Goal: Task Accomplishment & Management: Manage account settings

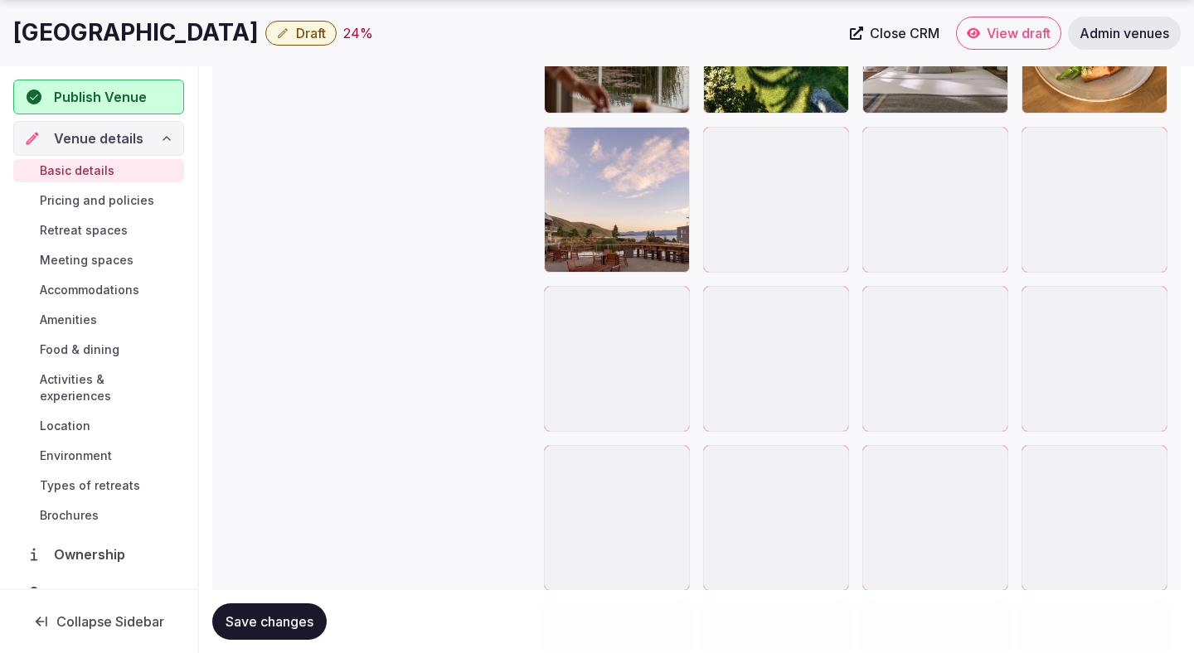
scroll to position [3578, 0]
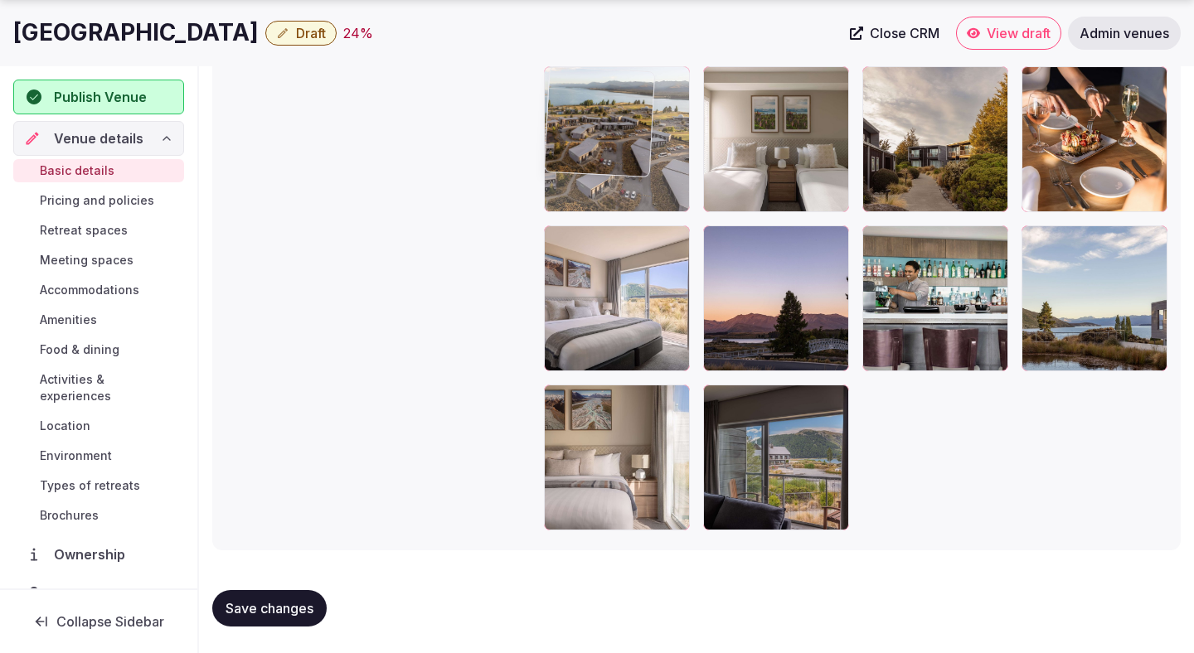
drag, startPoint x: 768, startPoint y: 426, endPoint x: 651, endPoint y: 202, distance: 252.8
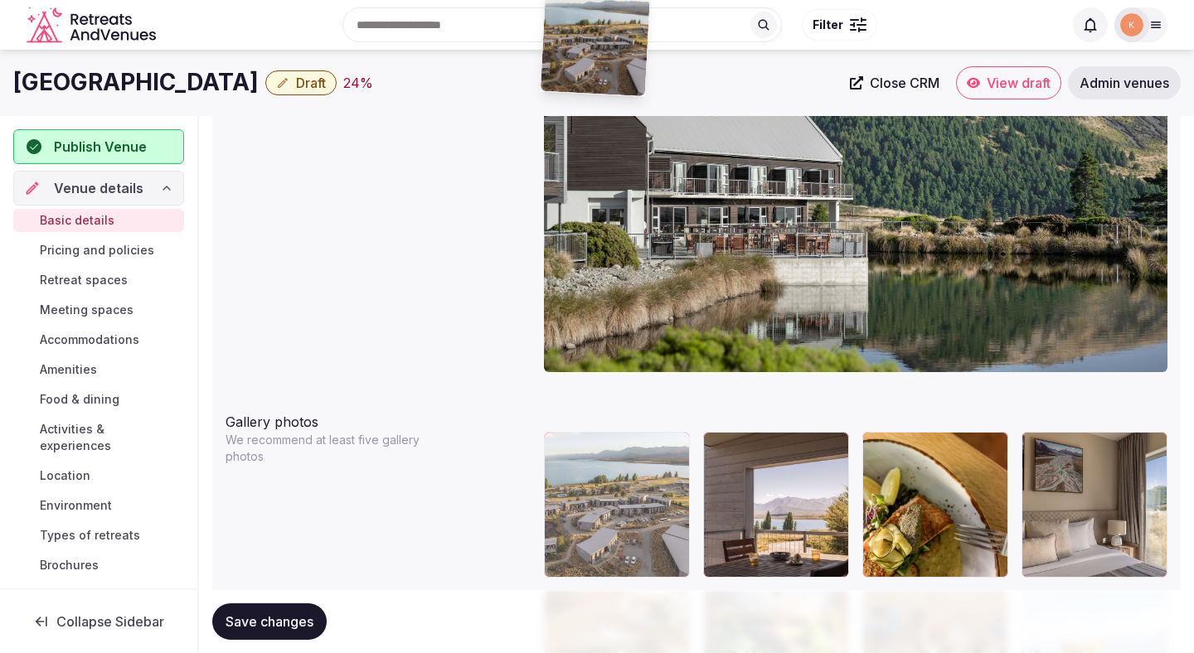
scroll to position [1608, 0]
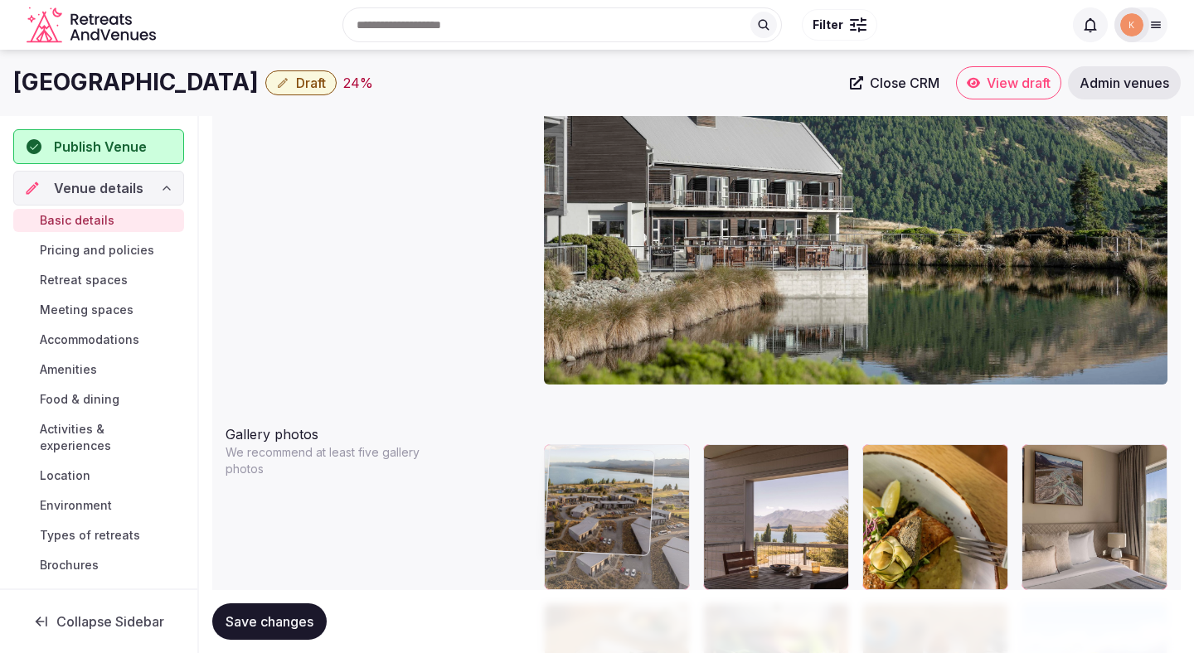
drag, startPoint x: 631, startPoint y: 259, endPoint x: 625, endPoint y: 497, distance: 238.8
click at [625, 497] on body "**********" at bounding box center [597, 507] width 1194 height 4230
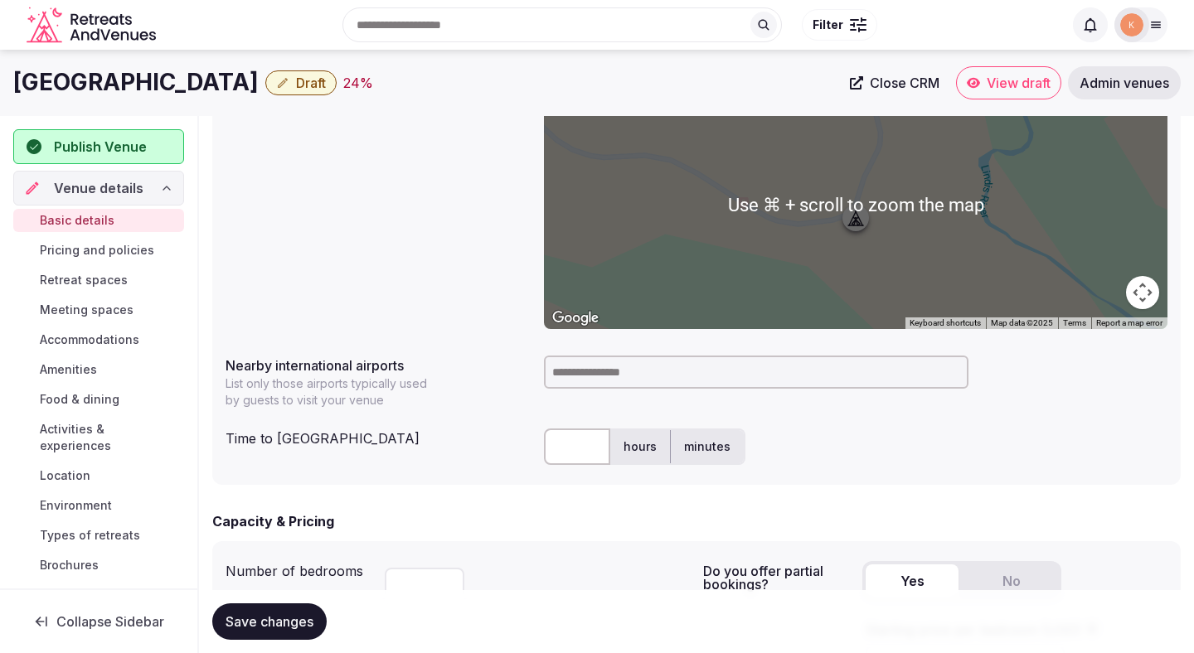
scroll to position [0, 0]
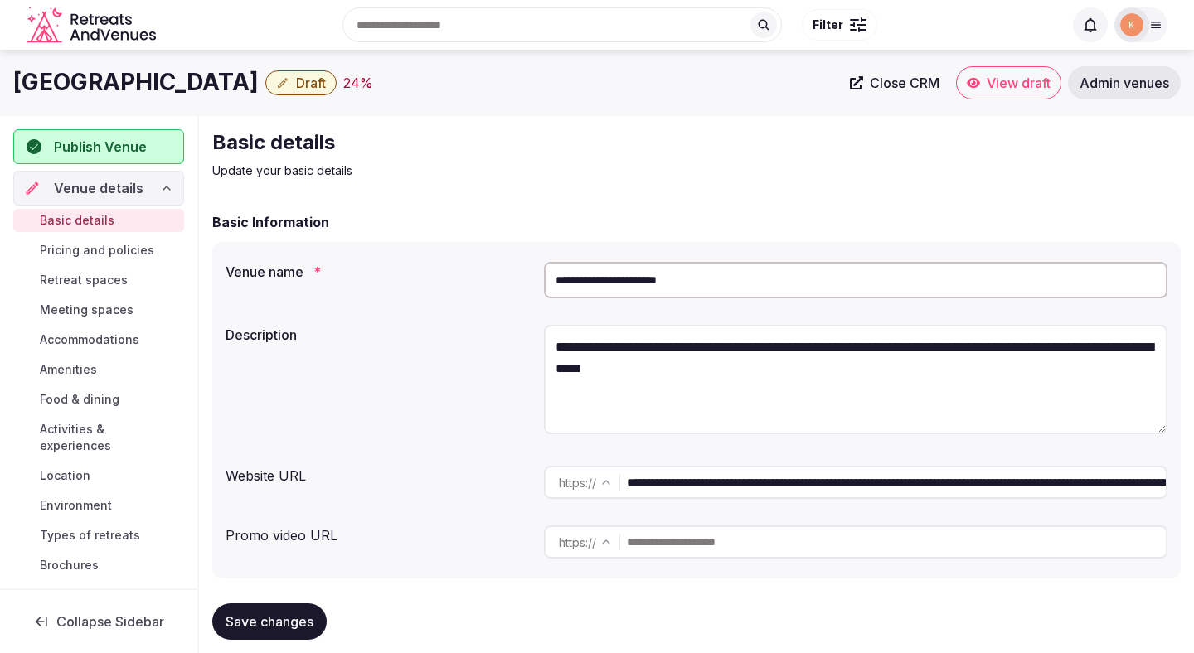
click at [710, 283] on input "**********" at bounding box center [855, 280] width 623 height 36
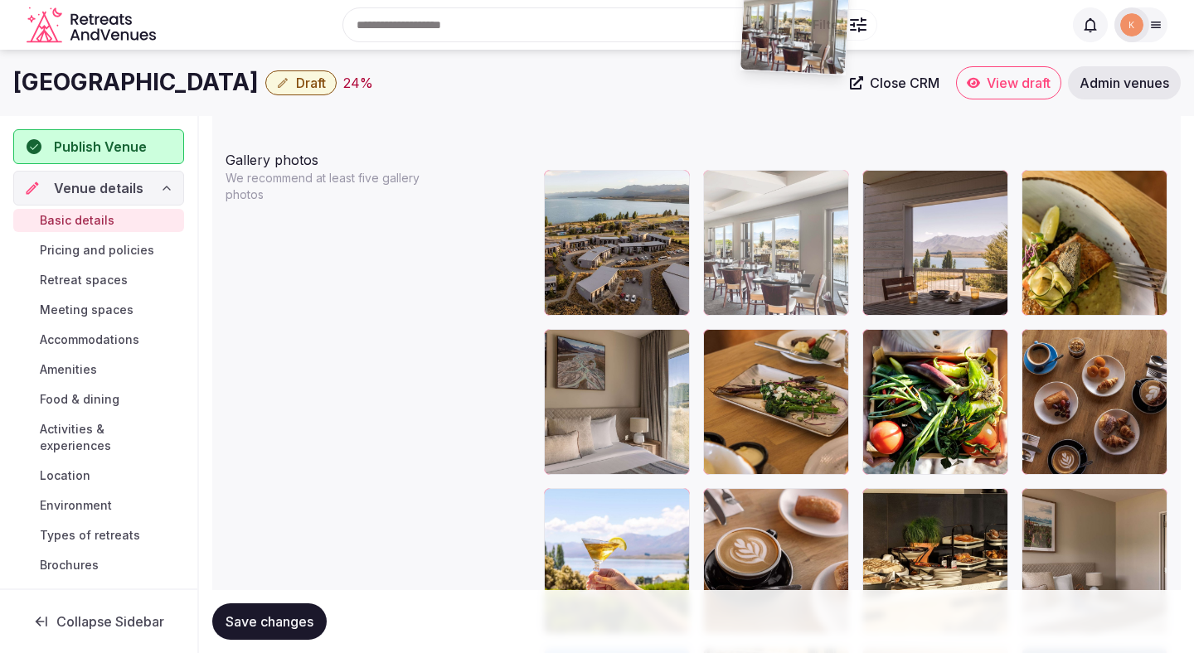
scroll to position [1820, 0]
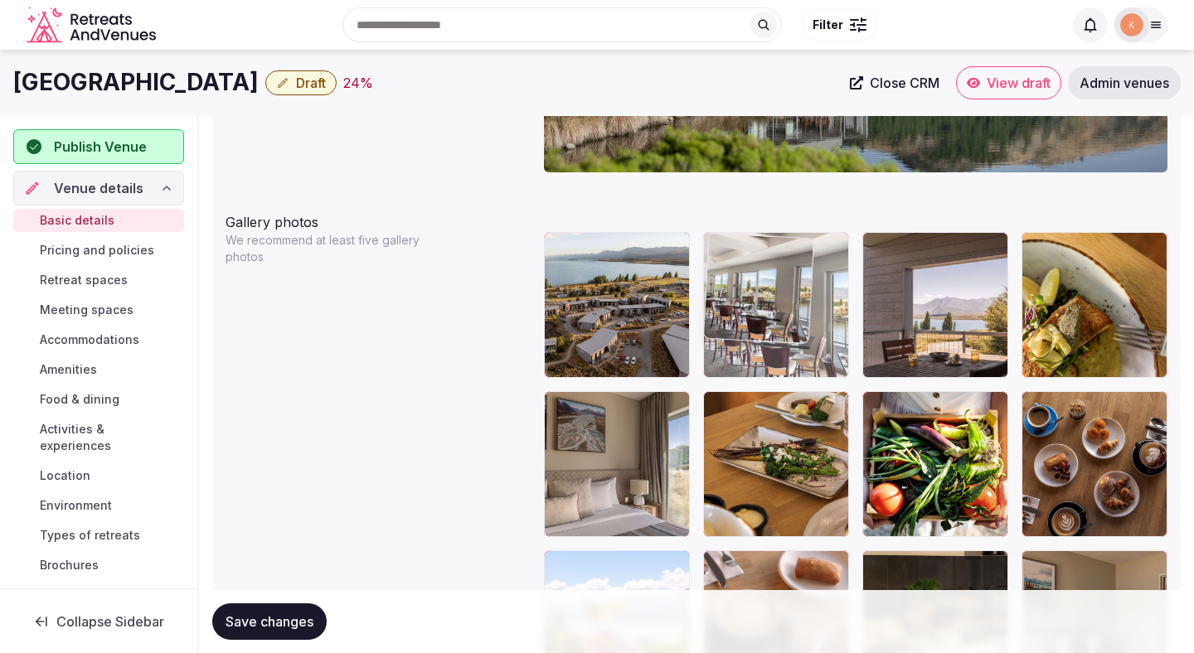
drag, startPoint x: 1053, startPoint y: 196, endPoint x: 768, endPoint y: 375, distance: 336.7
click at [768, 375] on body "**********" at bounding box center [597, 295] width 1194 height 4230
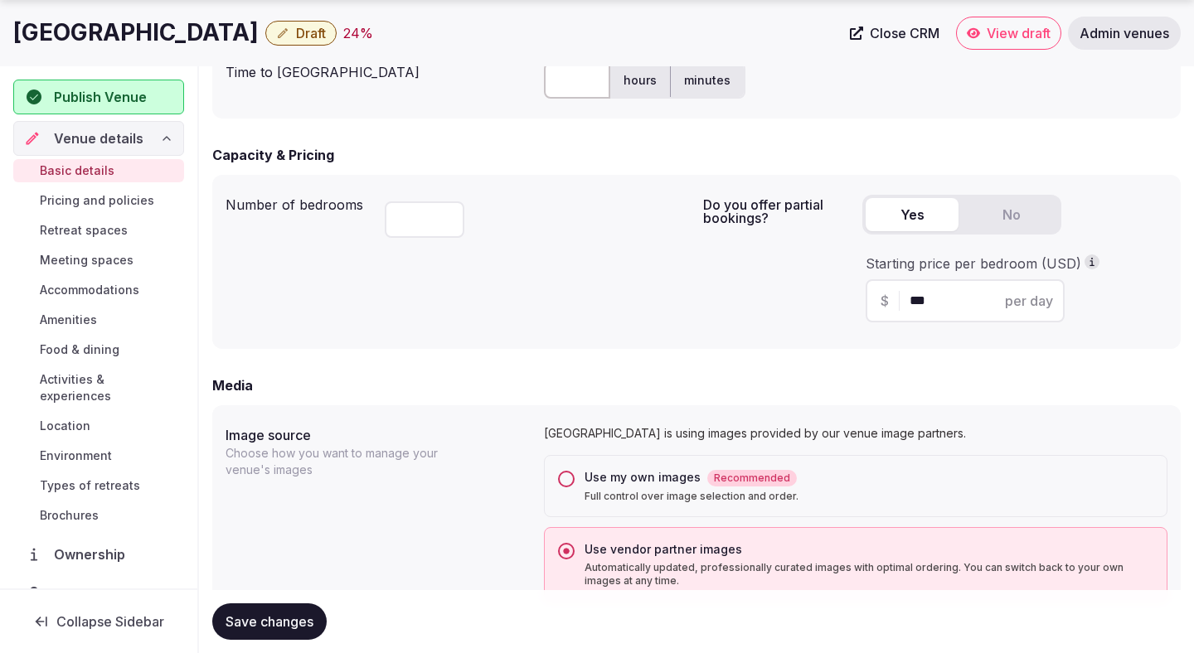
scroll to position [1137, 0]
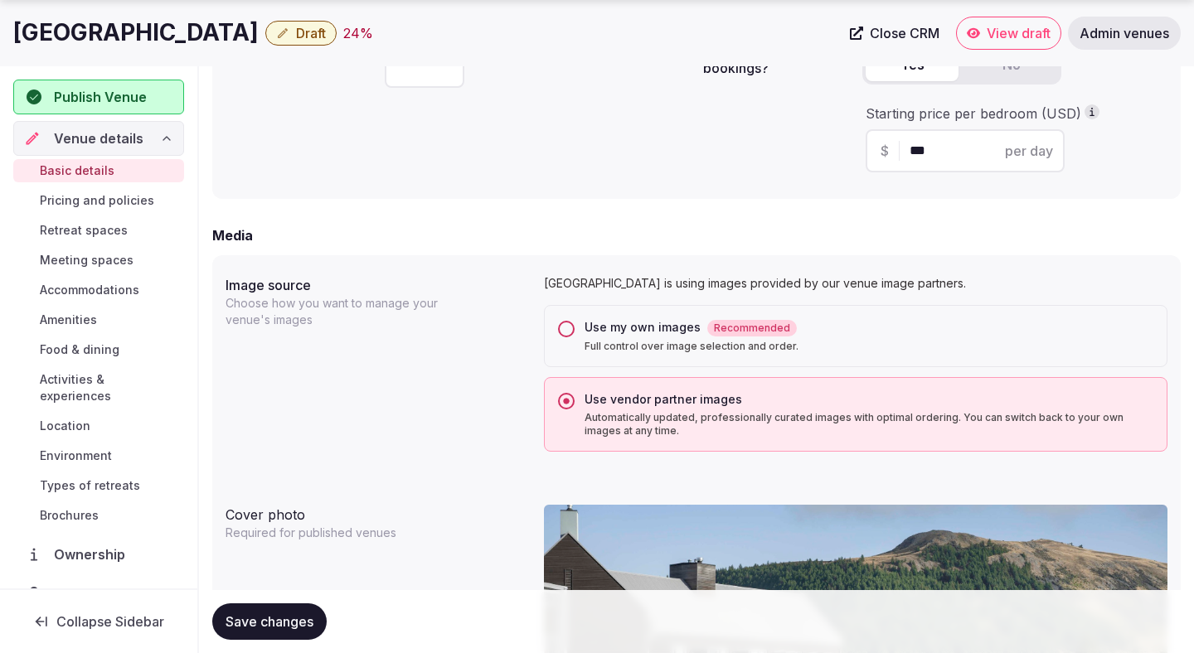
click at [675, 337] on div "Use my own images Recommended" at bounding box center [868, 327] width 569 height 17
click at [574, 337] on button "Use my own images Recommended Full control over image selection and order." at bounding box center [566, 329] width 17 height 17
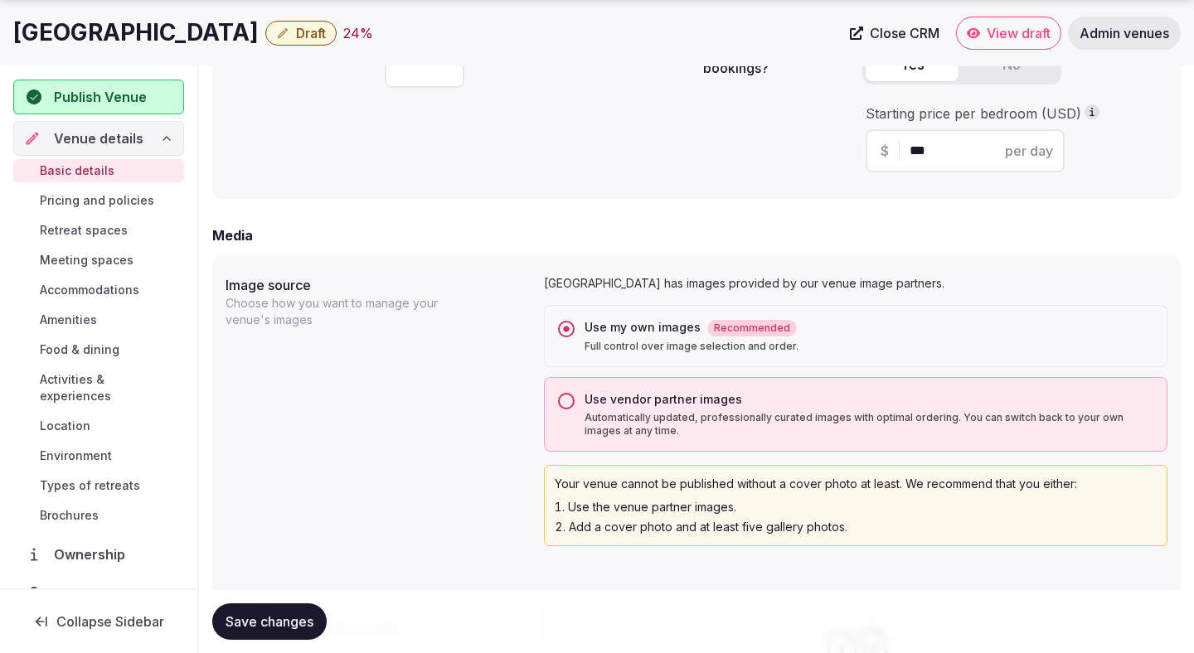
click at [264, 617] on span "Save changes" at bounding box center [269, 621] width 88 height 17
click at [289, 611] on button "Save changes" at bounding box center [269, 621] width 114 height 36
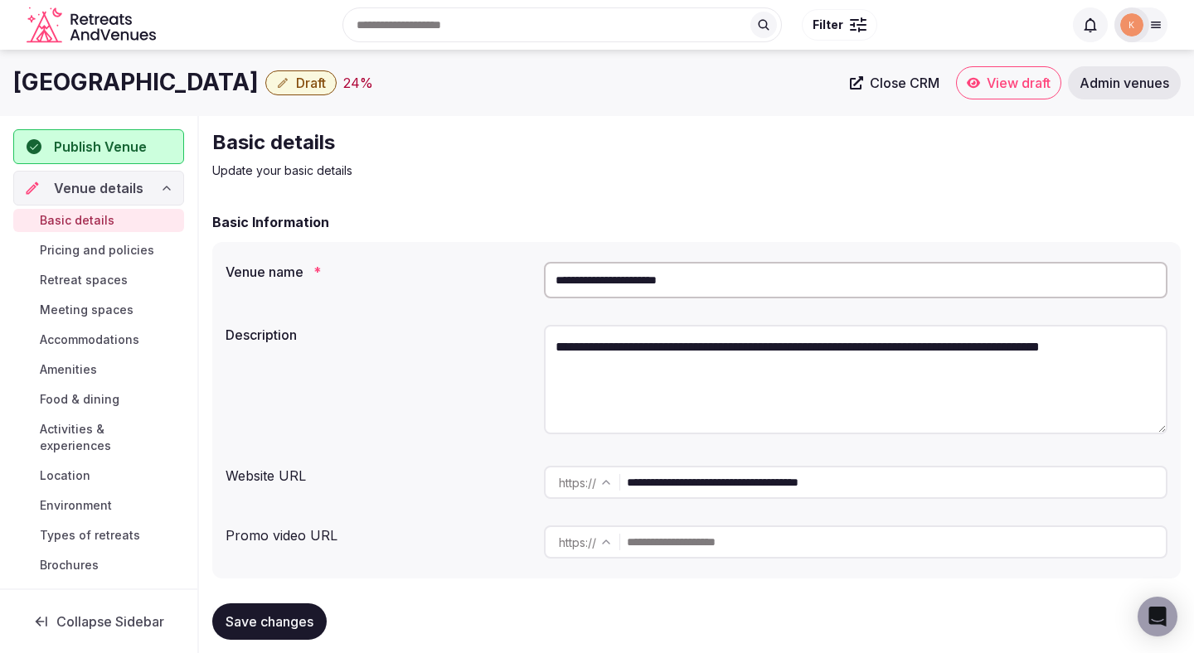
click at [627, 275] on input "**********" at bounding box center [855, 280] width 623 height 36
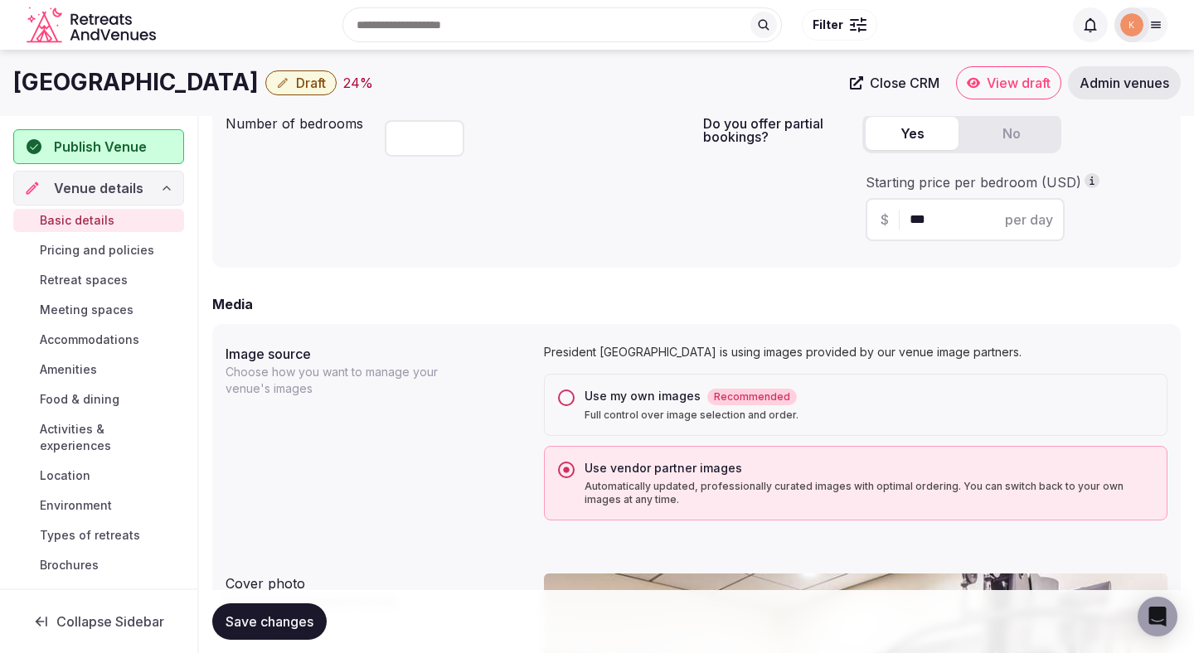
scroll to position [1077, 0]
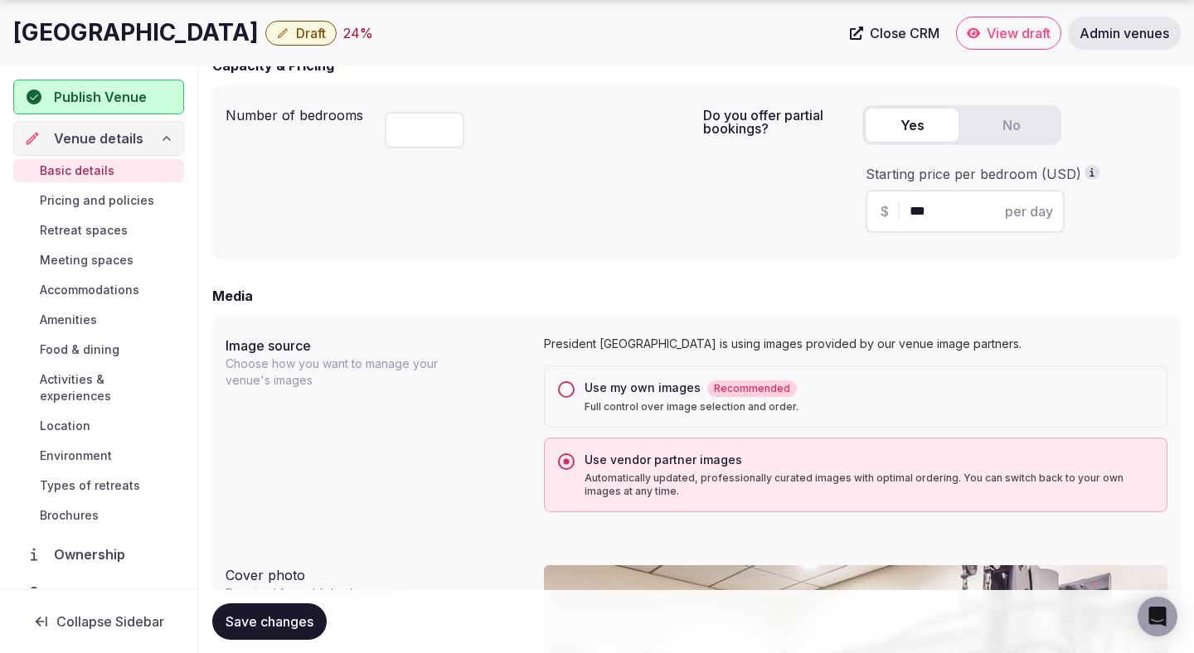
click at [586, 377] on div "Use my own images Recommended Full control over image selection and order." at bounding box center [855, 397] width 623 height 62
click at [572, 392] on button "Use my own images Recommended Full control over image selection and order." at bounding box center [566, 389] width 17 height 17
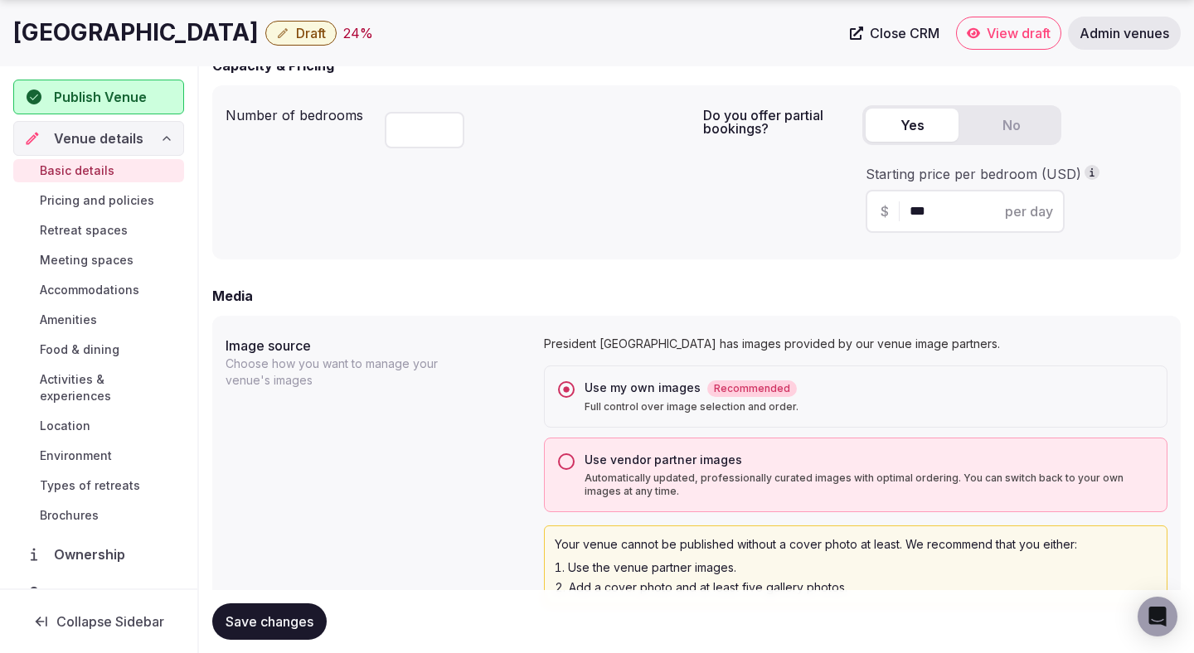
click at [289, 622] on span "Save changes" at bounding box center [269, 621] width 88 height 17
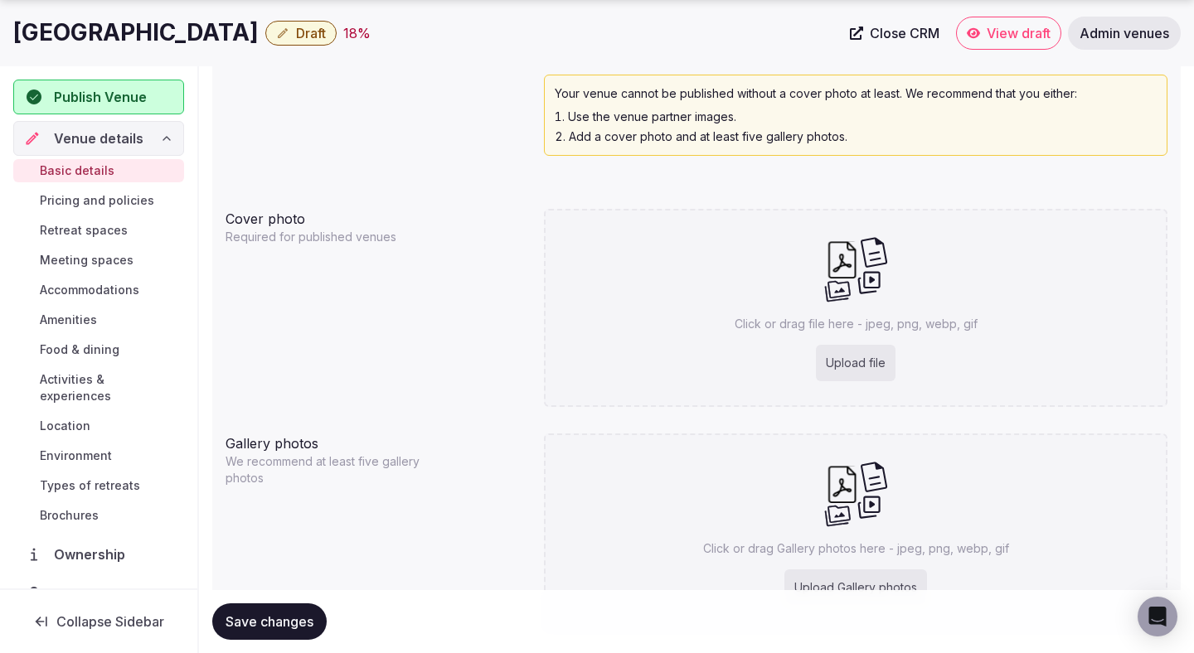
scroll to position [1629, 0]
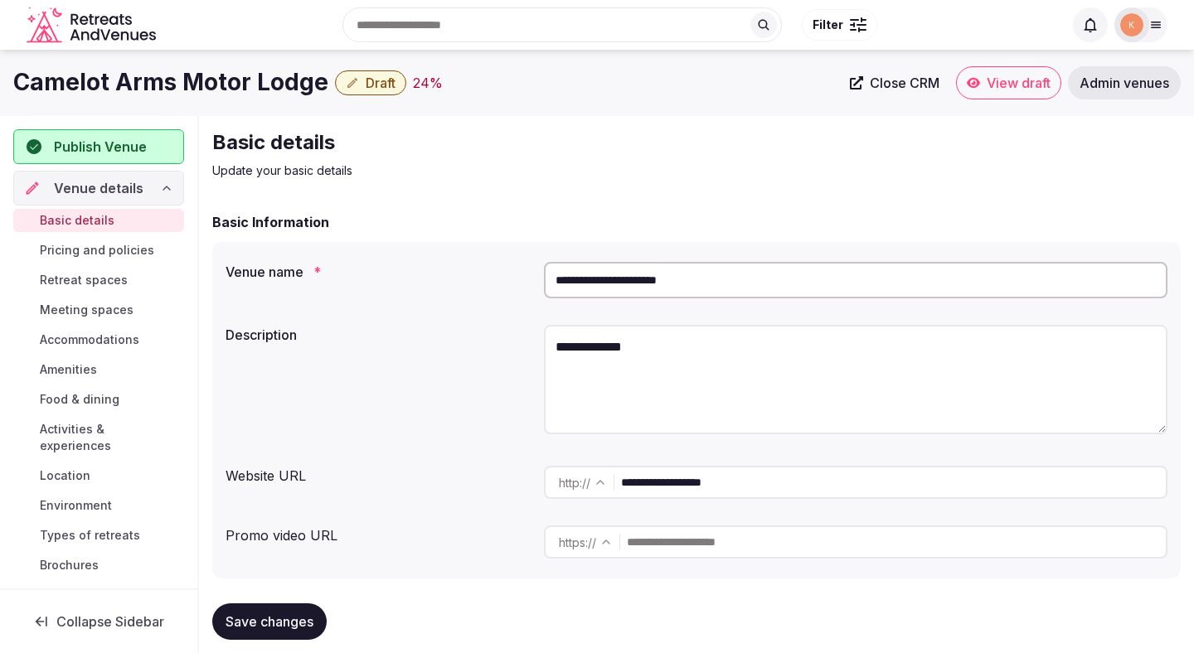
click at [665, 271] on input "**********" at bounding box center [855, 280] width 623 height 36
click at [1116, 85] on span "Admin venues" at bounding box center [1124, 83] width 90 height 17
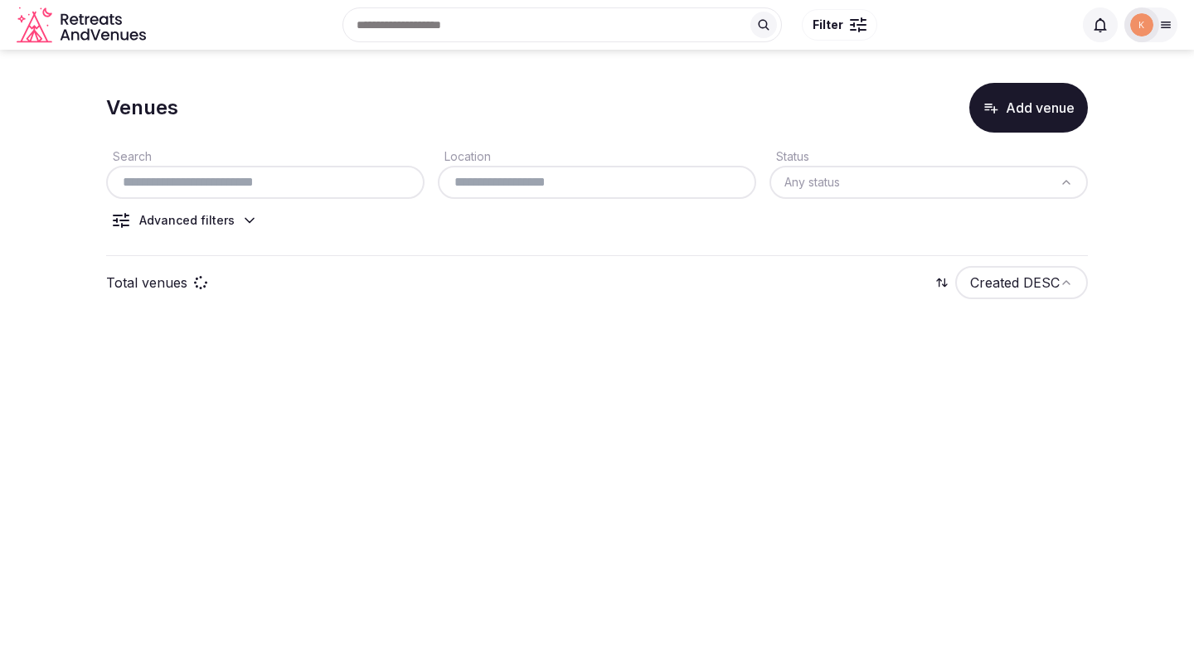
click at [368, 199] on div "Search Location Status Any status Advanced filters" at bounding box center [596, 194] width 981 height 123
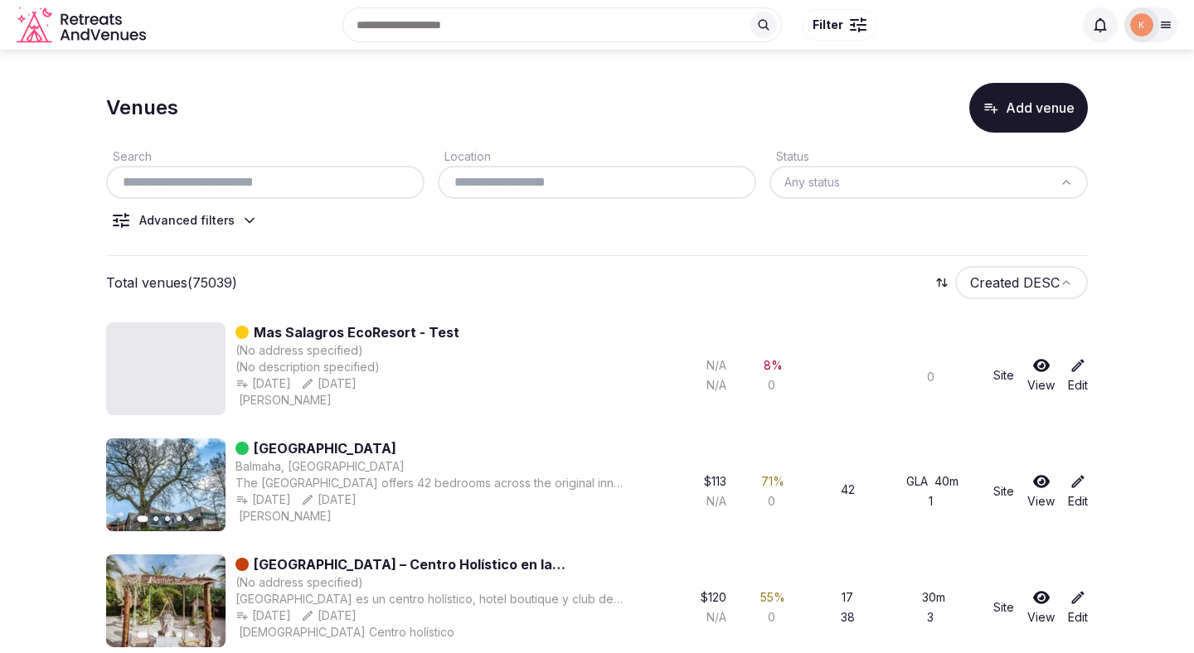
click at [366, 182] on input "text" at bounding box center [265, 182] width 305 height 20
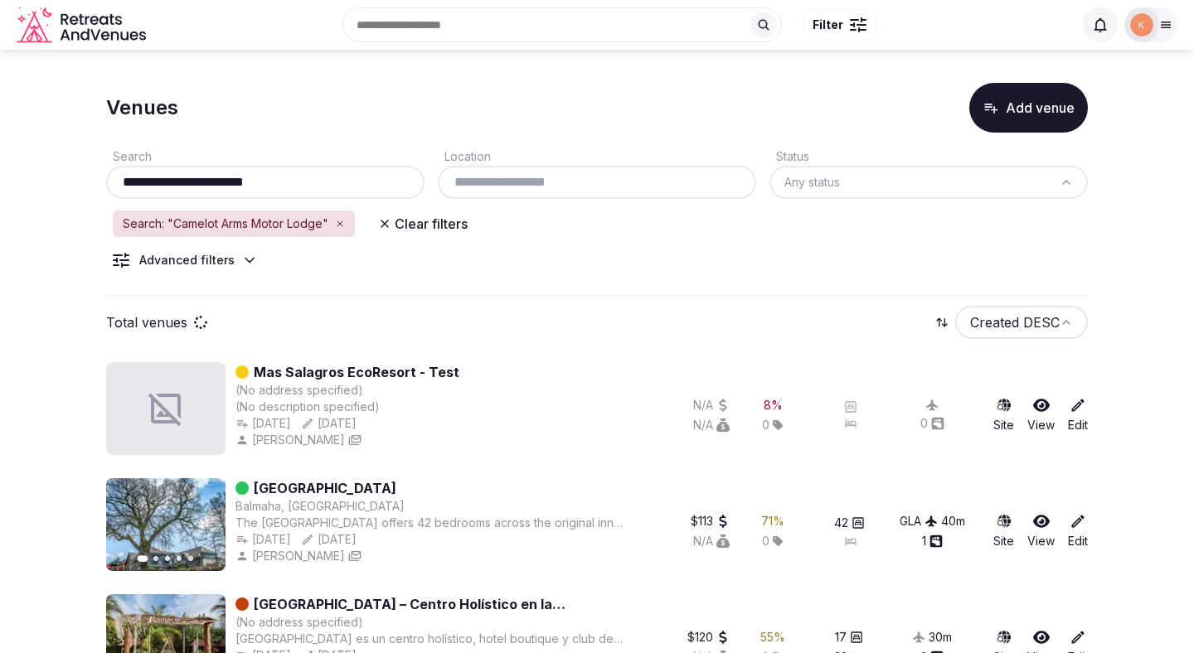
type input "**********"
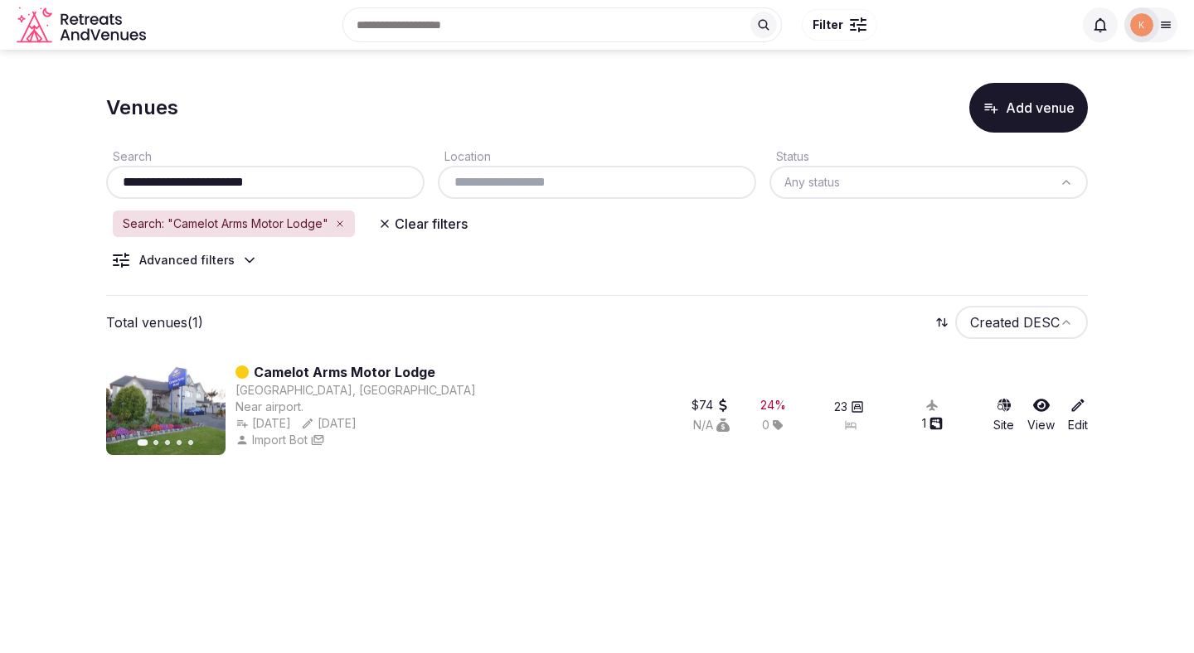
click at [299, 370] on link "Camelot Arms Motor Lodge" at bounding box center [345, 372] width 182 height 20
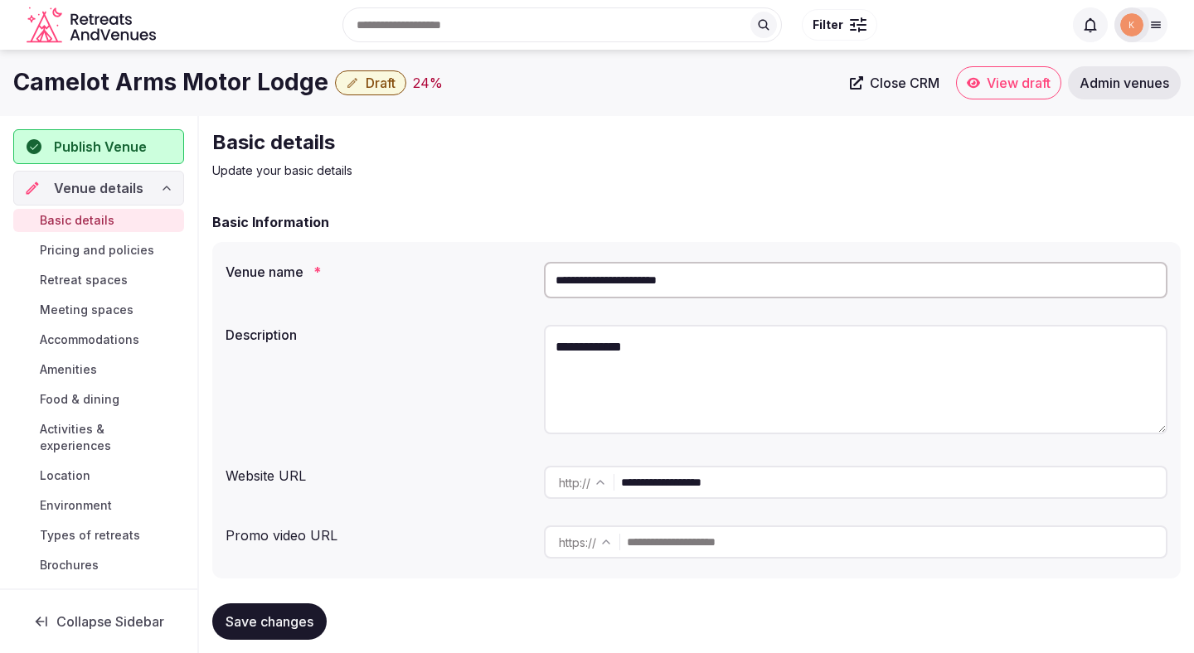
click at [601, 262] on input "**********" at bounding box center [855, 280] width 623 height 36
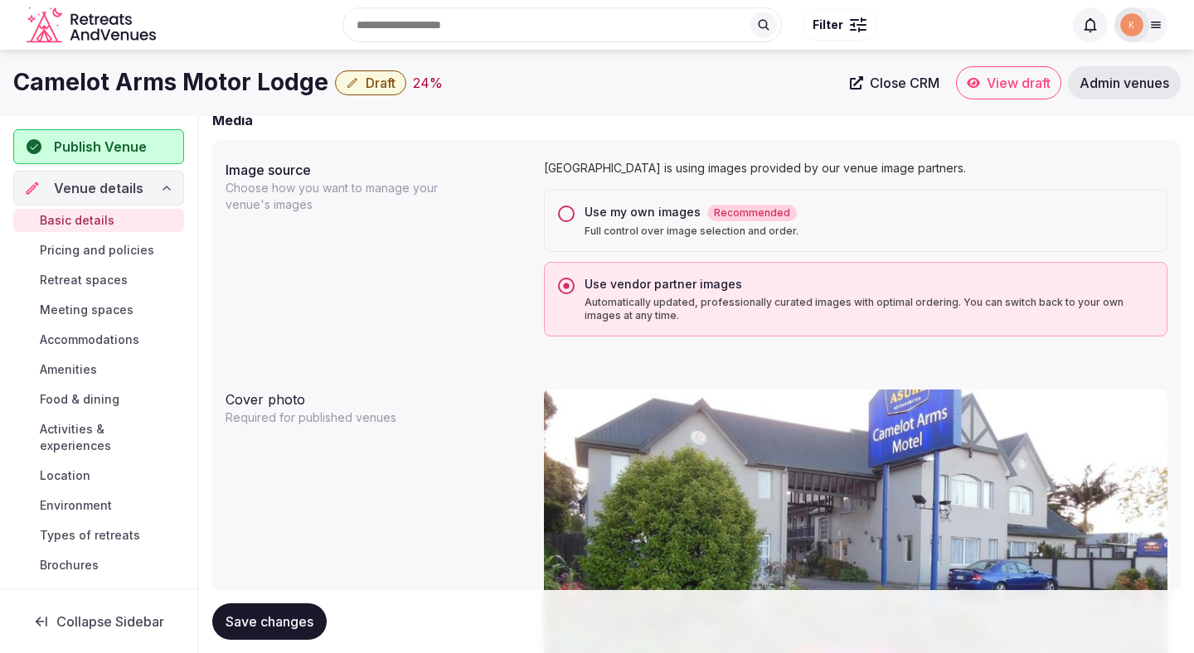
scroll to position [1242, 0]
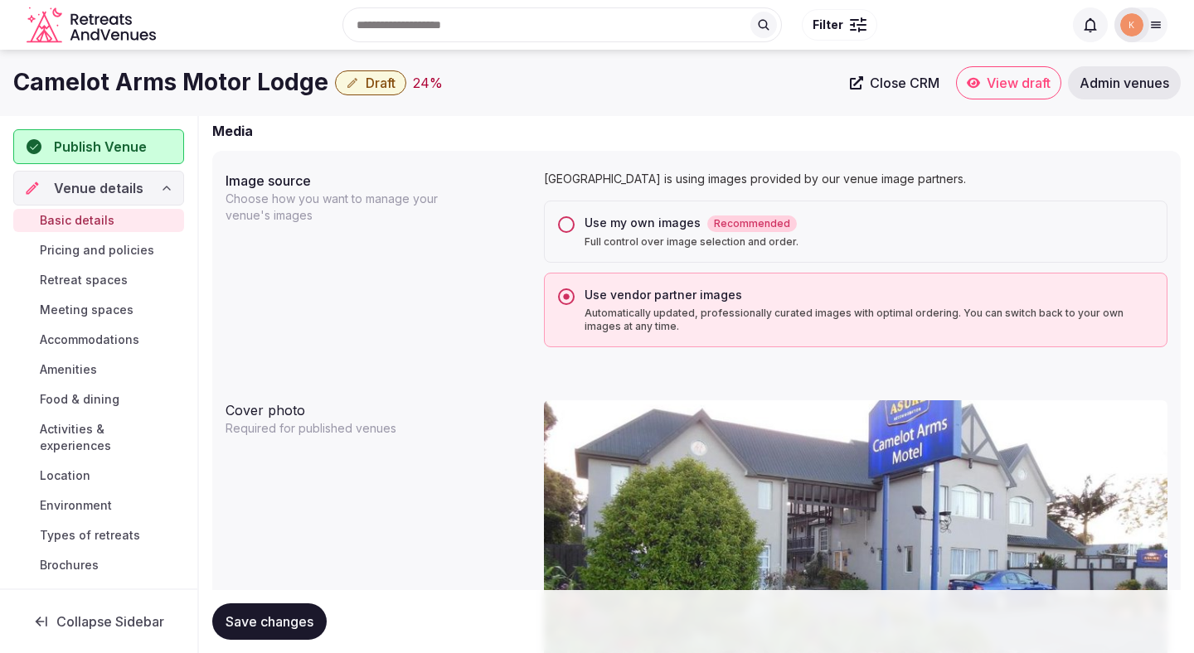
click at [597, 235] on label "Use my own images Recommended Full control over image selection and order." at bounding box center [868, 232] width 569 height 34
click at [574, 233] on button "Use my own images Recommended Full control over image selection and order." at bounding box center [566, 224] width 17 height 17
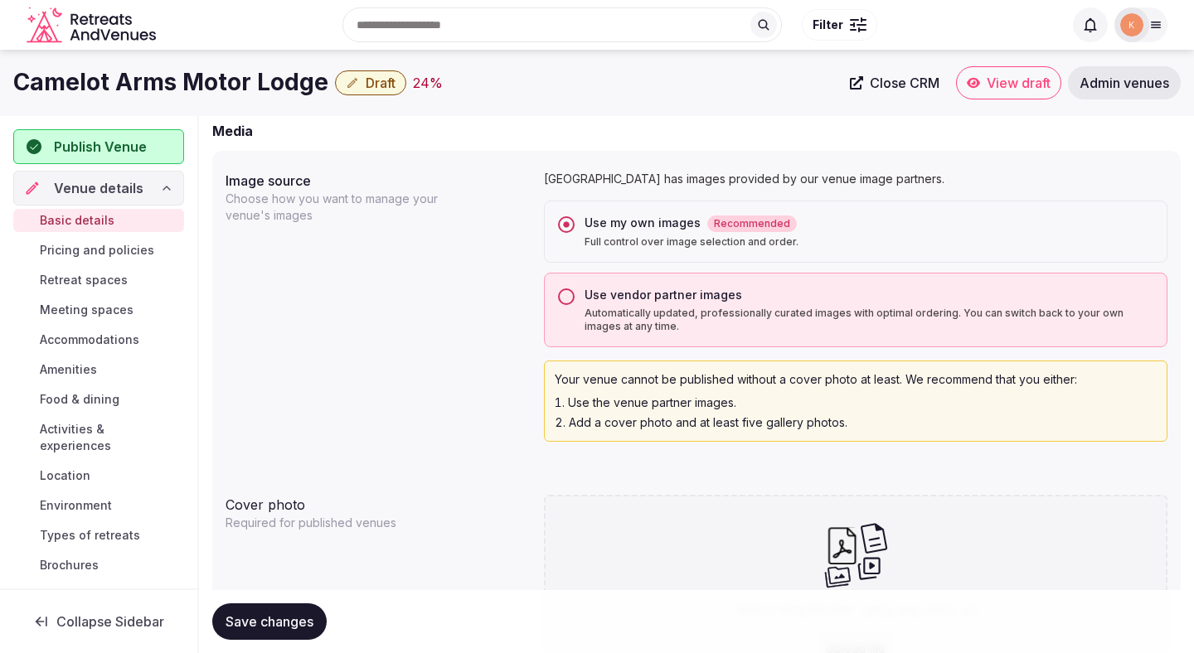
click at [262, 624] on span "Save changes" at bounding box center [269, 621] width 88 height 17
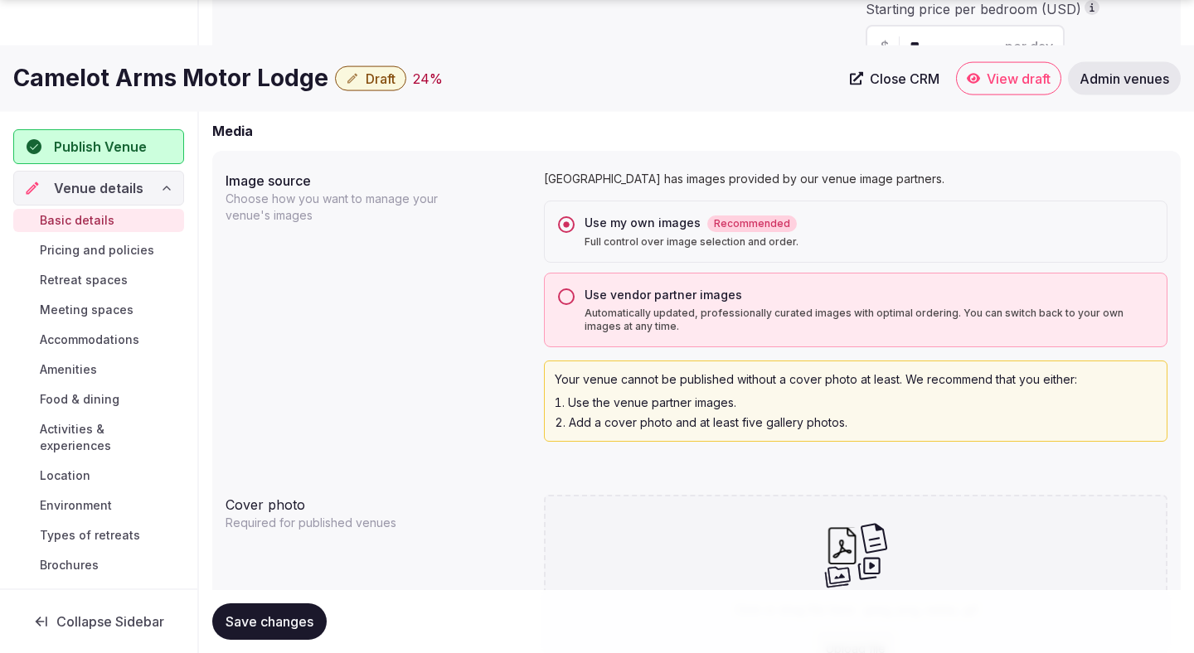
scroll to position [1629, 0]
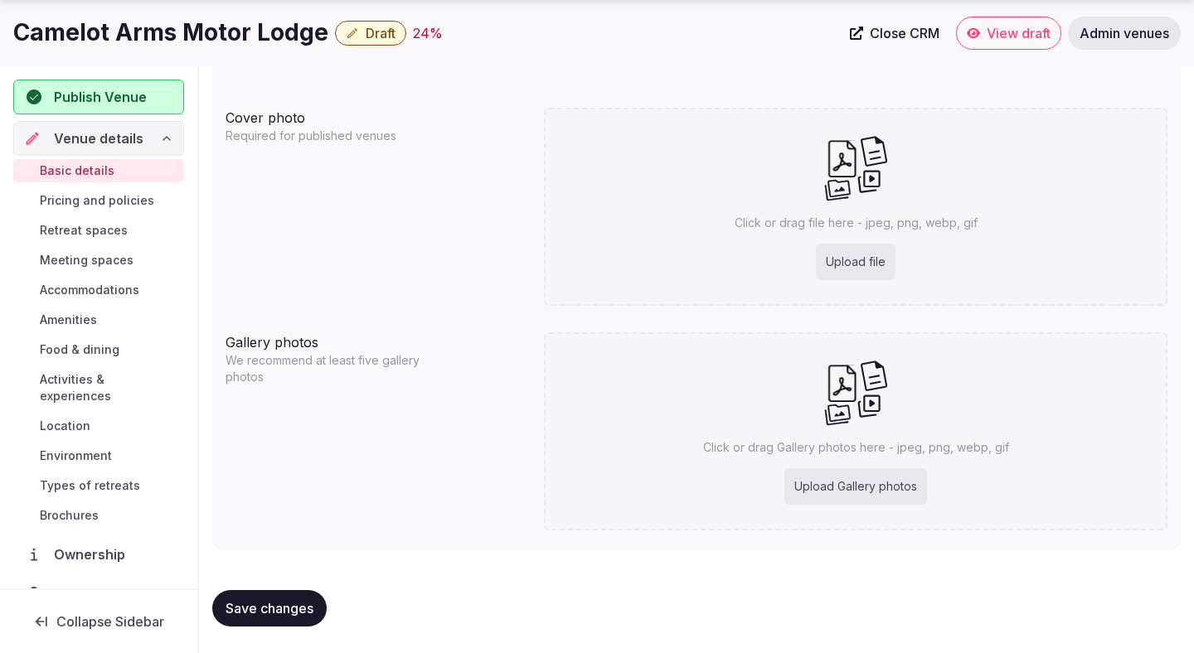
click at [286, 603] on span "Save changes" at bounding box center [269, 608] width 88 height 17
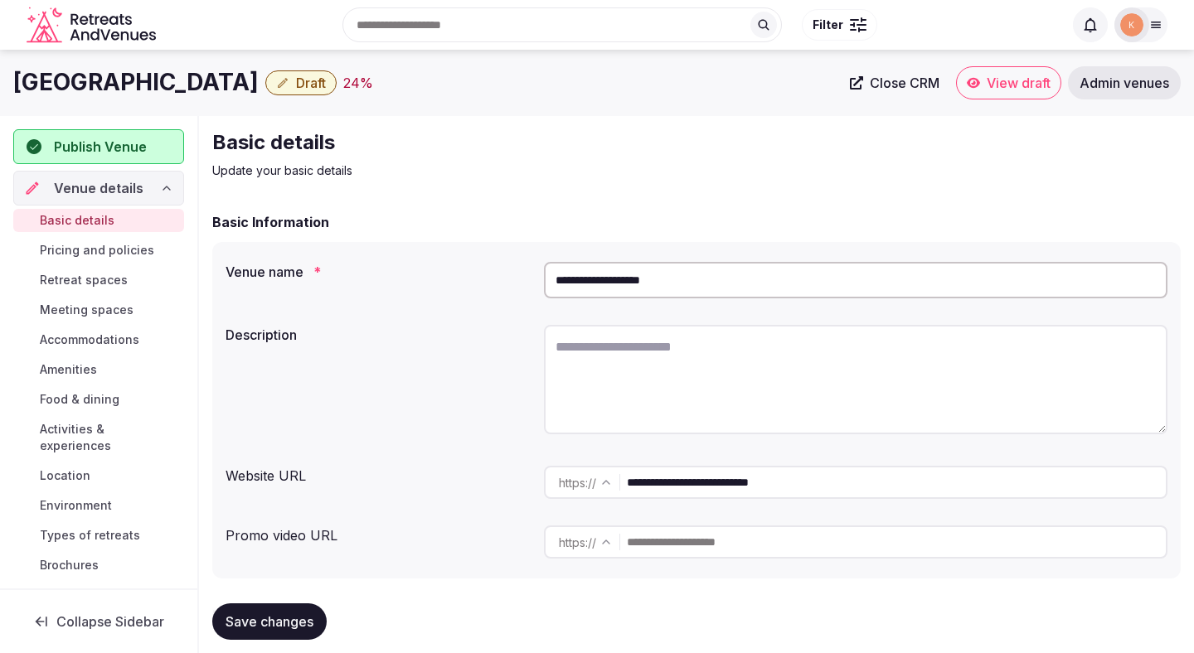
click at [594, 282] on input "**********" at bounding box center [855, 280] width 623 height 36
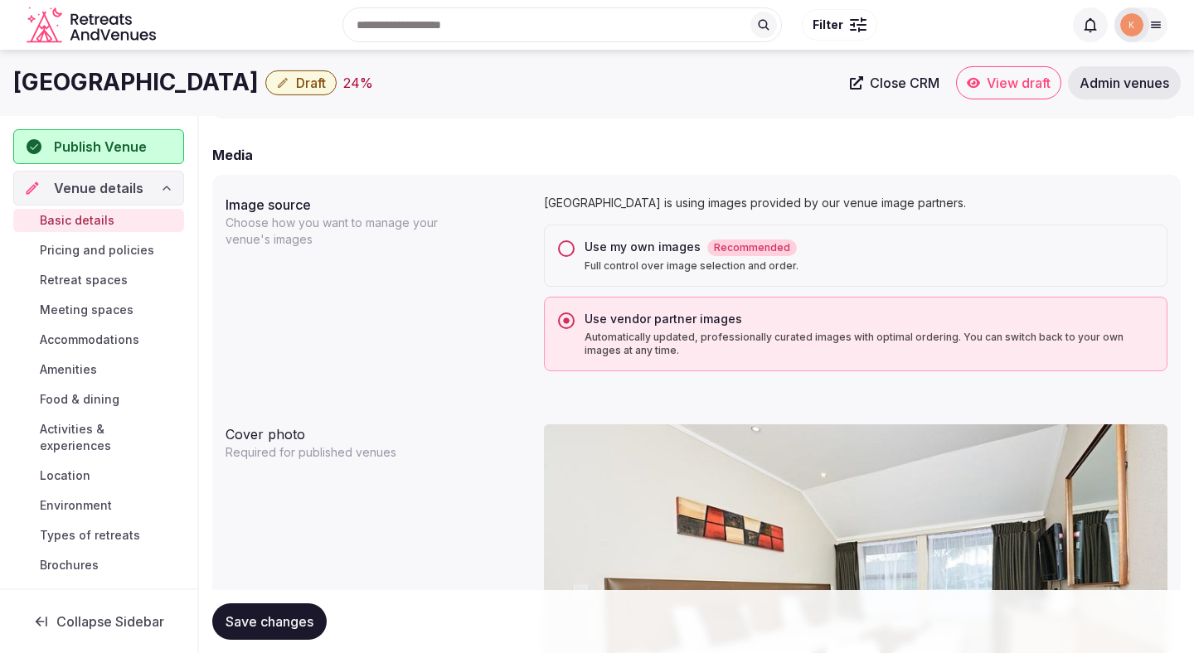
scroll to position [1094, 0]
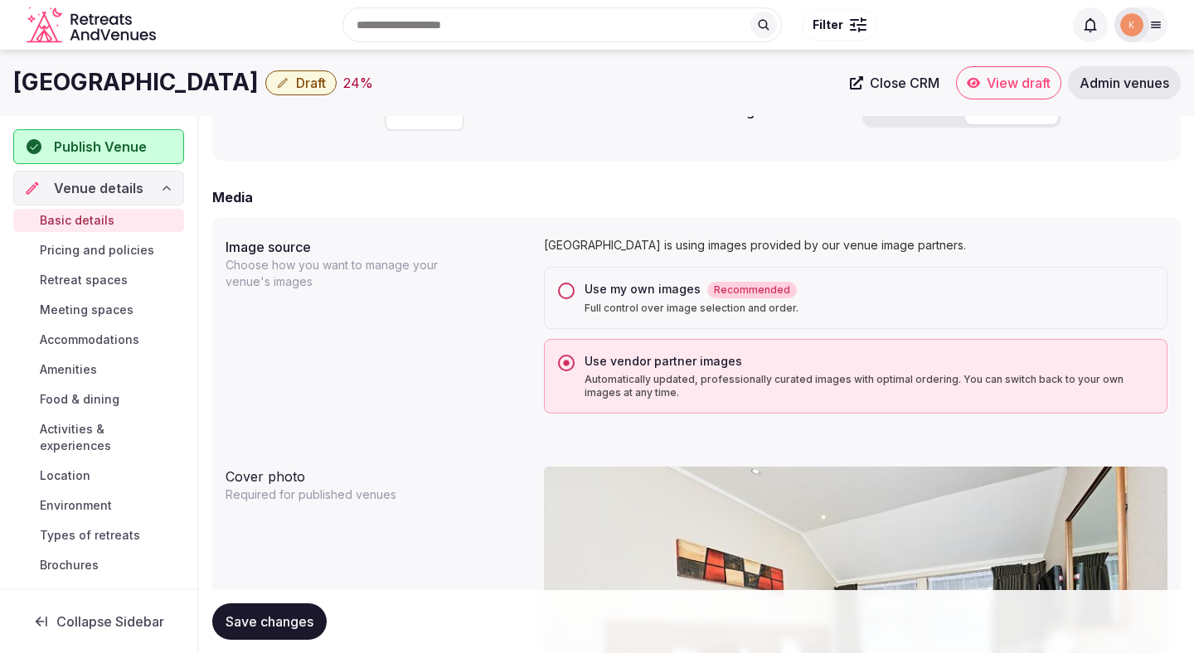
click at [624, 304] on p "Full control over image selection and order." at bounding box center [868, 308] width 569 height 13
click at [574, 299] on button "Use my own images Recommended Full control over image selection and order." at bounding box center [566, 291] width 17 height 17
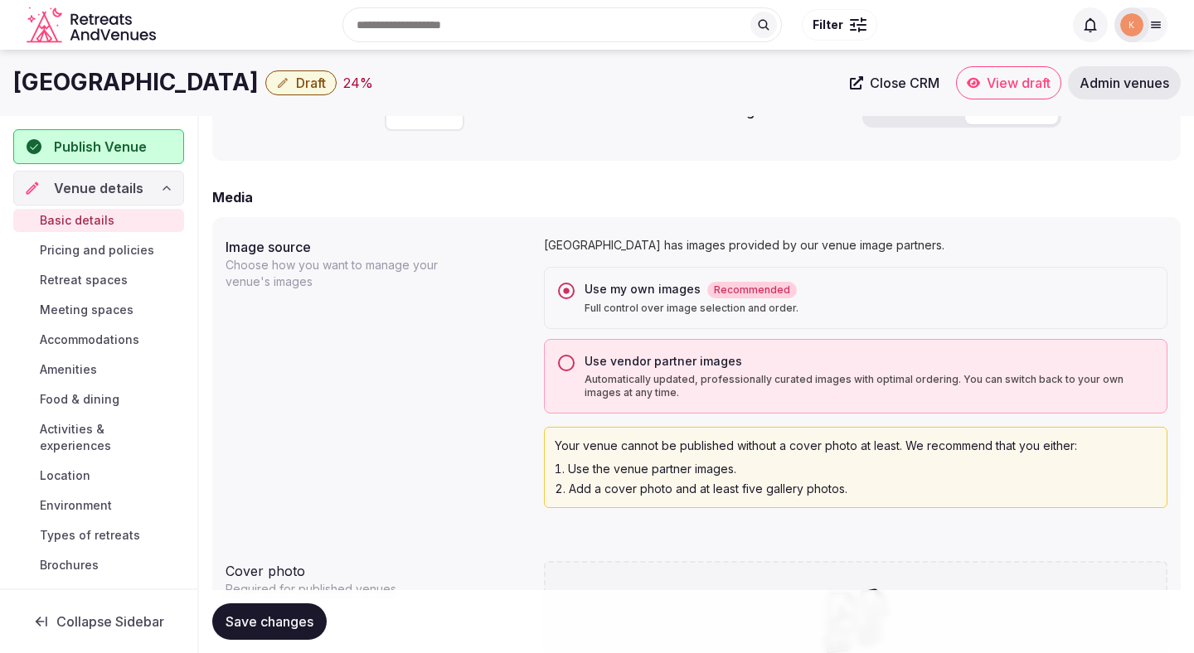
click at [249, 632] on button "Save changes" at bounding box center [269, 621] width 114 height 36
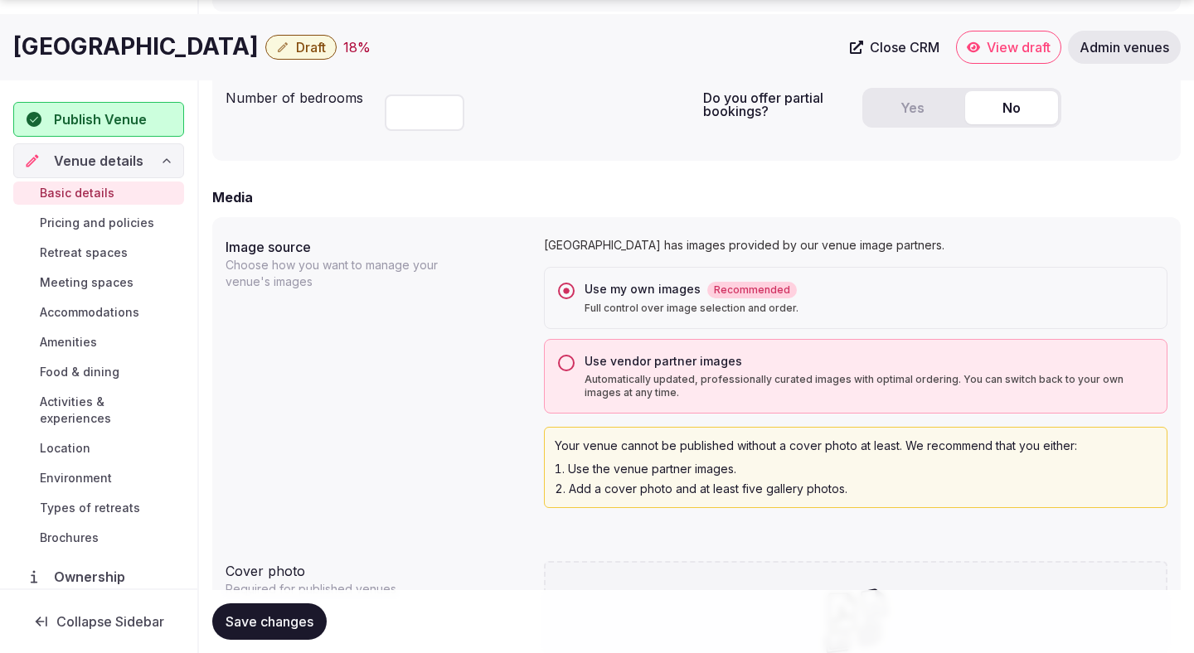
scroll to position [1547, 0]
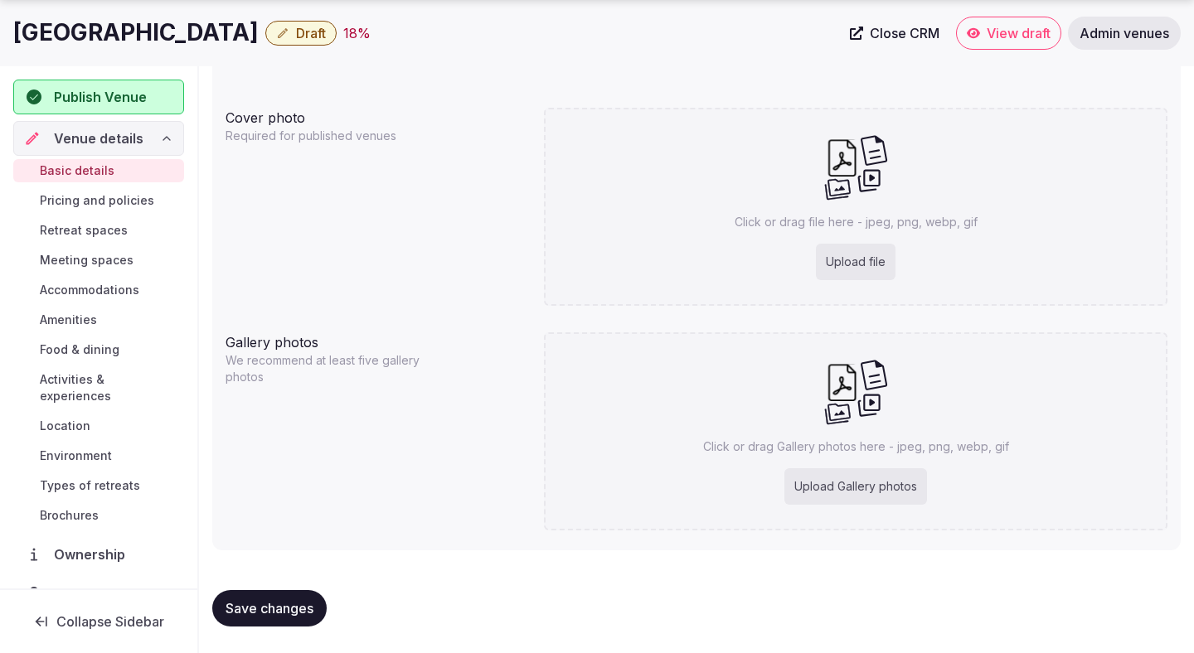
click at [295, 620] on button "Save changes" at bounding box center [269, 608] width 114 height 36
click at [259, 610] on span "Save changes" at bounding box center [269, 608] width 88 height 17
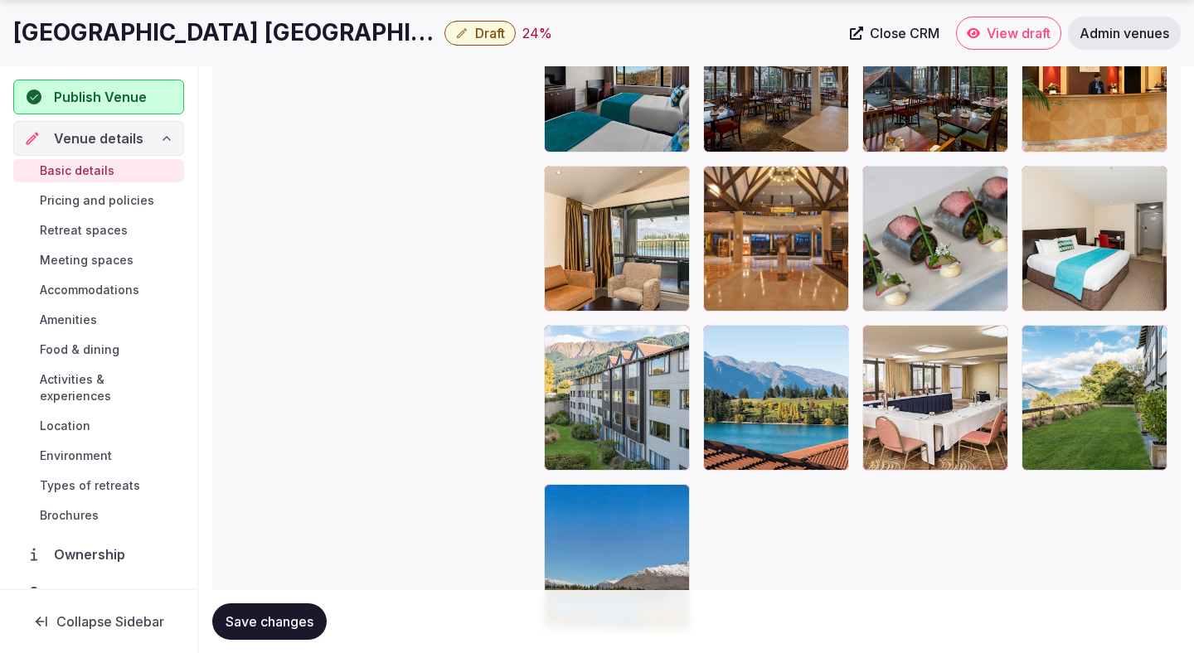
scroll to position [3490, 0]
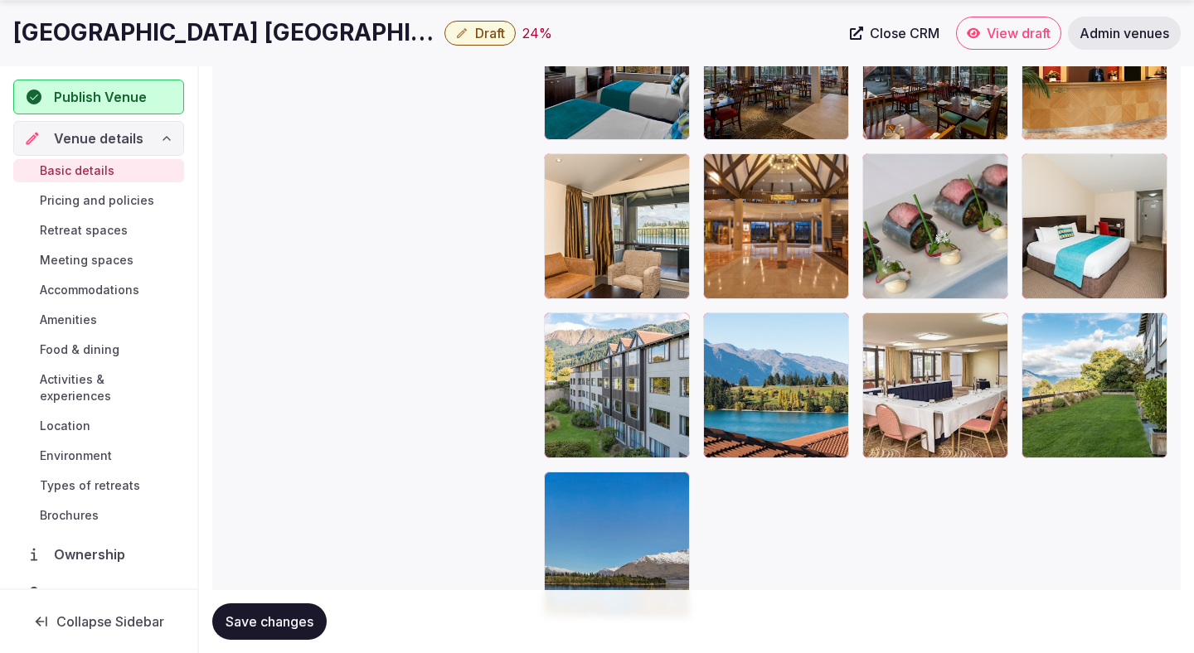
click at [679, 331] on icon "button" at bounding box center [672, 328] width 13 height 13
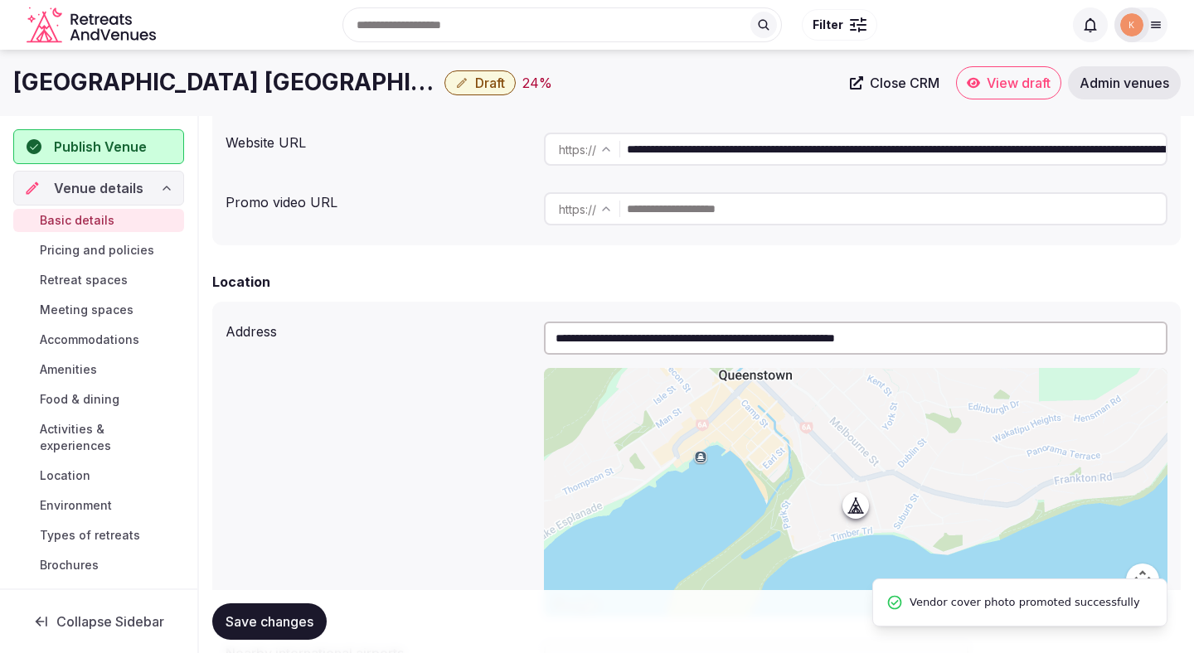
scroll to position [0, 0]
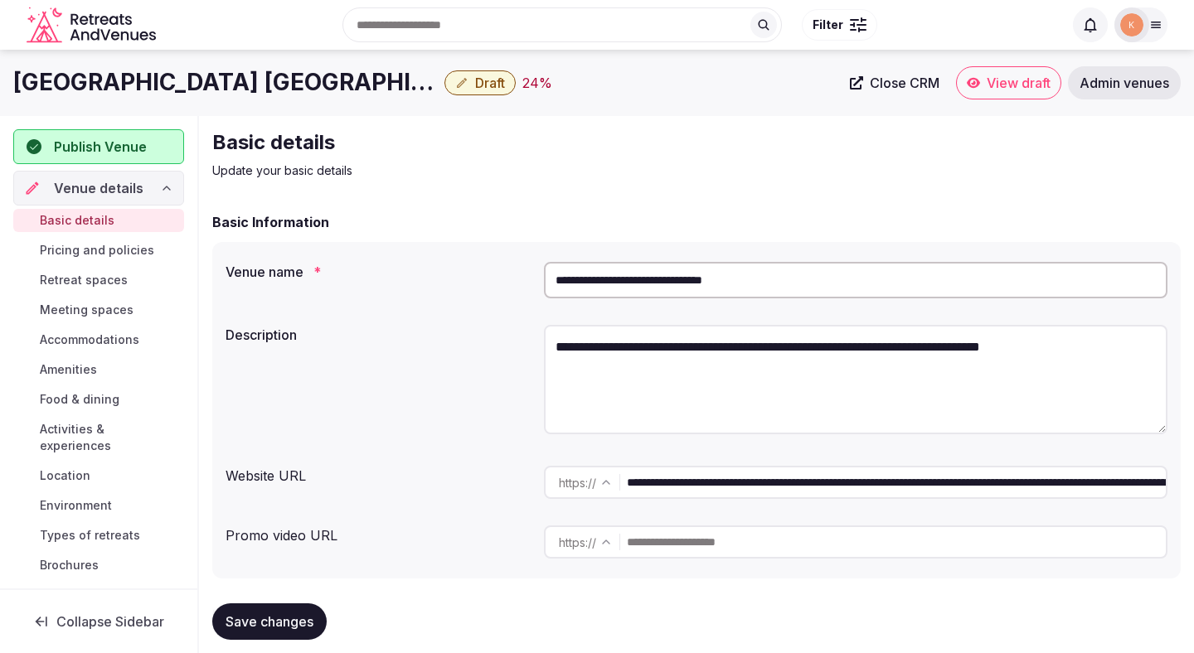
click at [754, 280] on input "**********" at bounding box center [855, 280] width 623 height 36
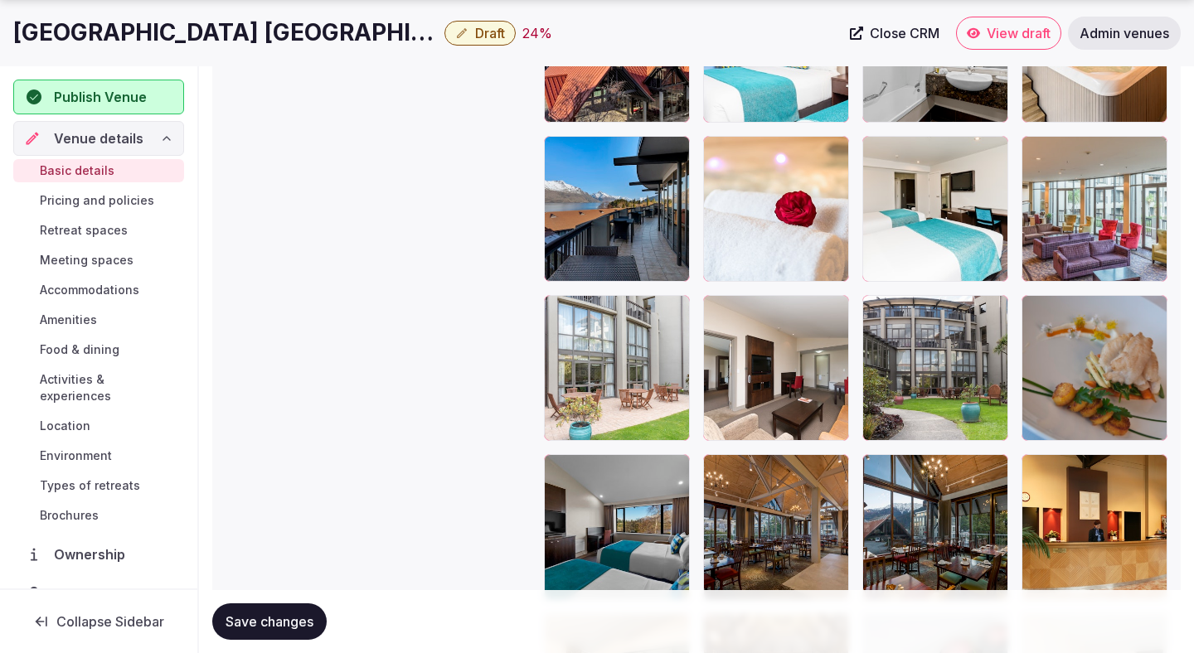
scroll to position [3045, 0]
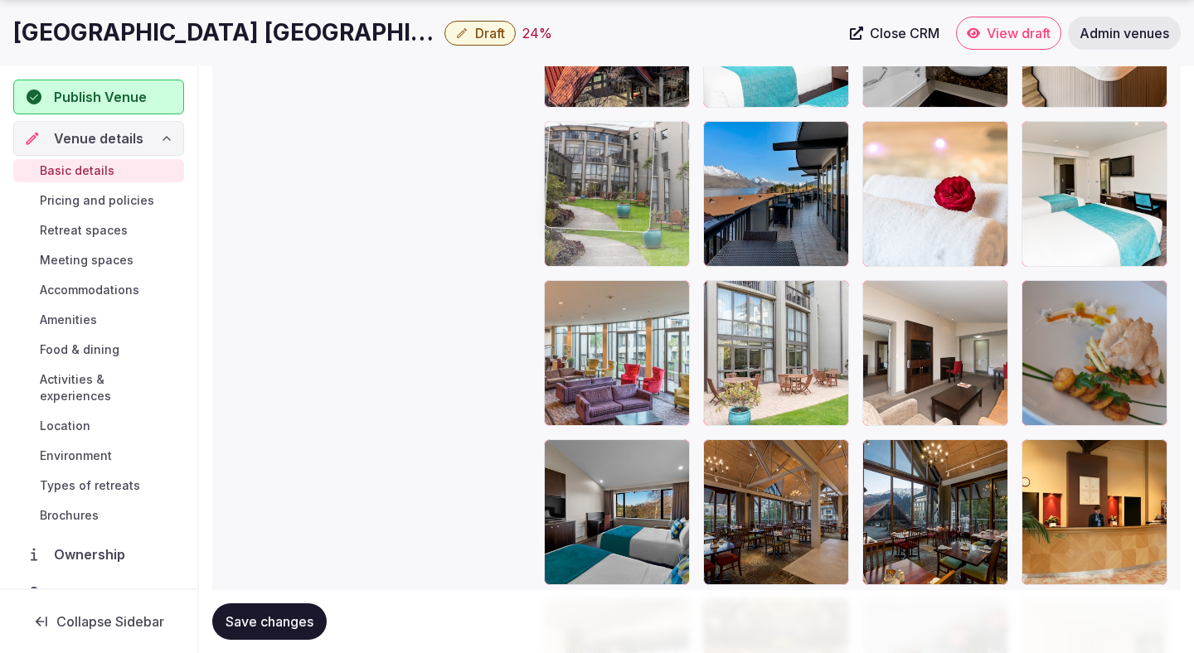
drag, startPoint x: 964, startPoint y: 312, endPoint x: 593, endPoint y: 133, distance: 411.8
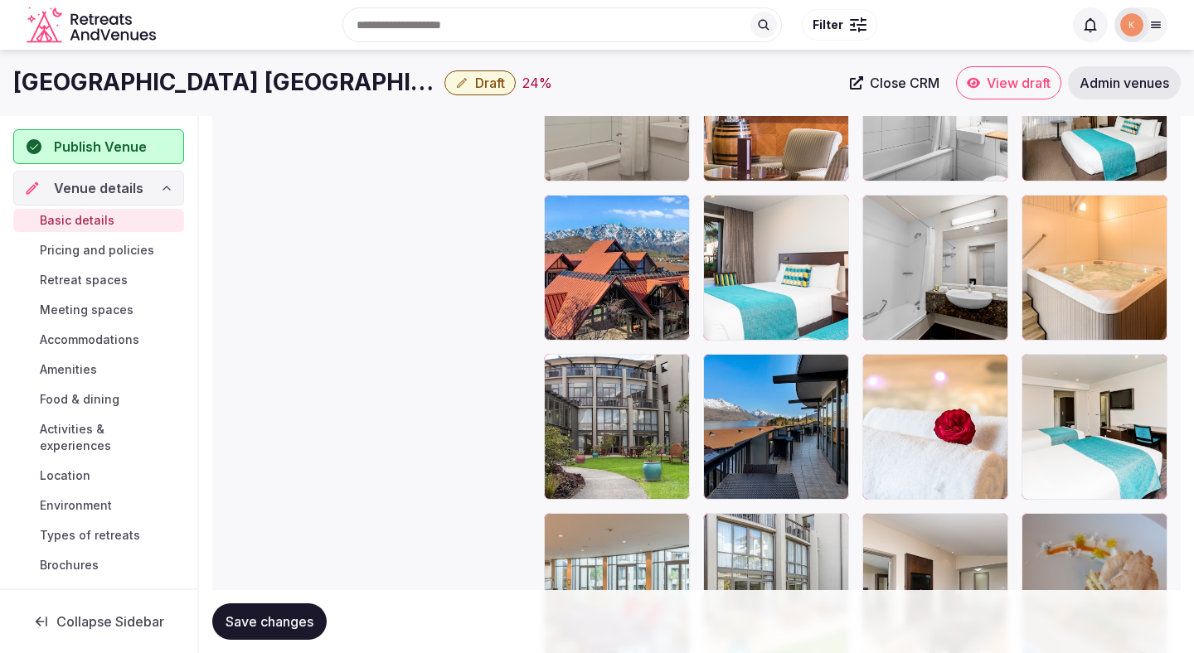
scroll to position [2762, 0]
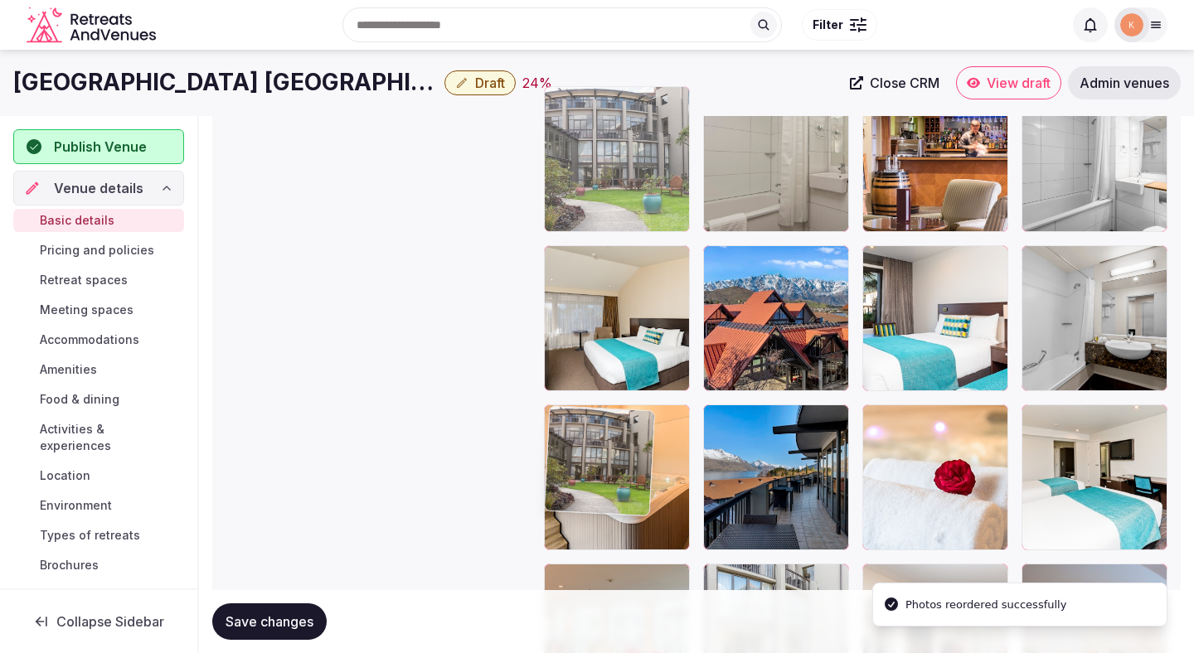
drag, startPoint x: 590, startPoint y: 225, endPoint x: 587, endPoint y: 211, distance: 14.5
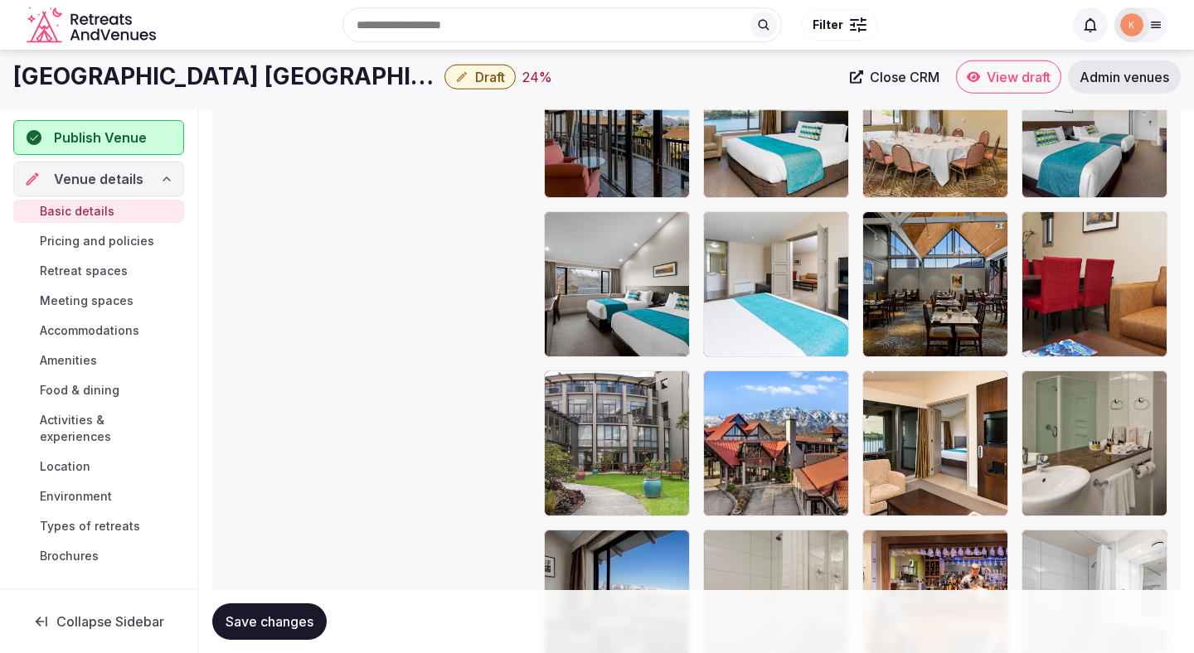
scroll to position [2317, 0]
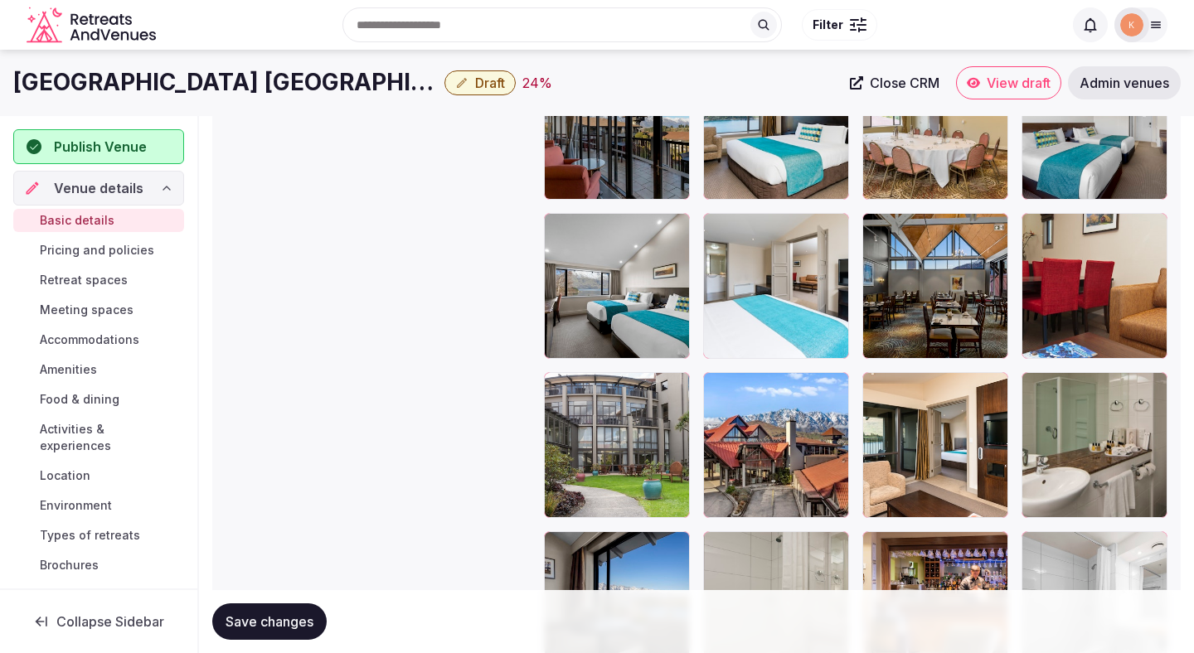
click at [777, 442] on div at bounding box center [776, 445] width 146 height 146
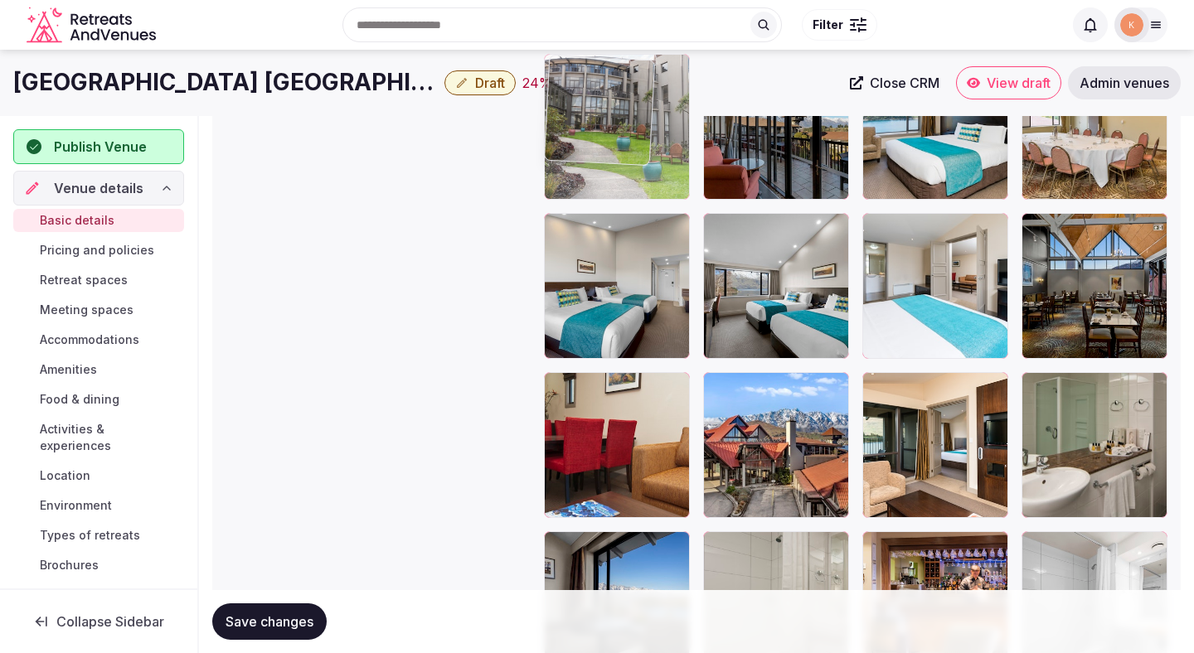
drag, startPoint x: 652, startPoint y: 480, endPoint x: 639, endPoint y: 230, distance: 249.8
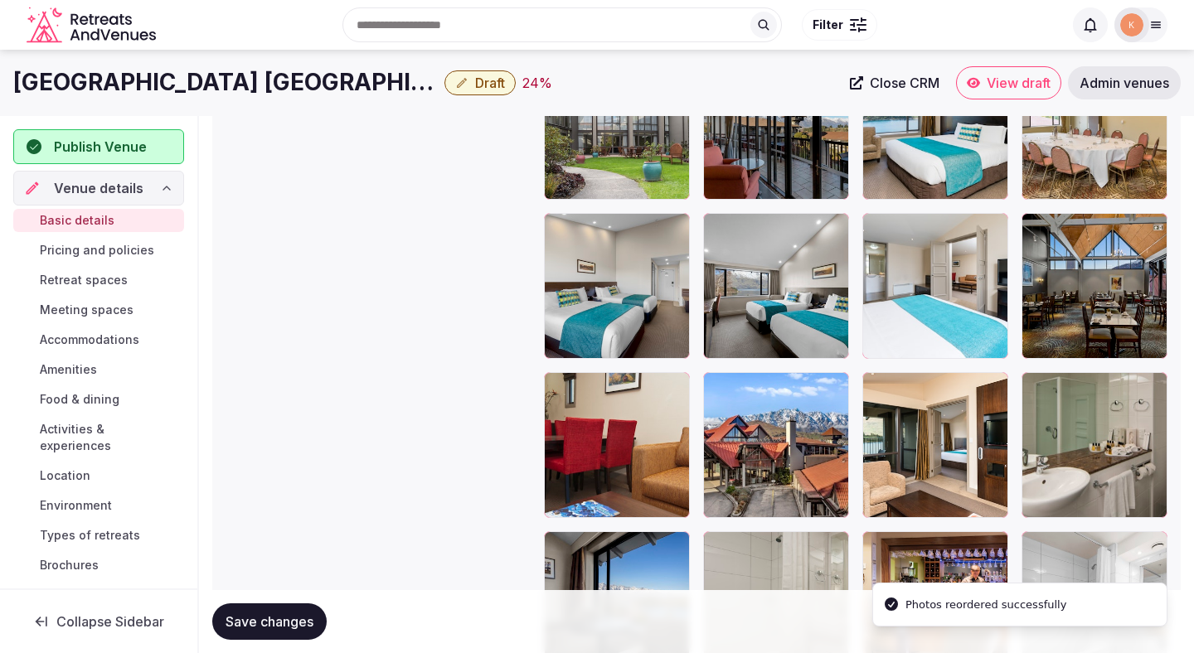
scroll to position [2133, 0]
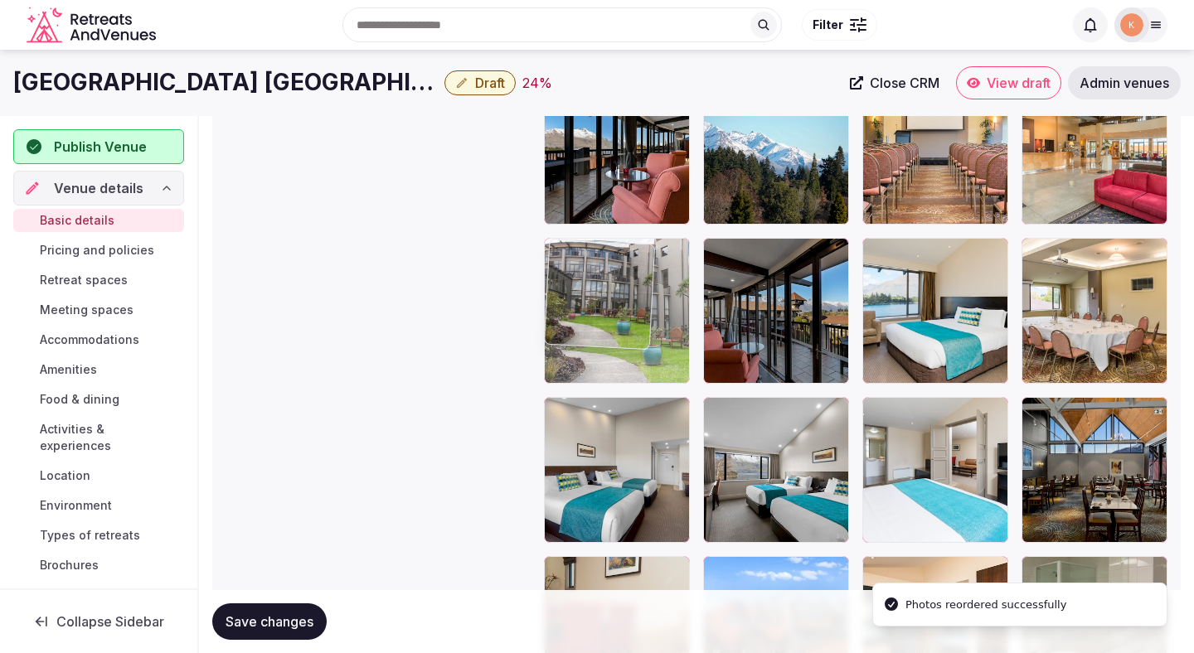
drag, startPoint x: 622, startPoint y: 303, endPoint x: 630, endPoint y: 154, distance: 149.4
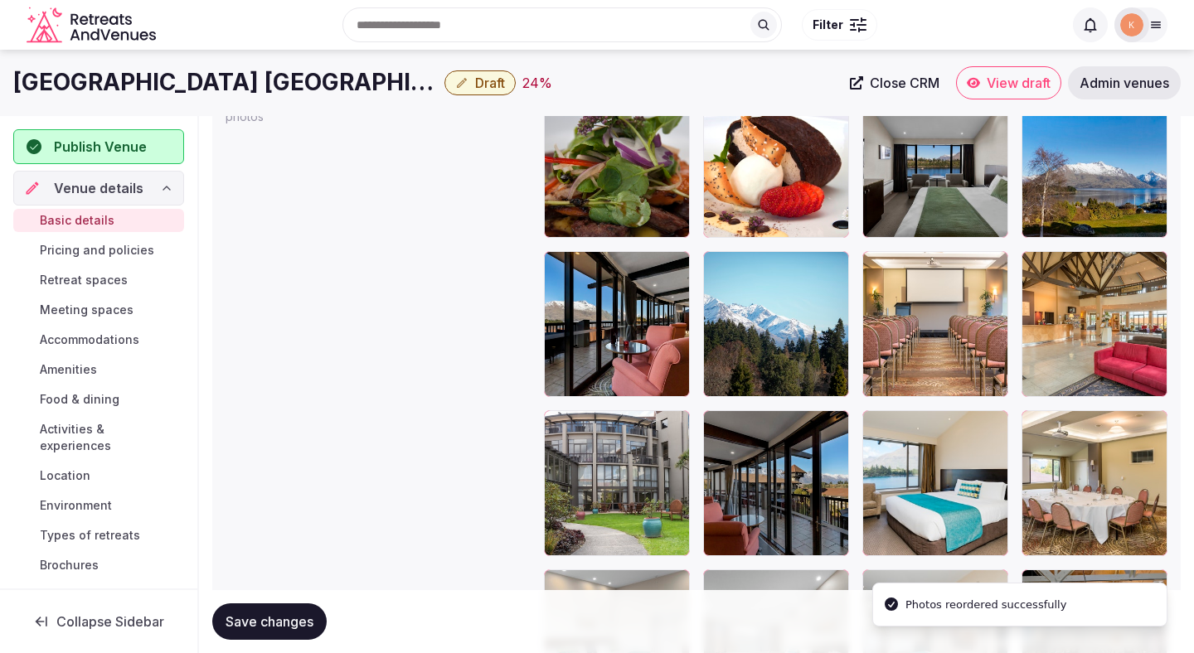
scroll to position [1930, 0]
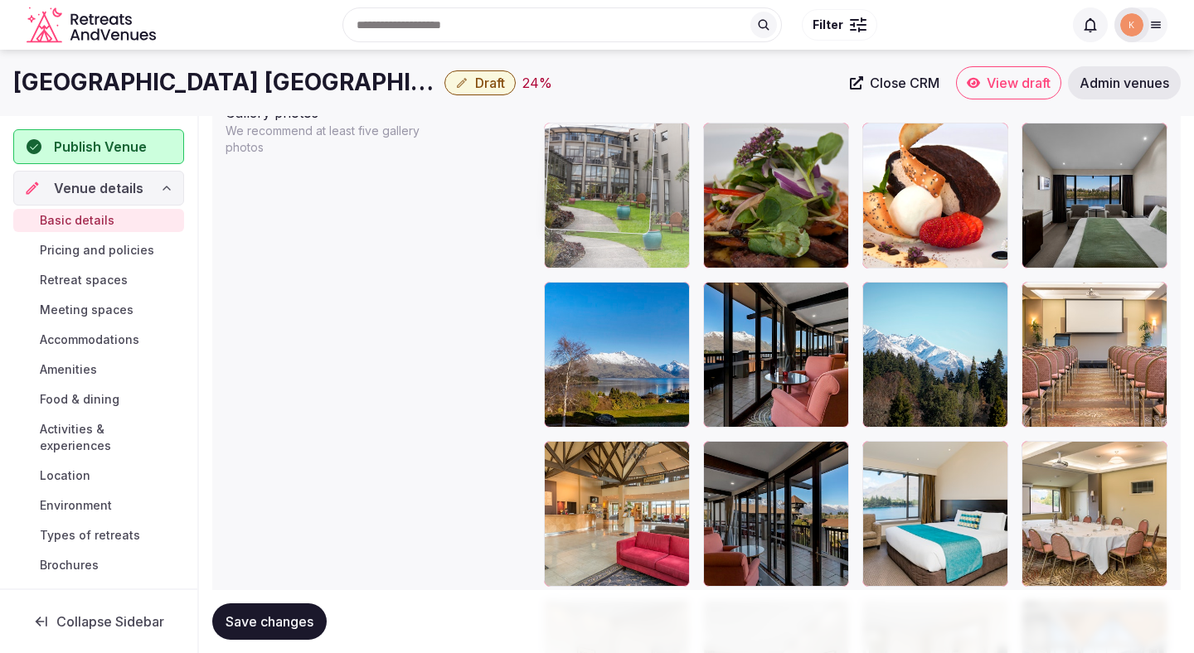
drag, startPoint x: 588, startPoint y: 498, endPoint x: 599, endPoint y: 215, distance: 282.9
click at [599, 215] on body "**********" at bounding box center [597, 185] width 1194 height 4230
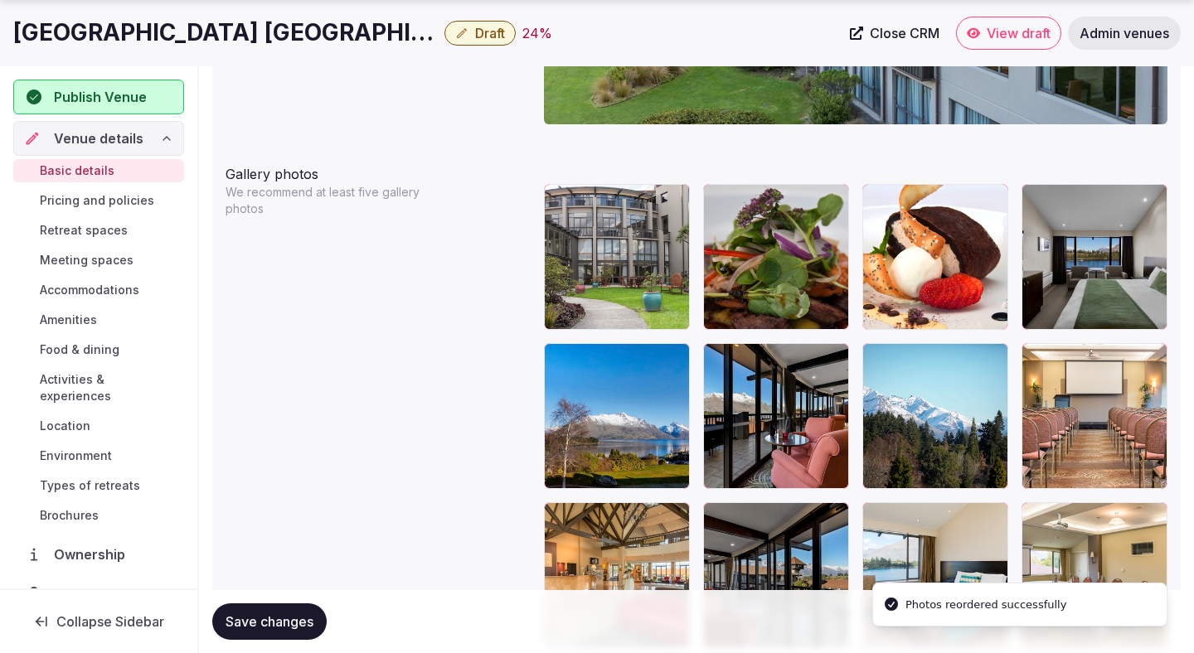
scroll to position [2014, 0]
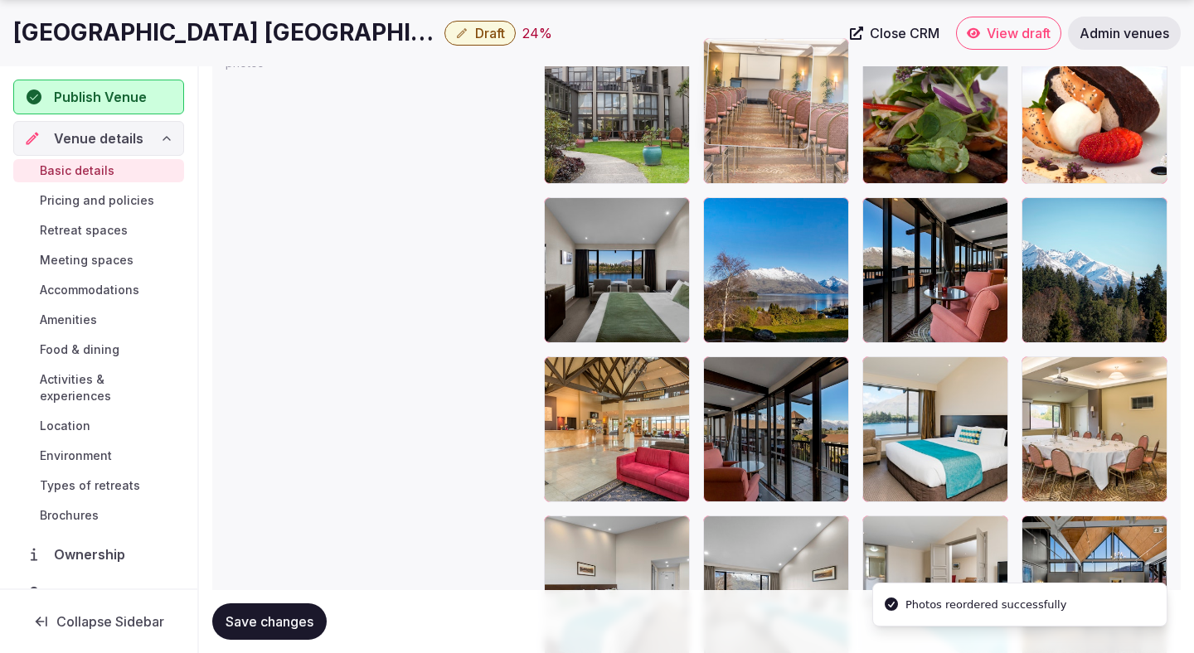
drag, startPoint x: 1105, startPoint y: 262, endPoint x: 800, endPoint y: 133, distance: 331.0
click at [800, 133] on body "**********" at bounding box center [597, 101] width 1194 height 4230
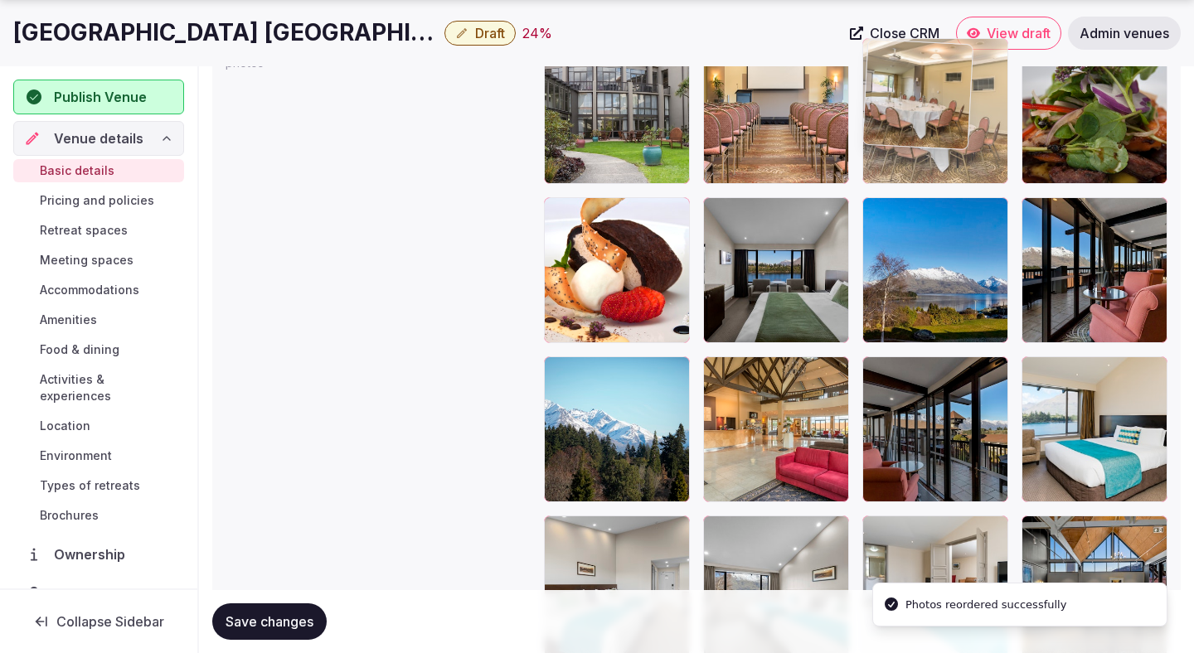
drag, startPoint x: 1077, startPoint y: 428, endPoint x: 917, endPoint y: 143, distance: 327.3
click at [917, 143] on body "**********" at bounding box center [597, 101] width 1194 height 4230
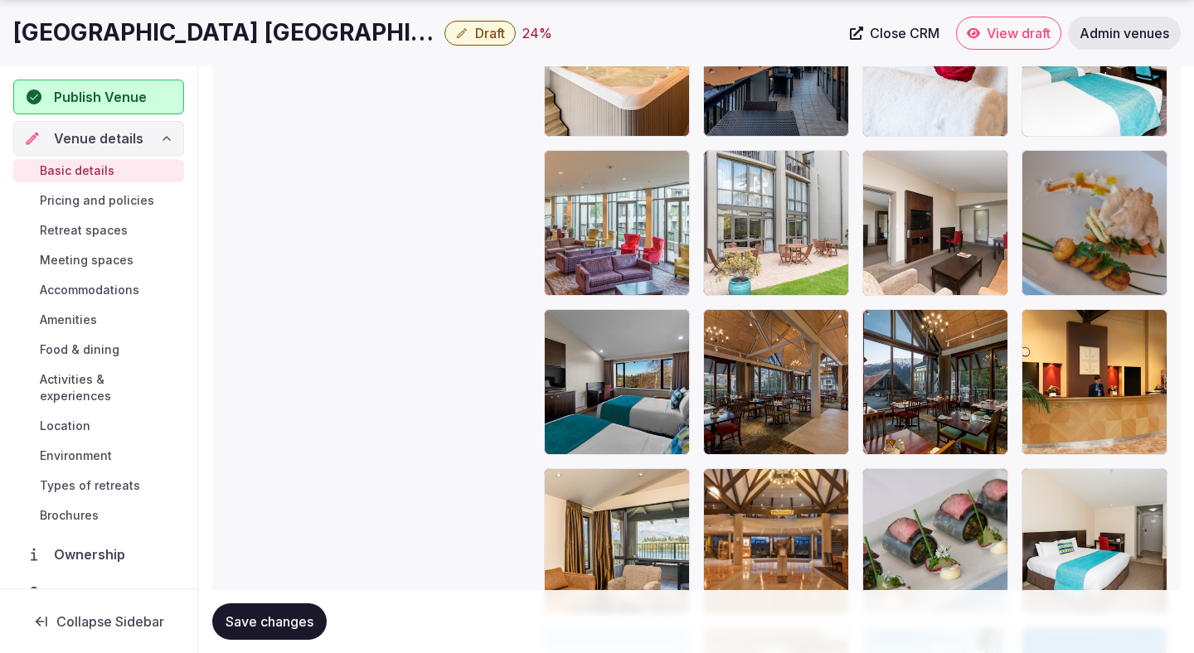
scroll to position [3185, 0]
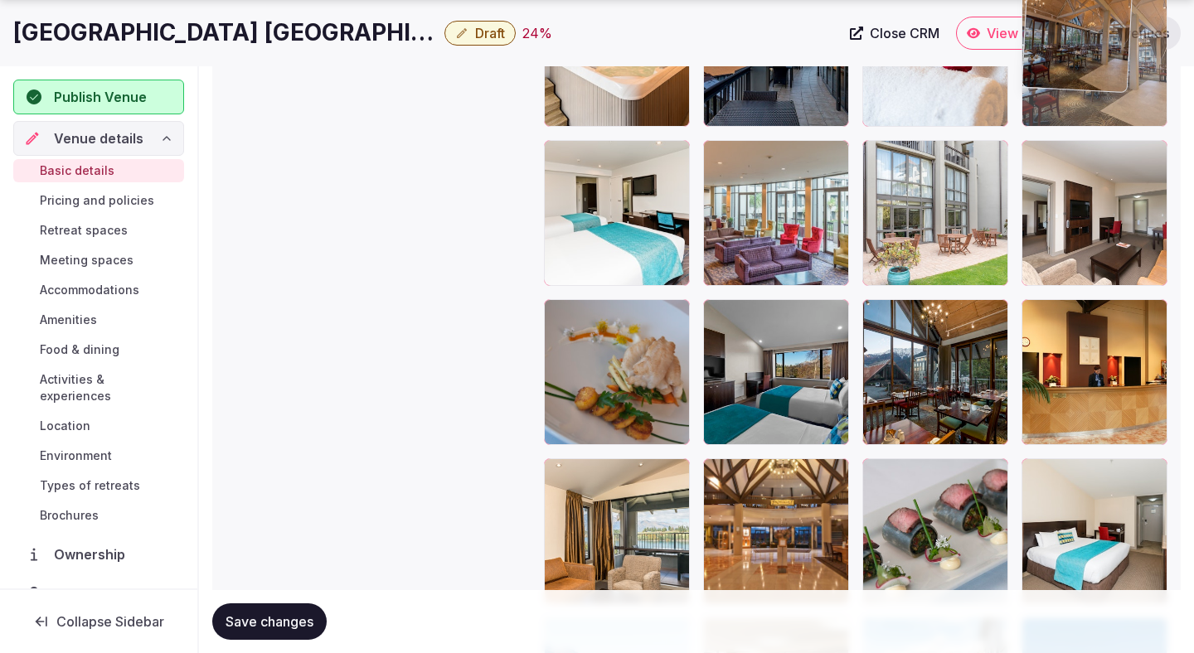
drag, startPoint x: 795, startPoint y: 371, endPoint x: 1099, endPoint y: 128, distance: 389.2
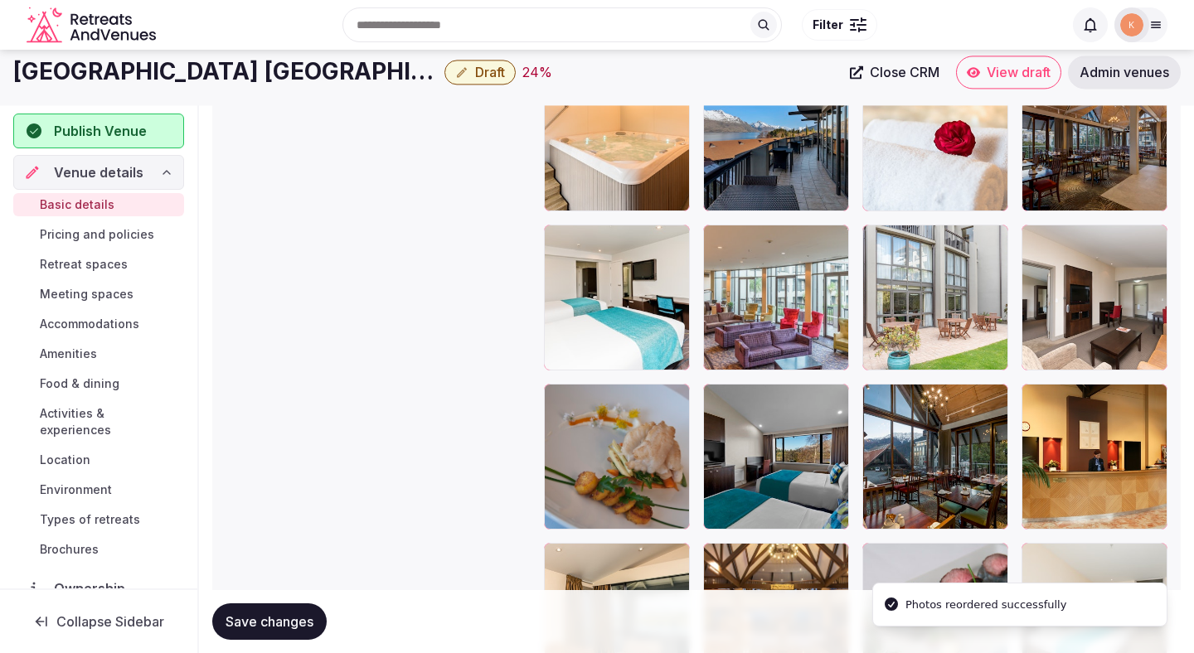
scroll to position [2796, 0]
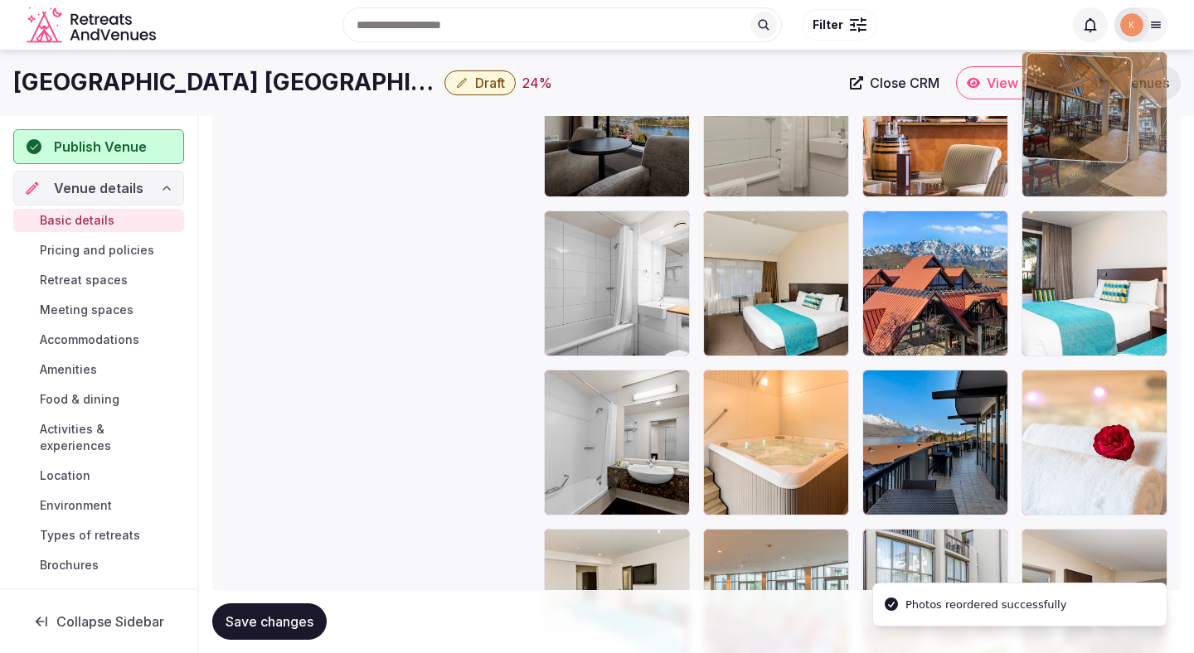
drag, startPoint x: 1077, startPoint y: 414, endPoint x: 1085, endPoint y: 148, distance: 266.2
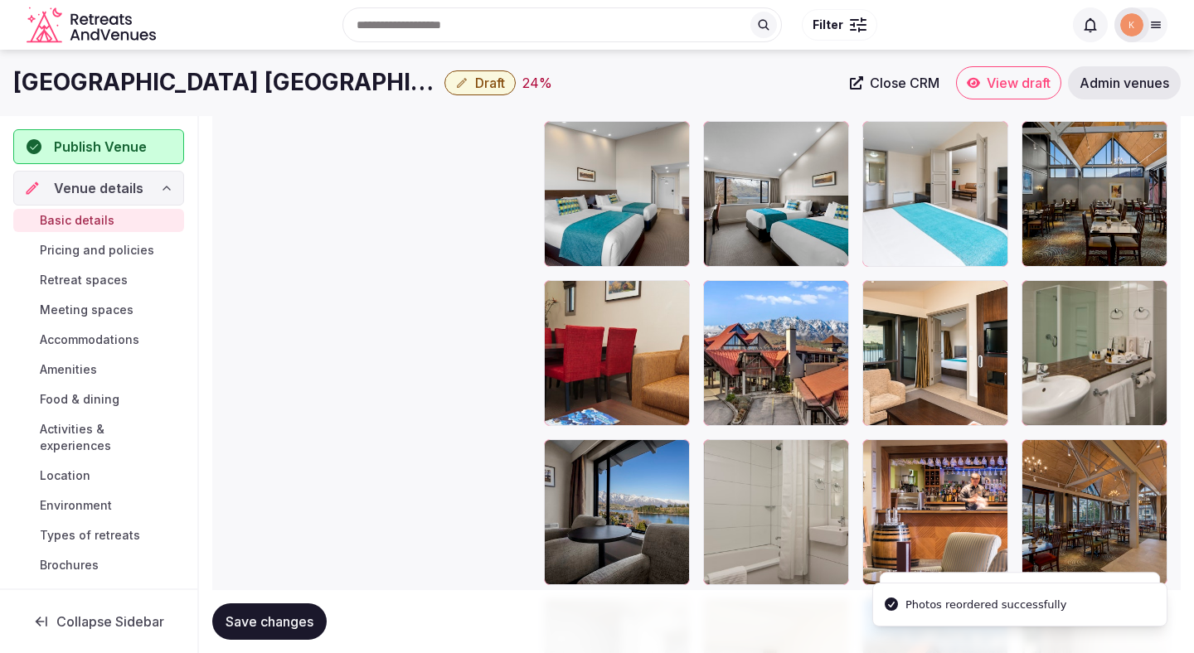
scroll to position [2400, 0]
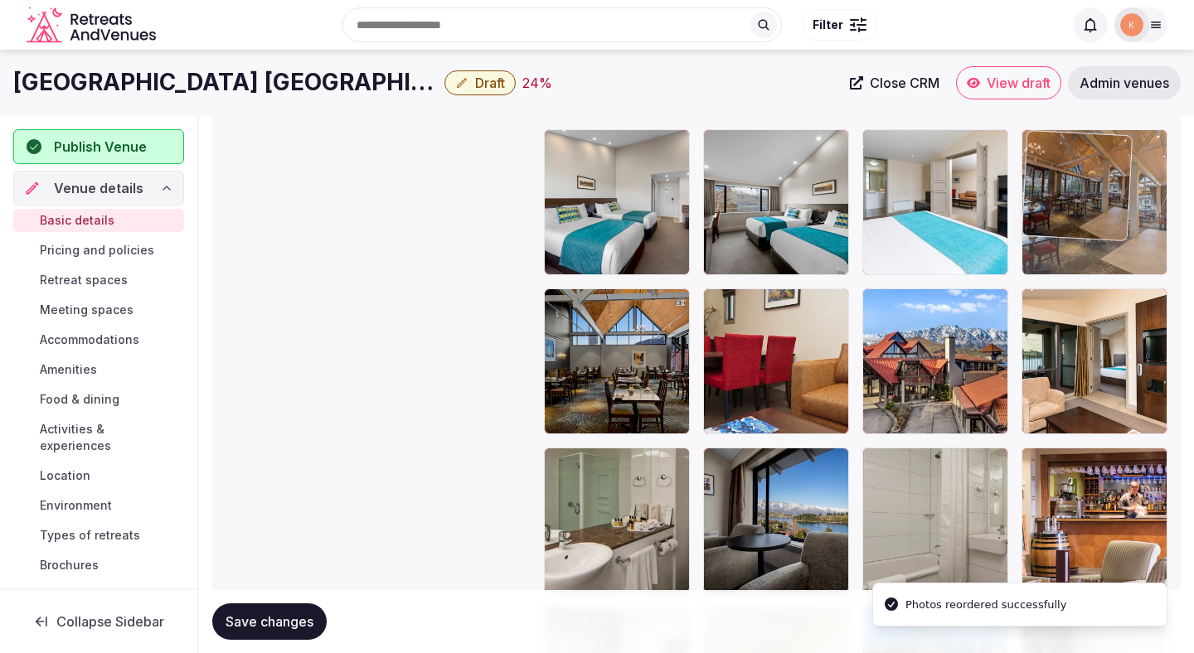
drag, startPoint x: 1080, startPoint y: 494, endPoint x: 1088, endPoint y: 227, distance: 267.0
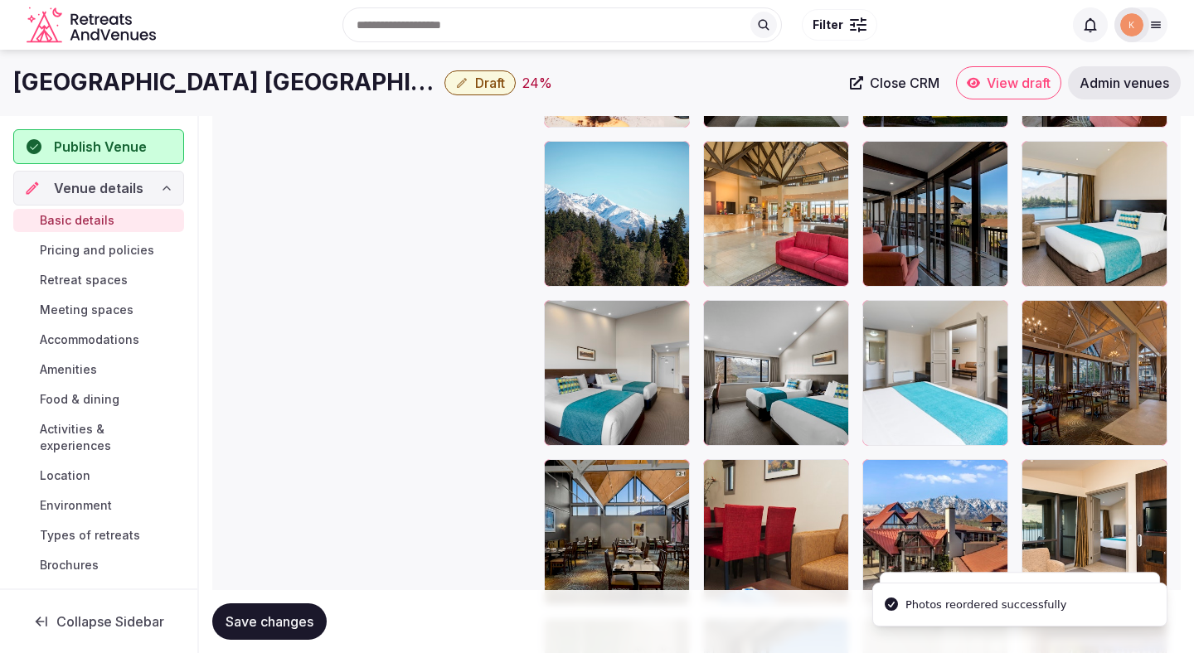
scroll to position [2220, 0]
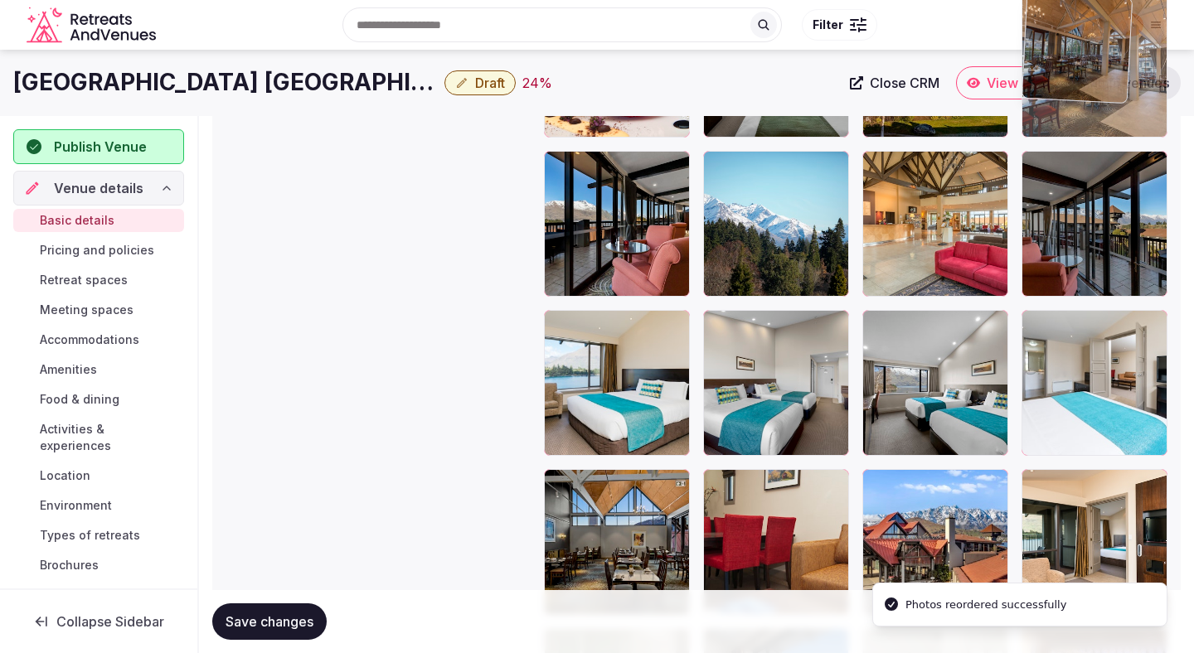
drag, startPoint x: 1087, startPoint y: 370, endPoint x: 1093, endPoint y: 147, distance: 223.0
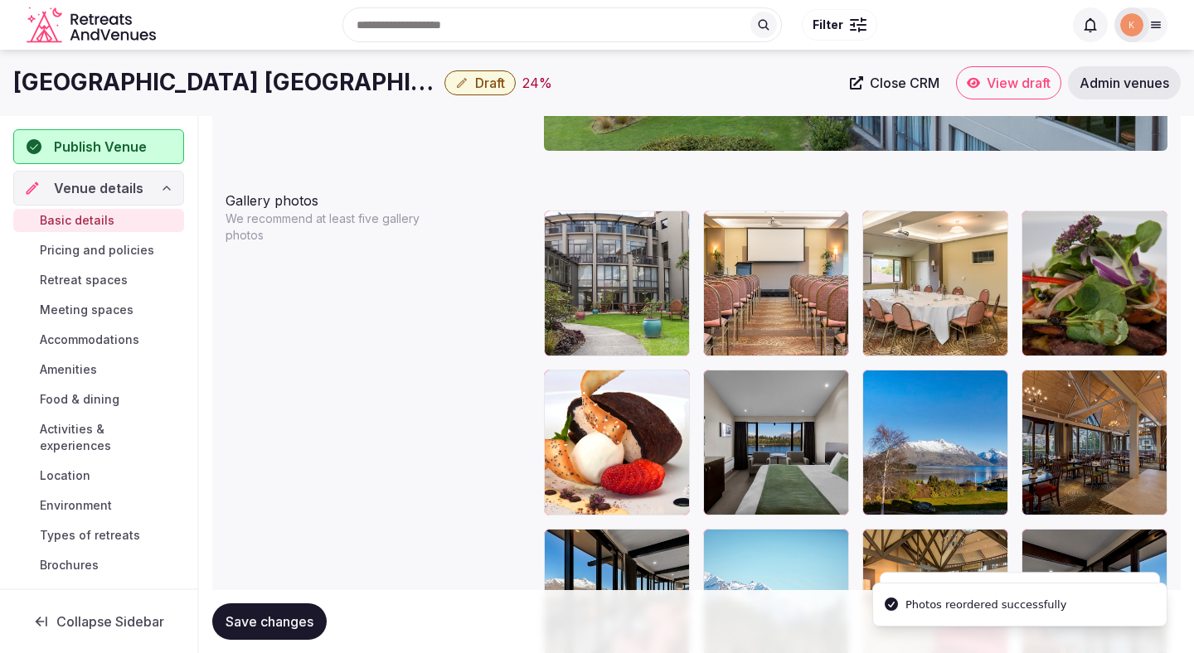
scroll to position [1838, 0]
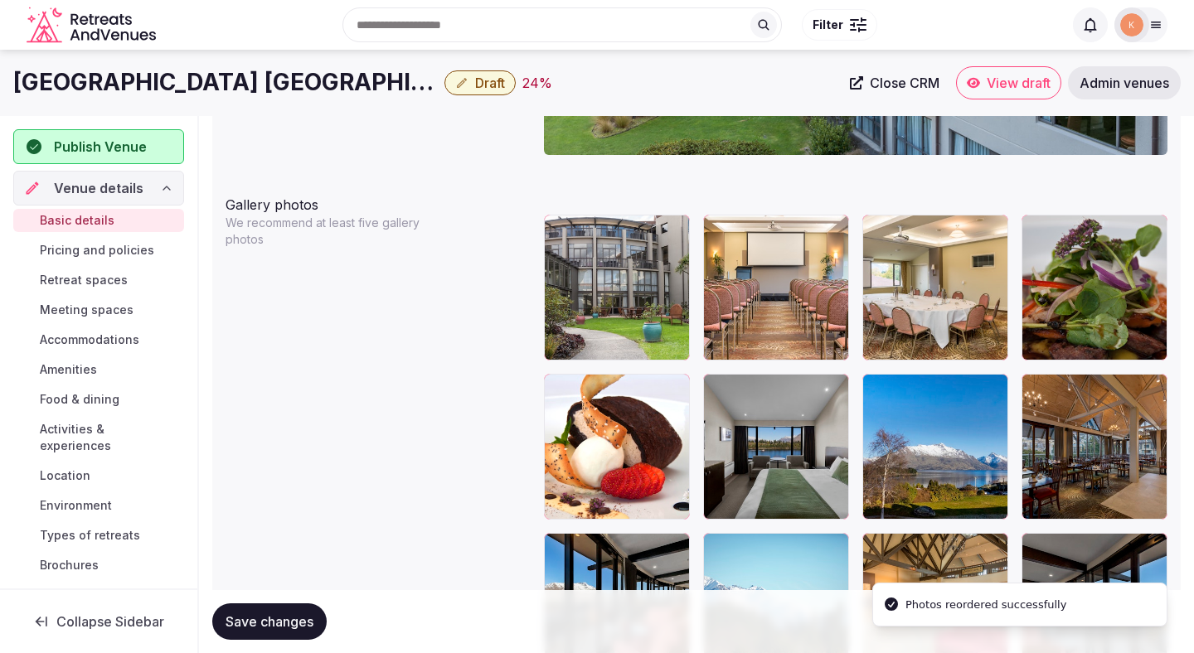
click at [1075, 265] on body "**********" at bounding box center [597, 277] width 1194 height 4230
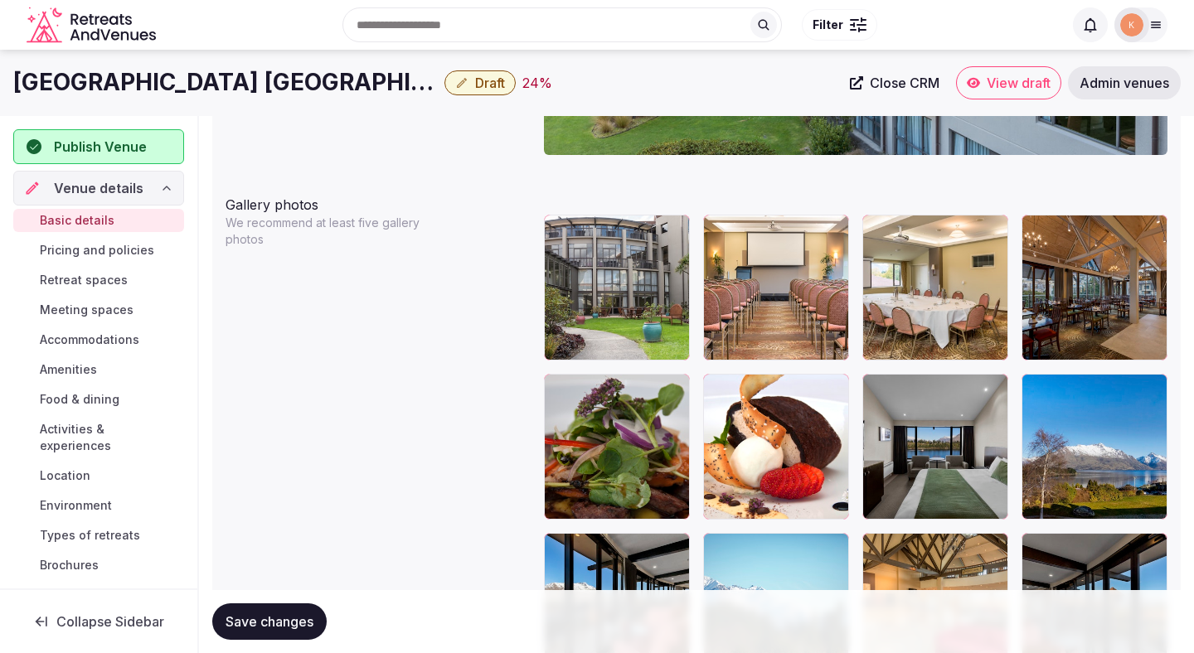
click at [307, 631] on button "Save changes" at bounding box center [269, 621] width 114 height 36
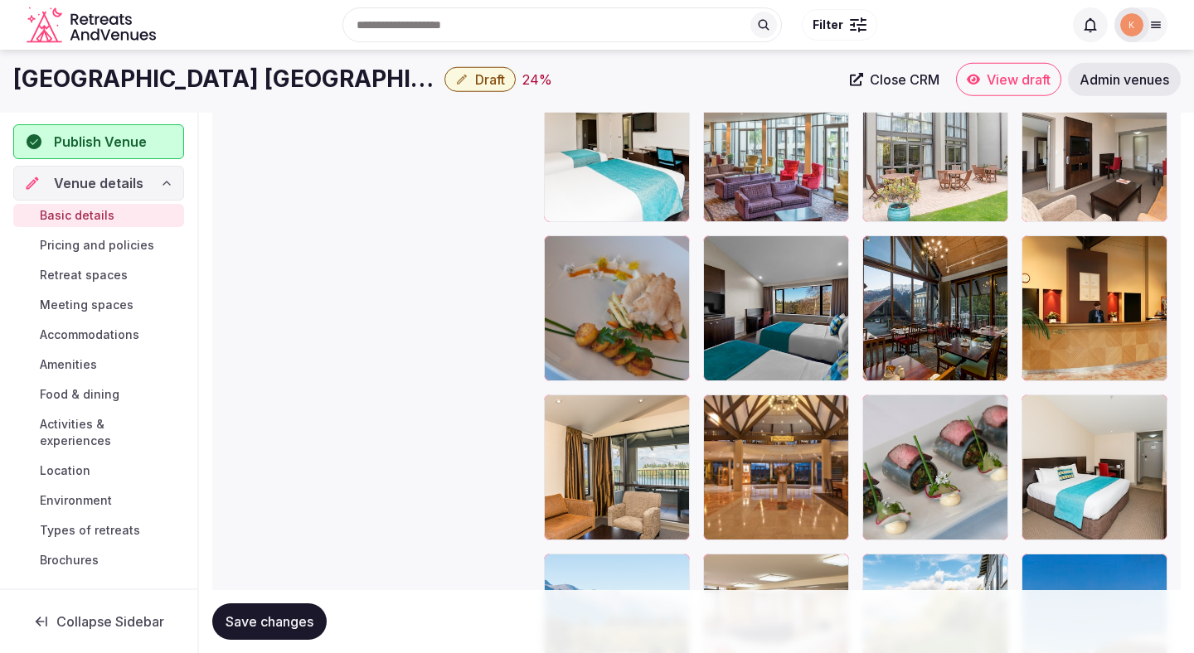
scroll to position [3246, 0]
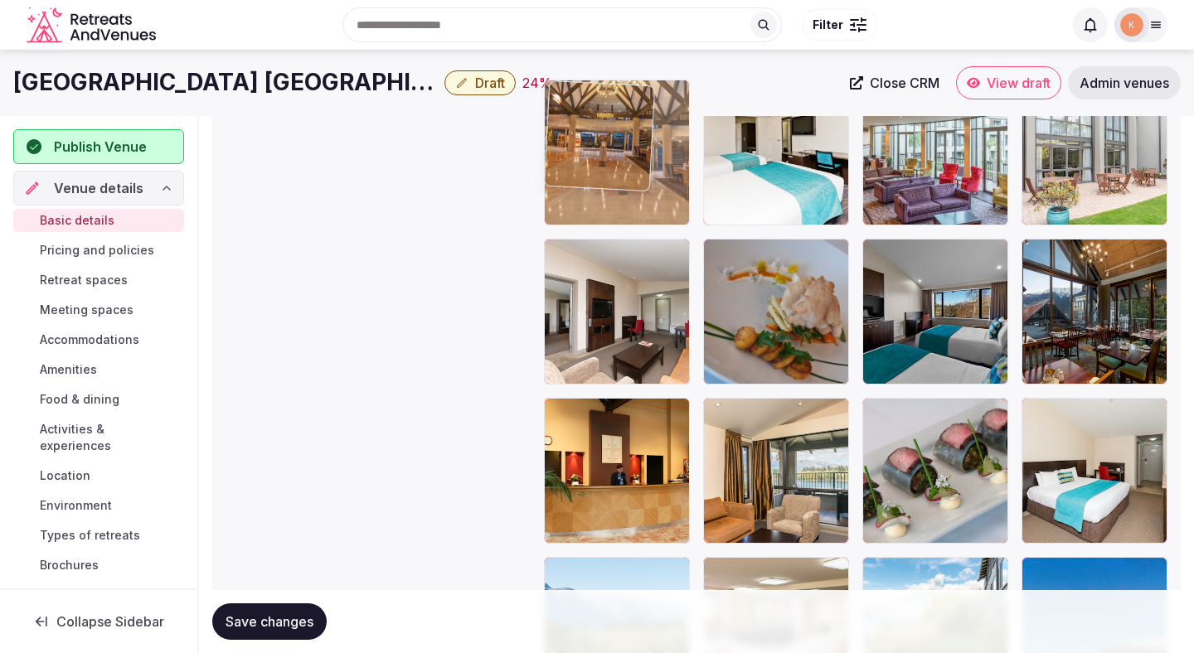
drag, startPoint x: 753, startPoint y: 463, endPoint x: 639, endPoint y: 218, distance: 270.3
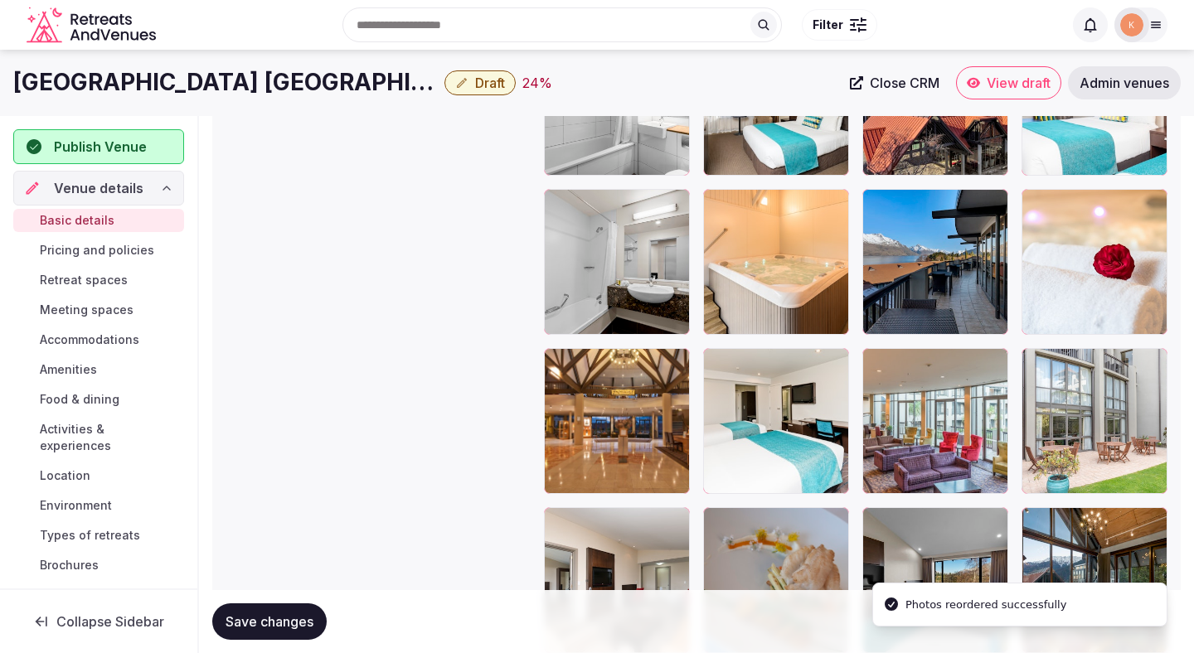
scroll to position [2967, 0]
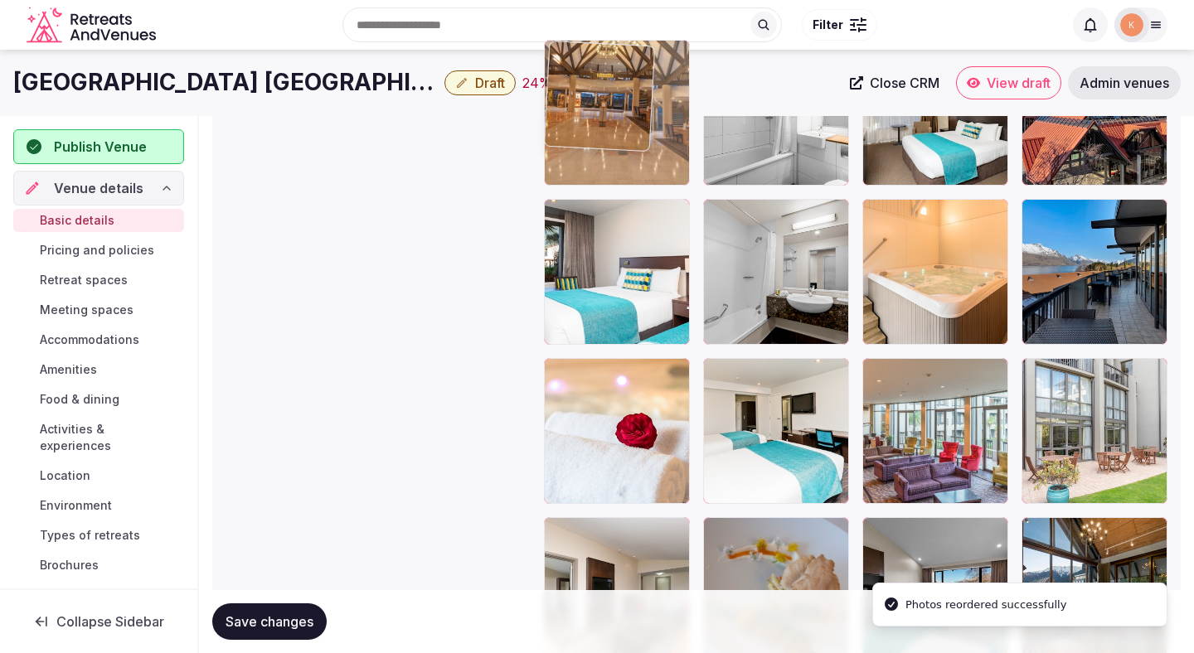
drag, startPoint x: 617, startPoint y: 428, endPoint x: 608, endPoint y: 168, distance: 259.6
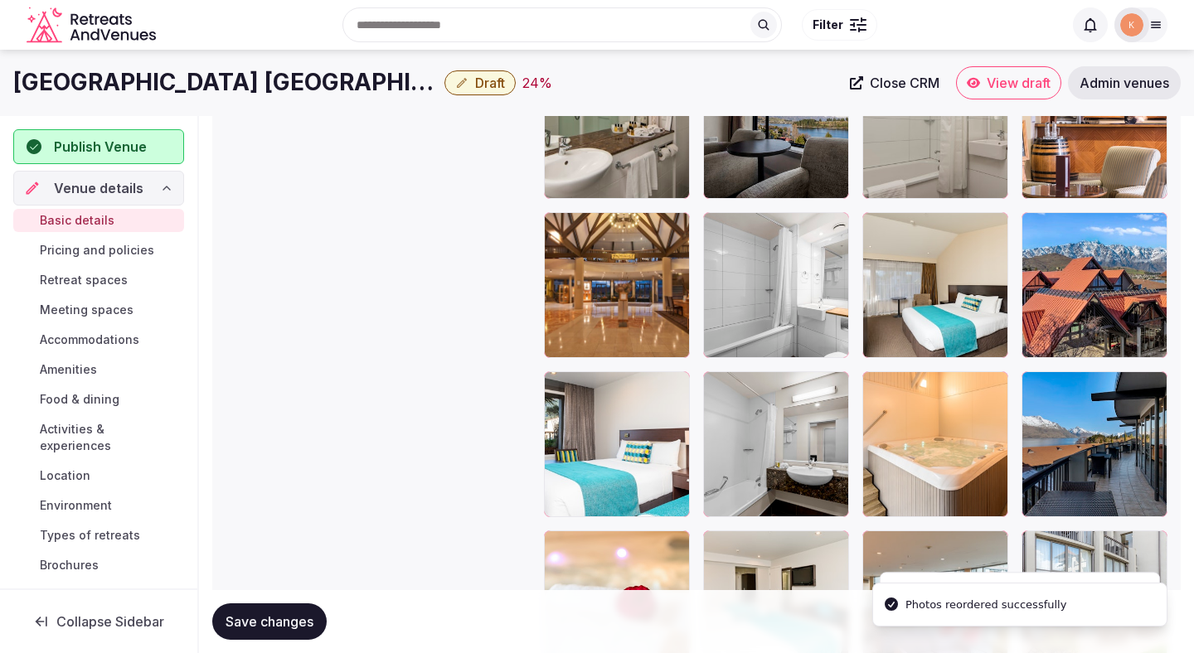
scroll to position [2605, 0]
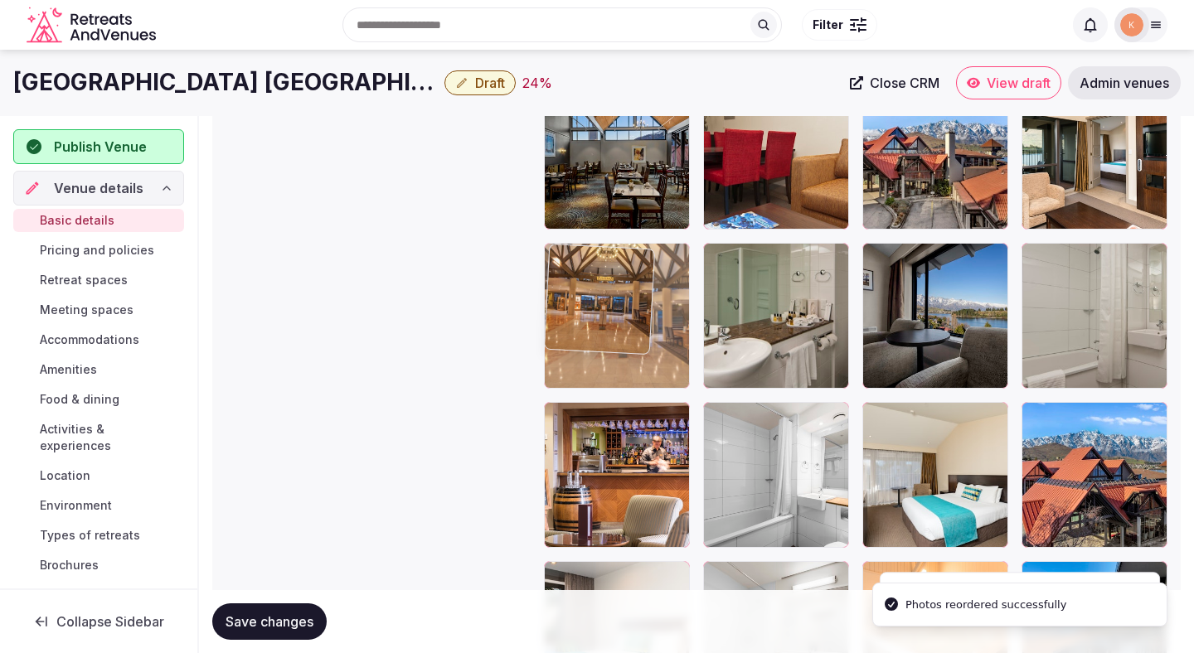
drag, startPoint x: 606, startPoint y: 464, endPoint x: 604, endPoint y: 340, distance: 124.3
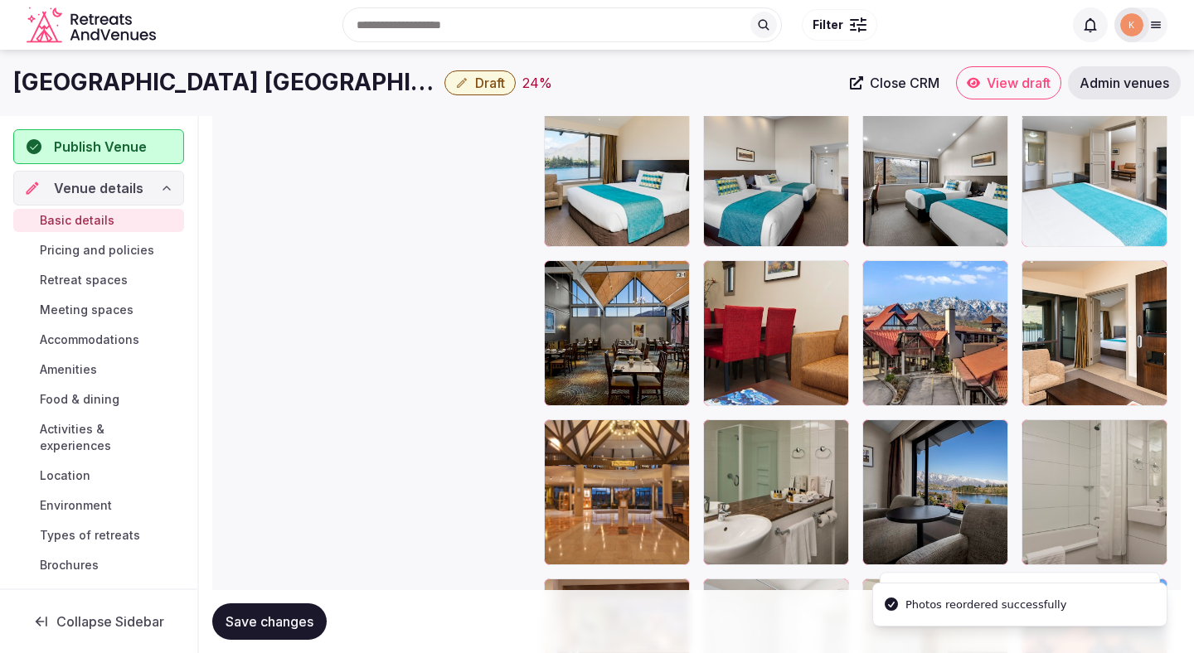
scroll to position [2428, 0]
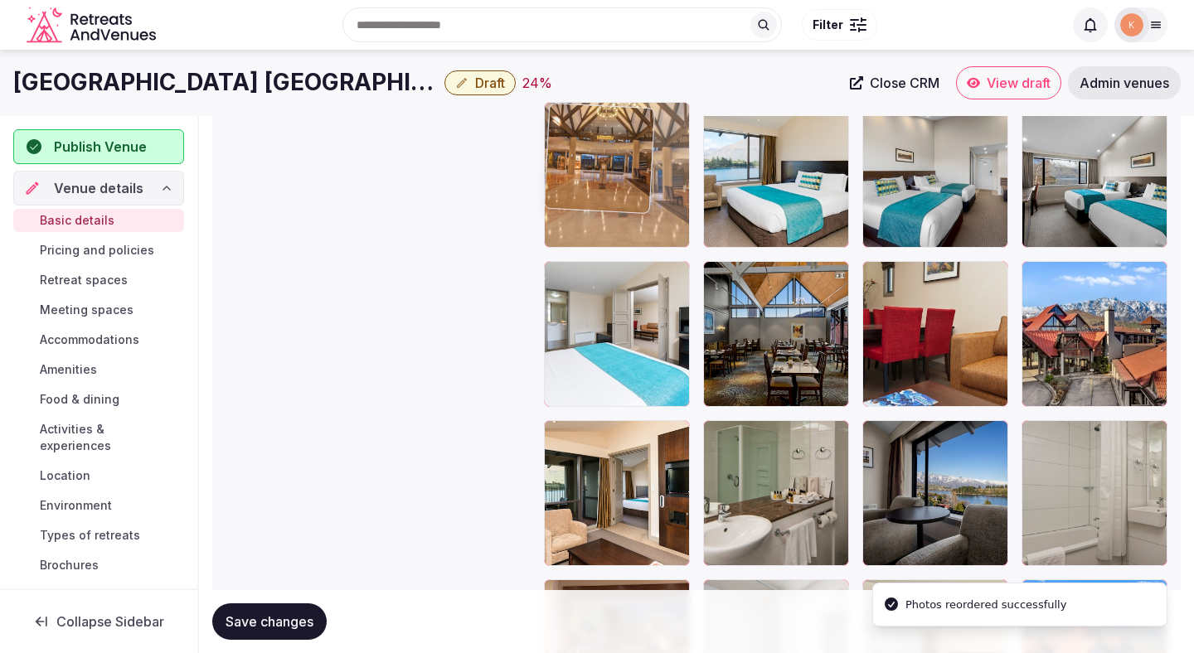
drag, startPoint x: 592, startPoint y: 509, endPoint x: 621, endPoint y: 191, distance: 318.8
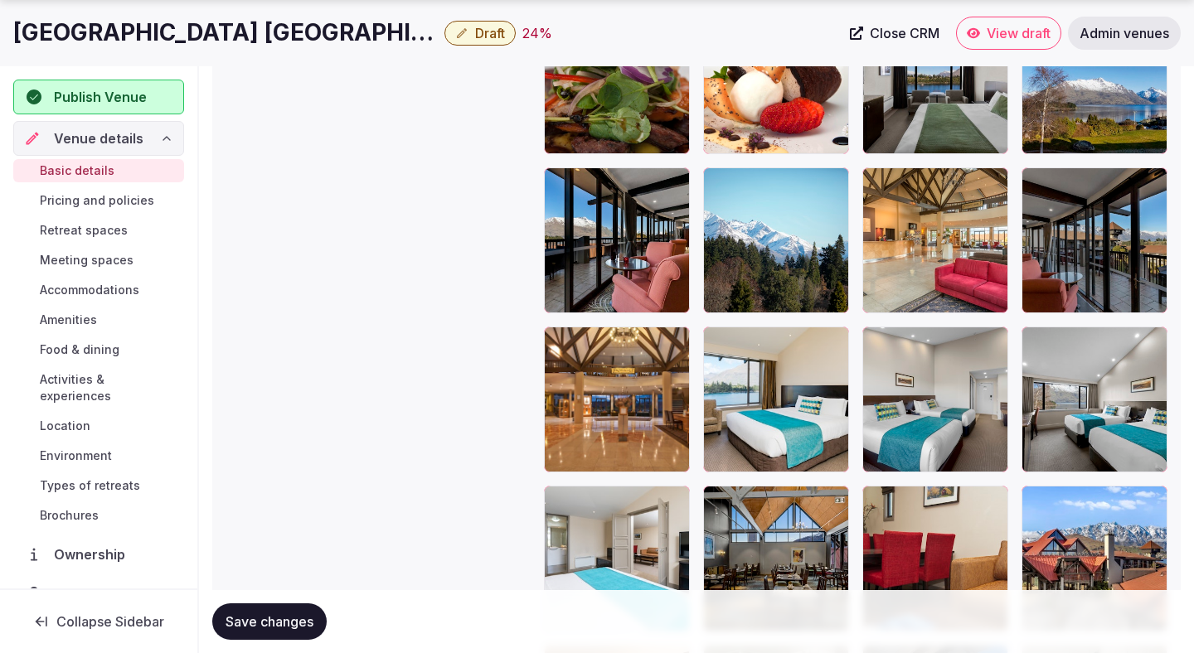
scroll to position [2211, 0]
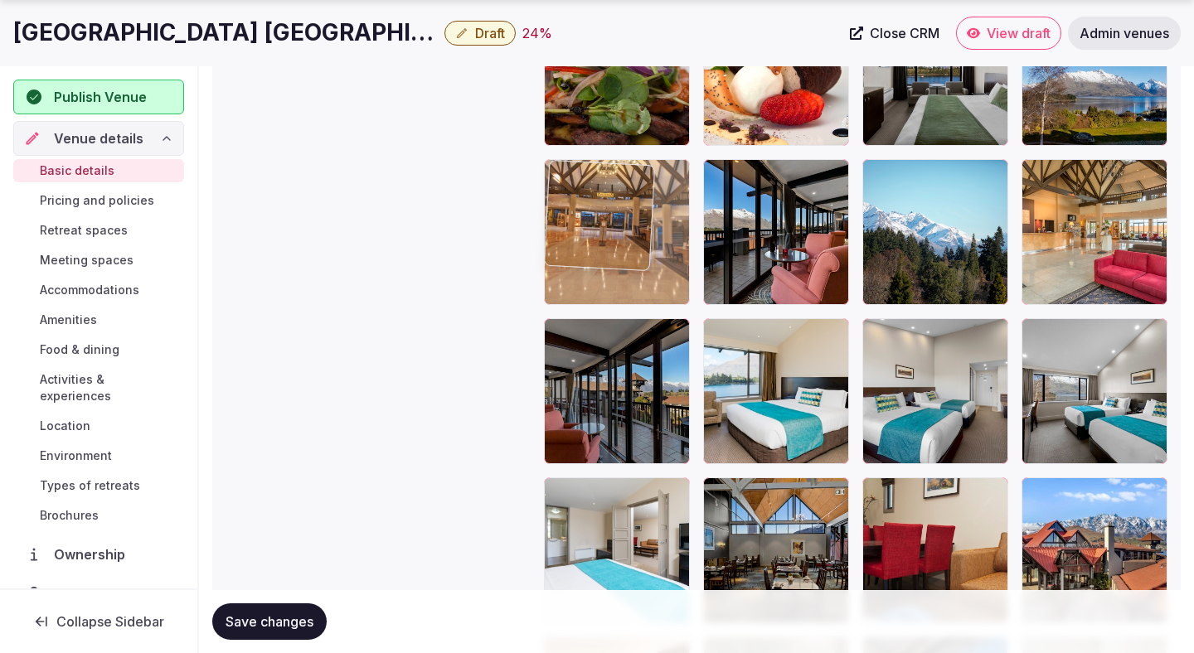
drag, startPoint x: 602, startPoint y: 393, endPoint x: 609, endPoint y: 223, distance: 170.1
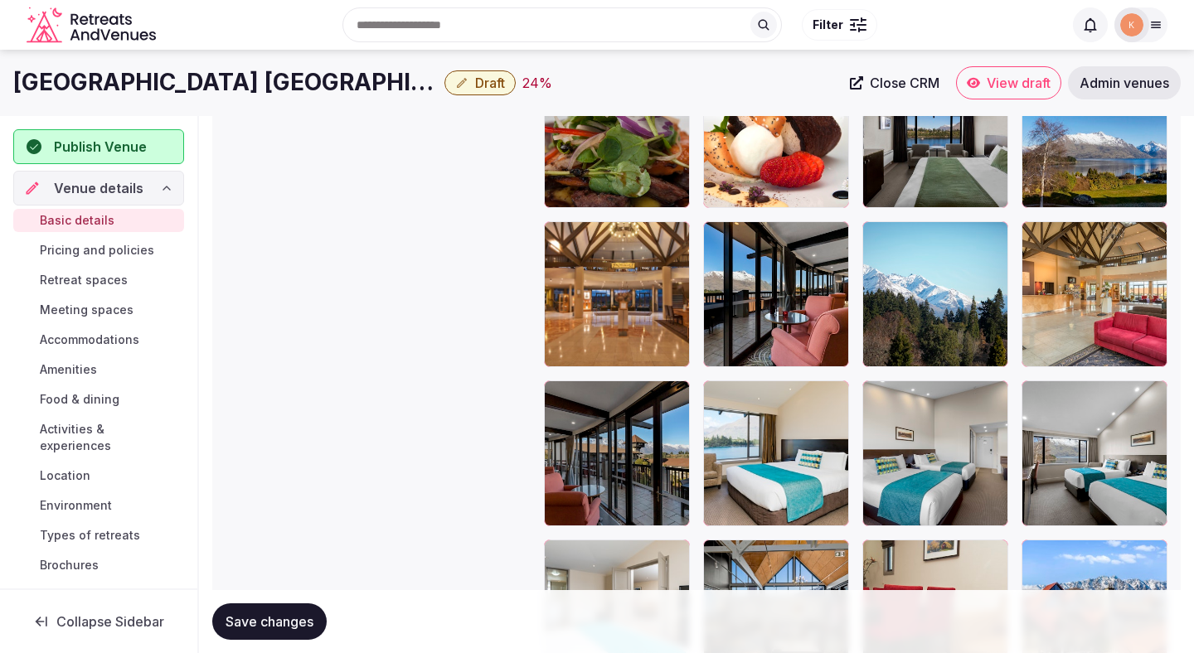
scroll to position [2075, 0]
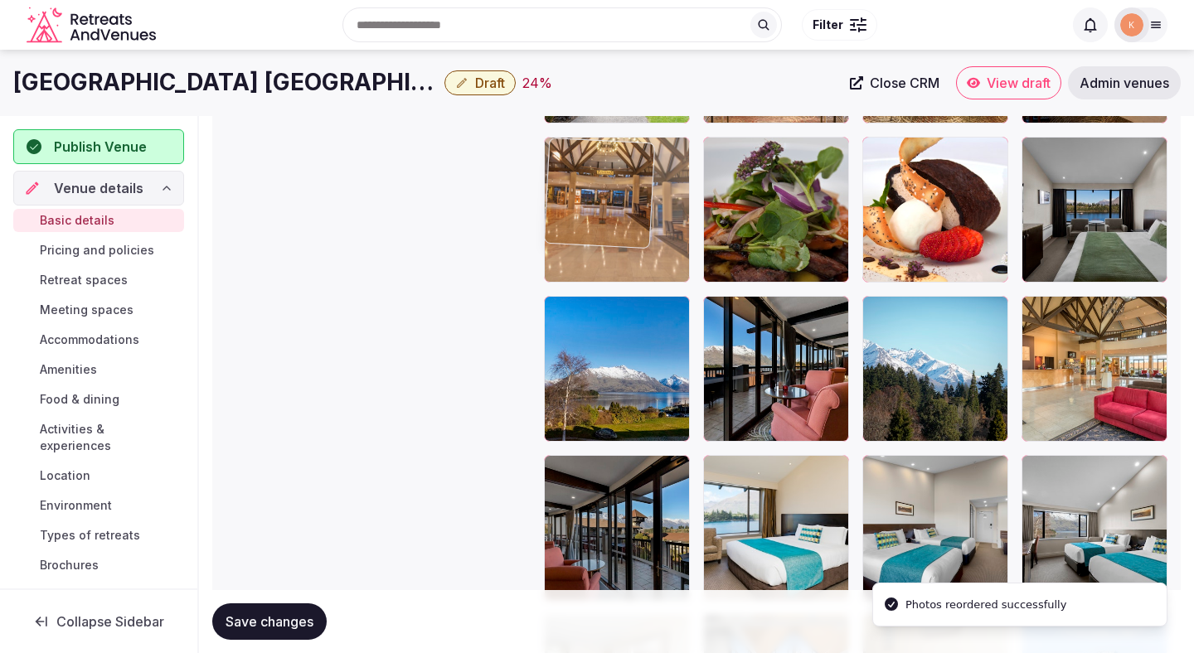
drag, startPoint x: 581, startPoint y: 390, endPoint x: 591, endPoint y: 210, distance: 180.1
click at [591, 210] on body "**********" at bounding box center [597, 40] width 1194 height 4230
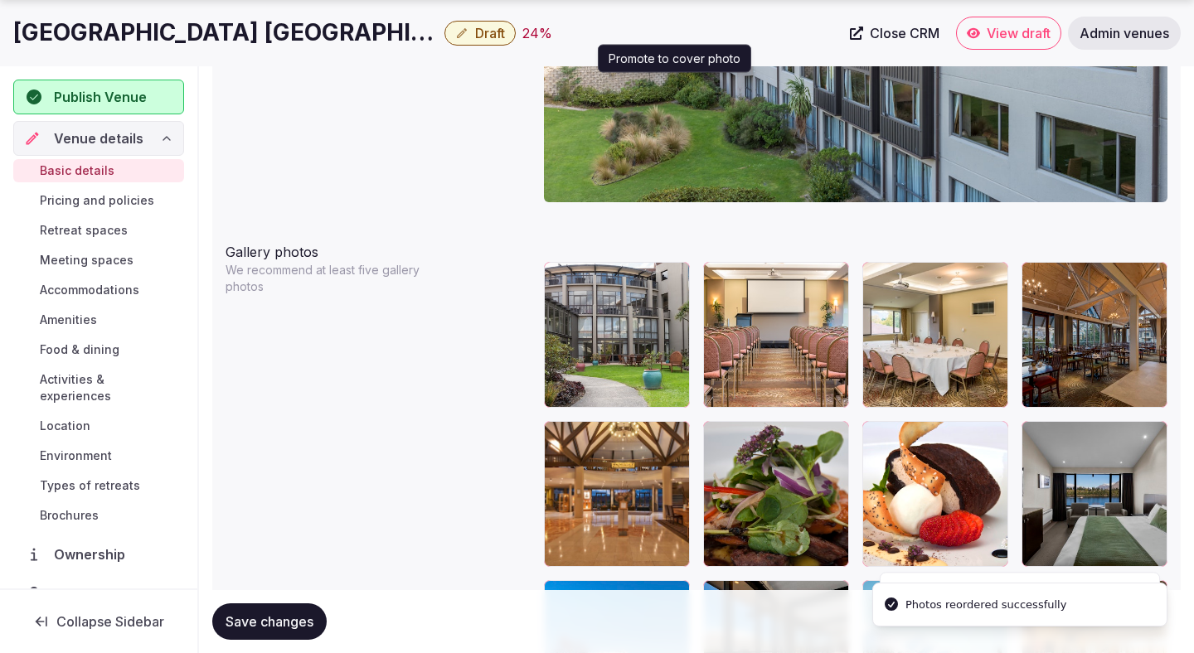
scroll to position [2143, 0]
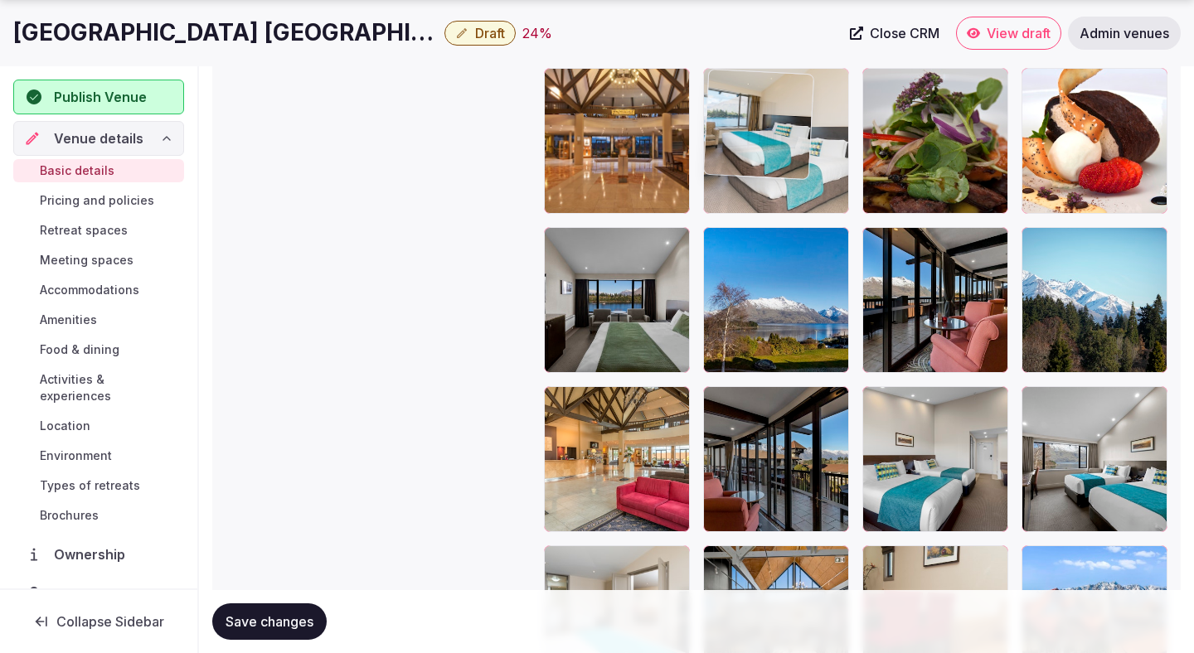
drag, startPoint x: 764, startPoint y: 476, endPoint x: 790, endPoint y: 191, distance: 286.3
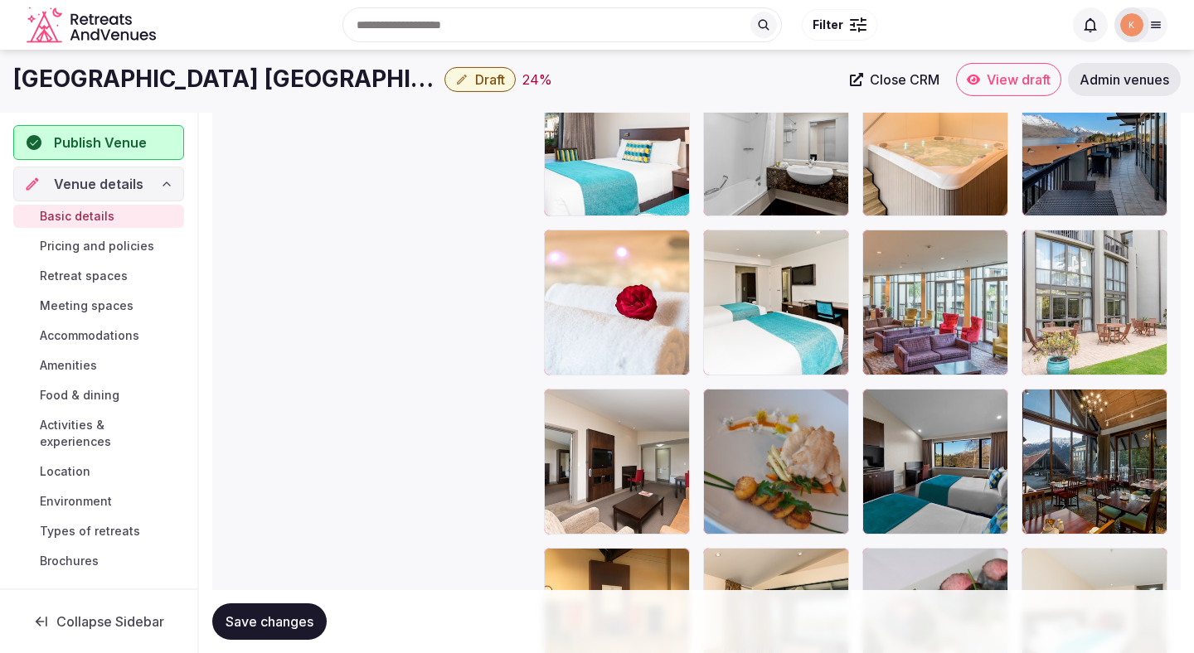
scroll to position [3092, 0]
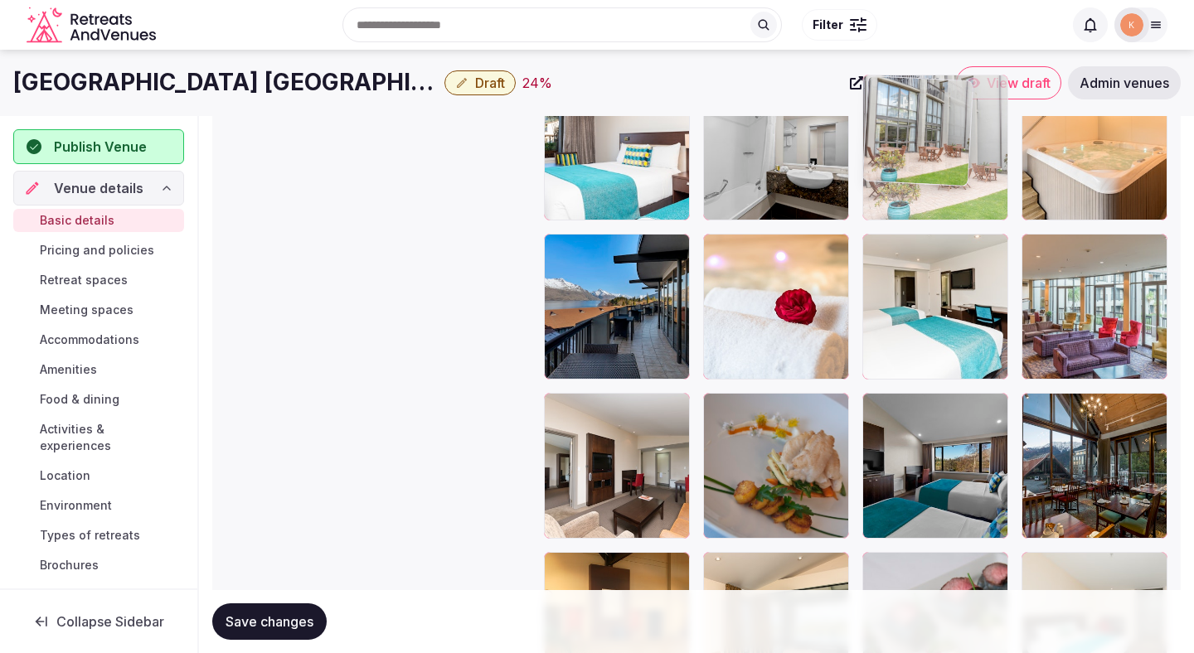
drag, startPoint x: 1089, startPoint y: 337, endPoint x: 963, endPoint y: 237, distance: 161.0
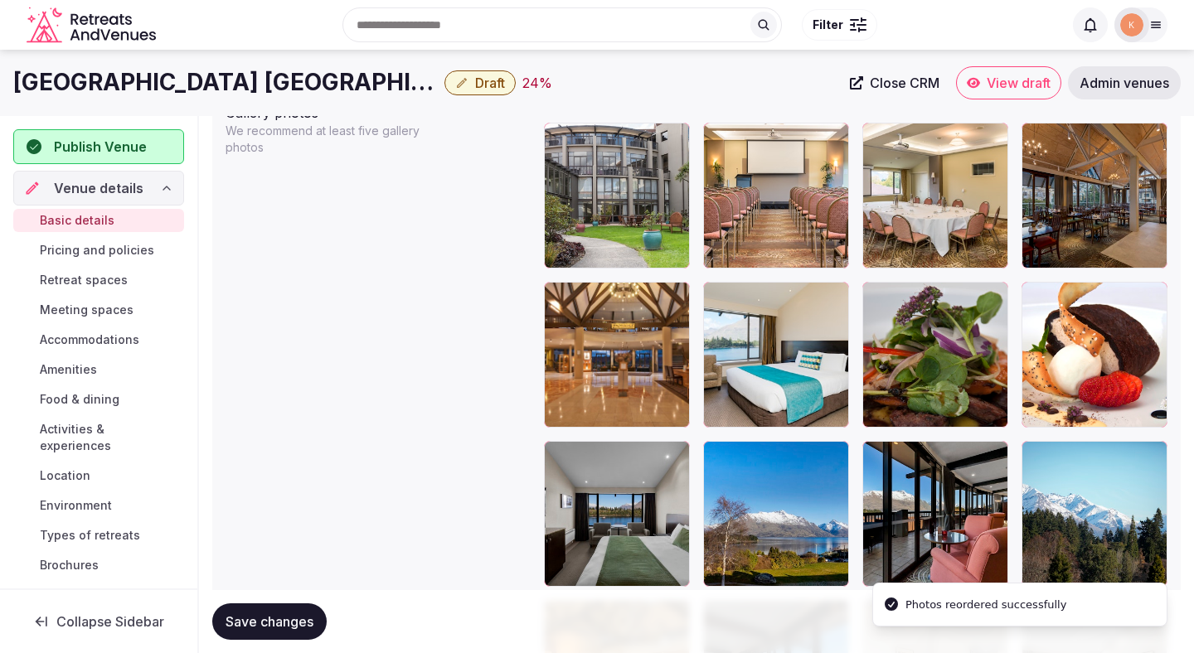
scroll to position [1926, 0]
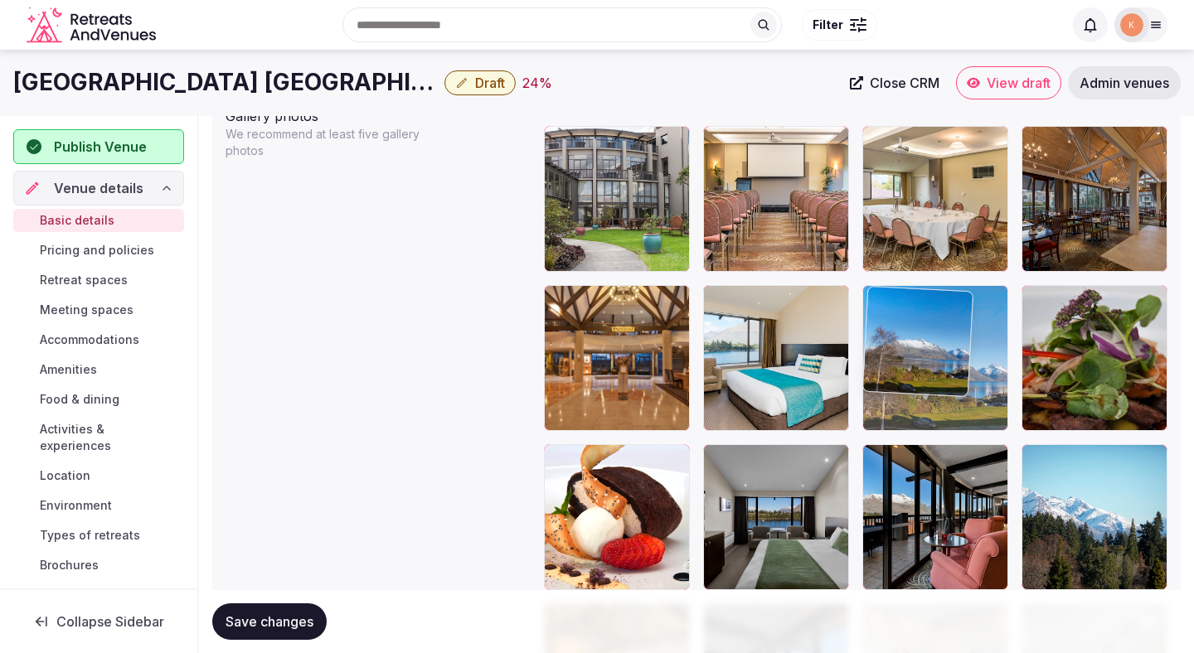
drag, startPoint x: 814, startPoint y: 527, endPoint x: 955, endPoint y: 376, distance: 206.4
click at [955, 376] on body "**********" at bounding box center [597, 189] width 1194 height 4230
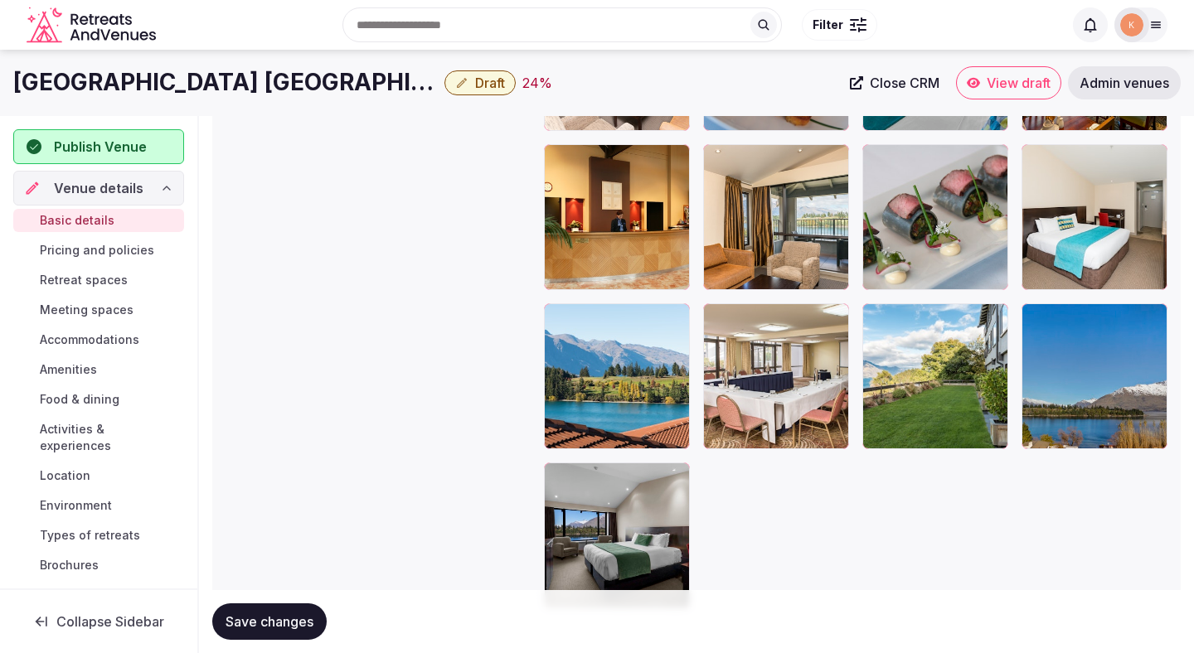
scroll to position [3495, 0]
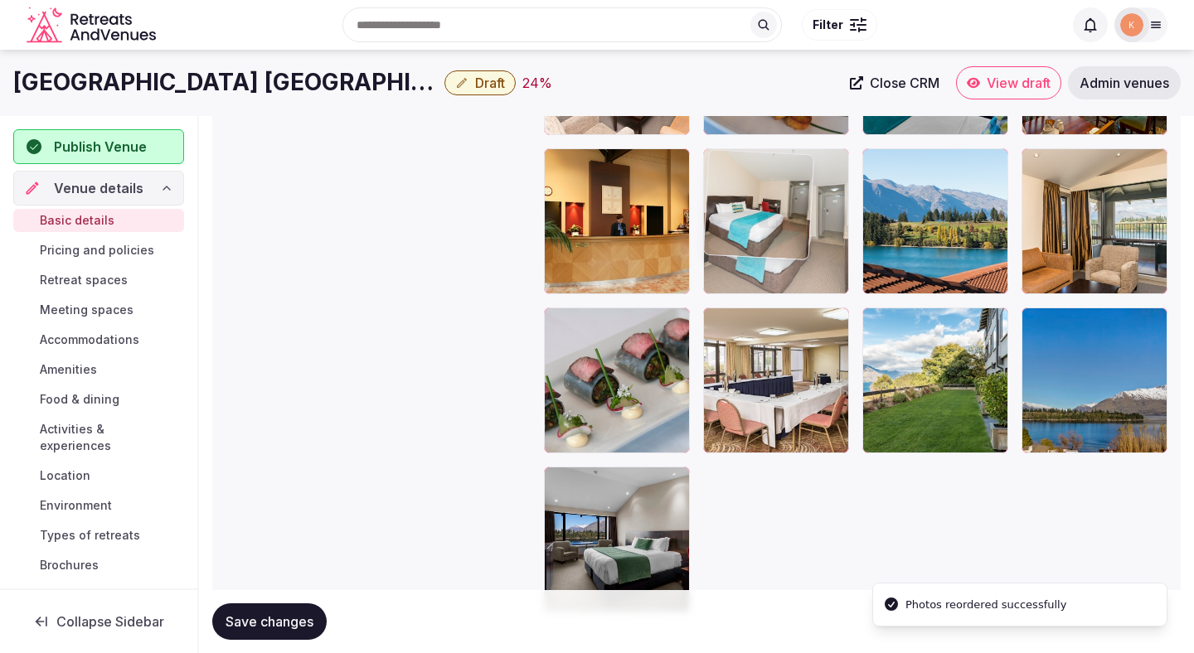
drag, startPoint x: 629, startPoint y: 393, endPoint x: 765, endPoint y: 253, distance: 195.2
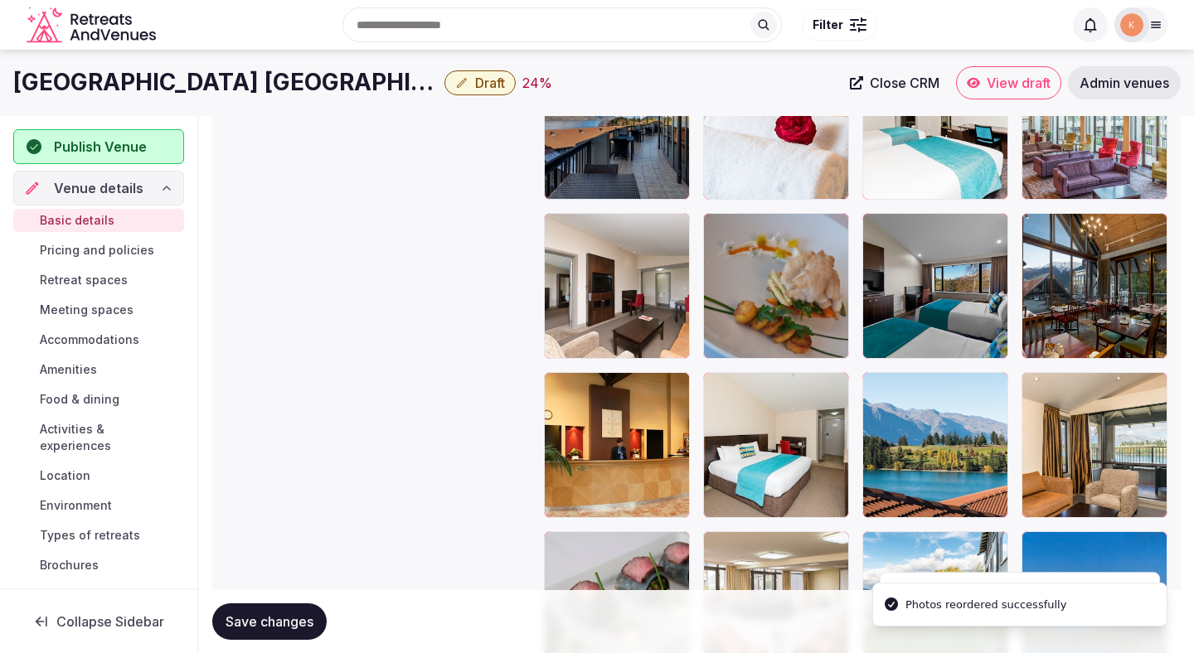
scroll to position [3221, 0]
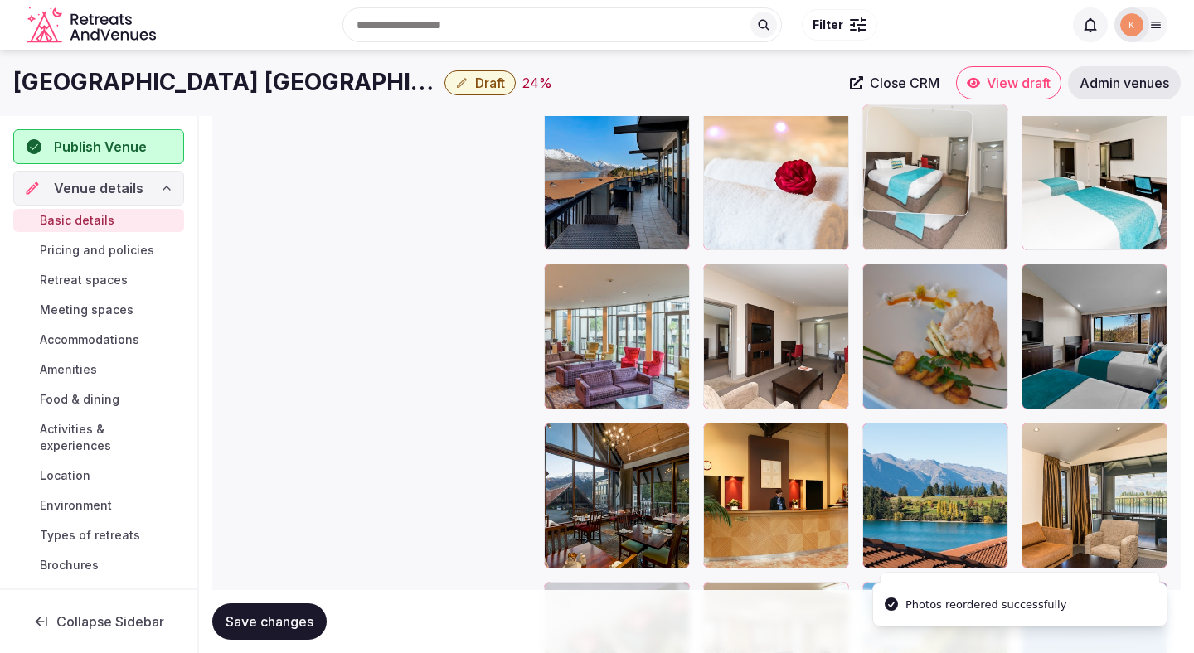
drag, startPoint x: 774, startPoint y: 491, endPoint x: 947, endPoint y: 245, distance: 301.0
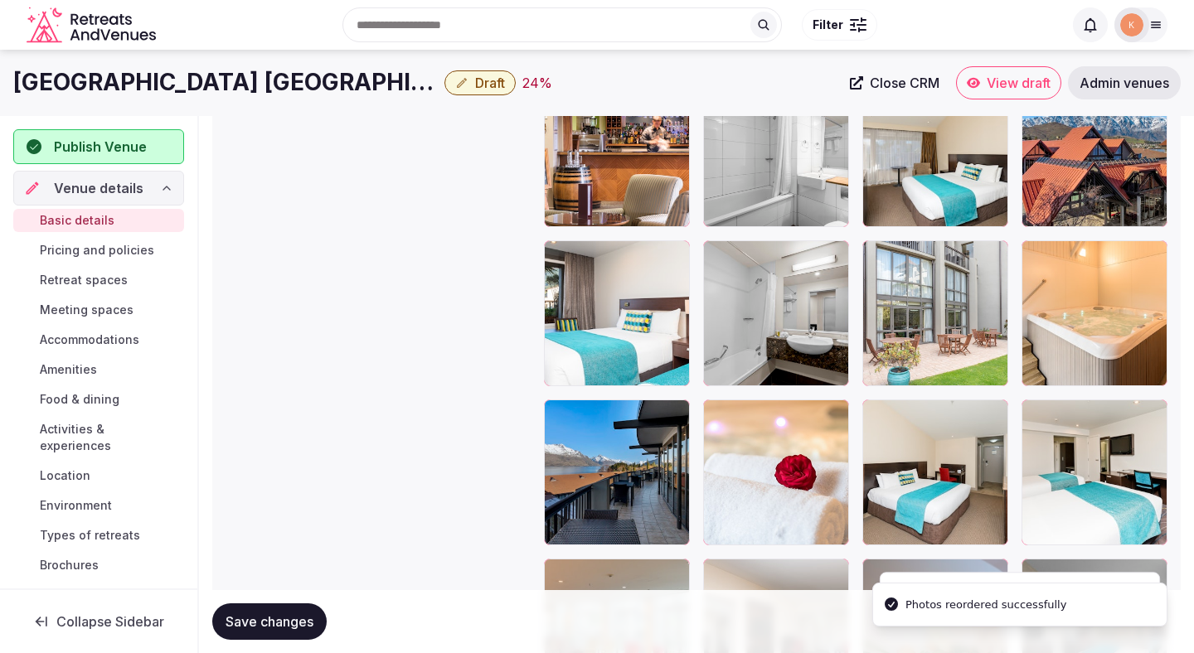
scroll to position [2896, 0]
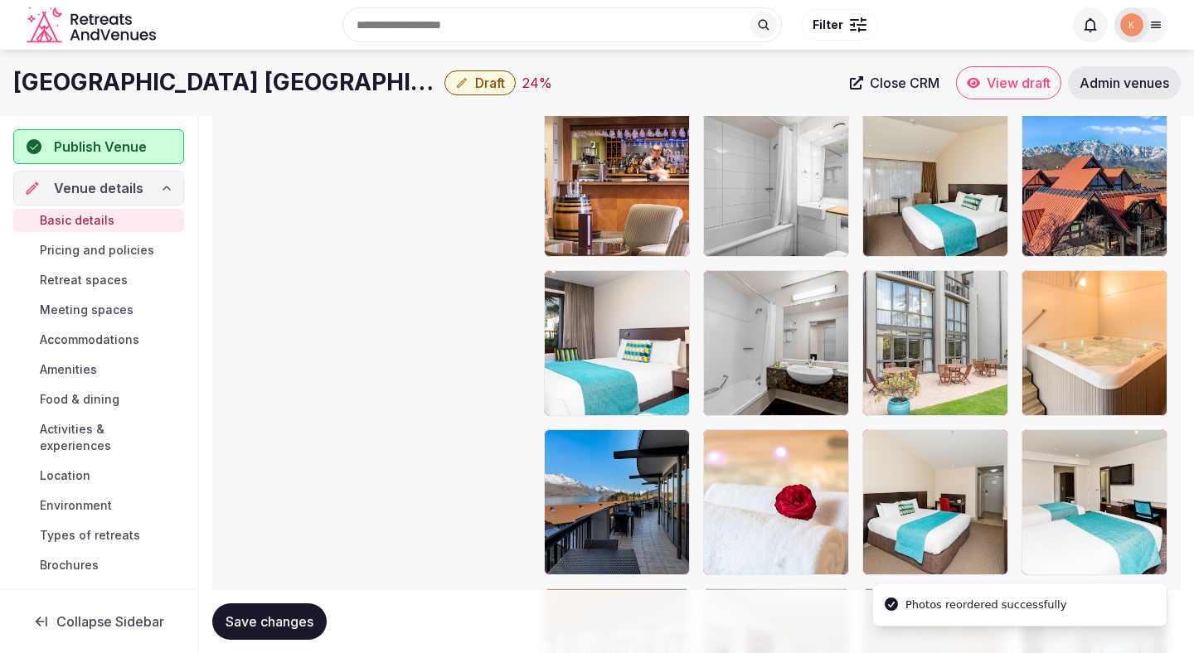
click at [921, 479] on div at bounding box center [935, 502] width 146 height 146
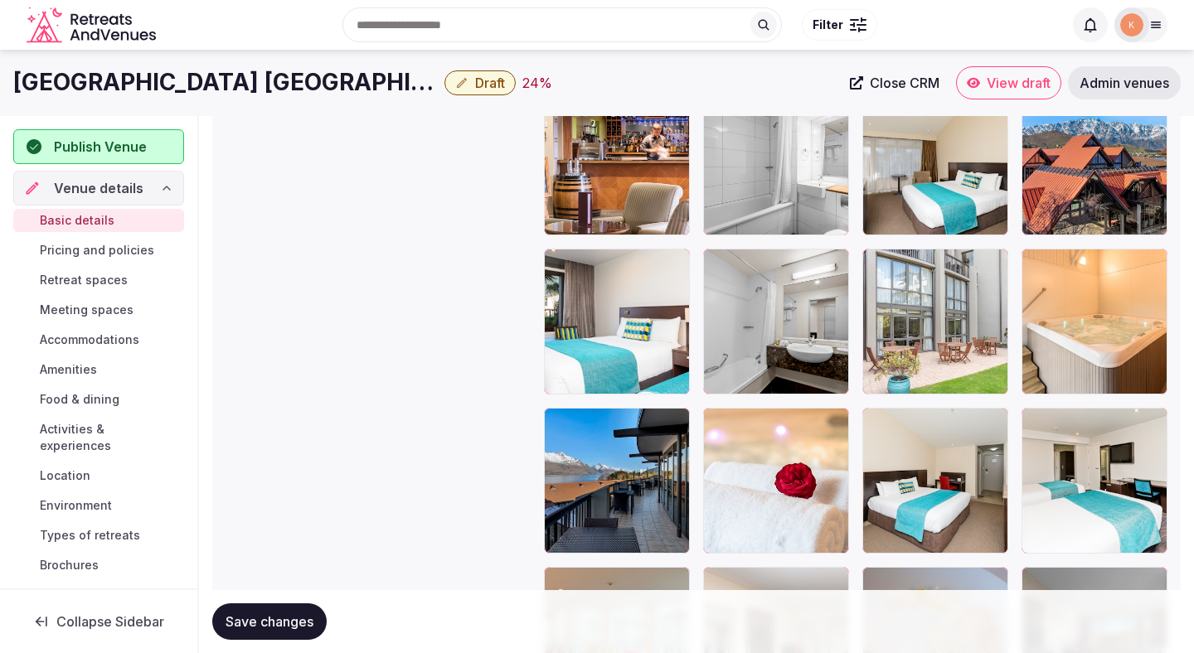
scroll to position [2879, 0]
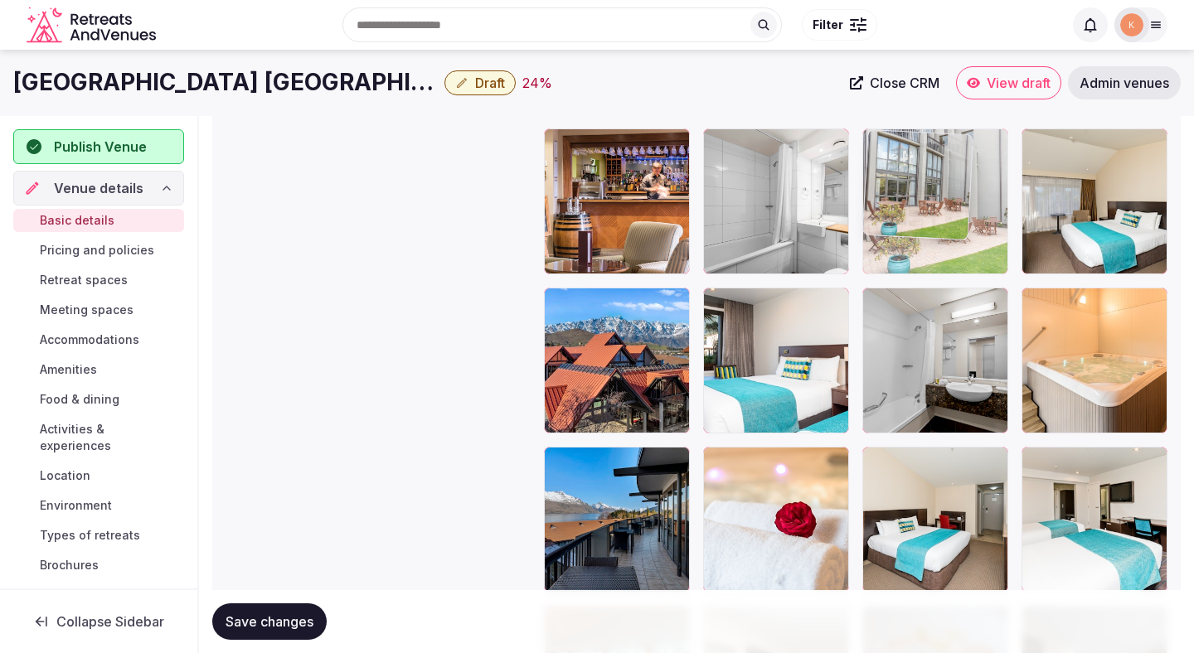
drag, startPoint x: 947, startPoint y: 404, endPoint x: 990, endPoint y: 244, distance: 166.5
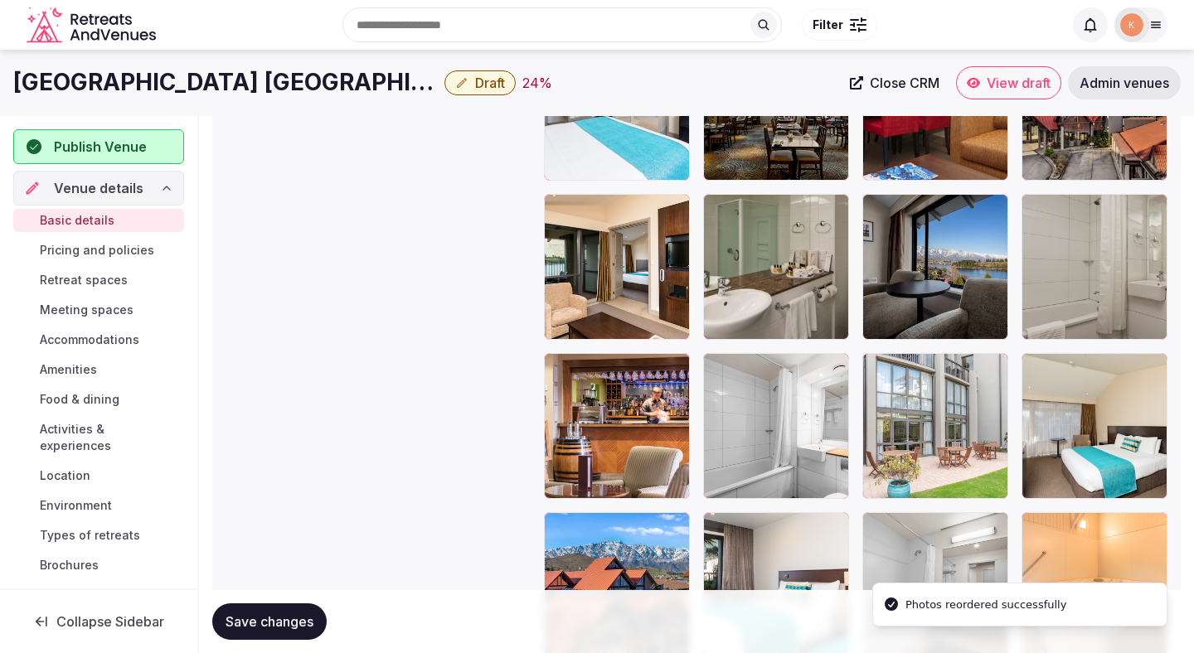
scroll to position [2606, 0]
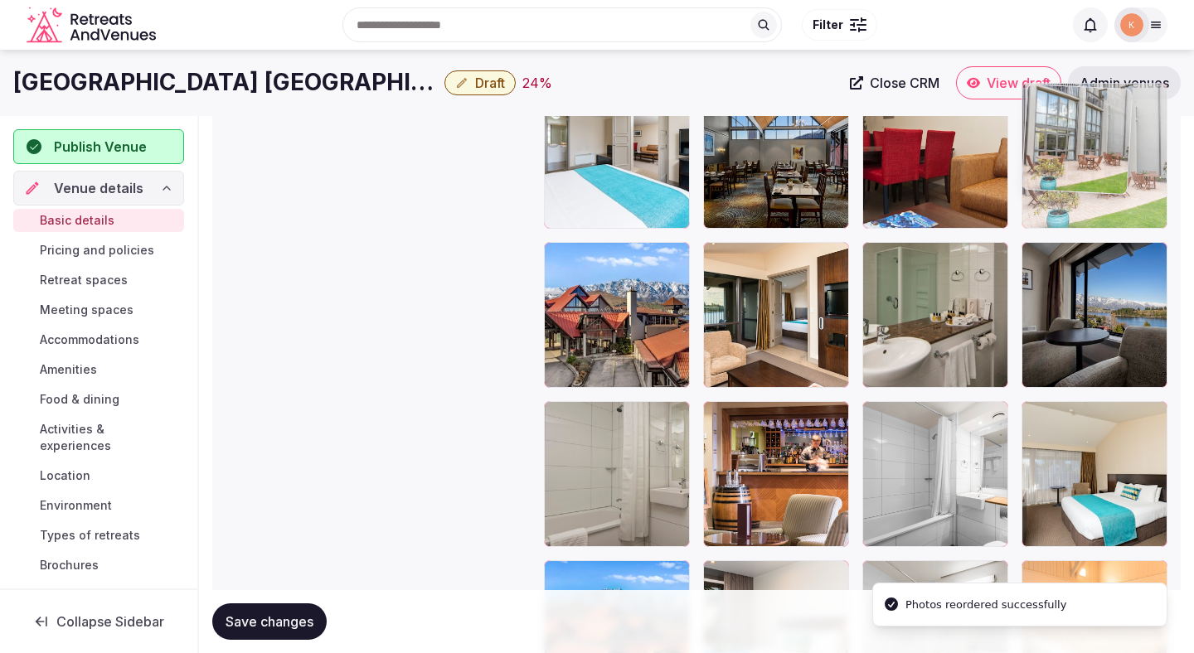
drag, startPoint x: 959, startPoint y: 429, endPoint x: 1063, endPoint y: 180, distance: 269.7
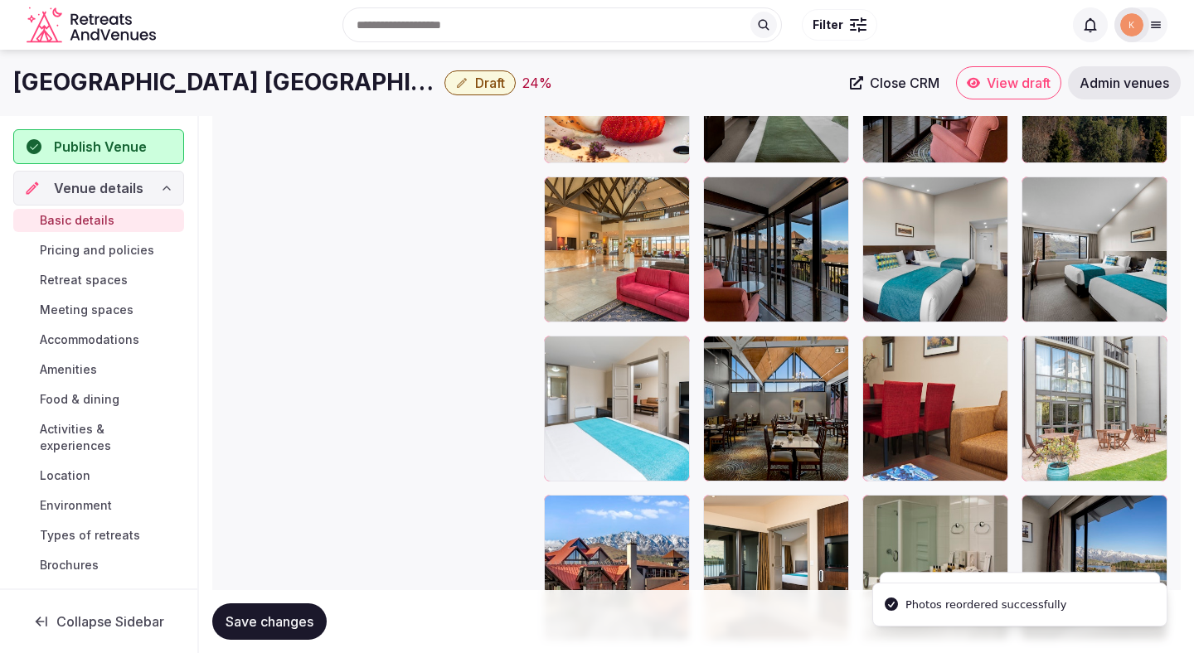
scroll to position [2348, 0]
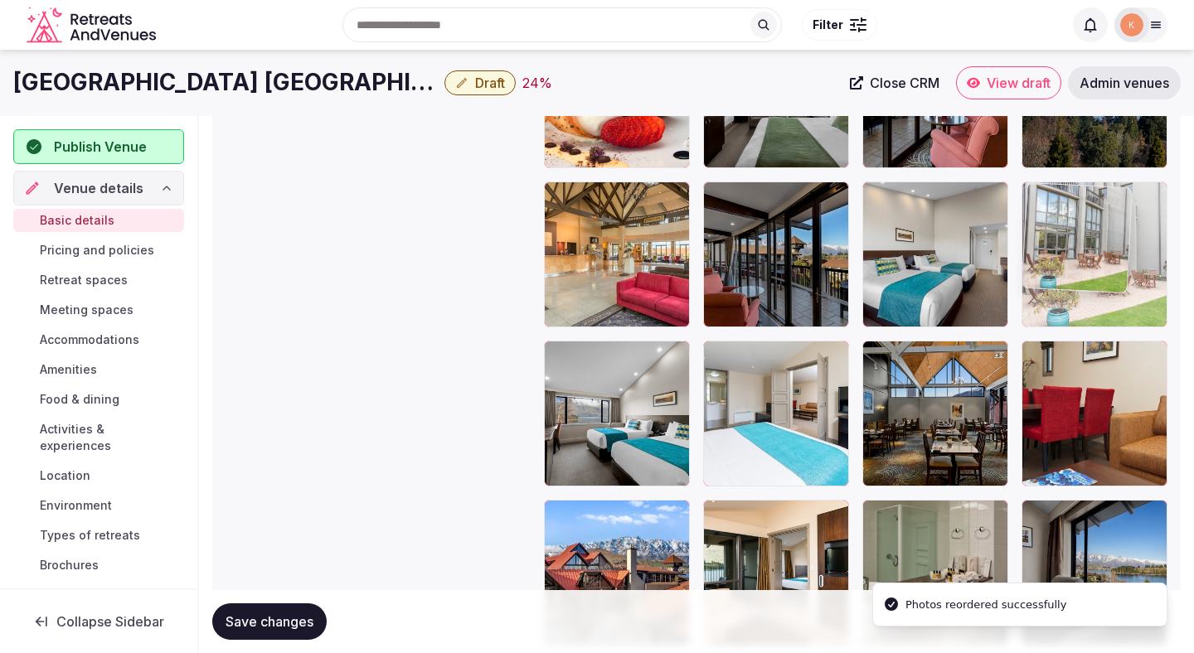
drag, startPoint x: 1066, startPoint y: 387, endPoint x: 1066, endPoint y: 206, distance: 181.5
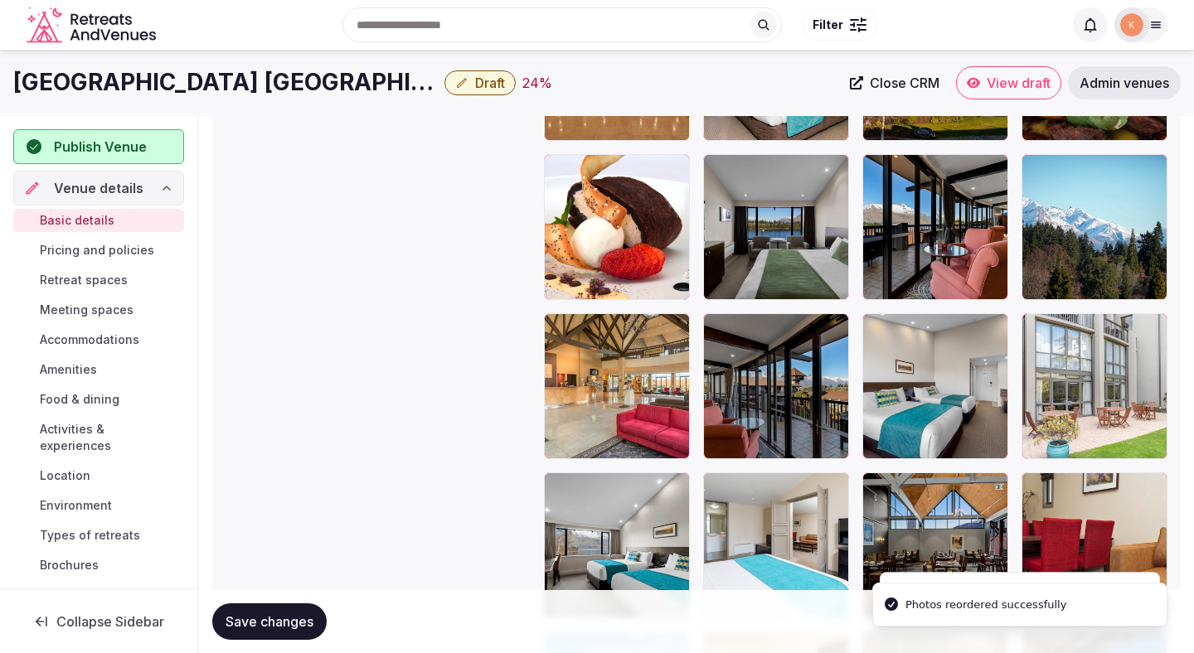
scroll to position [2199, 0]
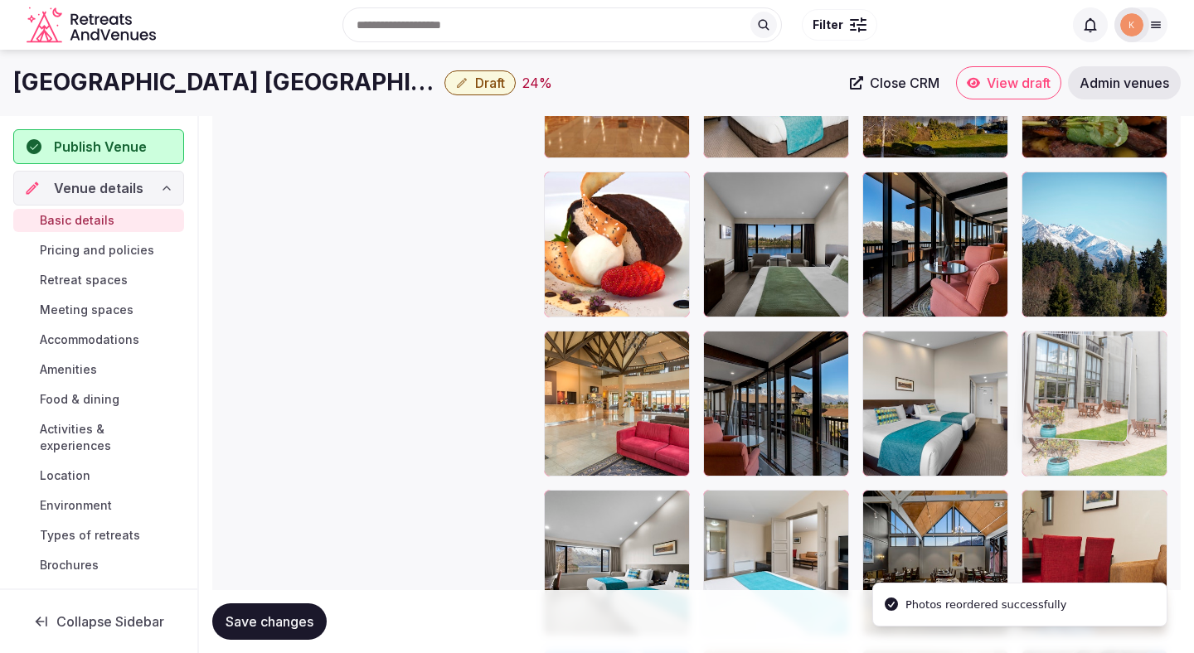
drag, startPoint x: 1067, startPoint y: 370, endPoint x: 1010, endPoint y: 428, distance: 80.9
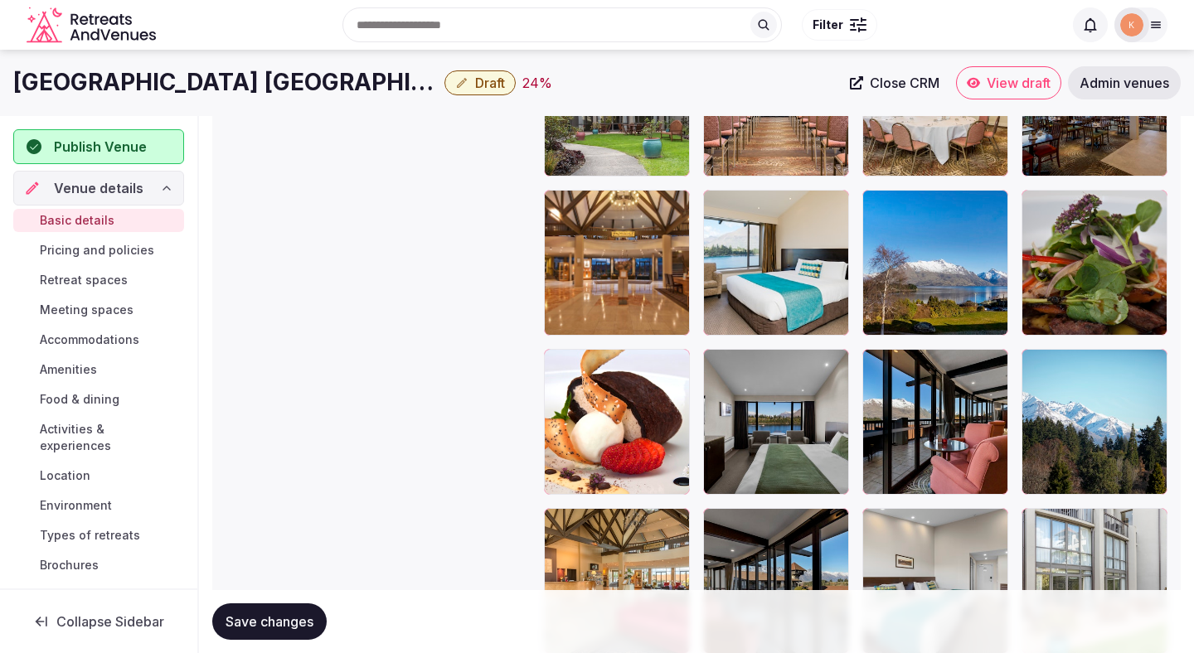
scroll to position [2019, 0]
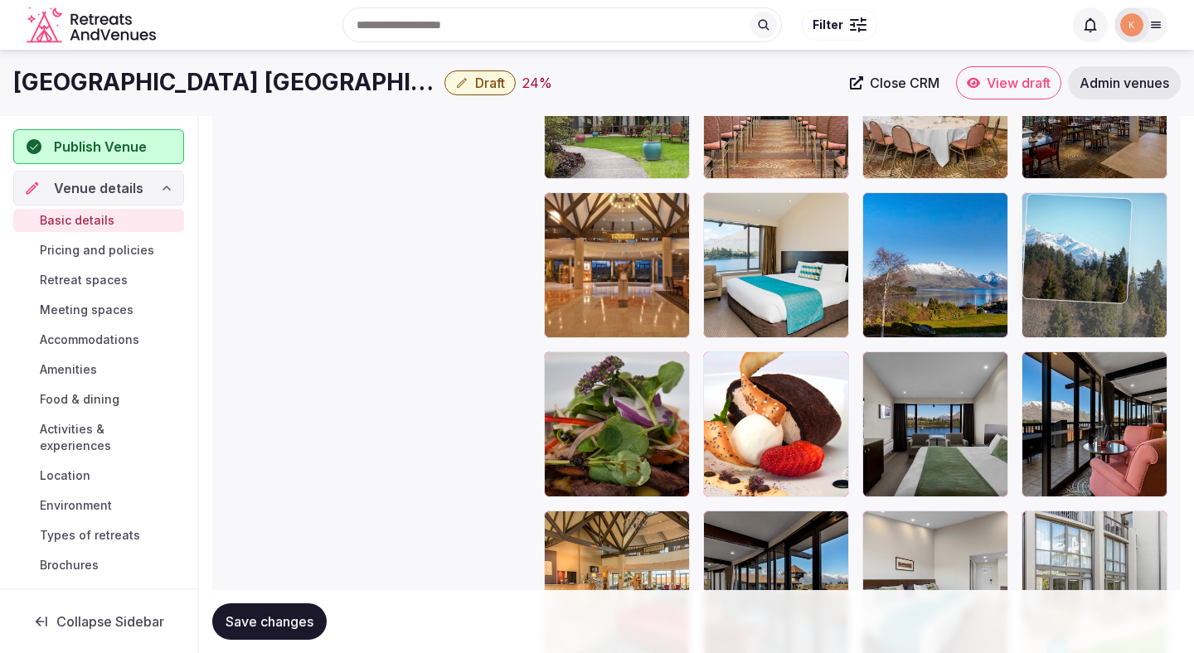
drag, startPoint x: 1085, startPoint y: 392, endPoint x: 1093, endPoint y: 260, distance: 132.0
click at [1093, 260] on body "**********" at bounding box center [597, 96] width 1194 height 4230
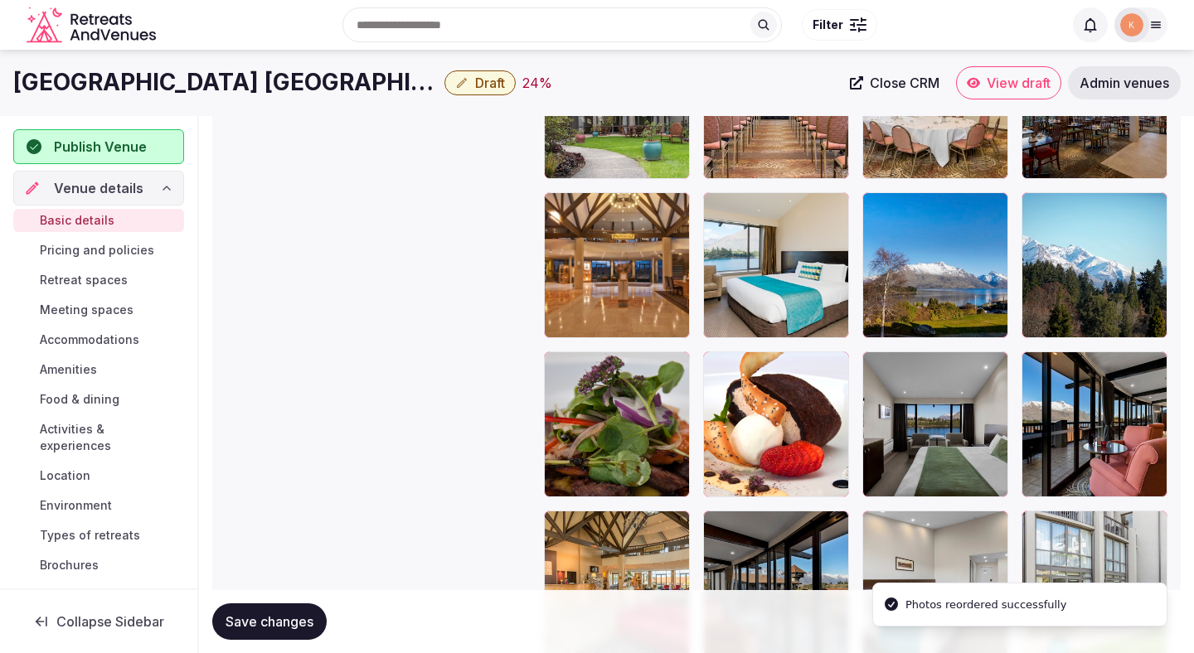
click at [297, 628] on span "Save changes" at bounding box center [269, 621] width 88 height 17
click at [278, 628] on span "Saving..." at bounding box center [251, 621] width 52 height 17
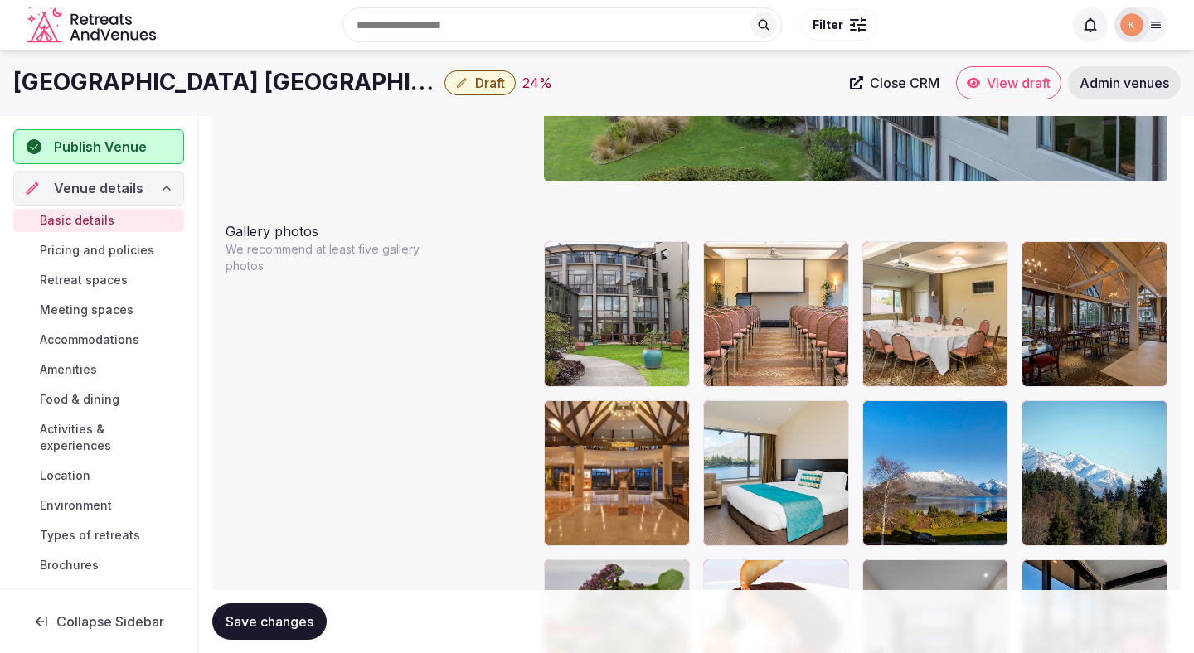
scroll to position [1810, 0]
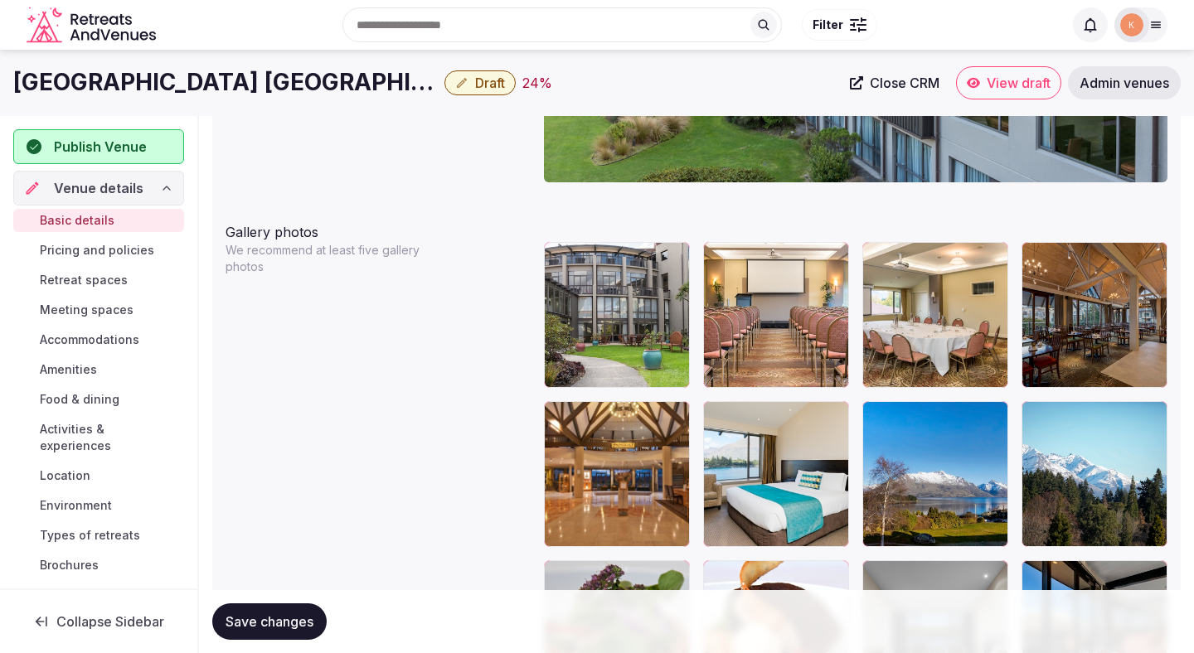
click at [295, 626] on span "Save changes" at bounding box center [269, 621] width 88 height 17
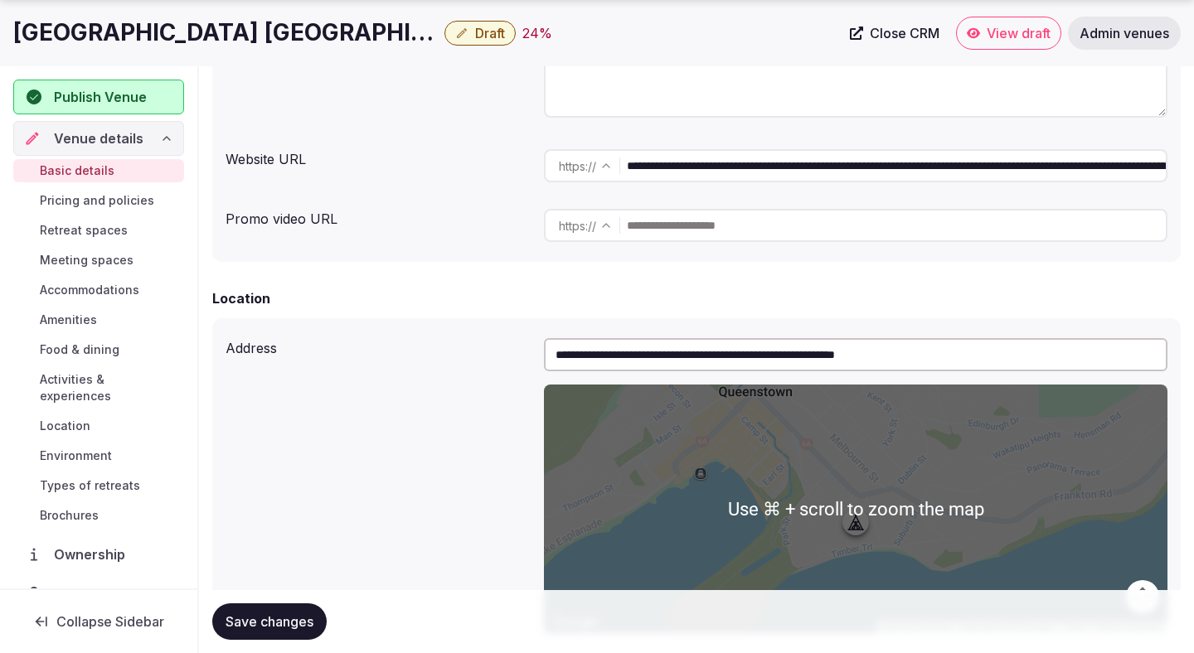
scroll to position [0, 0]
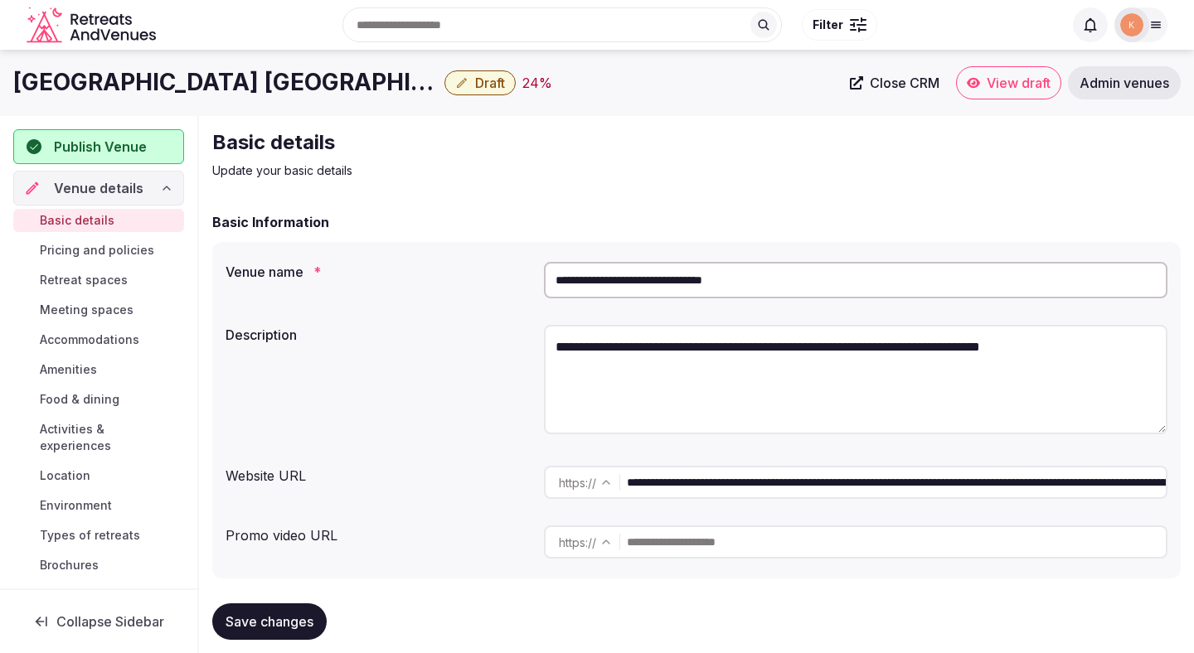
click at [713, 283] on input "**********" at bounding box center [855, 280] width 623 height 36
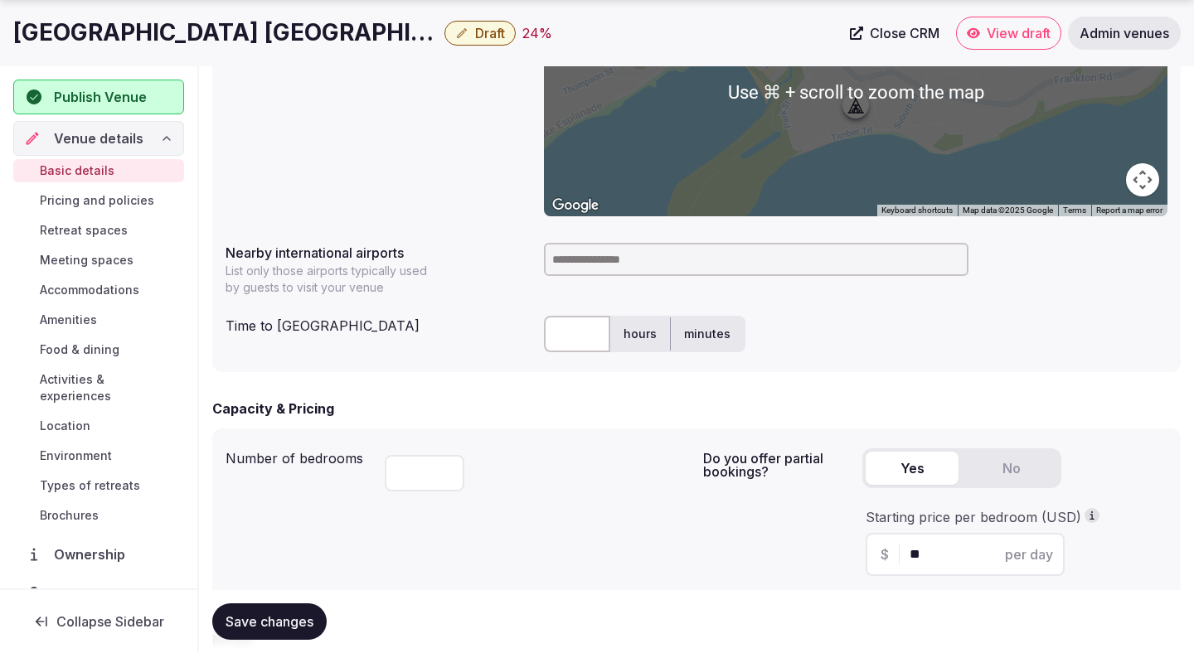
scroll to position [757, 0]
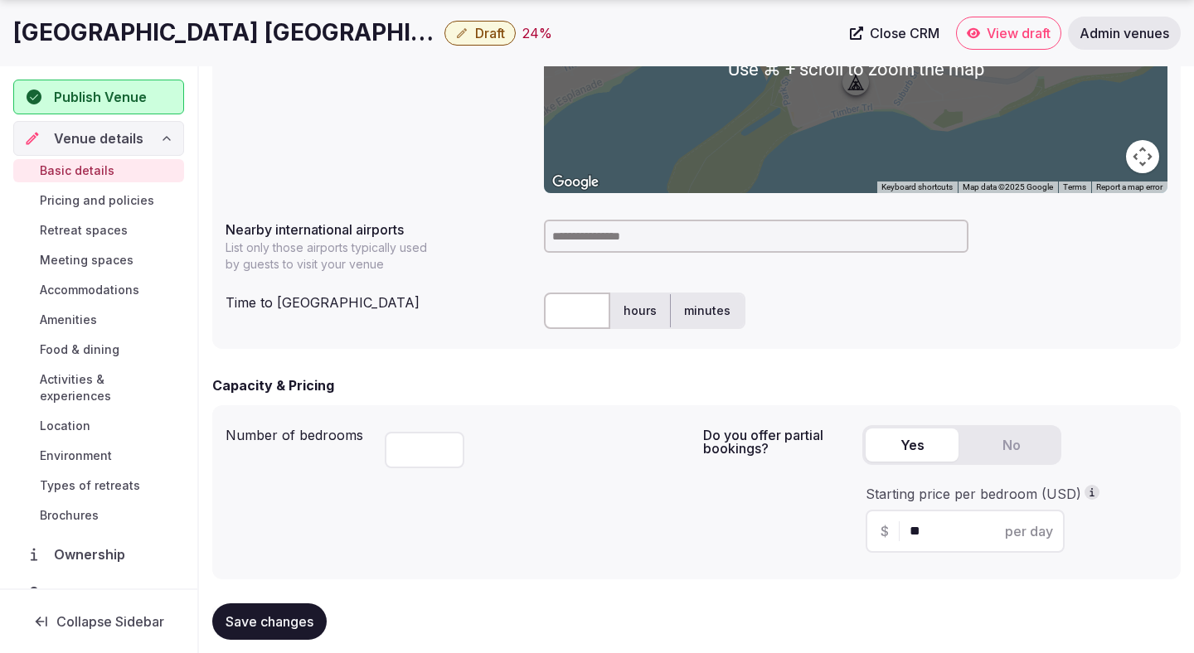
click at [637, 240] on input at bounding box center [756, 236] width 424 height 33
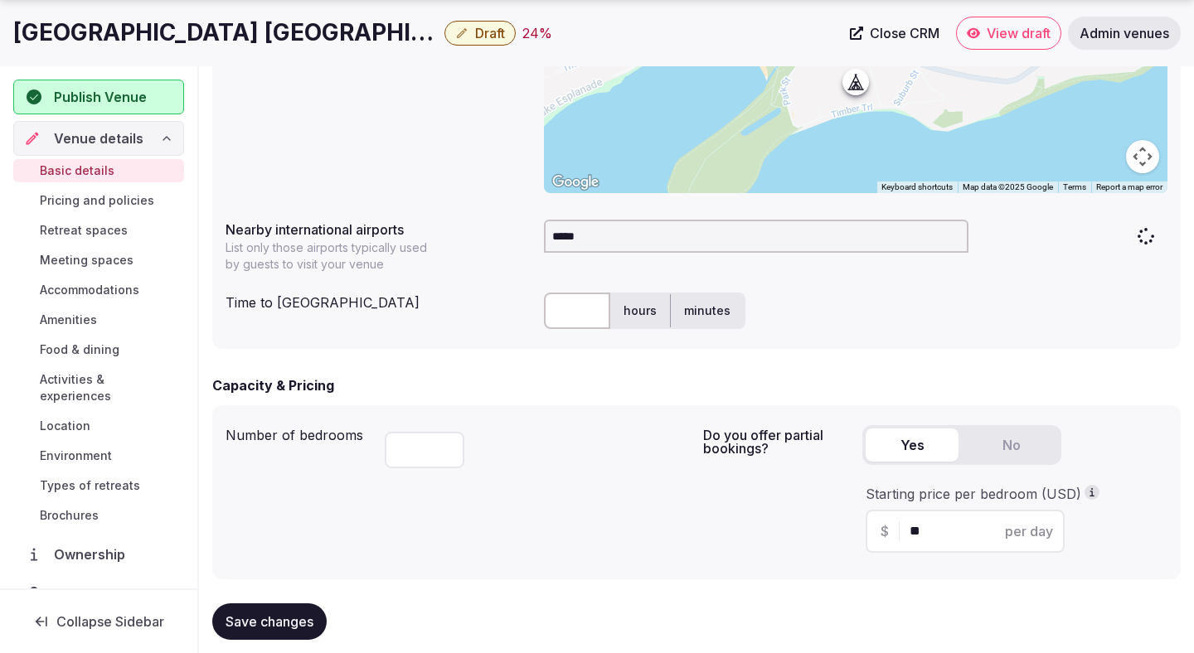
type input "******"
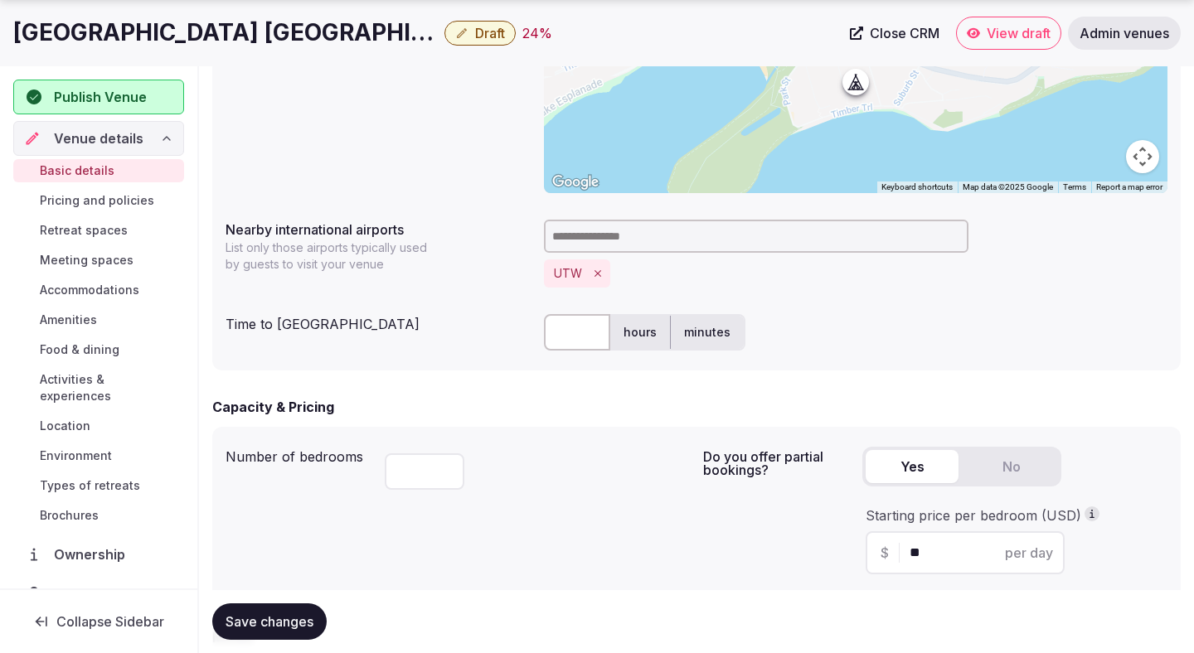
click at [600, 272] on icon "Remove UTW" at bounding box center [598, 274] width 12 height 12
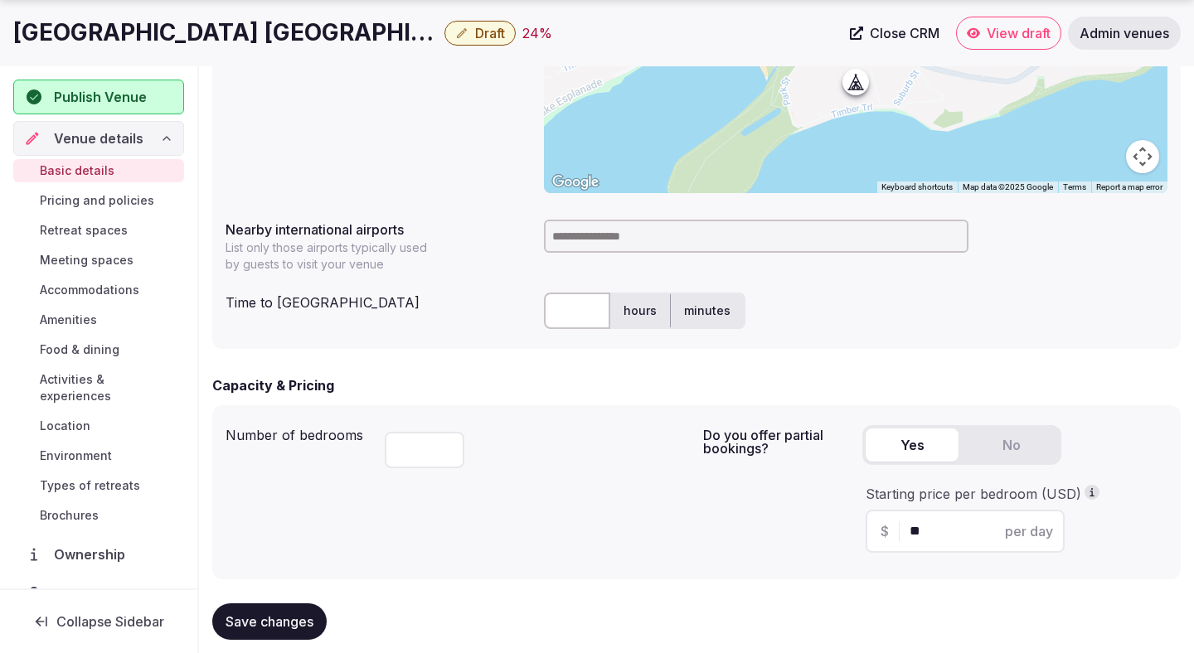
click at [627, 232] on input at bounding box center [756, 236] width 424 height 33
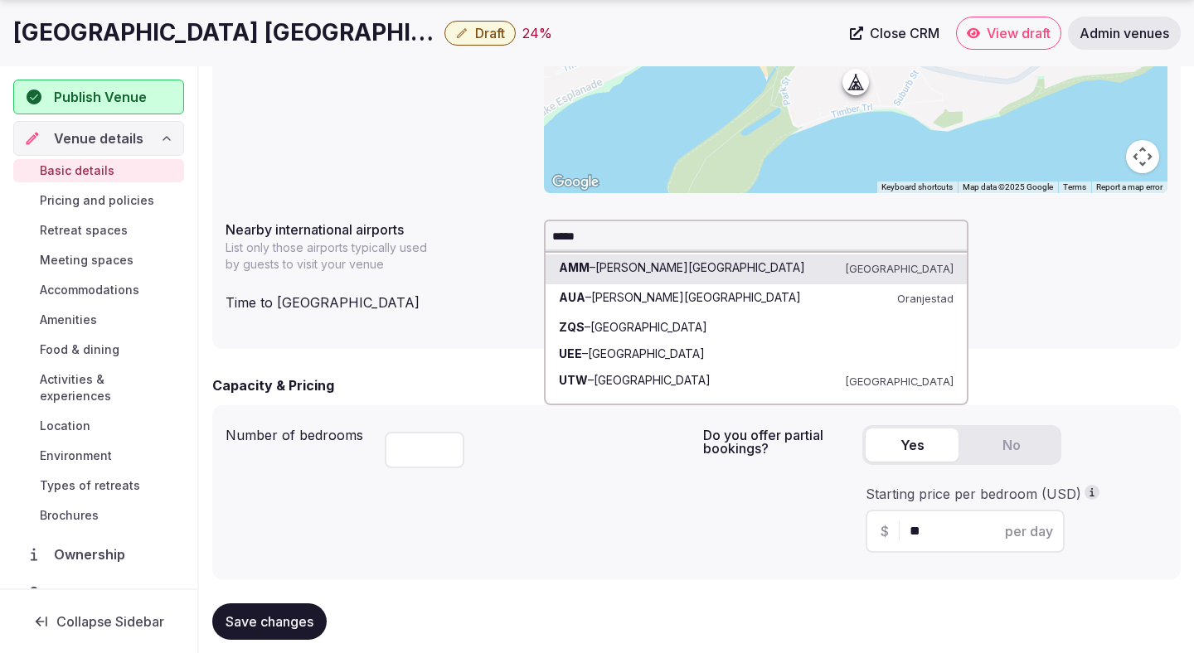
type input "******"
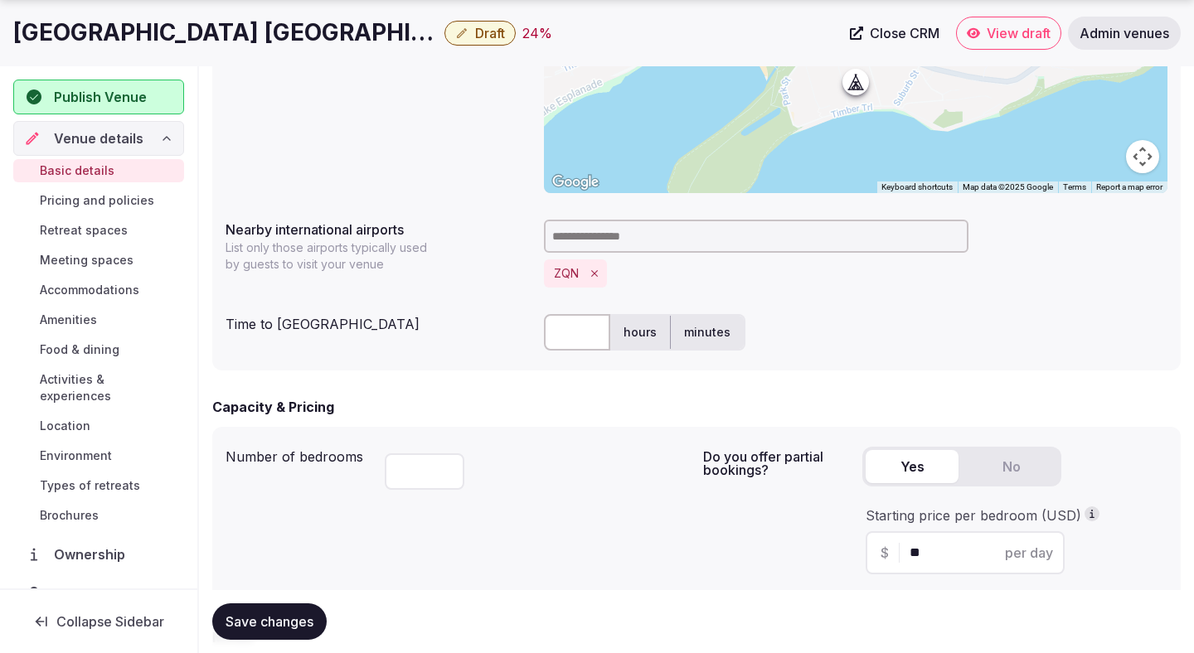
click at [588, 332] on input "text" at bounding box center [577, 332] width 66 height 36
type input "**"
click at [570, 404] on div "Capacity & Pricing" at bounding box center [696, 407] width 968 height 20
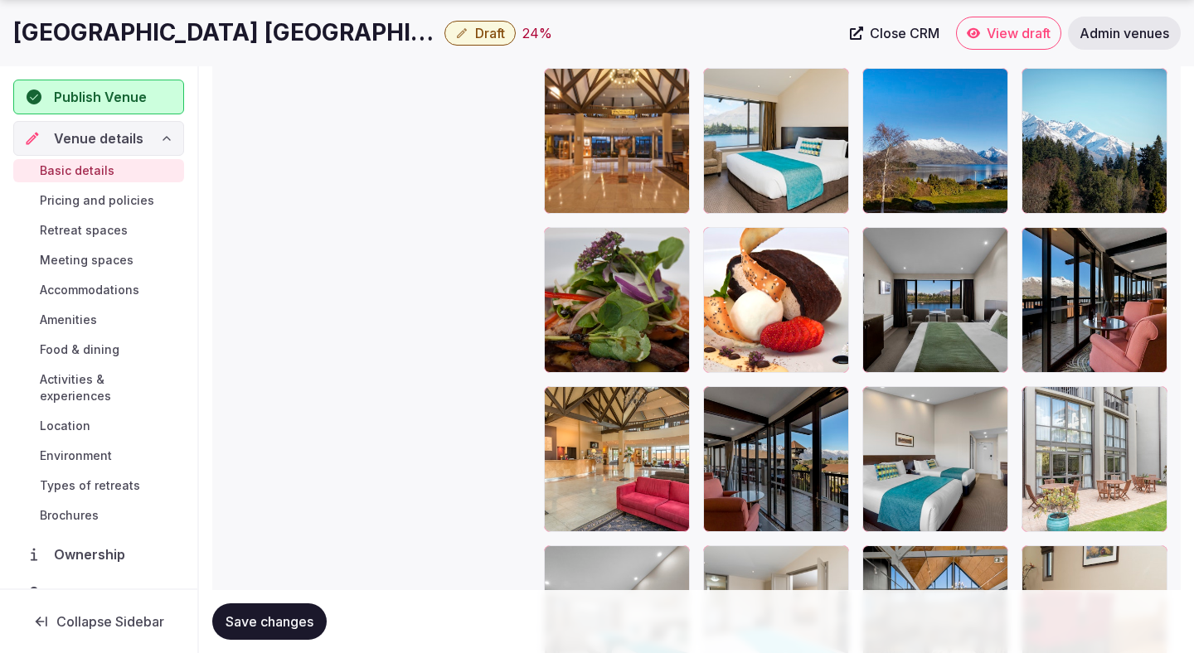
scroll to position [2402, 0]
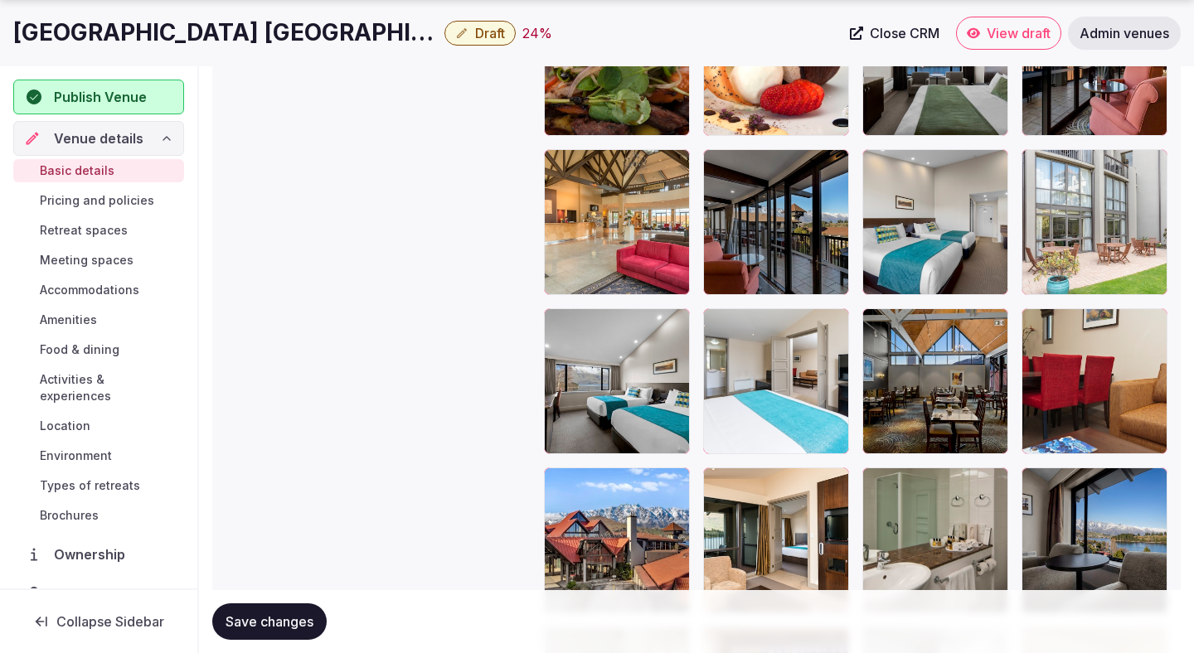
click at [274, 617] on span "Save changes" at bounding box center [269, 621] width 88 height 17
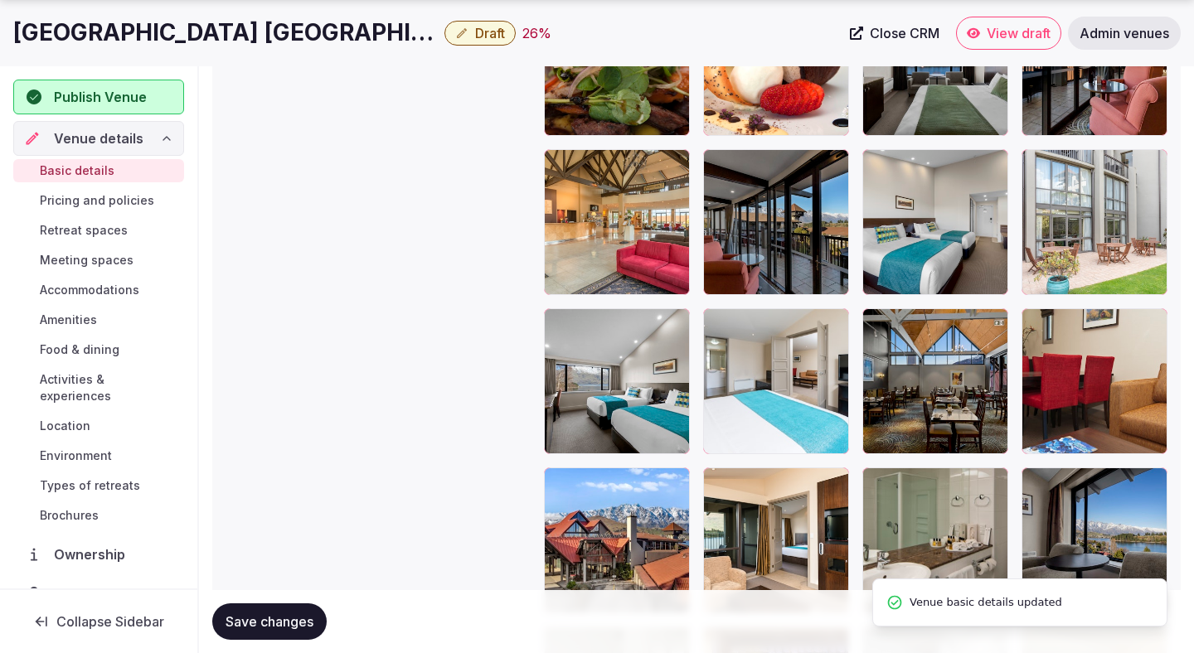
click at [274, 617] on span "Save changes" at bounding box center [269, 621] width 88 height 17
click at [493, 35] on span "Draft" at bounding box center [490, 33] width 30 height 17
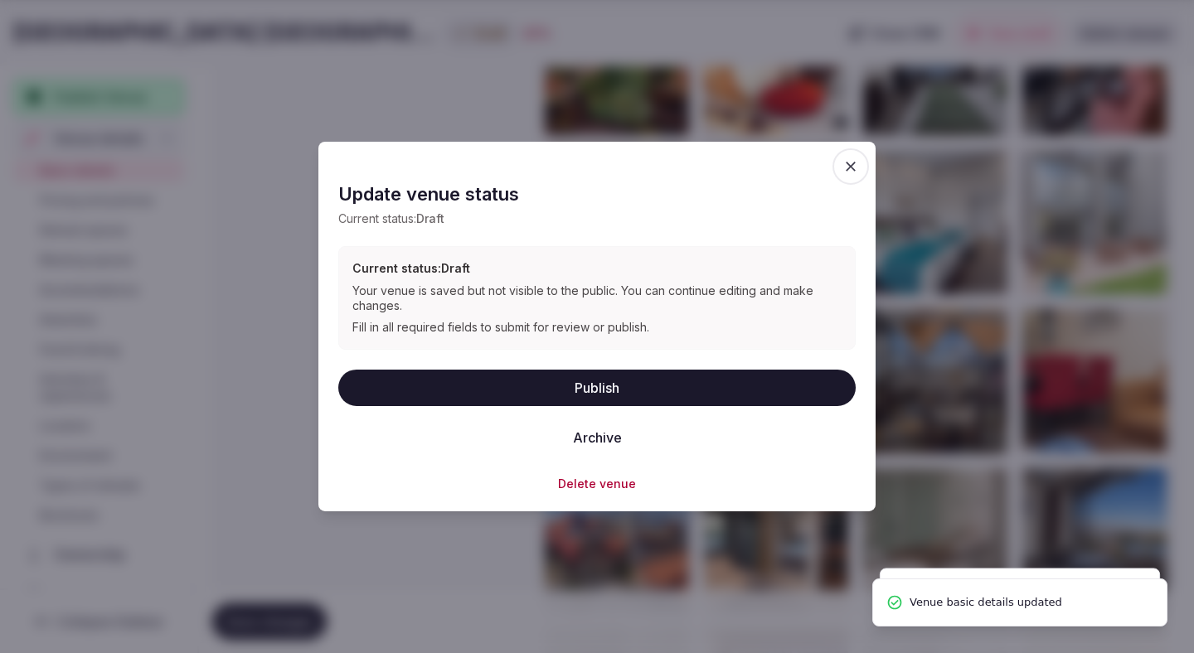
click at [499, 386] on button "Publish" at bounding box center [596, 387] width 517 height 36
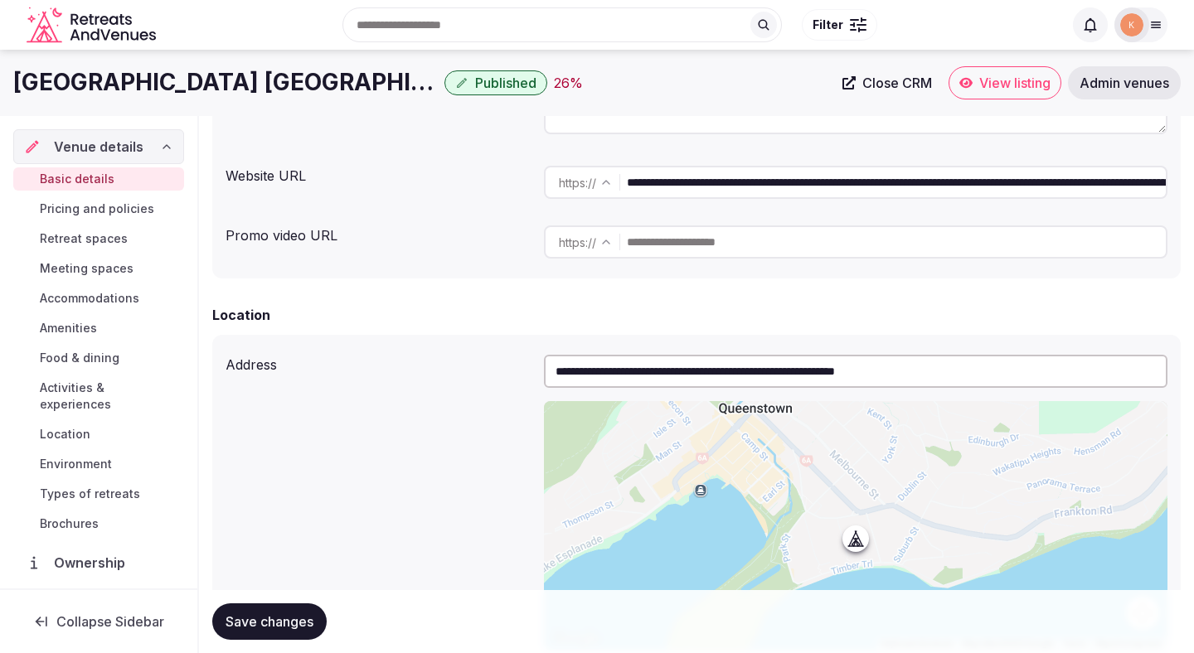
scroll to position [0, 0]
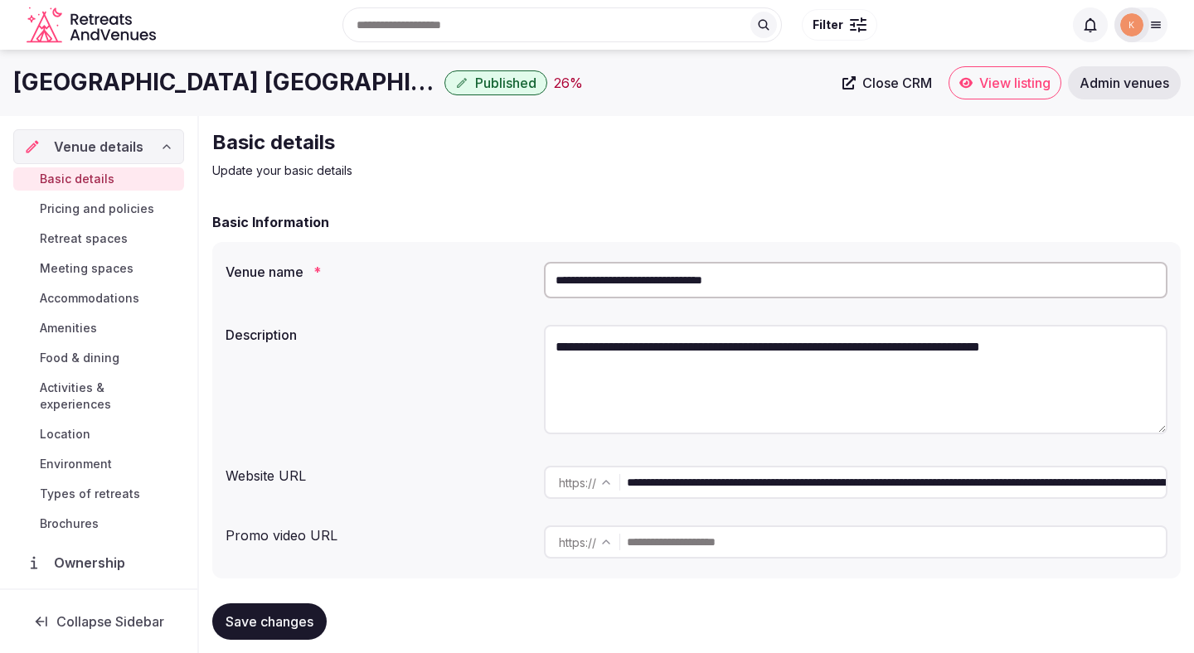
click at [962, 79] on icon at bounding box center [965, 83] width 13 height 10
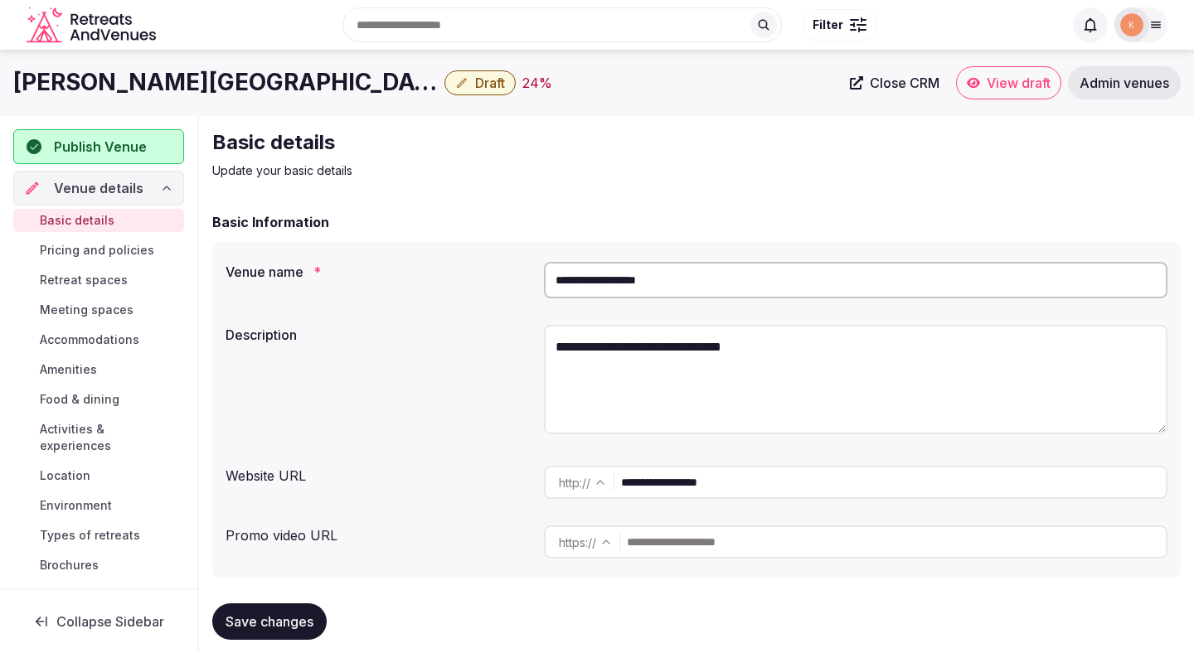
click at [633, 280] on input "**********" at bounding box center [855, 280] width 623 height 36
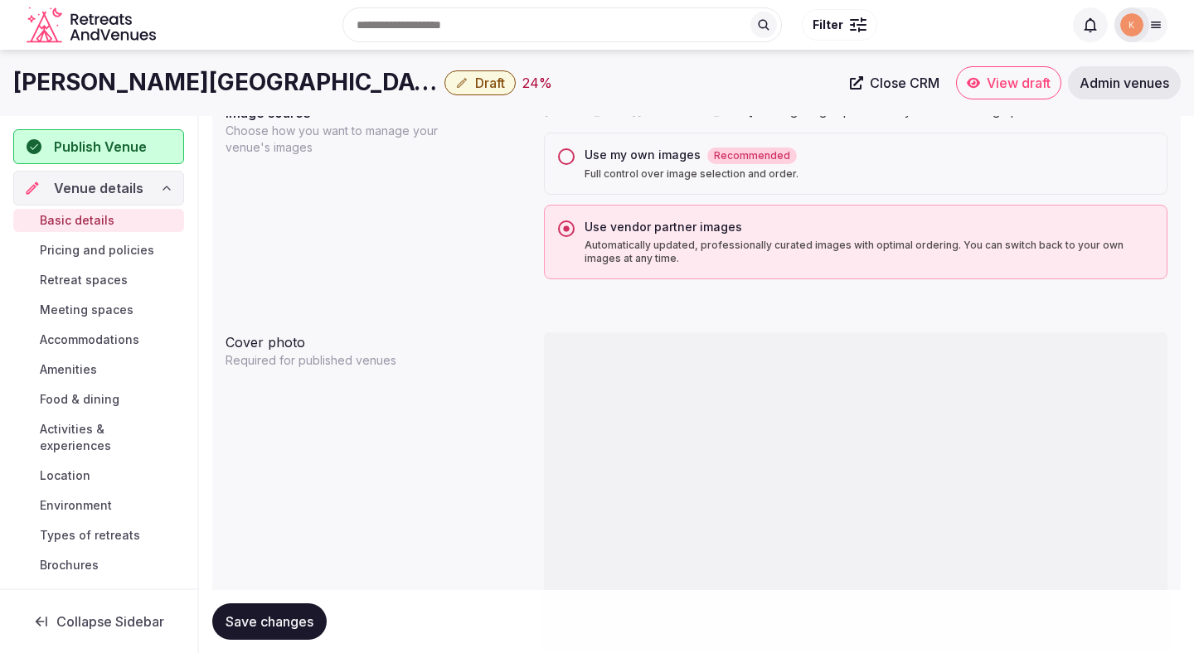
scroll to position [1286, 0]
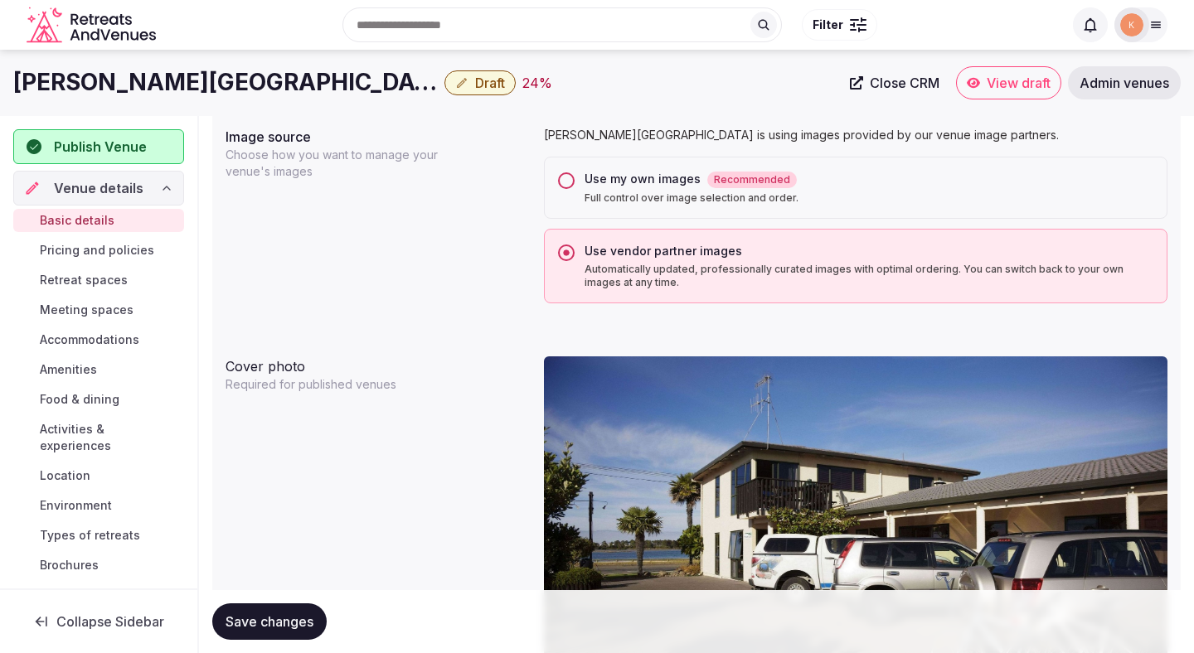
click at [652, 198] on p "Full control over image selection and order." at bounding box center [868, 197] width 569 height 13
click at [574, 189] on button "Use my own images Recommended Full control over image selection and order." at bounding box center [566, 180] width 17 height 17
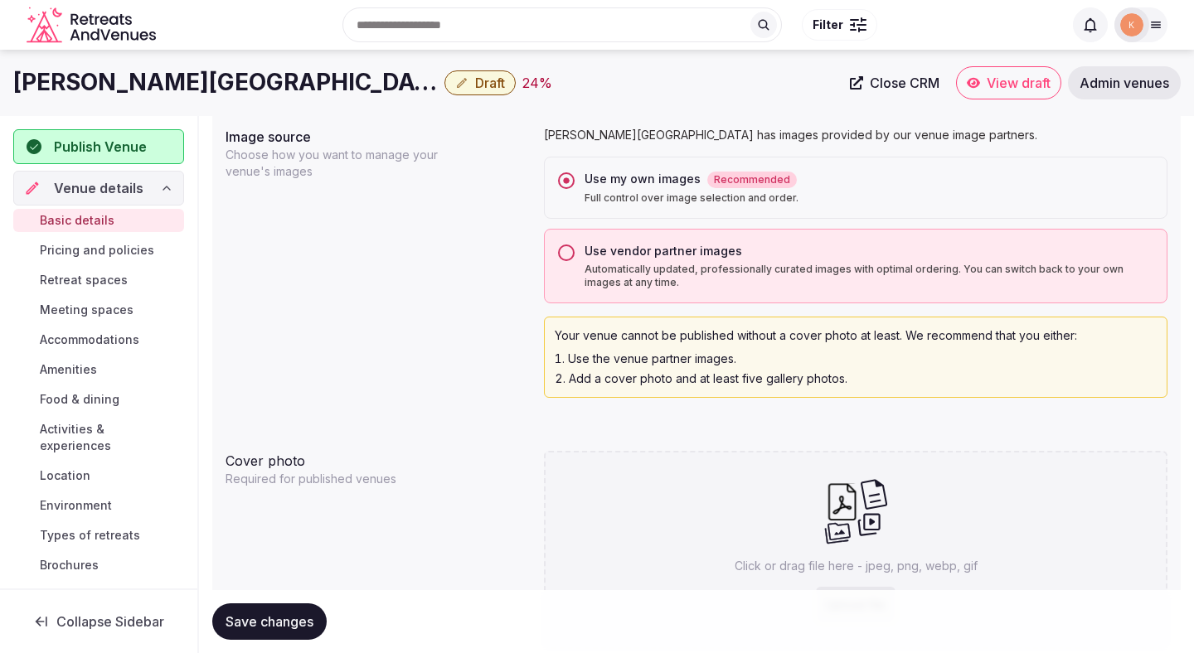
click at [269, 610] on button "Save changes" at bounding box center [269, 621] width 114 height 36
click at [267, 617] on span "Save changes" at bounding box center [269, 621] width 88 height 17
click at [266, 617] on span "Save changes" at bounding box center [269, 621] width 88 height 17
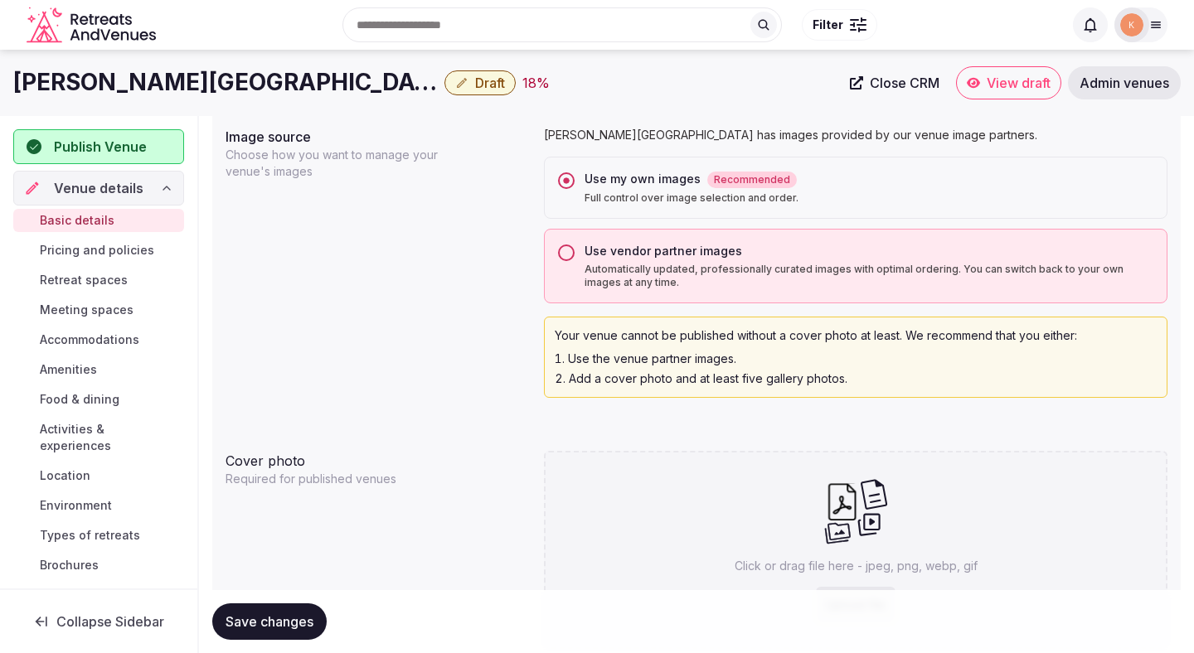
click at [266, 617] on span "Save changes" at bounding box center [269, 621] width 88 height 17
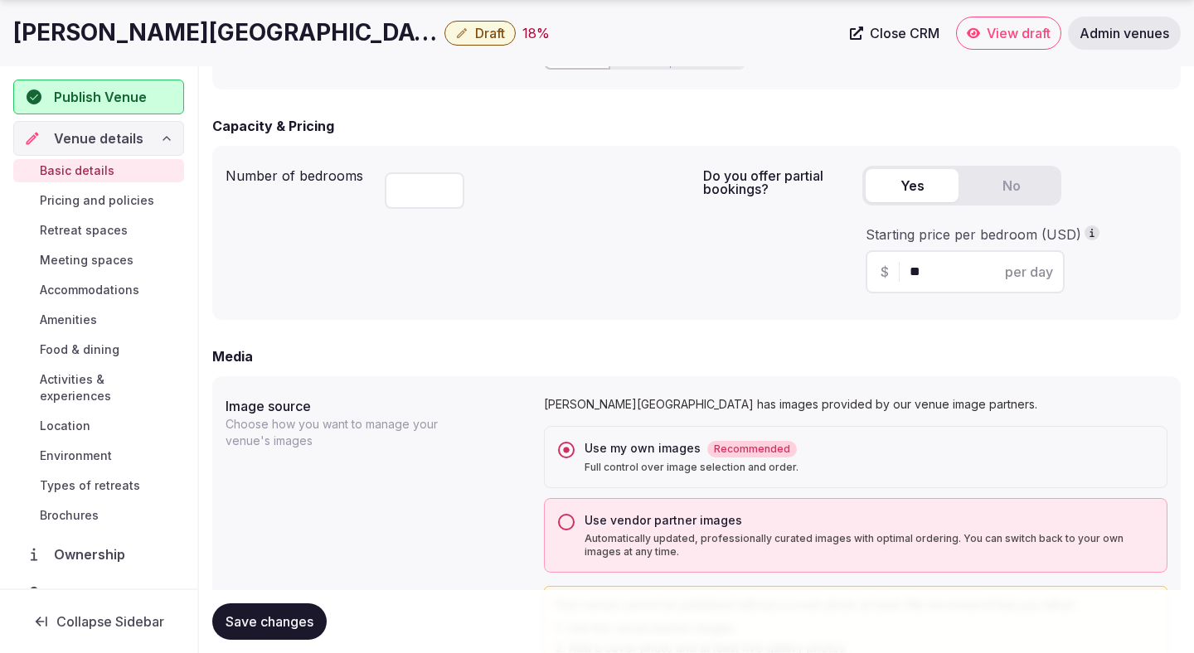
scroll to position [1017, 0]
click at [283, 619] on span "Save changes" at bounding box center [269, 621] width 88 height 17
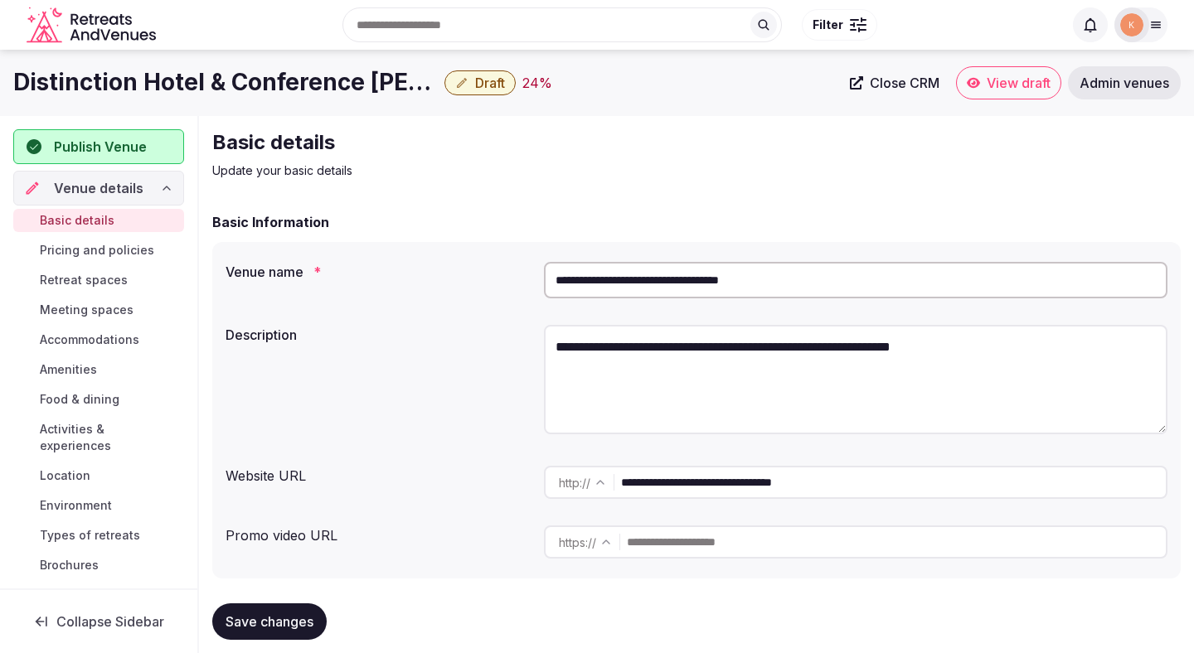
click at [657, 285] on input "**********" at bounding box center [855, 280] width 623 height 36
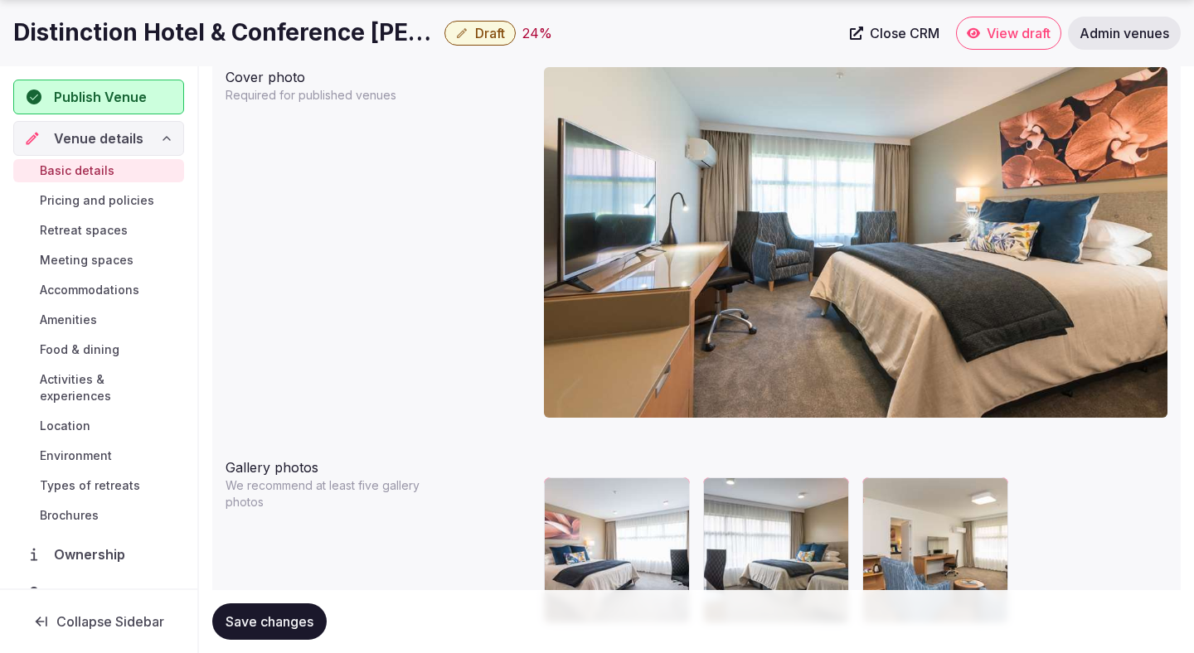
scroll to position [1668, 0]
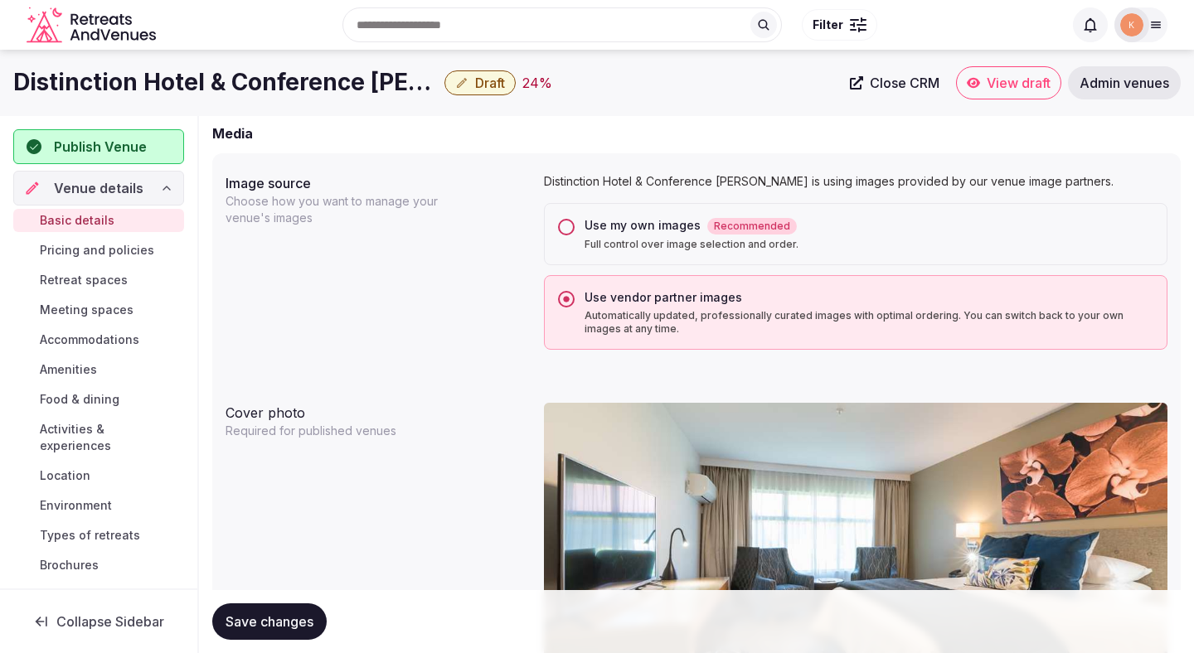
click at [581, 233] on div "Use my own images Recommended Full control over image selection and order." at bounding box center [855, 234] width 623 height 62
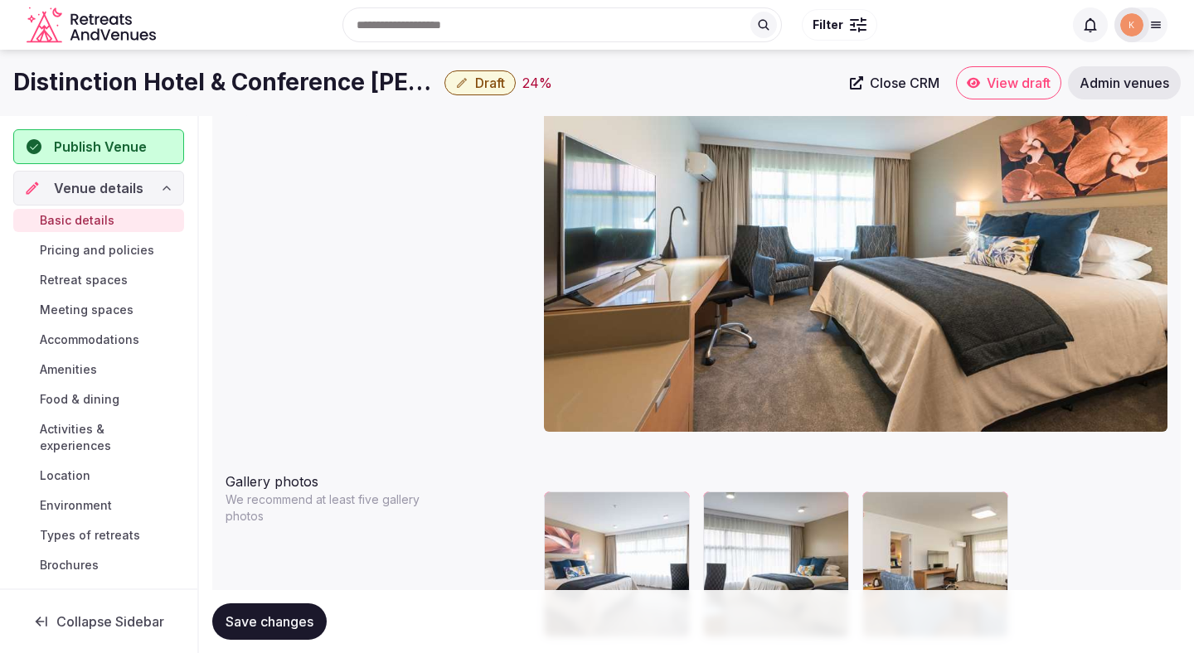
scroll to position [1151, 0]
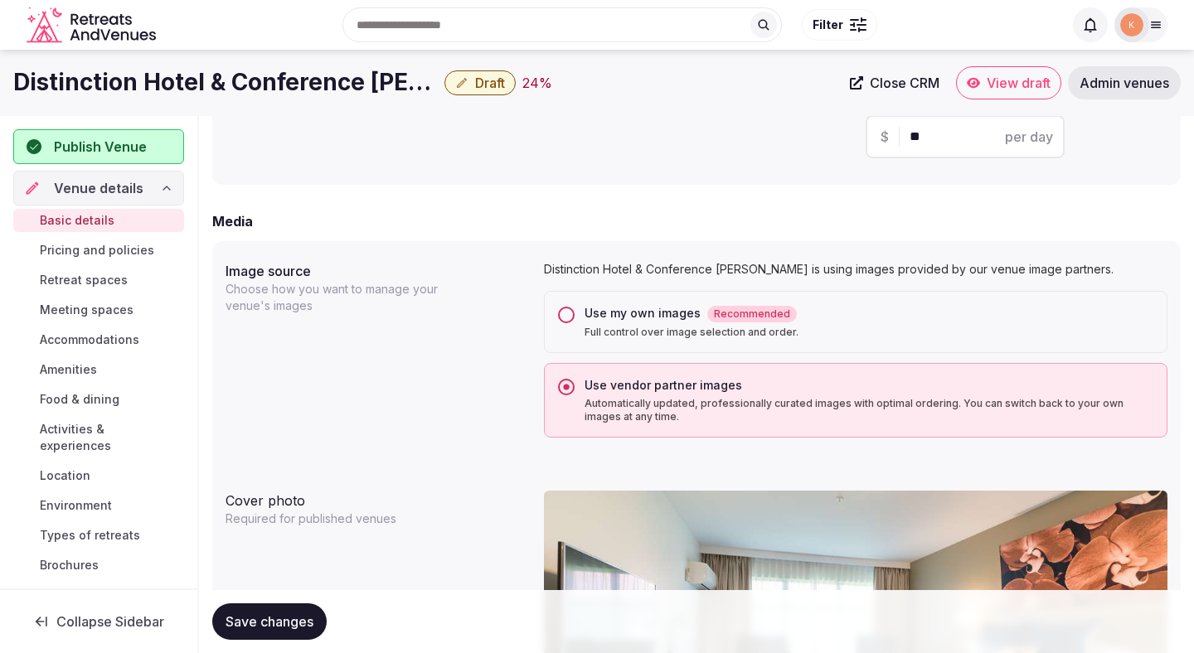
click at [568, 326] on div "Use my own images Recommended Full control over image selection and order." at bounding box center [855, 322] width 623 height 62
click at [567, 322] on button "Use my own images Recommended Full control over image selection and order." at bounding box center [566, 315] width 17 height 17
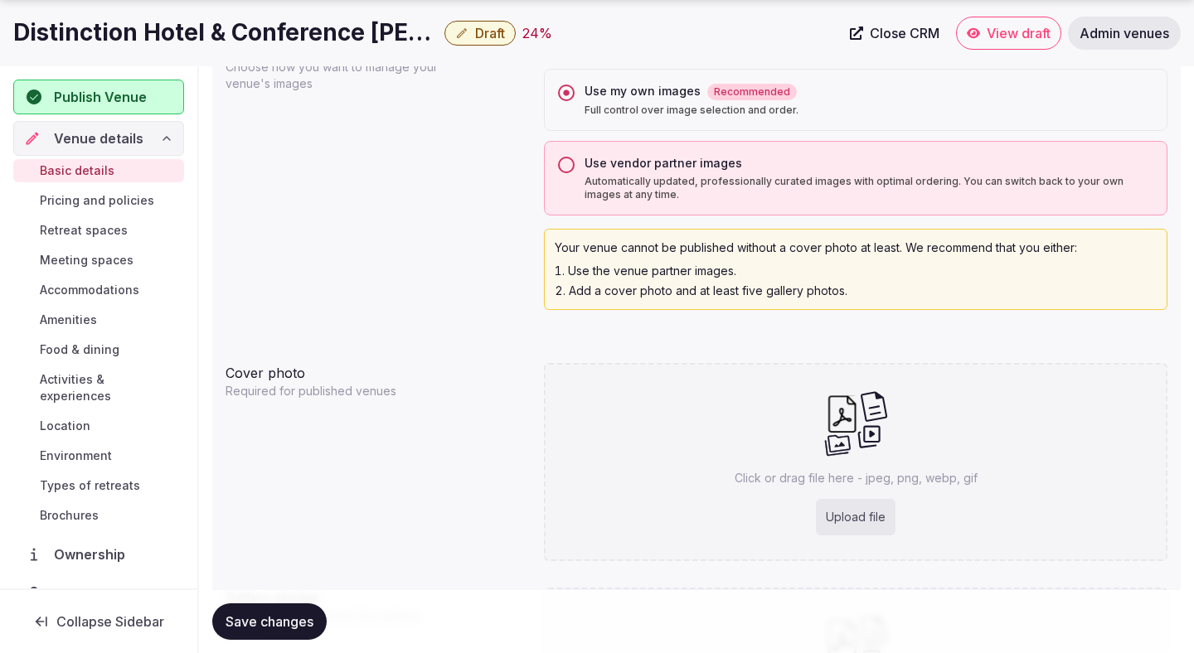
scroll to position [1506, 0]
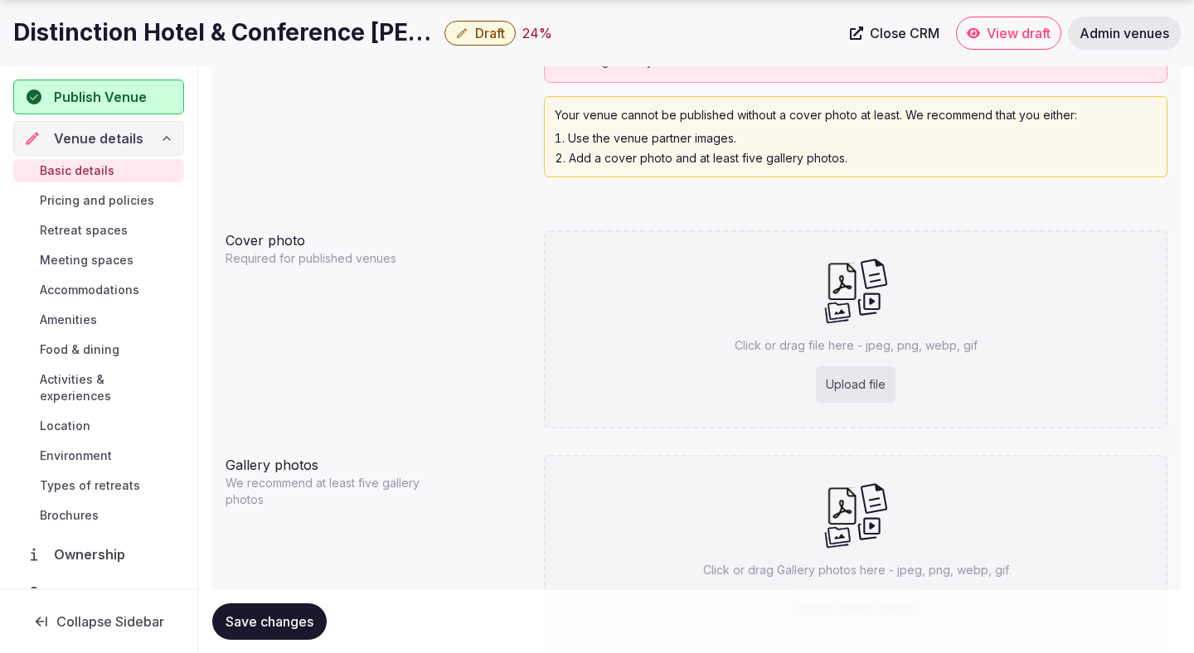
click at [307, 605] on button "Save changes" at bounding box center [269, 621] width 114 height 36
click at [307, 607] on button "Save changes" at bounding box center [269, 621] width 114 height 36
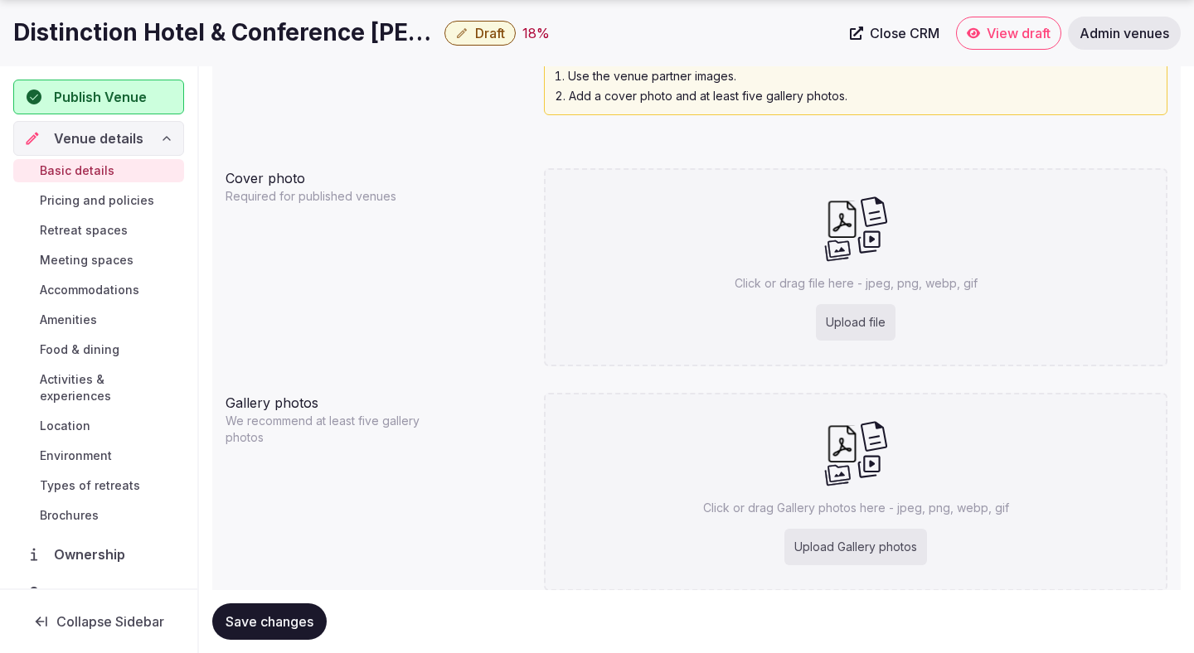
scroll to position [1629, 0]
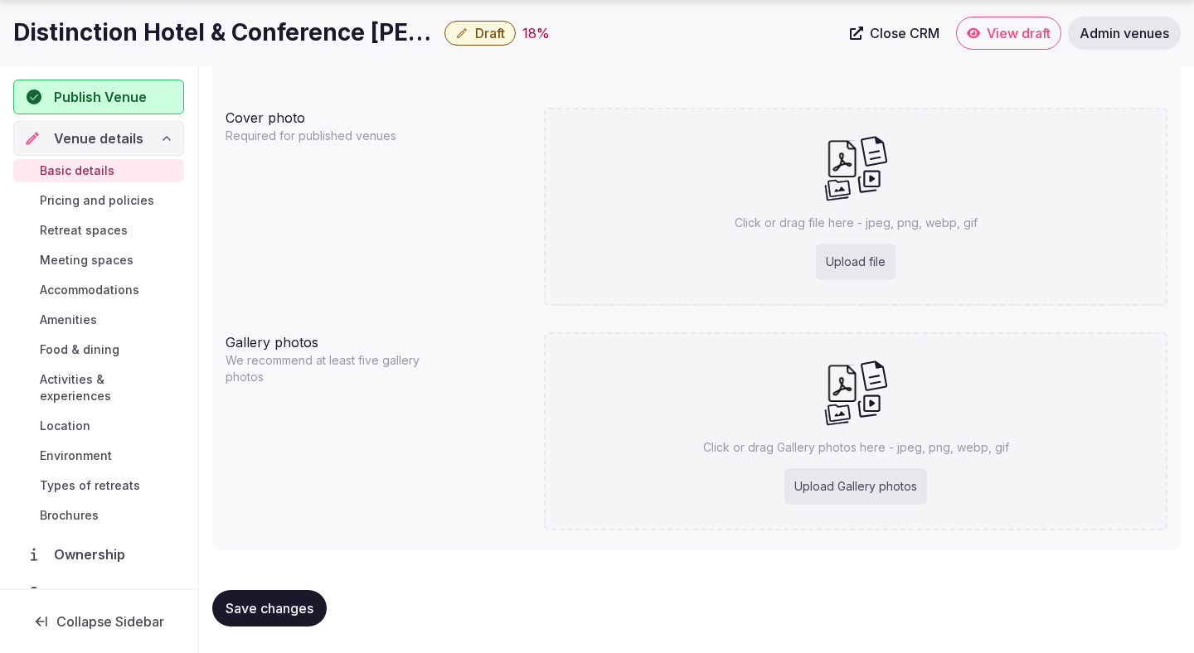
click at [252, 603] on span "Save changes" at bounding box center [269, 608] width 88 height 17
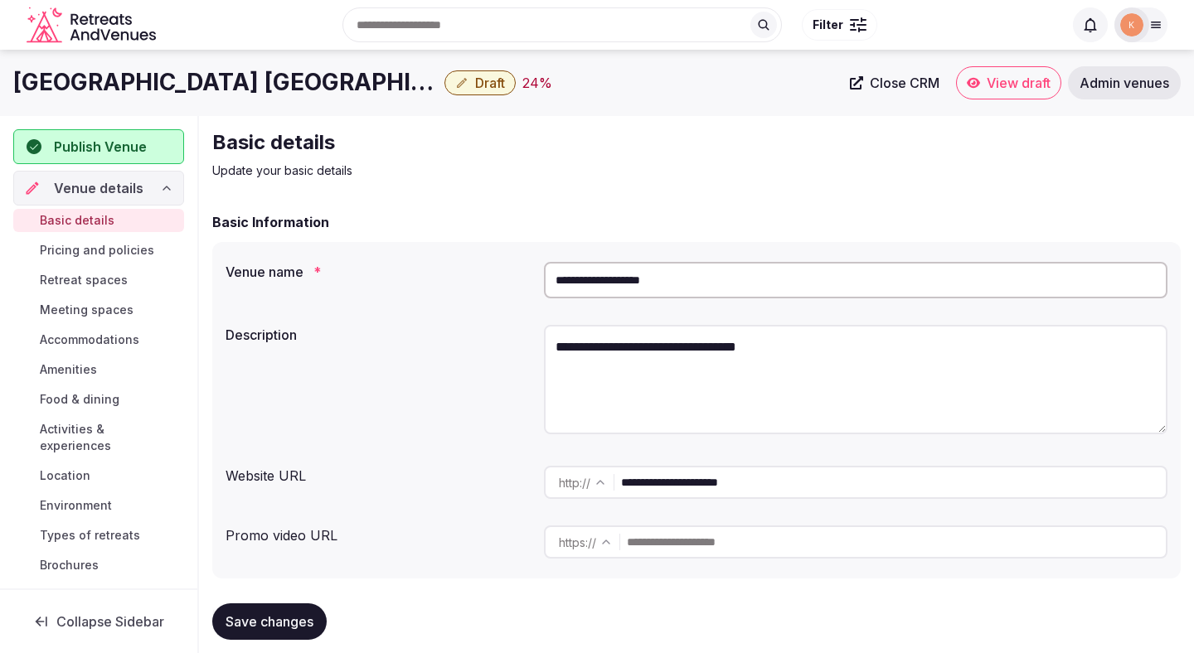
click at [656, 281] on input "**********" at bounding box center [855, 280] width 623 height 36
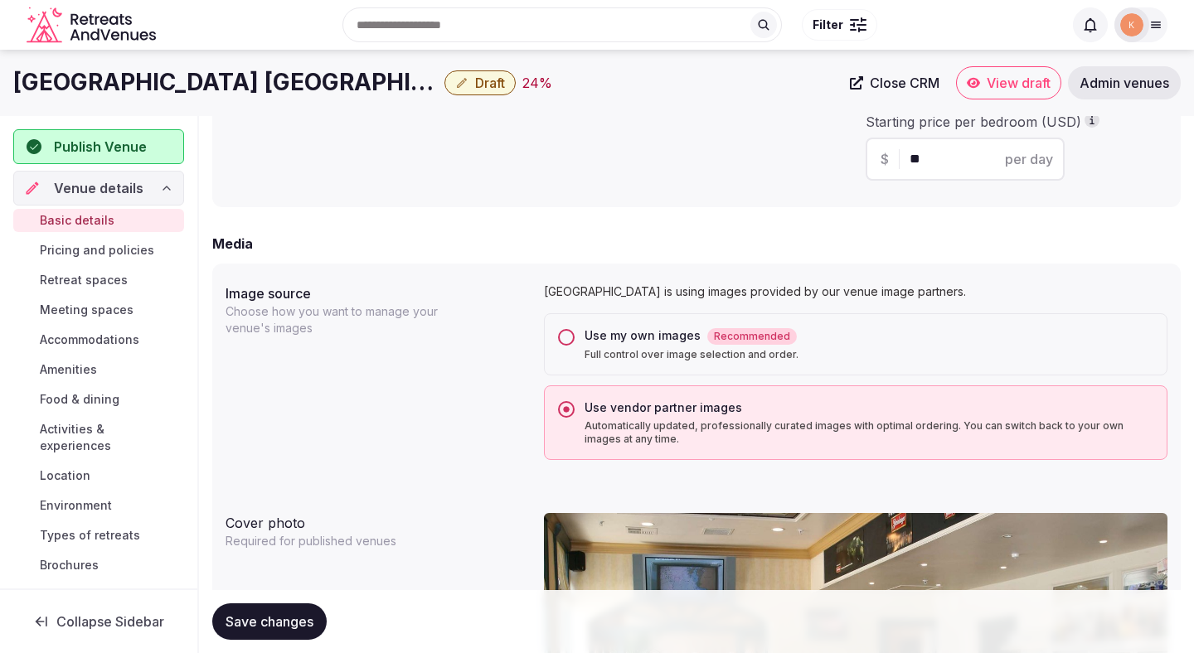
scroll to position [1123, 0]
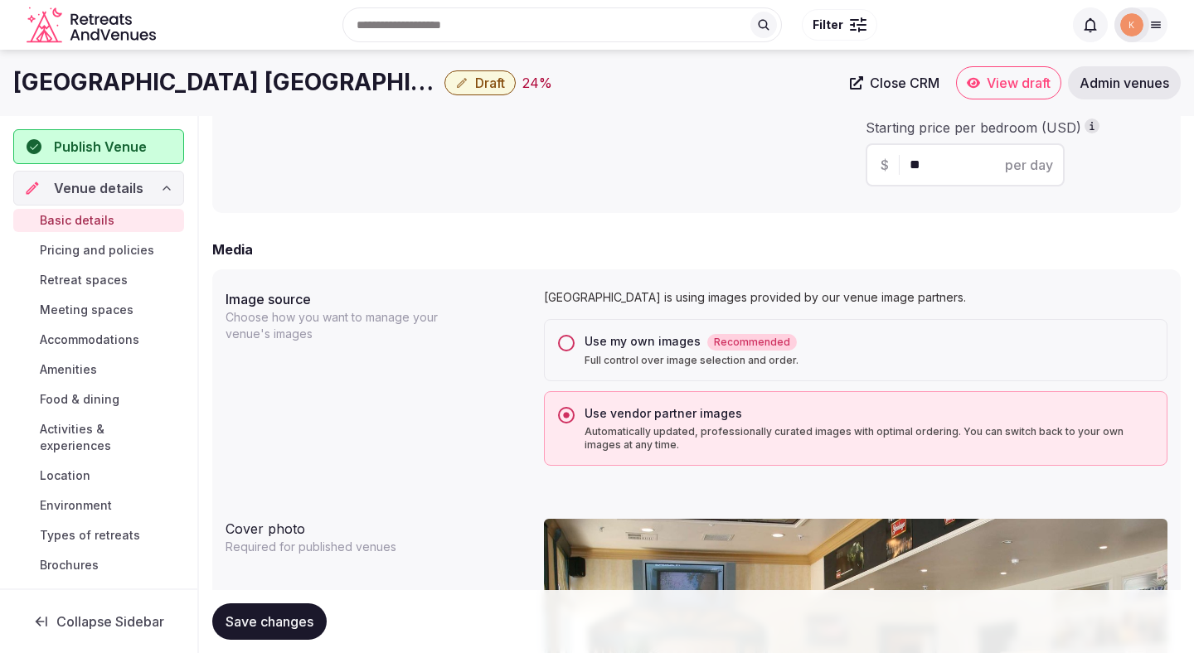
click at [592, 356] on p "Full control over image selection and order." at bounding box center [868, 360] width 569 height 13
click at [574, 351] on button "Use my own images Recommended Full control over image selection and order." at bounding box center [566, 343] width 17 height 17
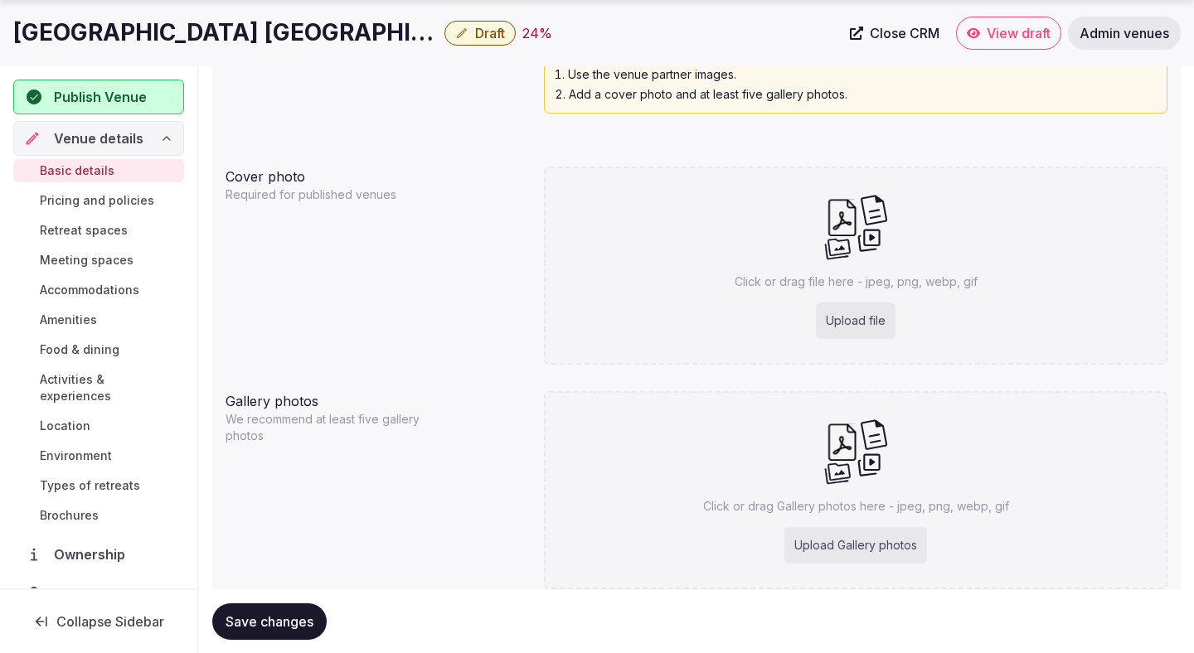
scroll to position [1629, 0]
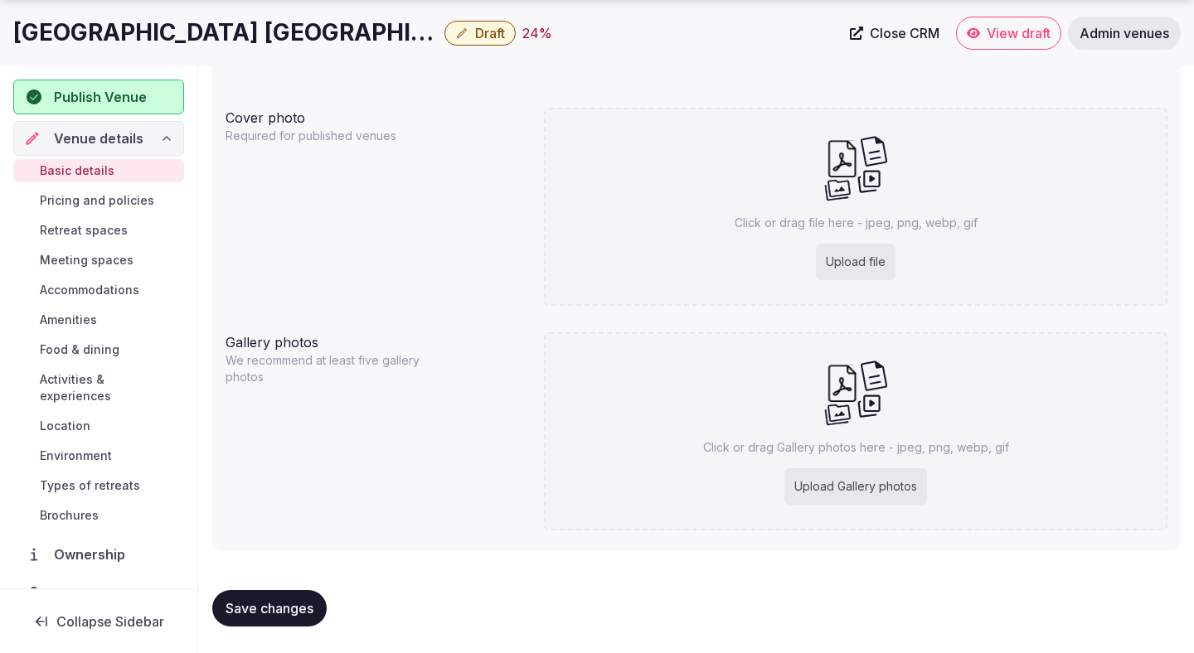
click at [303, 613] on span "Save changes" at bounding box center [269, 608] width 88 height 17
click at [305, 617] on button "Save changes" at bounding box center [269, 608] width 114 height 36
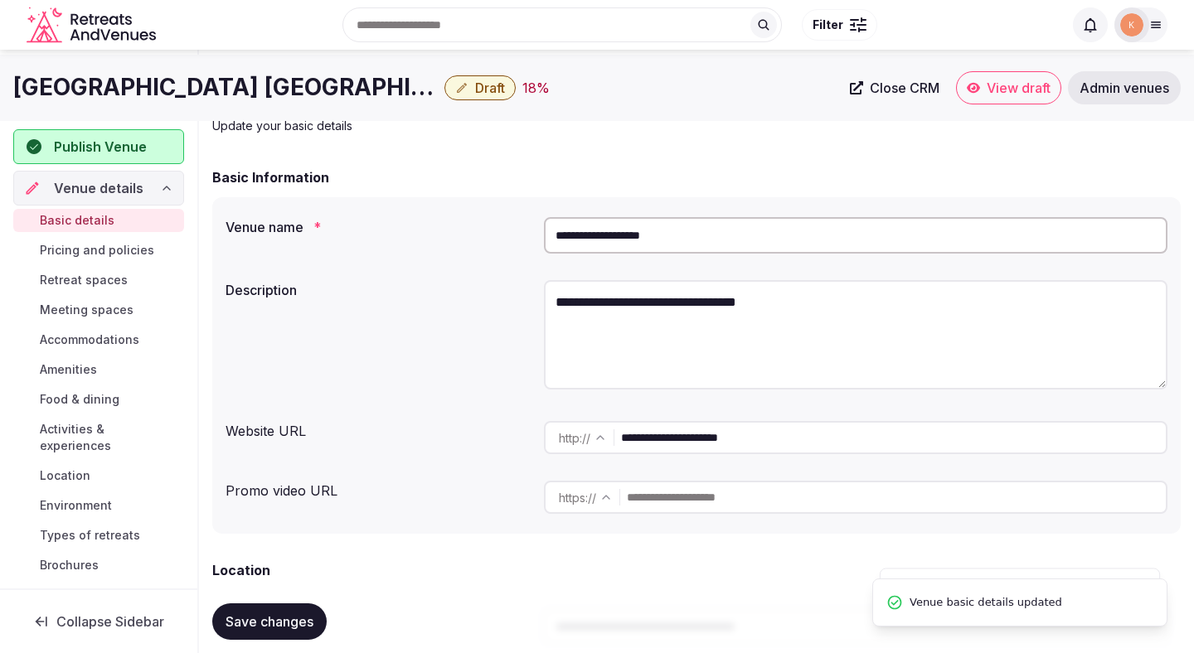
scroll to position [0, 0]
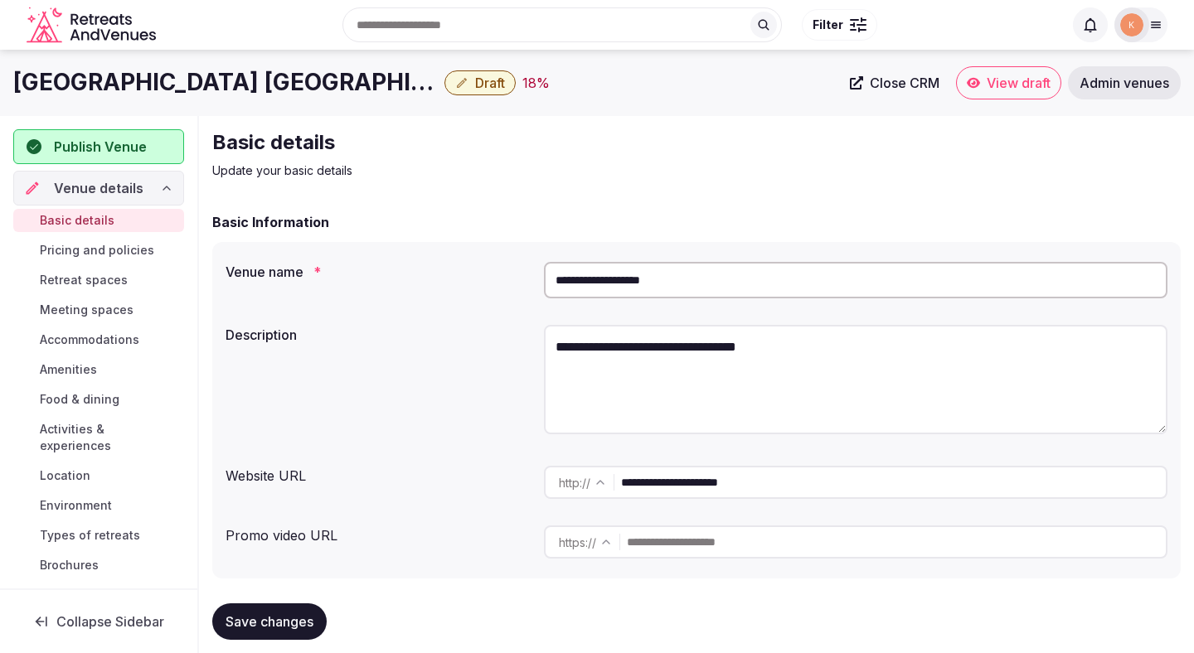
click at [285, 624] on span "Save changes" at bounding box center [269, 621] width 88 height 17
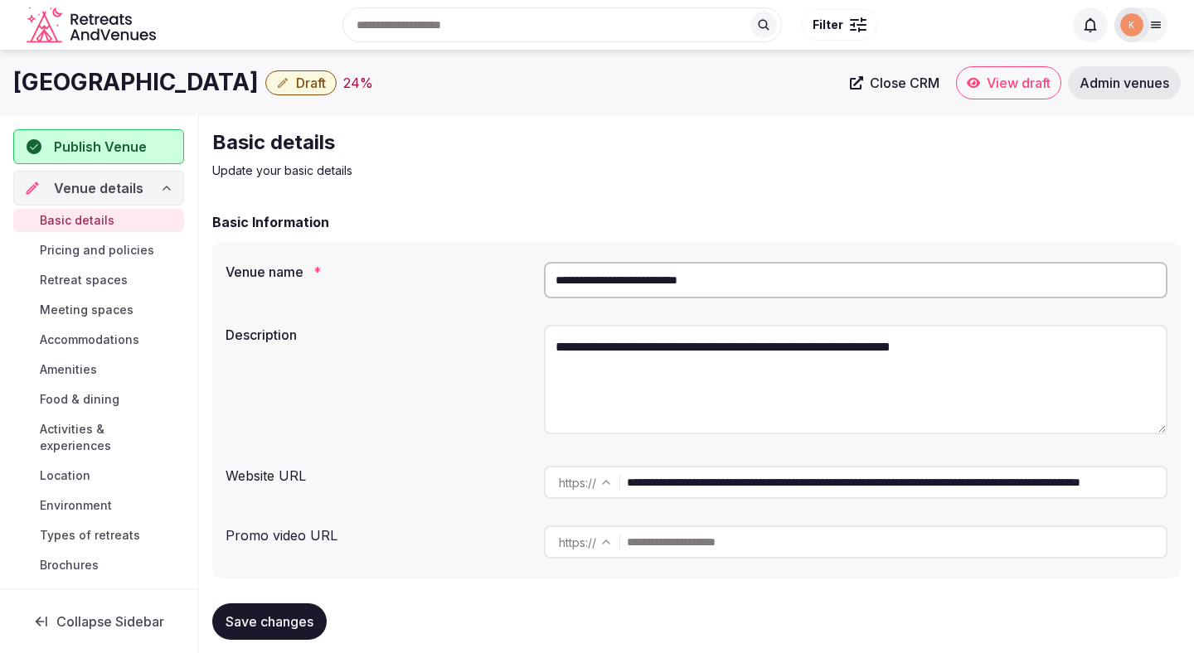
click at [681, 274] on input "**********" at bounding box center [855, 280] width 623 height 36
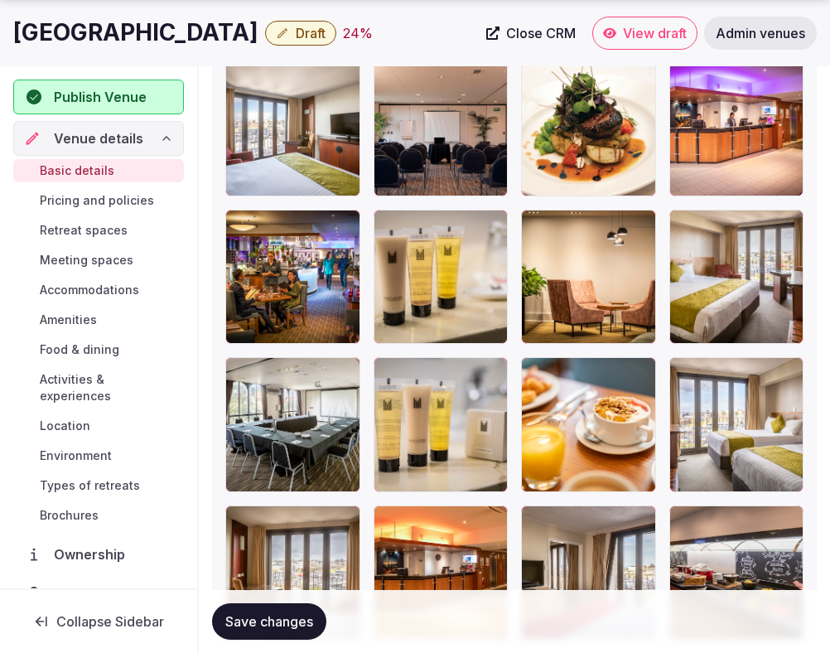
scroll to position [2402, 0]
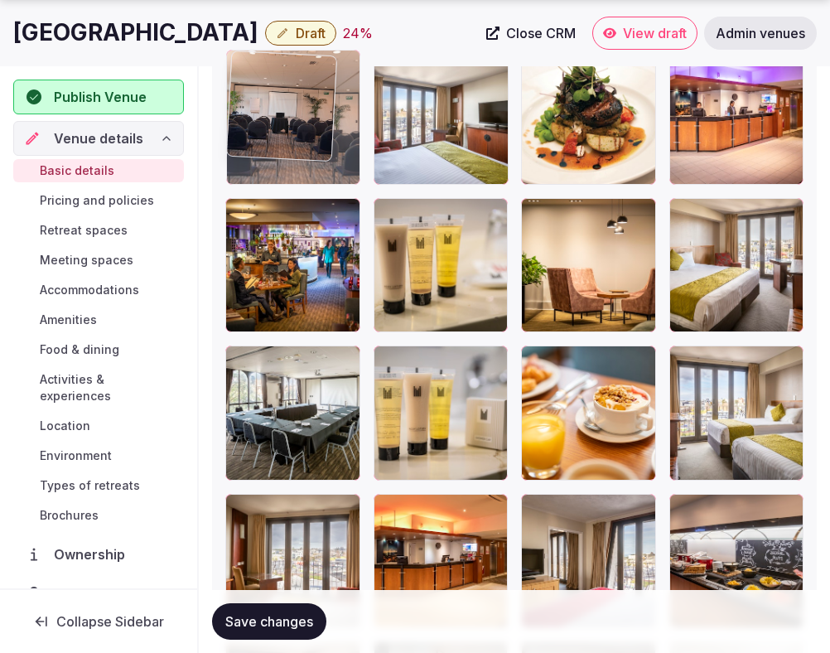
drag, startPoint x: 443, startPoint y: 151, endPoint x: 327, endPoint y: 151, distance: 116.9
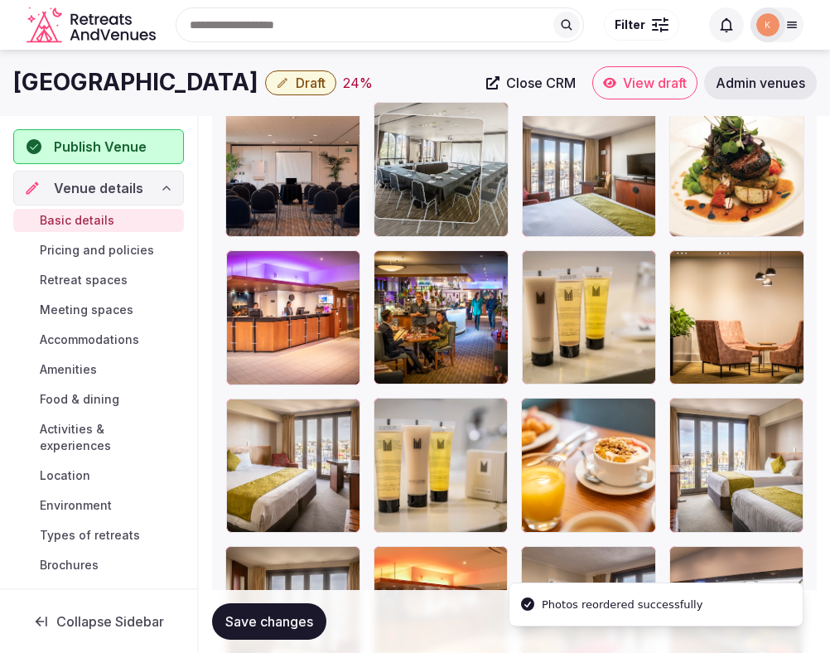
drag, startPoint x: 312, startPoint y: 371, endPoint x: 459, endPoint y: 114, distance: 296.6
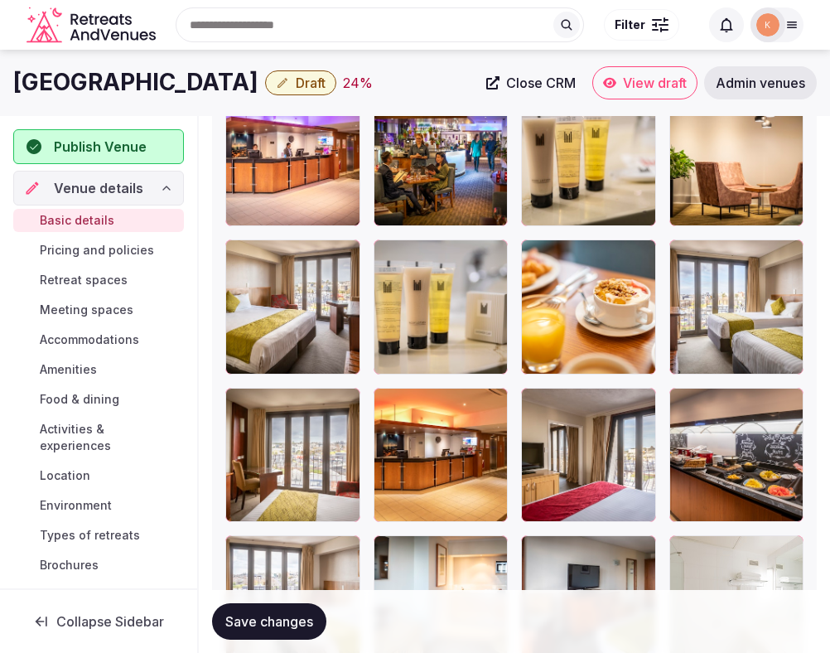
scroll to position [2507, 0]
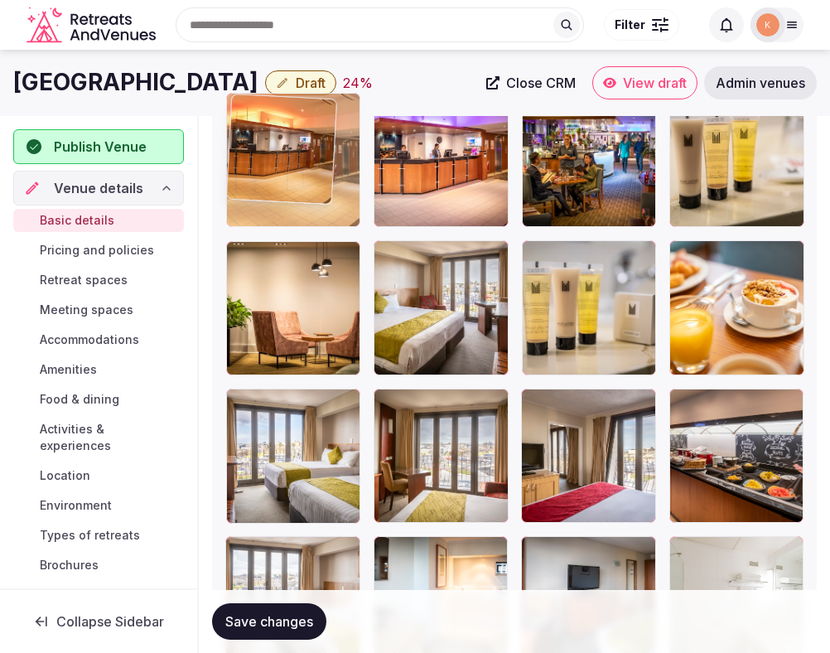
drag, startPoint x: 451, startPoint y: 467, endPoint x: 361, endPoint y: 245, distance: 239.8
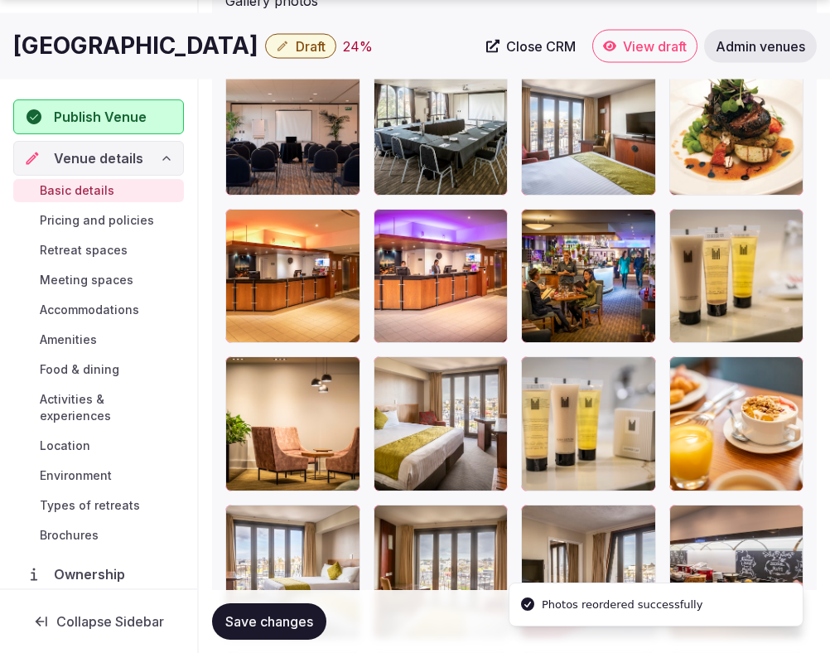
scroll to position [2395, 0]
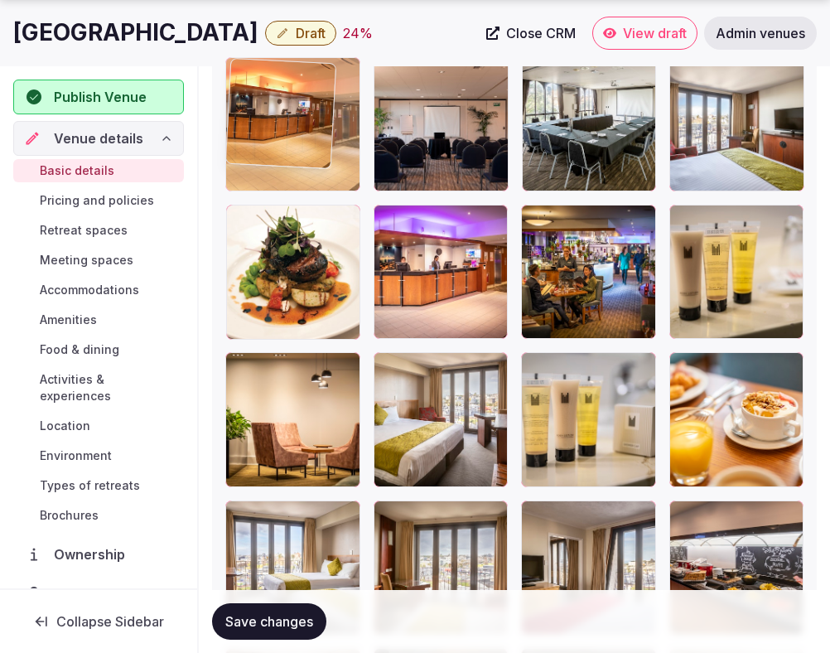
drag, startPoint x: 303, startPoint y: 285, endPoint x: 299, endPoint y: 174, distance: 111.1
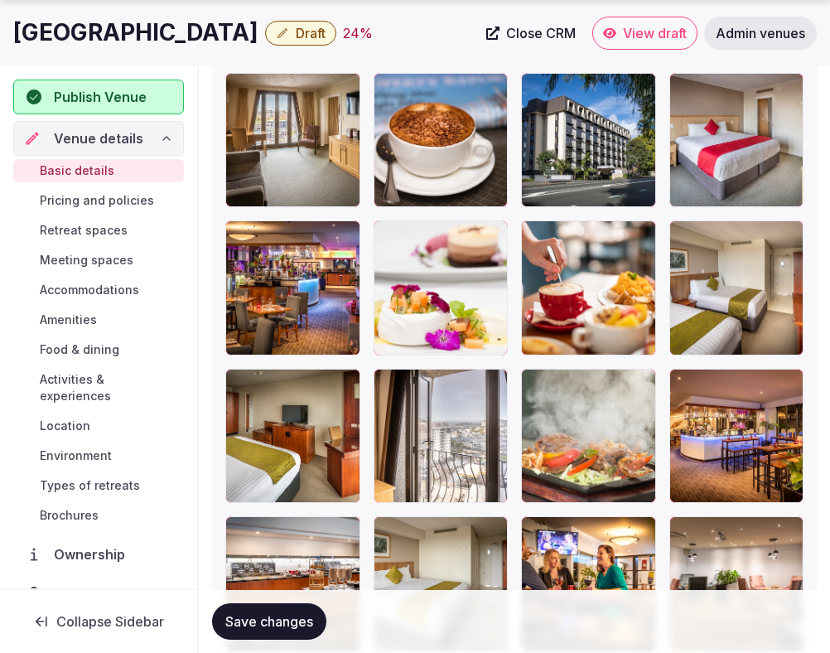
scroll to position [3129, 0]
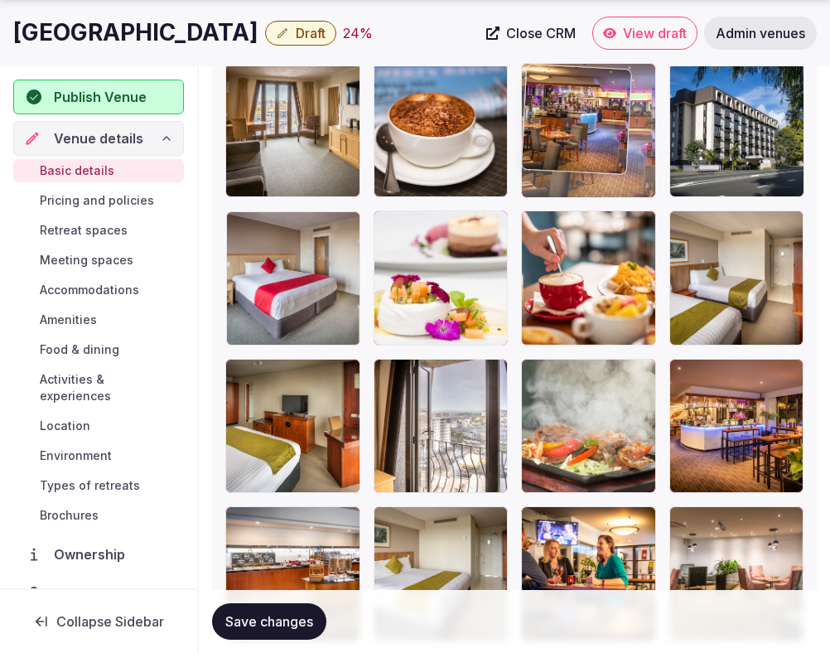
drag, startPoint x: 294, startPoint y: 305, endPoint x: 532, endPoint y: 186, distance: 265.8
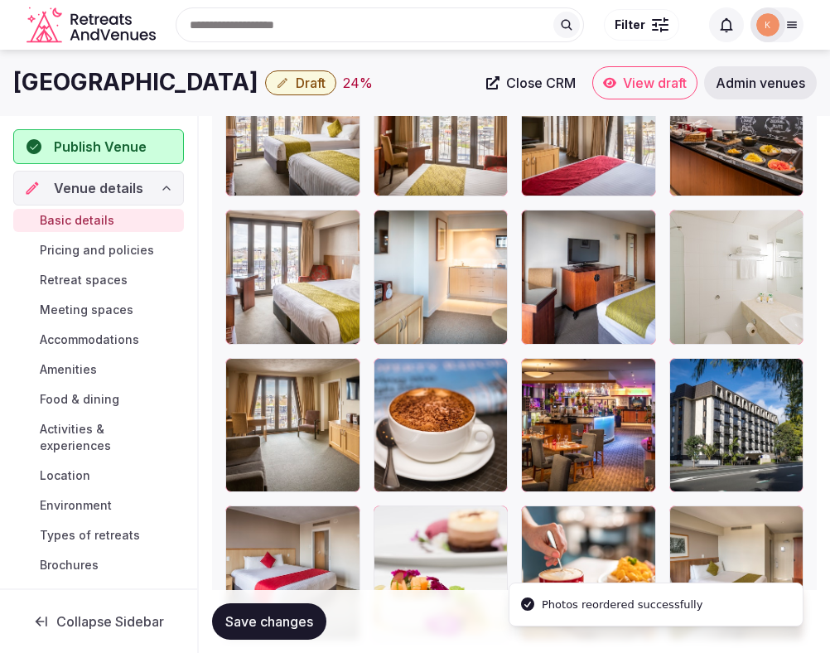
scroll to position [2811, 0]
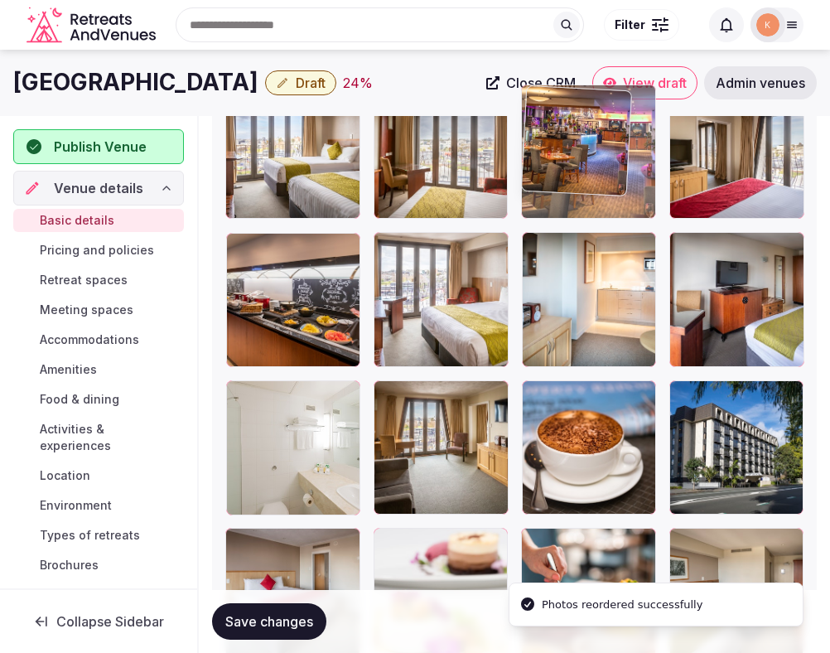
drag, startPoint x: 577, startPoint y: 427, endPoint x: 575, endPoint y: 185, distance: 242.0
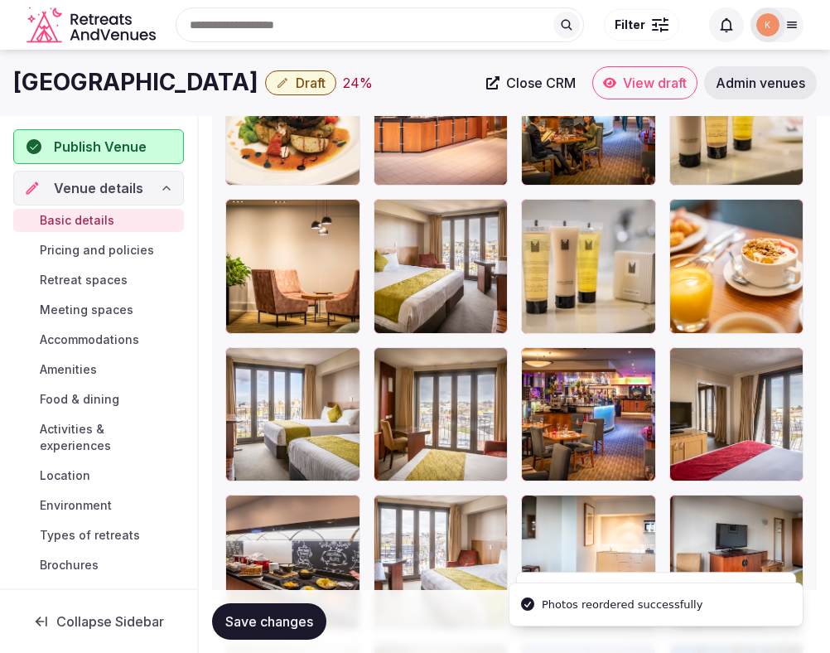
scroll to position [2519, 0]
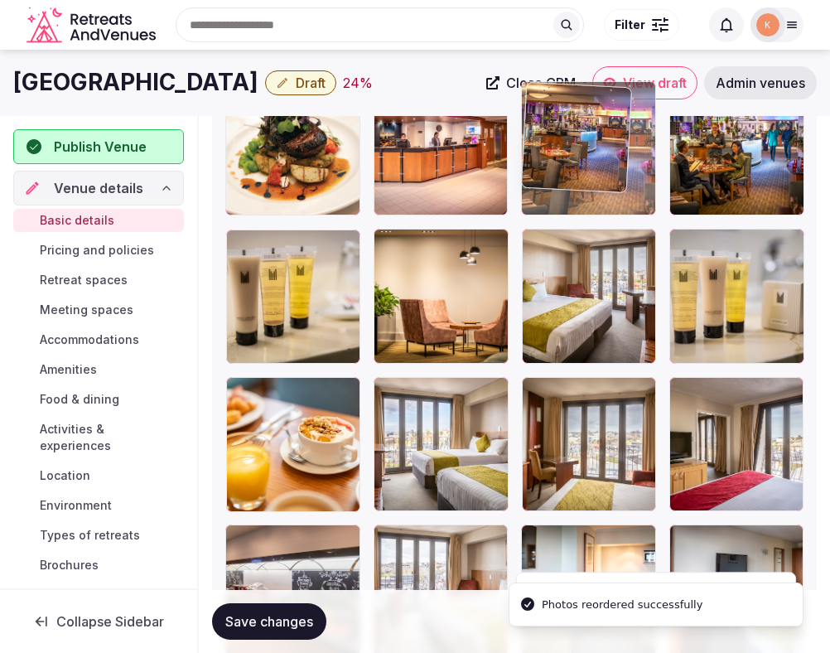
drag, startPoint x: 576, startPoint y: 414, endPoint x: 593, endPoint y: 185, distance: 229.4
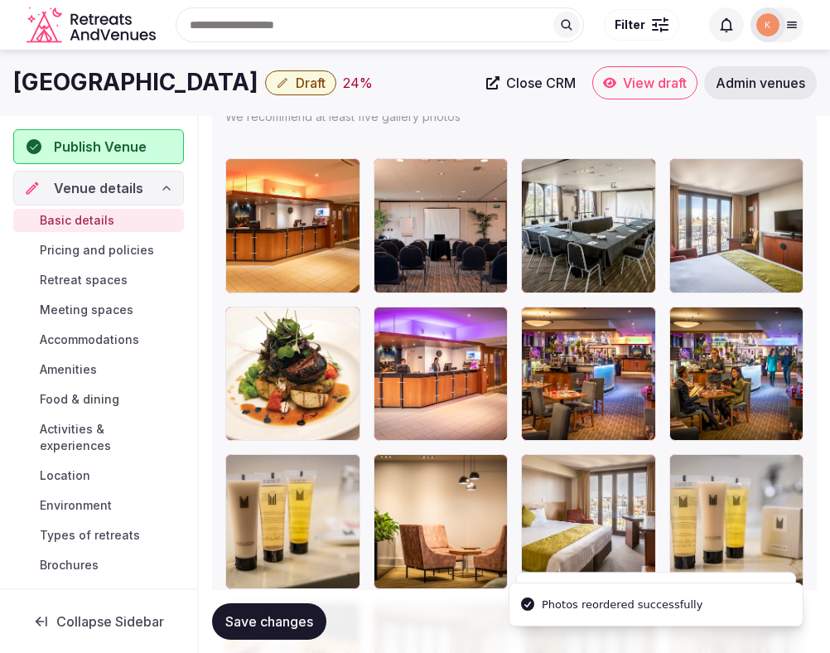
scroll to position [2269, 0]
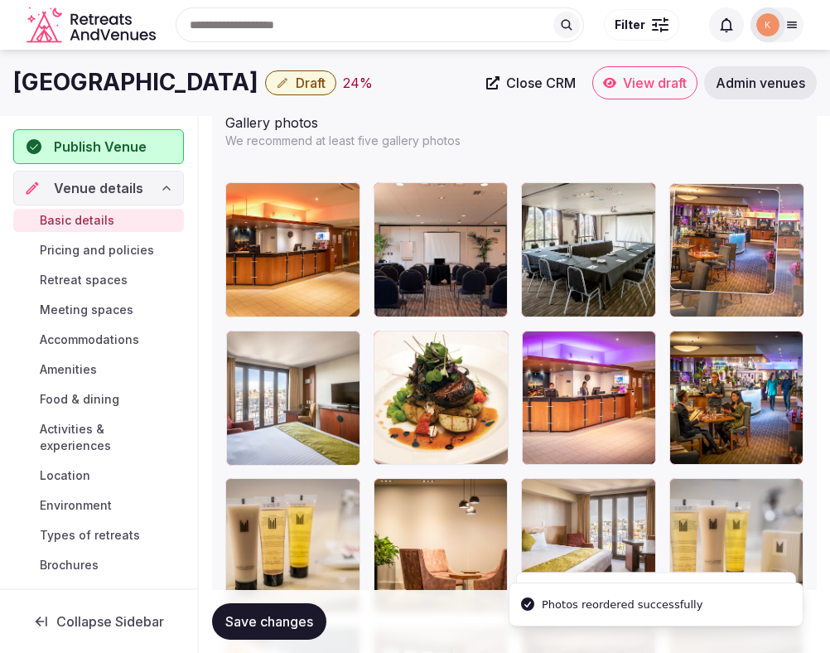
drag, startPoint x: 580, startPoint y: 381, endPoint x: 751, endPoint y: 241, distance: 220.8
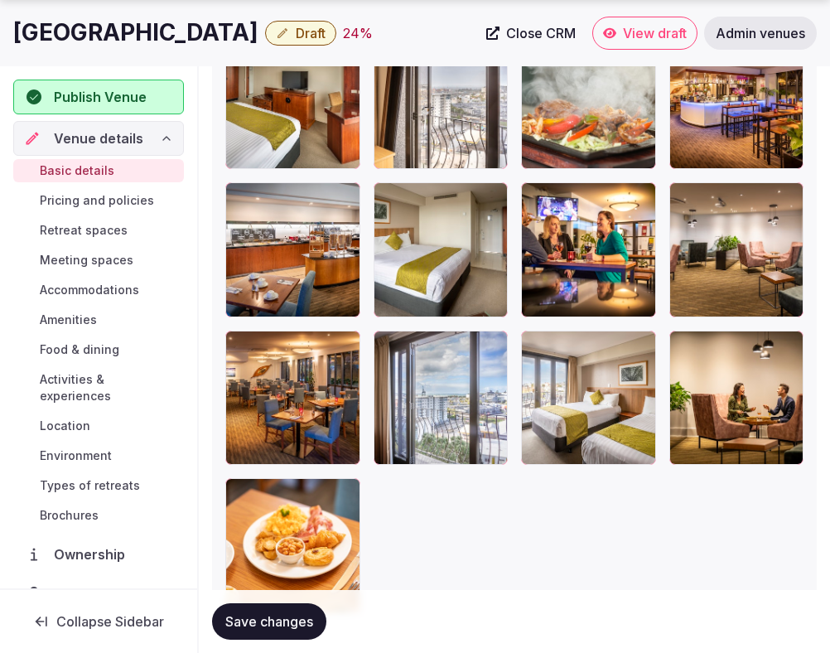
scroll to position [3536, 0]
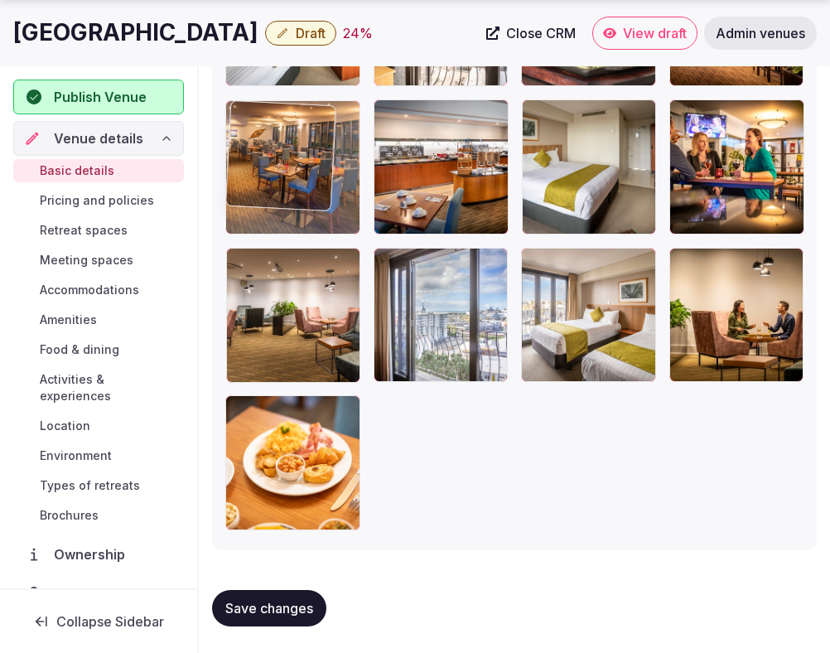
drag, startPoint x: 286, startPoint y: 309, endPoint x: 285, endPoint y: 196, distance: 112.7
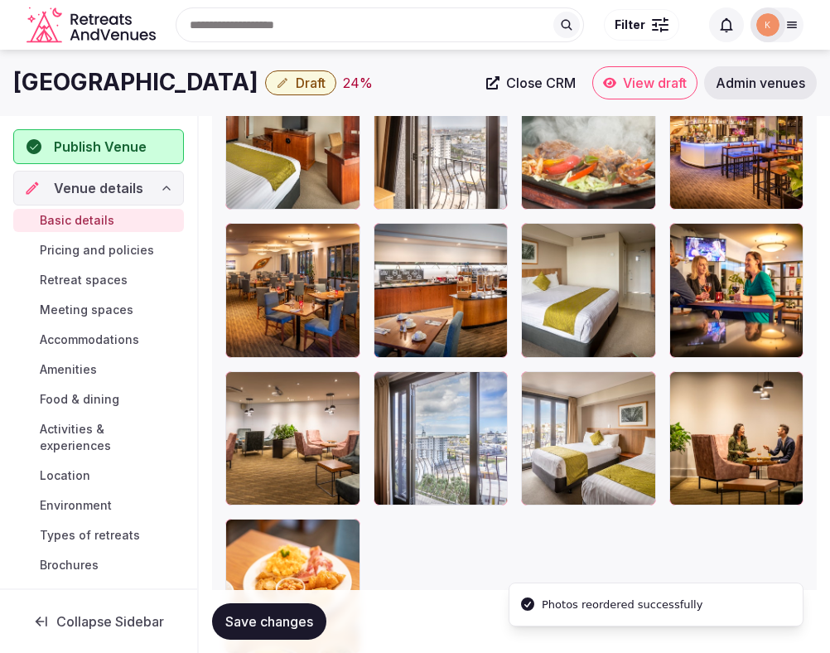
scroll to position [3400, 0]
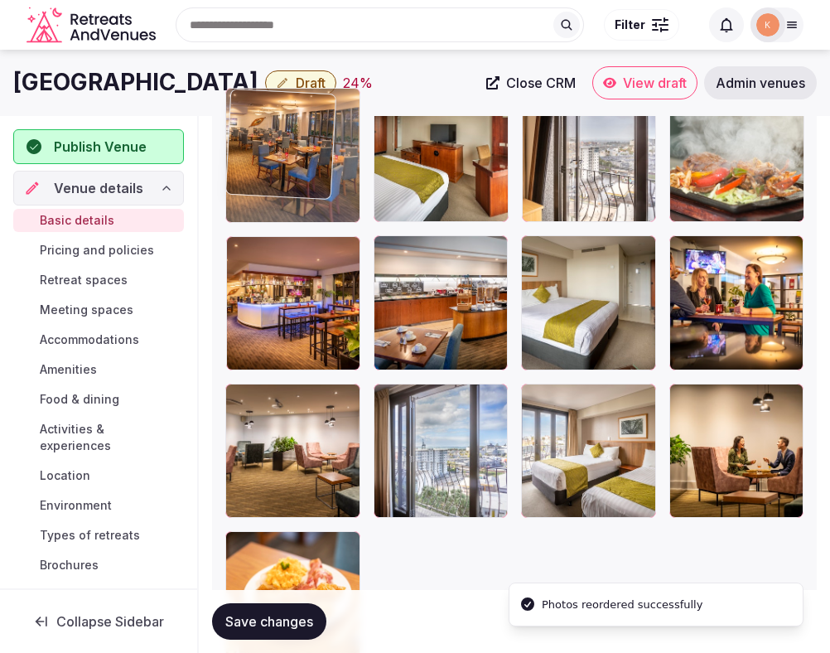
drag, startPoint x: 280, startPoint y: 300, endPoint x: 278, endPoint y: 197, distance: 102.8
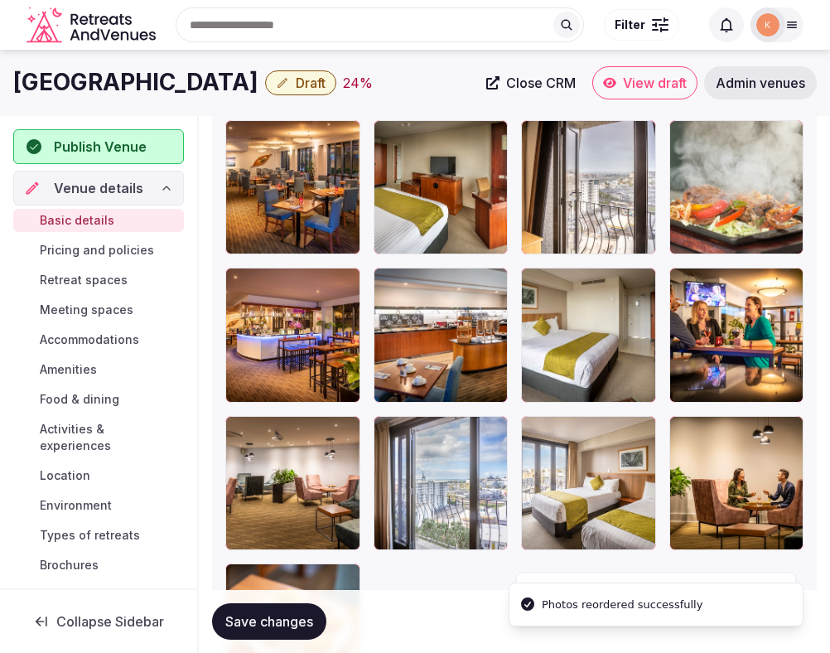
scroll to position [3219, 0]
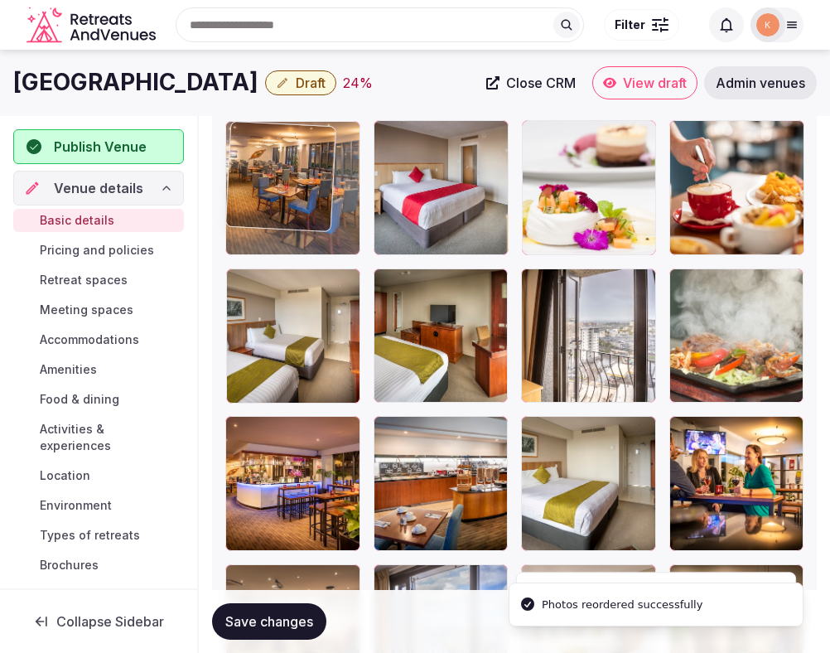
drag, startPoint x: 280, startPoint y: 350, endPoint x: 276, endPoint y: 225, distance: 124.4
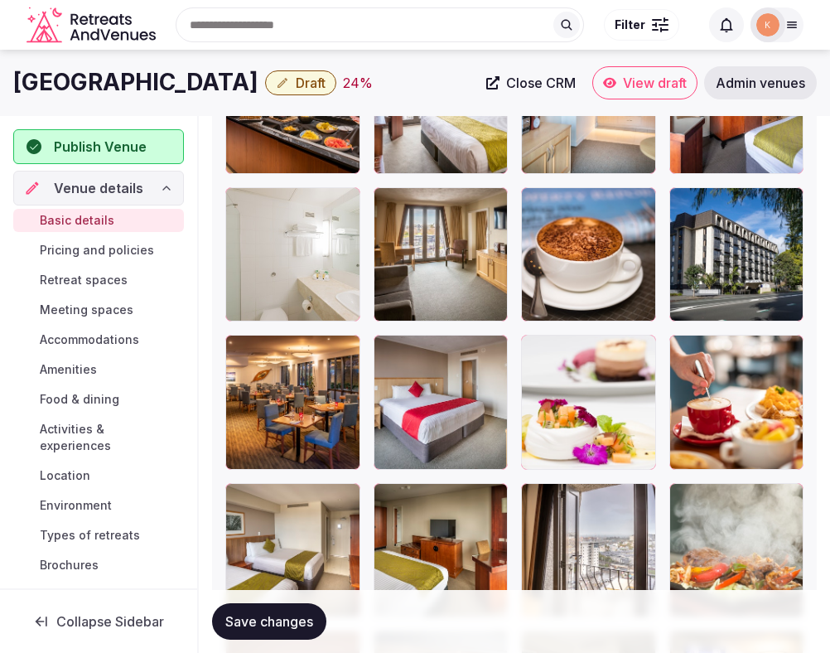
scroll to position [2999, 0]
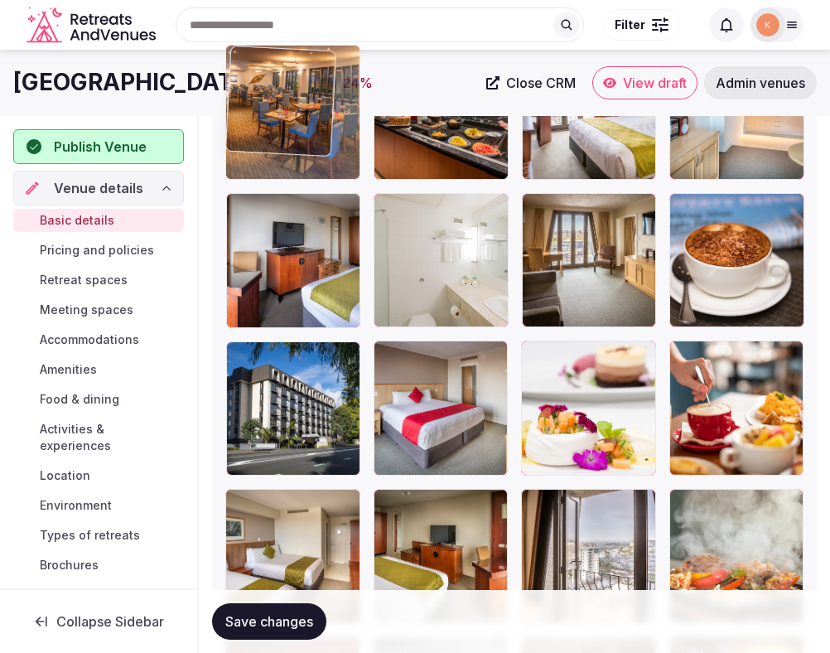
drag, startPoint x: 266, startPoint y: 372, endPoint x: 259, endPoint y: 153, distance: 219.8
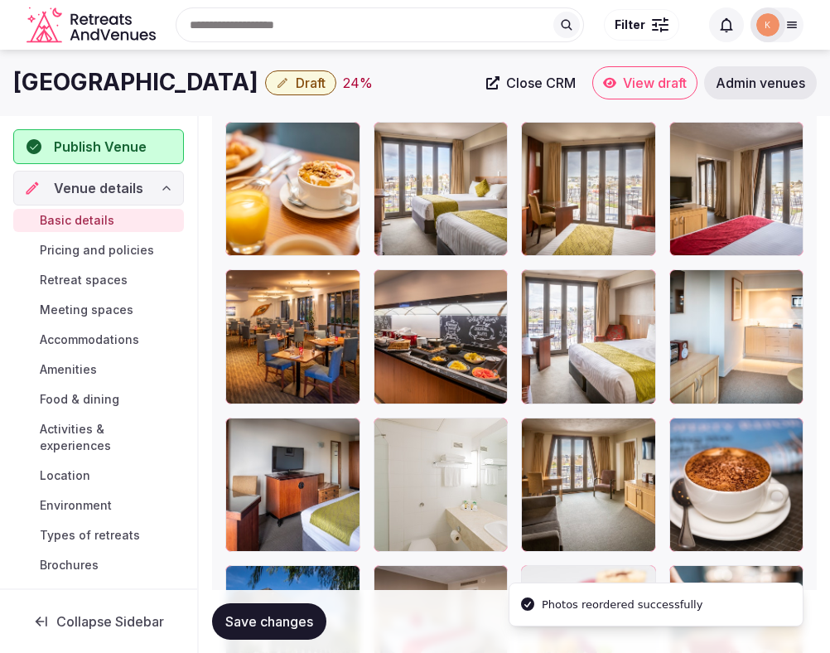
scroll to position [2720, 0]
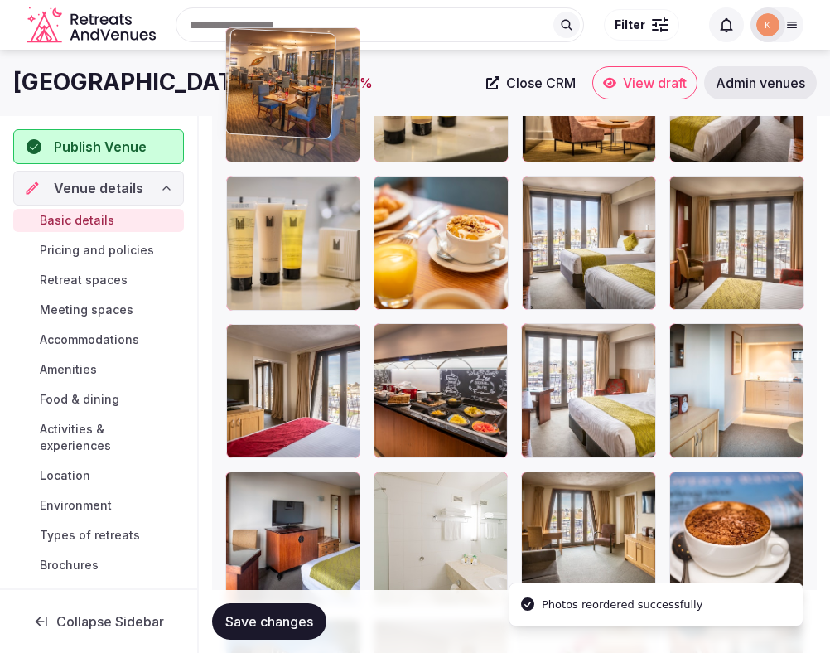
drag, startPoint x: 269, startPoint y: 370, endPoint x: 247, endPoint y: 153, distance: 219.1
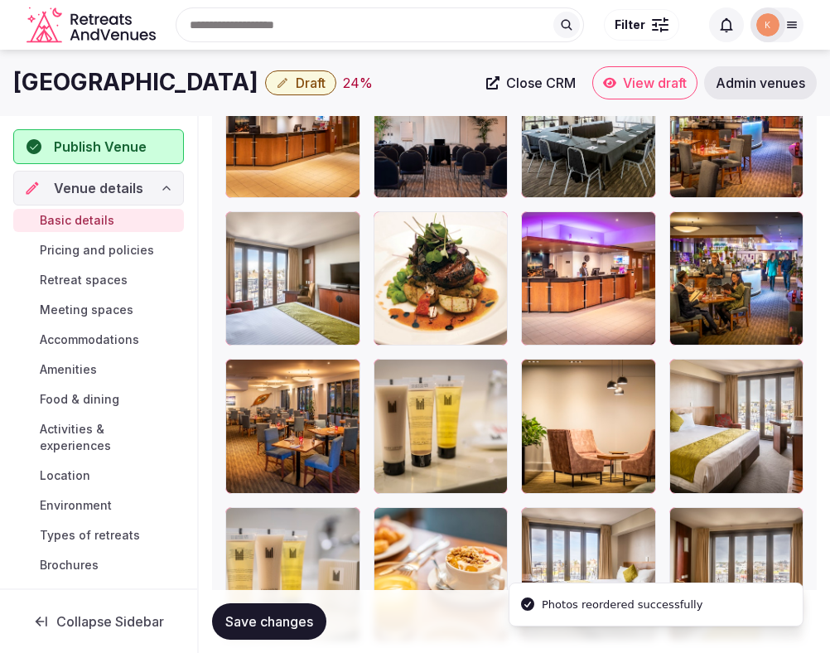
scroll to position [2371, 0]
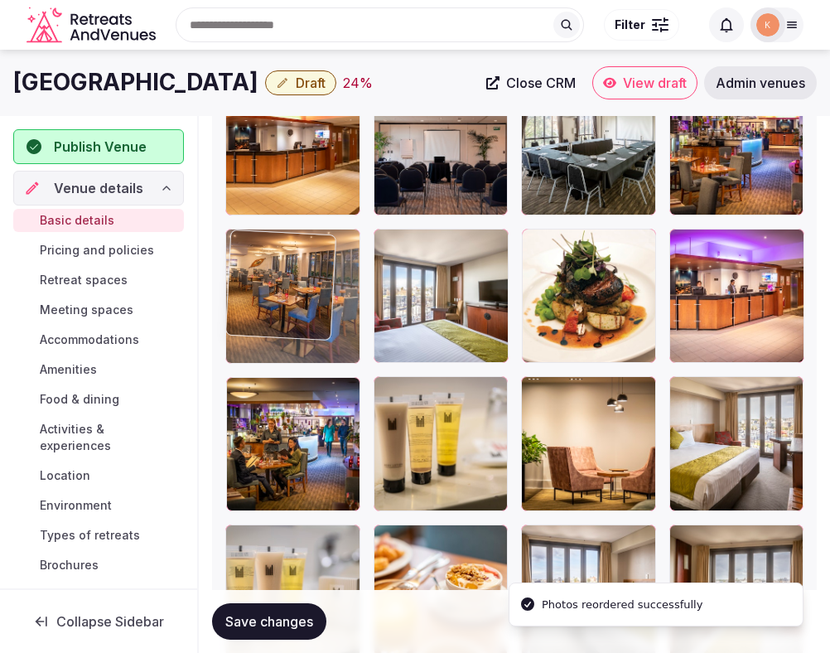
drag, startPoint x: 255, startPoint y: 421, endPoint x: 259, endPoint y: 322, distance: 98.7
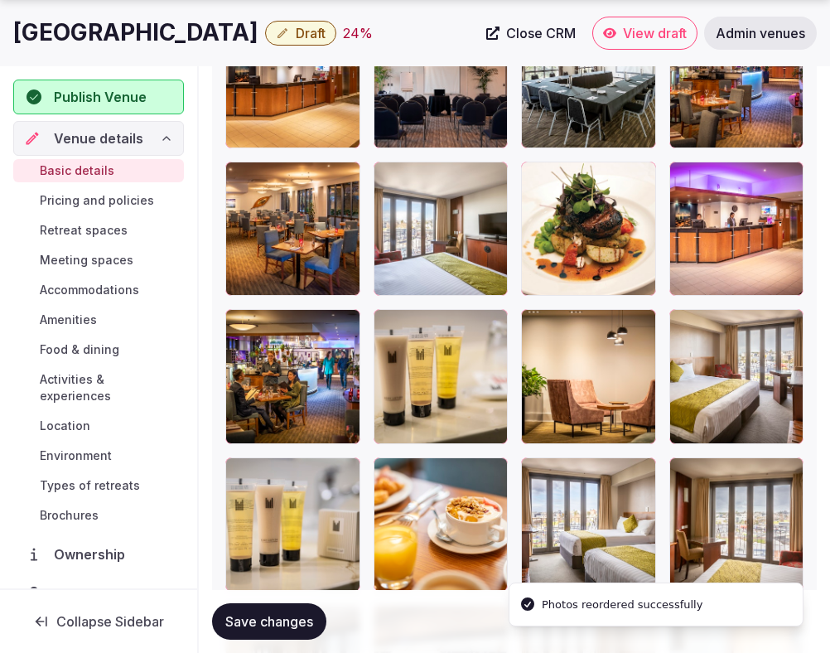
scroll to position [2441, 0]
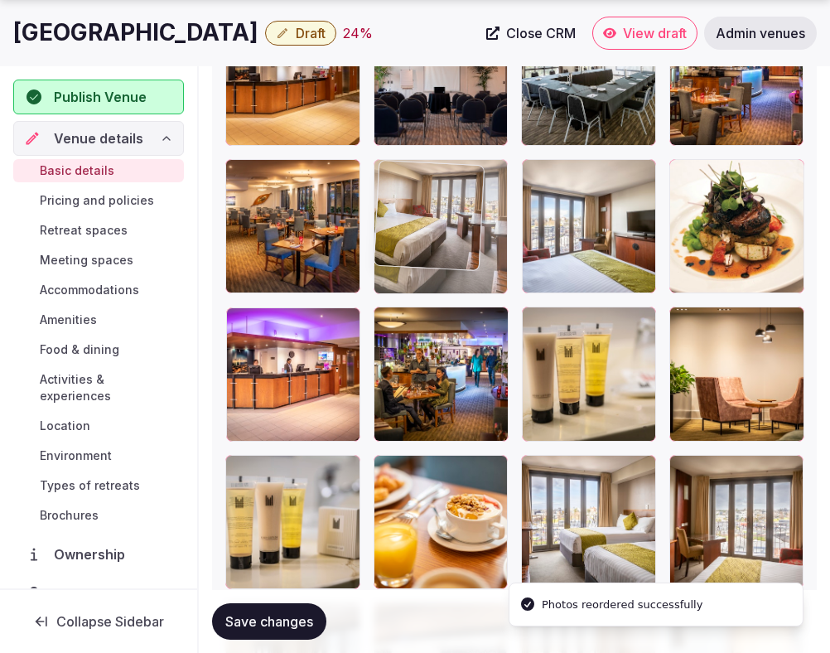
drag, startPoint x: 724, startPoint y: 373, endPoint x: 467, endPoint y: 286, distance: 271.3
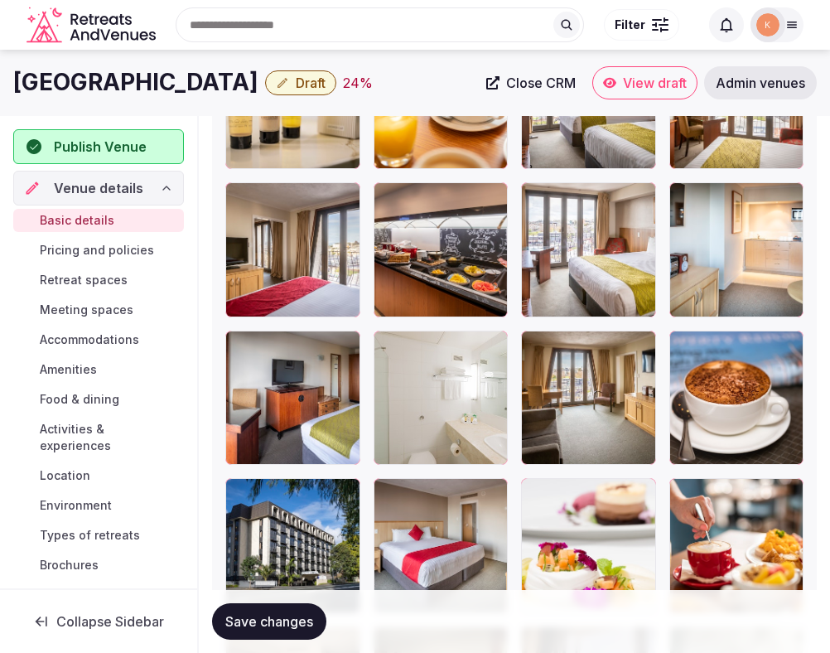
scroll to position [2826, 0]
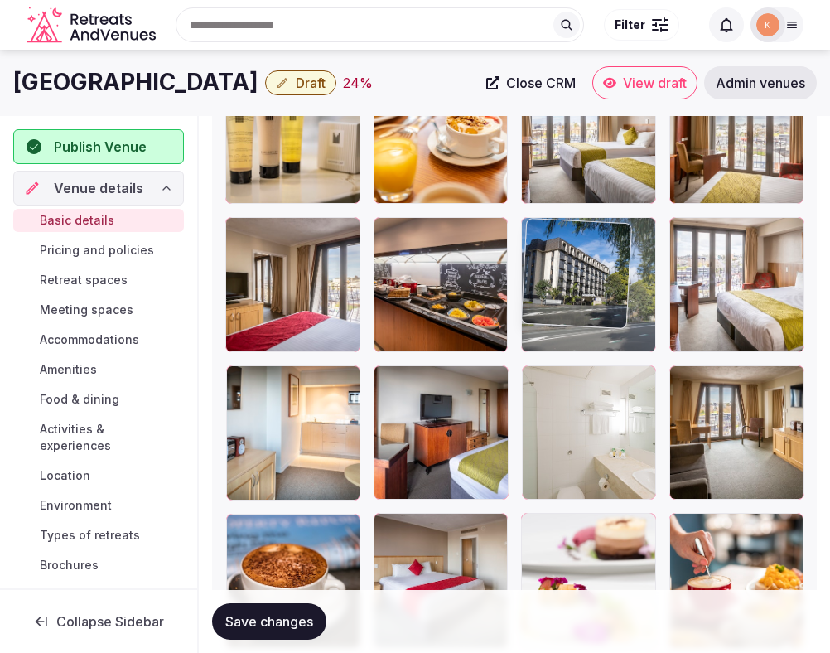
drag, startPoint x: 299, startPoint y: 535, endPoint x: 583, endPoint y: 274, distance: 384.8
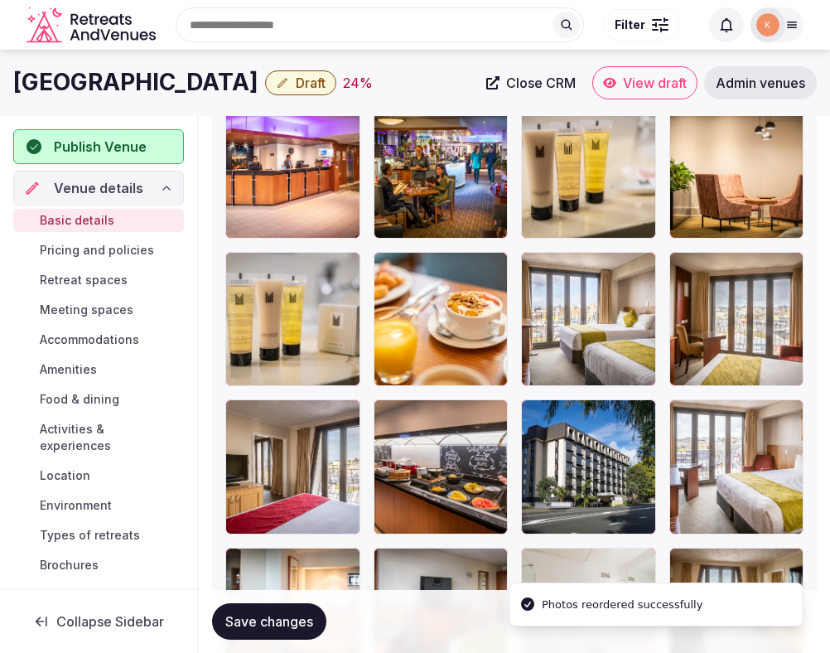
scroll to position [2609, 0]
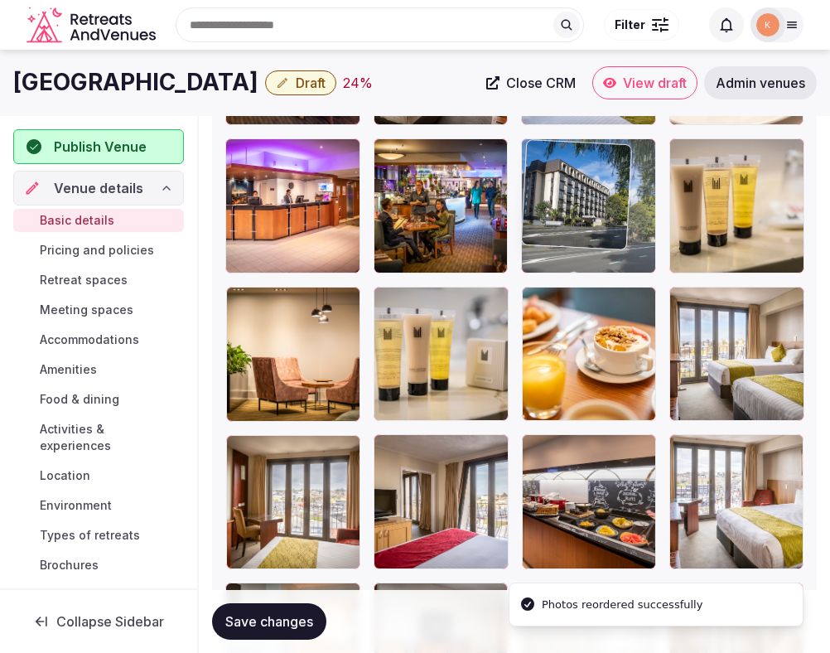
drag, startPoint x: 576, startPoint y: 456, endPoint x: 577, endPoint y: 216, distance: 239.5
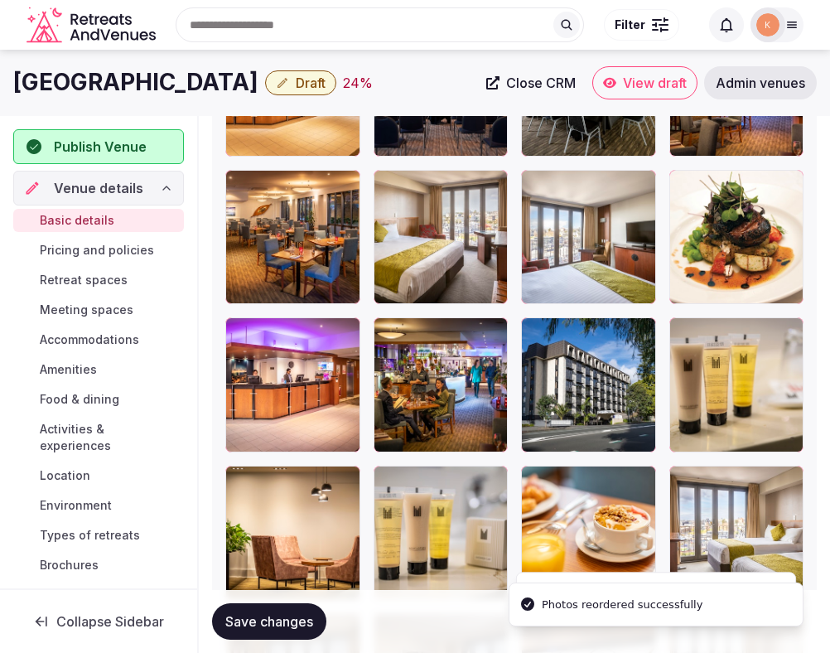
scroll to position [2427, 0]
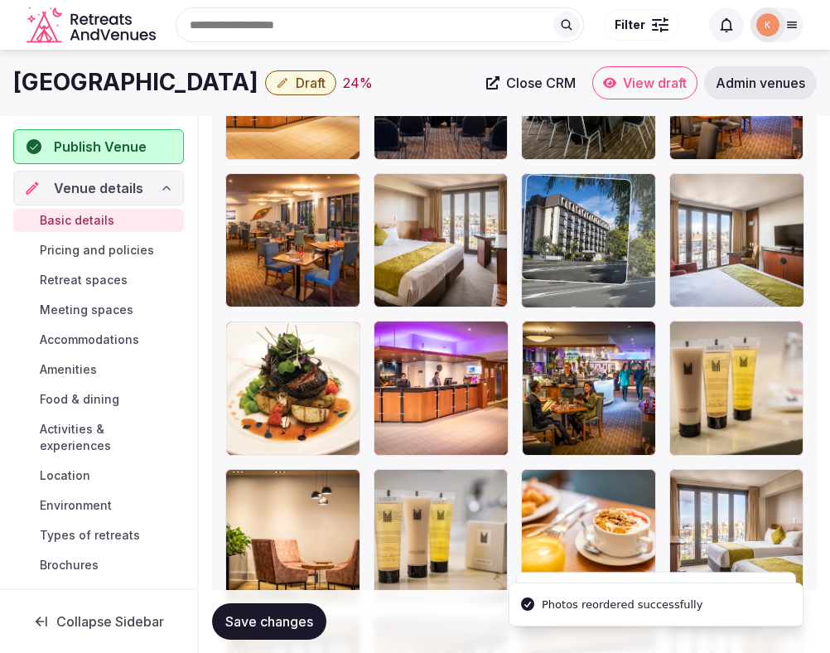
drag, startPoint x: 582, startPoint y: 366, endPoint x: 584, endPoint y: 249, distance: 116.1
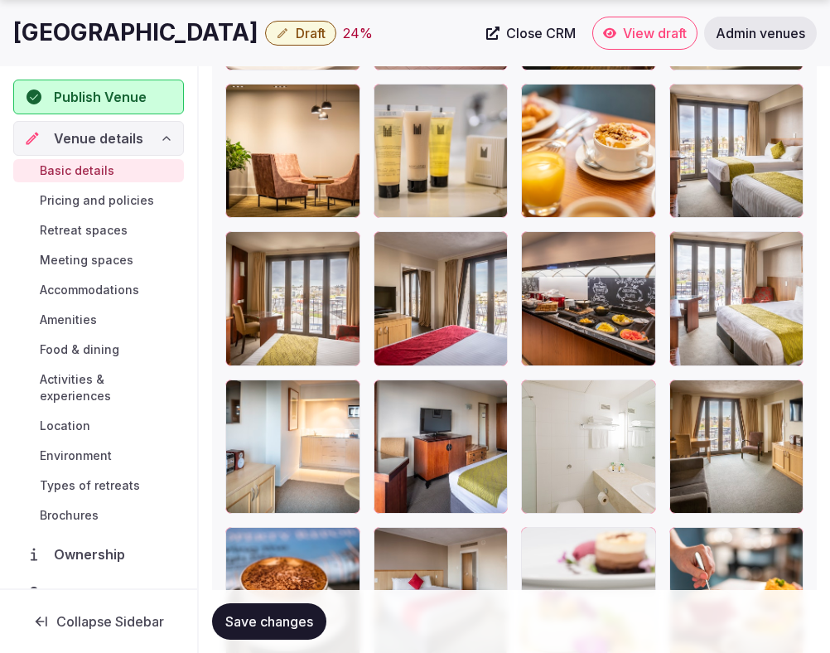
scroll to position [2815, 0]
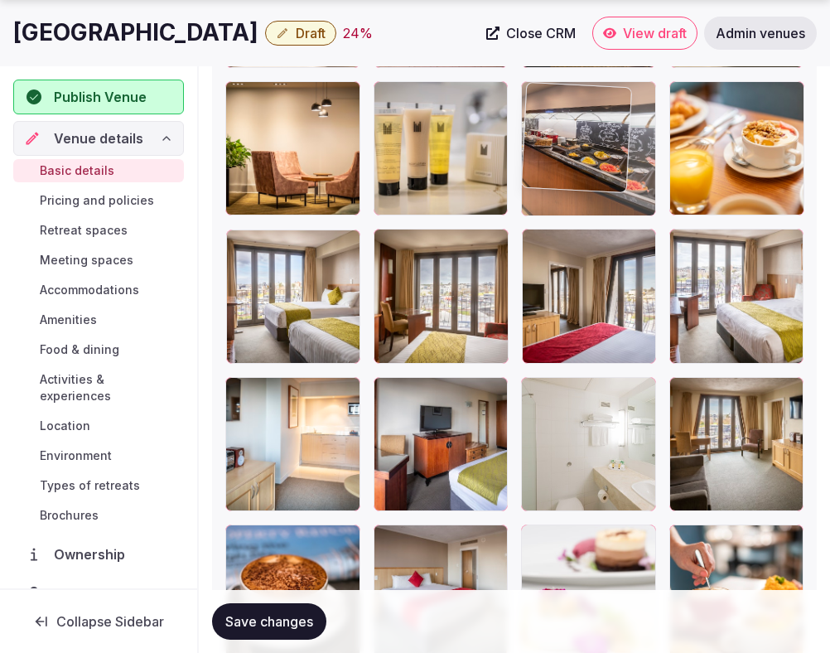
drag, startPoint x: 581, startPoint y: 288, endPoint x: 622, endPoint y: 134, distance: 159.6
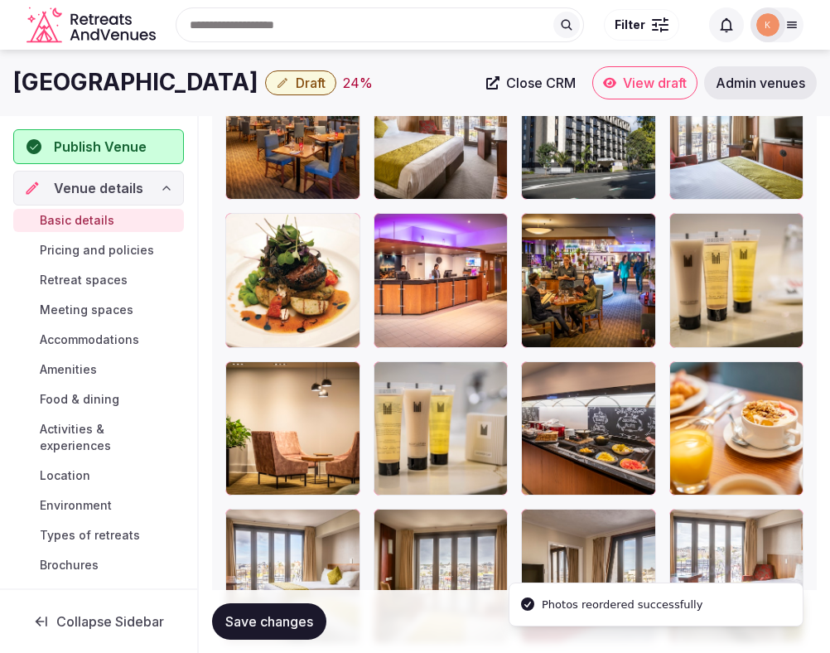
scroll to position [2520, 0]
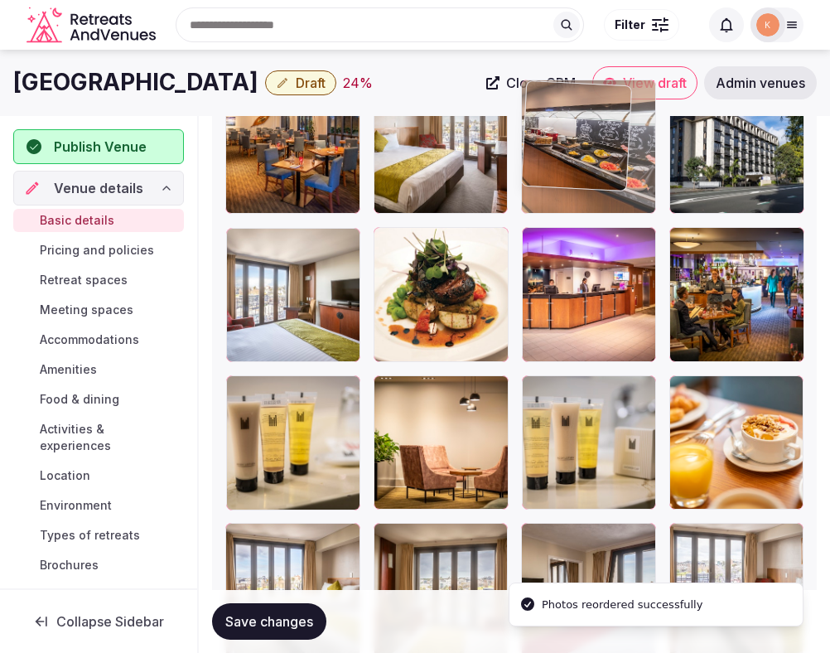
drag, startPoint x: 594, startPoint y: 387, endPoint x: 591, endPoint y: 164, distance: 223.0
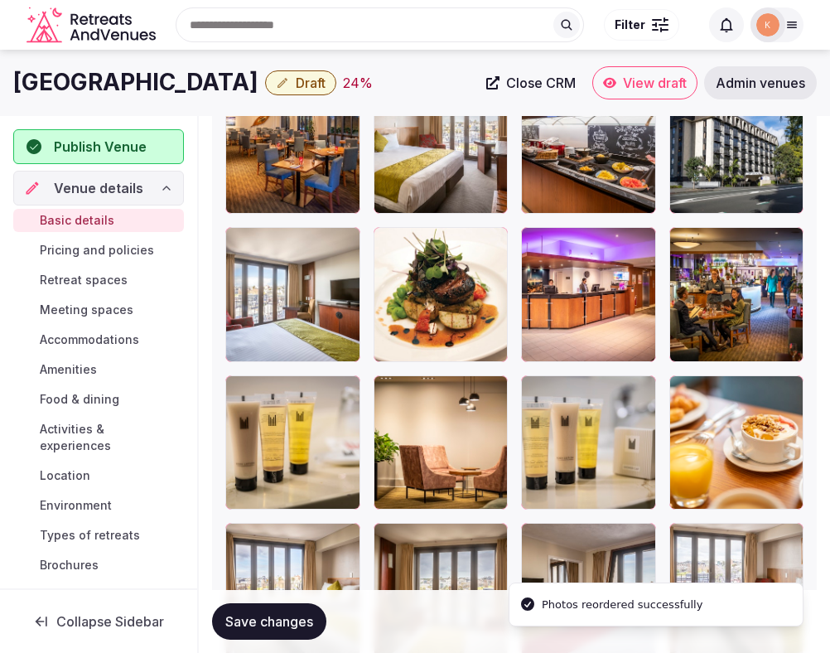
click at [268, 613] on span "Save changes" at bounding box center [269, 621] width 88 height 17
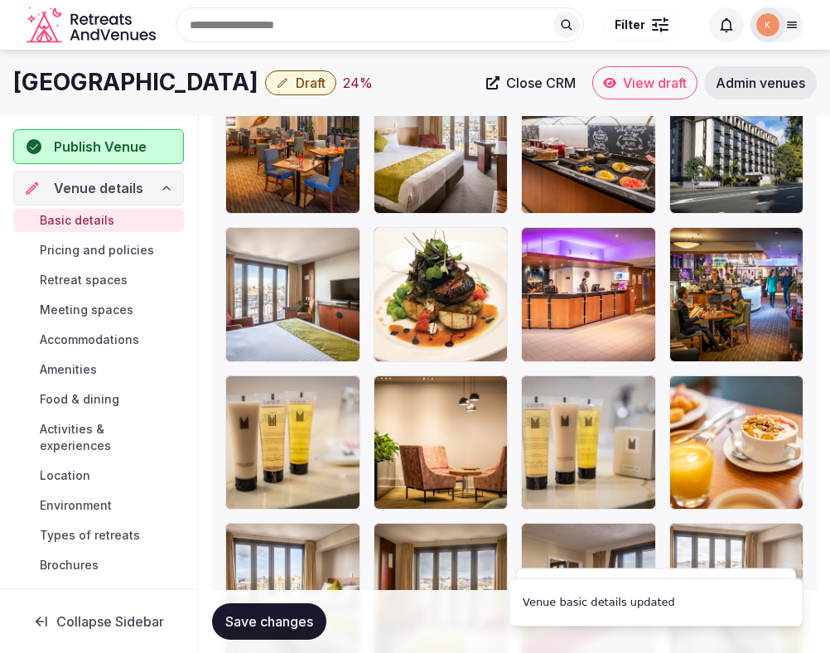
click at [268, 621] on span "Save changes" at bounding box center [269, 621] width 88 height 17
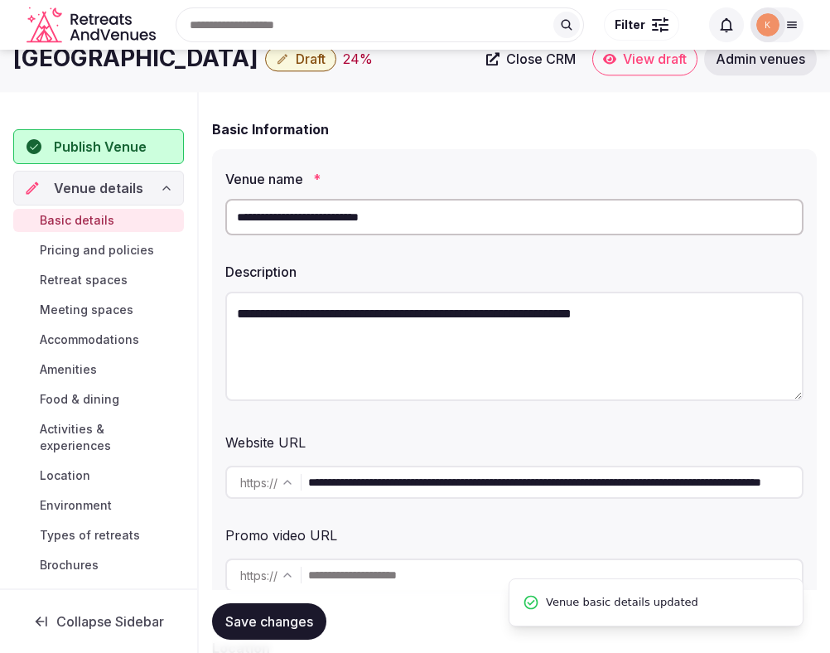
scroll to position [0, 0]
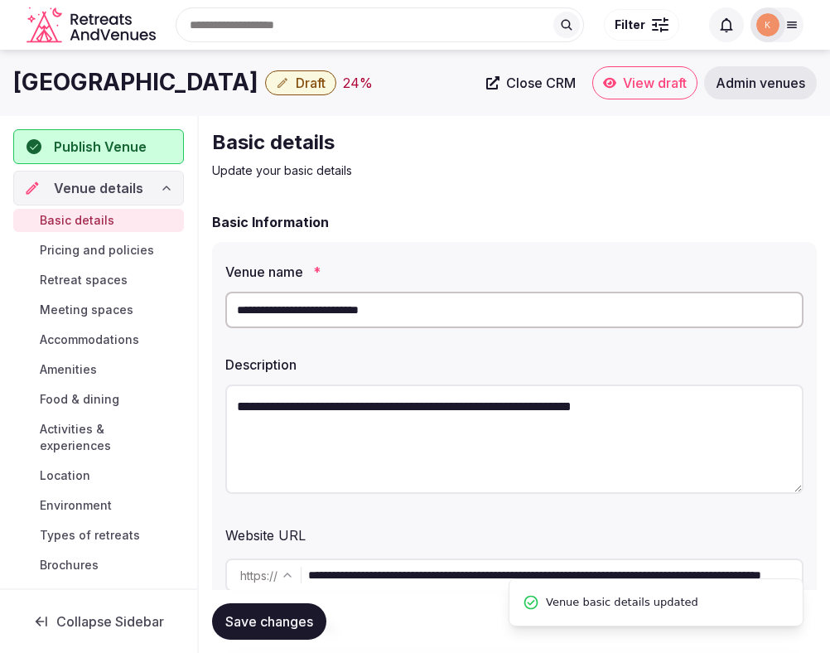
click at [381, 303] on input "**********" at bounding box center [514, 310] width 579 height 36
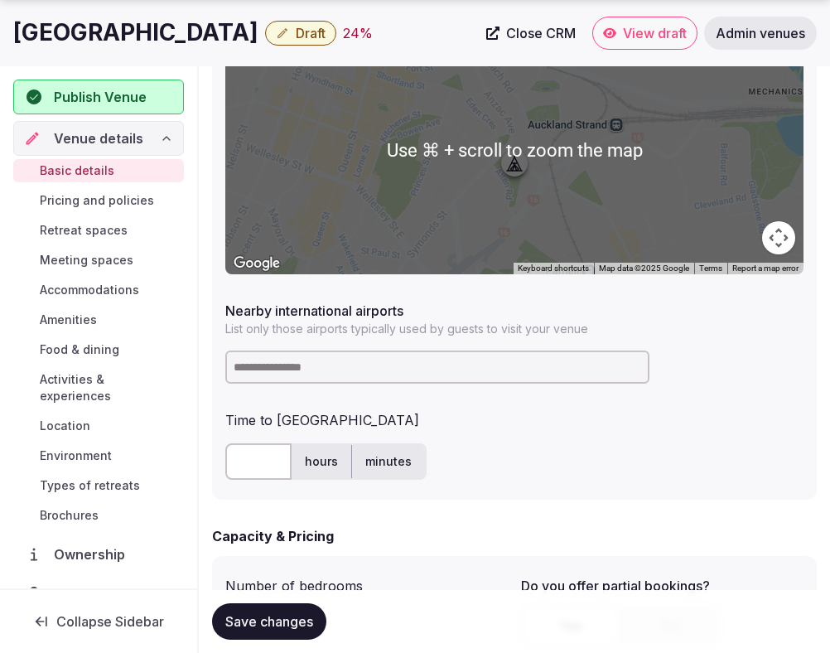
scroll to position [957, 0]
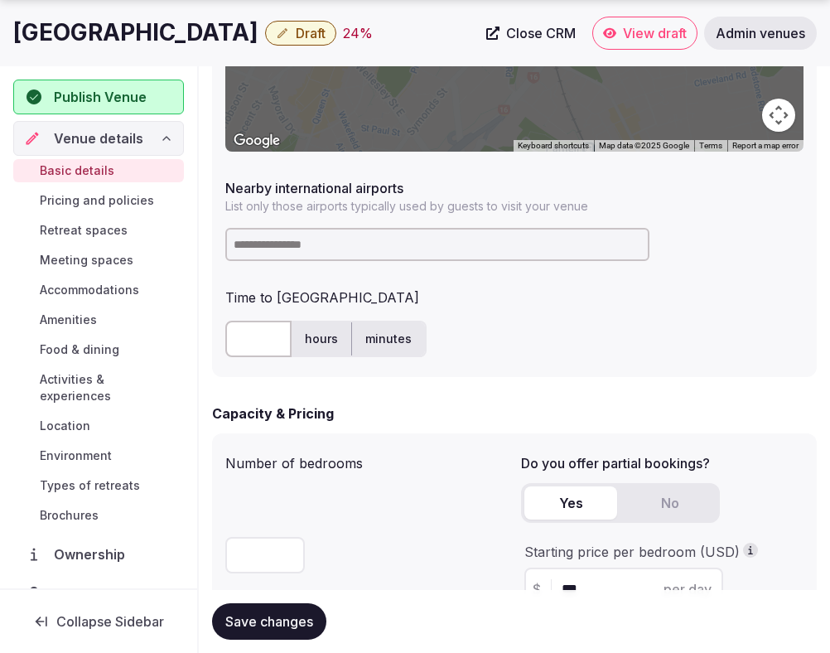
click at [249, 341] on input "text" at bounding box center [258, 339] width 66 height 36
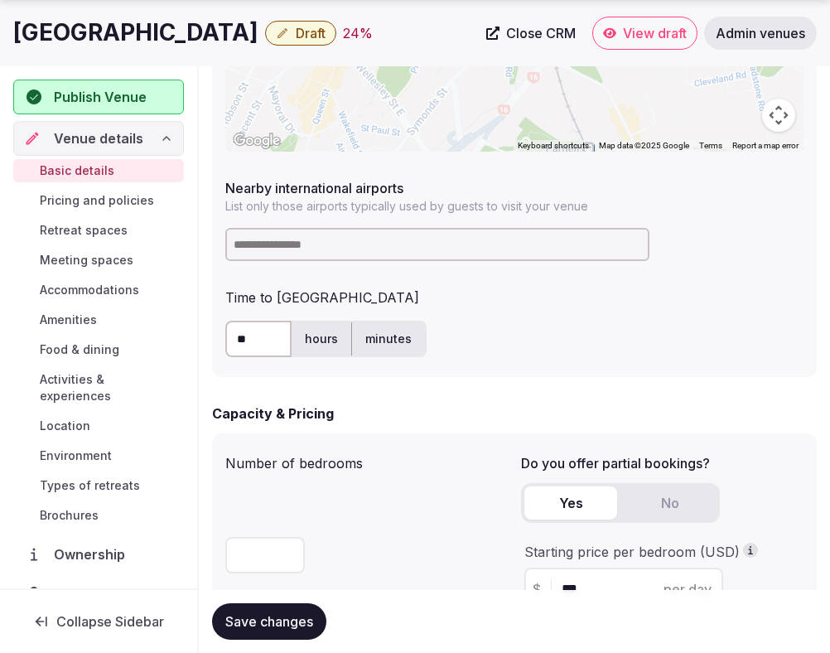
type input "**"
click at [271, 244] on input at bounding box center [437, 244] width 424 height 33
type input "***"
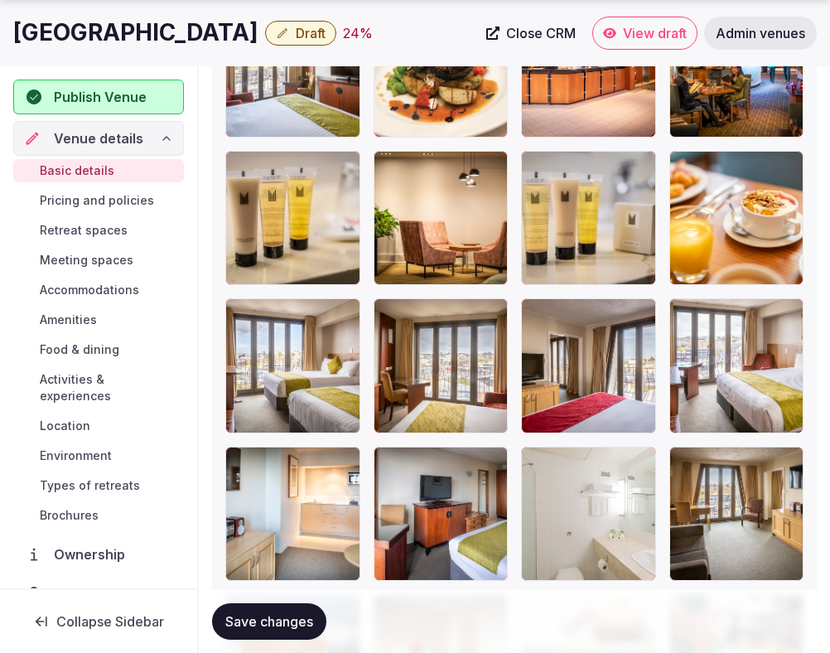
scroll to position [2882, 0]
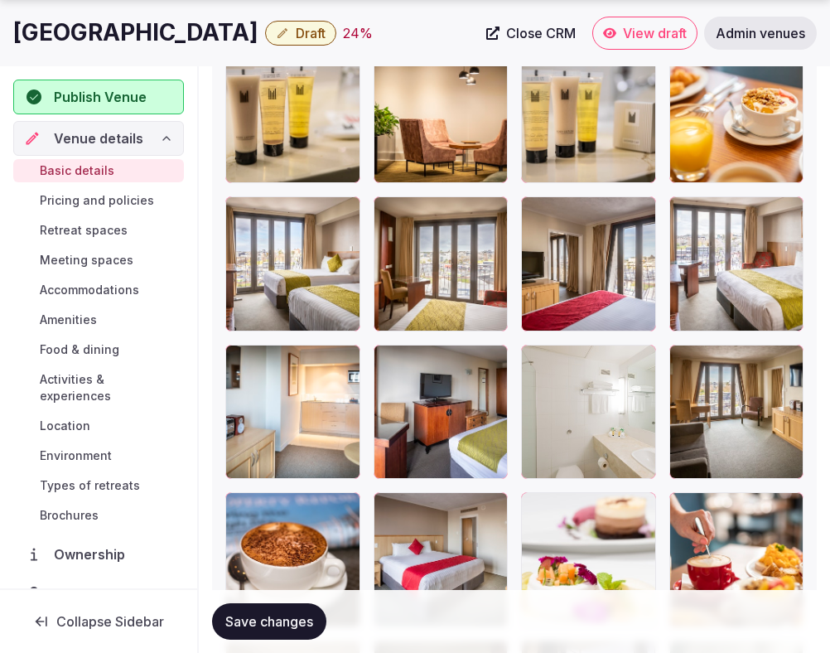
click at [256, 616] on span "Save changes" at bounding box center [269, 621] width 88 height 17
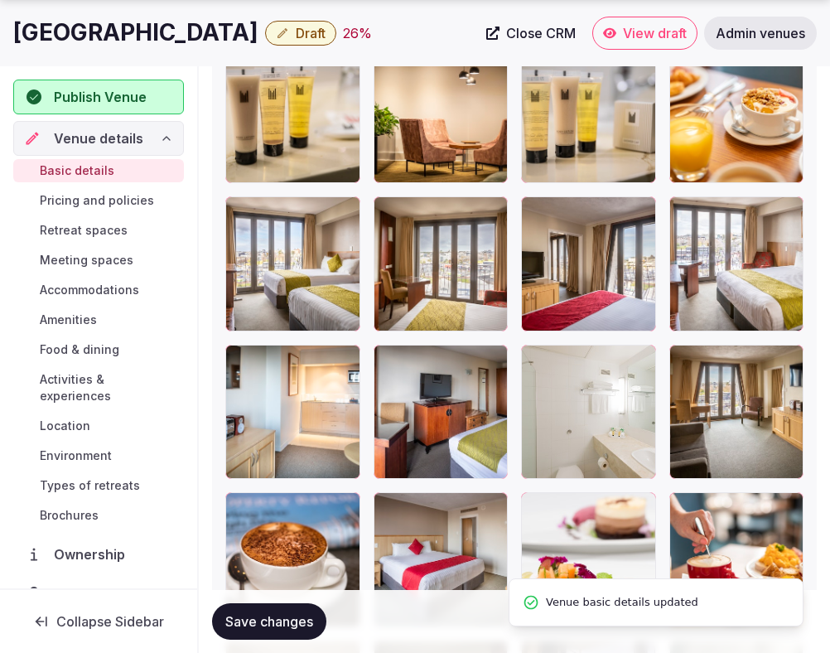
click at [258, 616] on span "Save changes" at bounding box center [269, 621] width 88 height 17
click at [326, 26] on span "Draft" at bounding box center [311, 33] width 30 height 17
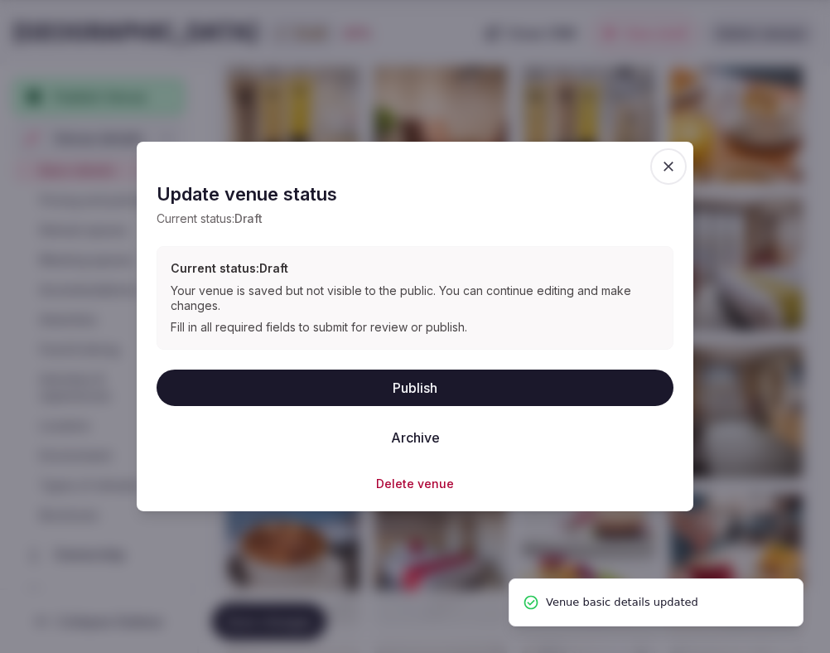
click at [379, 388] on button "Publish" at bounding box center [415, 387] width 517 height 36
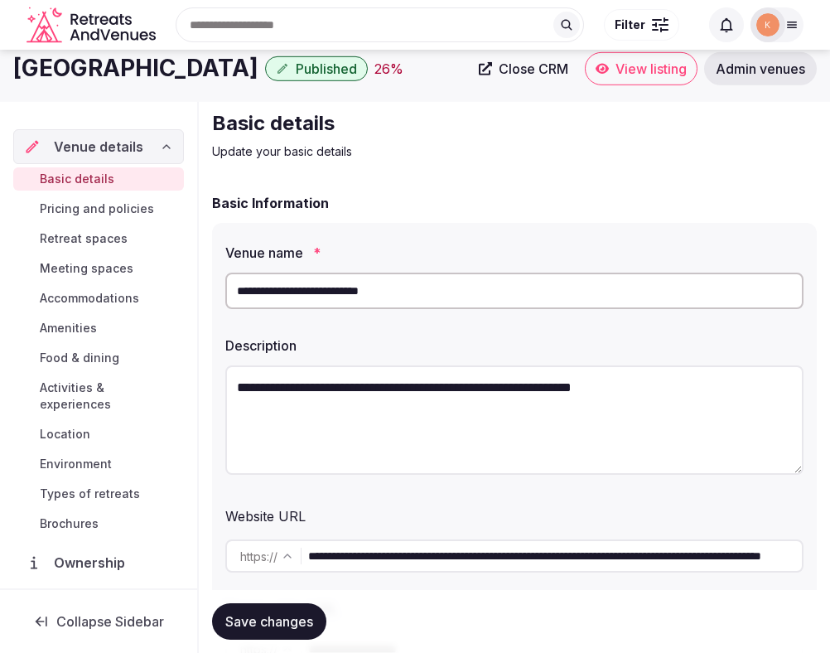
scroll to position [0, 0]
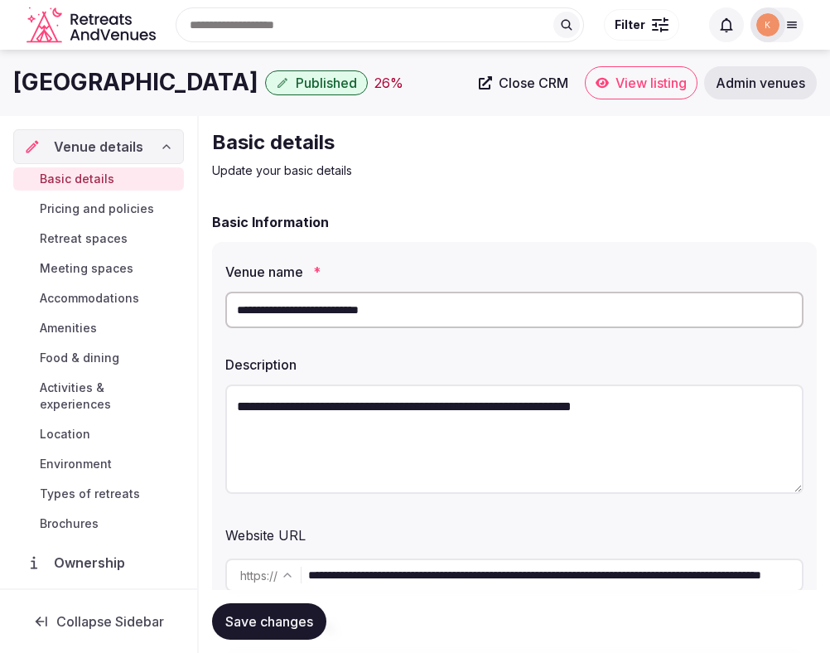
click at [651, 90] on span "View listing" at bounding box center [651, 83] width 71 height 17
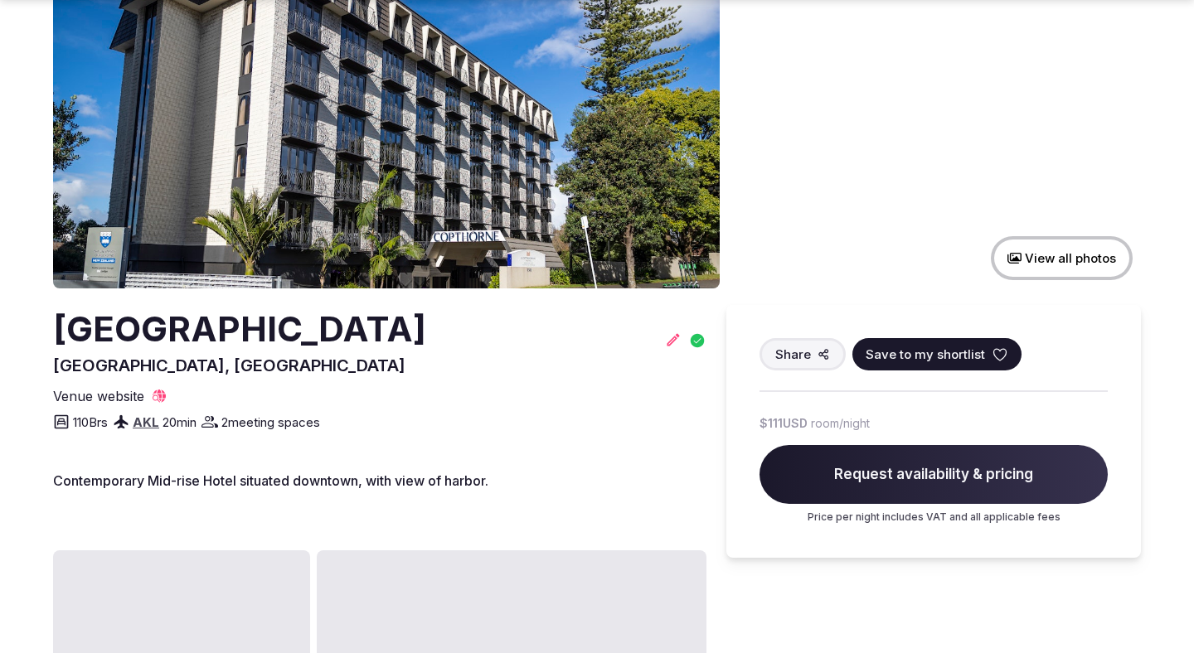
scroll to position [219, 0]
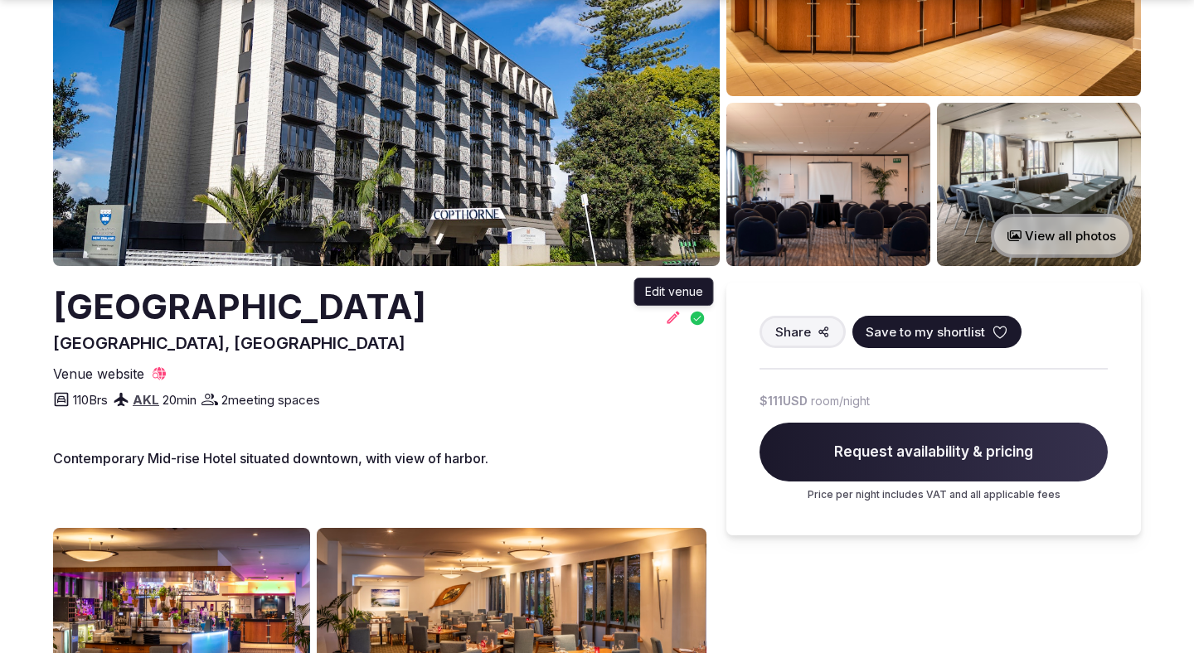
click at [667, 318] on icon at bounding box center [673, 317] width 17 height 17
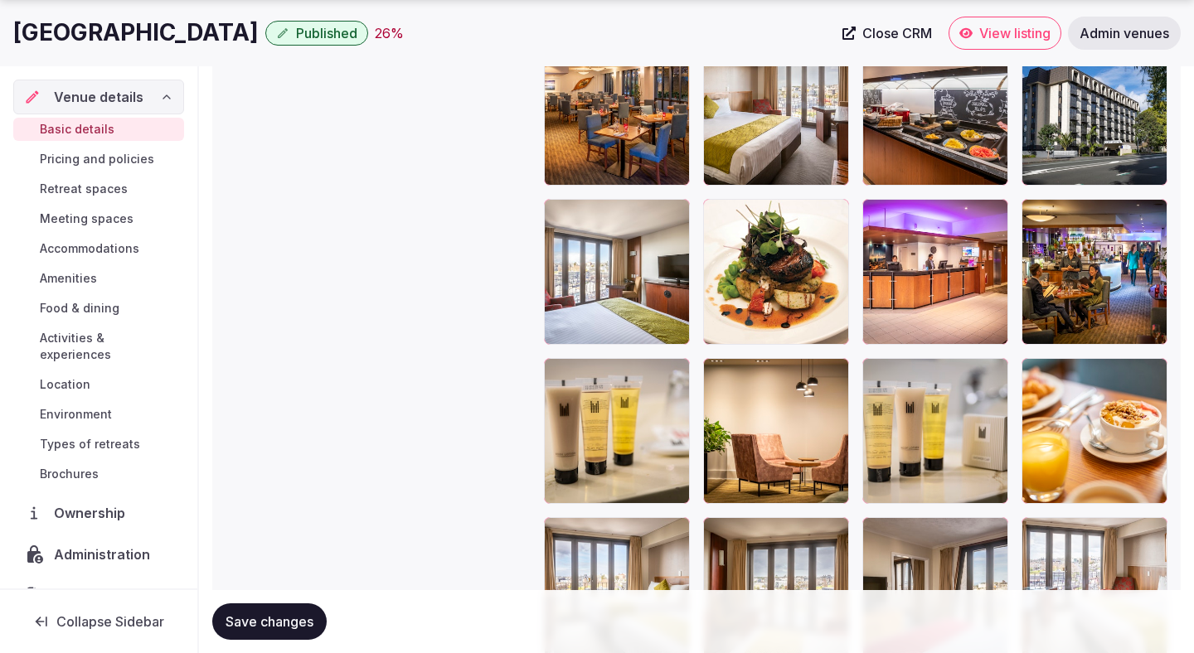
scroll to position [2192, 0]
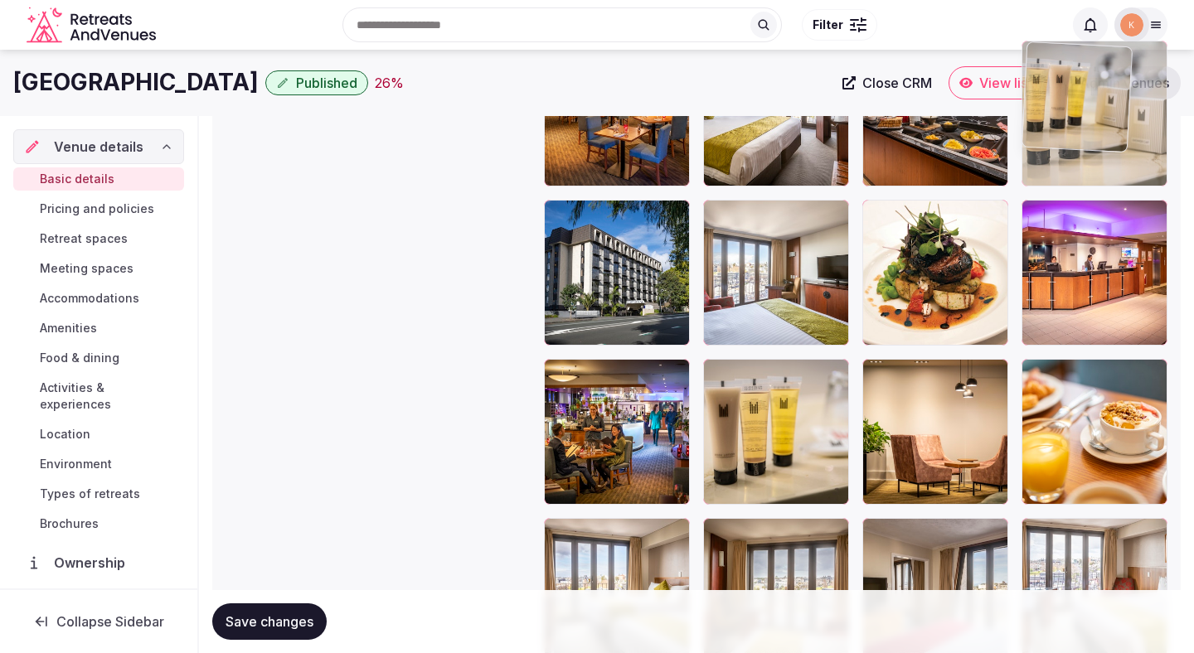
drag, startPoint x: 913, startPoint y: 427, endPoint x: 1087, endPoint y: 201, distance: 285.5
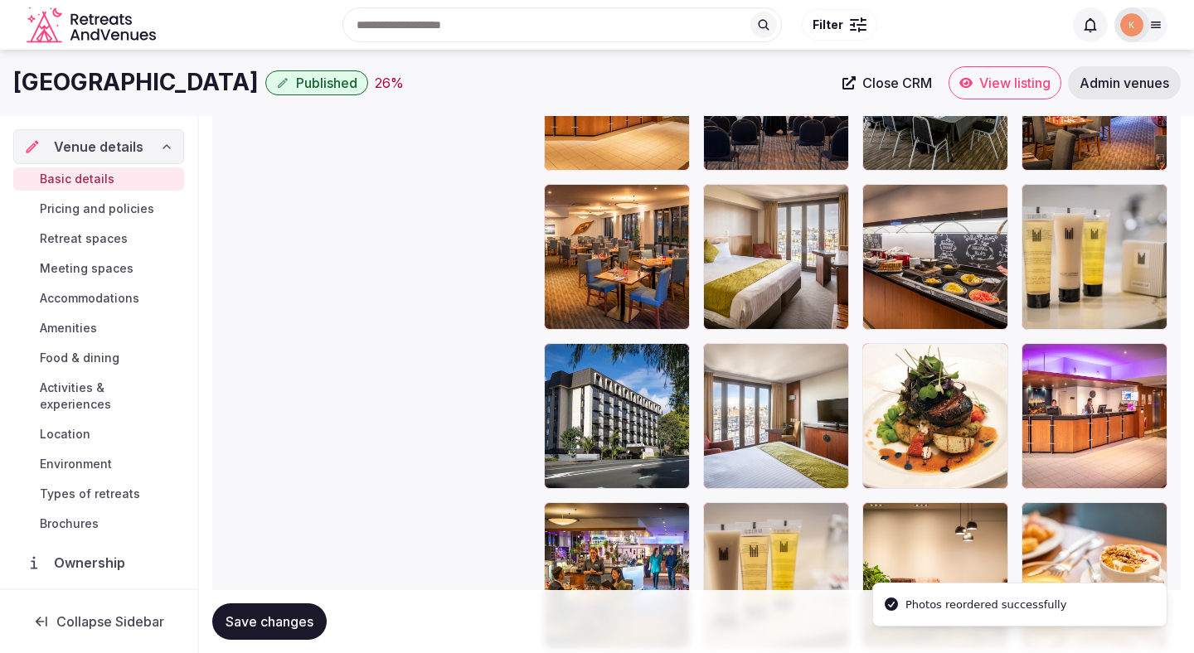
scroll to position [2017, 0]
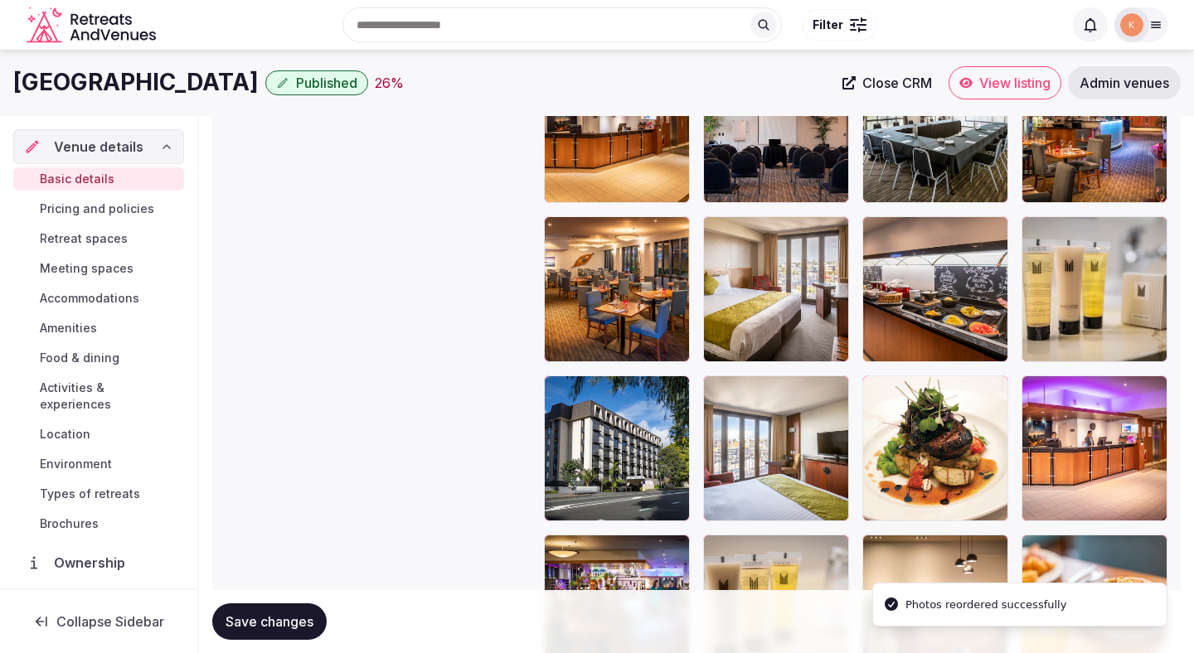
click at [286, 619] on span "Save changes" at bounding box center [269, 621] width 88 height 17
click at [286, 621] on span "Save changes" at bounding box center [269, 621] width 88 height 17
click at [290, 626] on span "Save changes" at bounding box center [269, 621] width 88 height 17
click at [290, 624] on span "Save changes" at bounding box center [269, 621] width 88 height 17
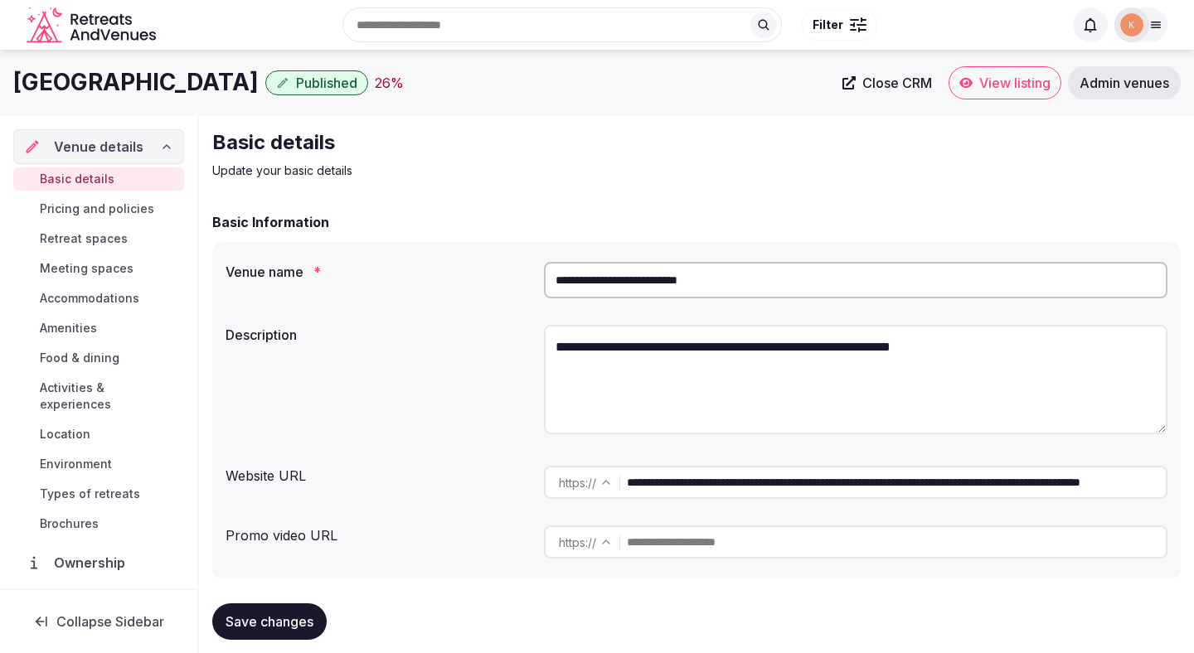
click at [263, 617] on span "Save changes" at bounding box center [269, 621] width 88 height 17
click at [985, 81] on span "View listing" at bounding box center [1014, 83] width 71 height 17
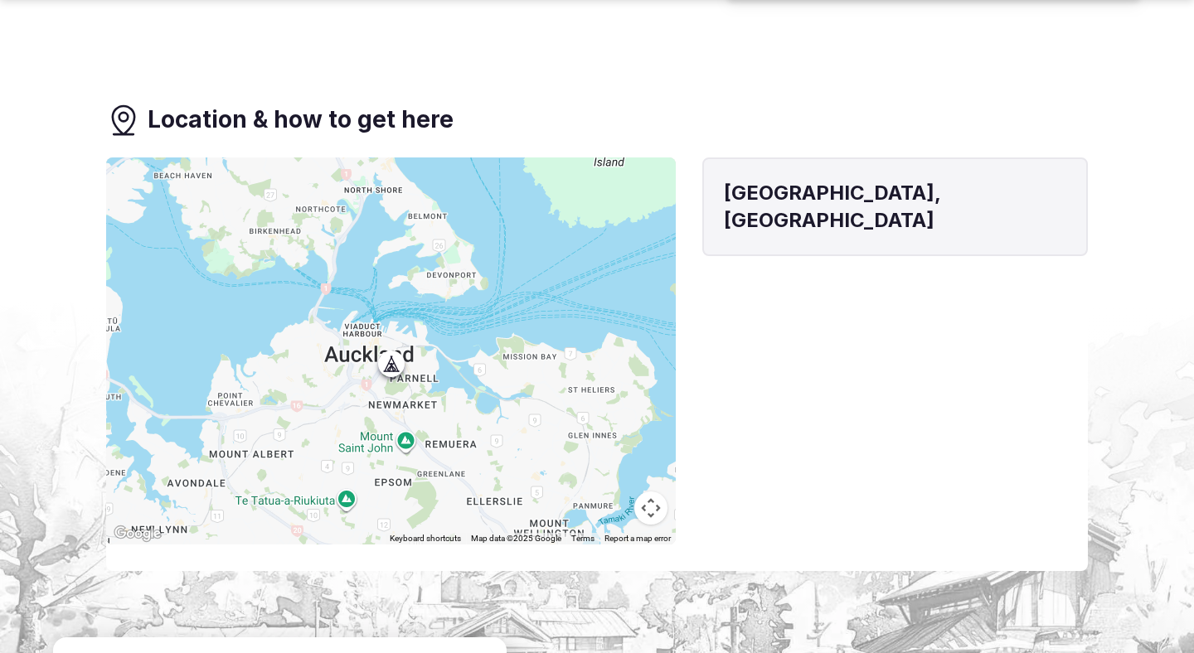
scroll to position [1362, 0]
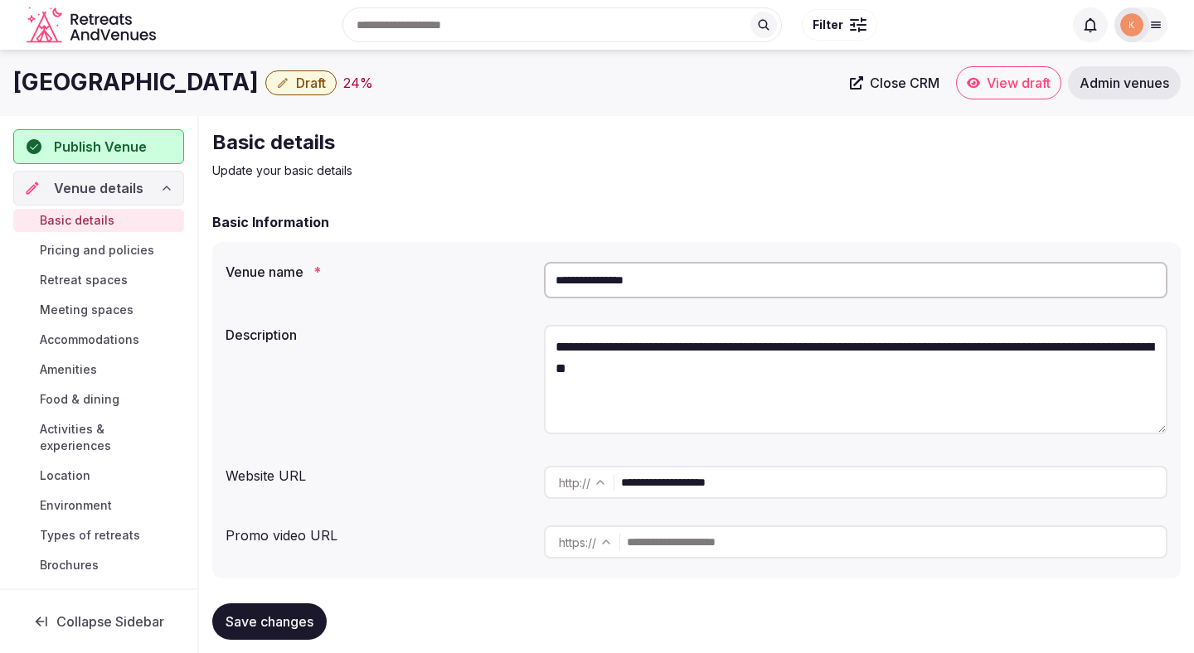
click at [597, 274] on input "**********" at bounding box center [855, 280] width 623 height 36
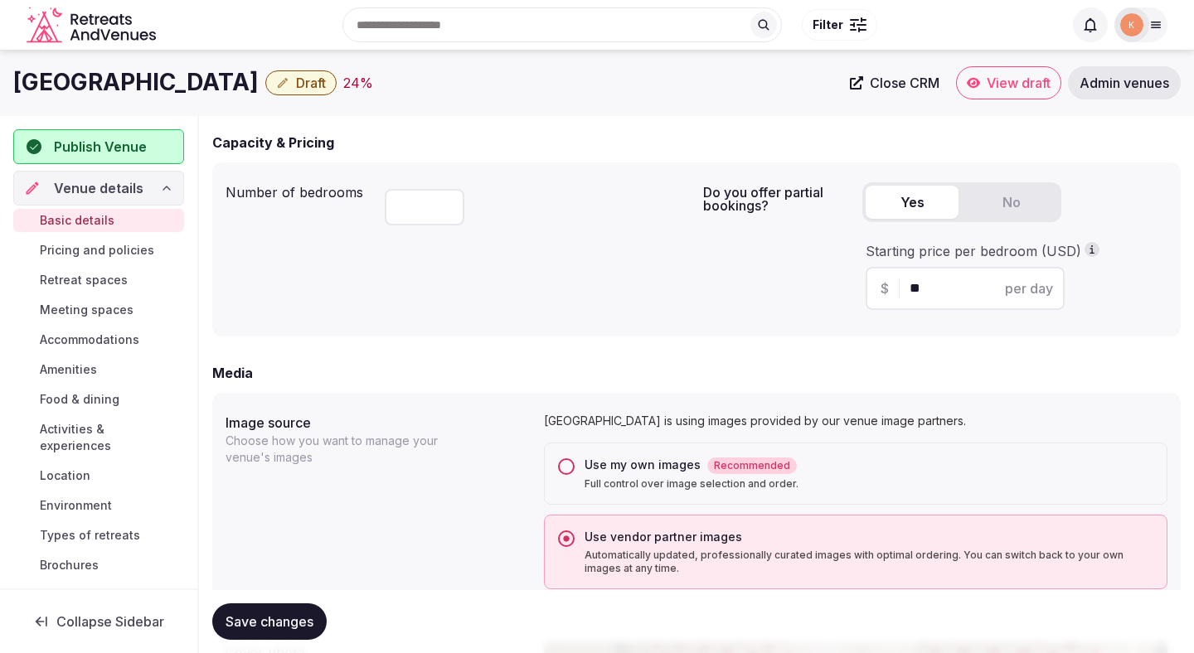
scroll to position [979, 0]
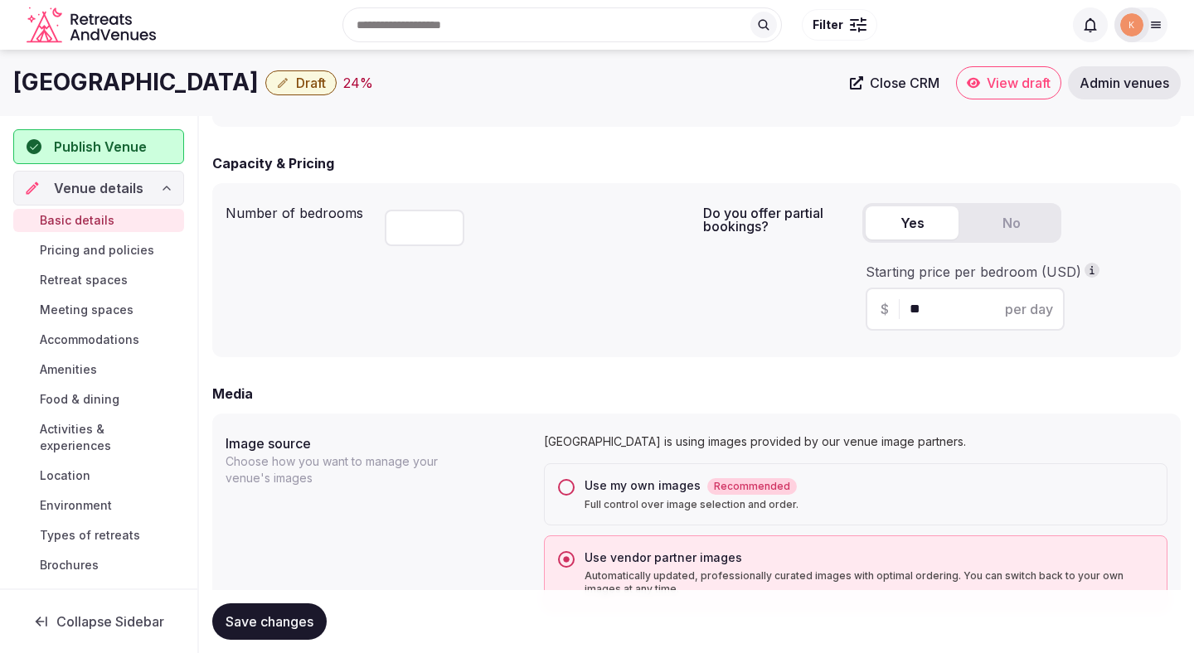
click at [589, 488] on div "Use my own images Recommended" at bounding box center [868, 485] width 569 height 17
click at [574, 488] on button "Use my own images Recommended Full control over image selection and order." at bounding box center [566, 487] width 17 height 17
click at [287, 611] on button "Save changes" at bounding box center [269, 621] width 114 height 36
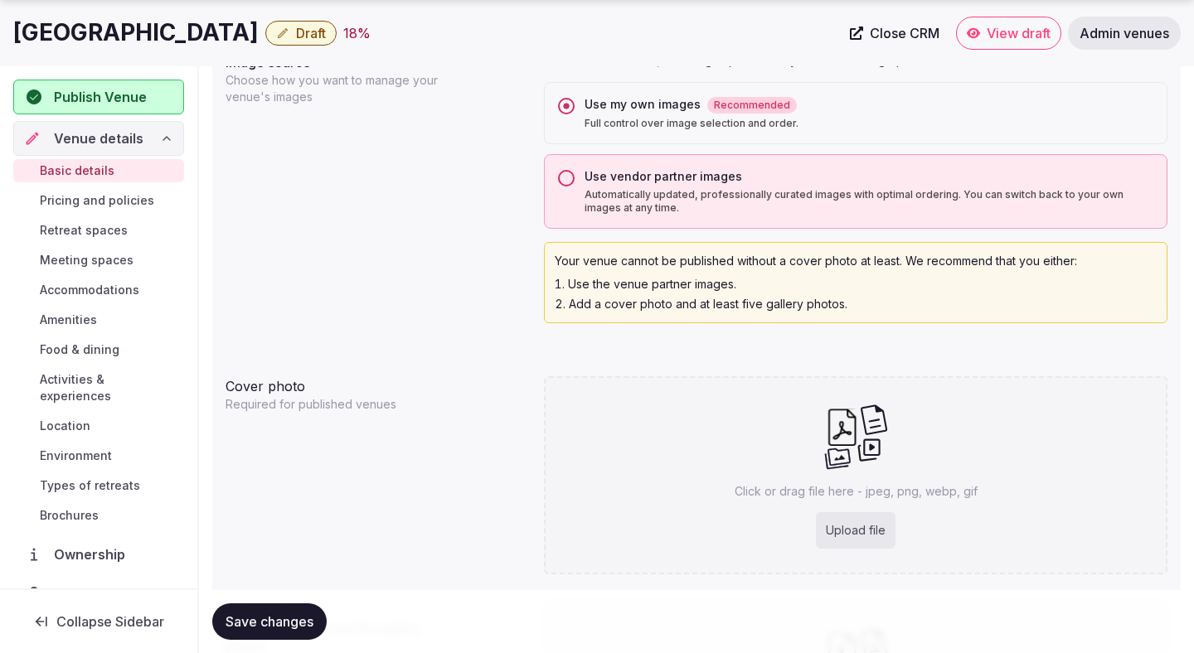
scroll to position [1629, 0]
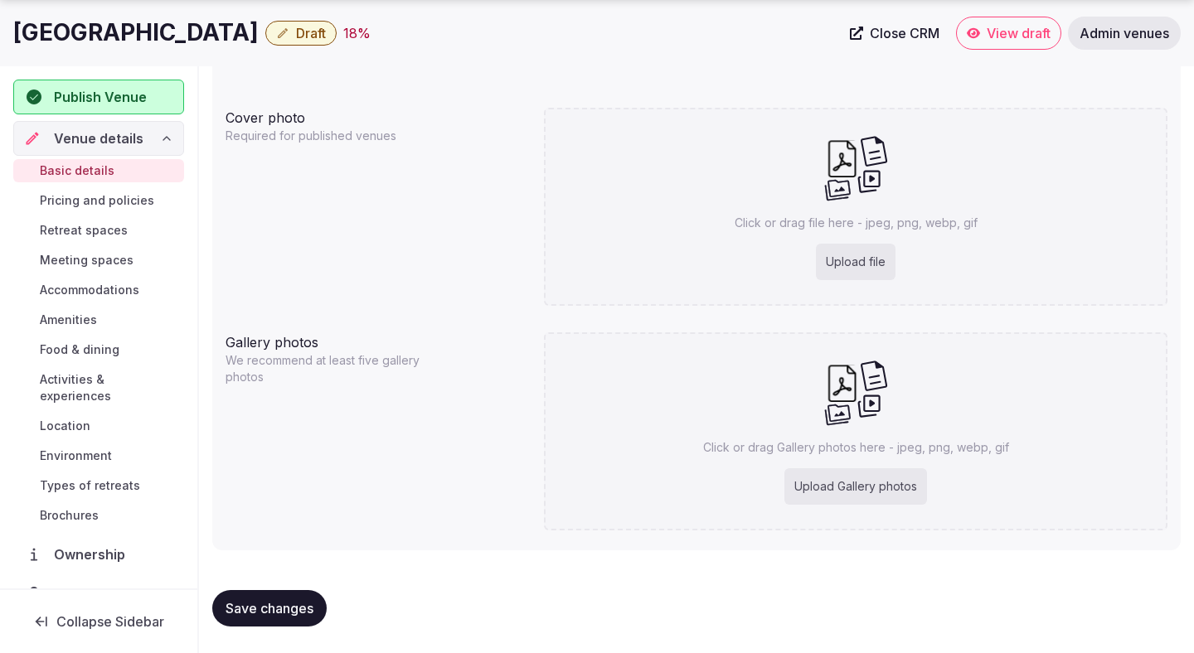
click at [260, 596] on button "Save changes" at bounding box center [269, 608] width 114 height 36
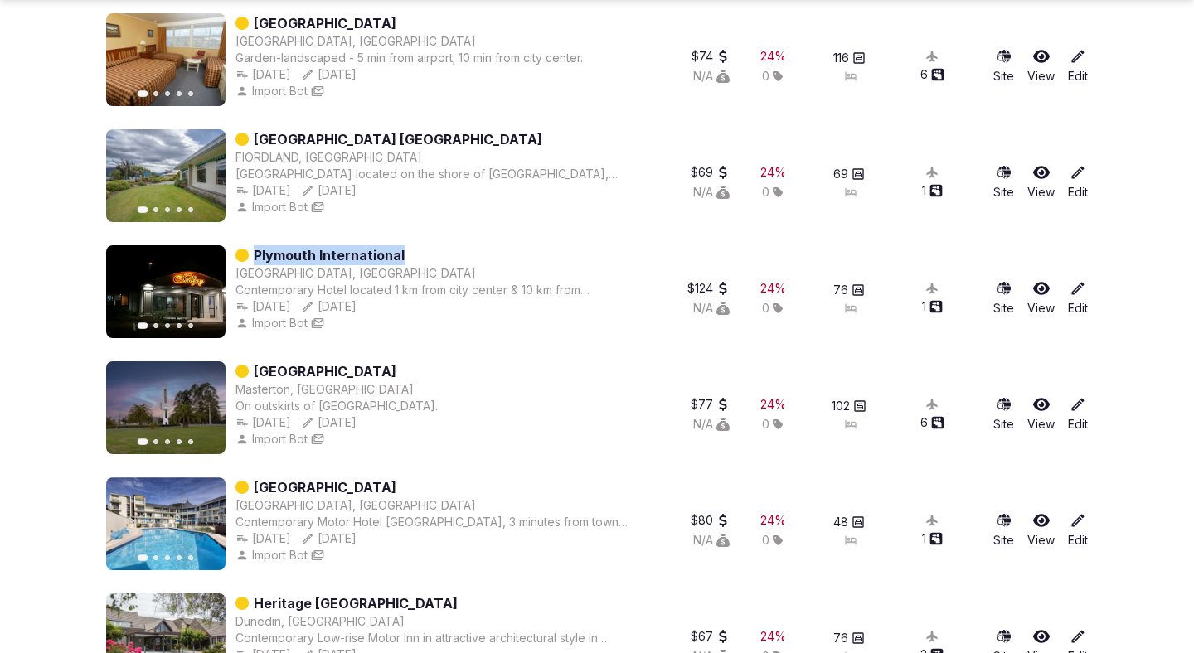
scroll to position [407, 0]
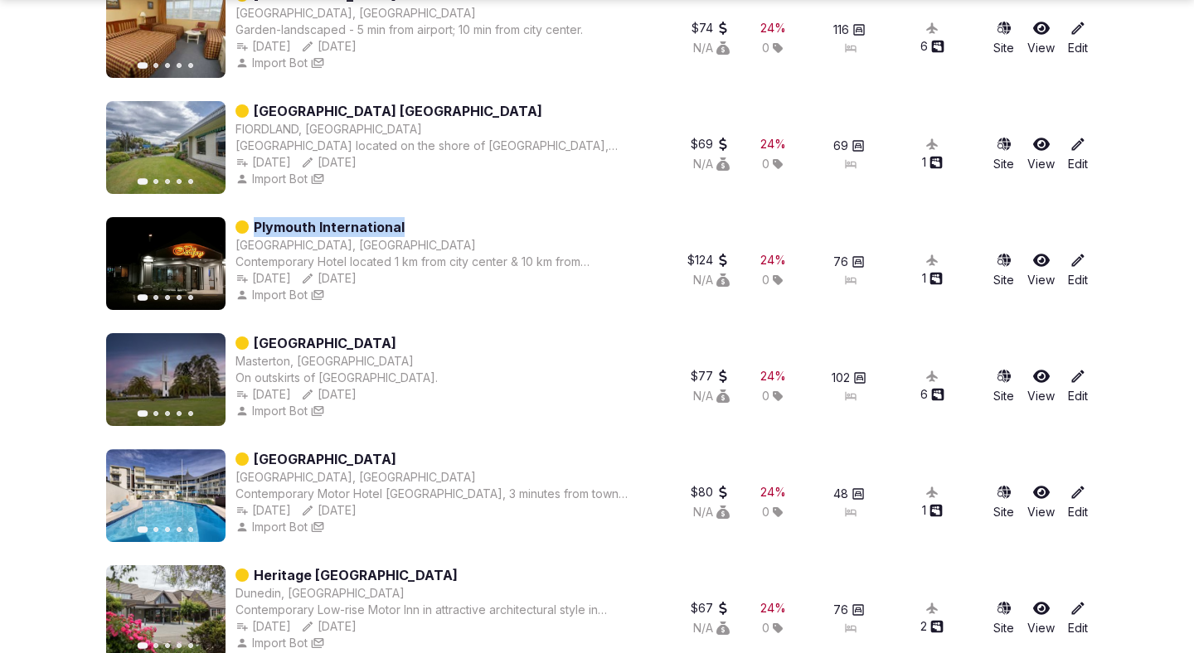
click at [355, 457] on link "[GEOGRAPHIC_DATA]" at bounding box center [325, 459] width 143 height 20
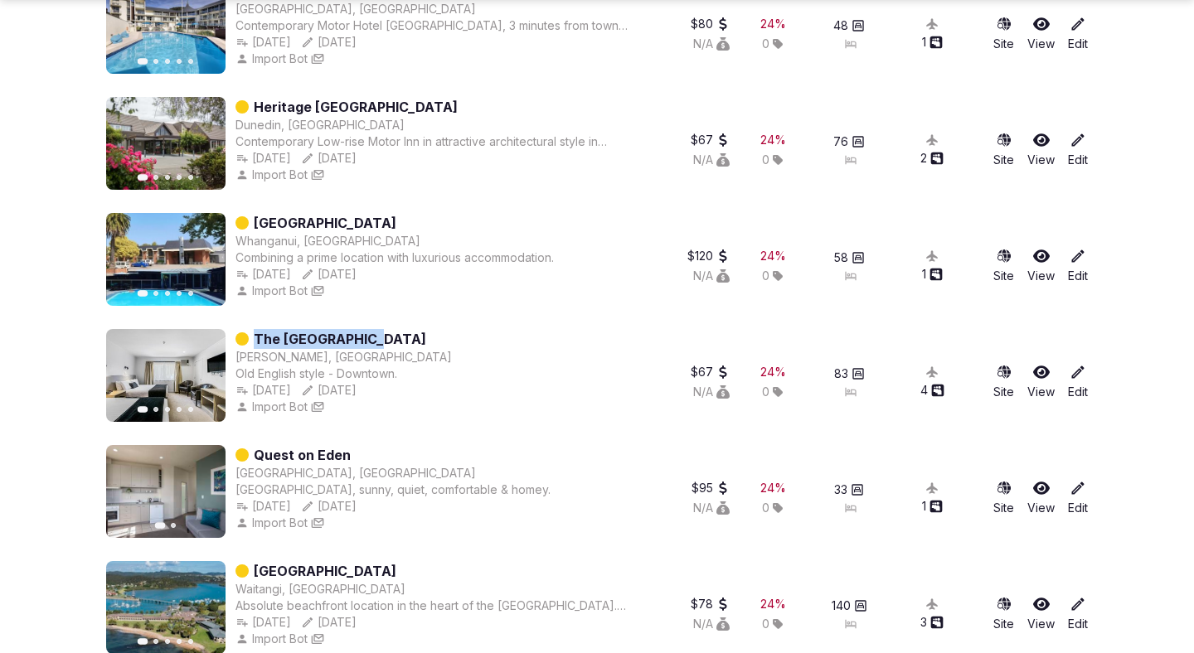
scroll to position [903, 0]
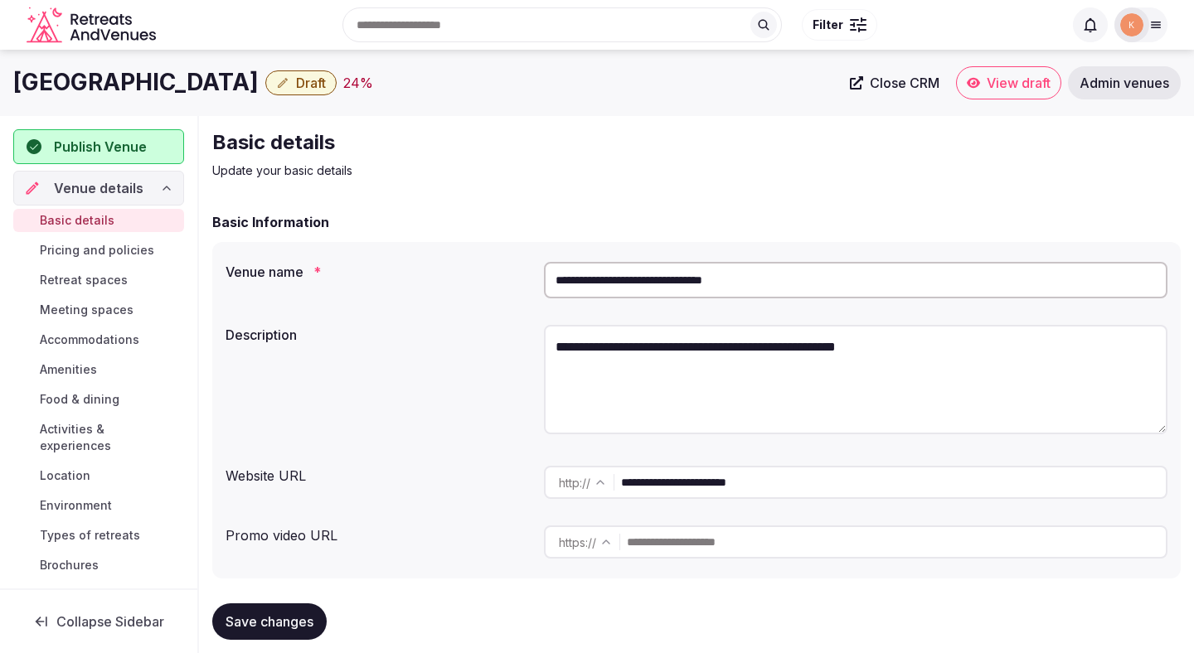
click at [593, 291] on input "**********" at bounding box center [855, 280] width 623 height 36
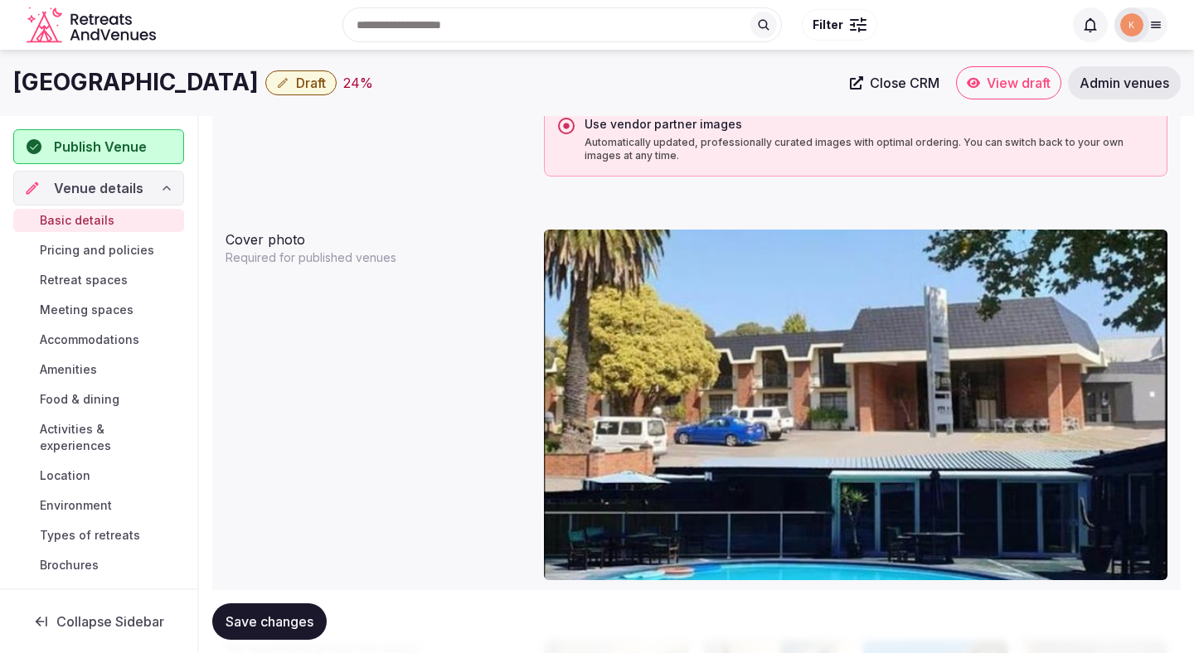
scroll to position [1266, 0]
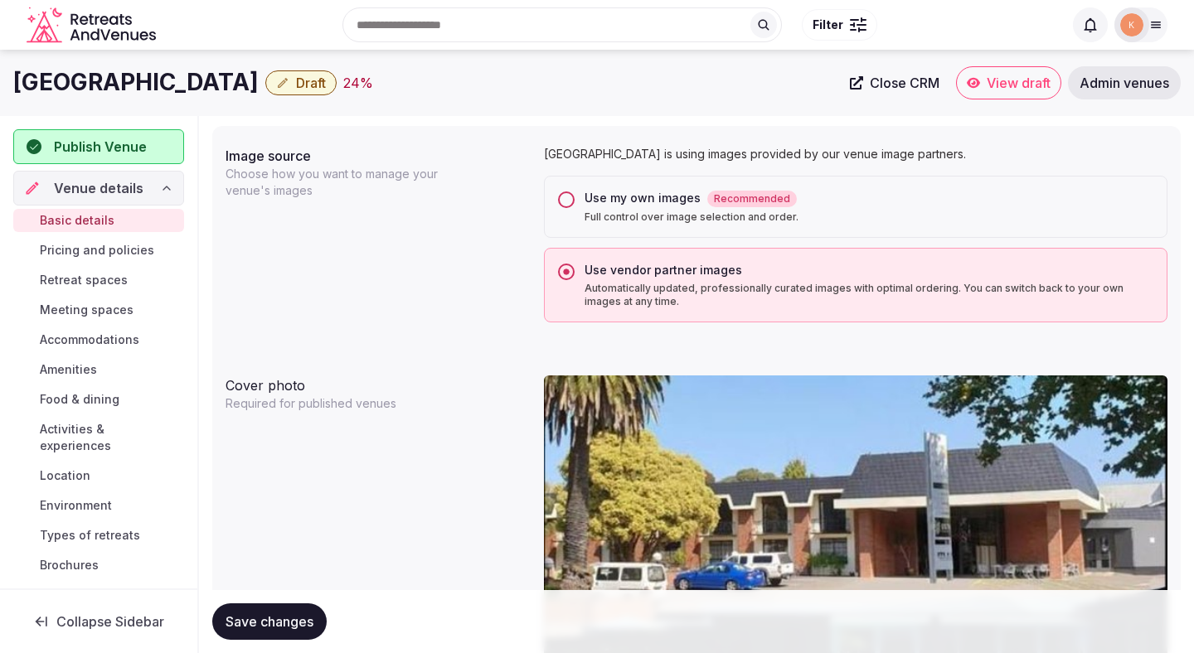
click at [616, 204] on div "Use my own images Recommended" at bounding box center [868, 198] width 569 height 17
click at [574, 204] on button "Use my own images Recommended Full control over image selection and order." at bounding box center [566, 199] width 17 height 17
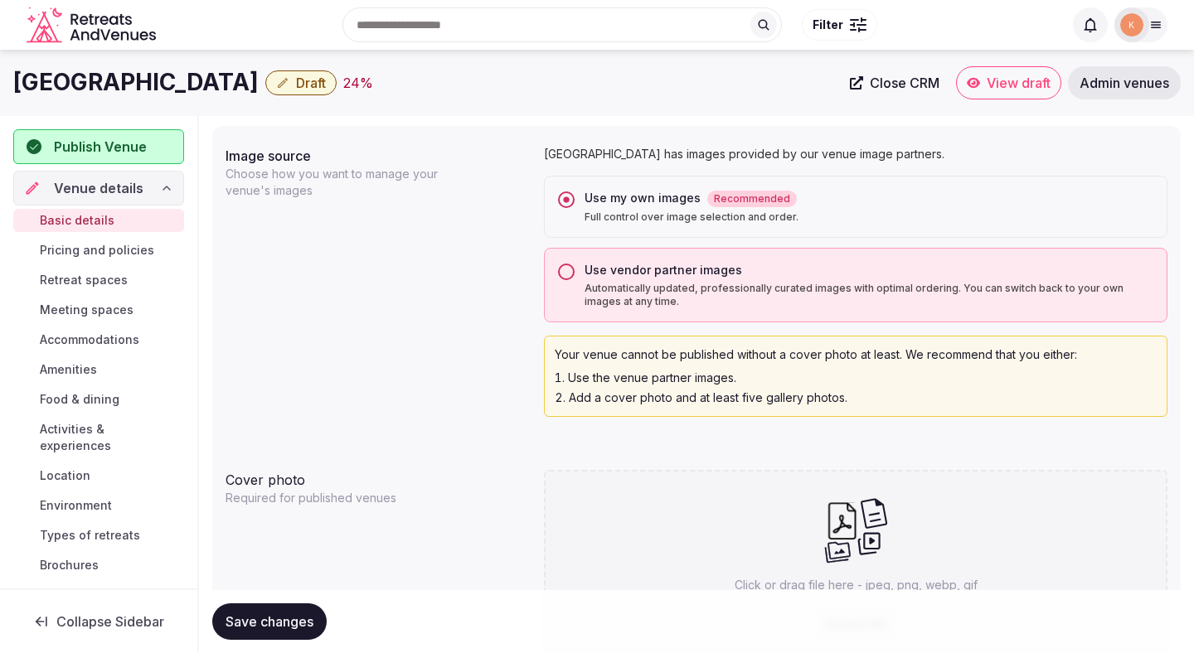
click at [301, 609] on button "Save changes" at bounding box center [269, 621] width 114 height 36
click at [300, 609] on button "Save changes" at bounding box center [269, 621] width 114 height 36
click at [302, 611] on button "Save changes" at bounding box center [269, 621] width 114 height 36
click at [291, 618] on span "Save changes" at bounding box center [269, 621] width 88 height 17
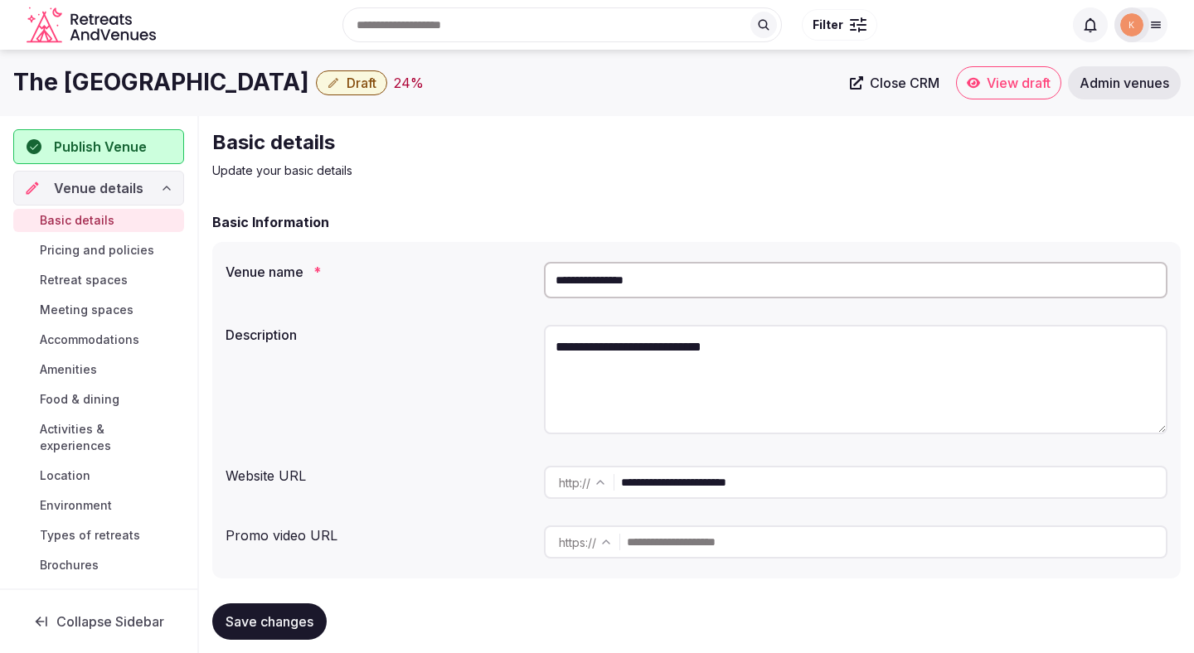
click at [631, 274] on input "**********" at bounding box center [855, 280] width 623 height 36
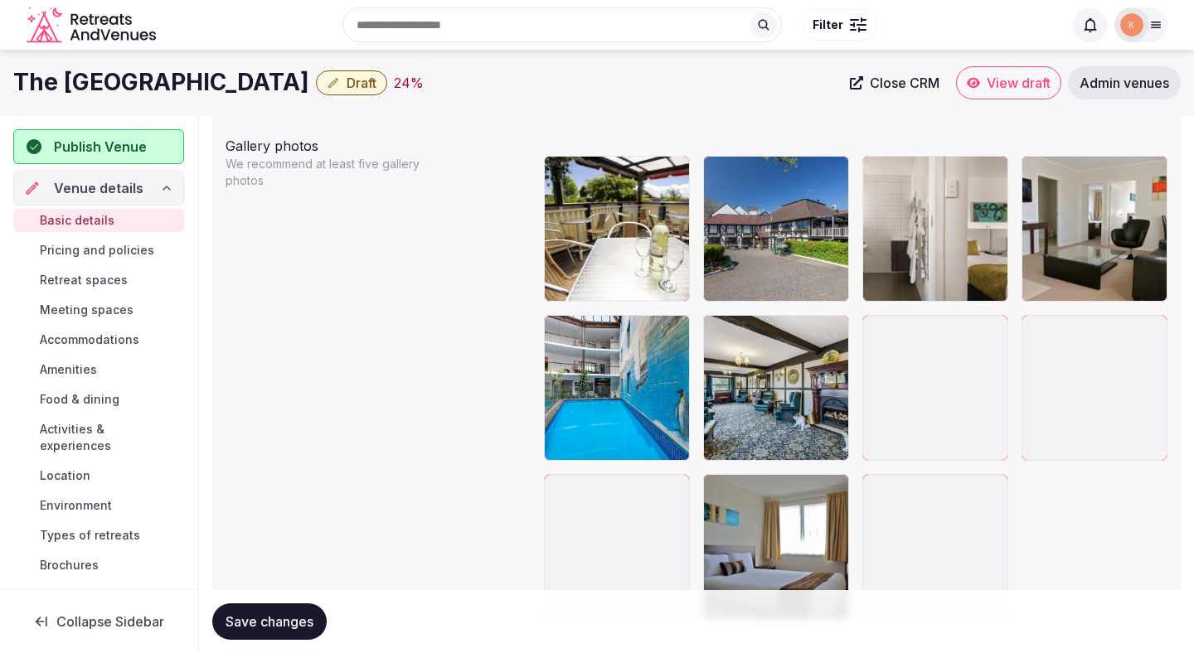
scroll to position [1871, 0]
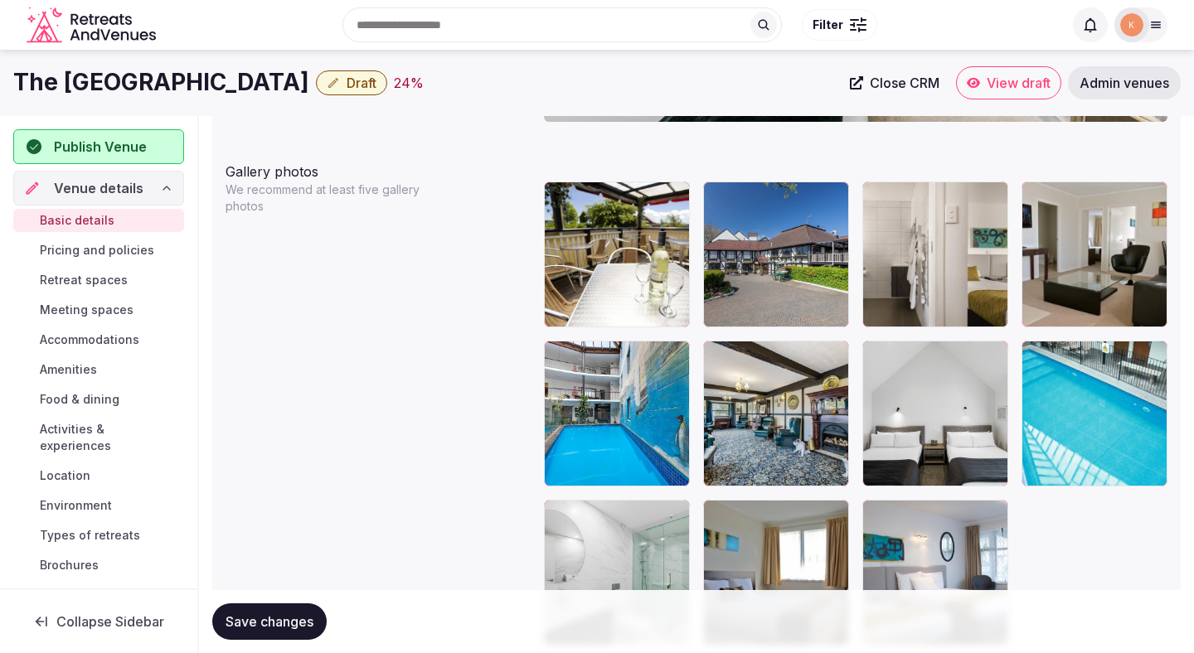
click at [833, 205] on button "button" at bounding box center [832, 198] width 20 height 20
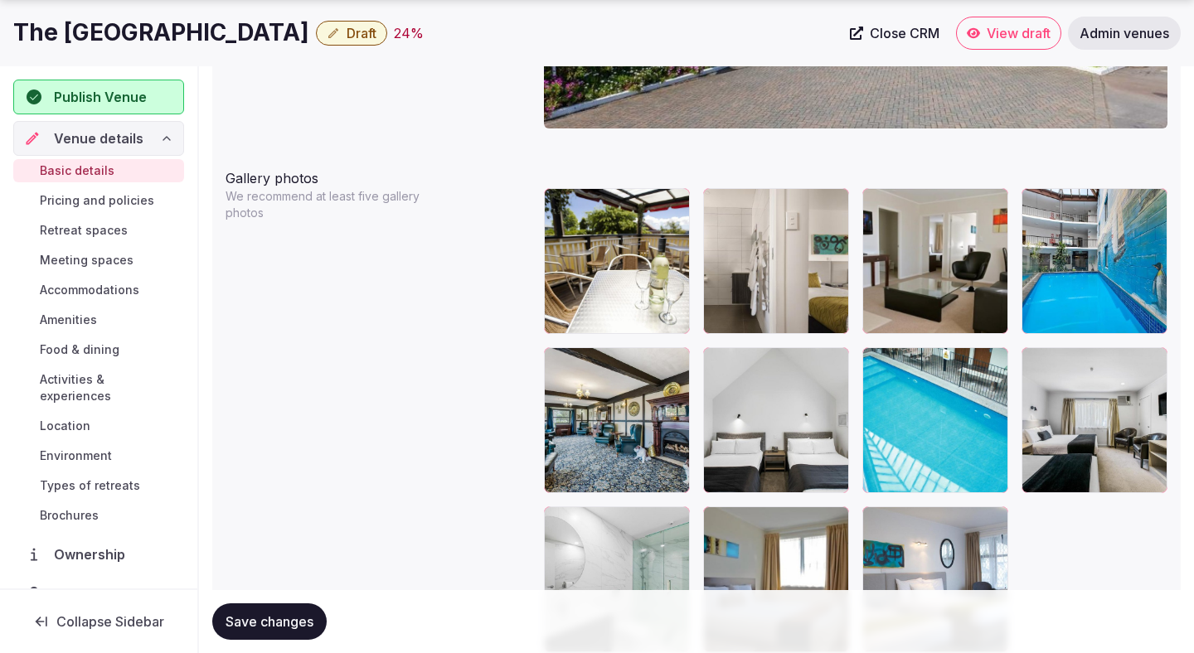
scroll to position [1867, 0]
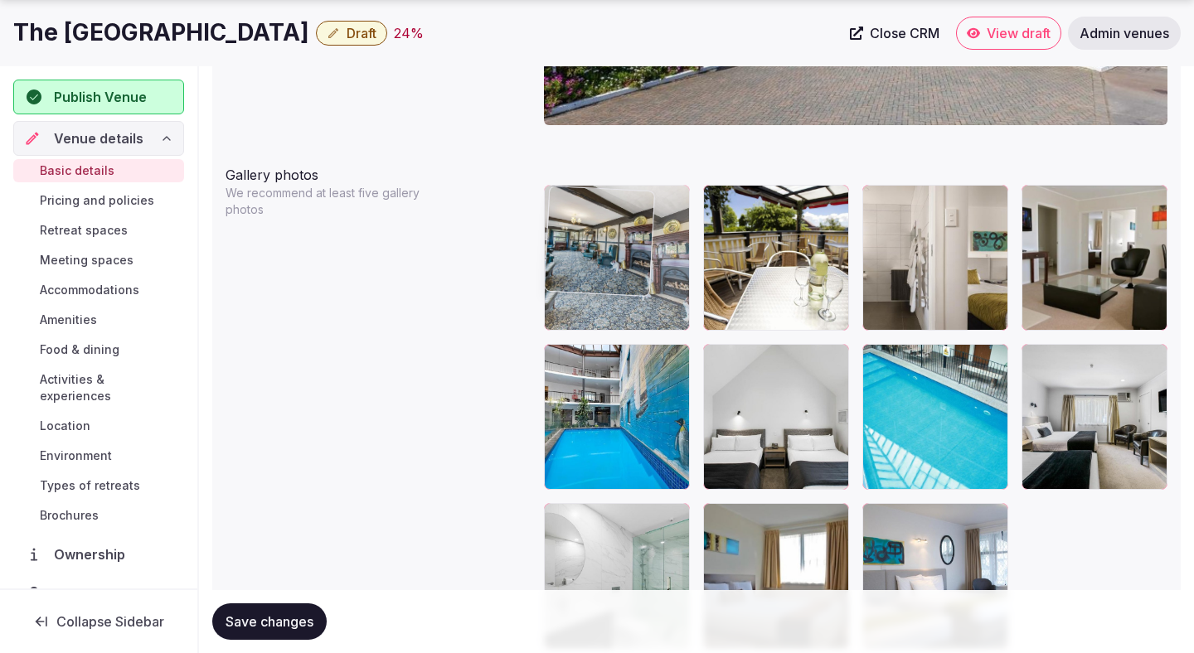
drag, startPoint x: 632, startPoint y: 433, endPoint x: 617, endPoint y: 277, distance: 157.3
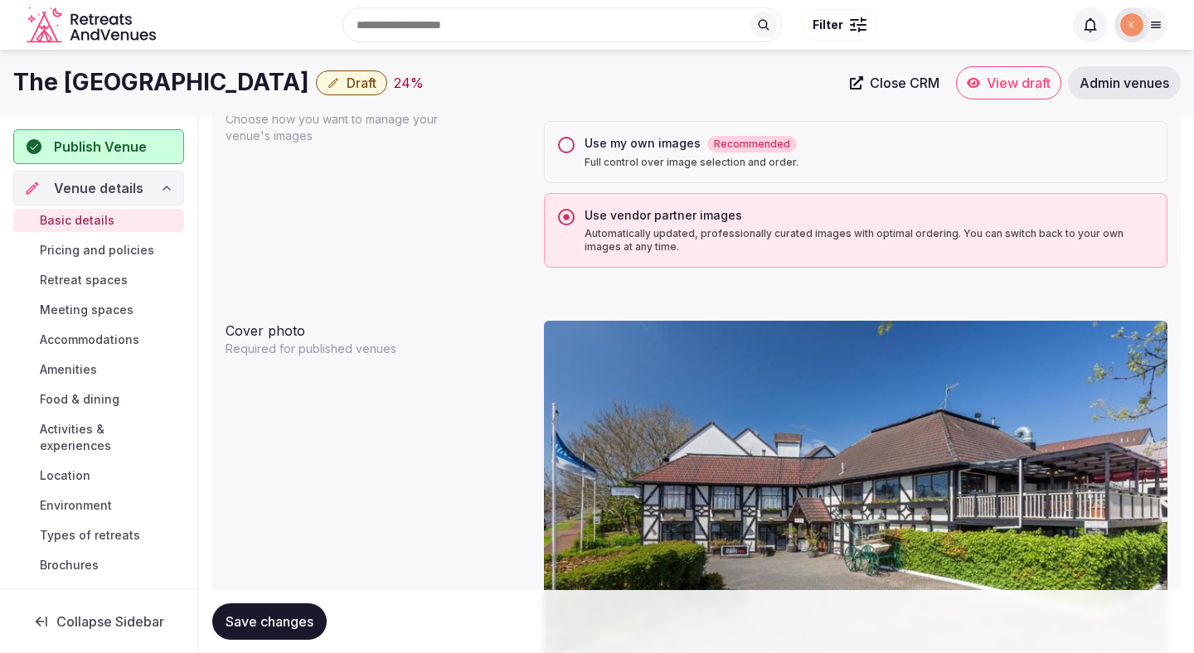
scroll to position [1301, 0]
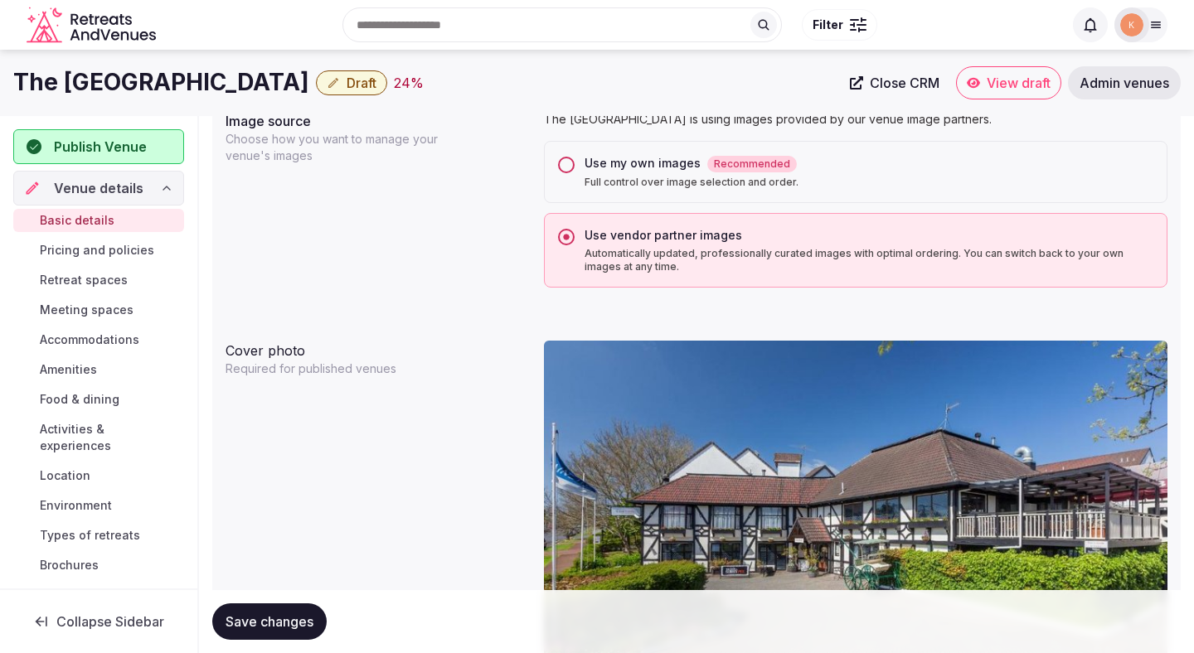
click at [622, 177] on p "Full control over image selection and order." at bounding box center [868, 182] width 569 height 13
click at [574, 173] on button "Use my own images Recommended Full control over image selection and order." at bounding box center [566, 165] width 17 height 17
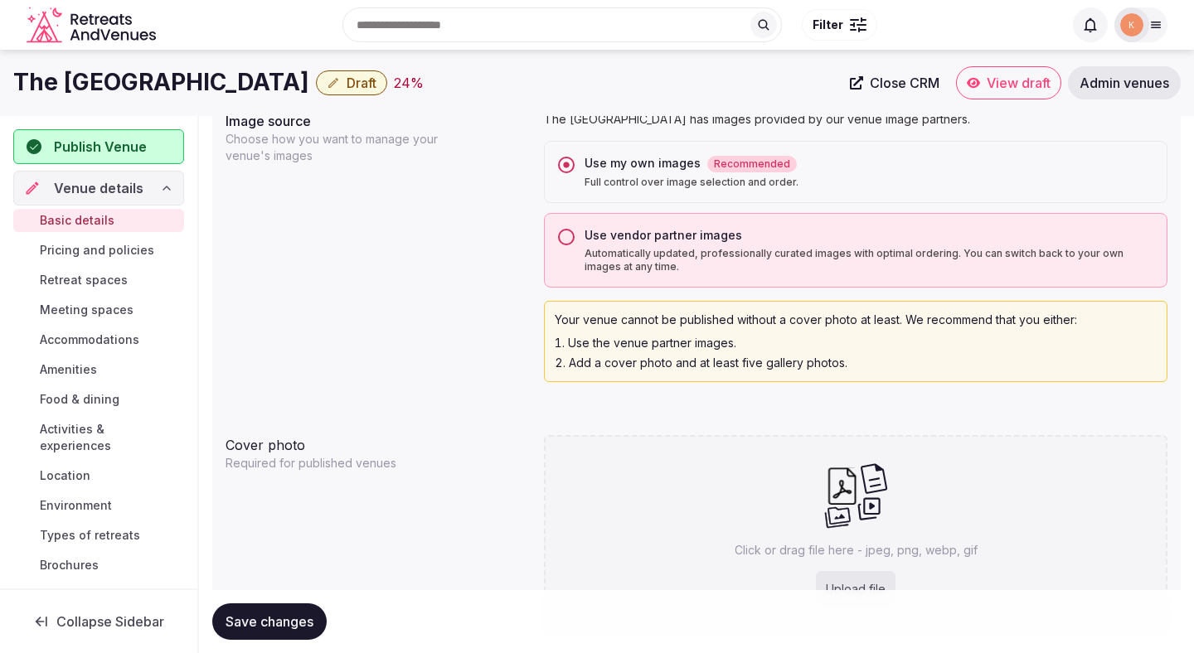
click at [253, 613] on button "Save changes" at bounding box center [269, 621] width 114 height 36
click at [254, 622] on span "Save changes" at bounding box center [269, 621] width 88 height 17
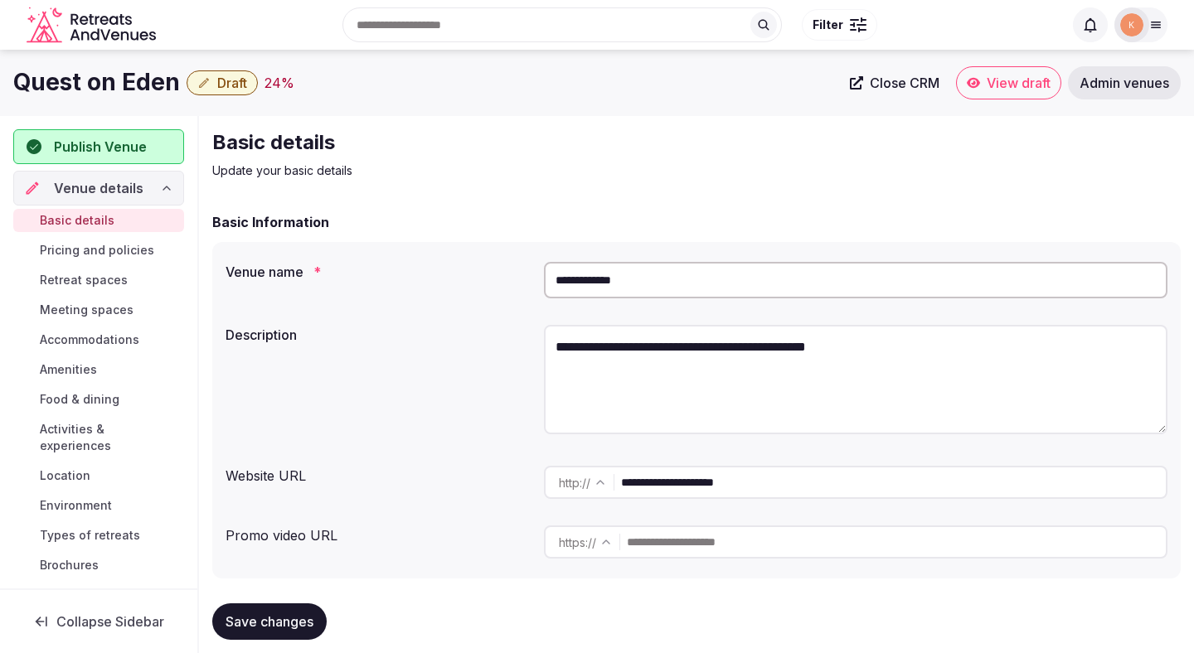
click at [590, 289] on input "**********" at bounding box center [855, 280] width 623 height 36
type input "**********"
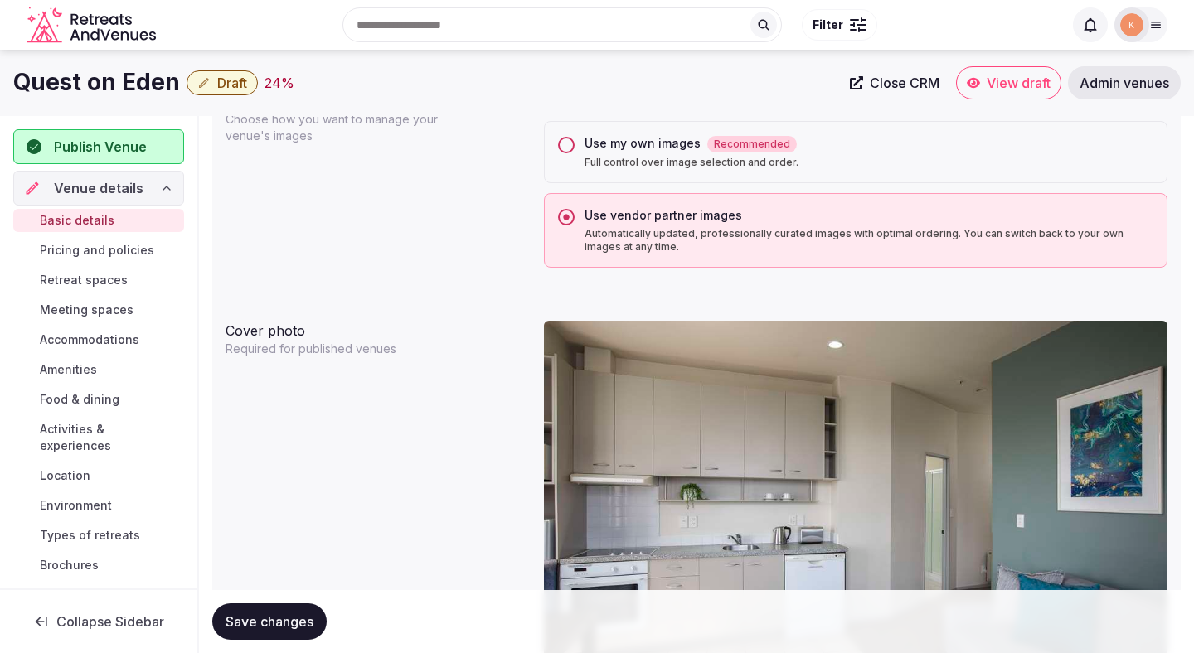
scroll to position [1315, 0]
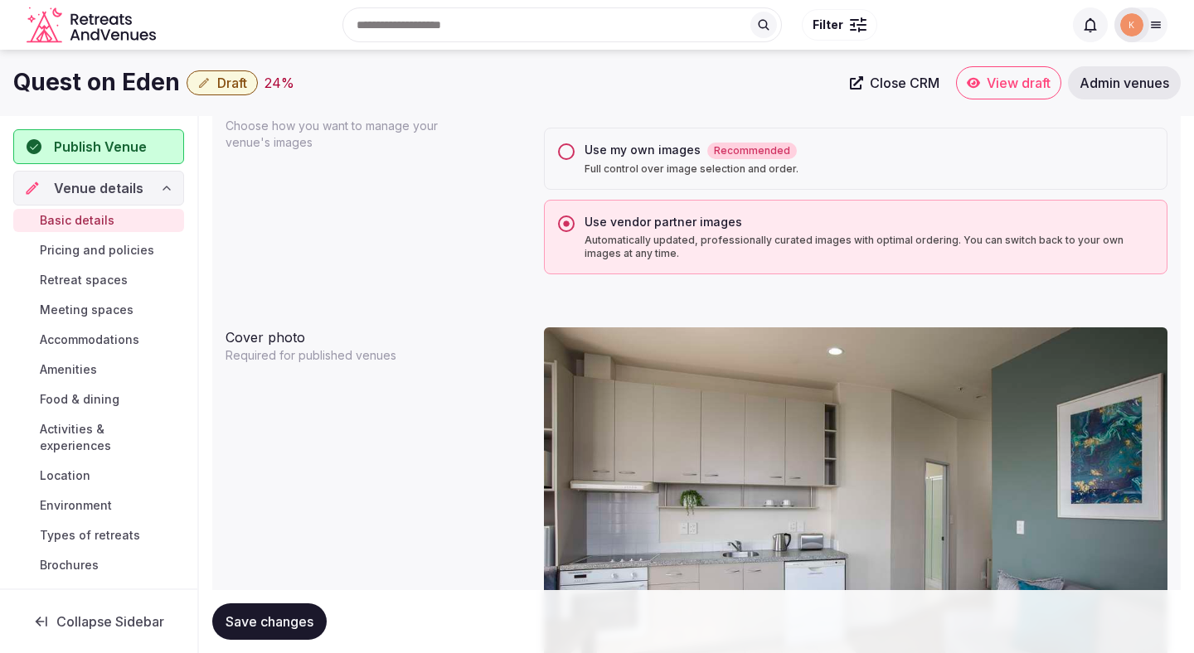
click at [637, 158] on div "Use my own images Recommended" at bounding box center [868, 150] width 569 height 17
click at [574, 158] on button "Use my own images Recommended Full control over image selection and order." at bounding box center [566, 151] width 17 height 17
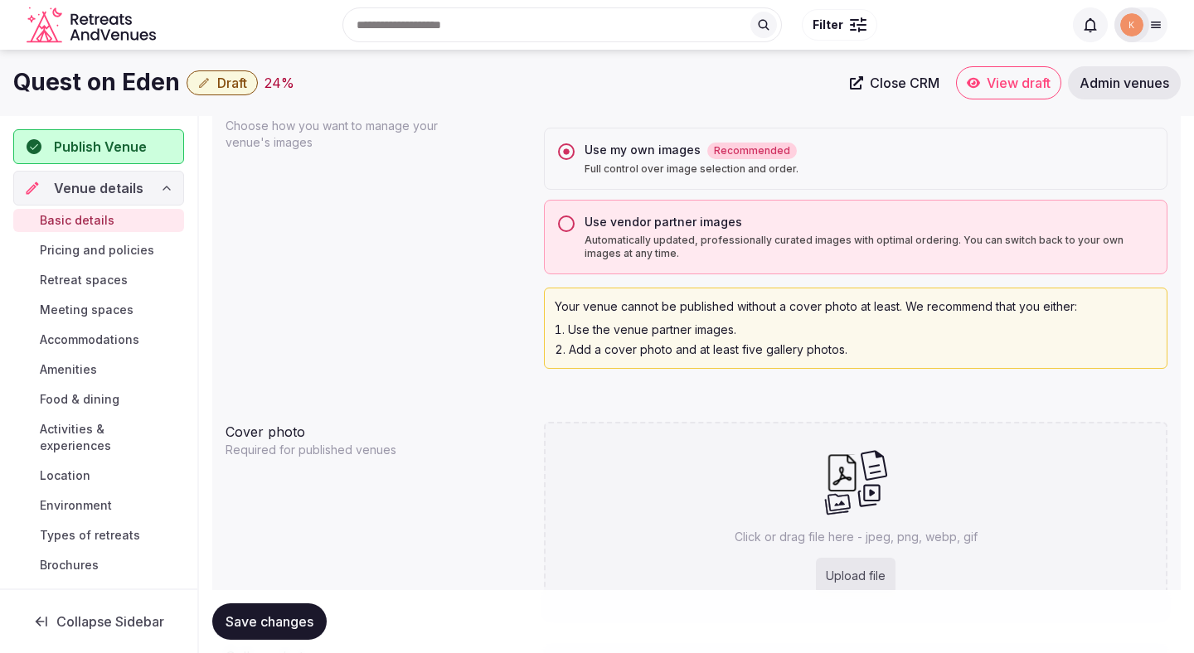
click at [301, 609] on button "Save changes" at bounding box center [269, 621] width 114 height 36
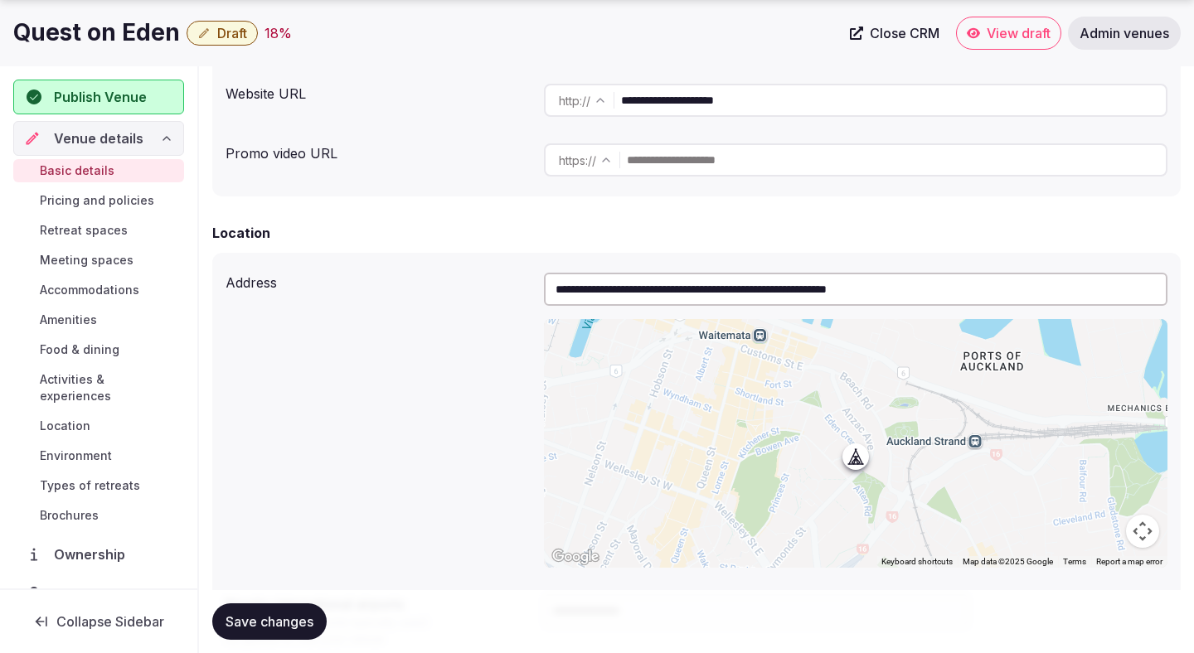
scroll to position [901, 0]
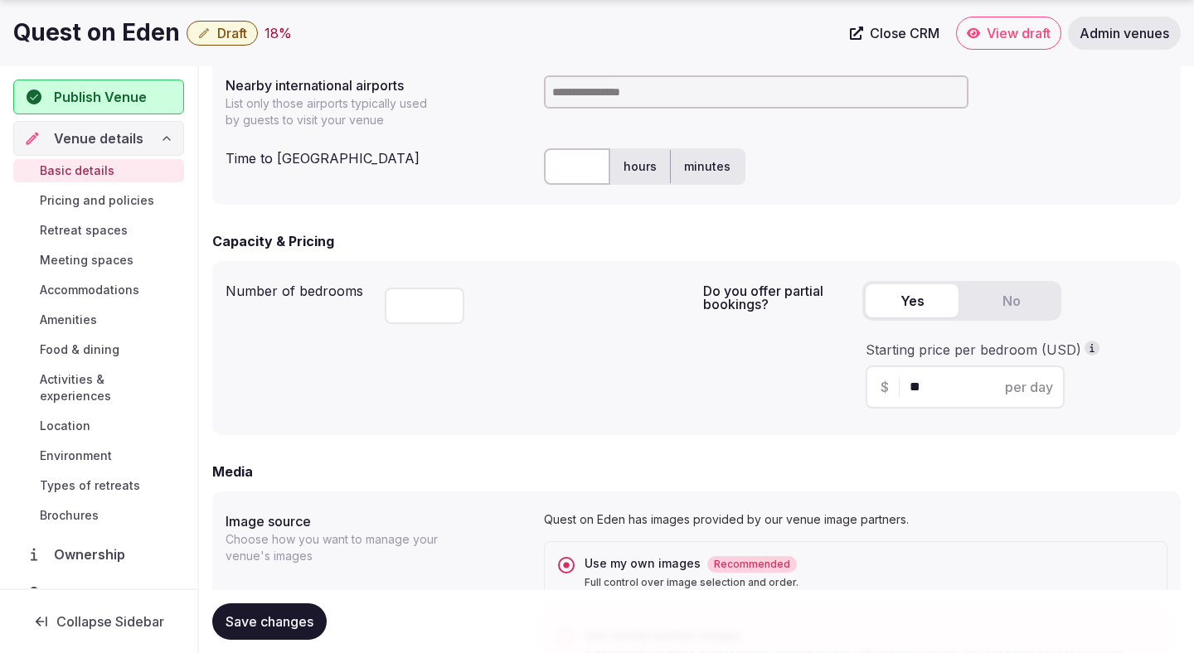
click at [288, 625] on span "Save changes" at bounding box center [269, 621] width 88 height 17
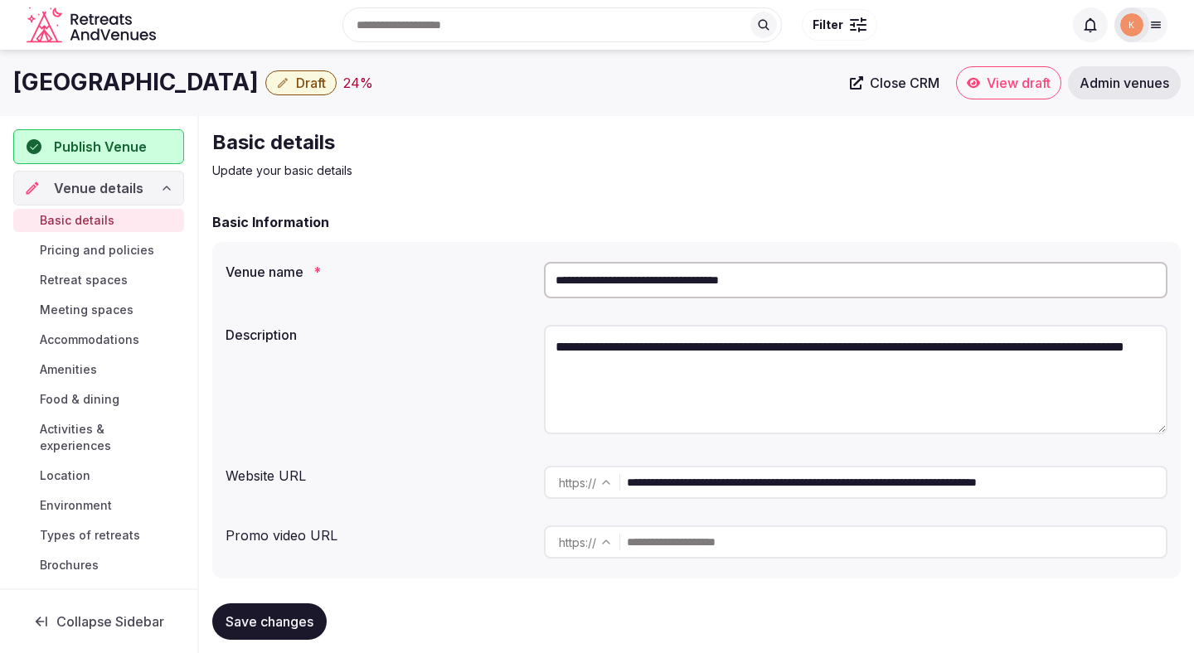
click at [712, 283] on input "**********" at bounding box center [855, 280] width 623 height 36
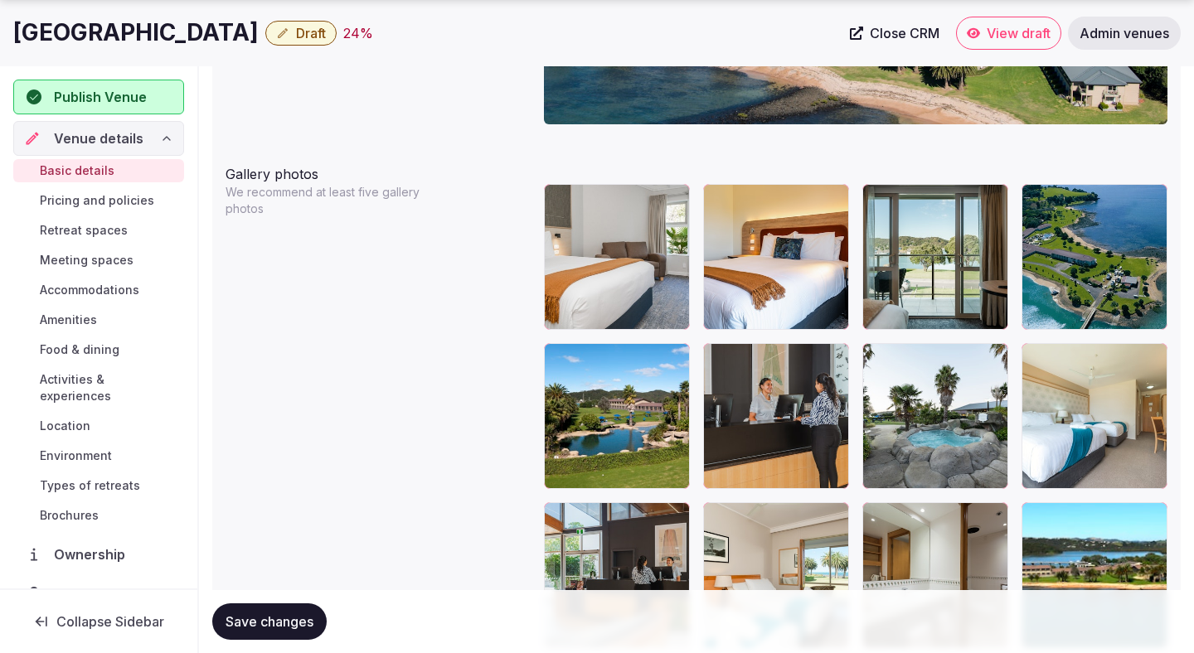
scroll to position [1883, 0]
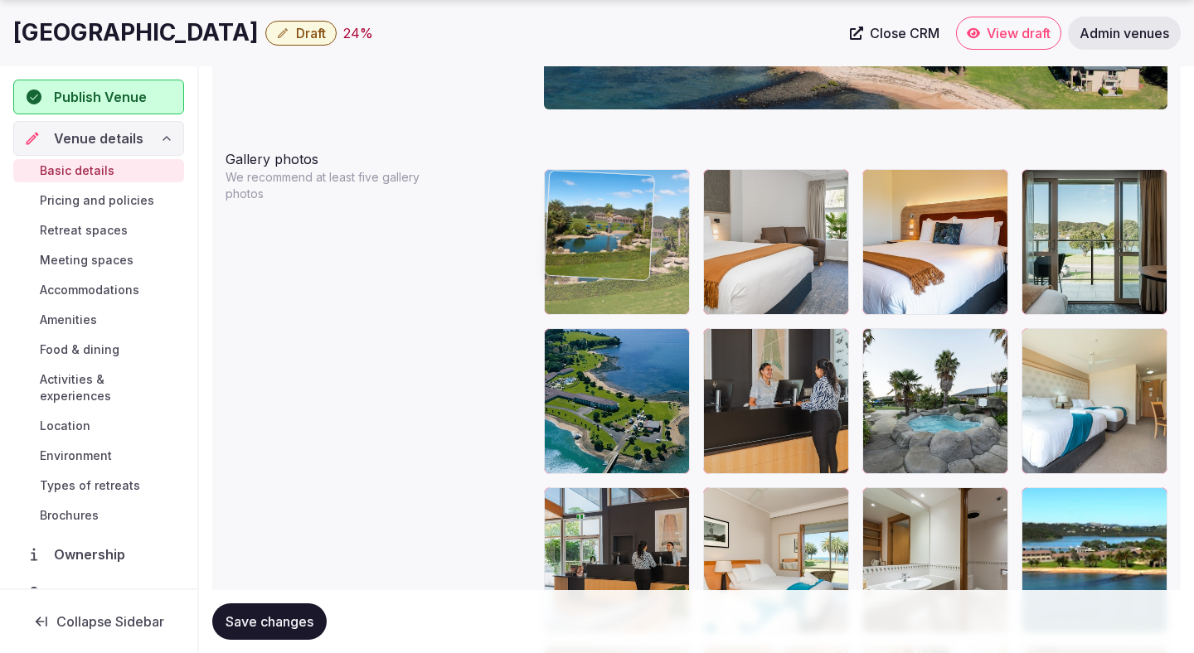
drag, startPoint x: 555, startPoint y: 386, endPoint x: 545, endPoint y: 278, distance: 108.3
click at [545, 278] on body "**********" at bounding box center [597, 232] width 1194 height 4230
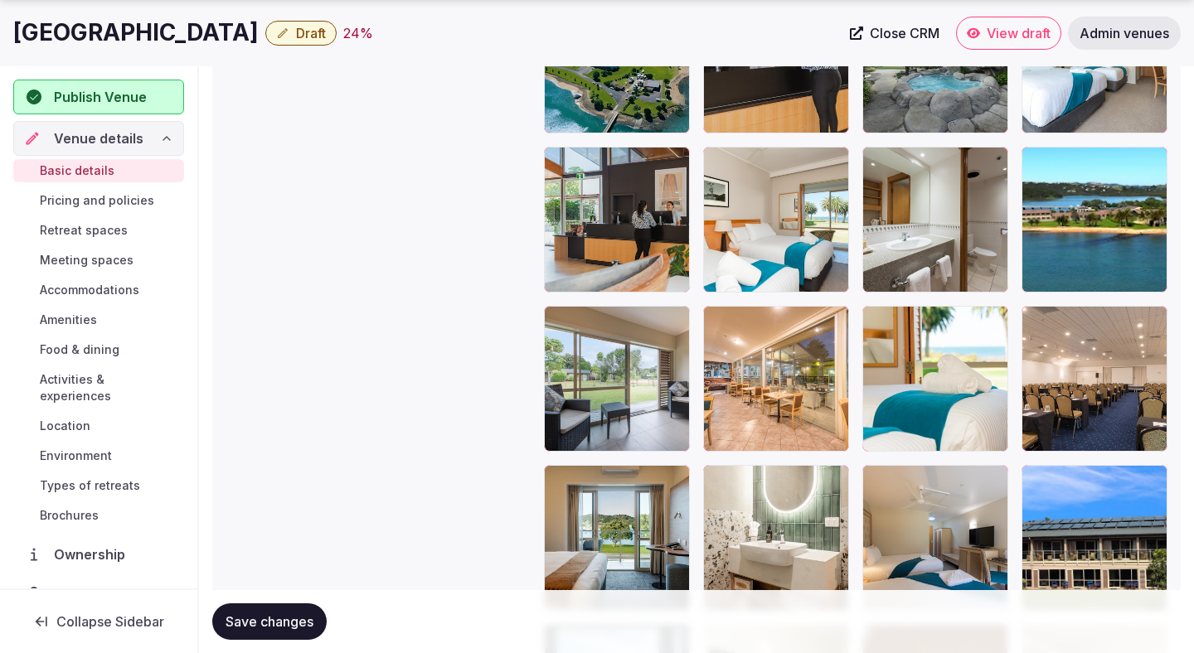
scroll to position [2249, 0]
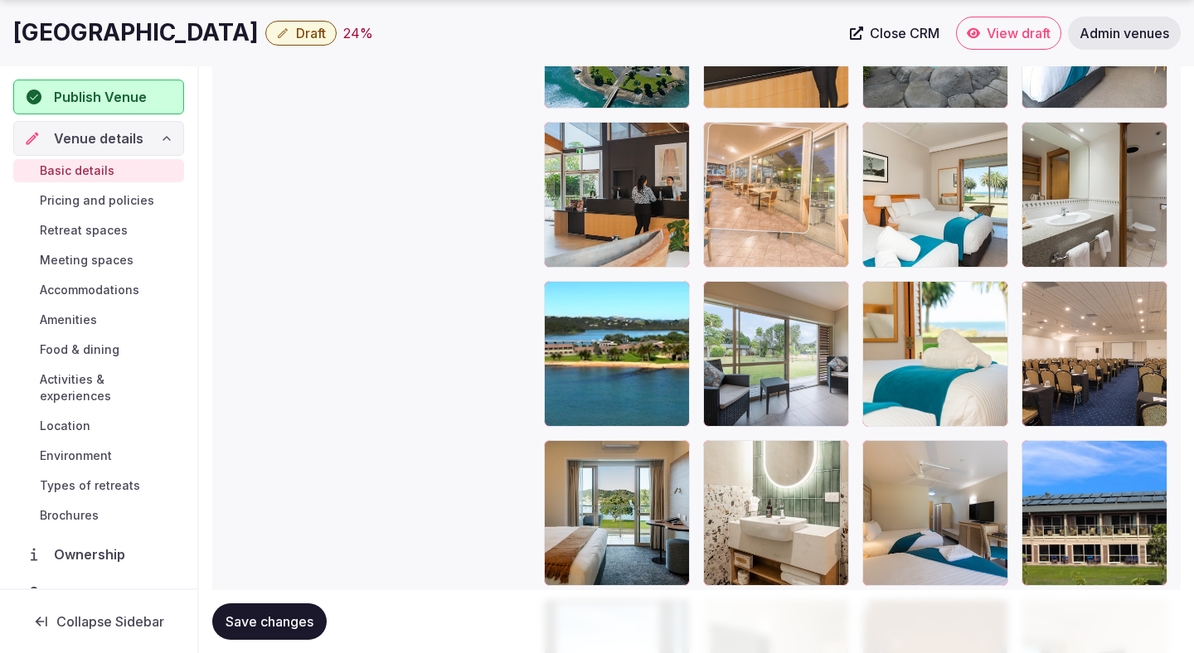
drag, startPoint x: 738, startPoint y: 371, endPoint x: 739, endPoint y: 300, distance: 71.3
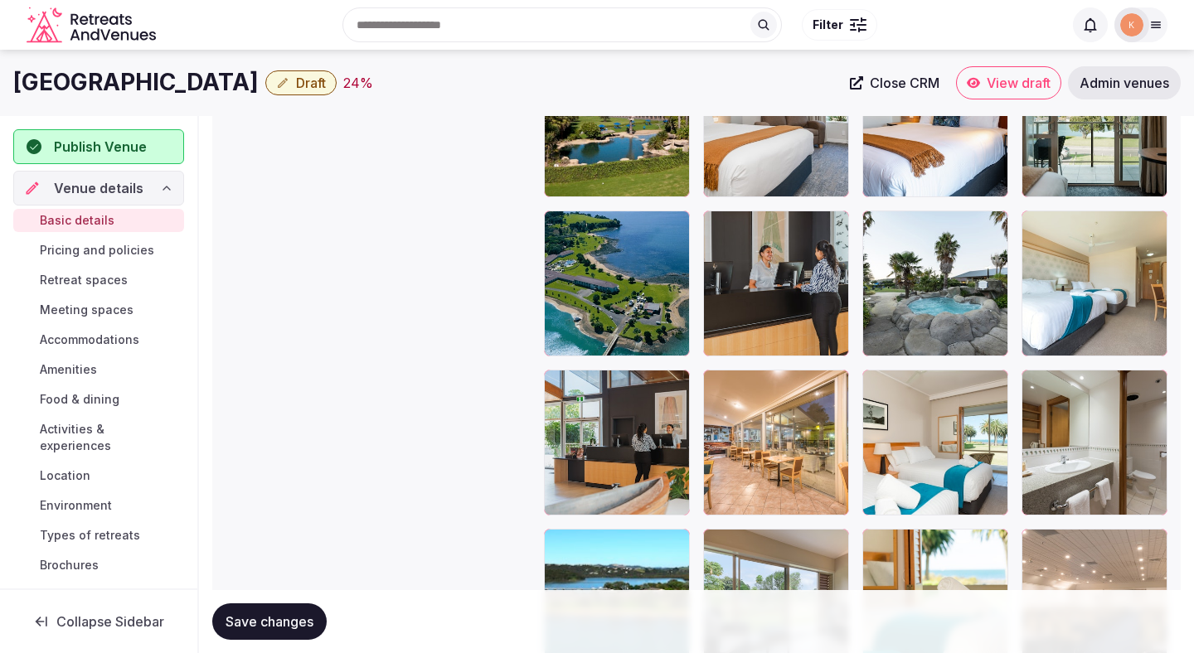
scroll to position [1978, 0]
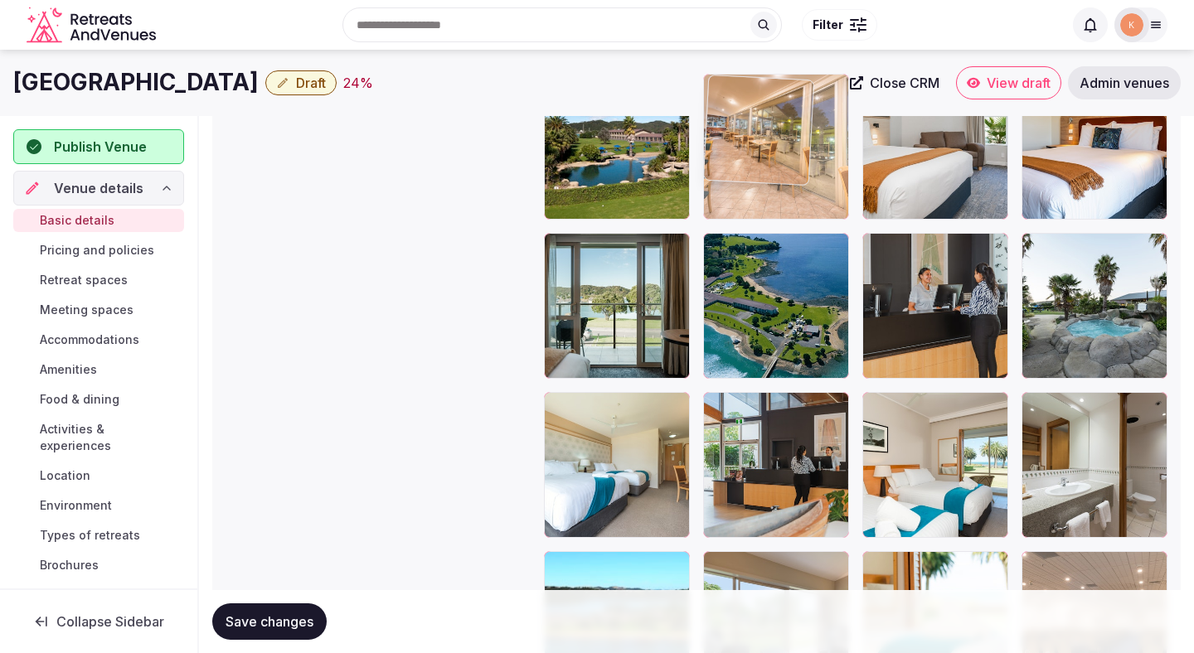
drag, startPoint x: 749, startPoint y: 458, endPoint x: 787, endPoint y: 201, distance: 259.8
click at [787, 201] on body "**********" at bounding box center [597, 137] width 1194 height 4230
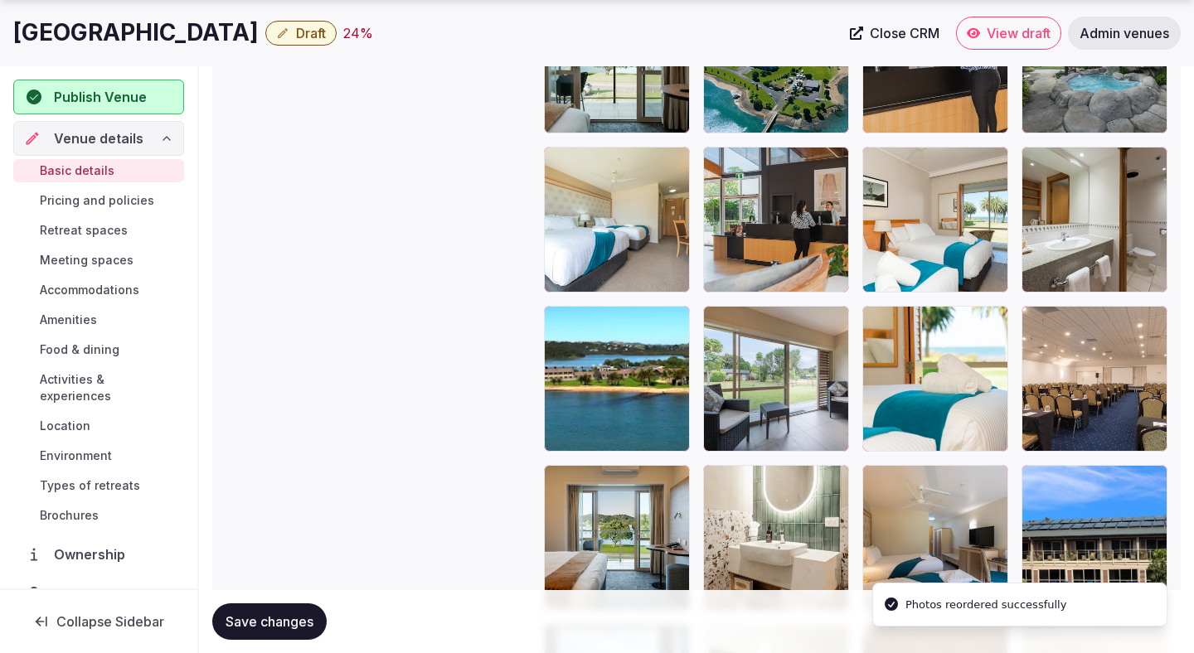
scroll to position [2245, 0]
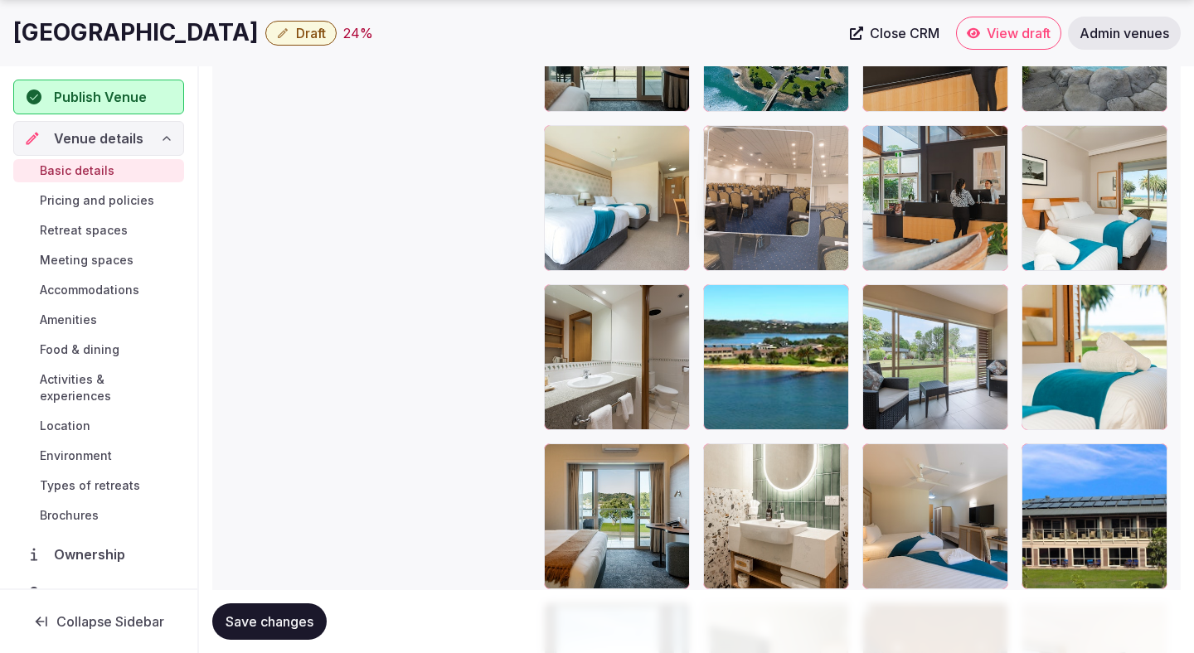
drag, startPoint x: 1073, startPoint y: 353, endPoint x: 821, endPoint y: 228, distance: 280.6
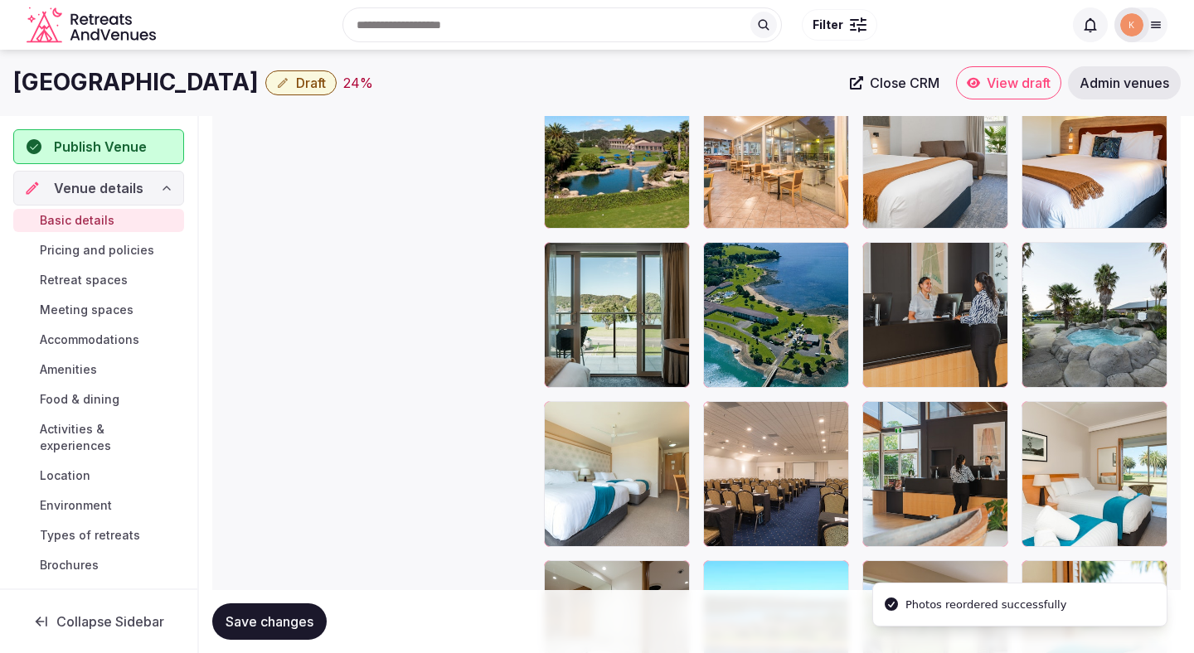
scroll to position [1952, 0]
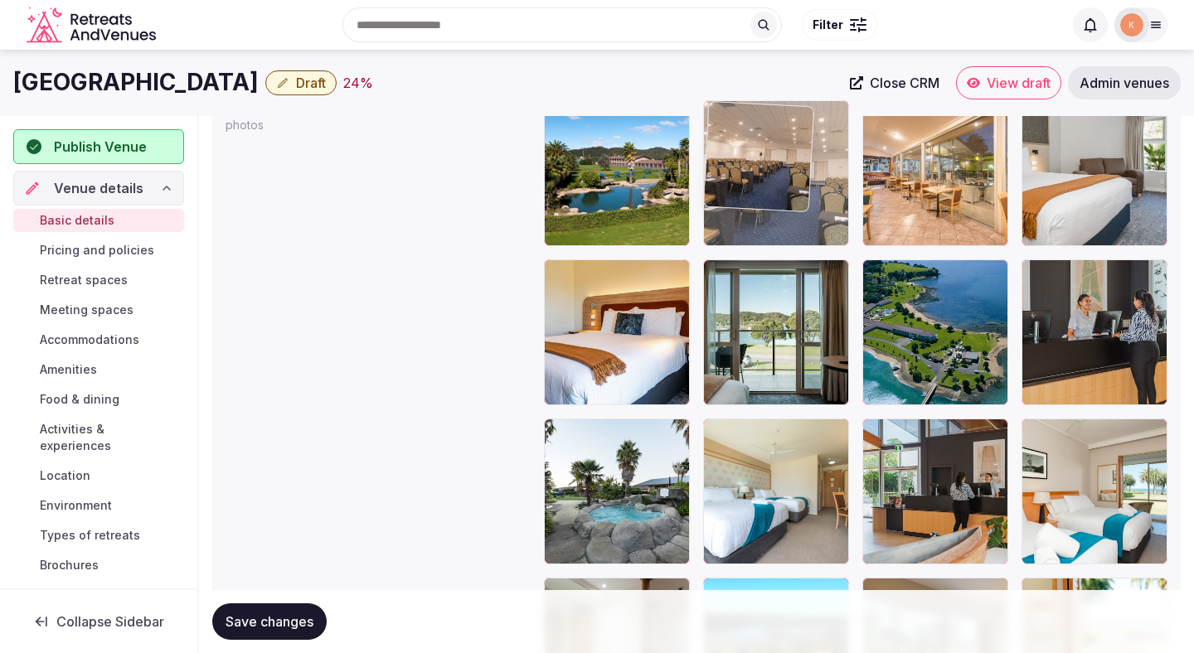
drag, startPoint x: 767, startPoint y: 452, endPoint x: 777, endPoint y: 177, distance: 275.3
click at [777, 177] on body "**********" at bounding box center [597, 163] width 1194 height 4230
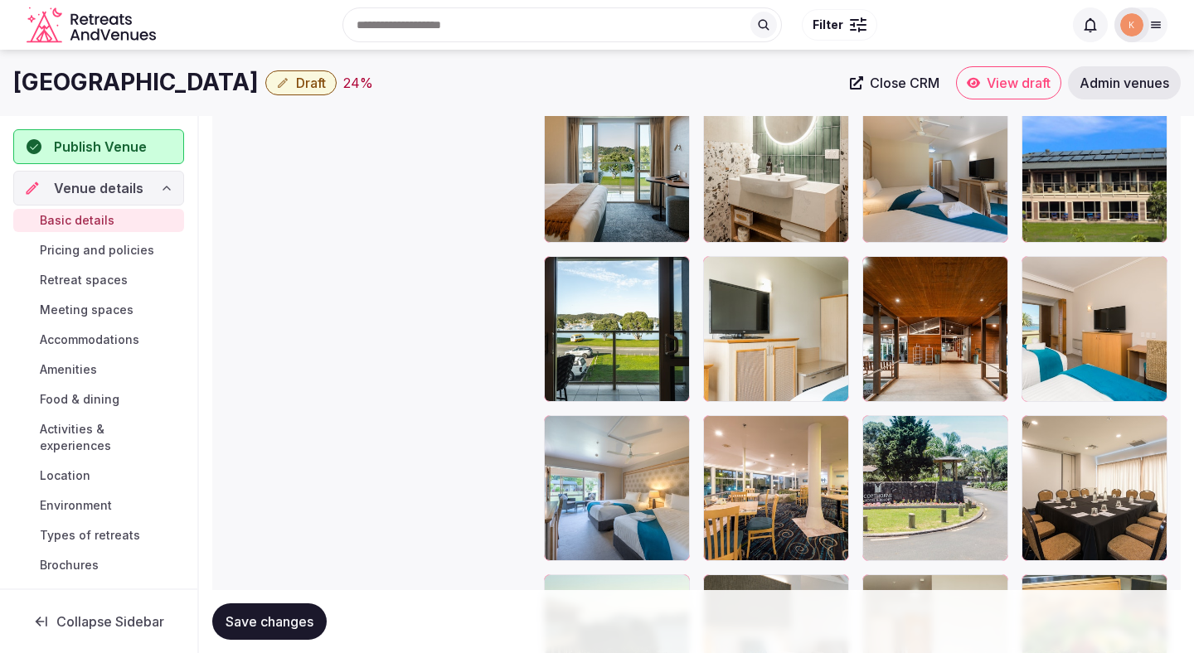
scroll to position [2589, 0]
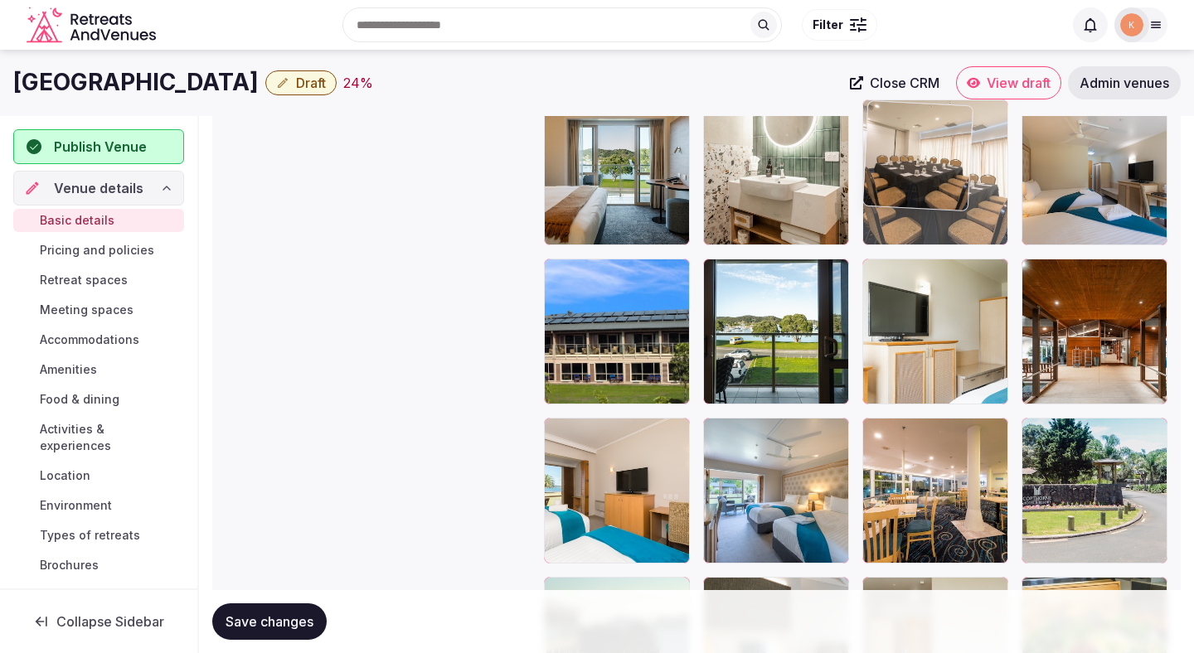
drag, startPoint x: 1071, startPoint y: 472, endPoint x: 974, endPoint y: 224, distance: 266.1
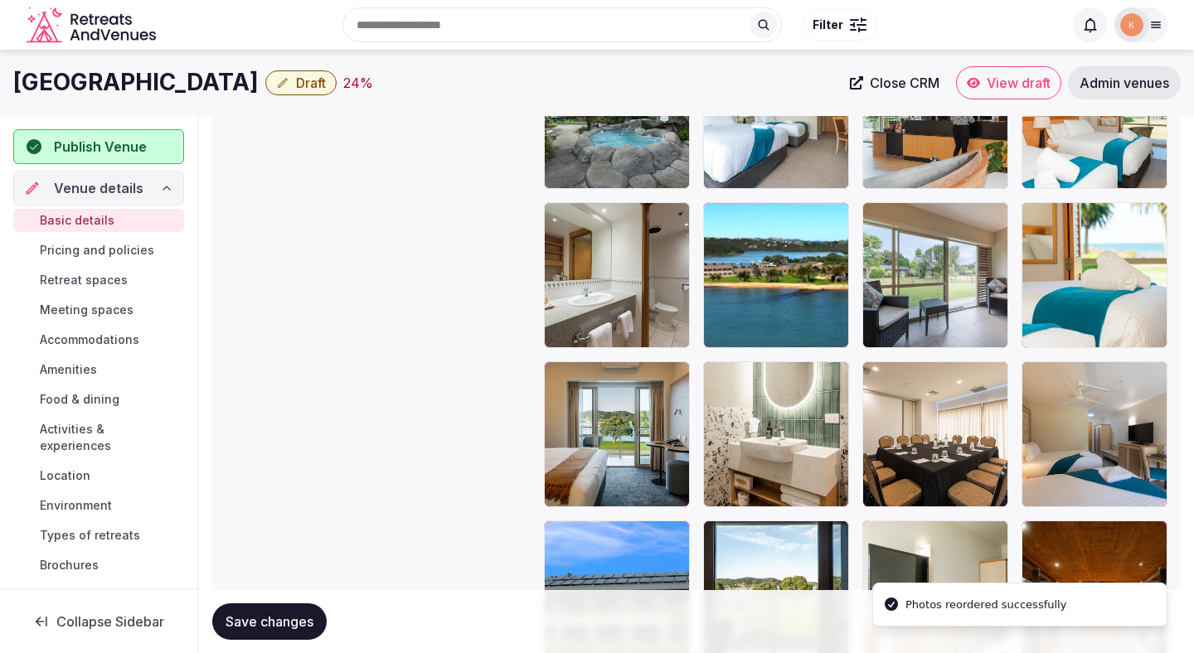
scroll to position [2325, 0]
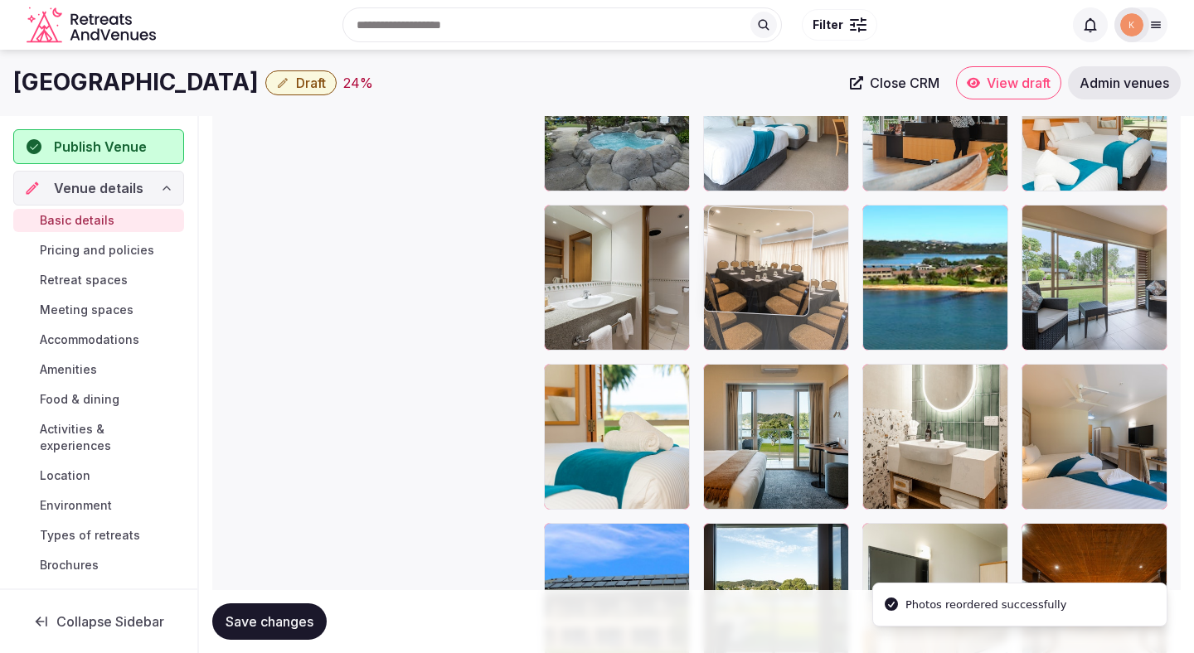
drag, startPoint x: 908, startPoint y: 438, endPoint x: 747, endPoint y: 244, distance: 252.5
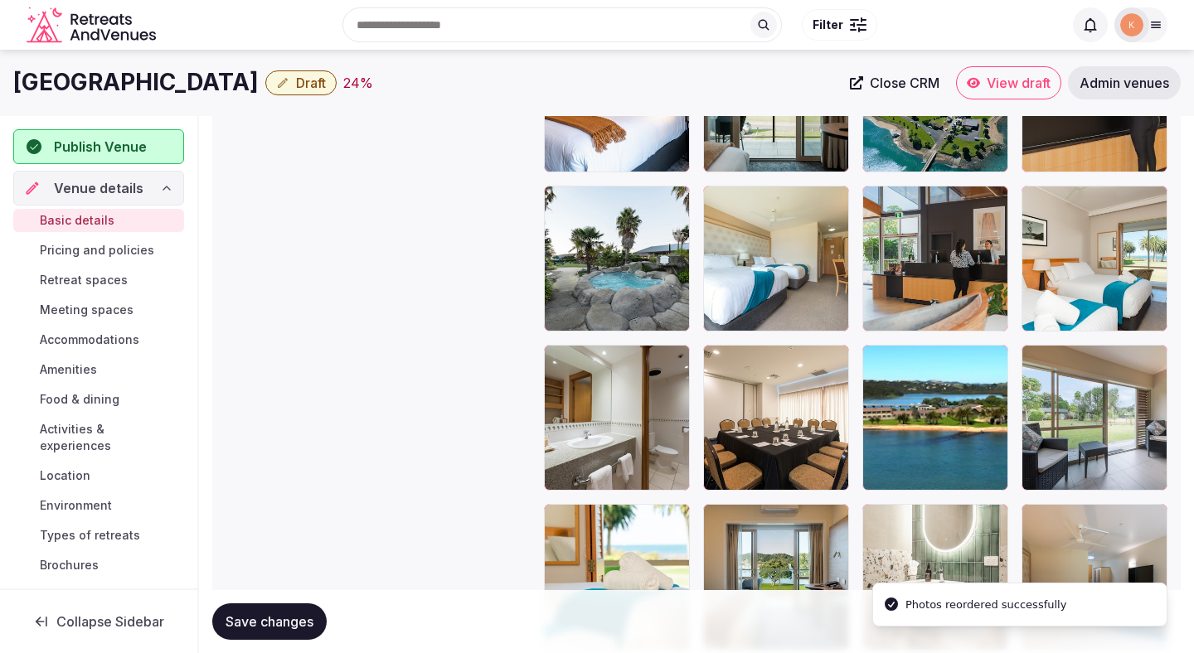
scroll to position [2178, 0]
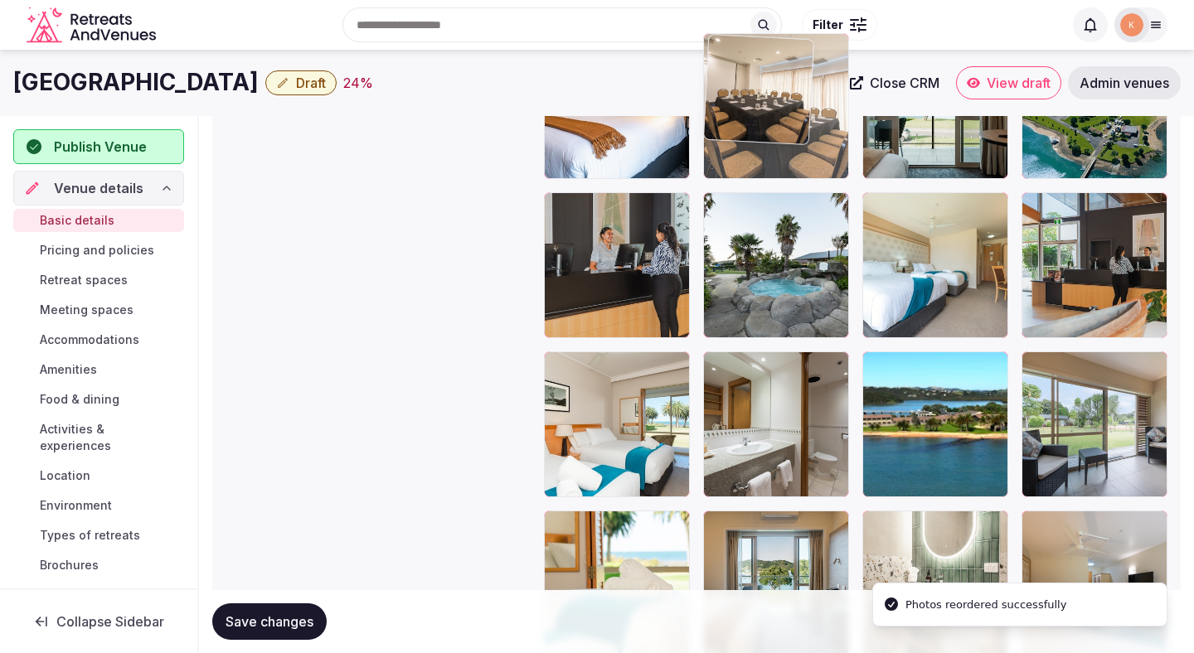
drag, startPoint x: 725, startPoint y: 459, endPoint x: 718, endPoint y: 199, distance: 260.4
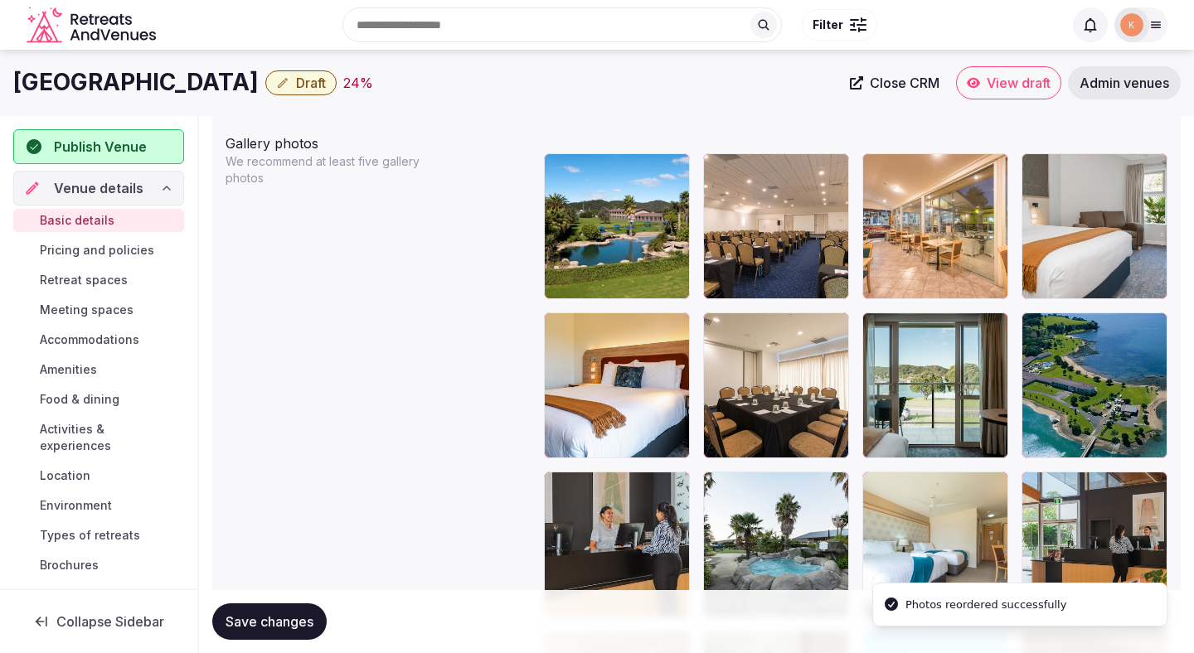
scroll to position [1890, 0]
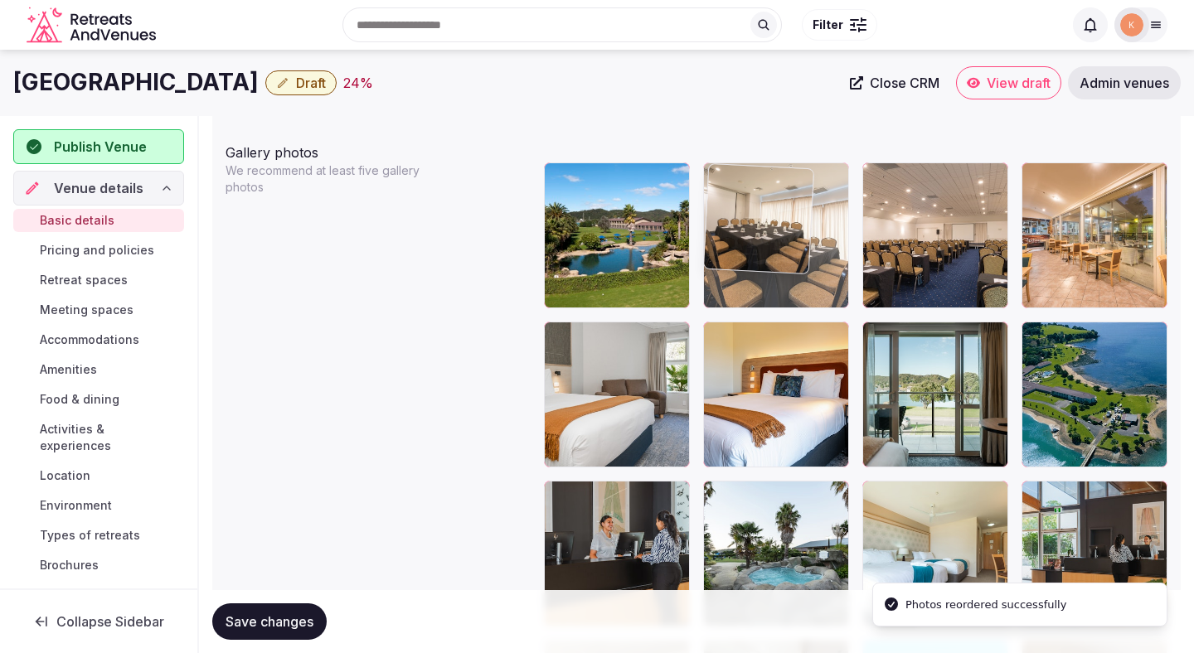
drag, startPoint x: 749, startPoint y: 353, endPoint x: 750, endPoint y: 225, distance: 128.5
click at [750, 225] on body "**********" at bounding box center [597, 225] width 1194 height 4230
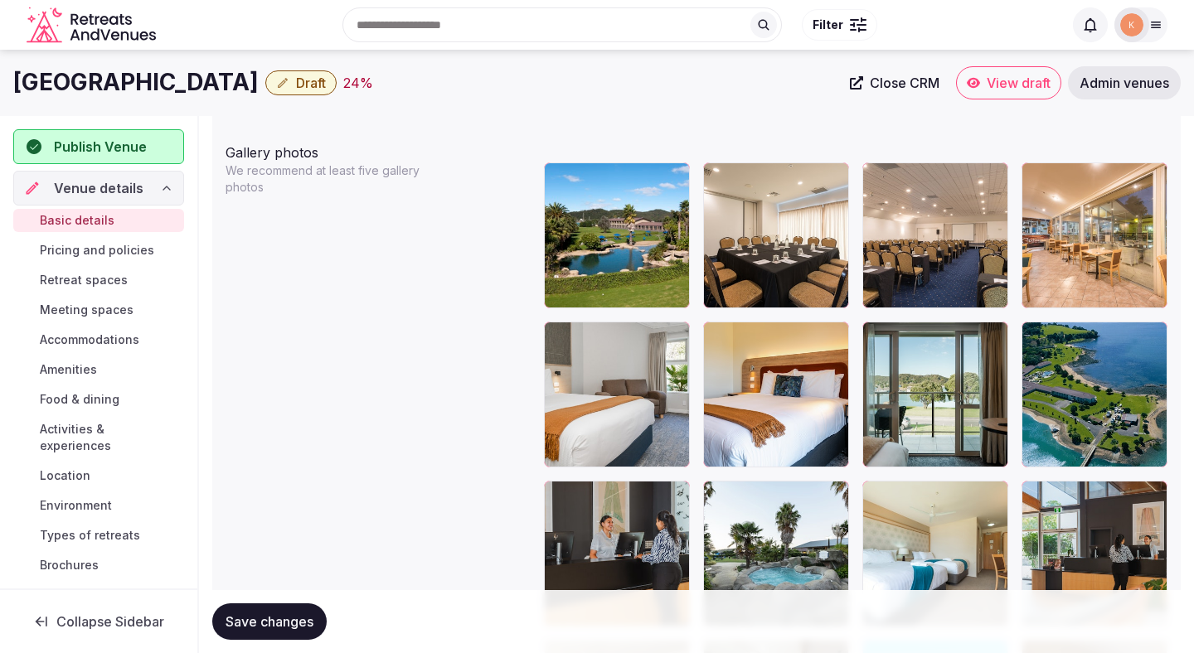
click at [282, 624] on span "Save changes" at bounding box center [269, 621] width 88 height 17
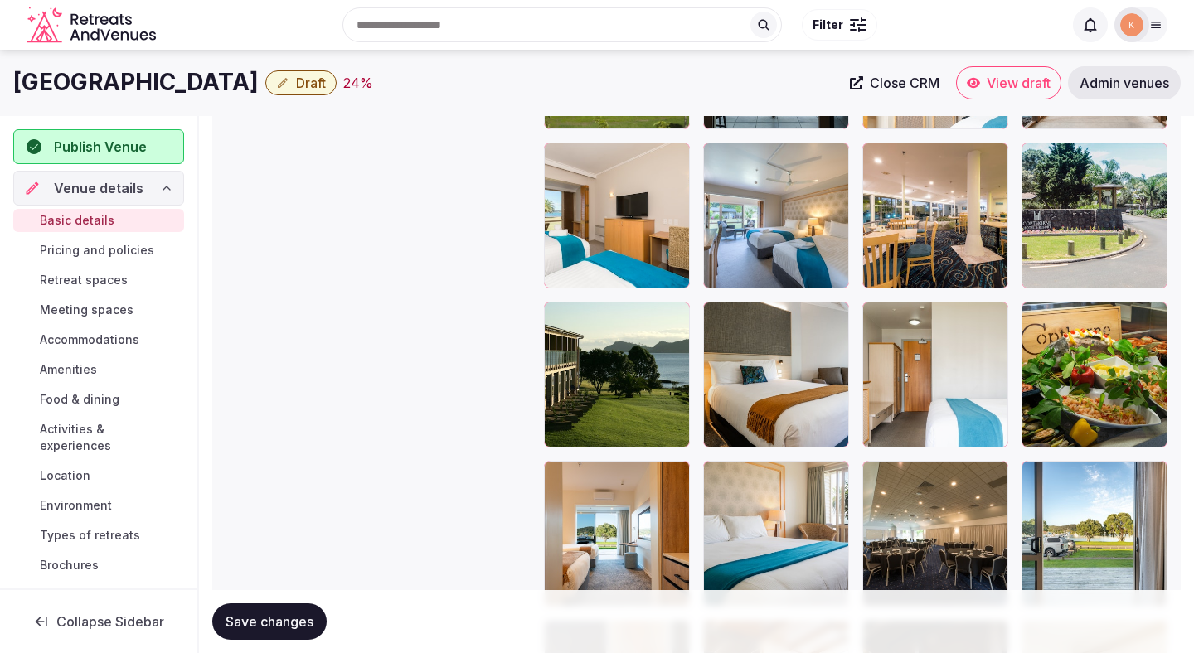
scroll to position [2833, 0]
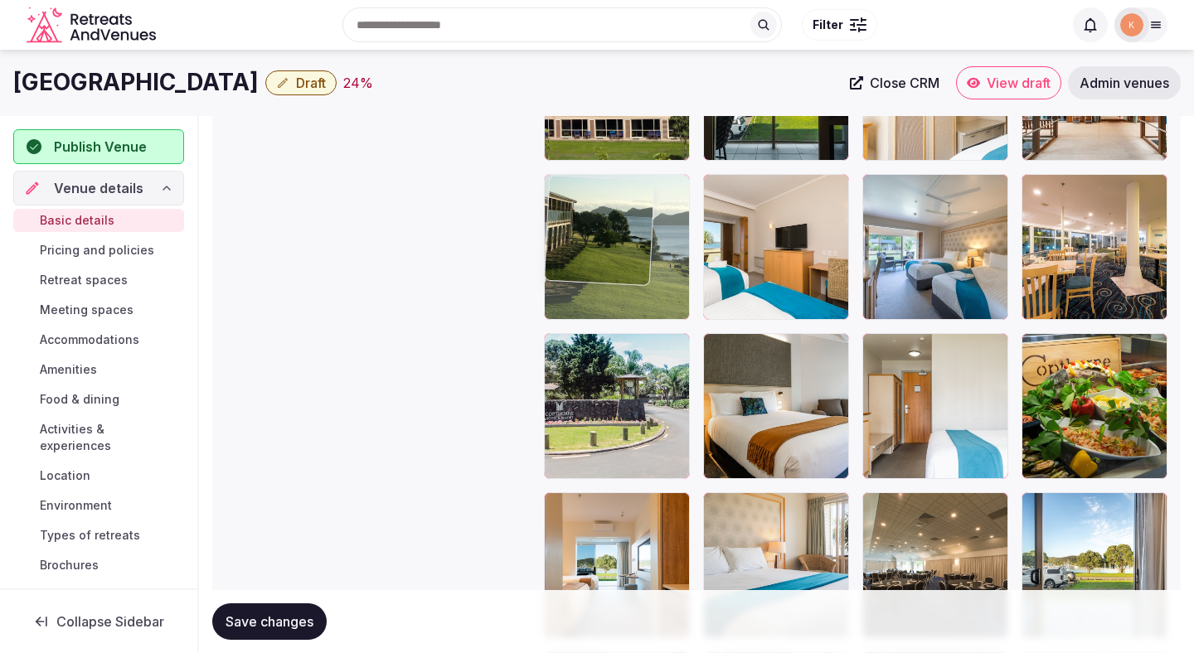
drag, startPoint x: 625, startPoint y: 426, endPoint x: 627, endPoint y: 225, distance: 200.6
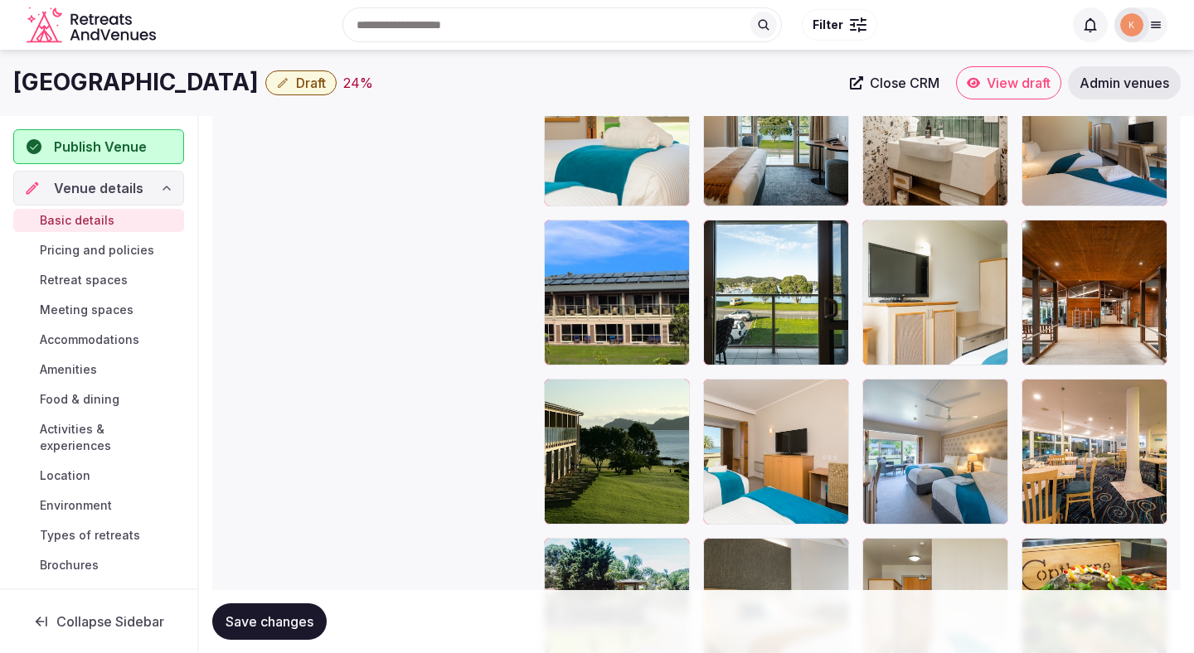
scroll to position [2617, 0]
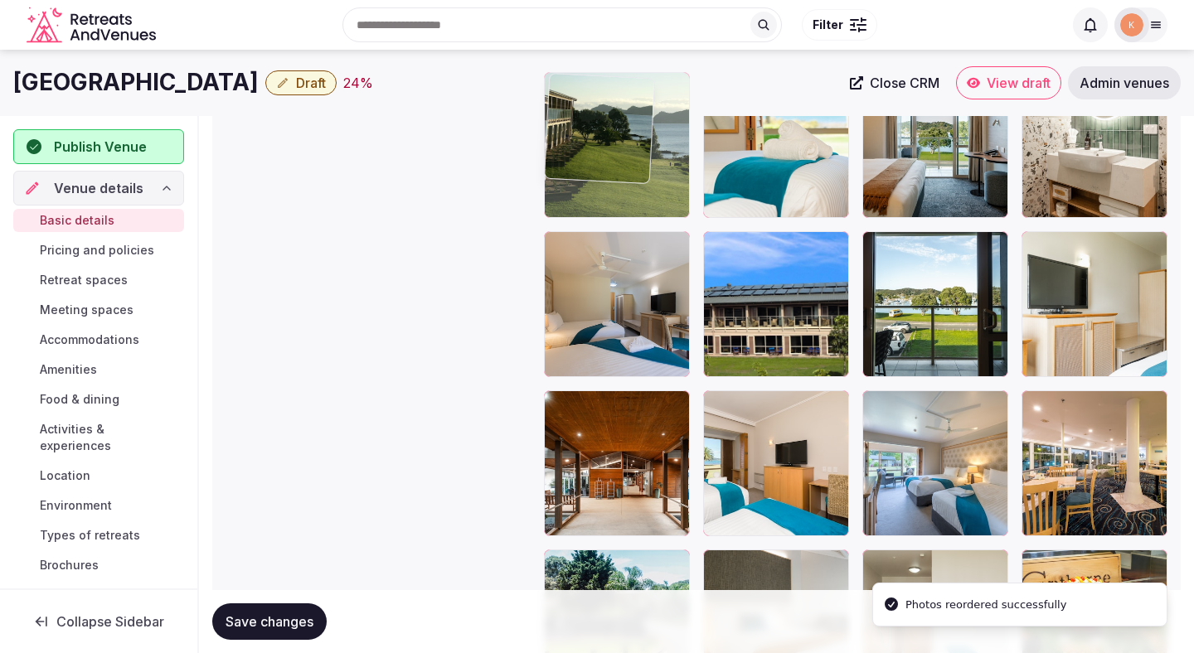
drag, startPoint x: 607, startPoint y: 453, endPoint x: 607, endPoint y: 149, distance: 303.4
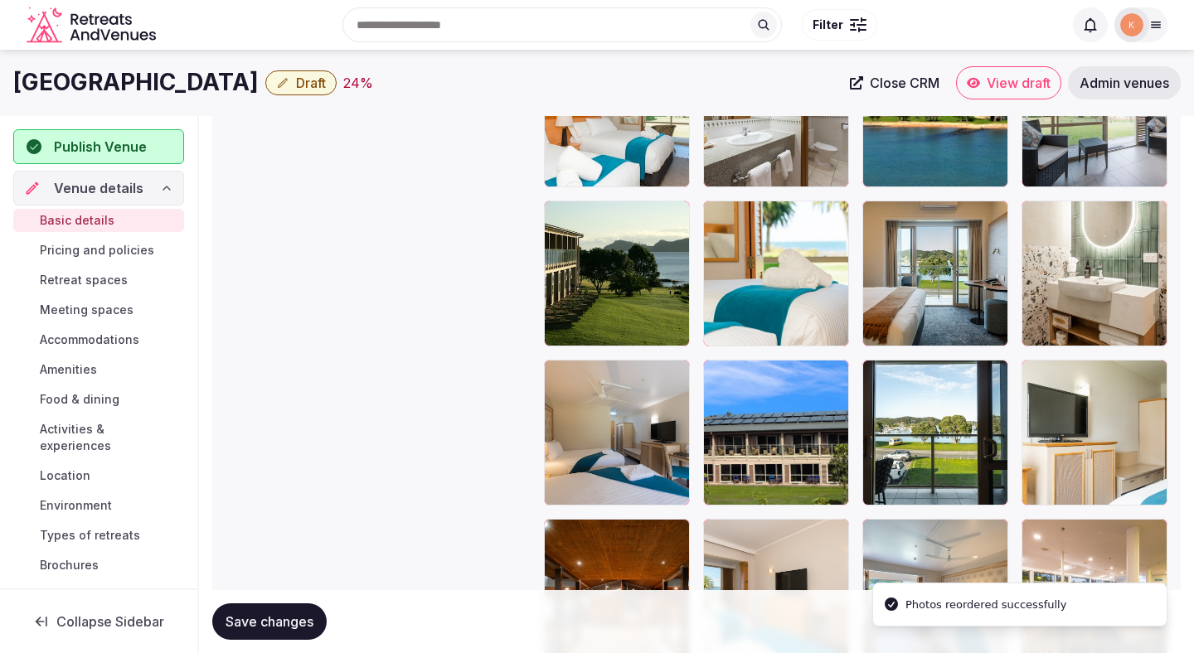
scroll to position [2308, 0]
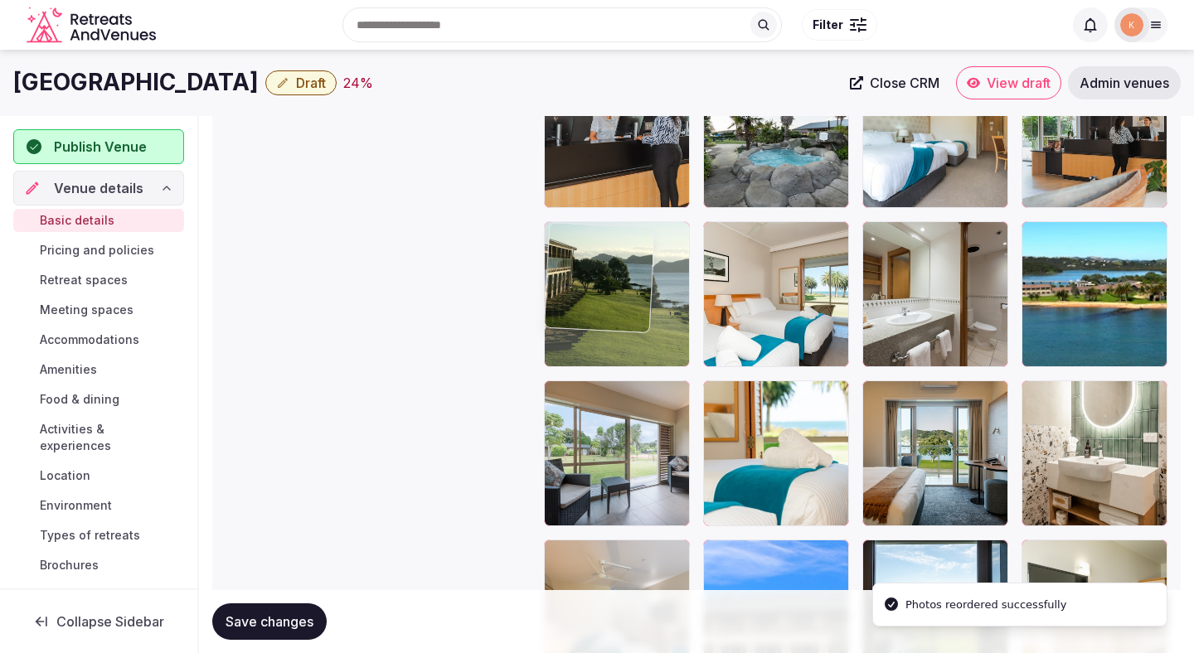
drag, startPoint x: 596, startPoint y: 458, endPoint x: 595, endPoint y: 307, distance: 150.8
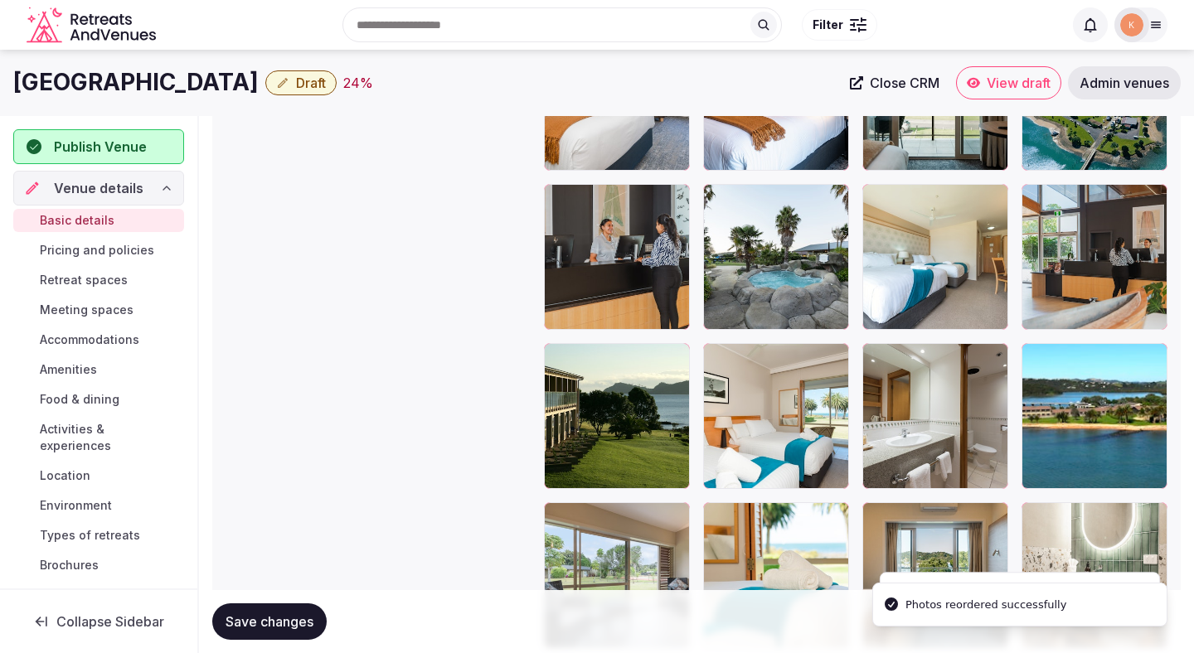
scroll to position [2062, 0]
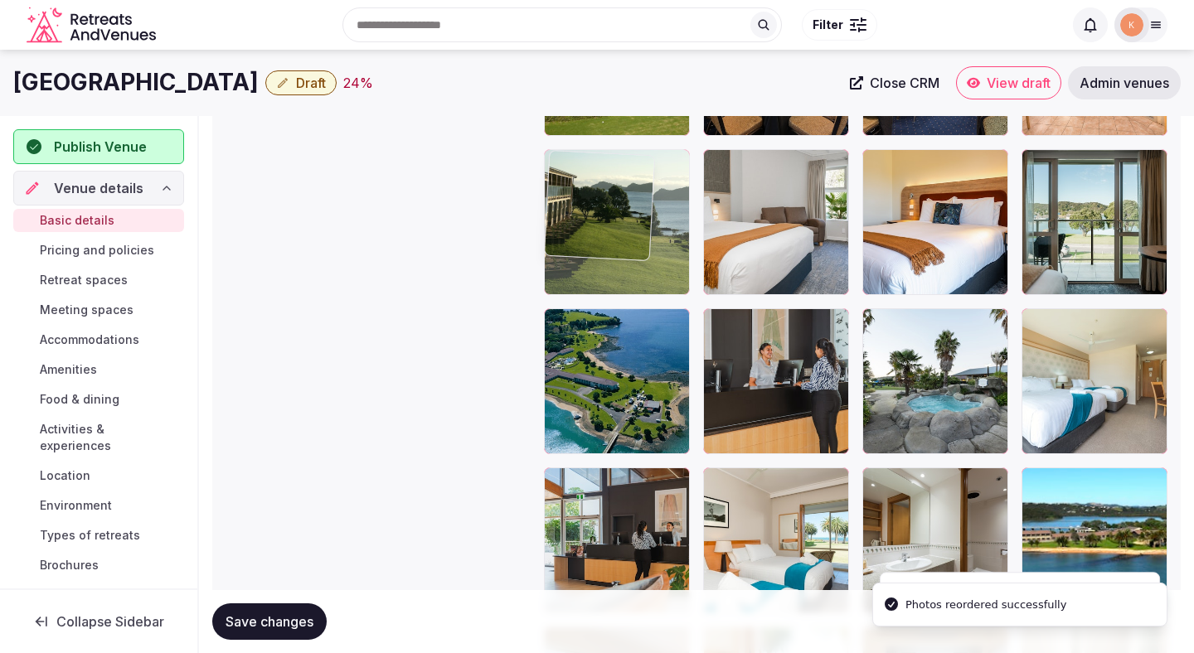
drag, startPoint x: 588, startPoint y: 549, endPoint x: 588, endPoint y: 272, distance: 276.8
click at [588, 260] on body "**********" at bounding box center [597, 53] width 1194 height 4230
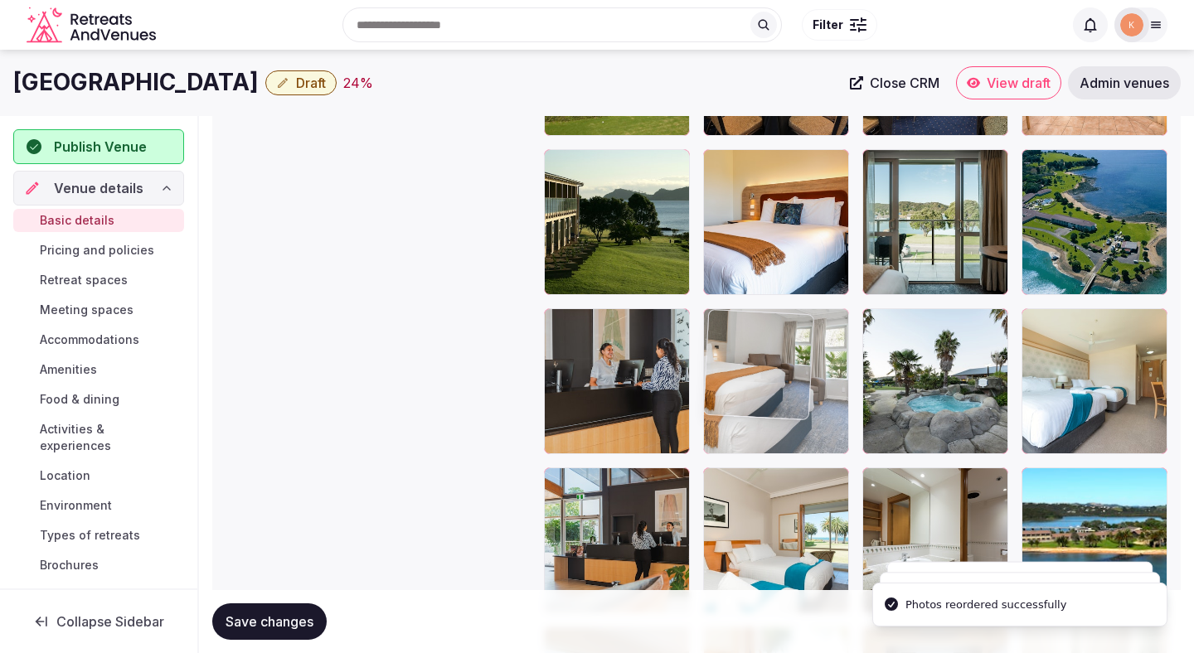
drag, startPoint x: 797, startPoint y: 249, endPoint x: 780, endPoint y: 414, distance: 166.7
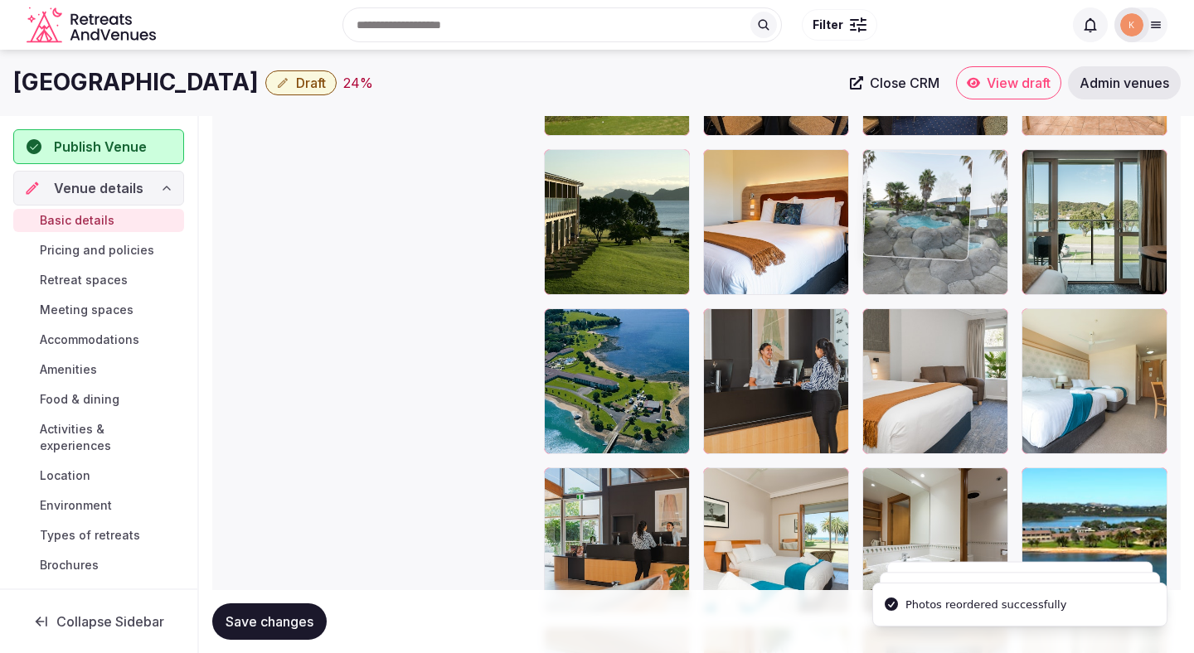
drag, startPoint x: 934, startPoint y: 411, endPoint x: 937, endPoint y: 301, distance: 110.3
click at [937, 301] on body "**********" at bounding box center [597, 53] width 1194 height 4230
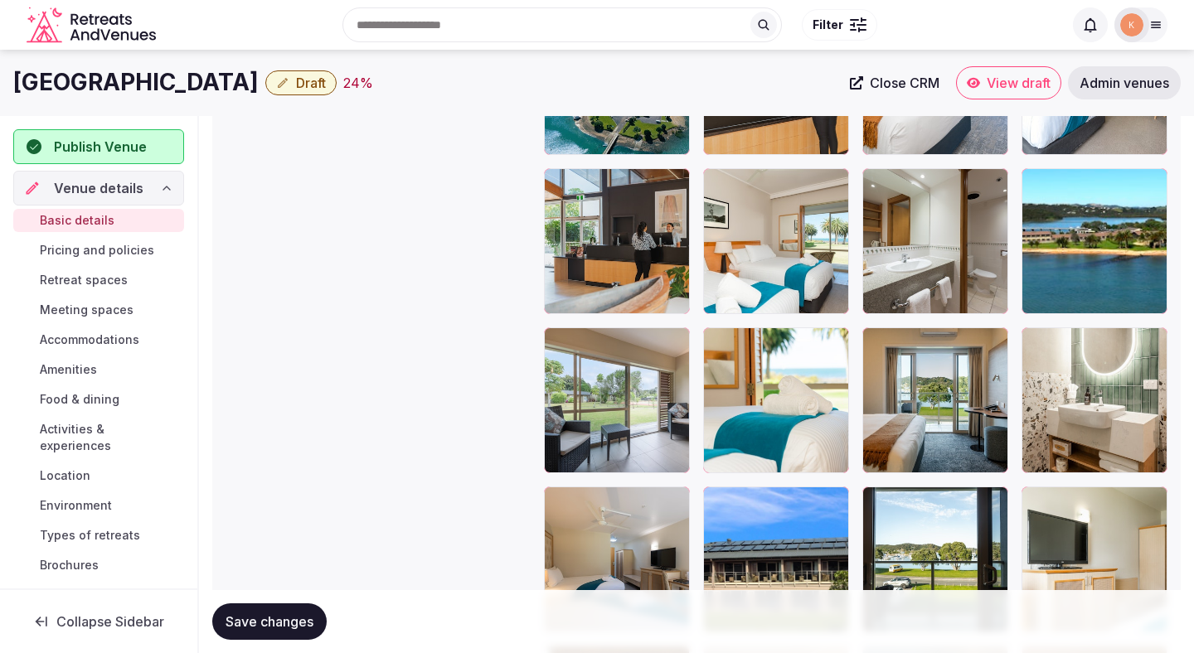
scroll to position [2346, 0]
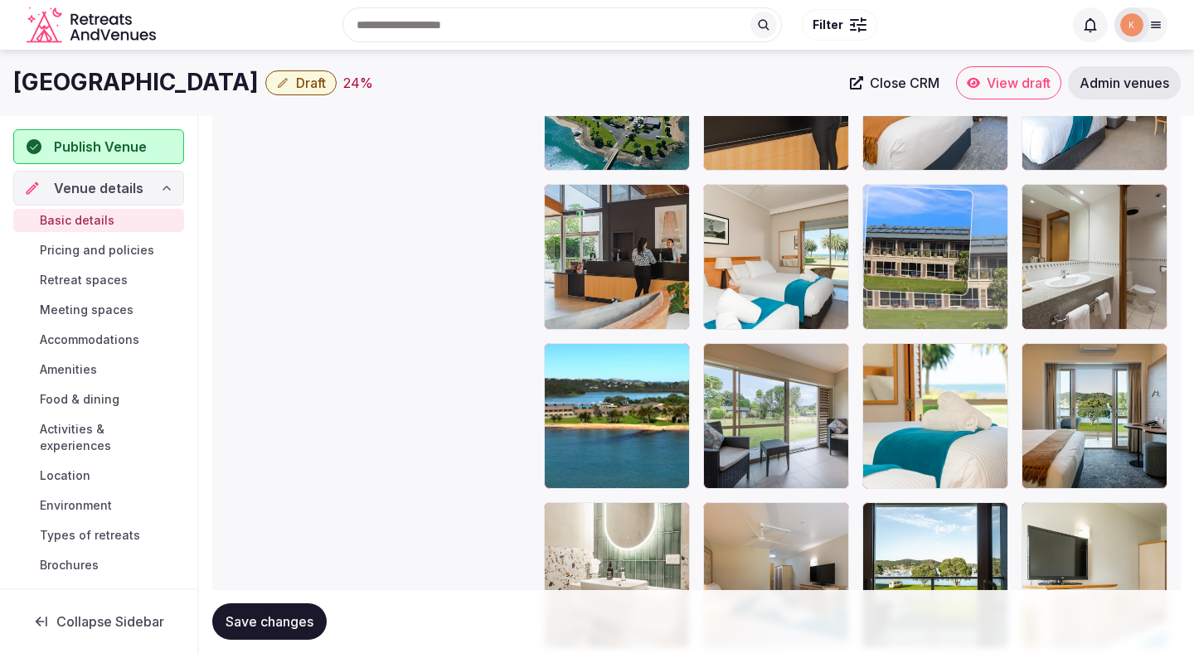
drag, startPoint x: 789, startPoint y: 559, endPoint x: 1027, endPoint y: 212, distance: 420.9
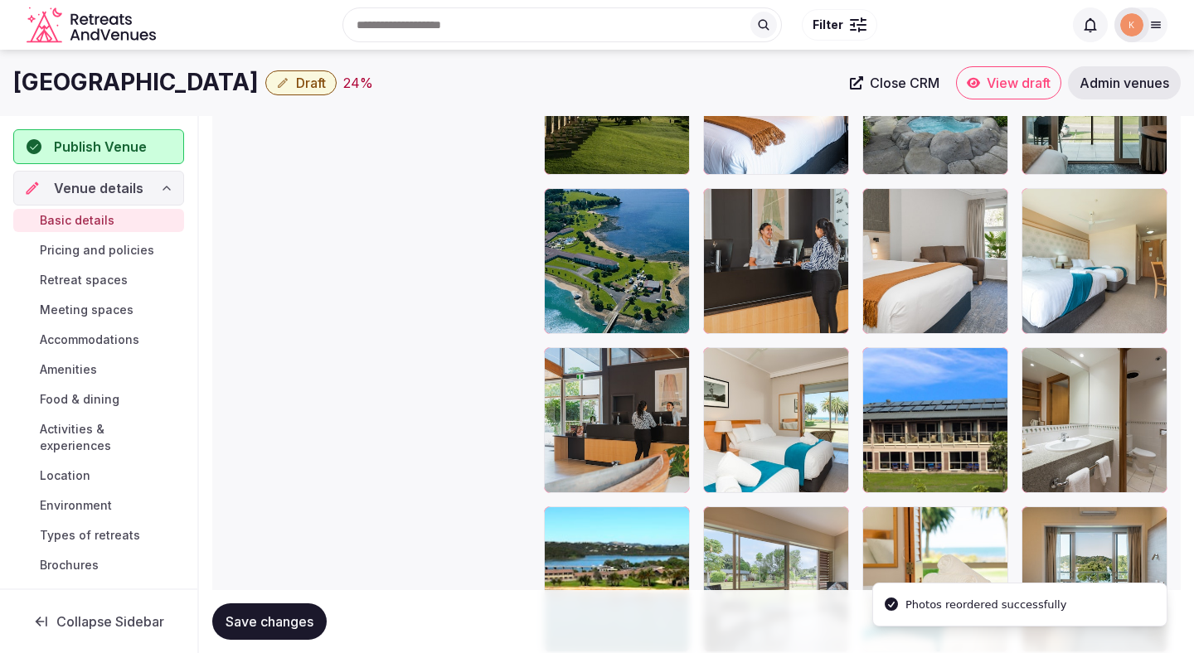
scroll to position [2040, 0]
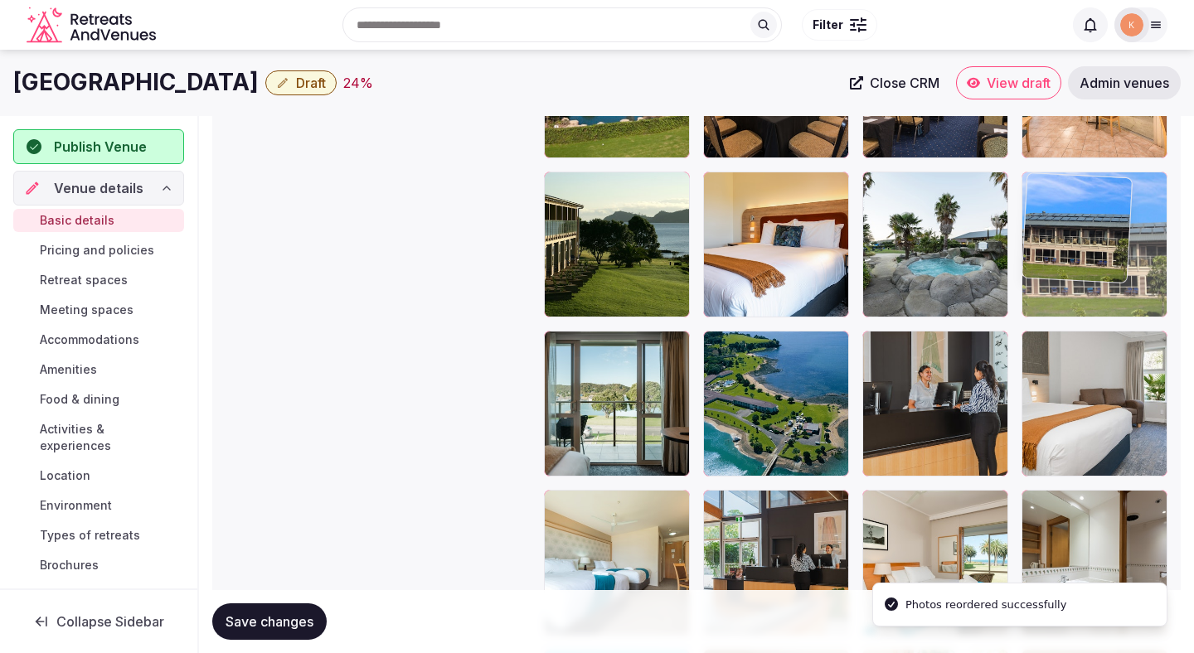
drag, startPoint x: 957, startPoint y: 506, endPoint x: 1066, endPoint y: 195, distance: 329.2
click at [1066, 195] on body "**********" at bounding box center [597, 75] width 1194 height 4230
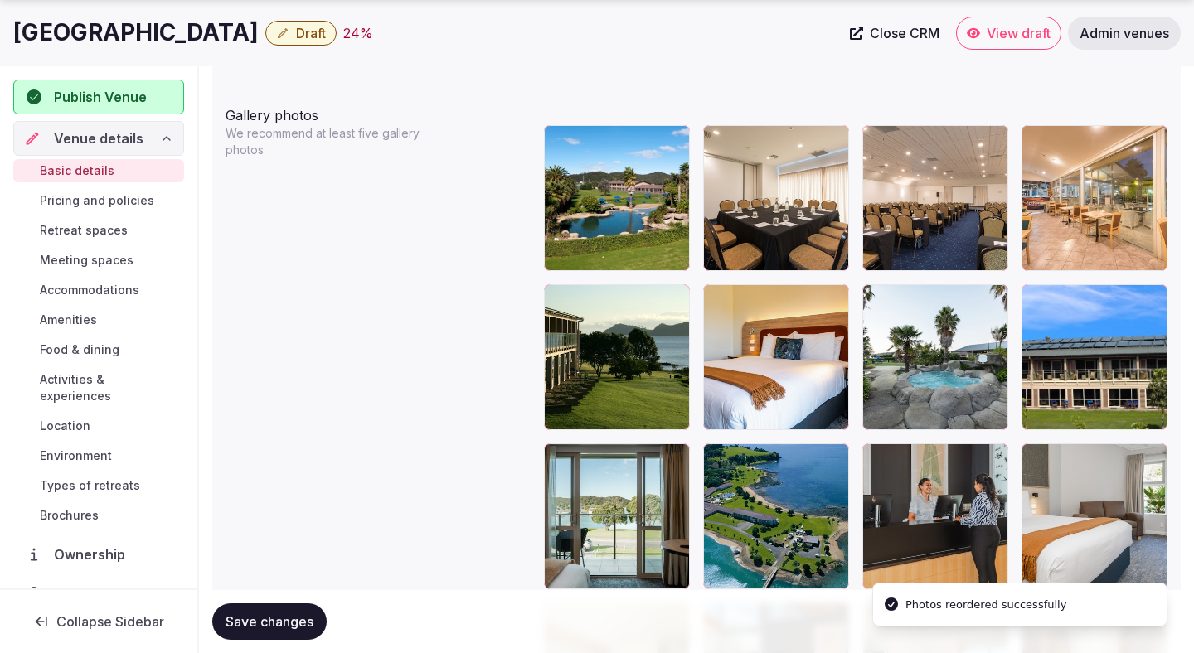
scroll to position [2005, 0]
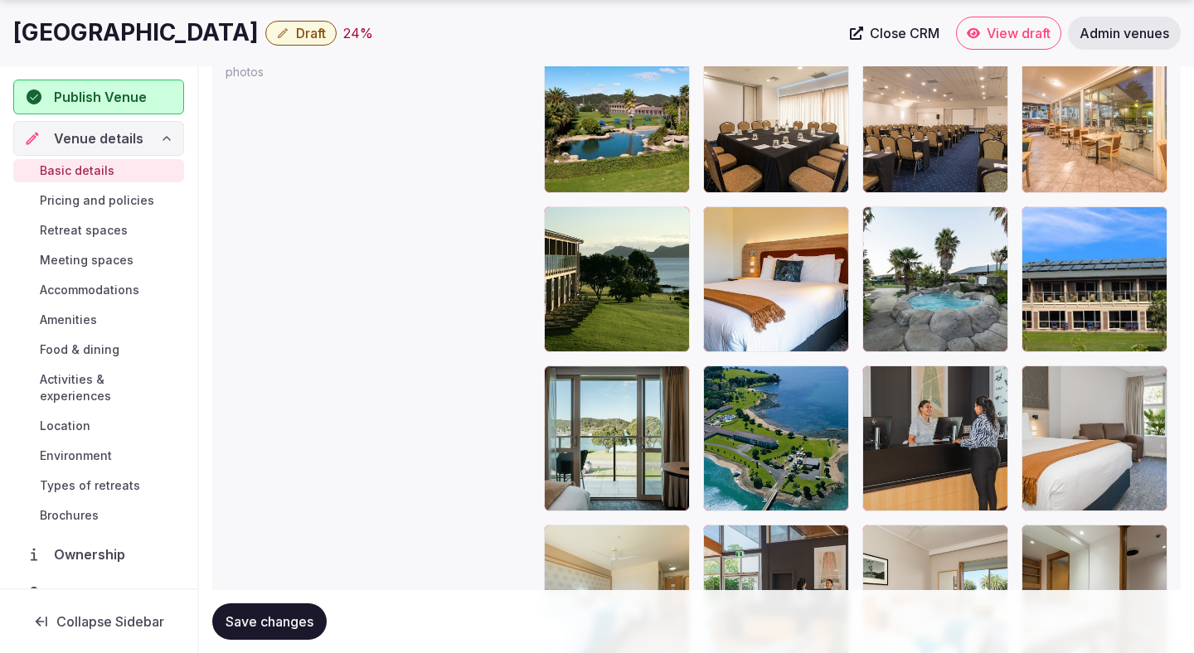
click at [278, 627] on span "Save changes" at bounding box center [269, 621] width 88 height 17
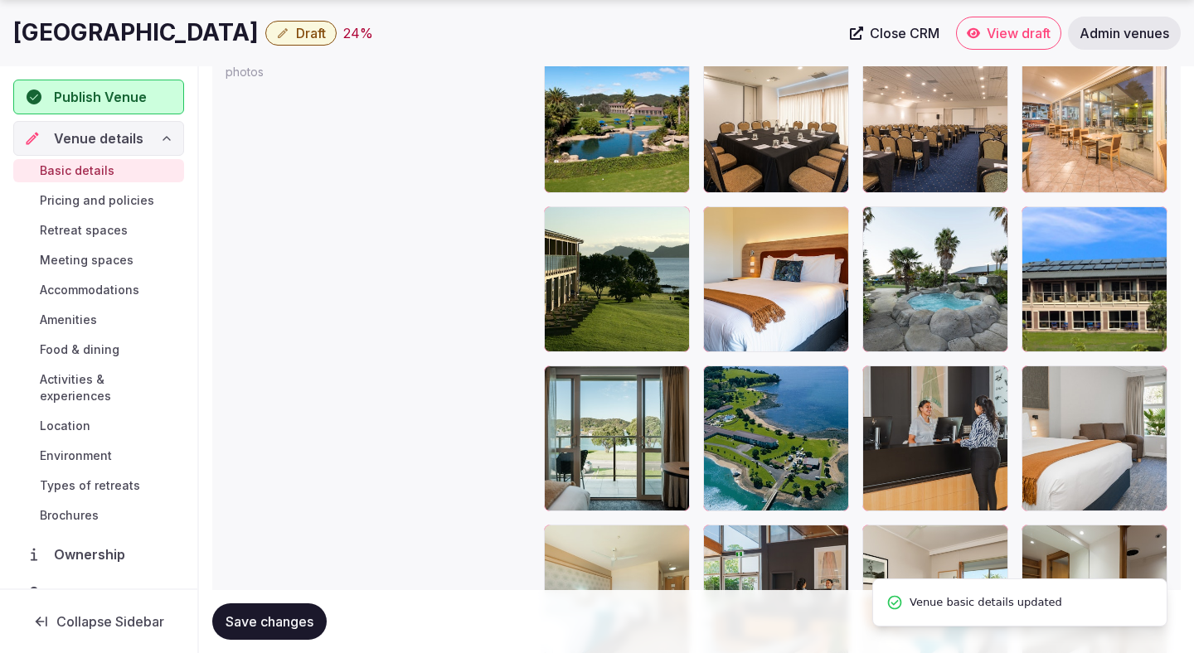
click at [282, 617] on span "Save changes" at bounding box center [269, 621] width 88 height 17
click at [283, 611] on button "Save changes" at bounding box center [269, 621] width 114 height 36
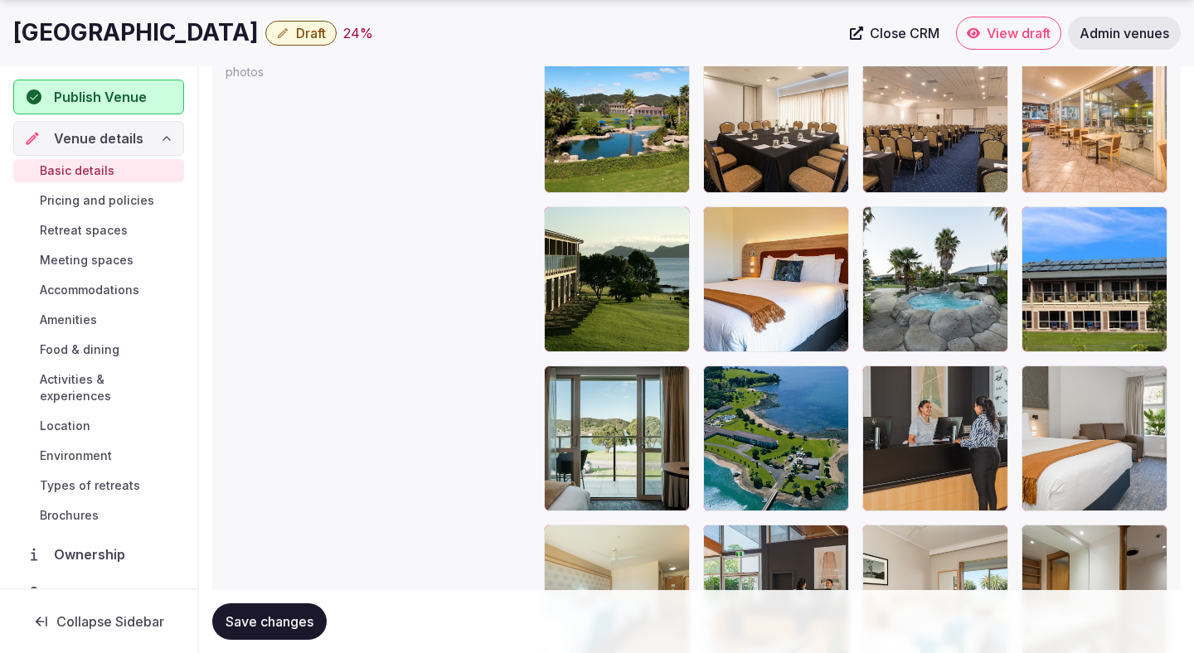
click at [281, 616] on span "Save changes" at bounding box center [269, 621] width 88 height 17
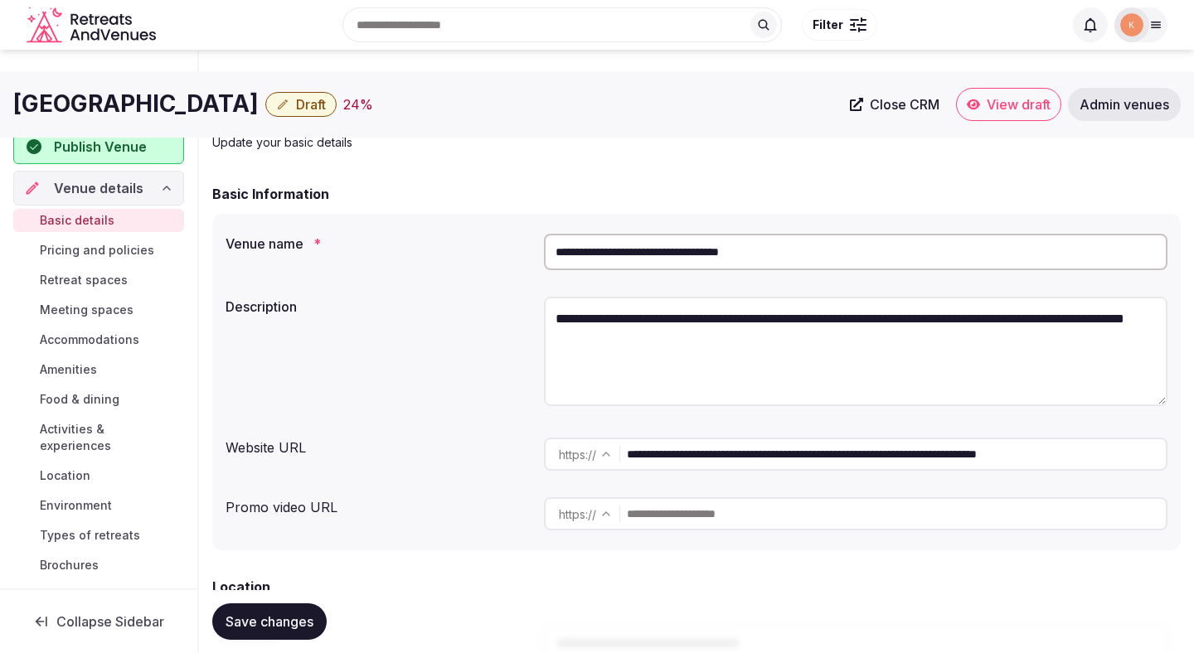
scroll to position [0, 0]
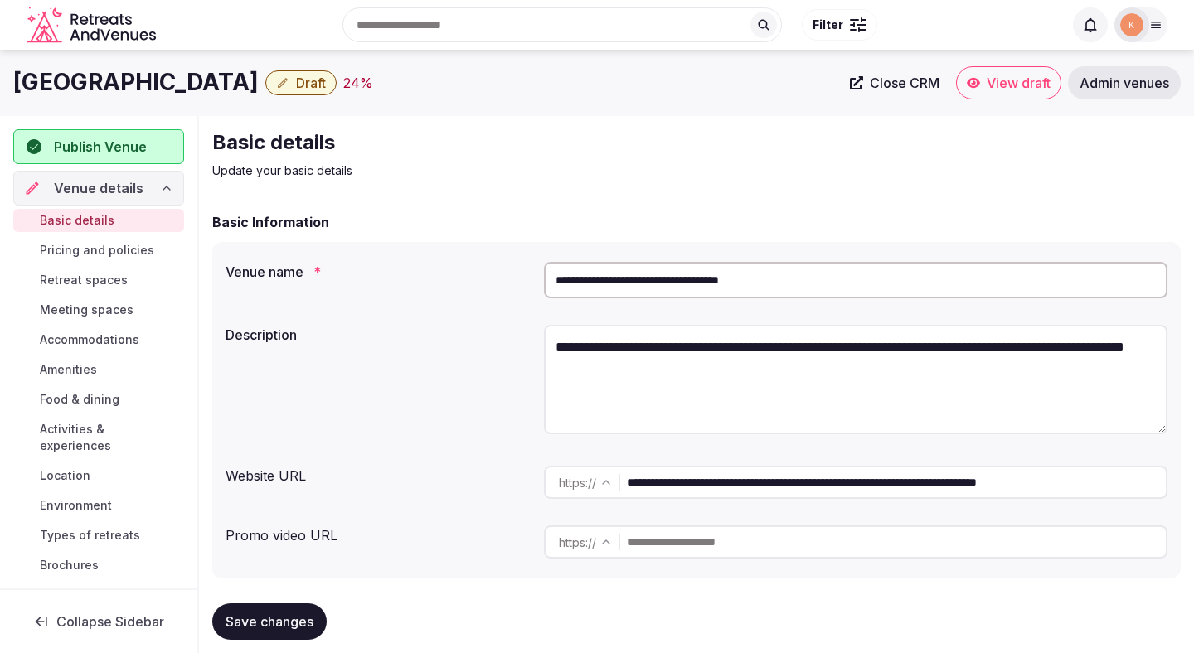
click at [735, 281] on input "**********" at bounding box center [855, 280] width 623 height 36
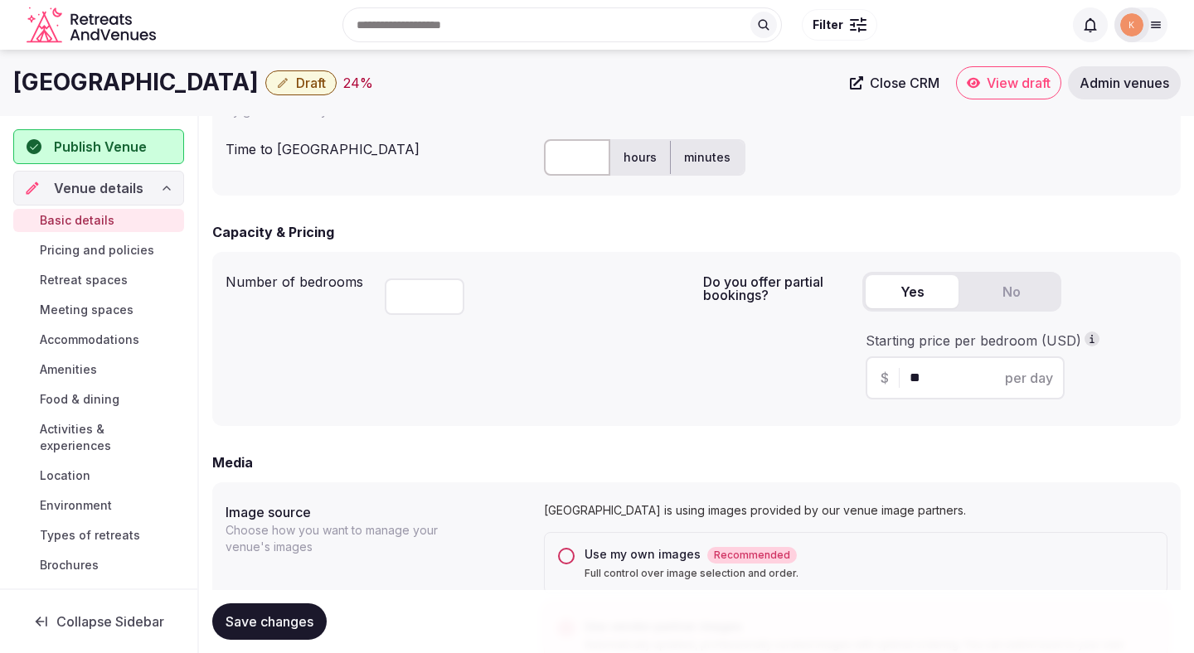
scroll to position [839, 0]
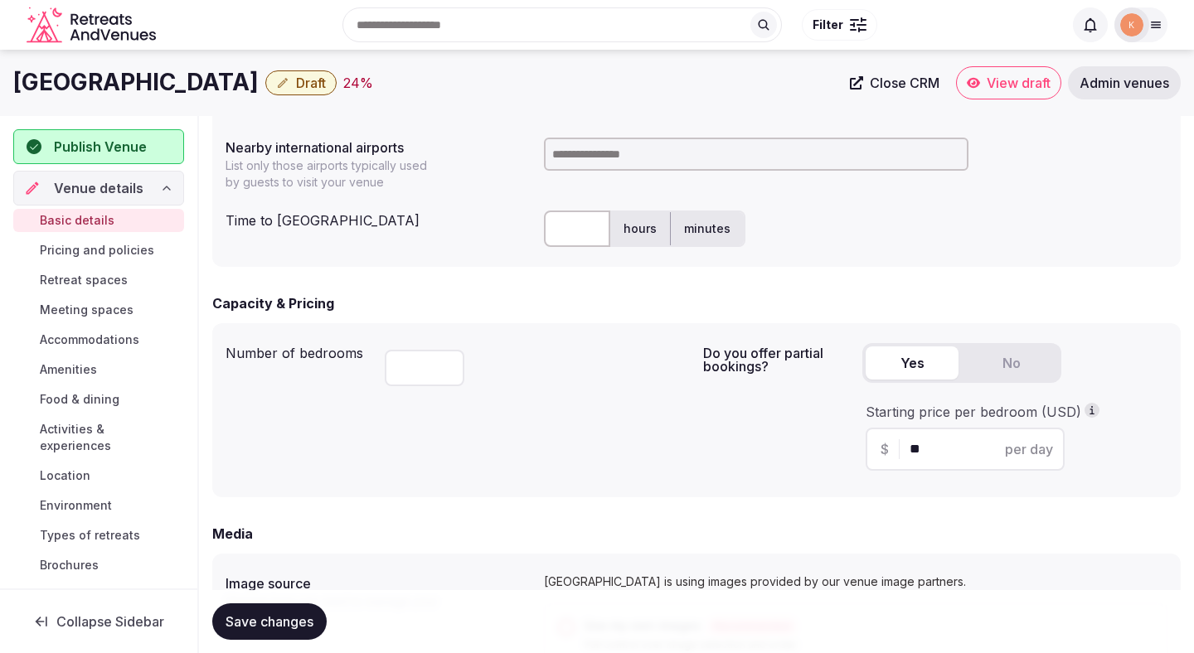
click at [646, 151] on input at bounding box center [756, 154] width 424 height 33
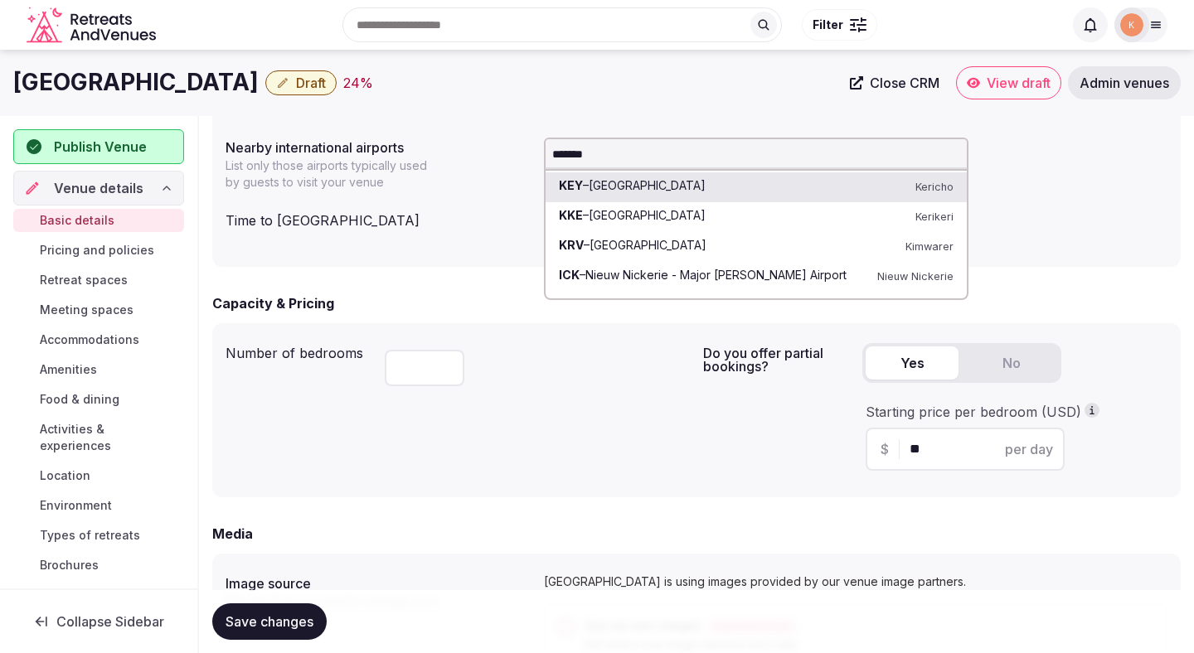
type input "********"
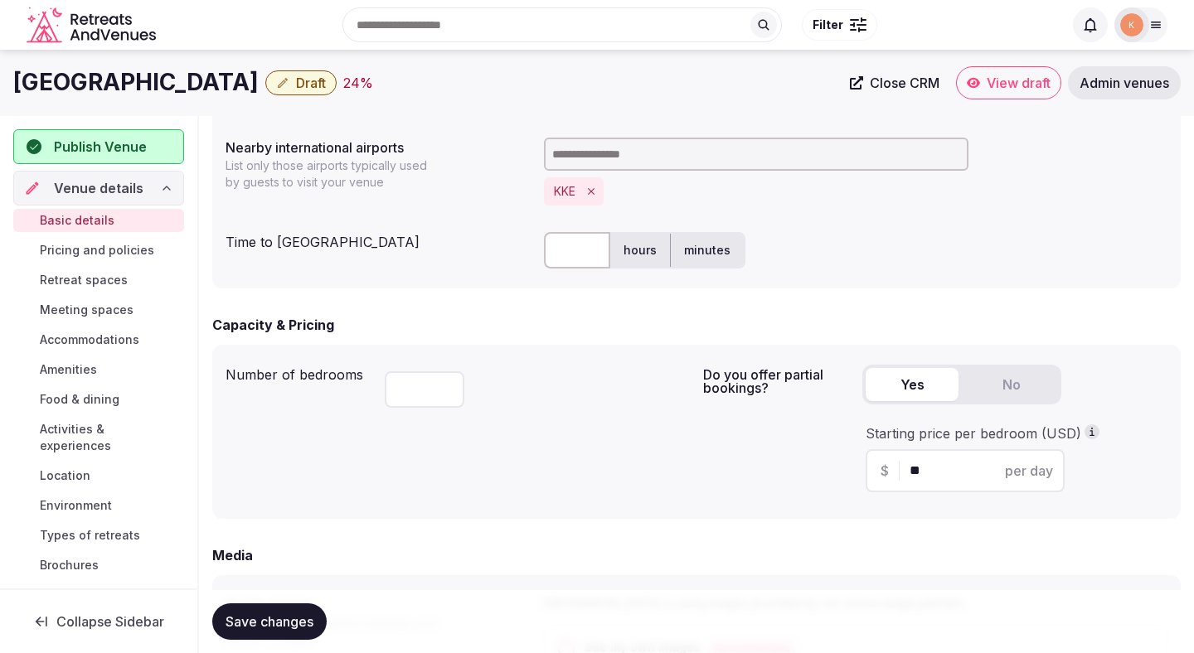
click at [554, 255] on input "text" at bounding box center [577, 250] width 66 height 36
type input "**"
click at [608, 415] on div "Number of bedrooms ***" at bounding box center [457, 432] width 464 height 148
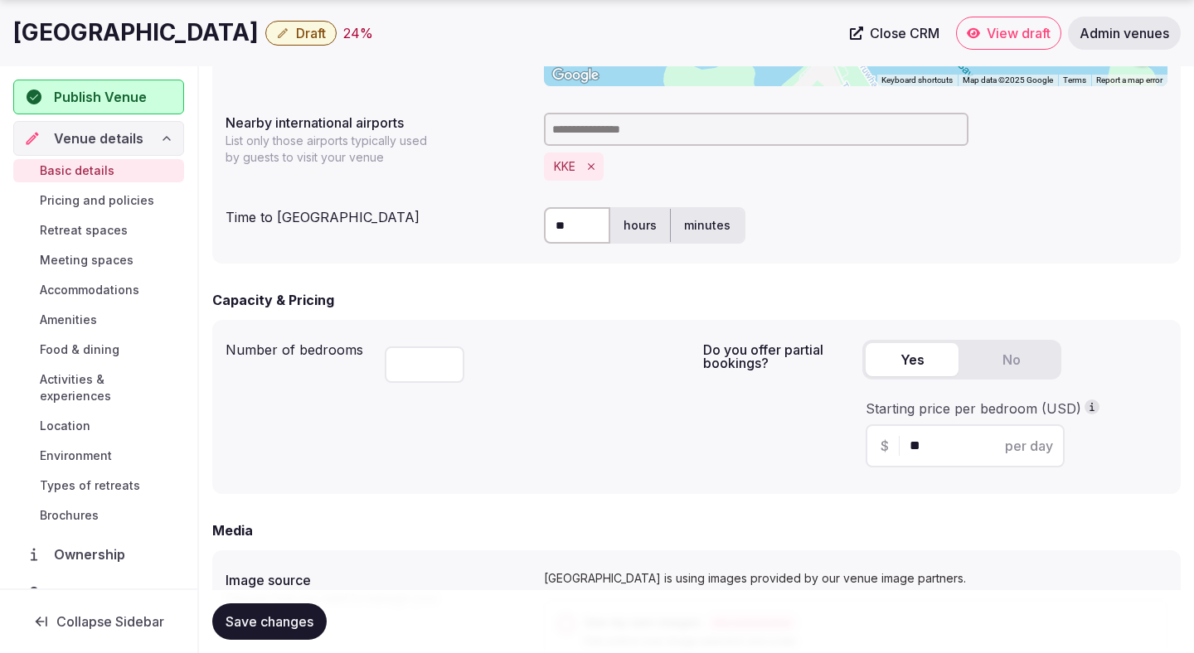
click at [608, 415] on div "Number of bedrooms ***" at bounding box center [457, 407] width 464 height 148
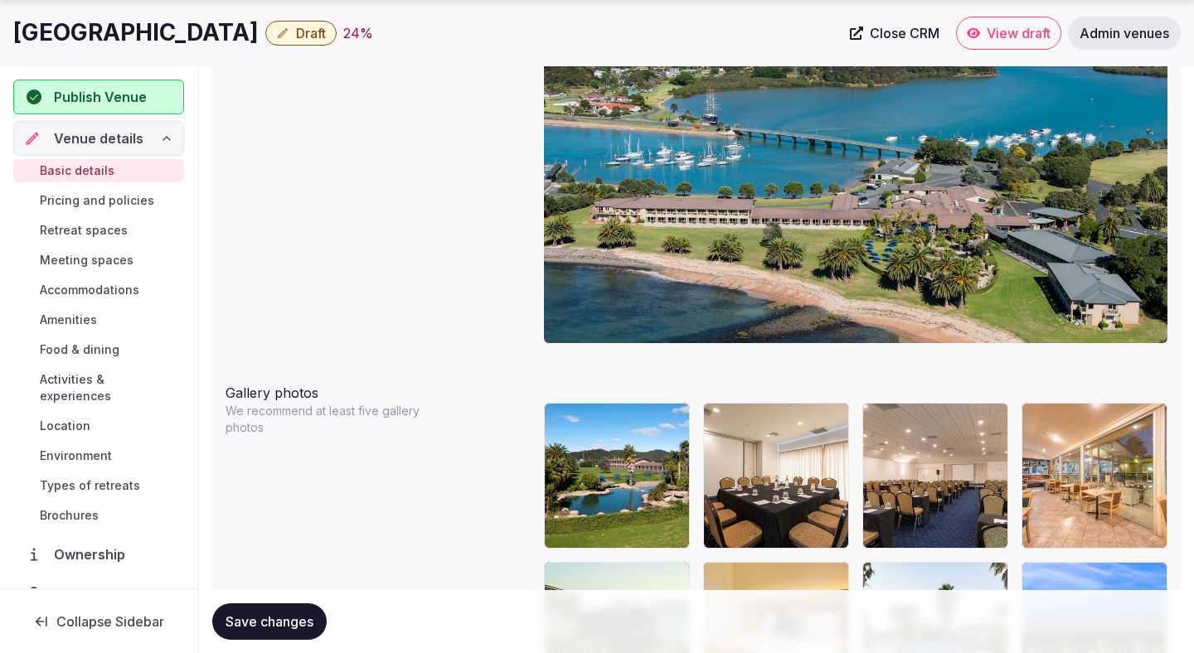
scroll to position [1905, 0]
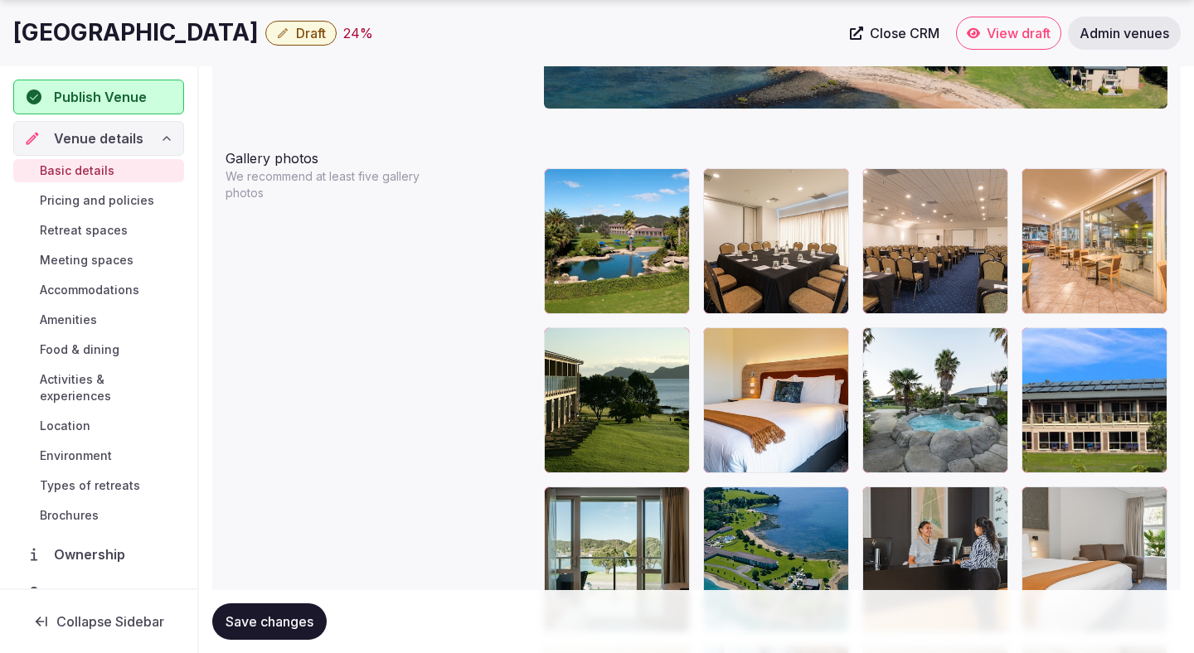
click at [285, 630] on button "Save changes" at bounding box center [269, 621] width 114 height 36
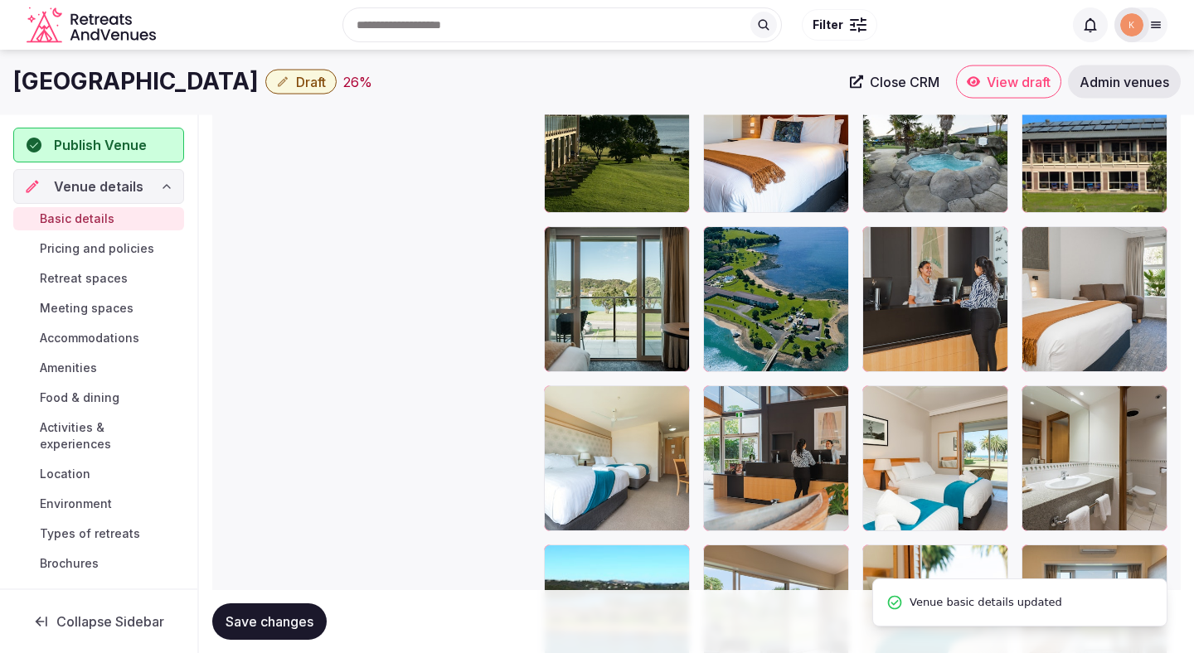
scroll to position [2139, 0]
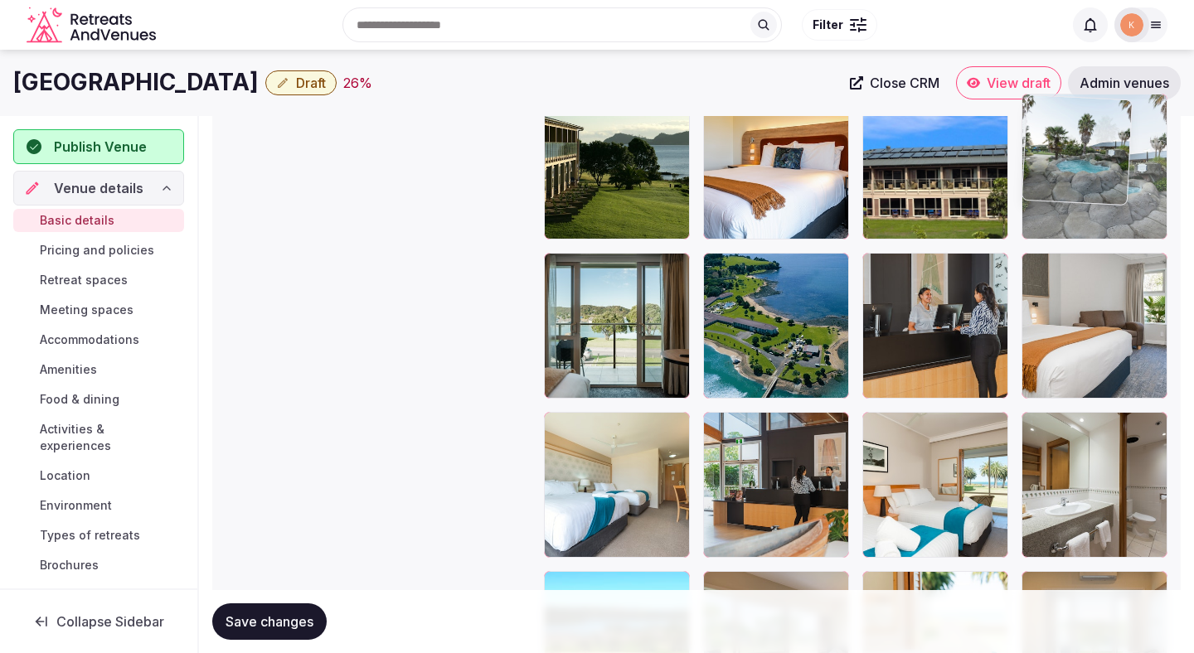
drag, startPoint x: 925, startPoint y: 182, endPoint x: 1082, endPoint y: 179, distance: 157.5
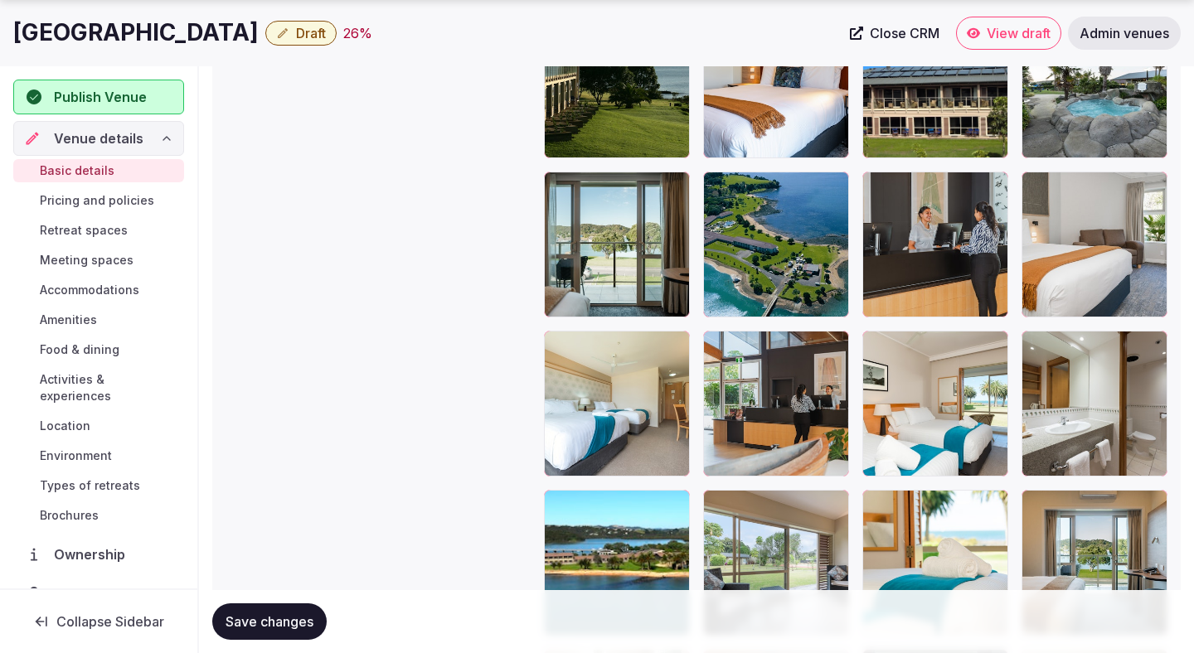
scroll to position [2275, 0]
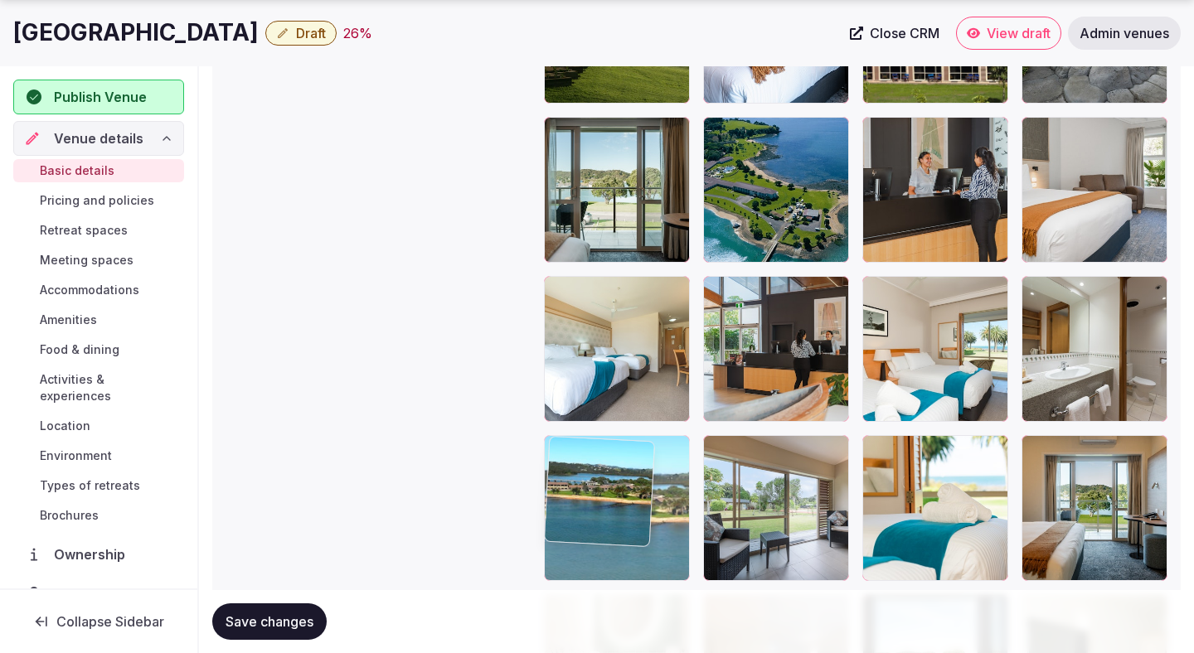
drag, startPoint x: 648, startPoint y: 477, endPoint x: 637, endPoint y: 499, distance: 24.1
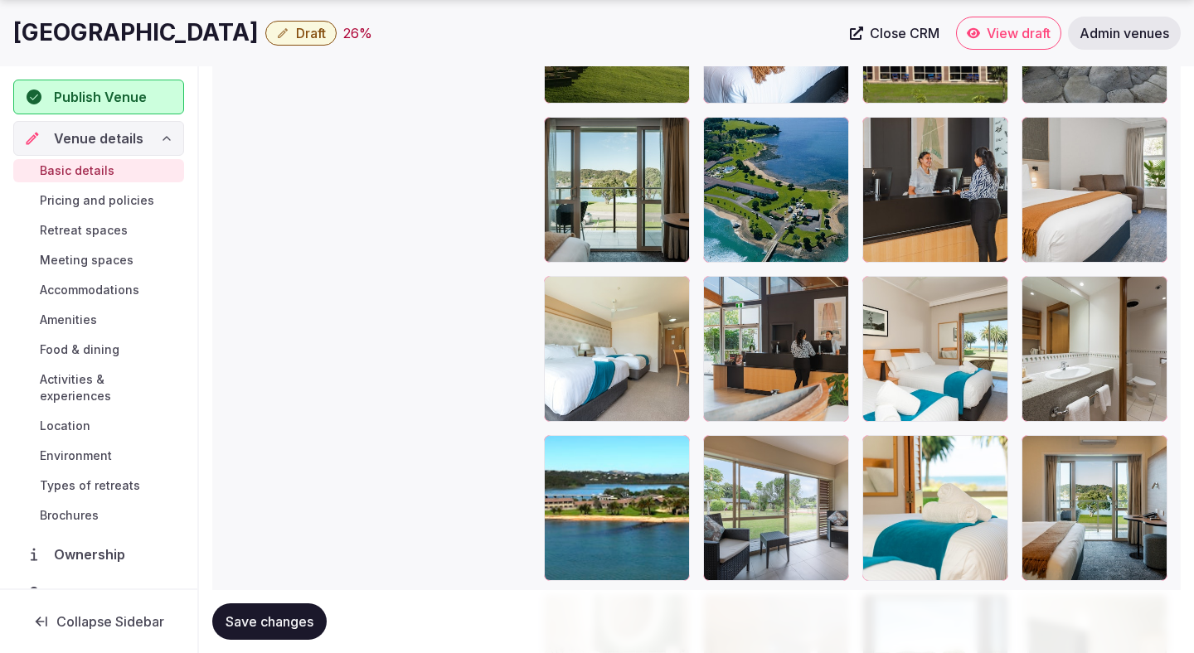
click at [282, 620] on span "Save changes" at bounding box center [269, 621] width 88 height 17
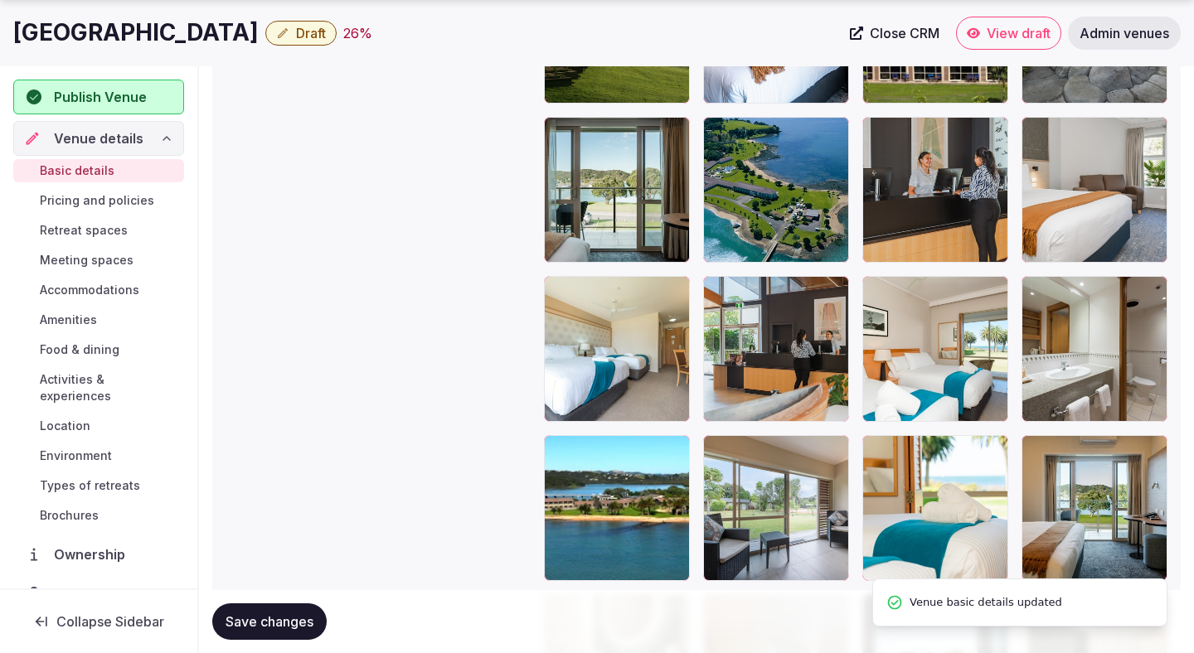
click at [283, 622] on span "Save changes" at bounding box center [269, 621] width 88 height 17
click at [337, 22] on button "Draft" at bounding box center [300, 33] width 71 height 25
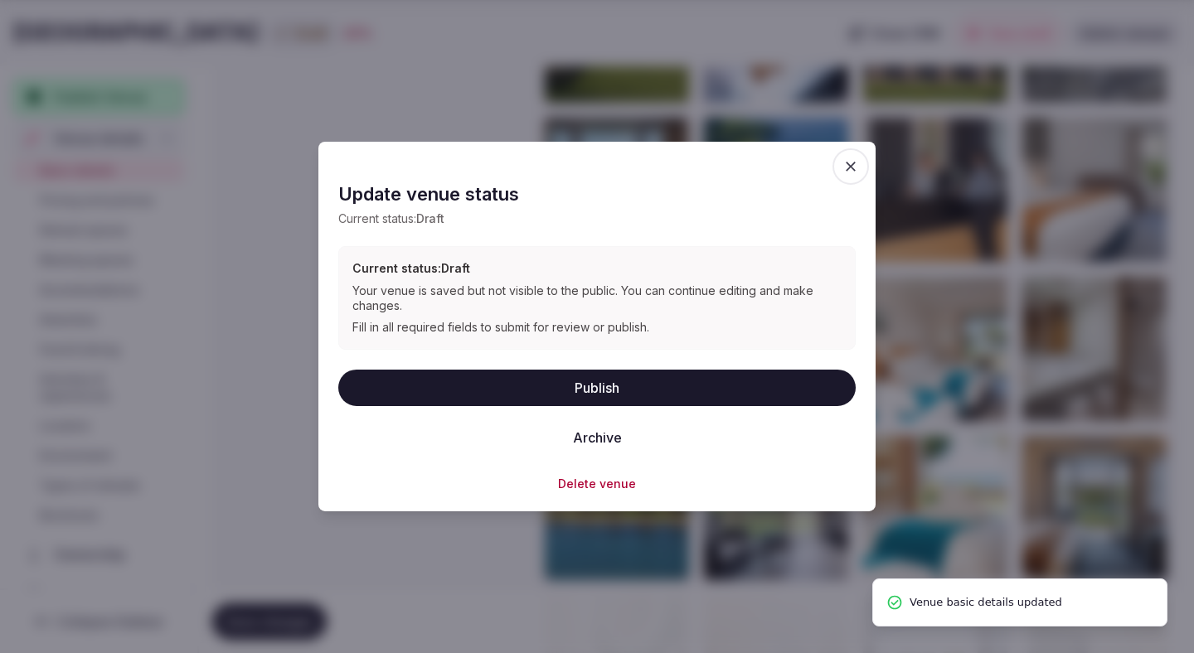
click at [509, 396] on button "Publish" at bounding box center [596, 387] width 517 height 36
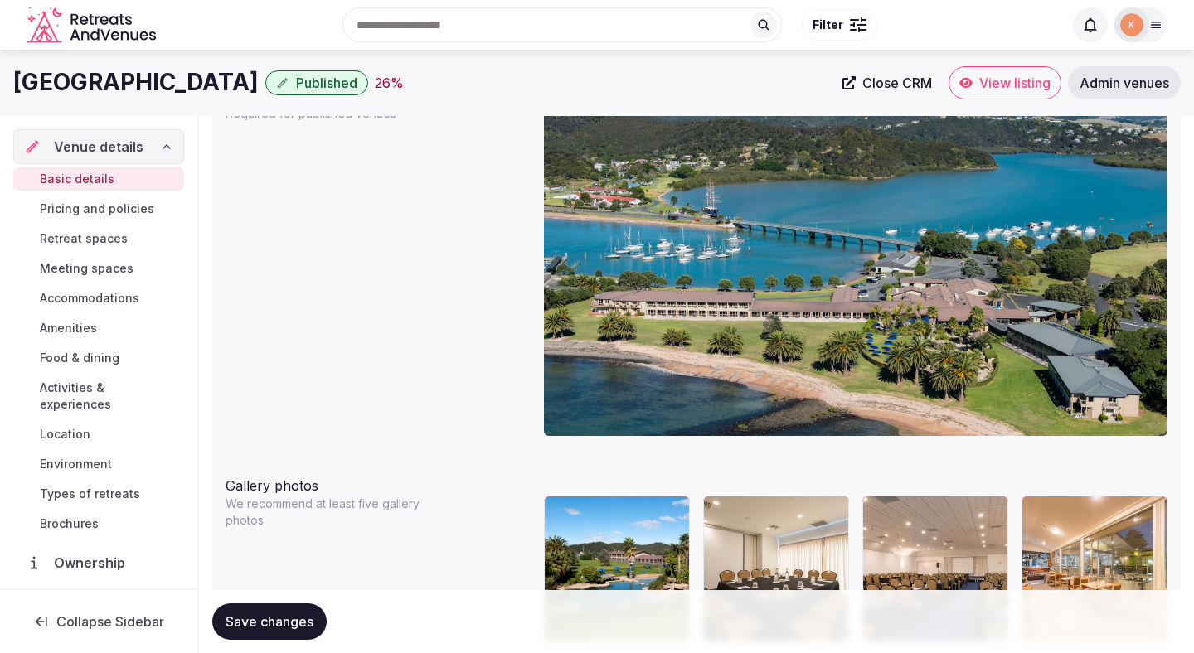
scroll to position [1421, 0]
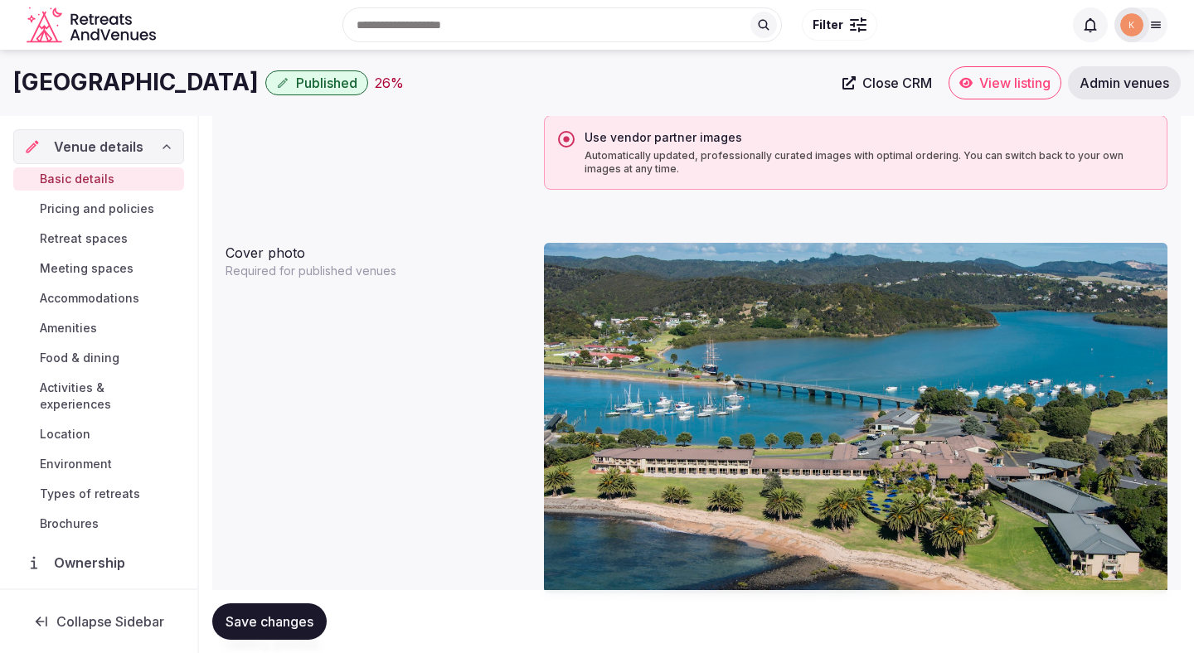
click at [989, 83] on span "View listing" at bounding box center [1014, 83] width 71 height 17
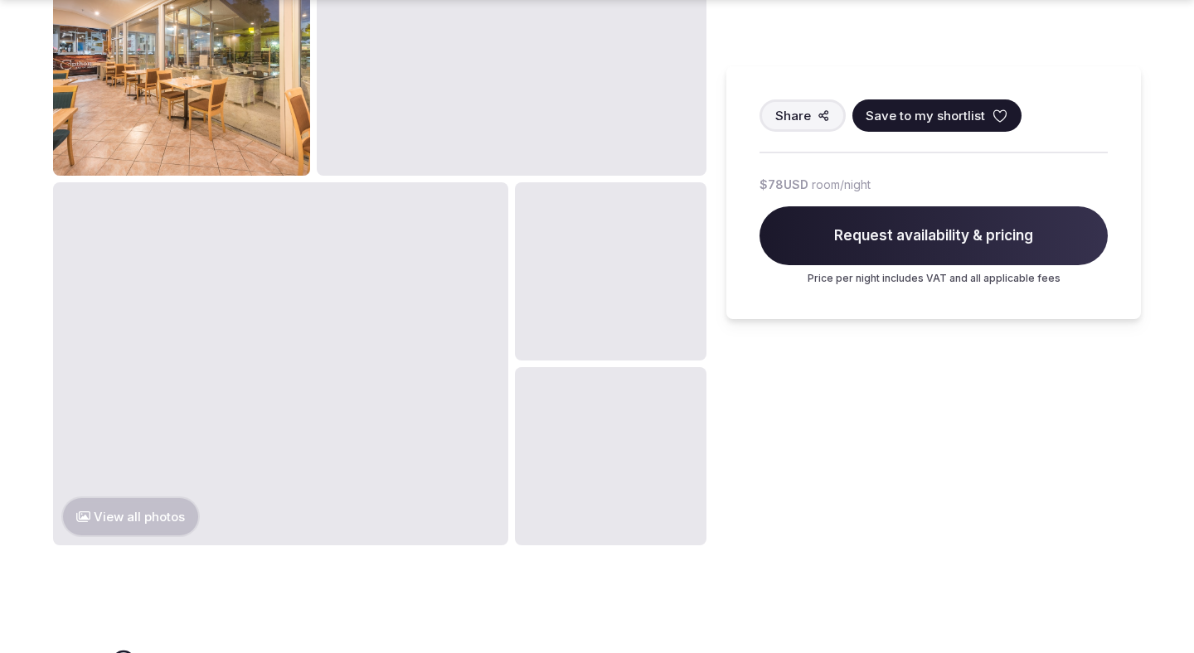
scroll to position [831, 0]
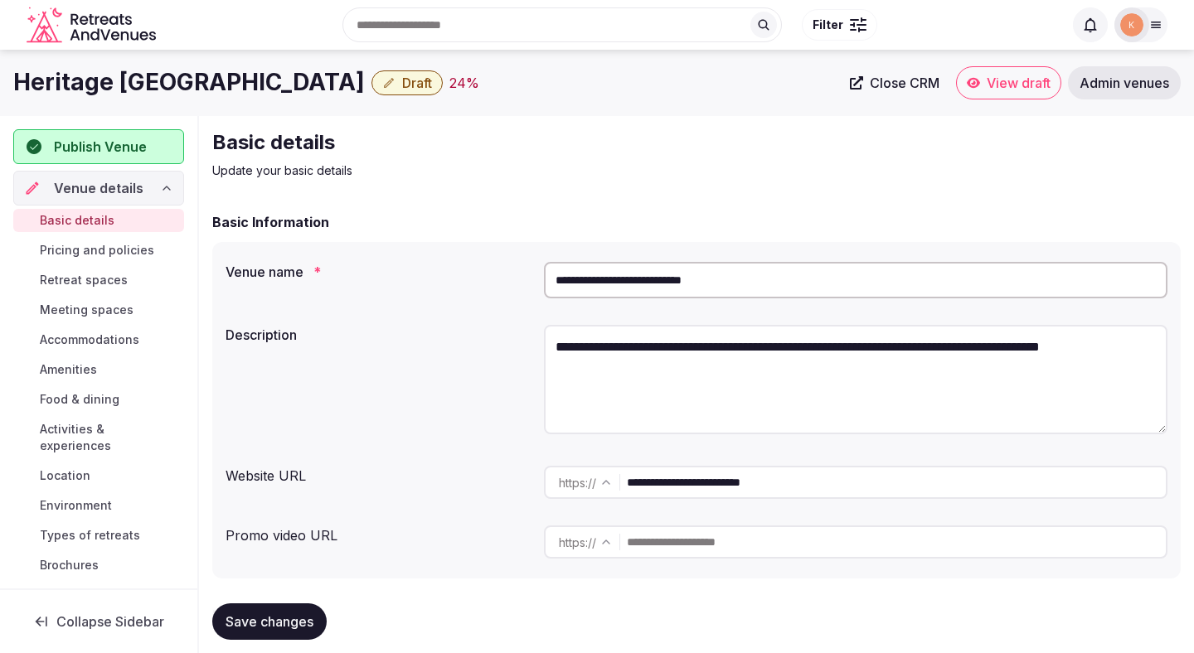
click at [700, 289] on input "**********" at bounding box center [855, 280] width 623 height 36
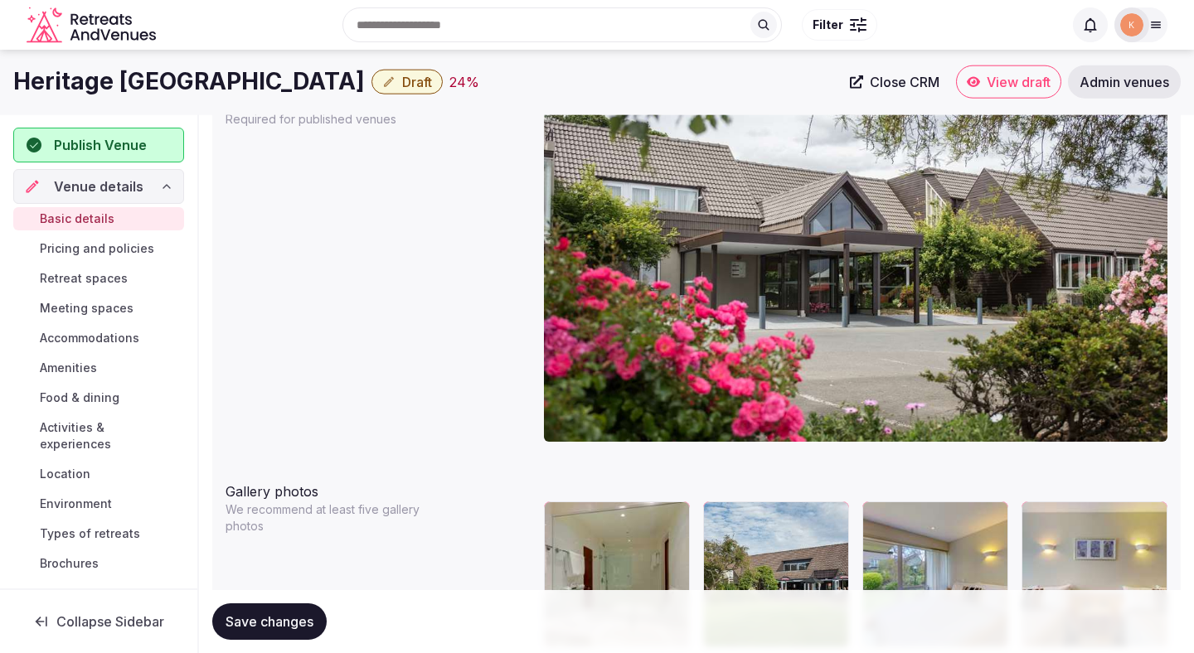
scroll to position [1189, 0]
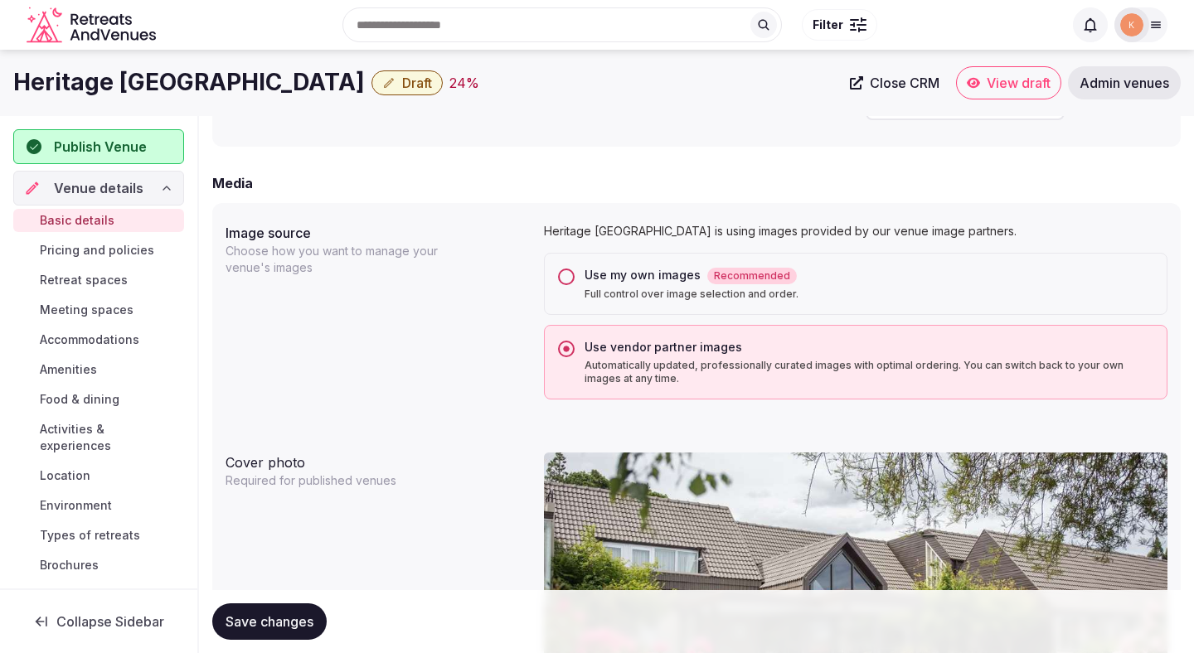
click at [657, 288] on p "Full control over image selection and order." at bounding box center [868, 294] width 569 height 13
click at [574, 285] on button "Use my own images Recommended Full control over image selection and order." at bounding box center [566, 277] width 17 height 17
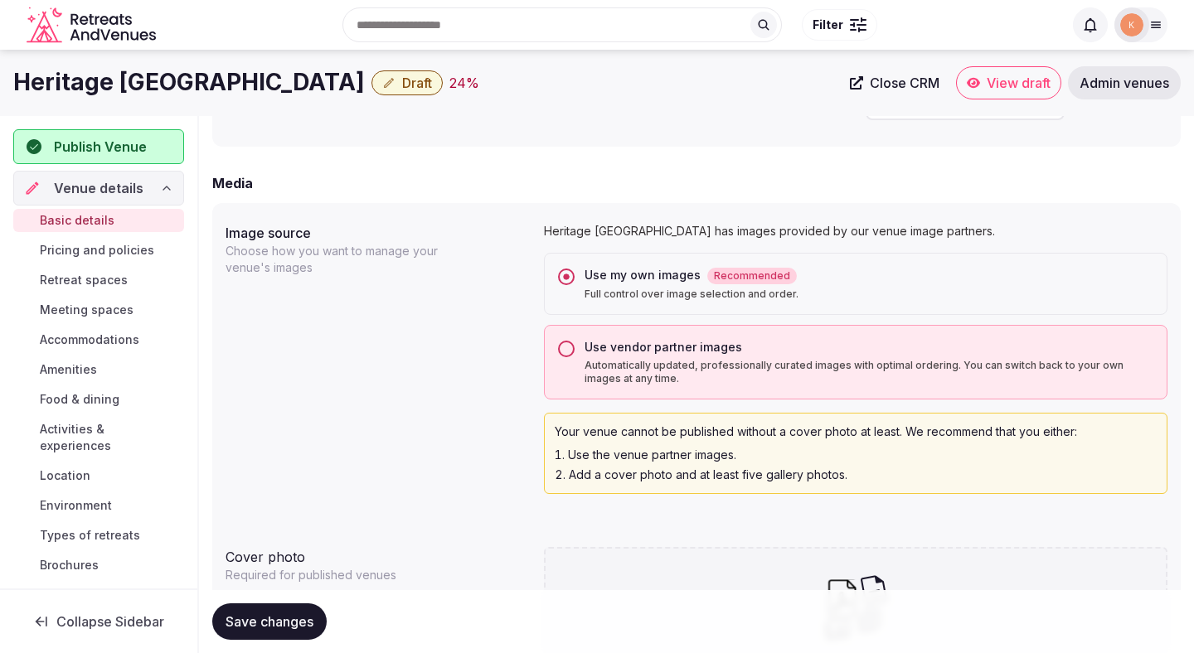
click at [283, 632] on button "Save changes" at bounding box center [269, 621] width 114 height 36
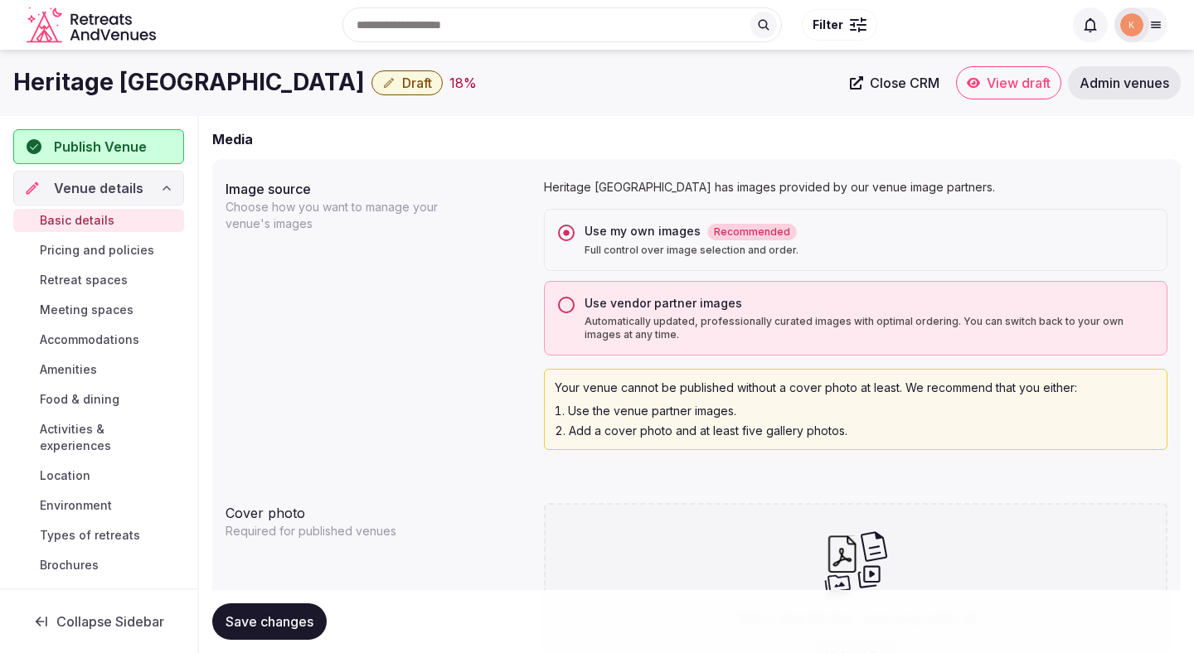
scroll to position [1232, 0]
click at [301, 612] on button "Save changes" at bounding box center [269, 621] width 114 height 36
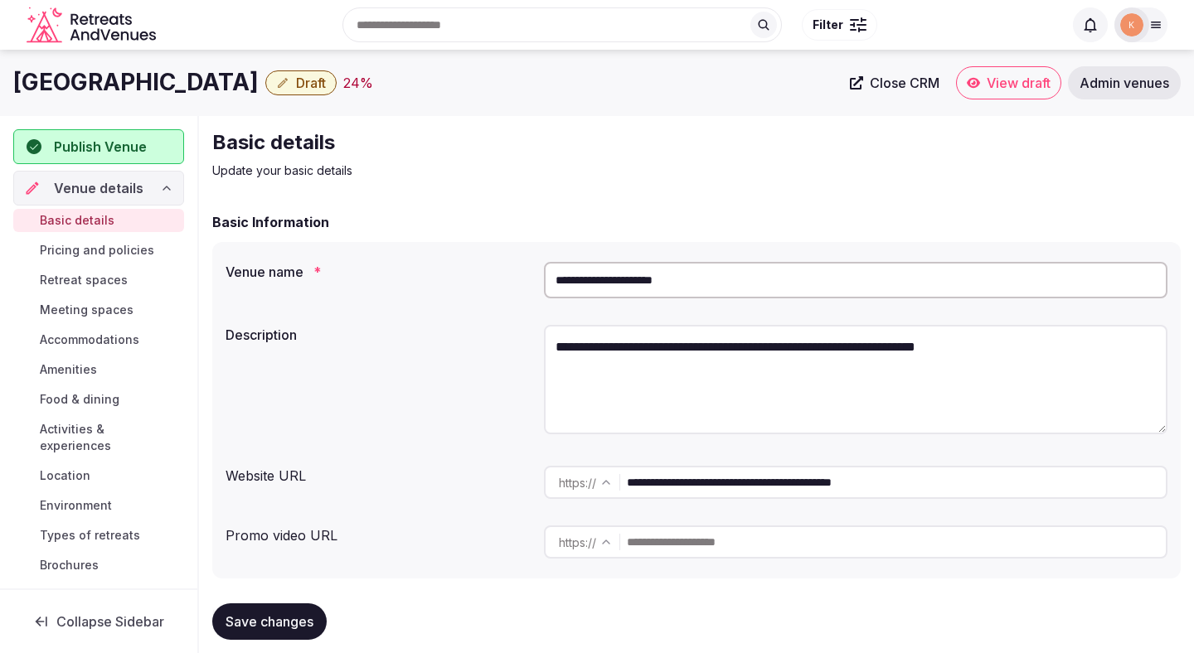
click at [645, 279] on input "**********" at bounding box center [855, 280] width 623 height 36
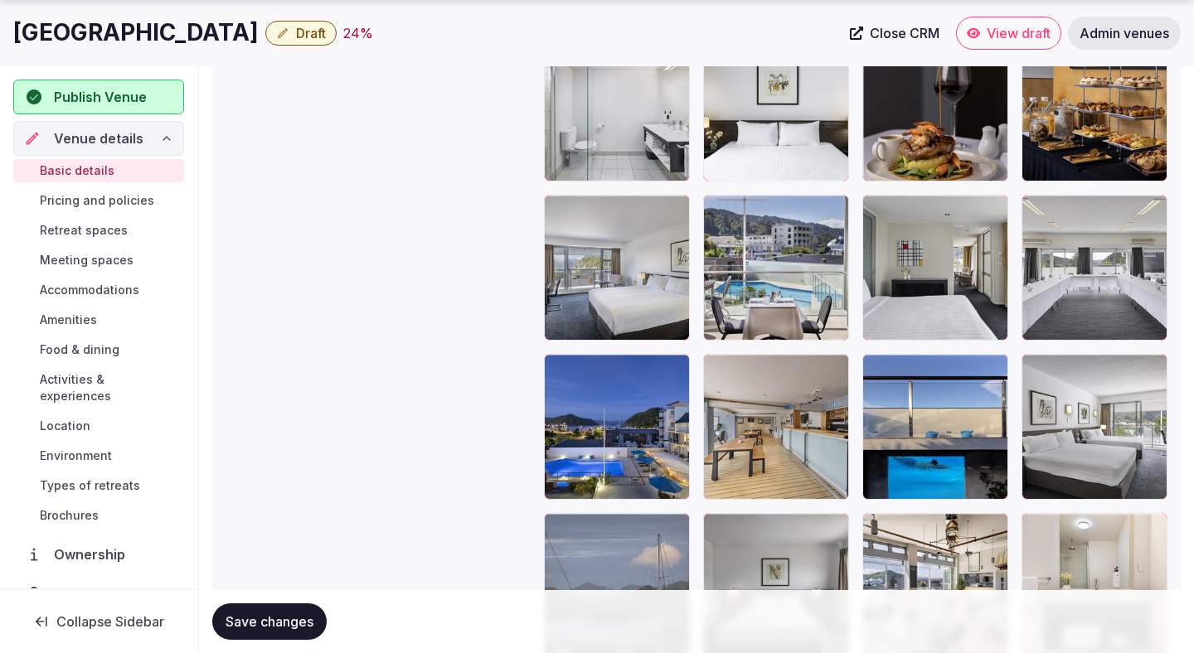
scroll to position [2305, 0]
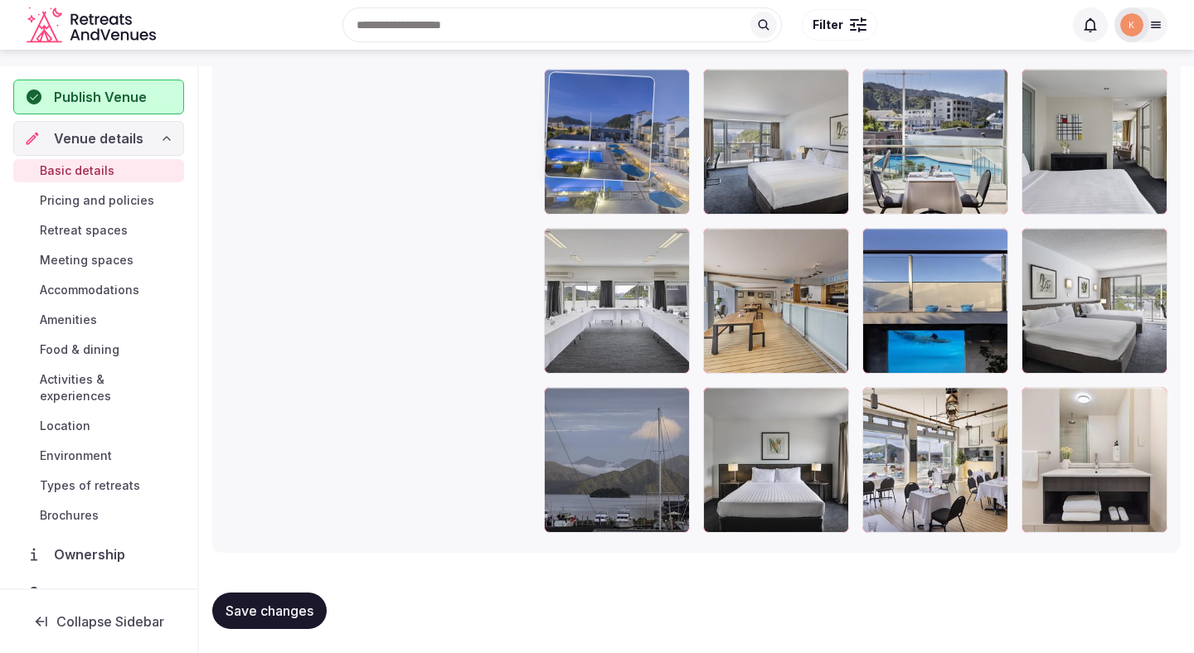
drag, startPoint x: 620, startPoint y: 303, endPoint x: 623, endPoint y: 116, distance: 186.5
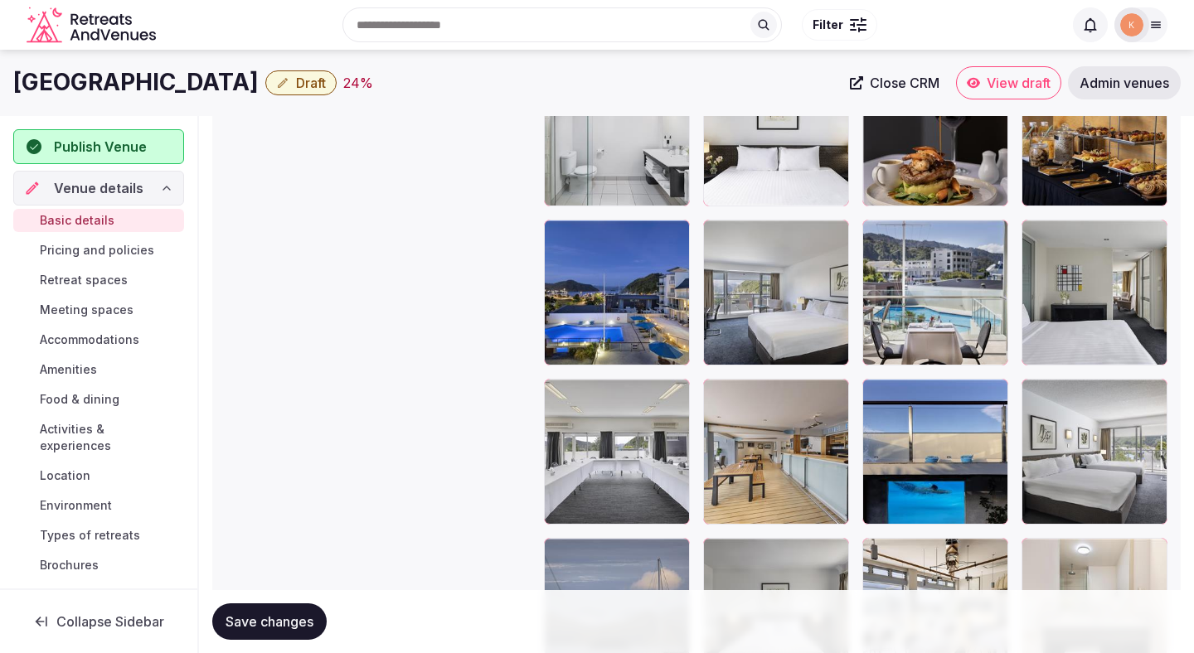
scroll to position [2116, 0]
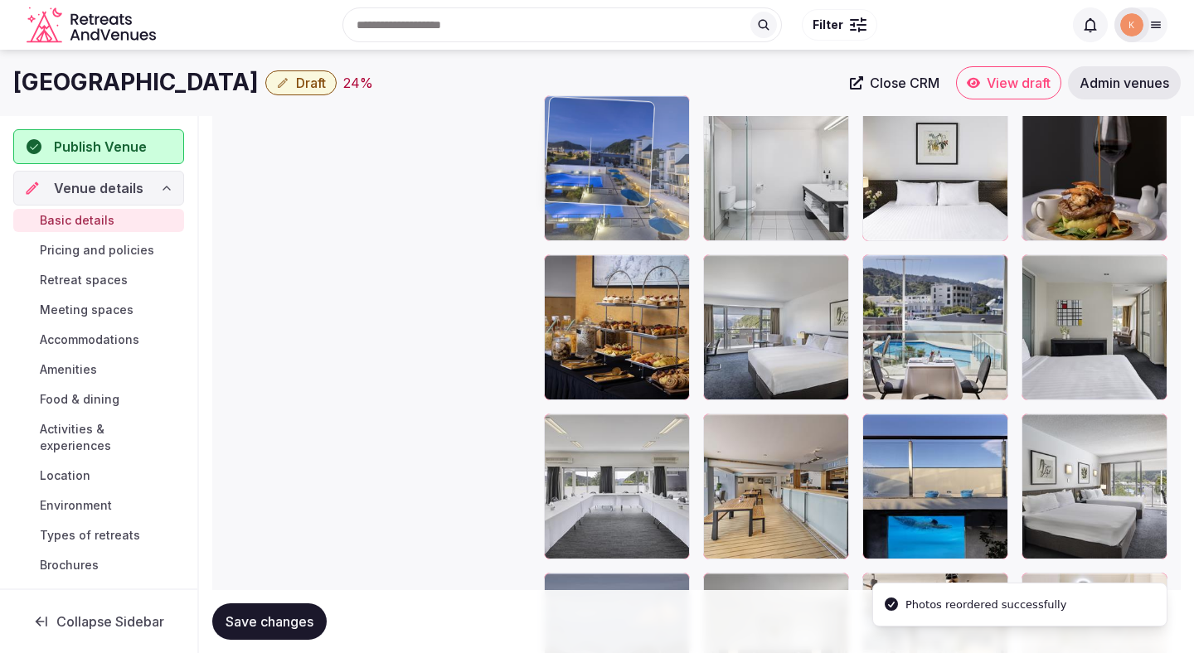
drag, startPoint x: 597, startPoint y: 310, endPoint x: 597, endPoint y: 167, distance: 143.4
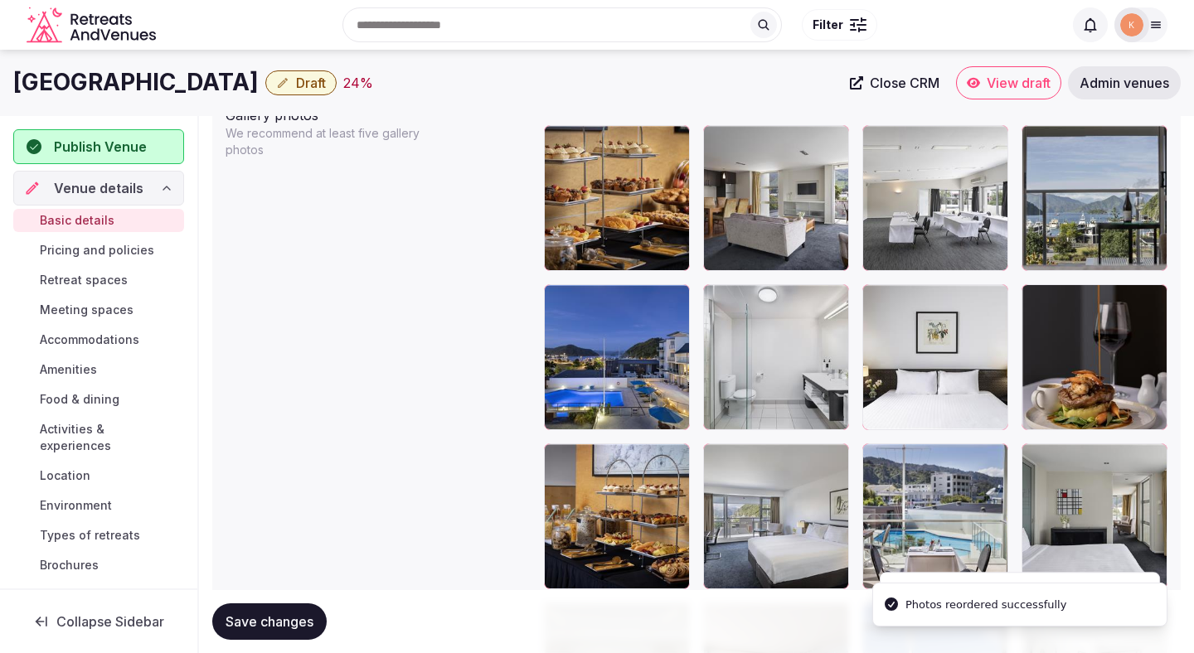
scroll to position [1881, 0]
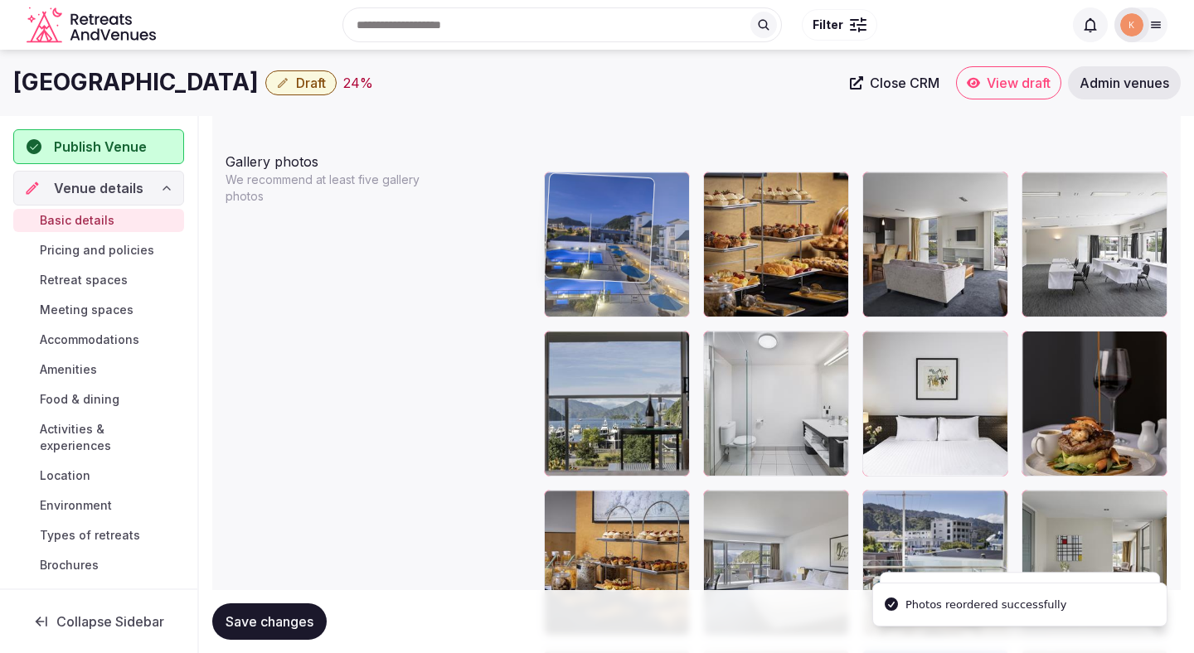
drag, startPoint x: 591, startPoint y: 372, endPoint x: 591, endPoint y: 236, distance: 135.9
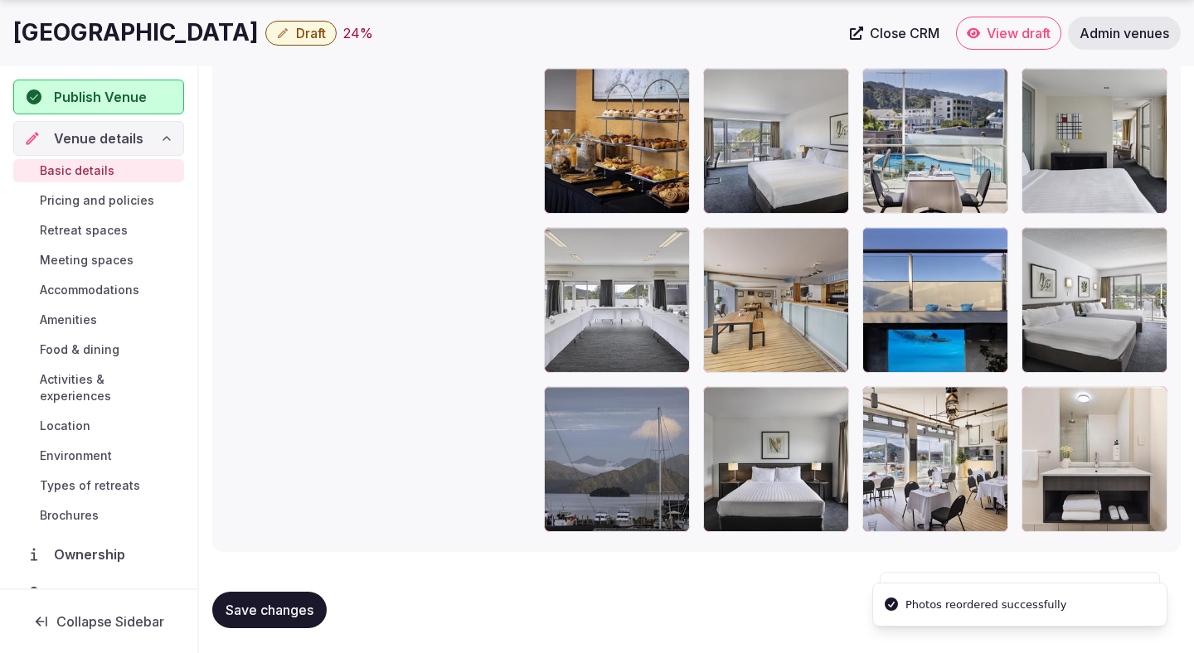
scroll to position [2305, 0]
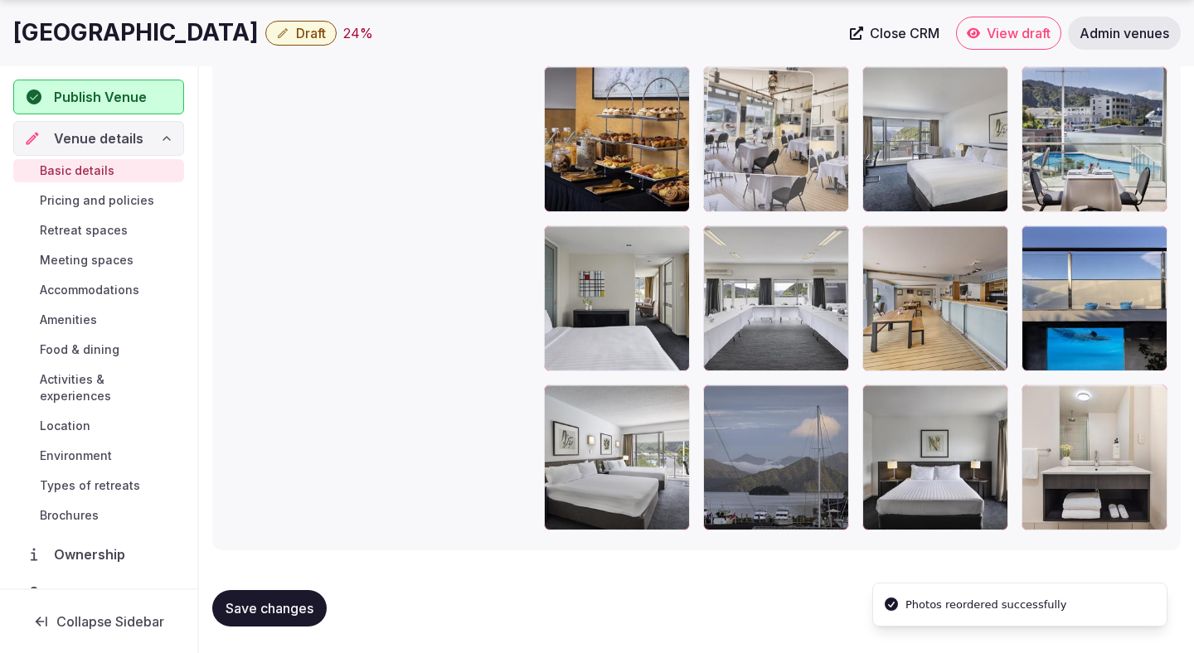
drag, startPoint x: 916, startPoint y: 439, endPoint x: 779, endPoint y: 177, distance: 295.5
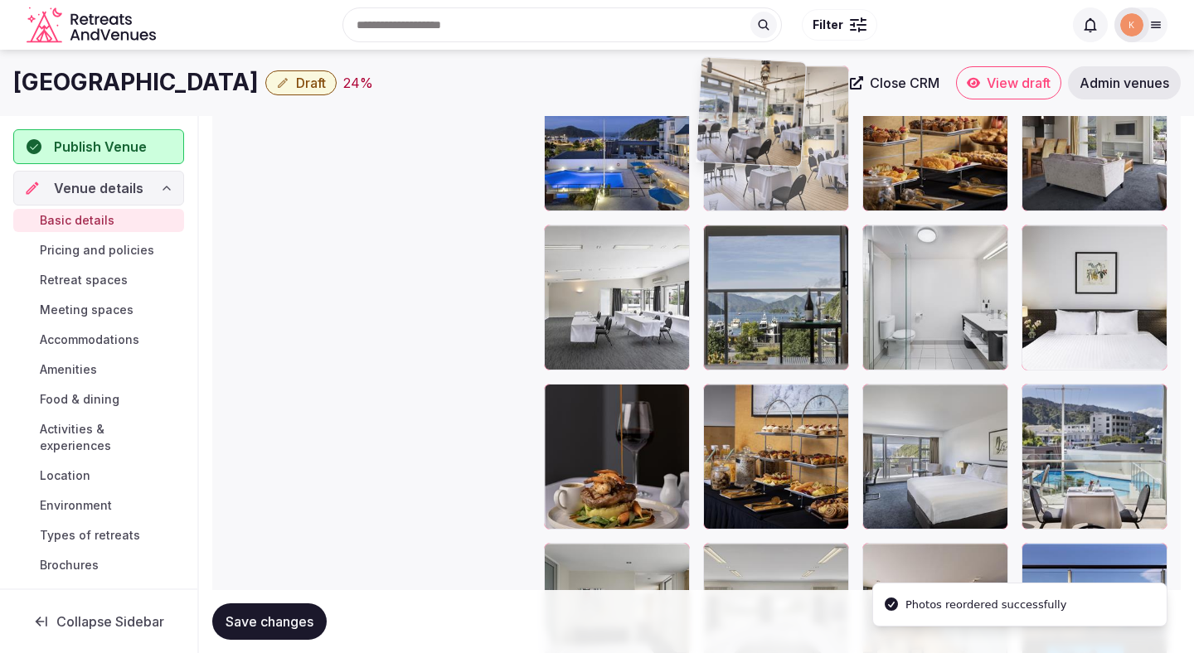
scroll to position [1975, 0]
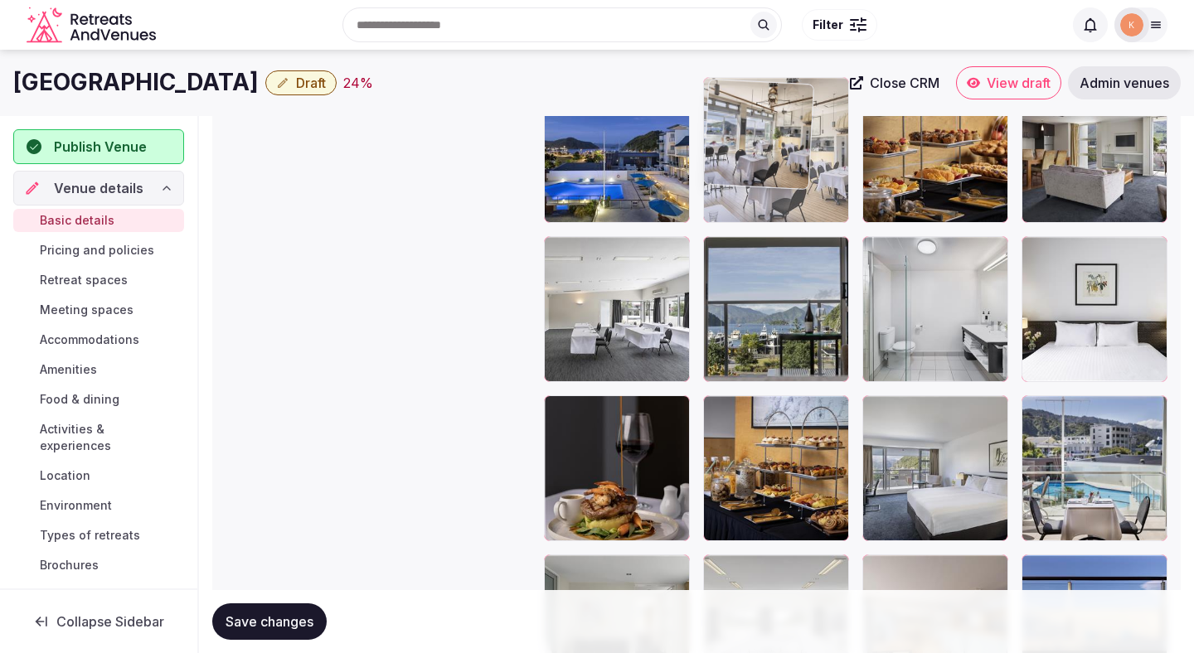
drag, startPoint x: 774, startPoint y: 374, endPoint x: 771, endPoint y: 179, distance: 194.8
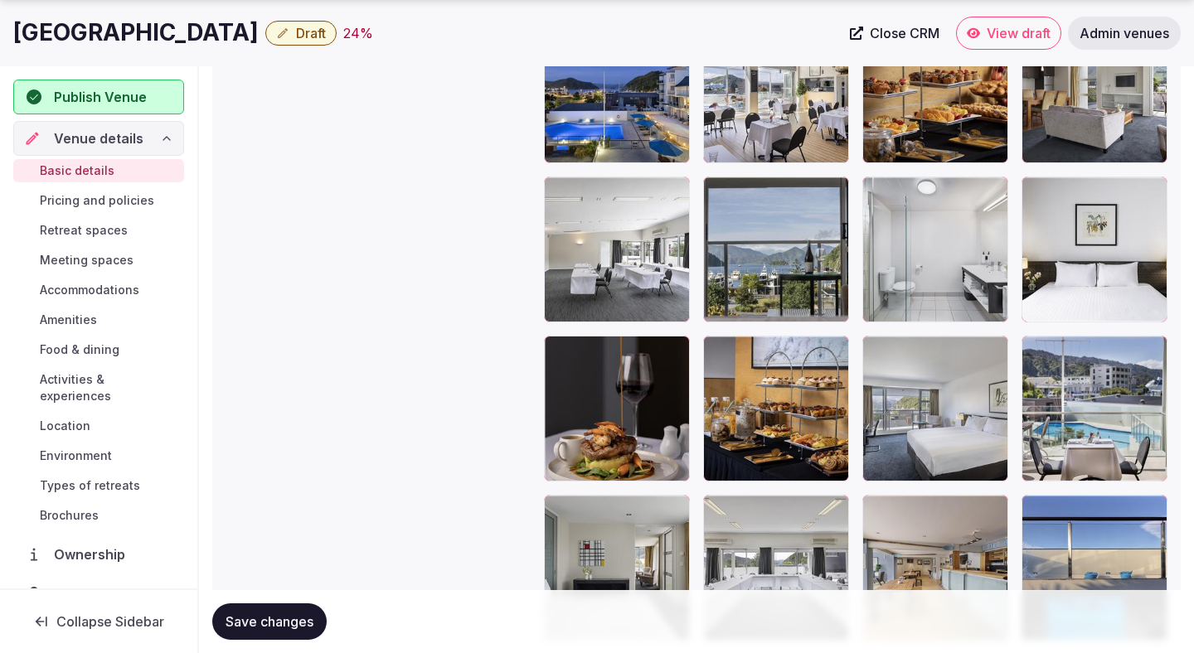
scroll to position [2039, 0]
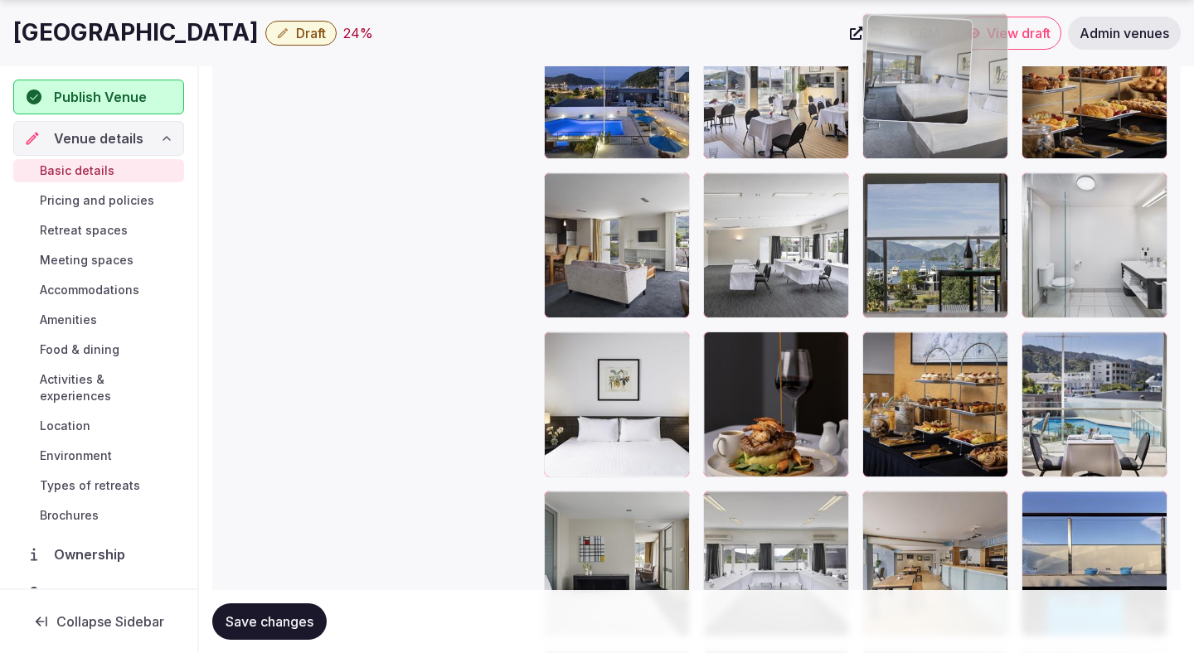
drag, startPoint x: 939, startPoint y: 395, endPoint x: 941, endPoint y: 144, distance: 251.1
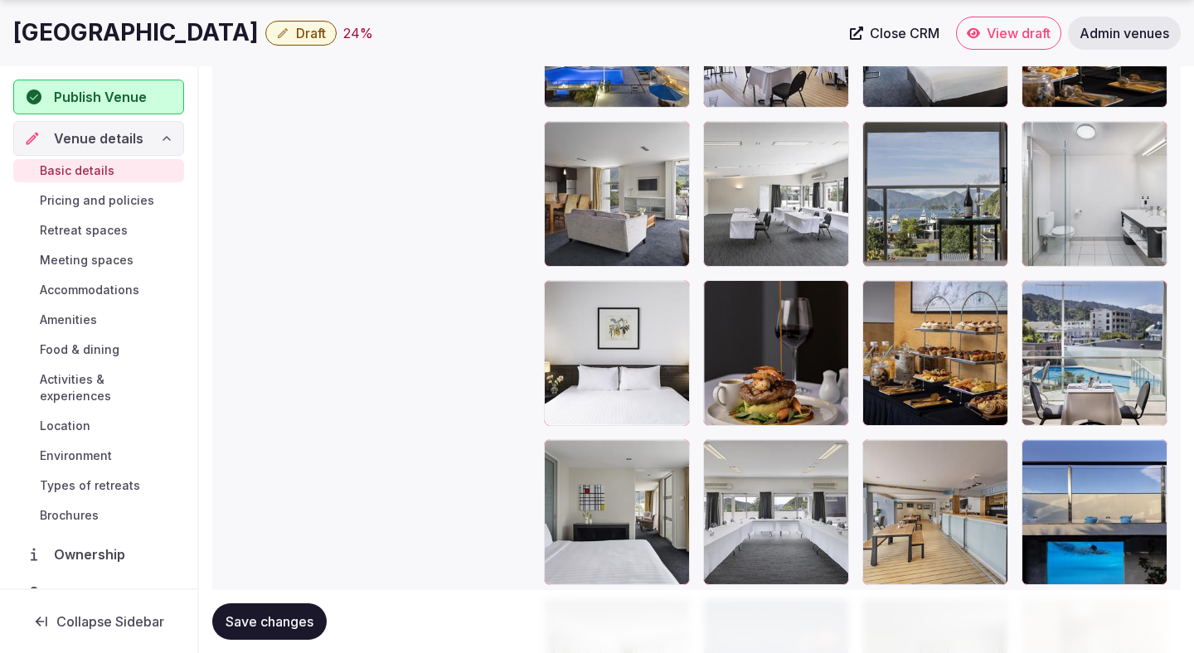
scroll to position [2118, 0]
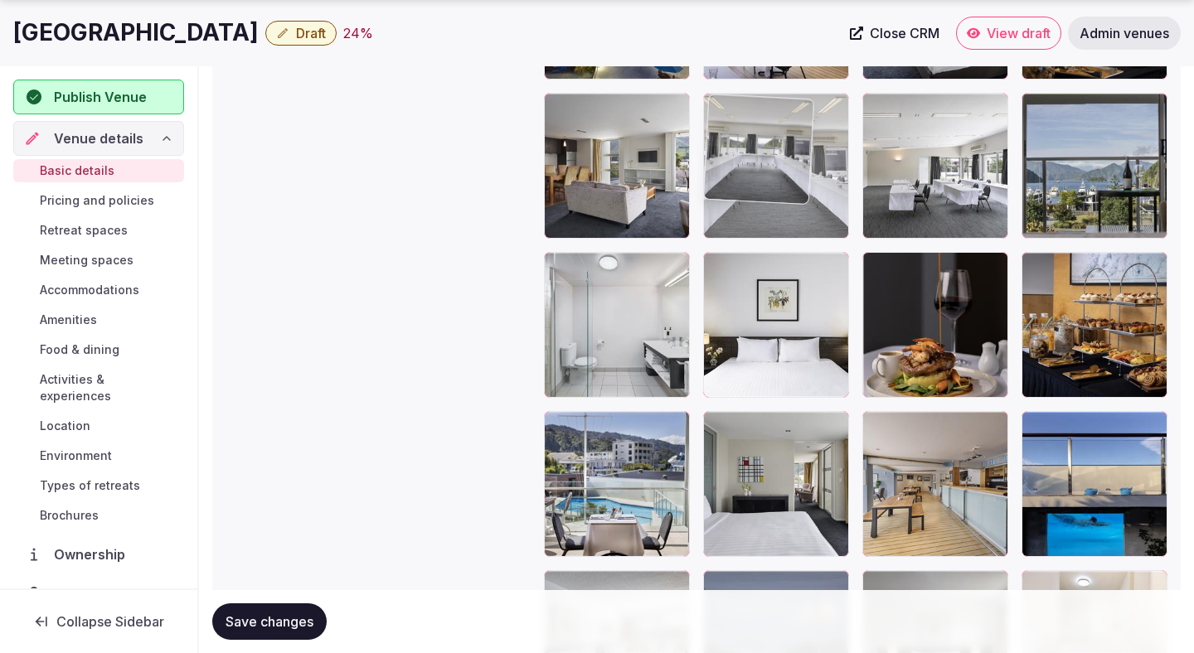
drag, startPoint x: 748, startPoint y: 513, endPoint x: 801, endPoint y: 141, distance: 375.9
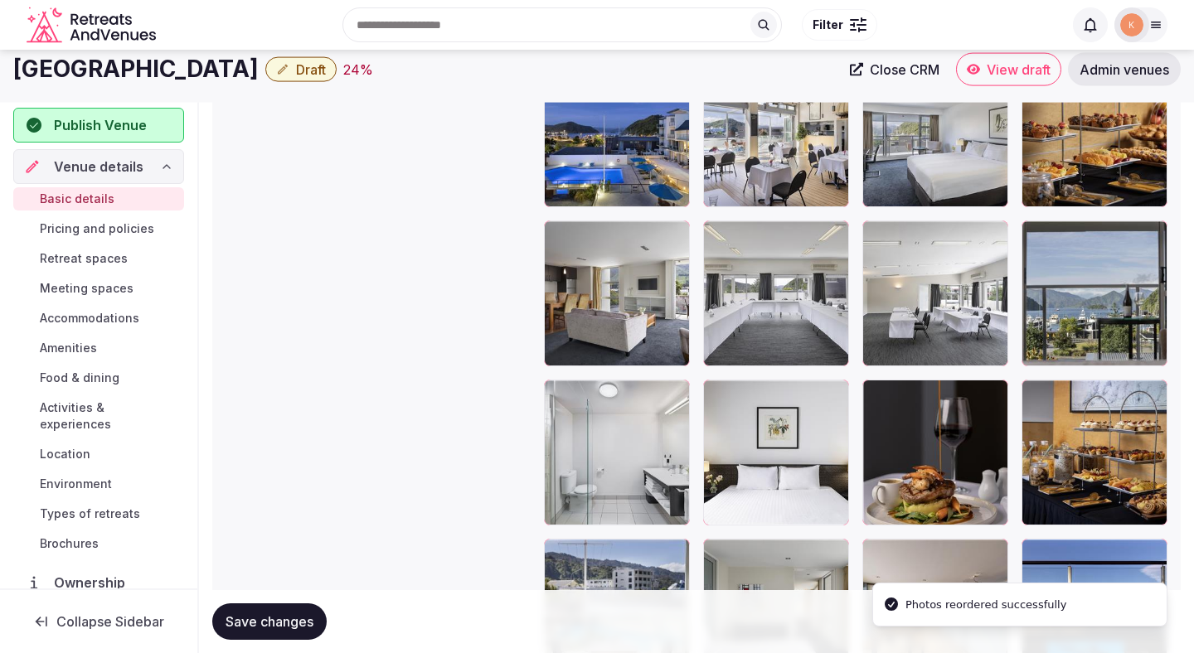
scroll to position [1908, 0]
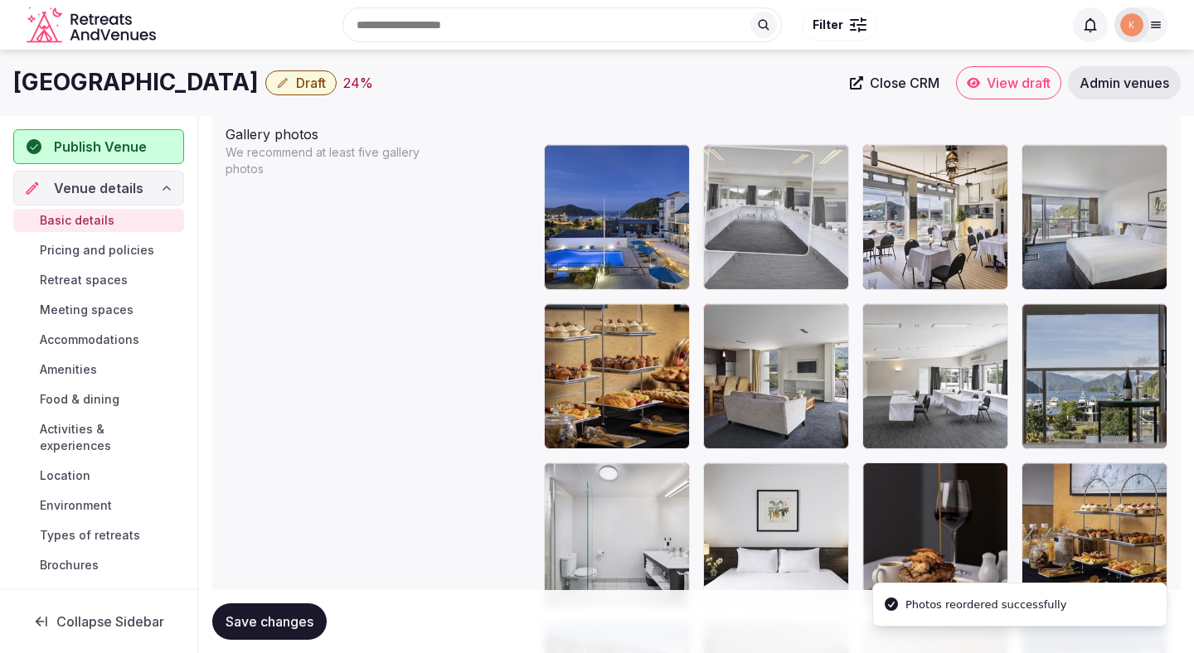
drag, startPoint x: 761, startPoint y: 357, endPoint x: 758, endPoint y: 219, distance: 138.5
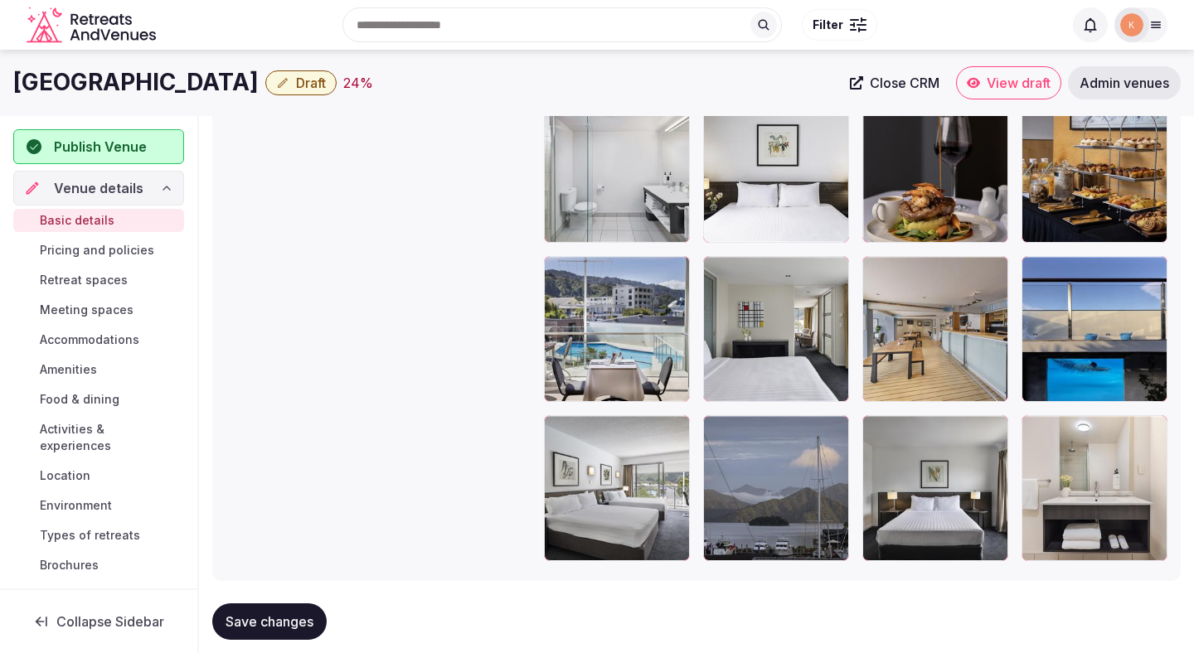
scroll to position [2266, 0]
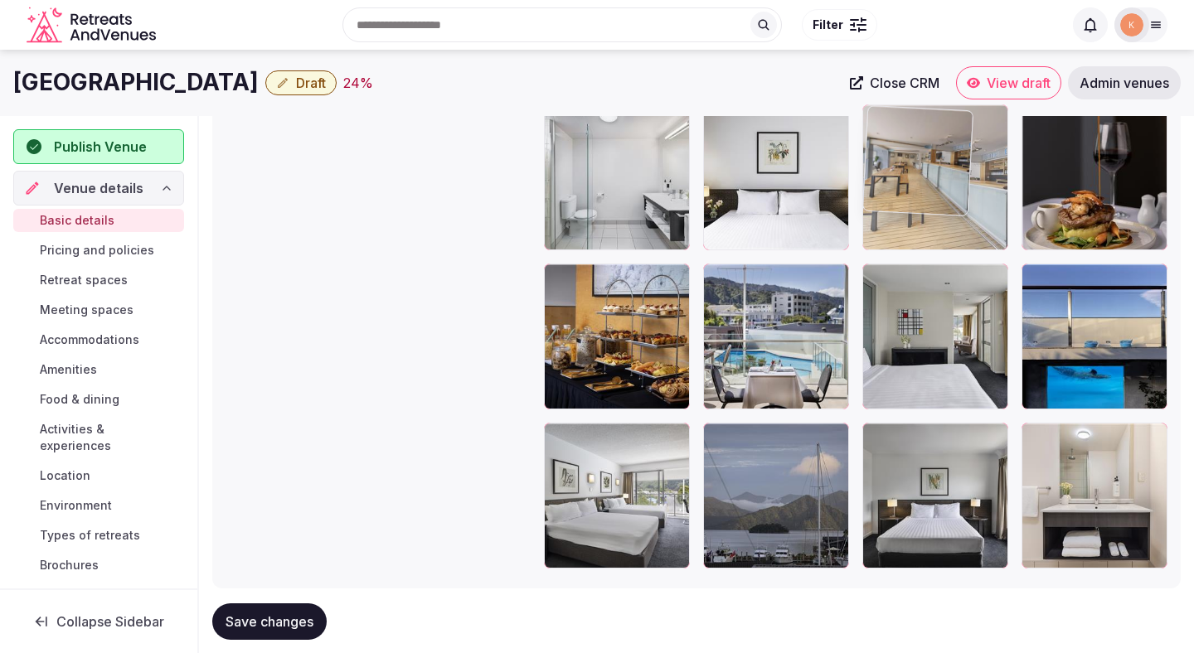
drag, startPoint x: 914, startPoint y: 327, endPoint x: 913, endPoint y: 182, distance: 144.2
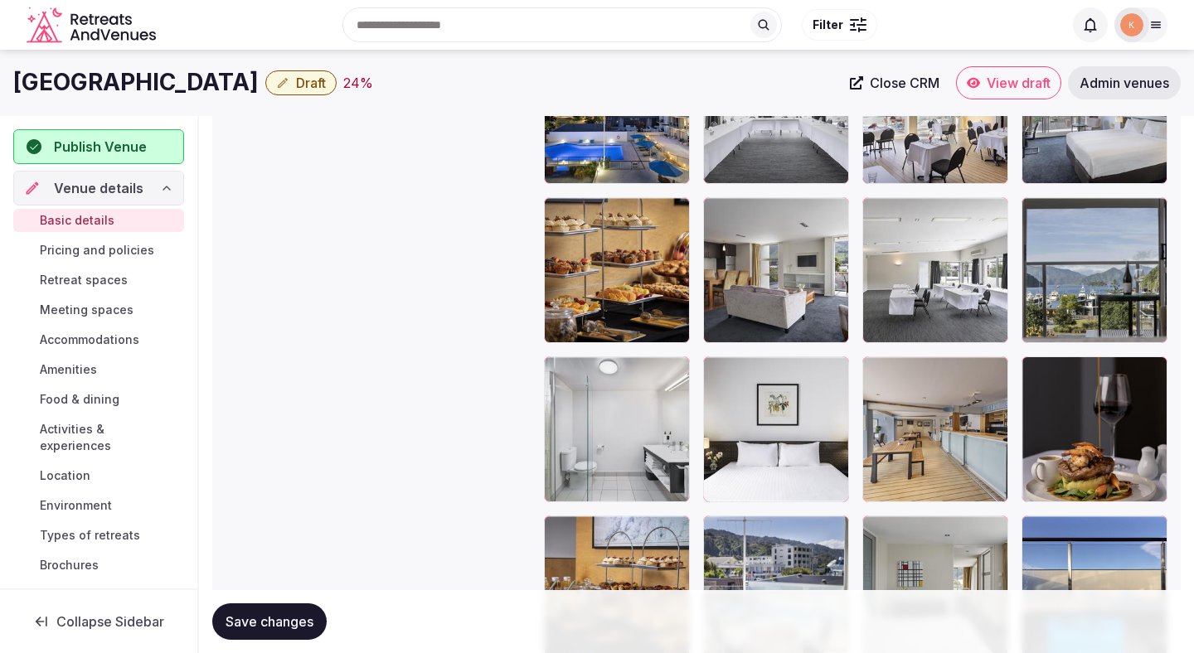
scroll to position [1989, 0]
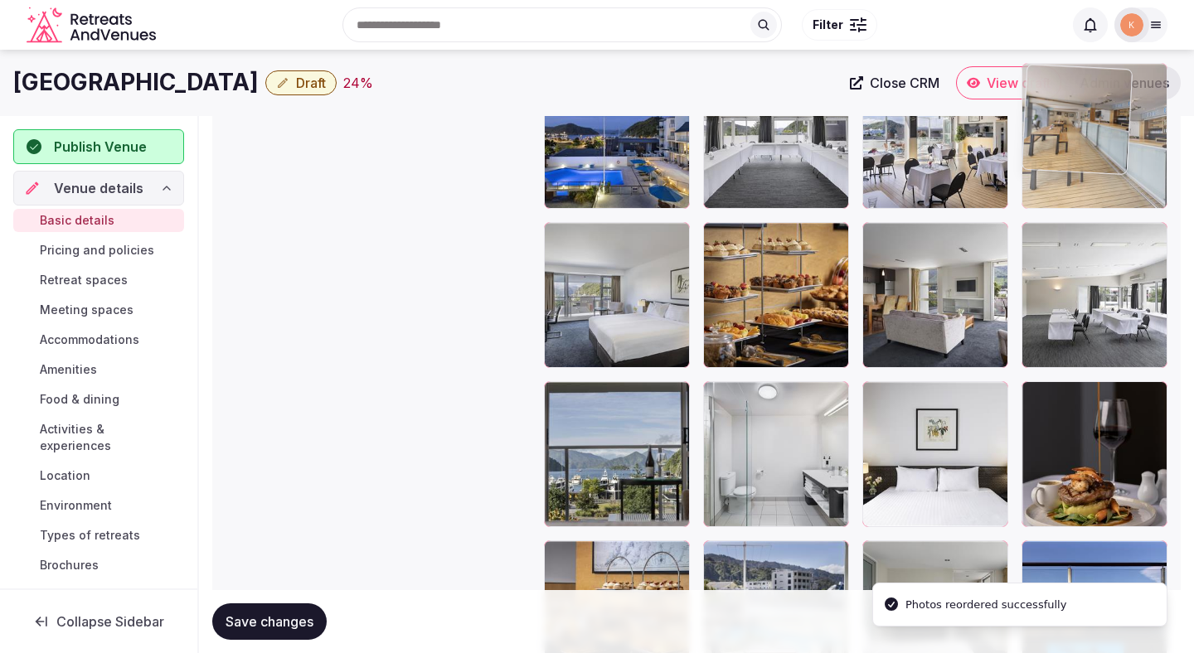
drag, startPoint x: 900, startPoint y: 451, endPoint x: 1064, endPoint y: 201, distance: 298.6
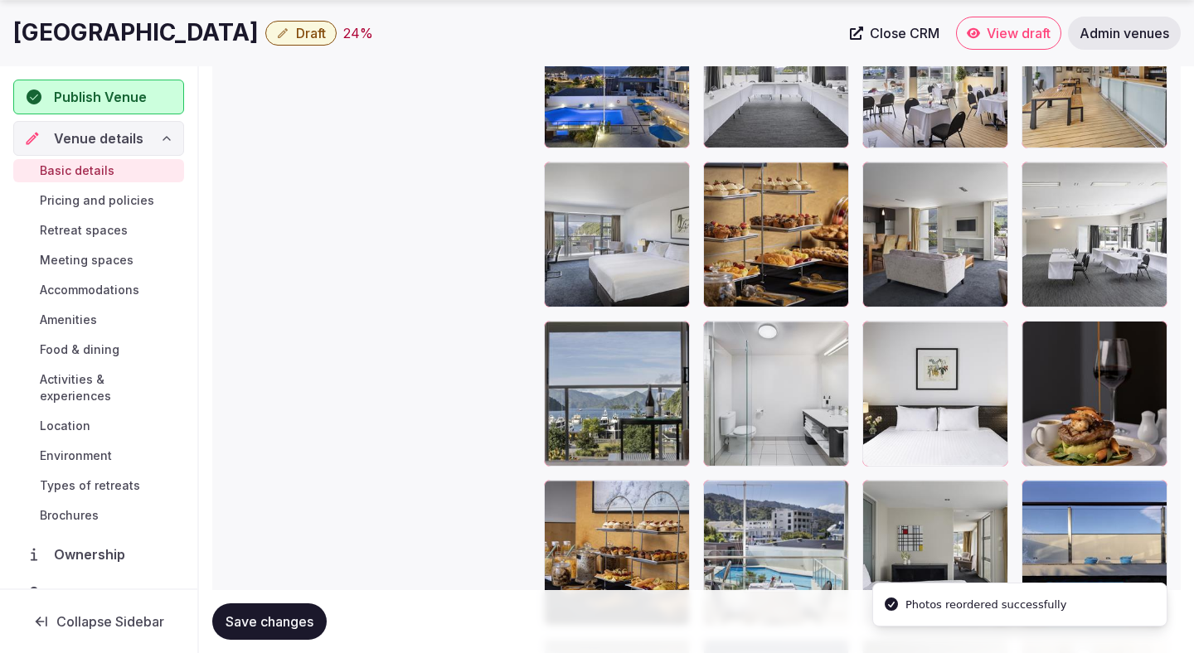
scroll to position [2051, 0]
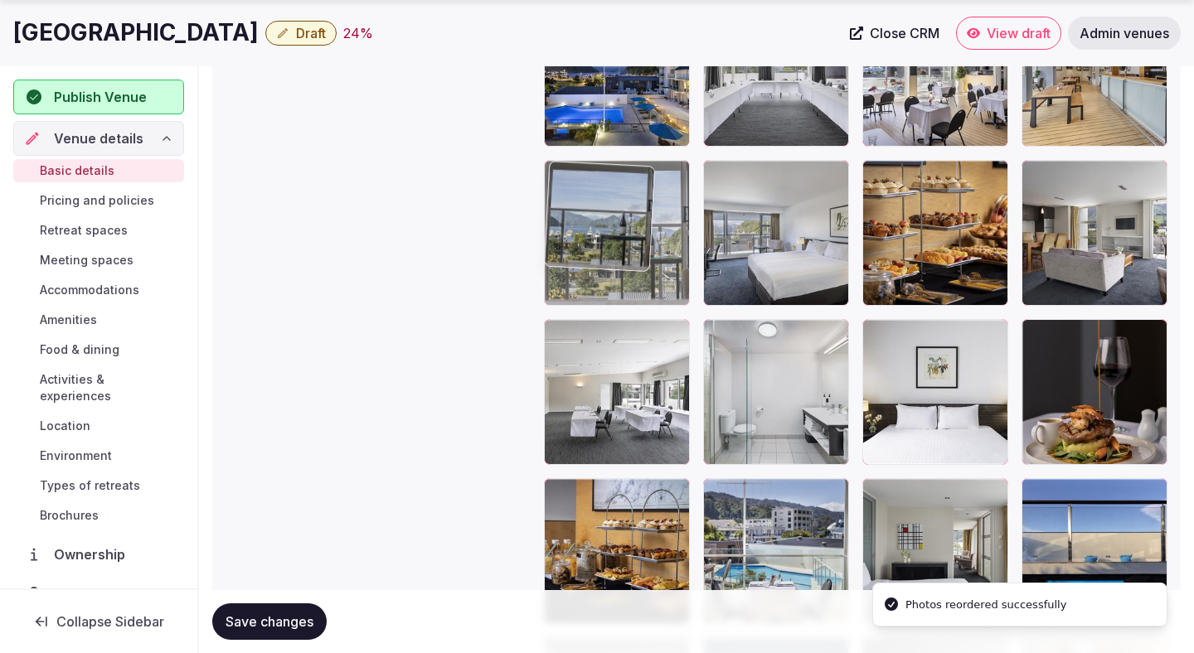
drag, startPoint x: 635, startPoint y: 412, endPoint x: 634, endPoint y: 272, distance: 140.1
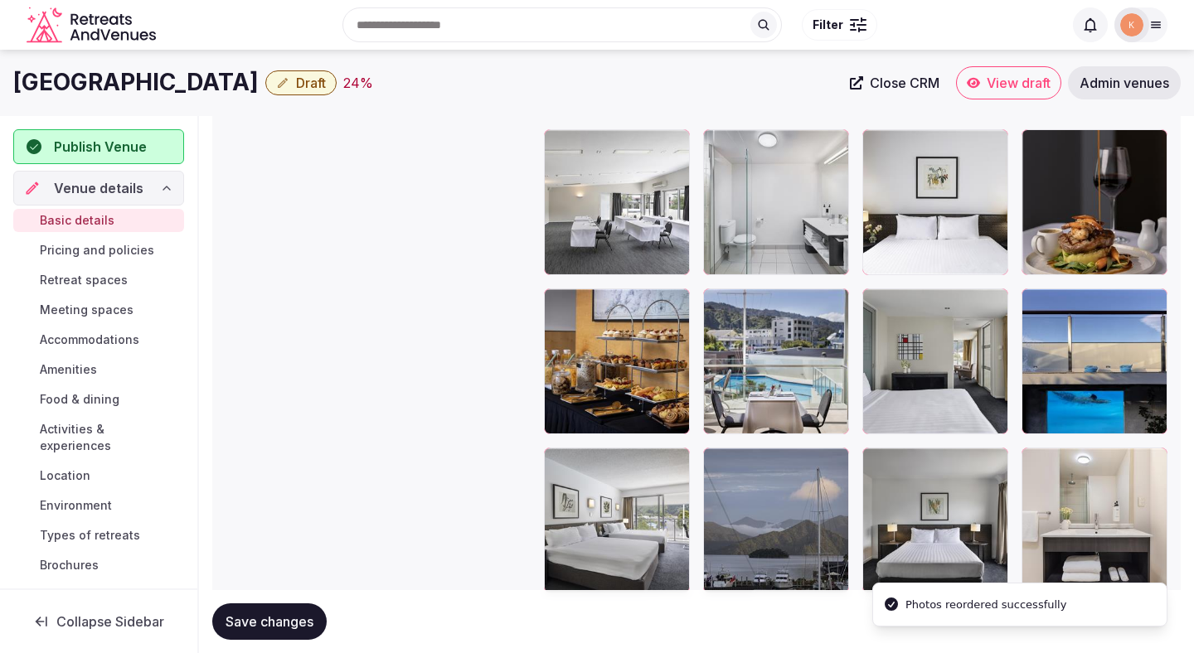
scroll to position [2238, 0]
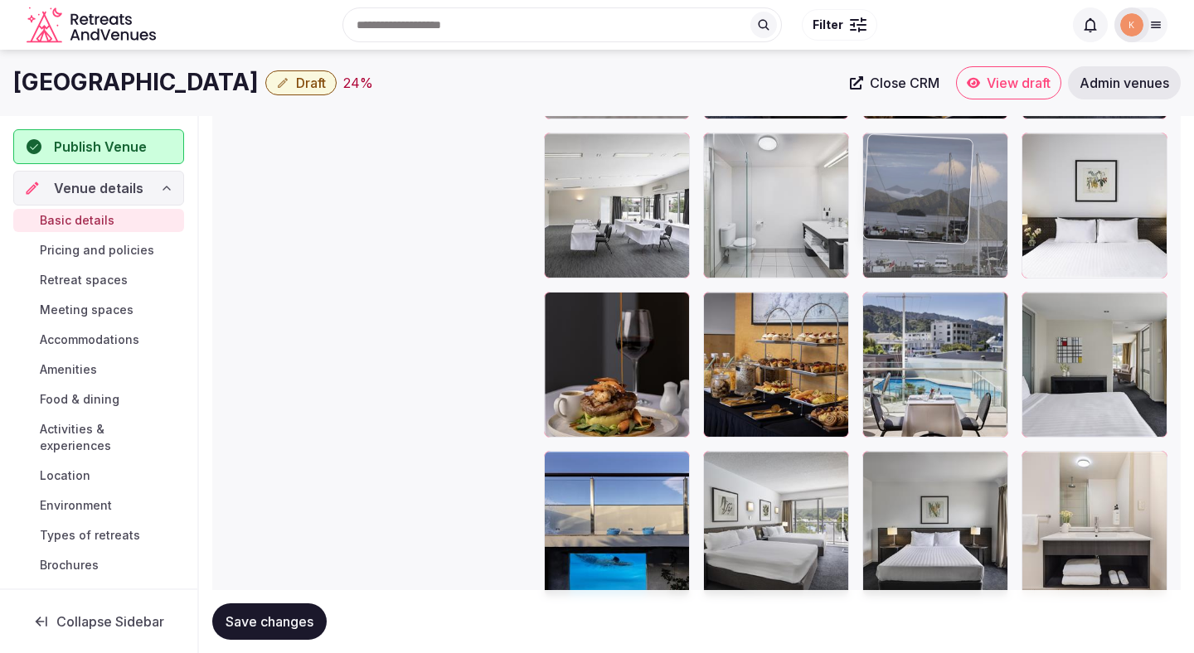
drag, startPoint x: 791, startPoint y: 529, endPoint x: 923, endPoint y: 239, distance: 319.0
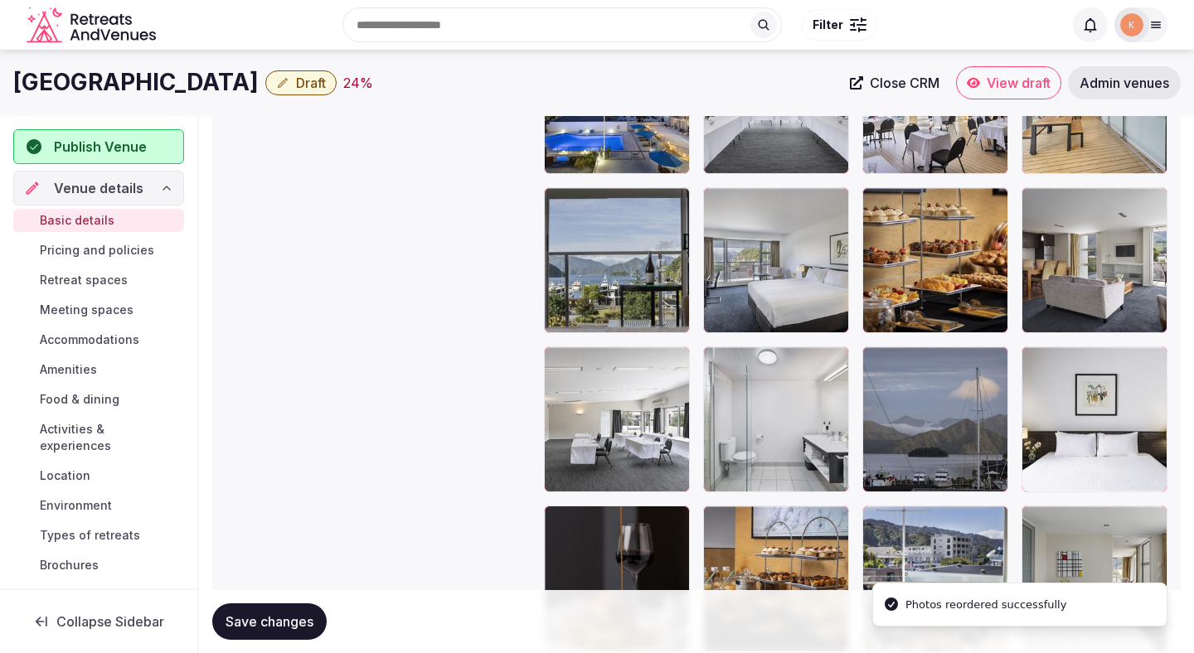
scroll to position [1994, 0]
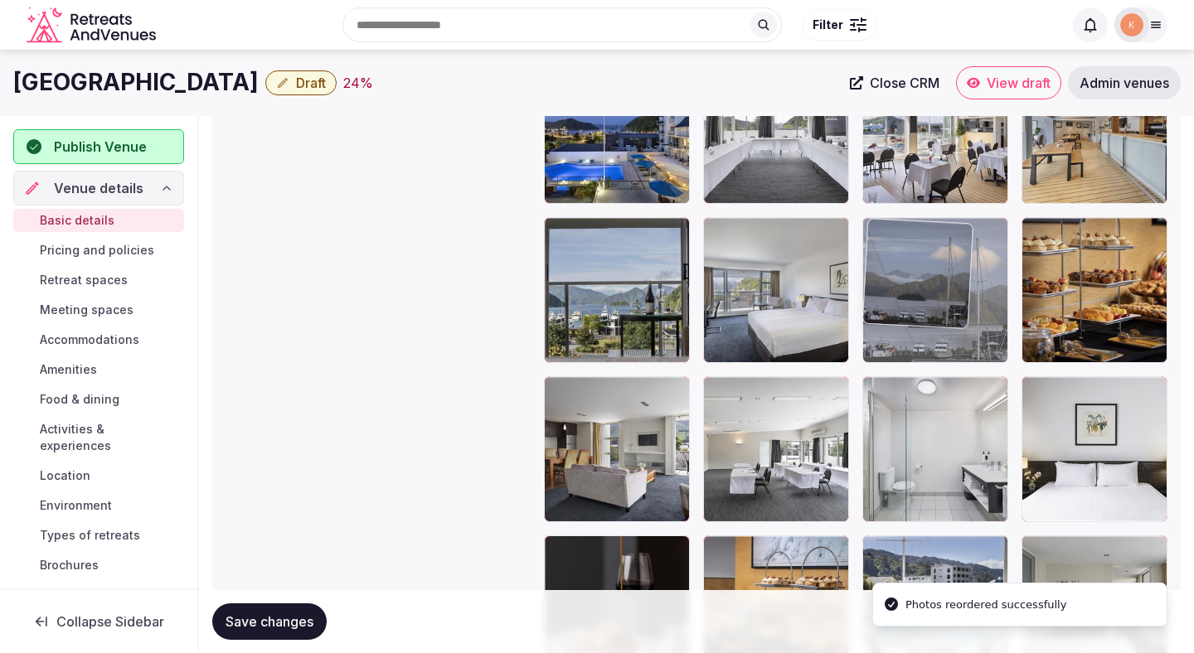
drag, startPoint x: 918, startPoint y: 424, endPoint x: 924, endPoint y: 281, distance: 142.7
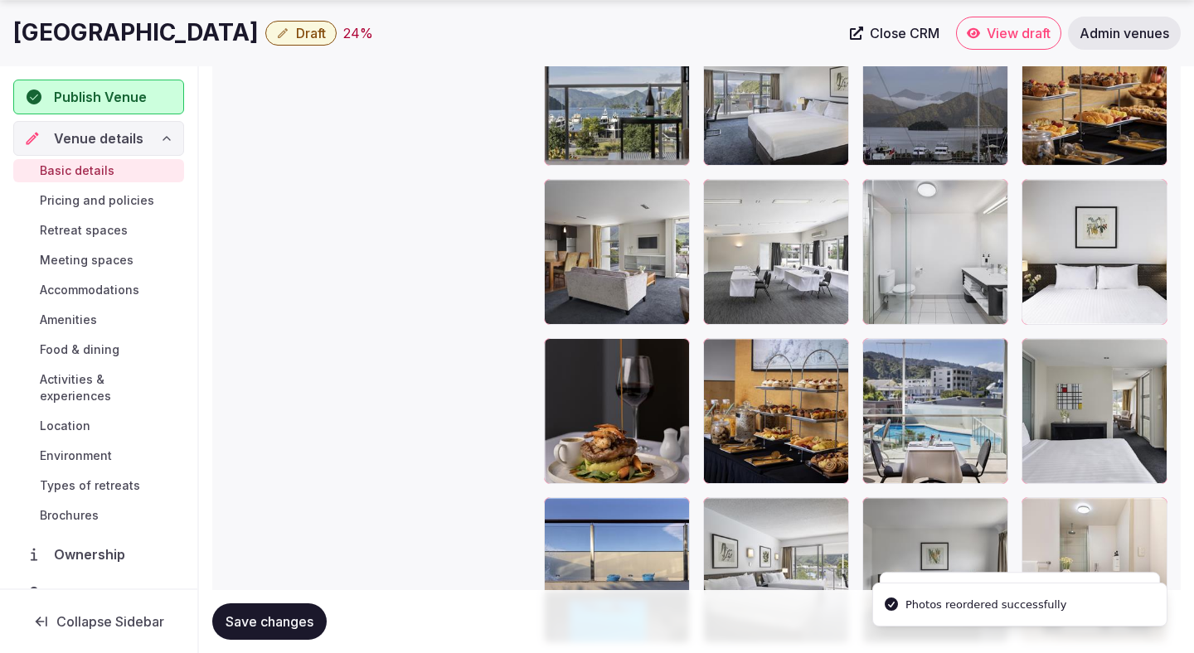
scroll to position [2196, 0]
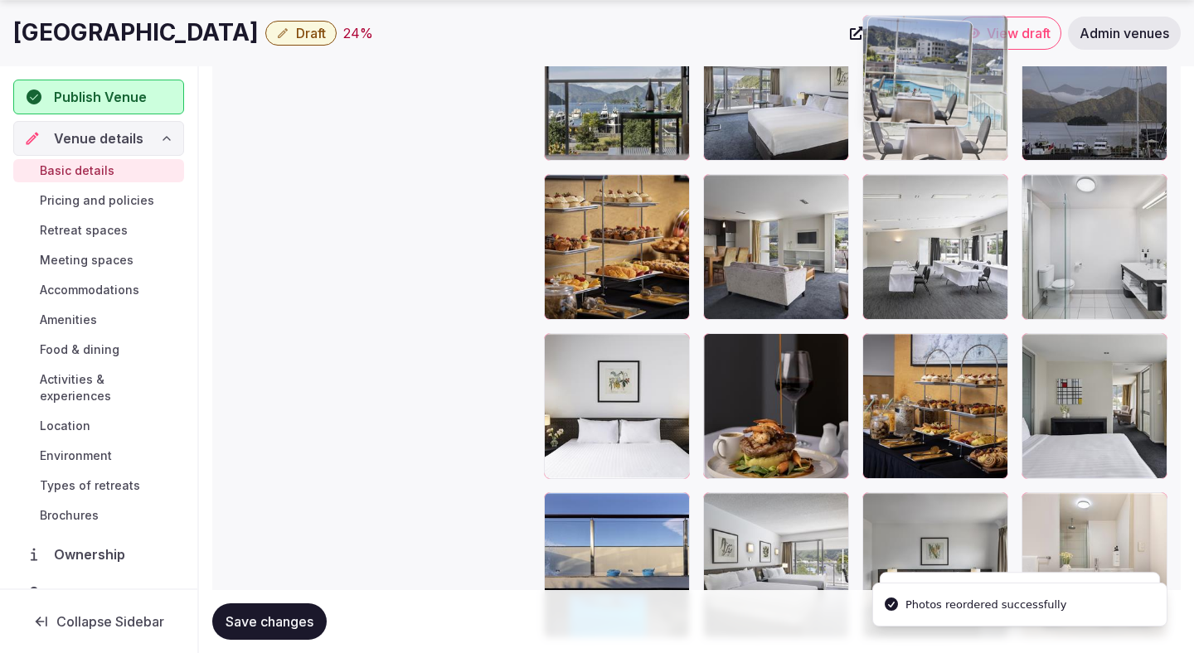
drag, startPoint x: 901, startPoint y: 429, endPoint x: 911, endPoint y: 172, distance: 256.3
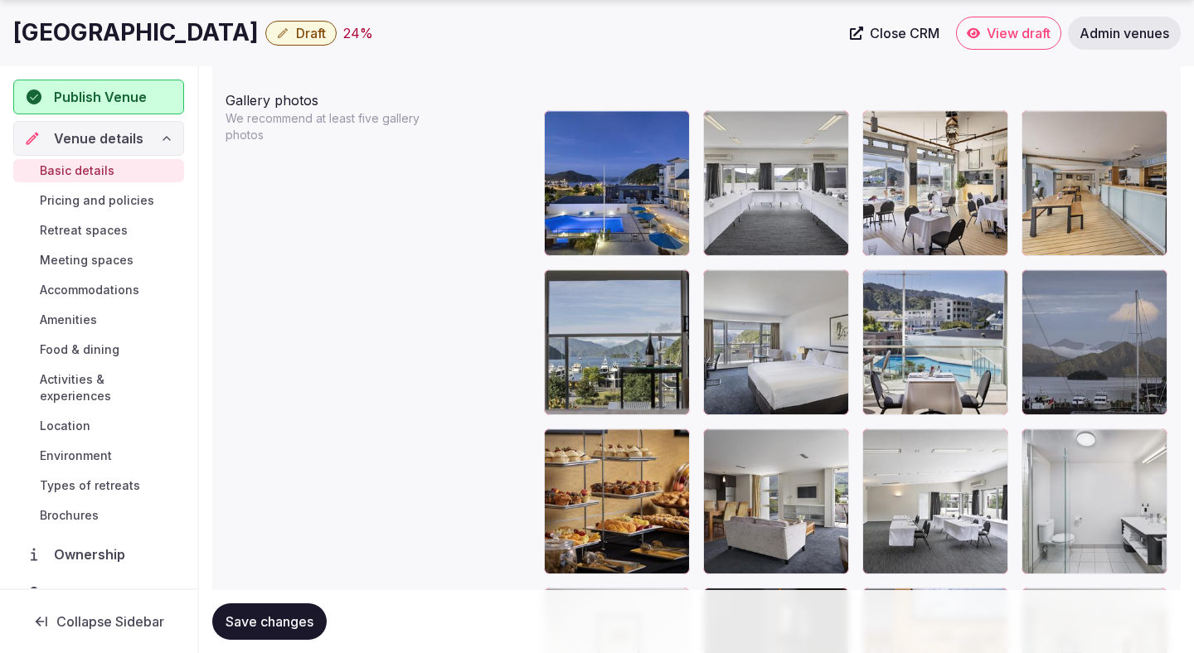
scroll to position [1951, 0]
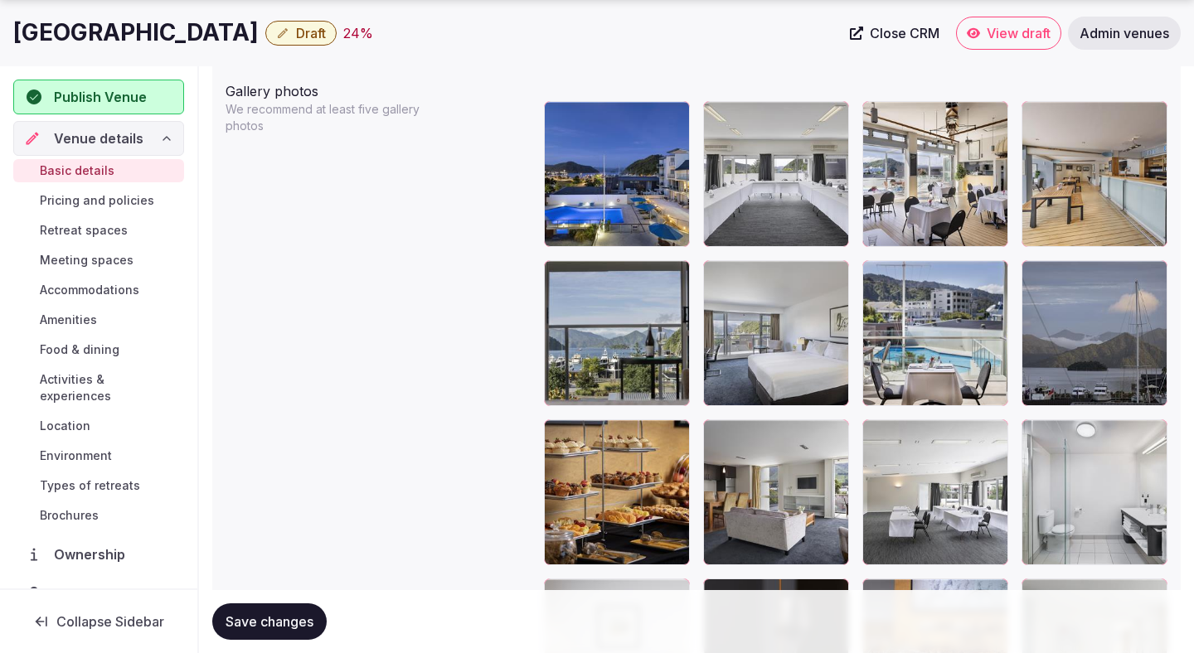
click at [270, 614] on span "Save changes" at bounding box center [269, 621] width 88 height 17
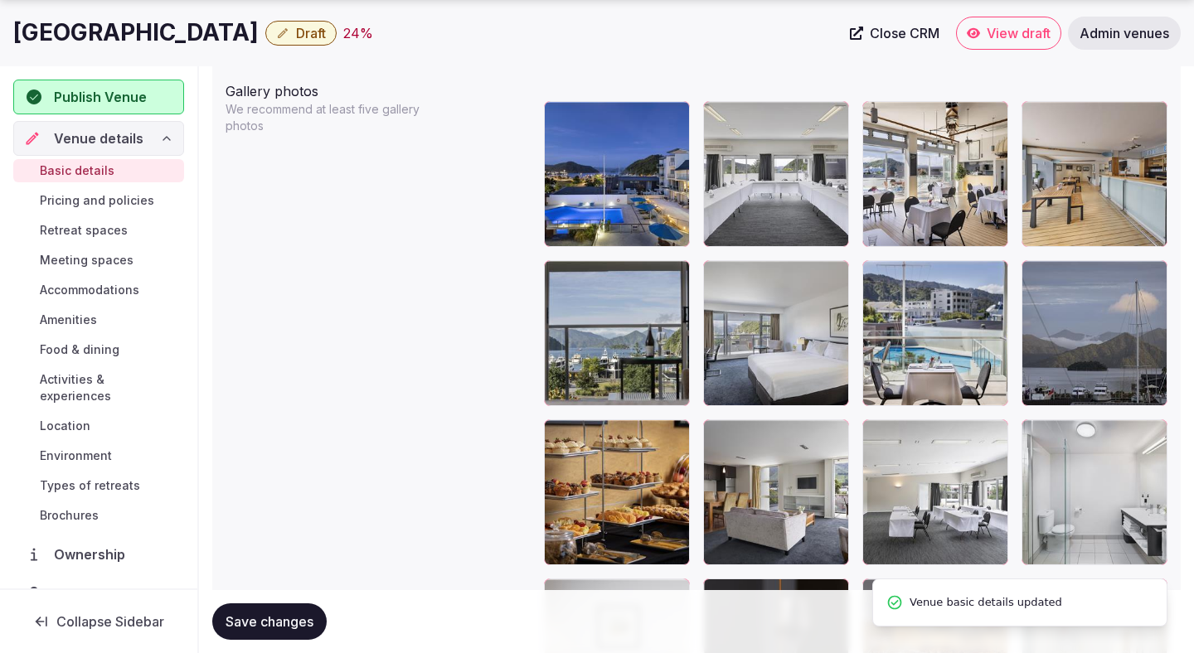
click at [270, 614] on span "Save changes" at bounding box center [269, 621] width 88 height 17
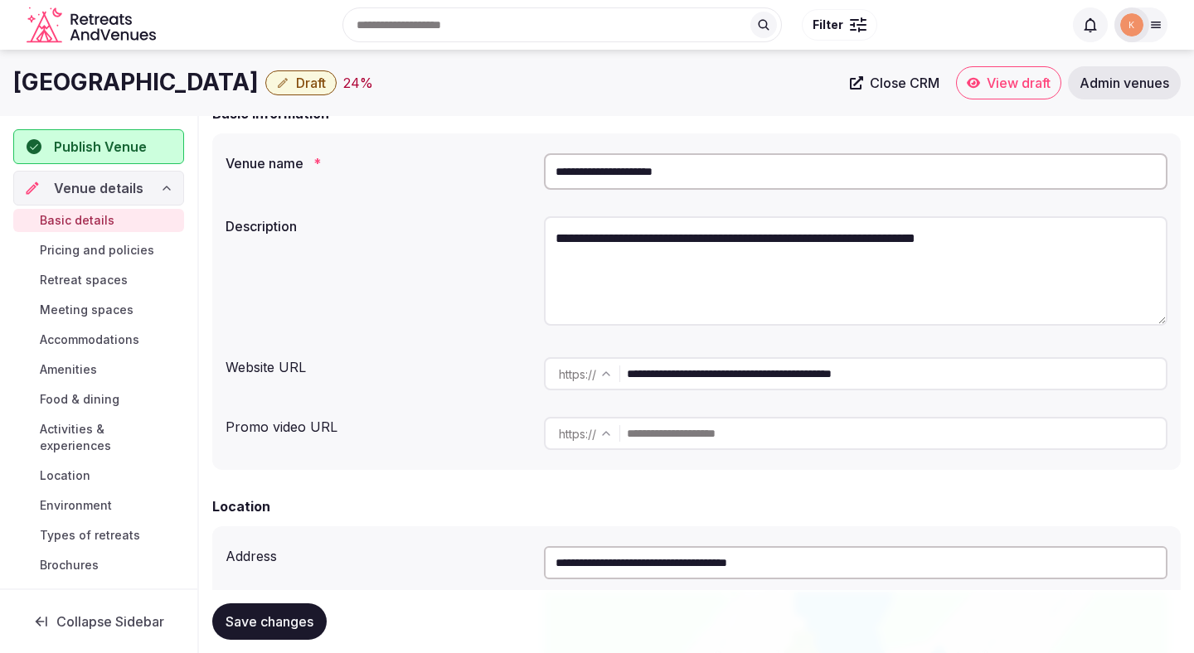
scroll to position [0, 0]
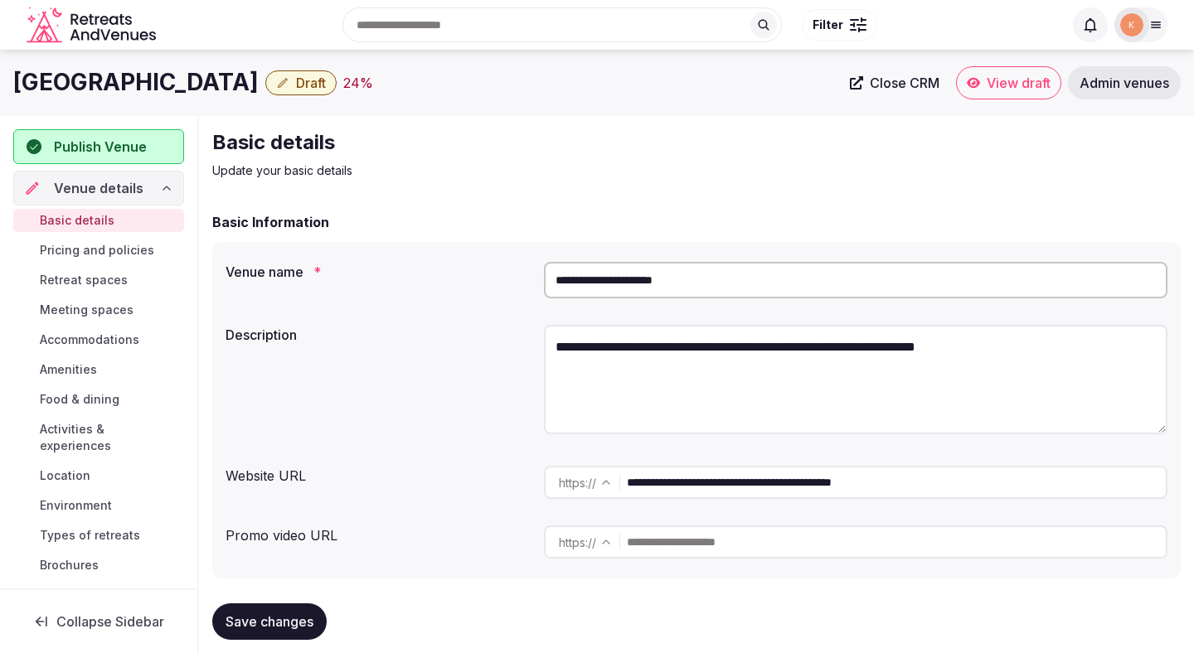
click at [623, 289] on input "**********" at bounding box center [855, 280] width 623 height 36
click at [629, 276] on input "**********" at bounding box center [855, 280] width 623 height 36
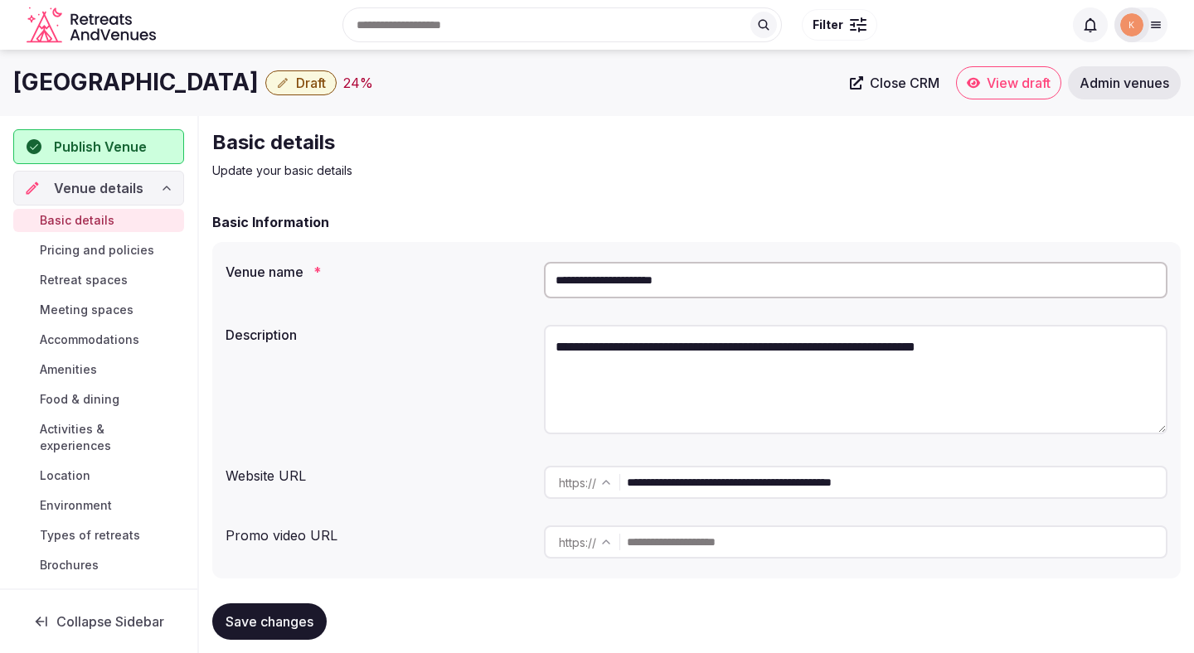
click at [629, 276] on input "**********" at bounding box center [855, 280] width 623 height 36
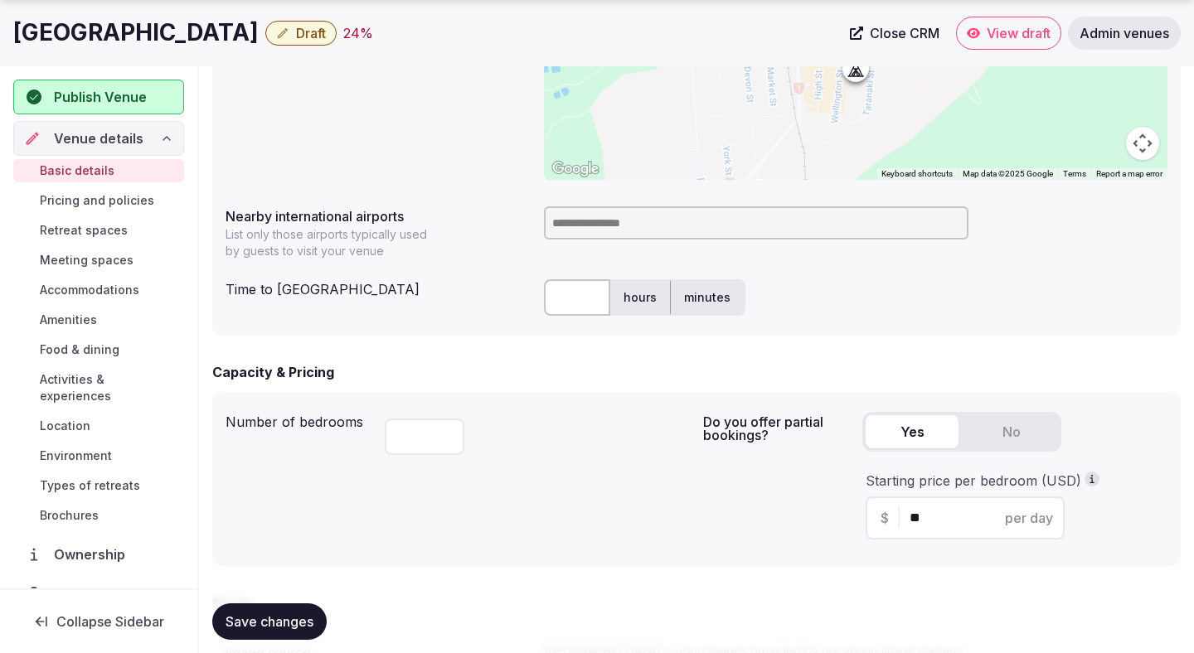
scroll to position [850, 0]
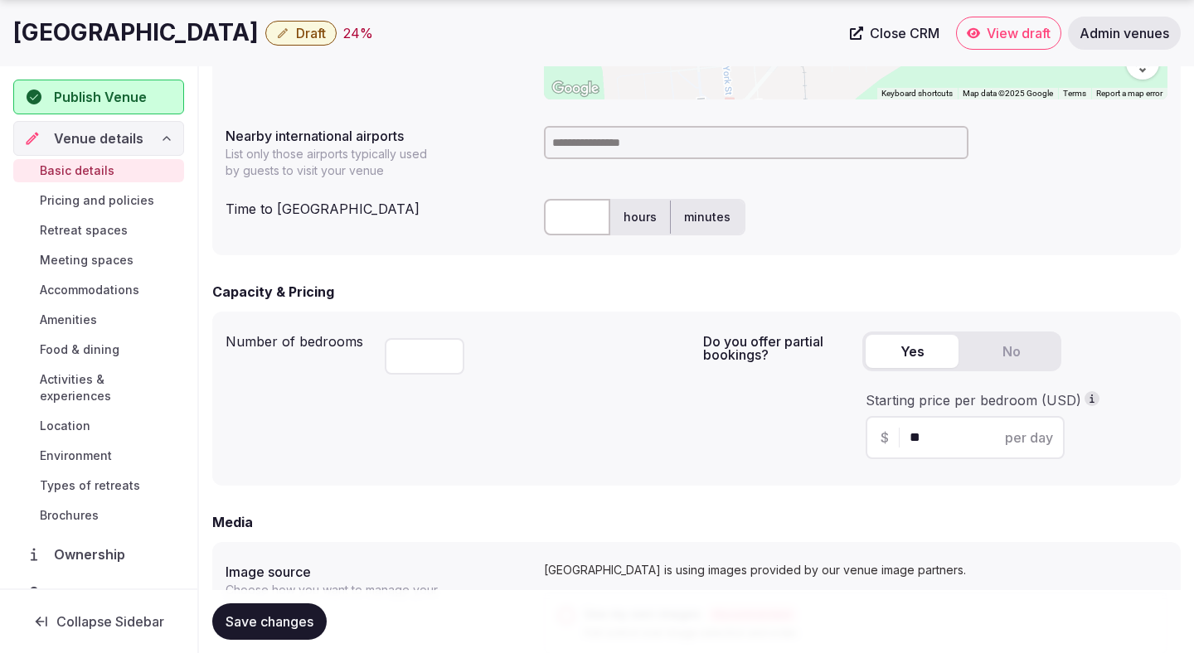
click at [623, 152] on input at bounding box center [756, 142] width 424 height 33
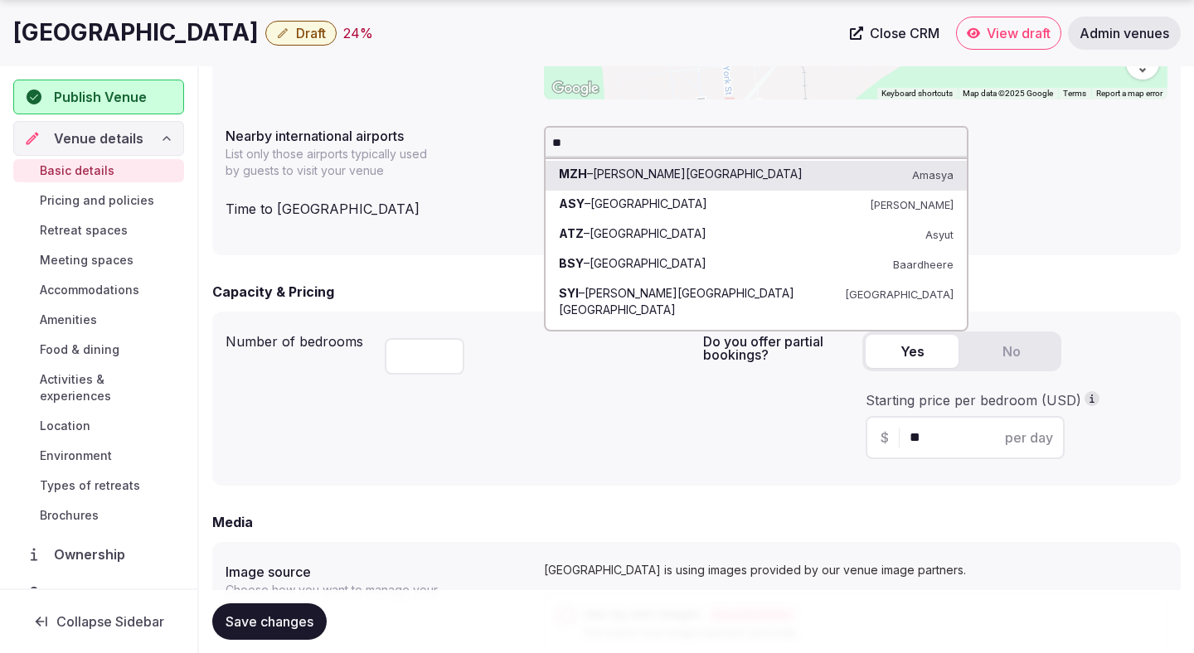
type input "***"
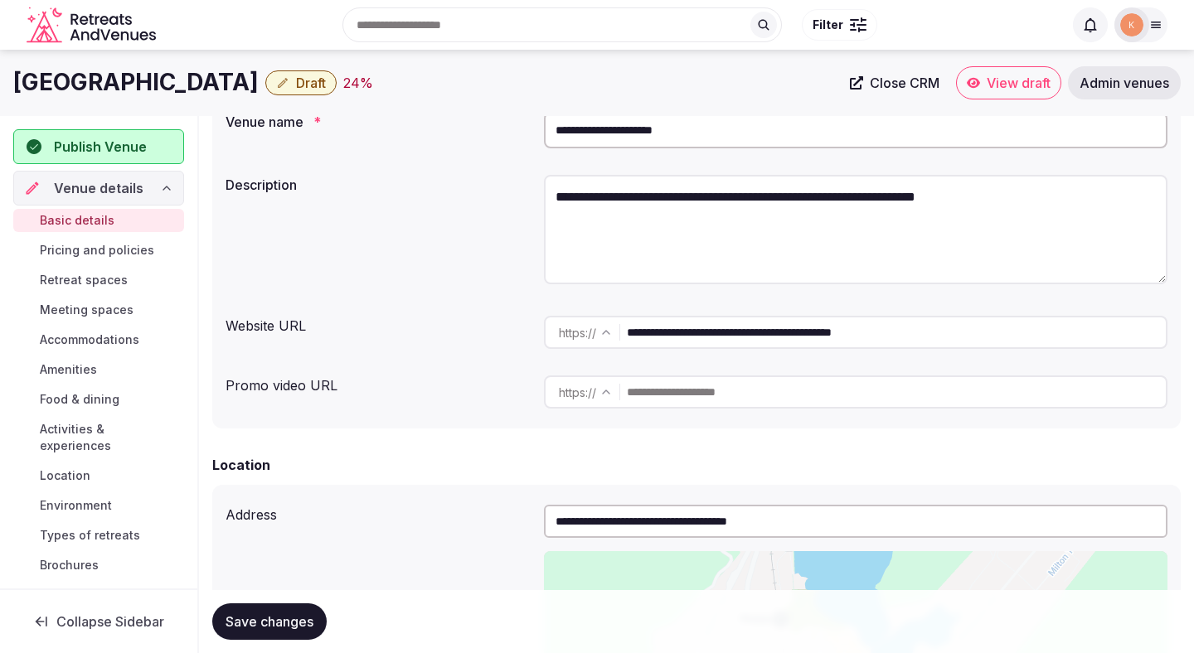
scroll to position [0, 0]
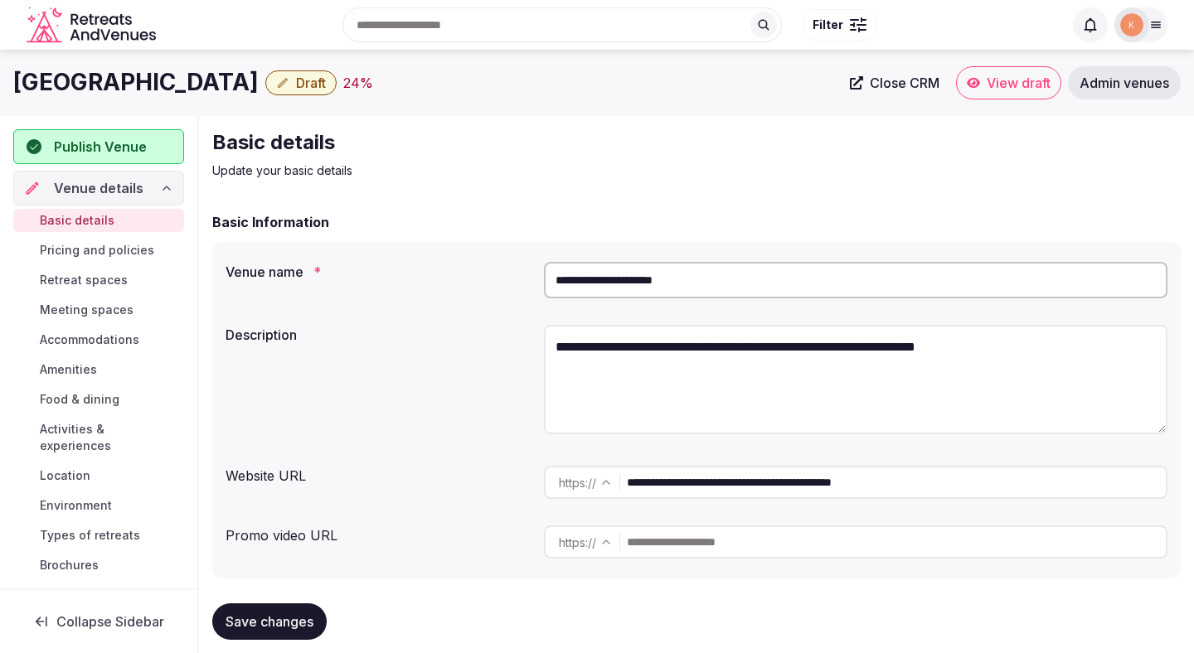
click at [602, 274] on input "**********" at bounding box center [855, 280] width 623 height 36
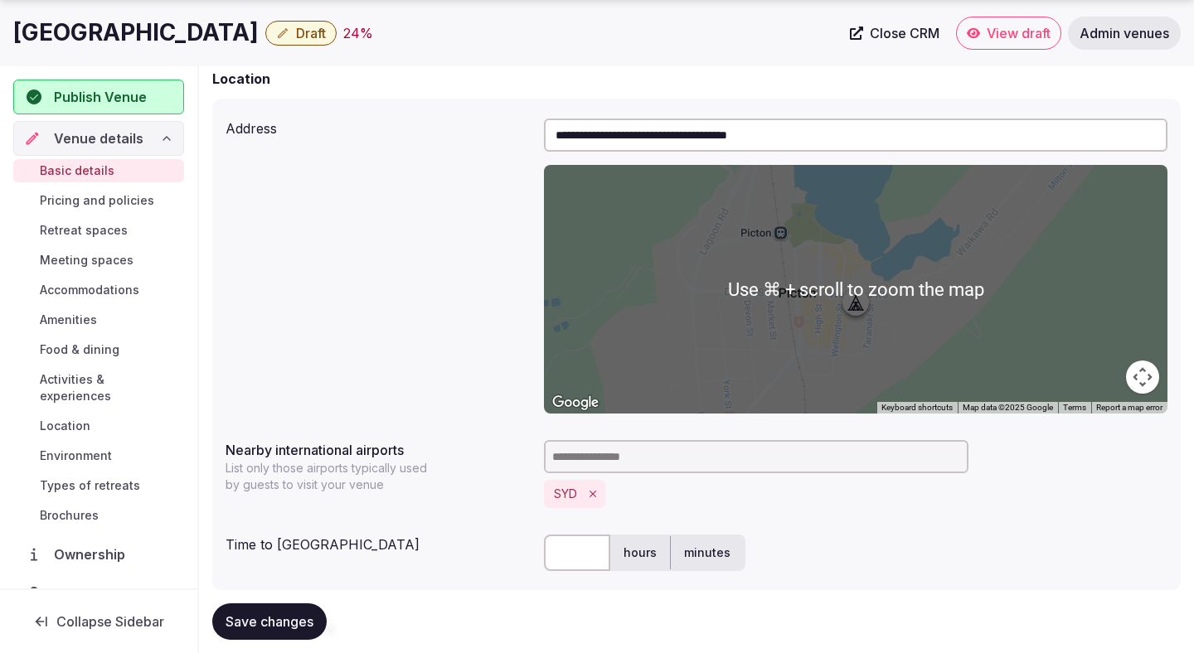
scroll to position [544, 0]
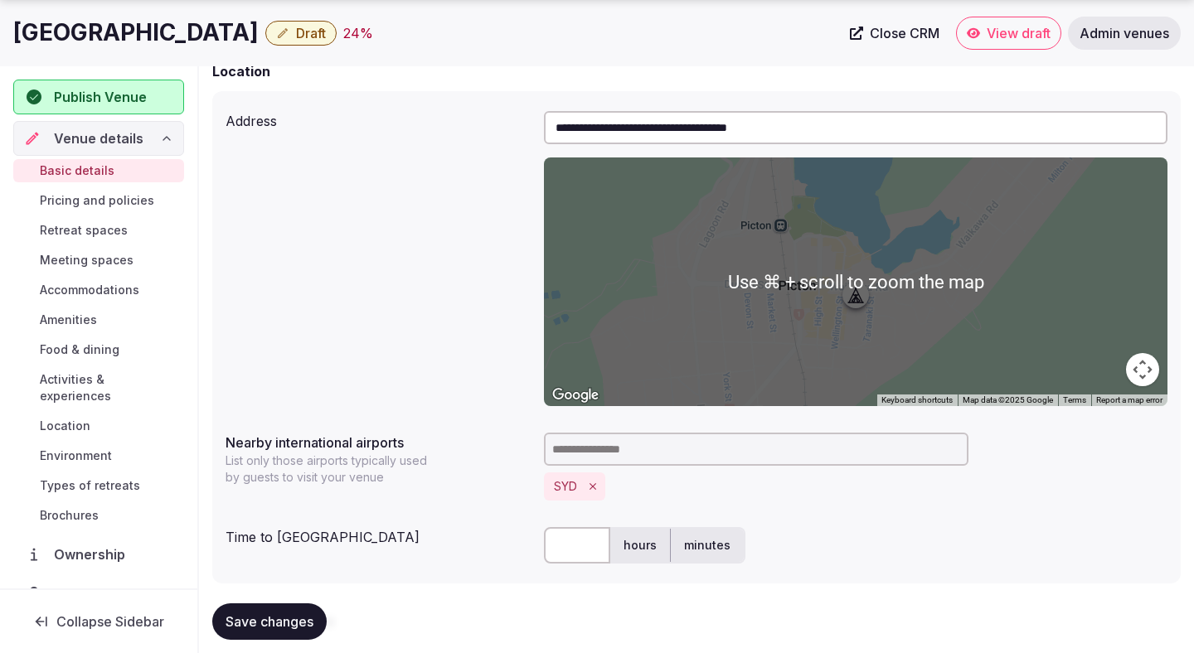
click at [593, 489] on icon "Remove SYD" at bounding box center [593, 487] width 12 height 12
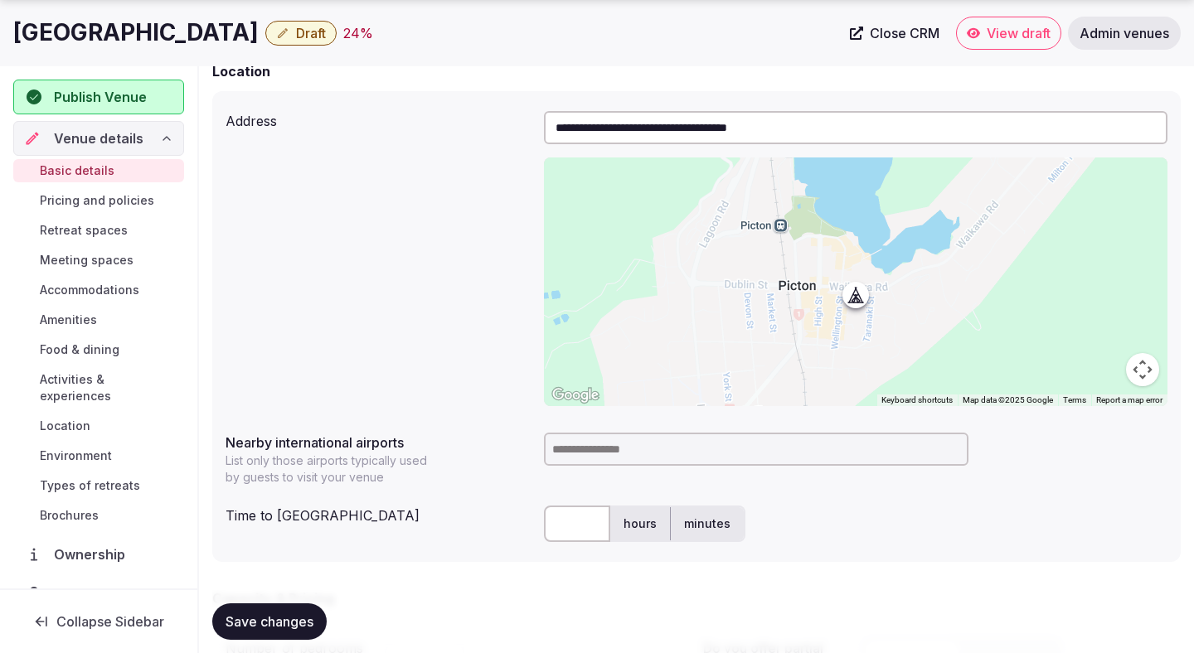
click at [602, 441] on input at bounding box center [756, 449] width 424 height 33
type input "**********"
click at [567, 451] on input "**********" at bounding box center [756, 449] width 424 height 33
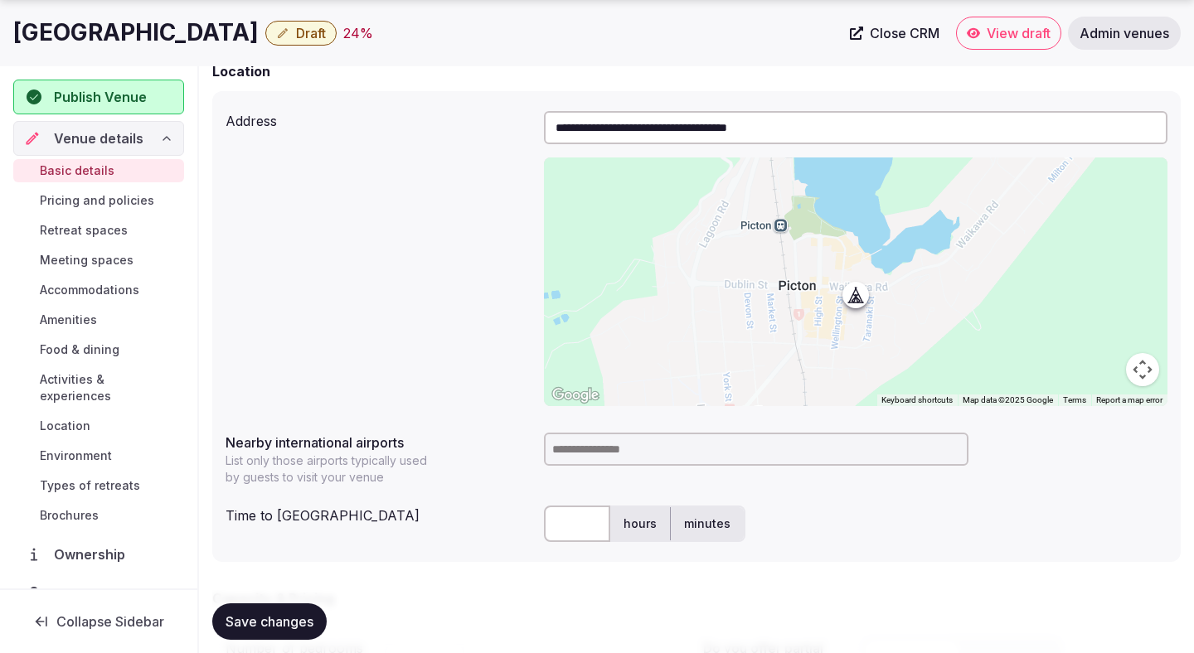
paste input "**********"
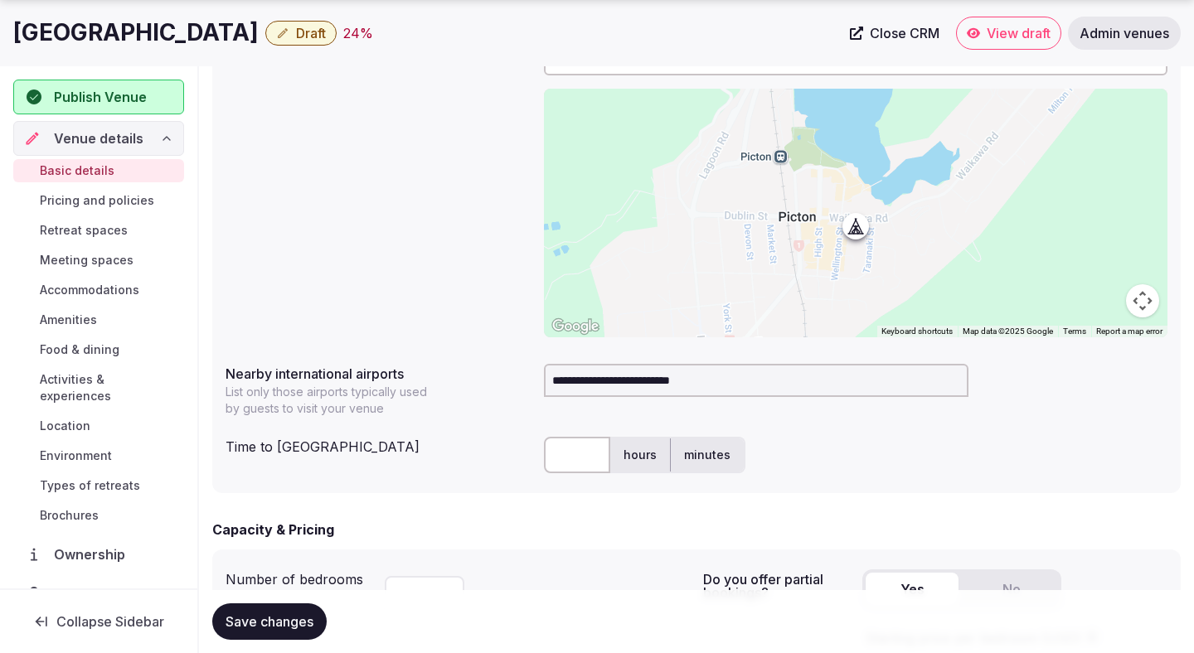
scroll to position [639, 0]
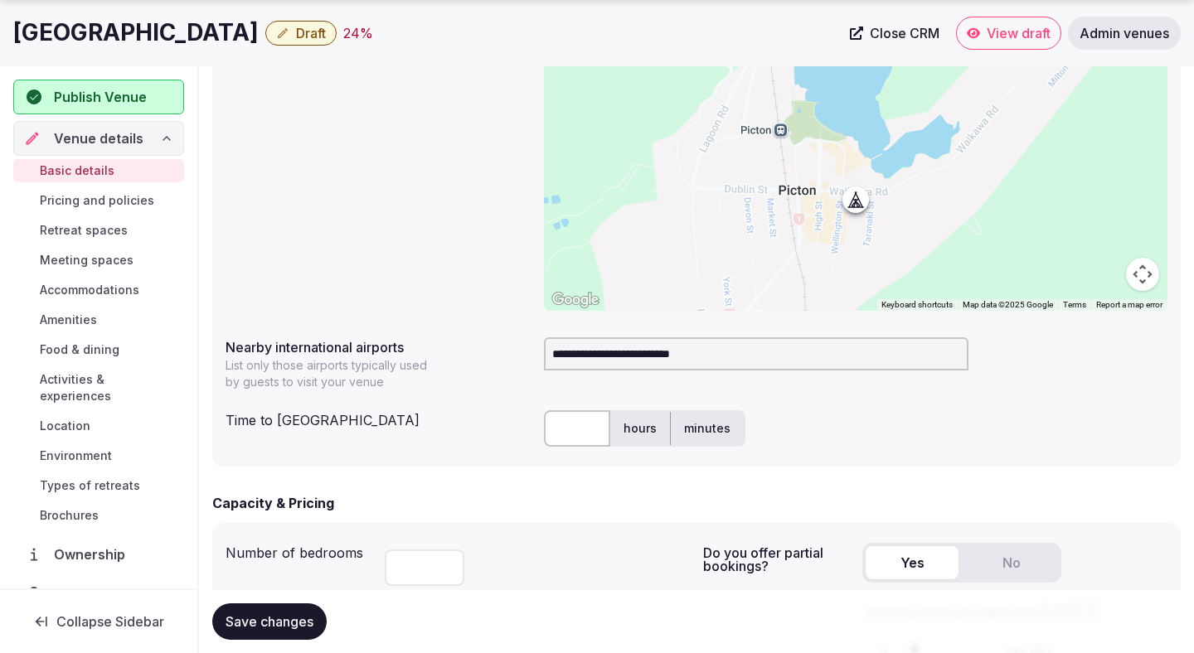
drag, startPoint x: 621, startPoint y: 356, endPoint x: 759, endPoint y: 359, distance: 138.4
click at [759, 359] on input "**********" at bounding box center [756, 353] width 424 height 33
click at [577, 369] on input "**********" at bounding box center [756, 353] width 424 height 33
click at [577, 368] on input "**********" at bounding box center [756, 353] width 424 height 33
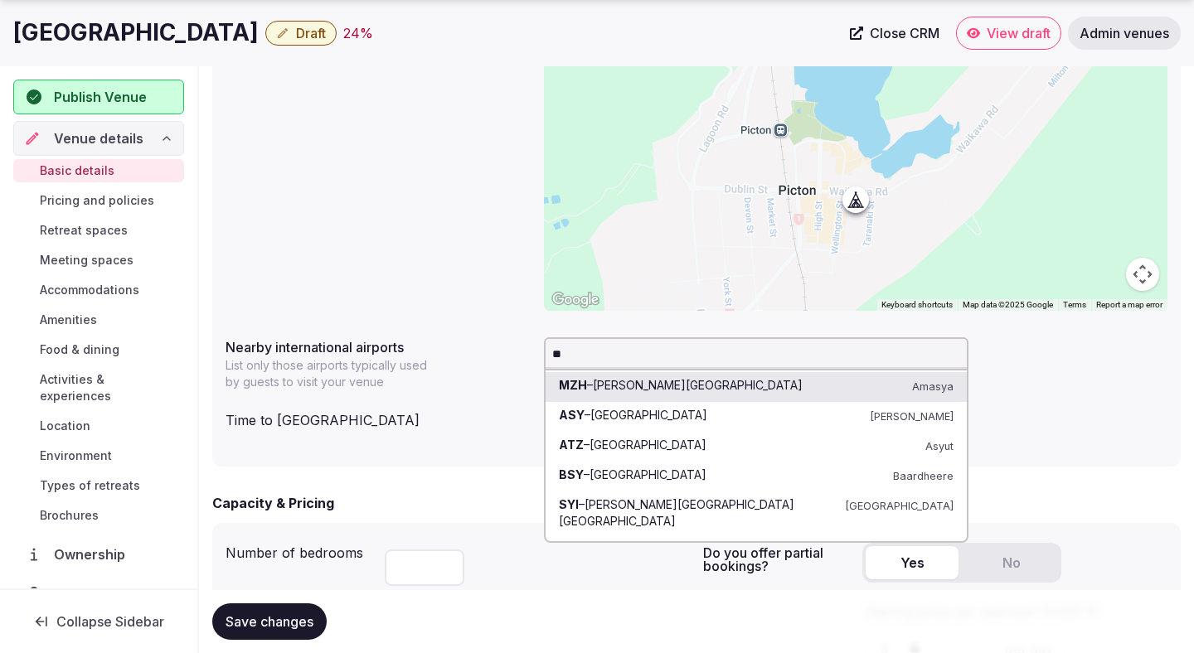
type input "***"
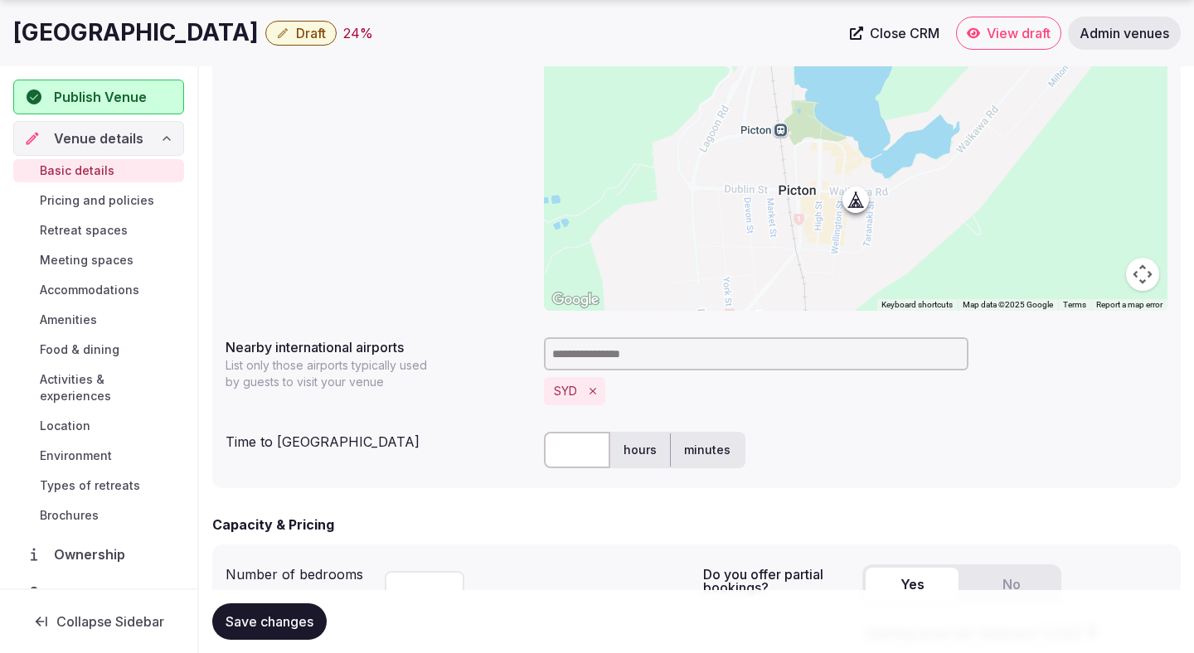
click at [635, 445] on label "hours" at bounding box center [640, 450] width 60 height 43
click at [575, 450] on input "text" at bounding box center [577, 450] width 66 height 36
type input "***"
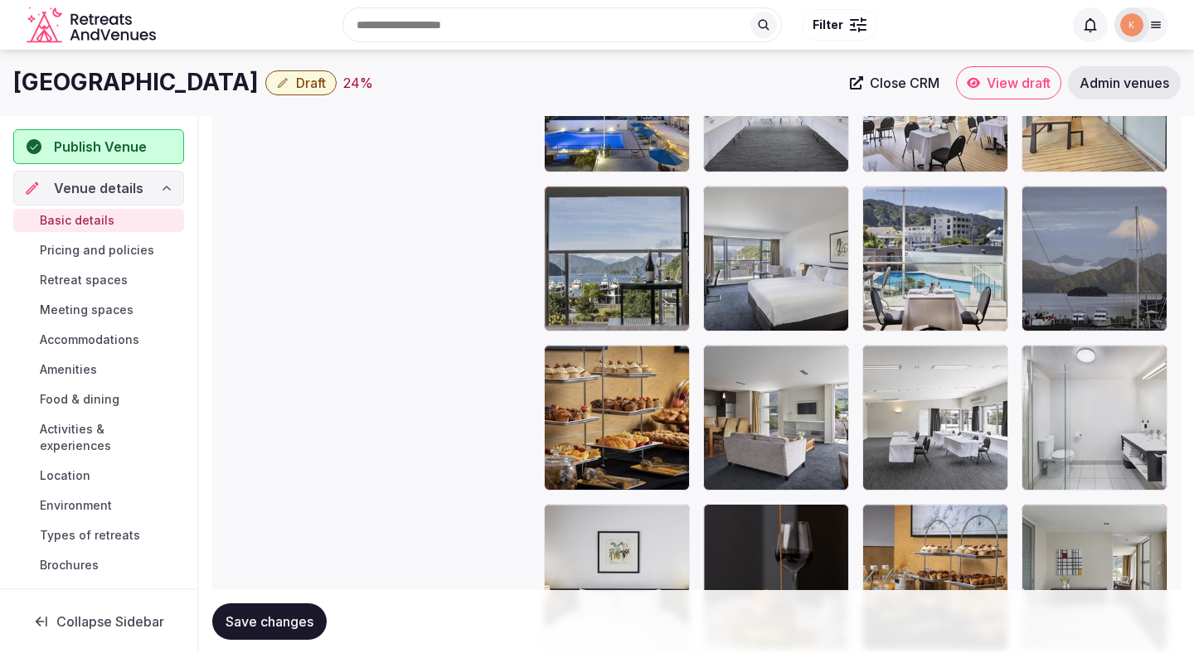
scroll to position [2041, 0]
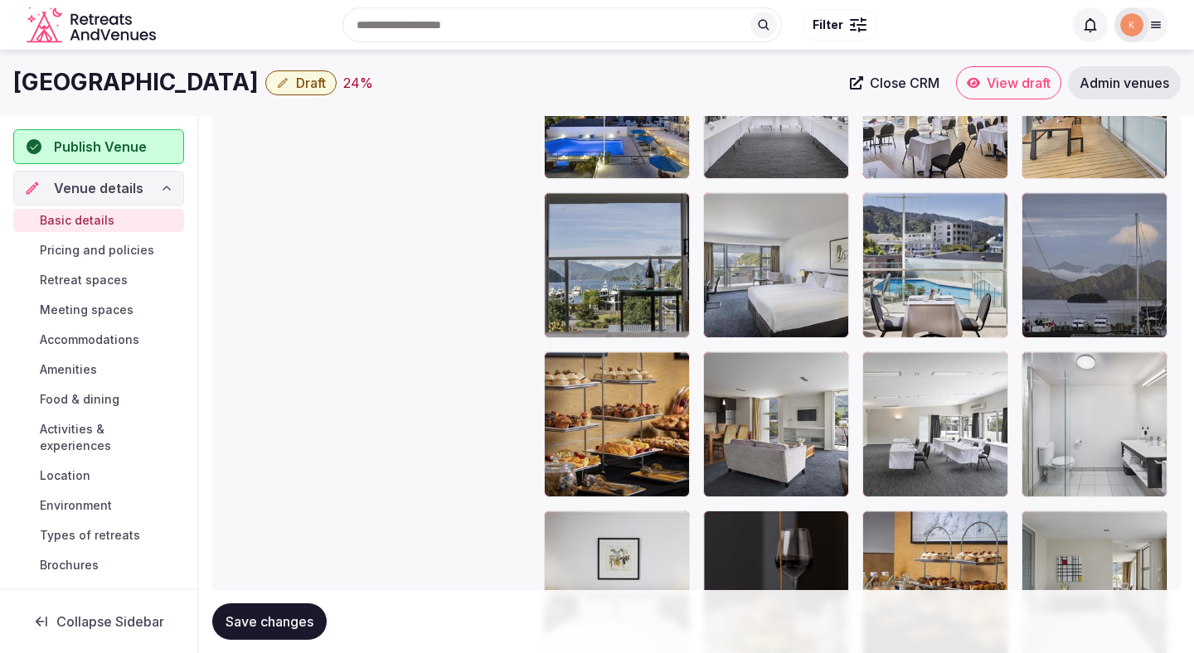
click at [291, 633] on button "Save changes" at bounding box center [269, 621] width 114 height 36
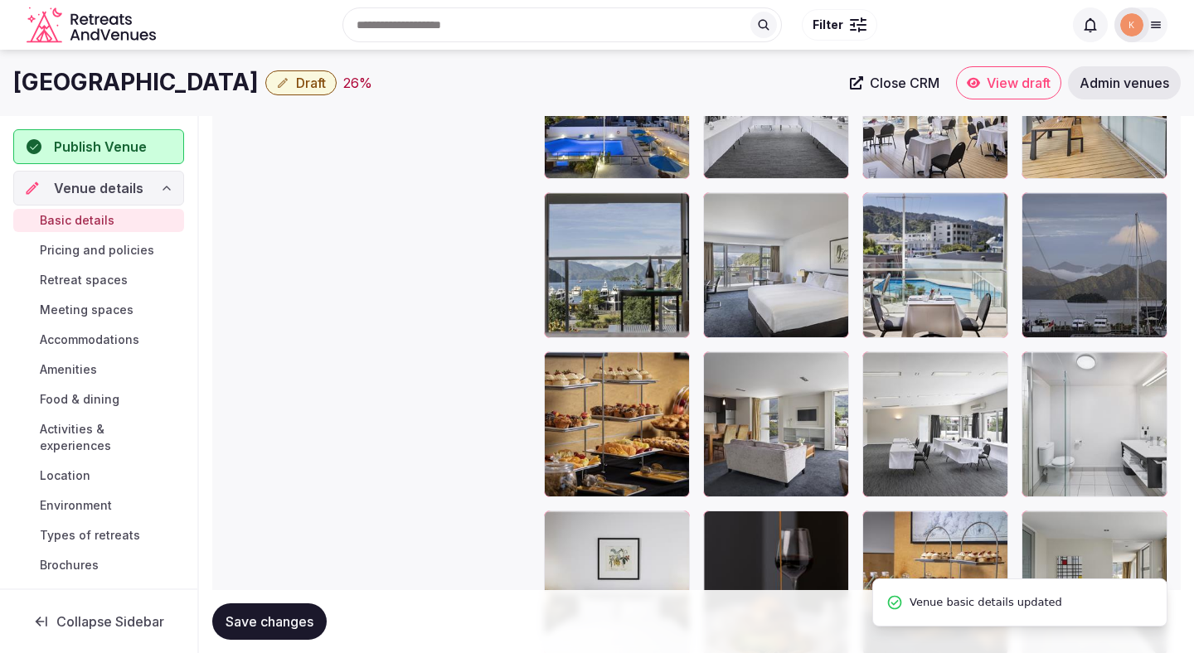
click at [291, 633] on button "Save changes" at bounding box center [269, 621] width 114 height 36
click at [293, 634] on button "Save changes" at bounding box center [269, 621] width 114 height 36
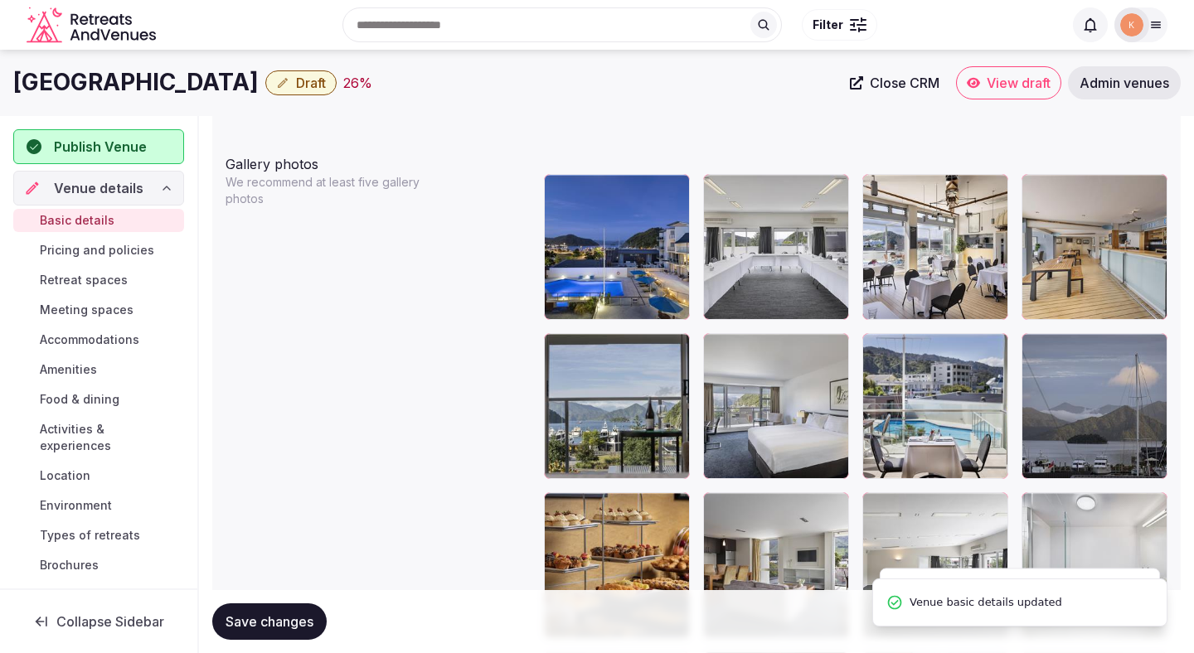
scroll to position [1823, 0]
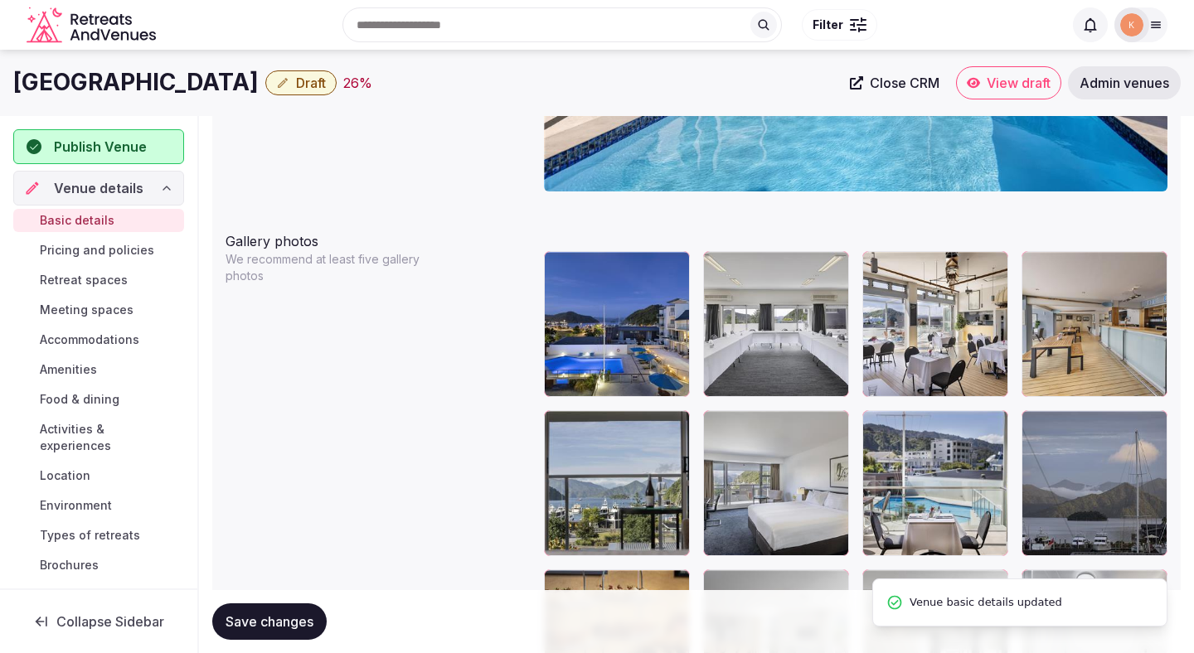
click at [337, 91] on button "Draft" at bounding box center [300, 82] width 71 height 25
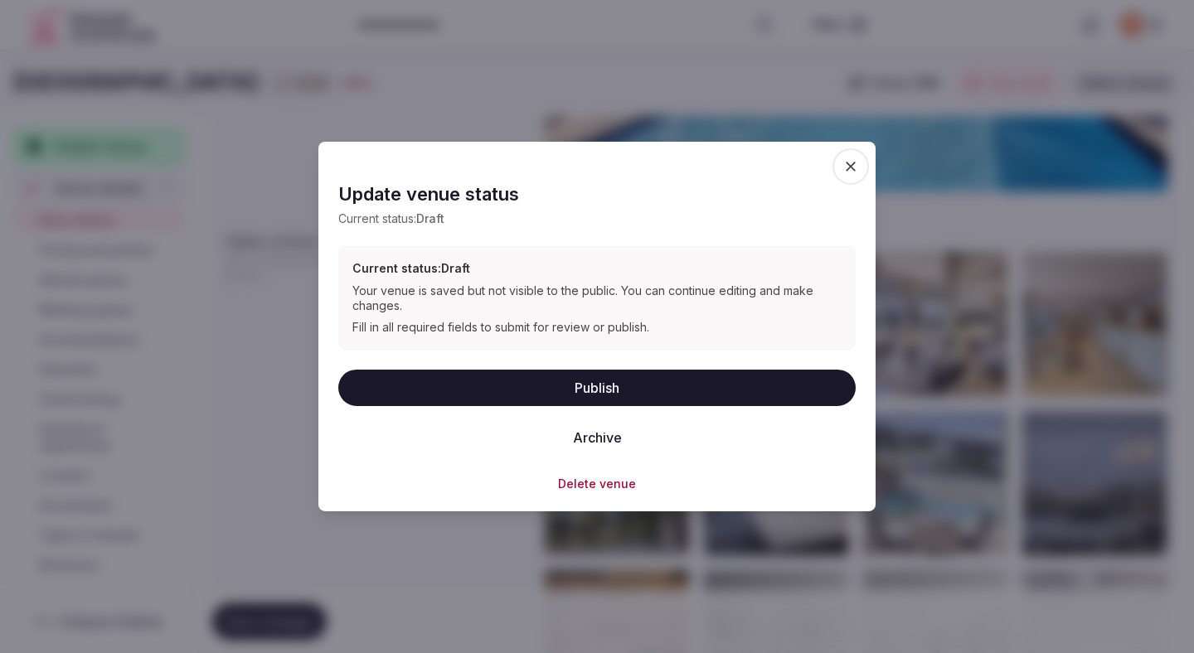
click at [409, 398] on button "Publish" at bounding box center [596, 387] width 517 height 36
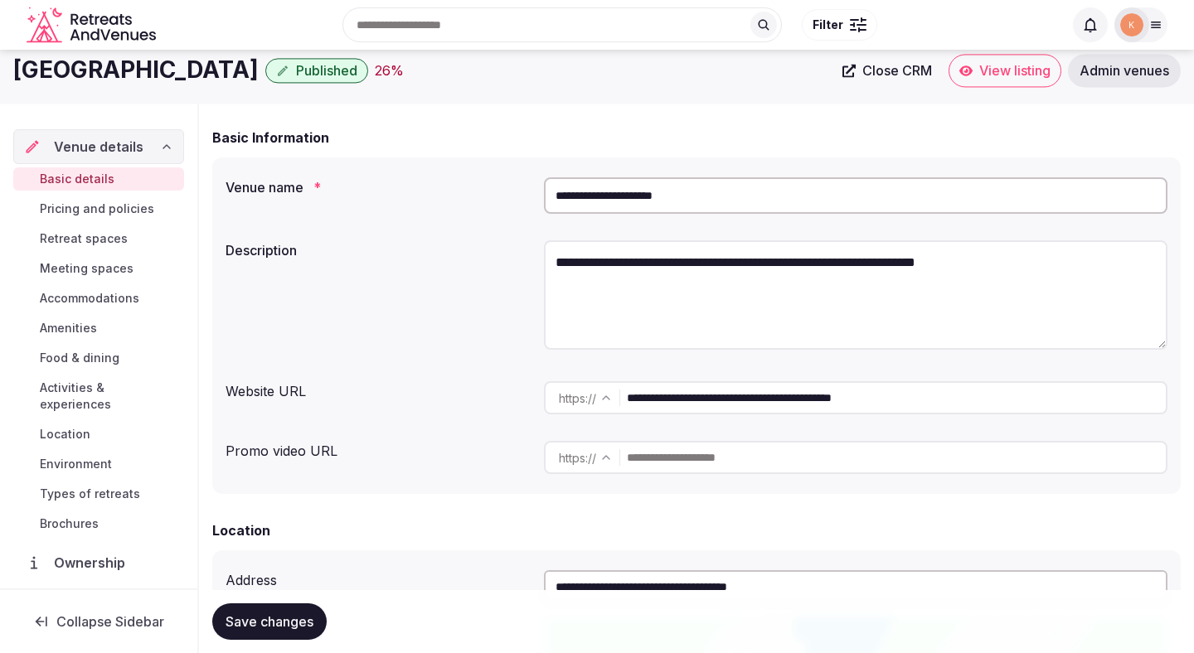
scroll to position [0, 0]
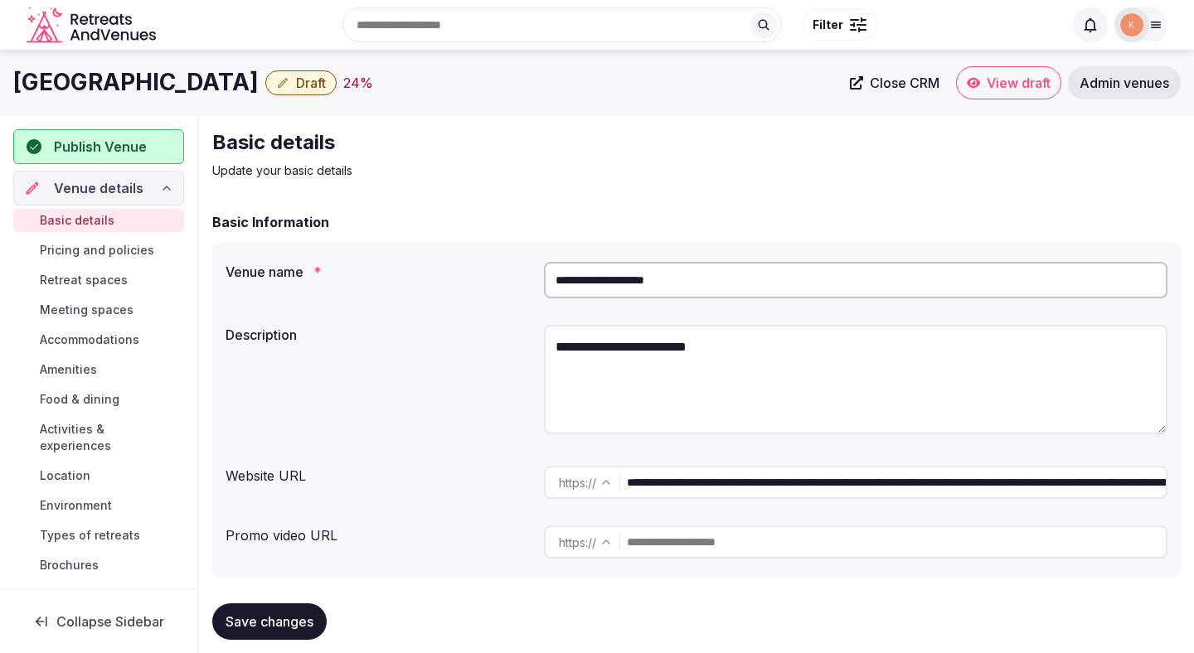
click at [646, 273] on input "**********" at bounding box center [855, 280] width 623 height 36
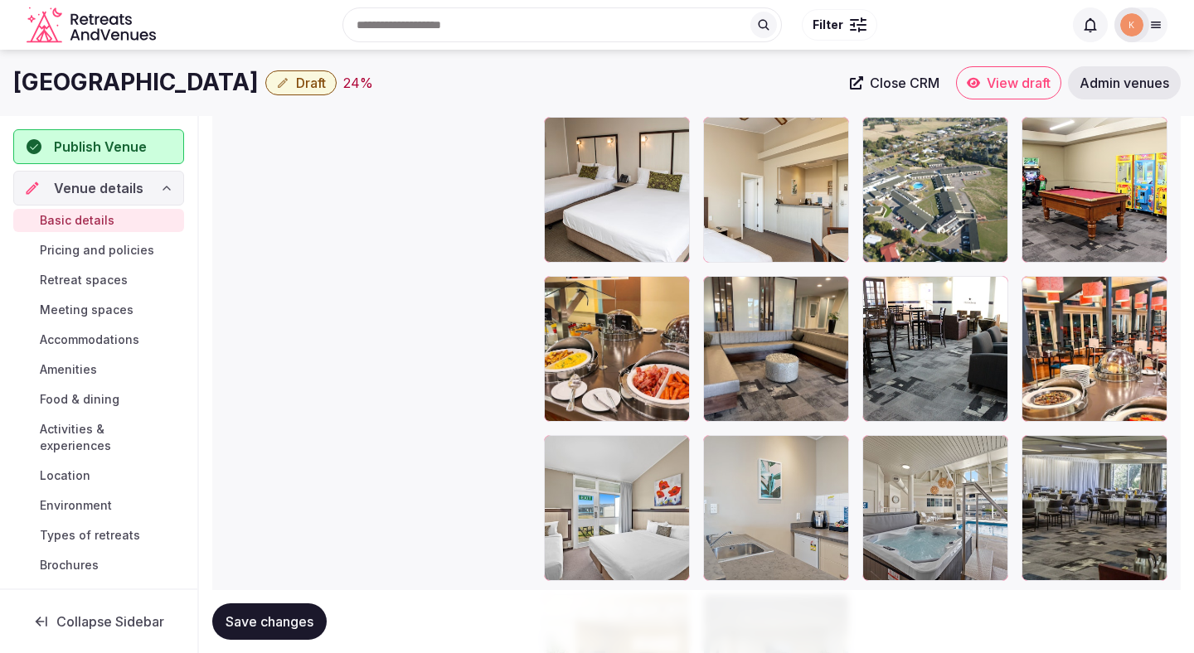
scroll to position [3195, 0]
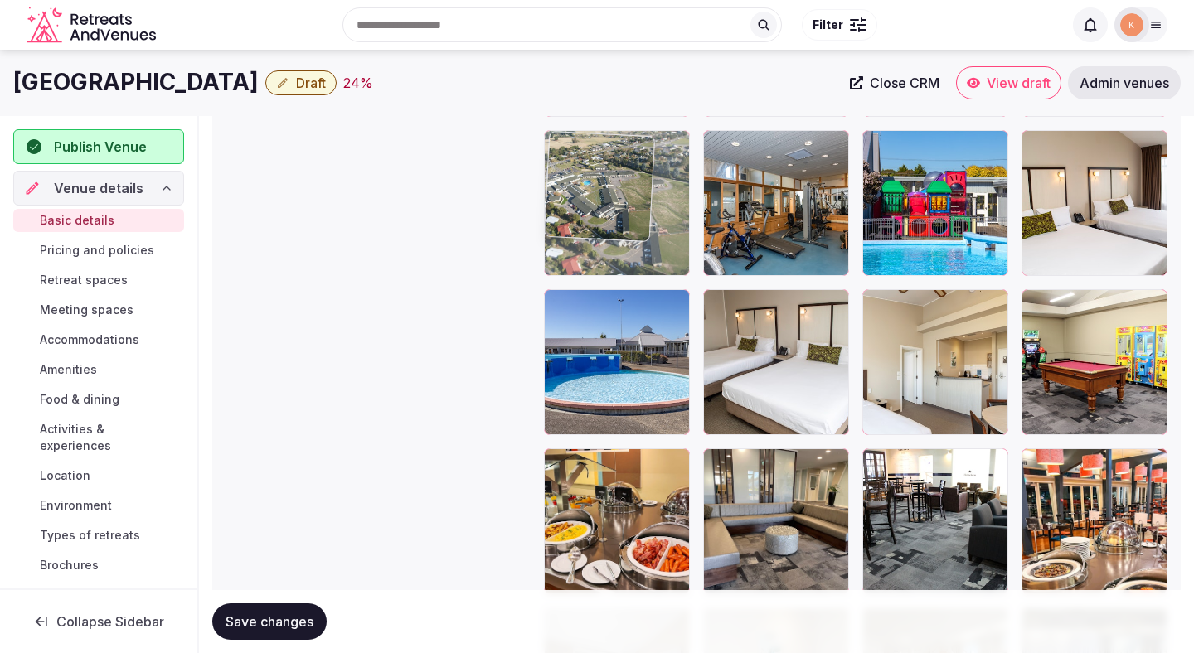
drag, startPoint x: 930, startPoint y: 386, endPoint x: 636, endPoint y: 235, distance: 331.0
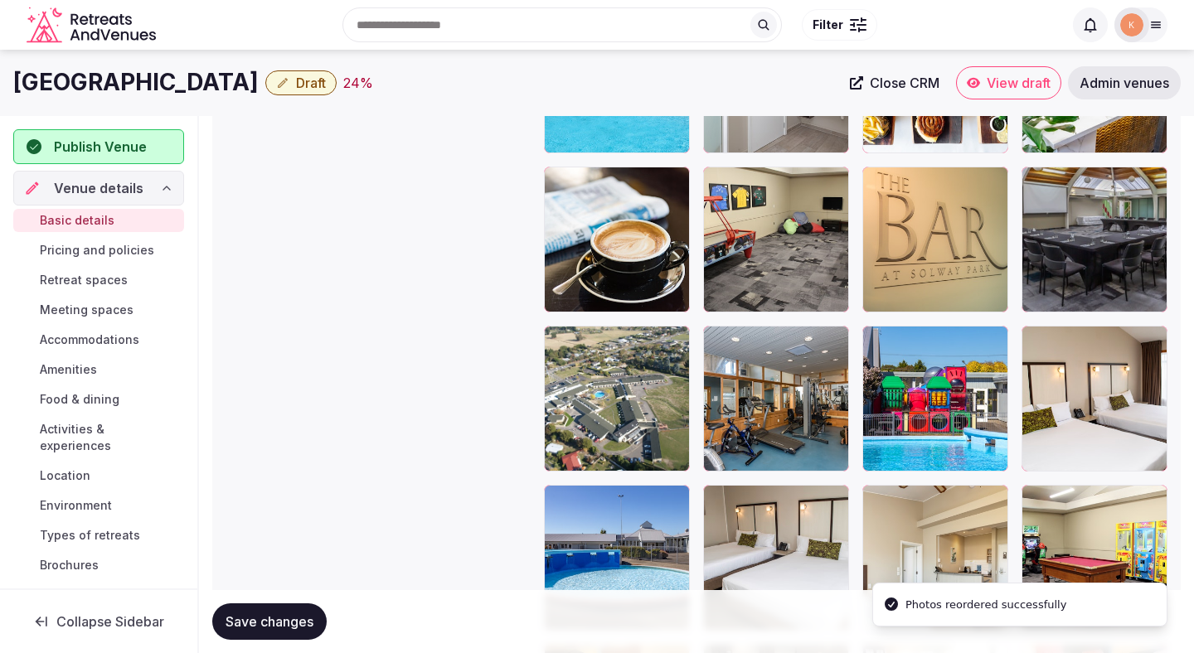
scroll to position [2936, 0]
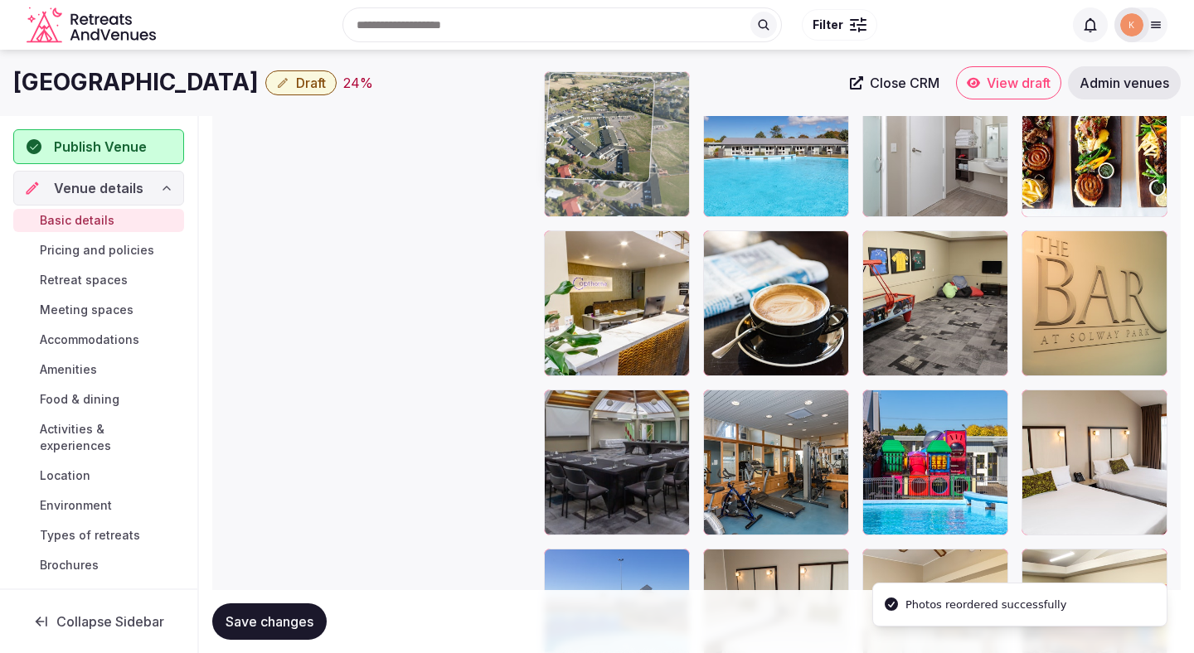
drag, startPoint x: 606, startPoint y: 448, endPoint x: 617, endPoint y: 210, distance: 238.2
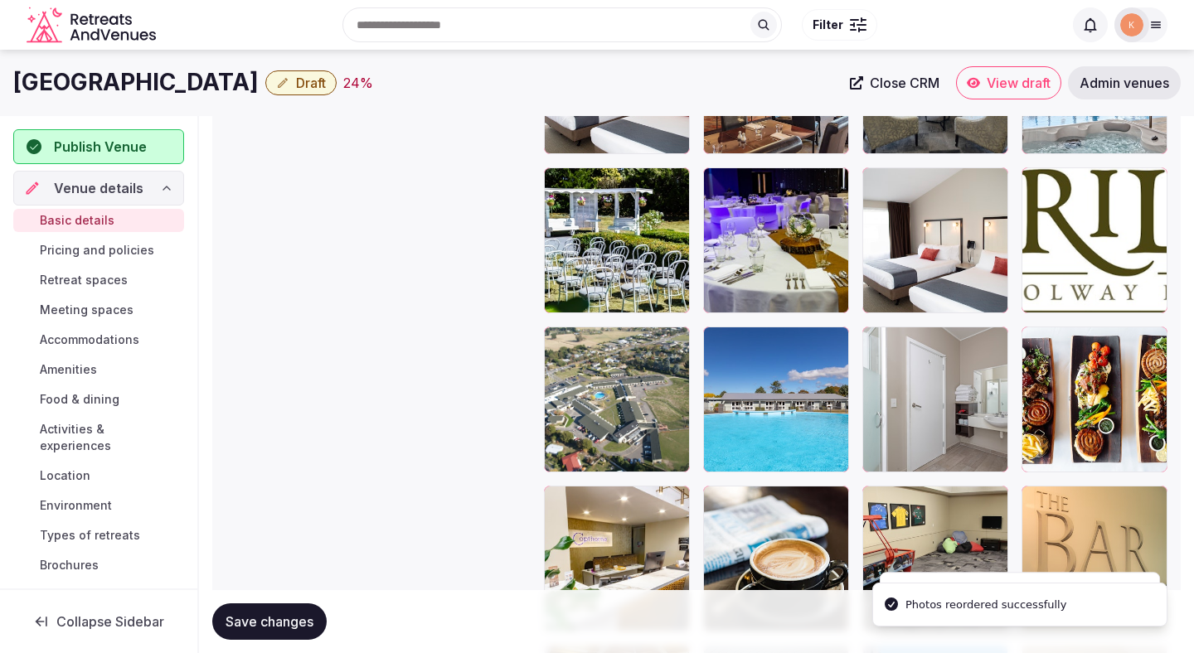
scroll to position [2645, 0]
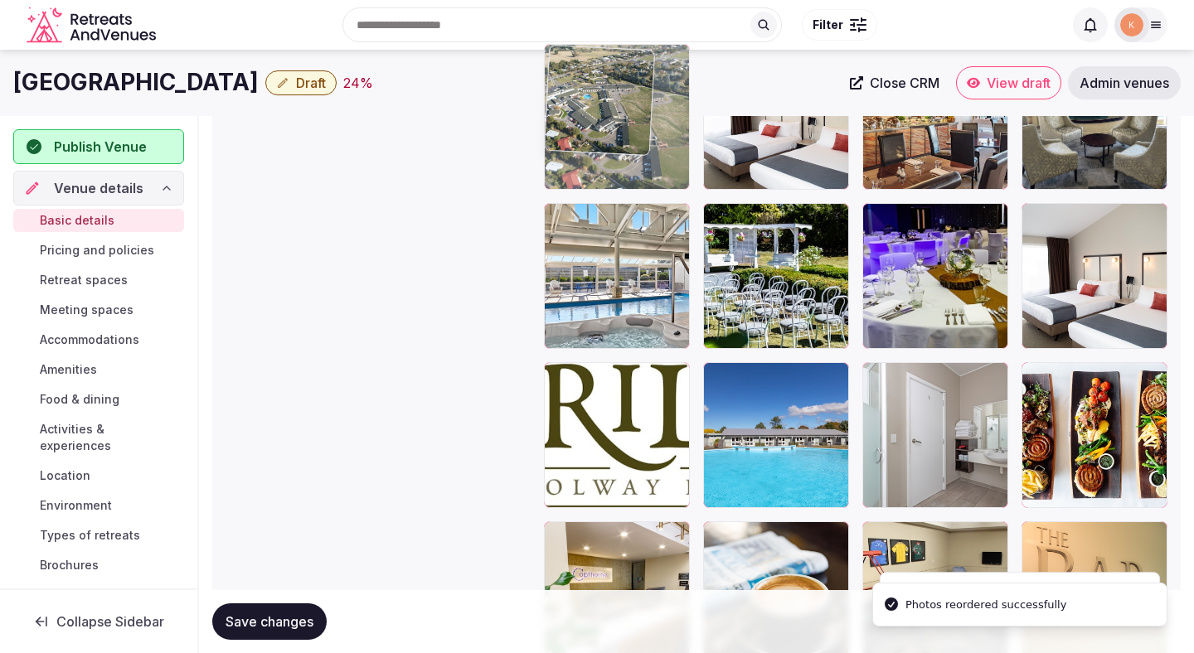
drag, startPoint x: 613, startPoint y: 410, endPoint x: 621, endPoint y: 178, distance: 232.2
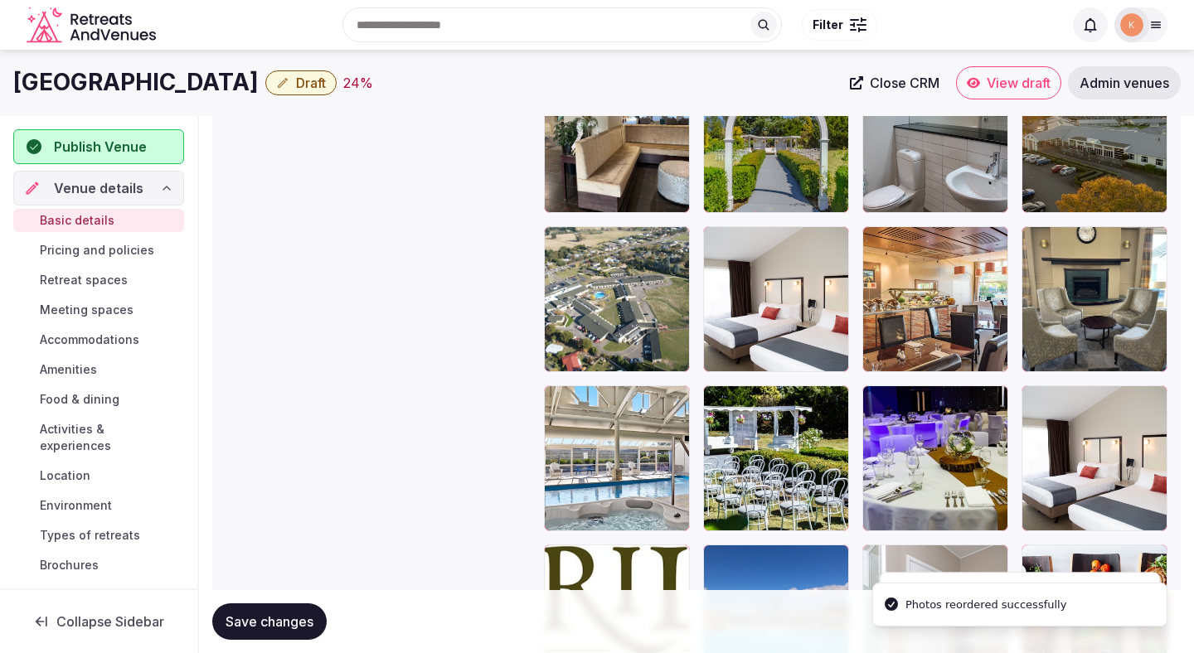
scroll to position [2343, 0]
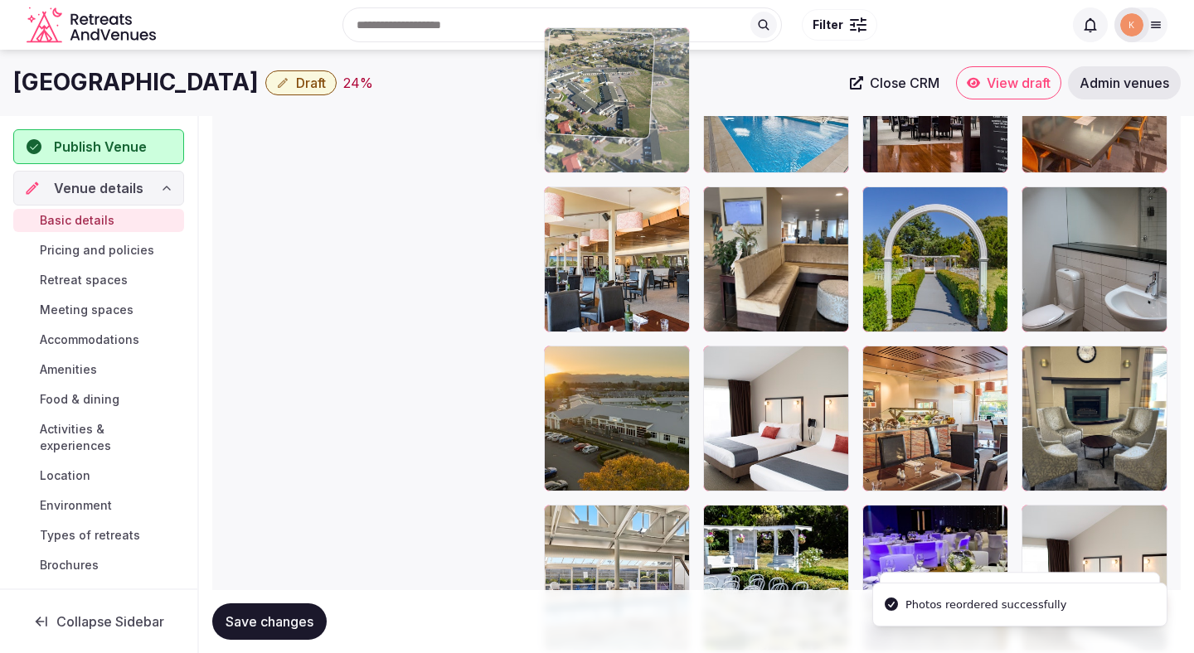
drag, startPoint x: 611, startPoint y: 384, endPoint x: 621, endPoint y: 153, distance: 231.5
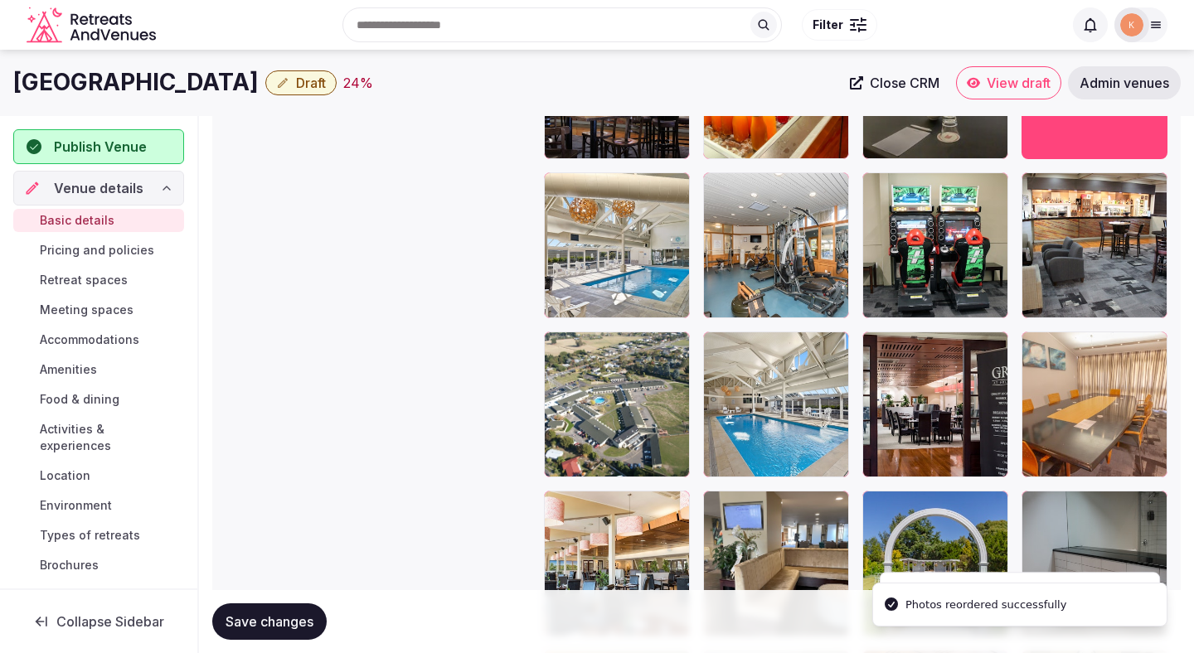
scroll to position [1995, 0]
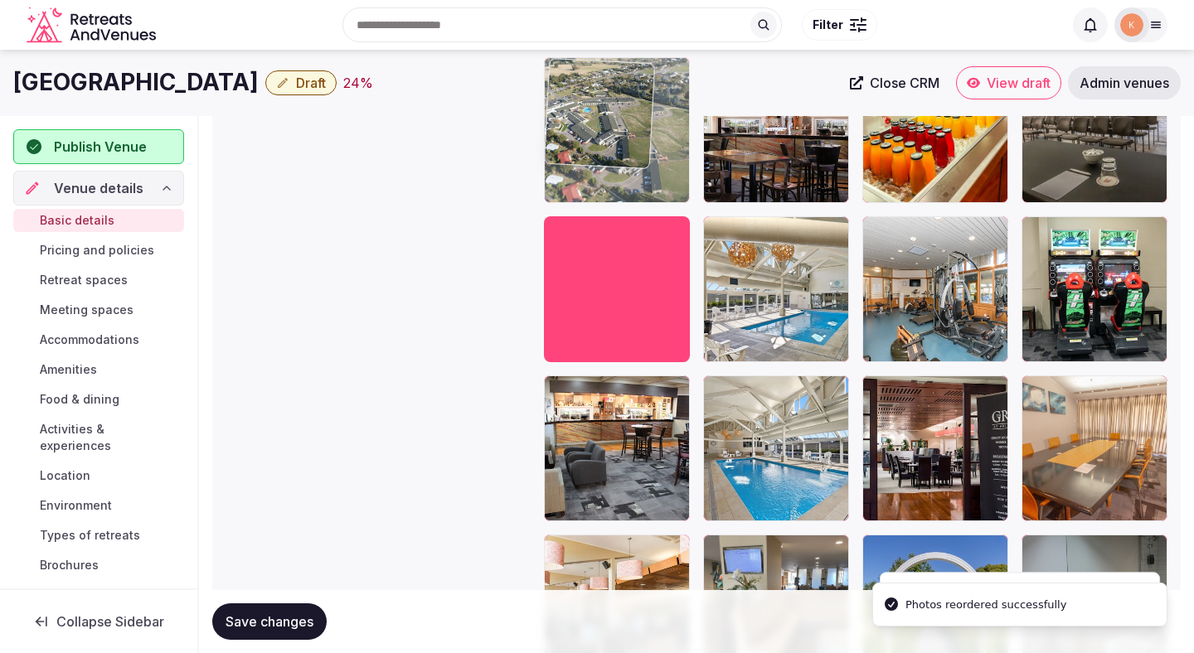
drag, startPoint x: 612, startPoint y: 443, endPoint x: 631, endPoint y: 179, distance: 264.3
click at [631, 179] on body "**********" at bounding box center [597, 120] width 1194 height 4230
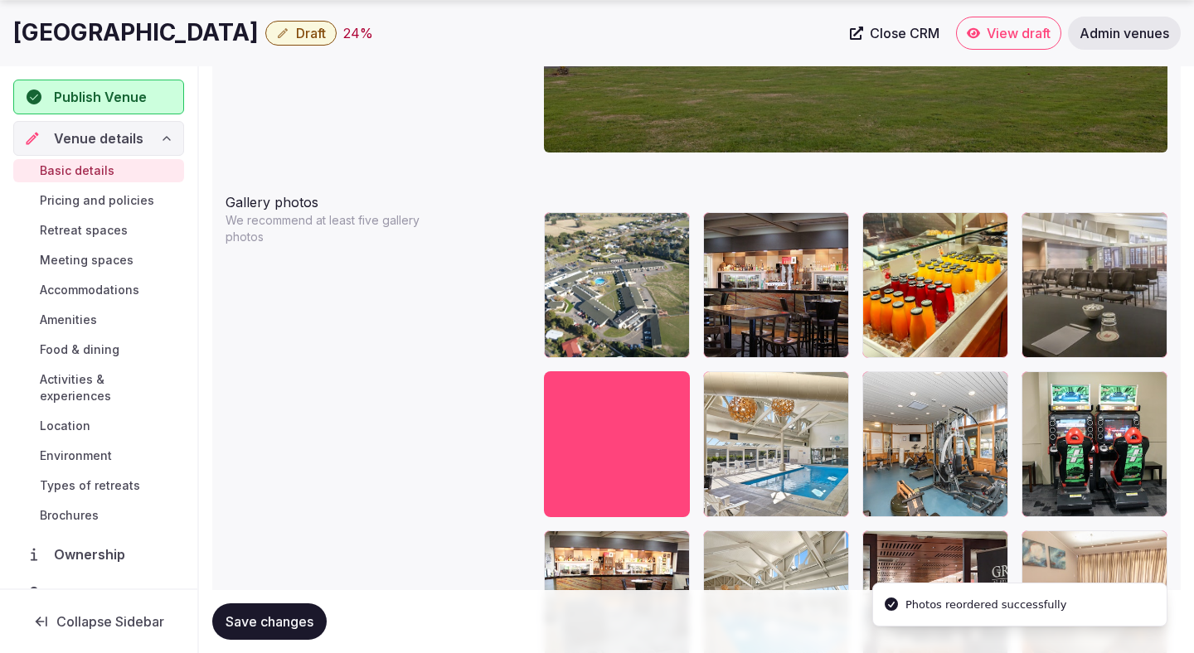
scroll to position [1847, 0]
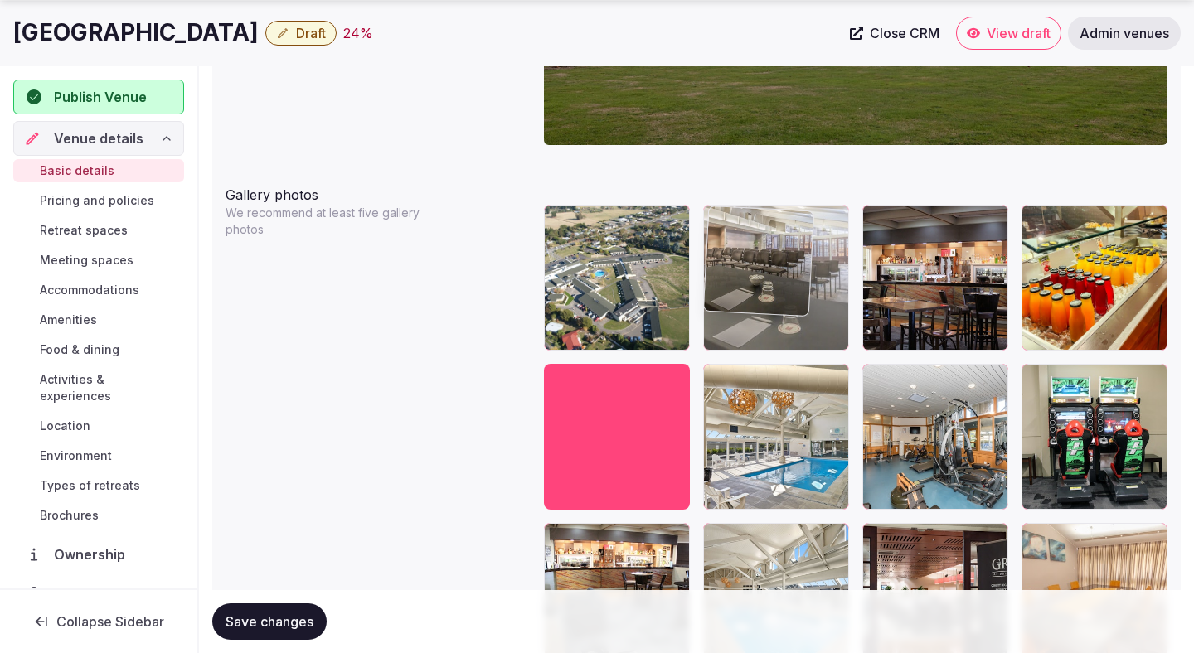
drag, startPoint x: 1076, startPoint y: 298, endPoint x: 786, endPoint y: 303, distance: 290.1
click at [786, 303] on body "**********" at bounding box center [597, 268] width 1194 height 4230
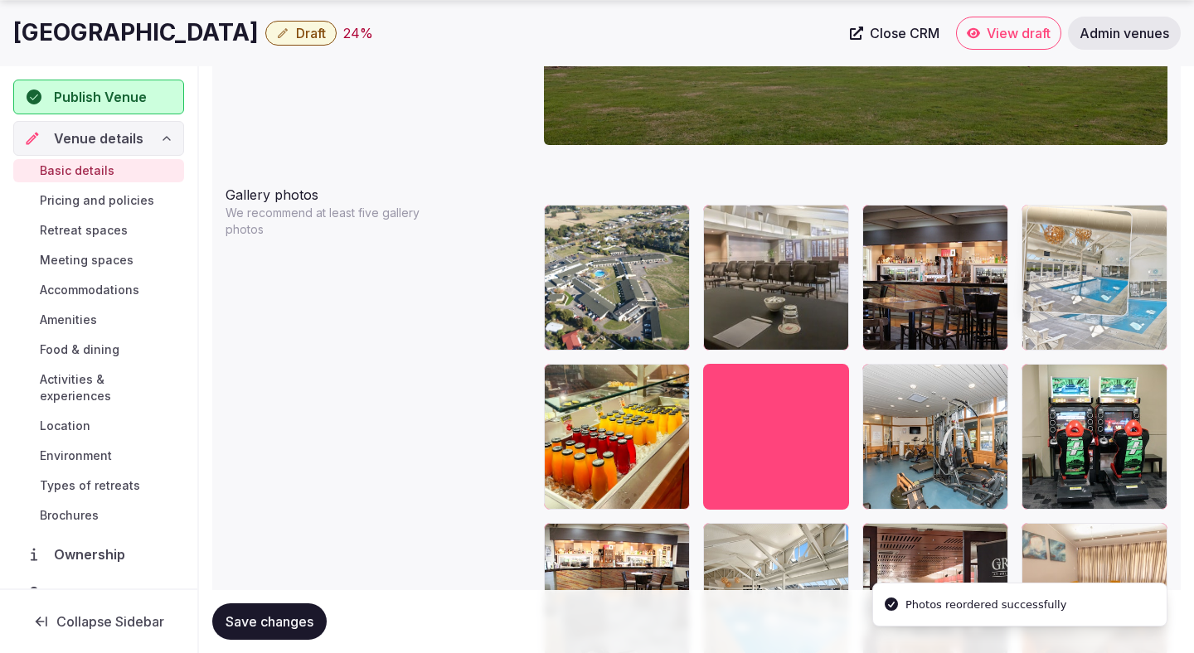
drag, startPoint x: 775, startPoint y: 433, endPoint x: 1092, endPoint y: 273, distance: 355.8
click at [1092, 273] on body "**********" at bounding box center [597, 268] width 1194 height 4230
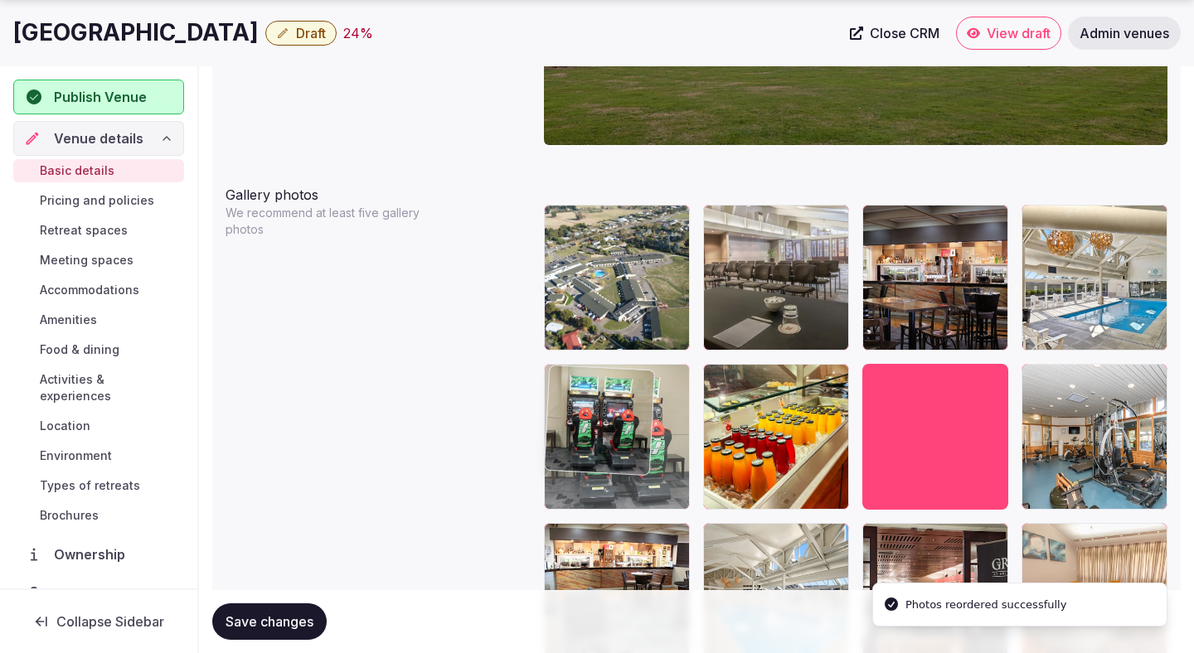
drag, startPoint x: 1077, startPoint y: 400, endPoint x: 611, endPoint y: 423, distance: 467.2
click at [611, 423] on body "**********" at bounding box center [597, 268] width 1194 height 4230
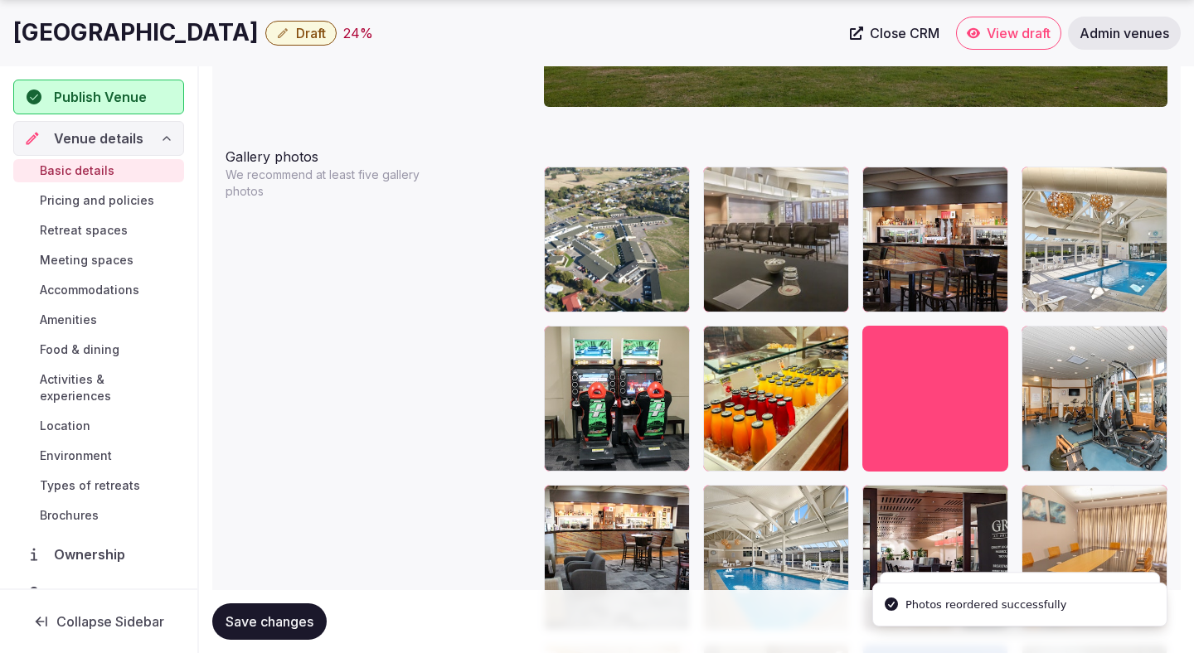
scroll to position [1990, 0]
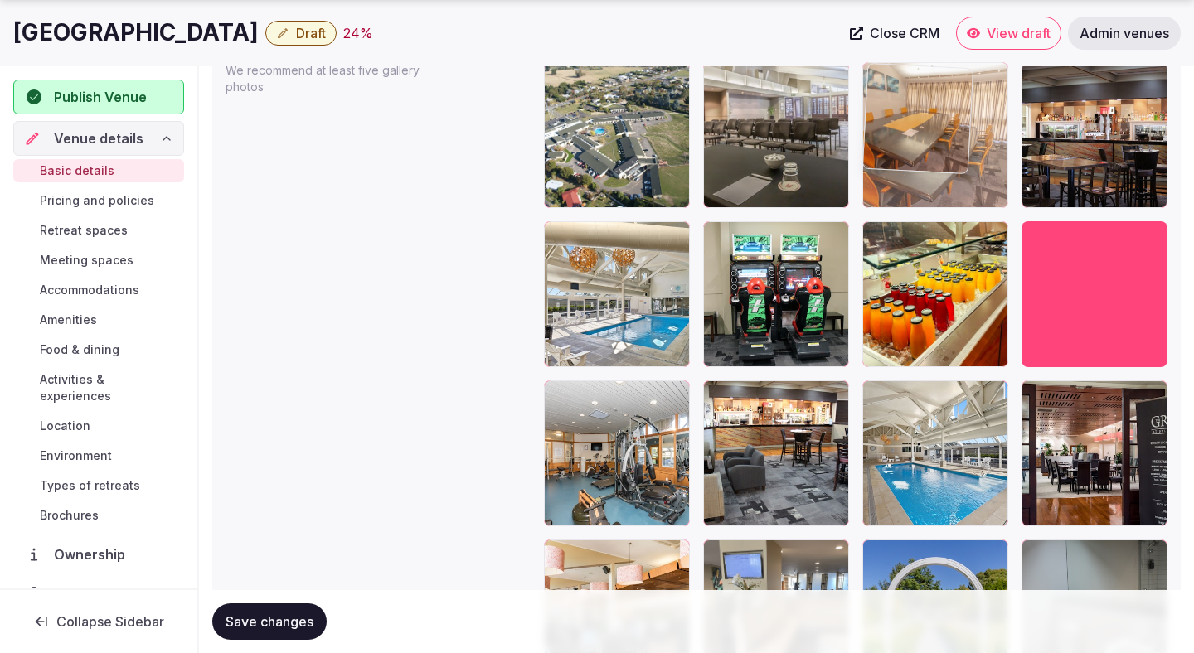
drag, startPoint x: 1082, startPoint y: 441, endPoint x: 1000, endPoint y: 149, distance: 303.1
click at [1001, 149] on body "**********" at bounding box center [597, 125] width 1194 height 4230
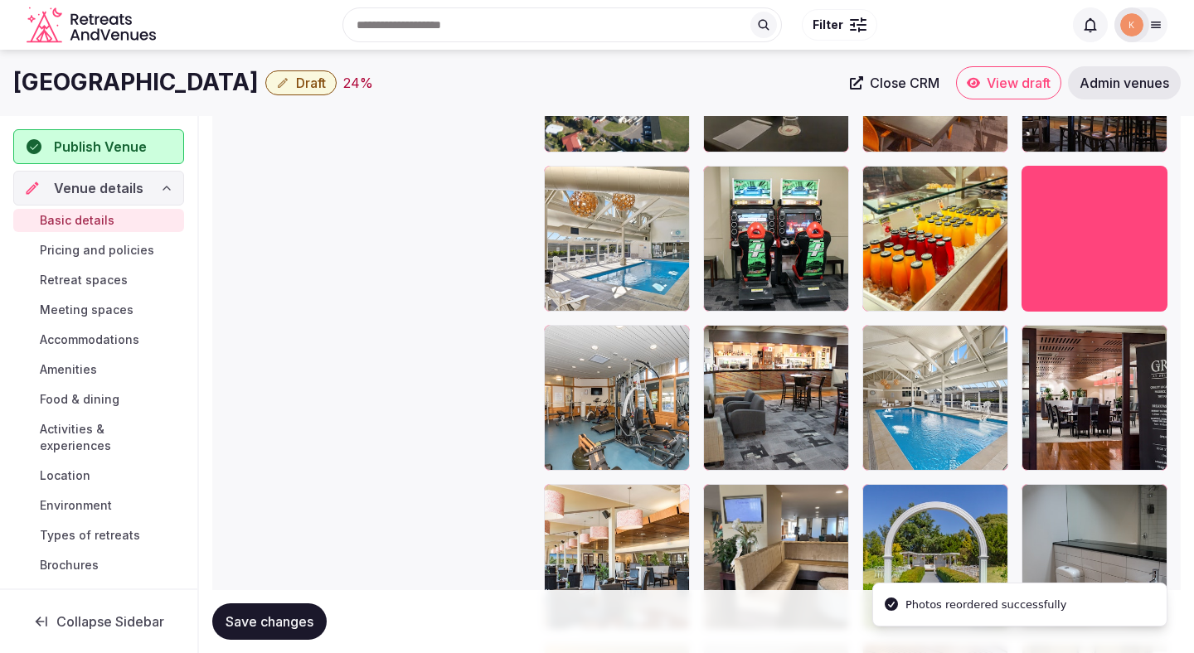
scroll to position [2041, 0]
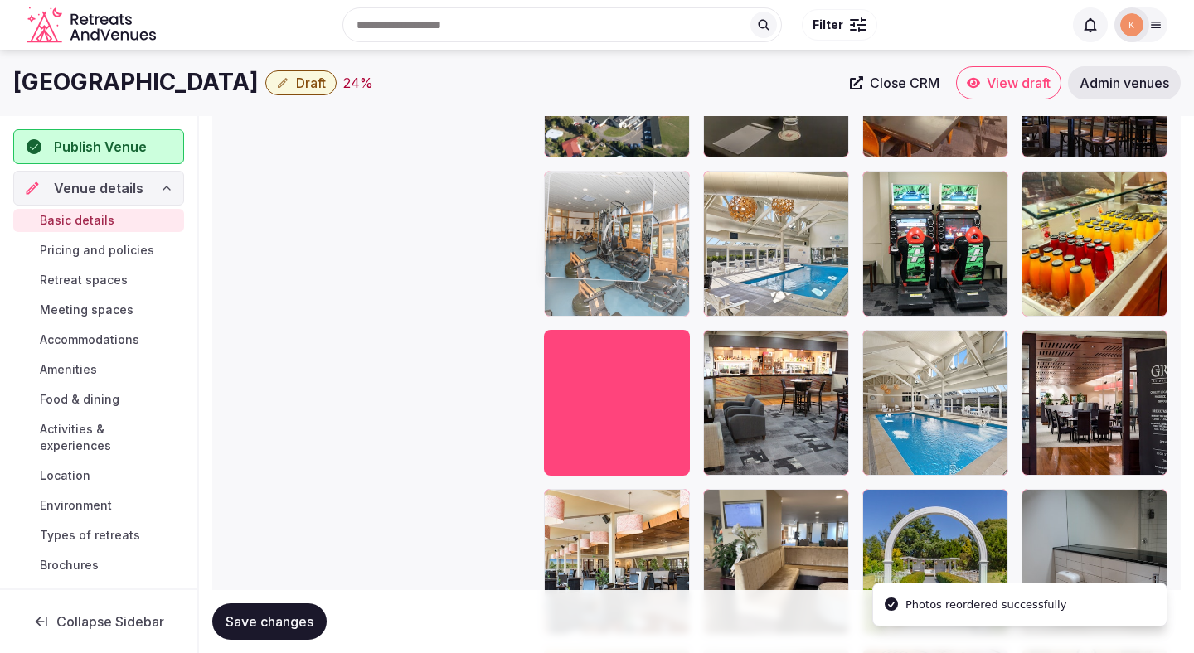
drag, startPoint x: 632, startPoint y: 422, endPoint x: 627, endPoint y: 281, distance: 141.0
click at [627, 281] on body "**********" at bounding box center [597, 74] width 1194 height 4230
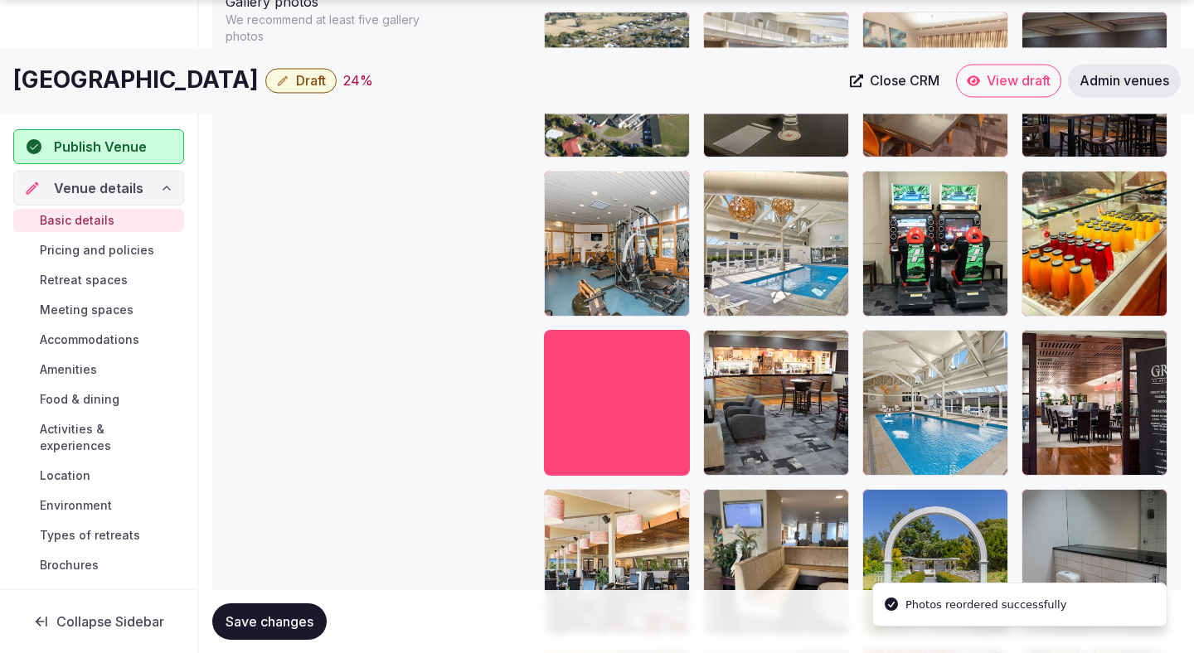
scroll to position [2054, 0]
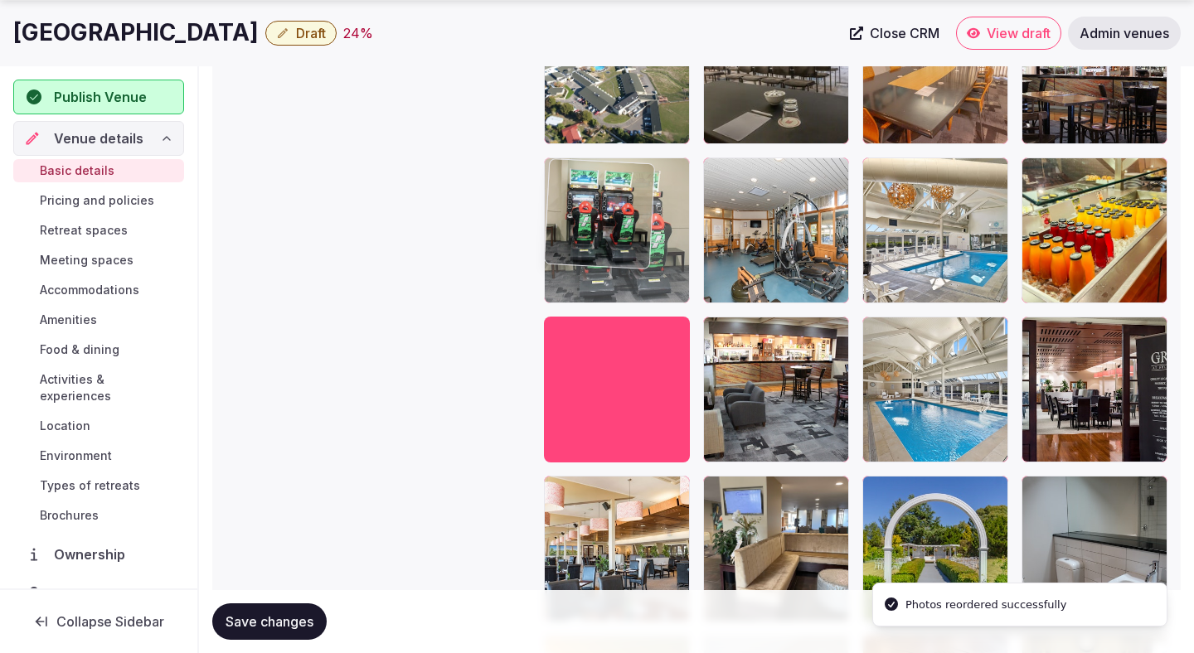
drag, startPoint x: 947, startPoint y: 214, endPoint x: 661, endPoint y: 217, distance: 286.0
click at [661, 217] on body "**********" at bounding box center [597, 61] width 1194 height 4230
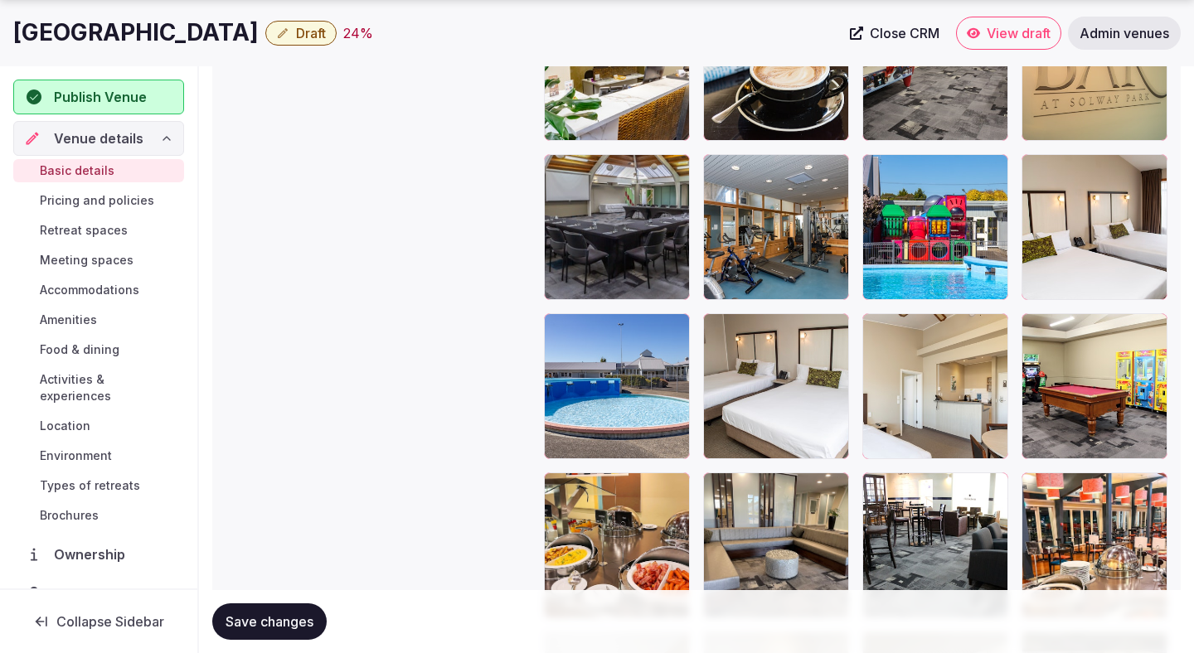
scroll to position [3167, 0]
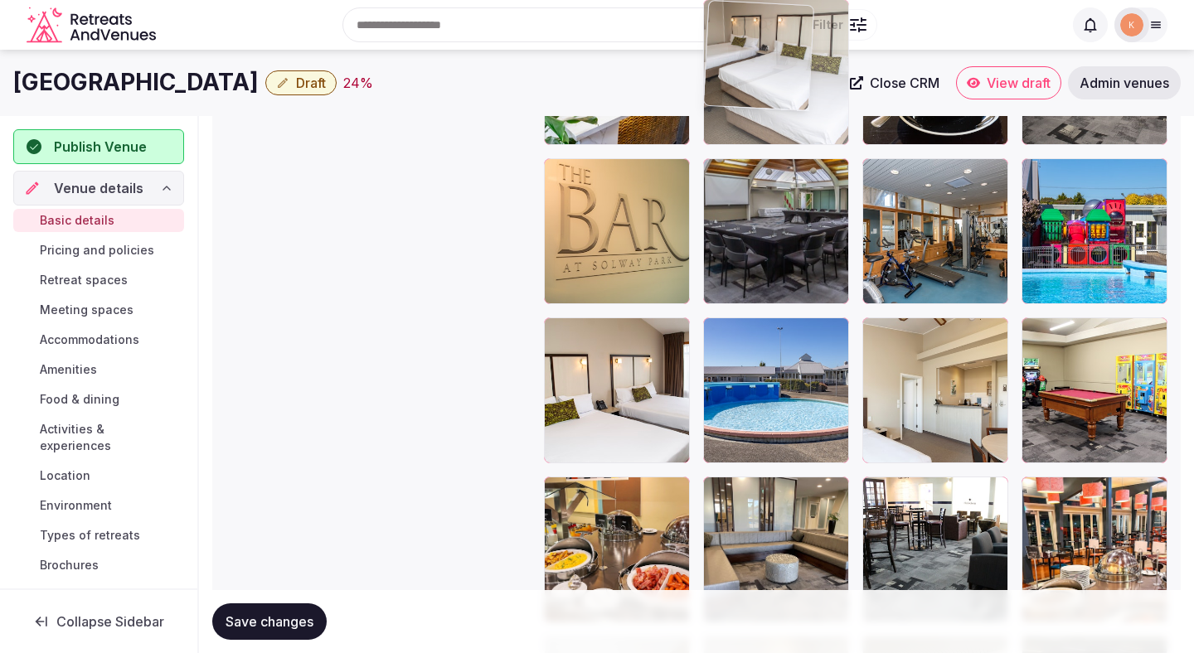
drag, startPoint x: 784, startPoint y: 399, endPoint x: 775, endPoint y: 162, distance: 237.2
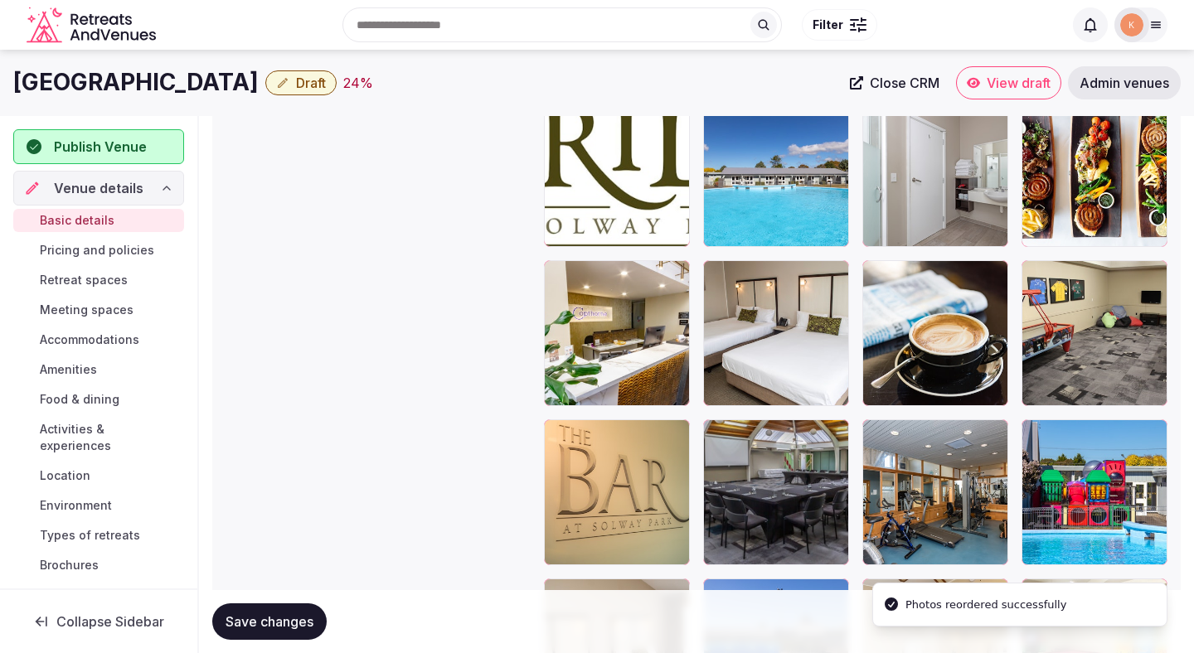
scroll to position [2893, 0]
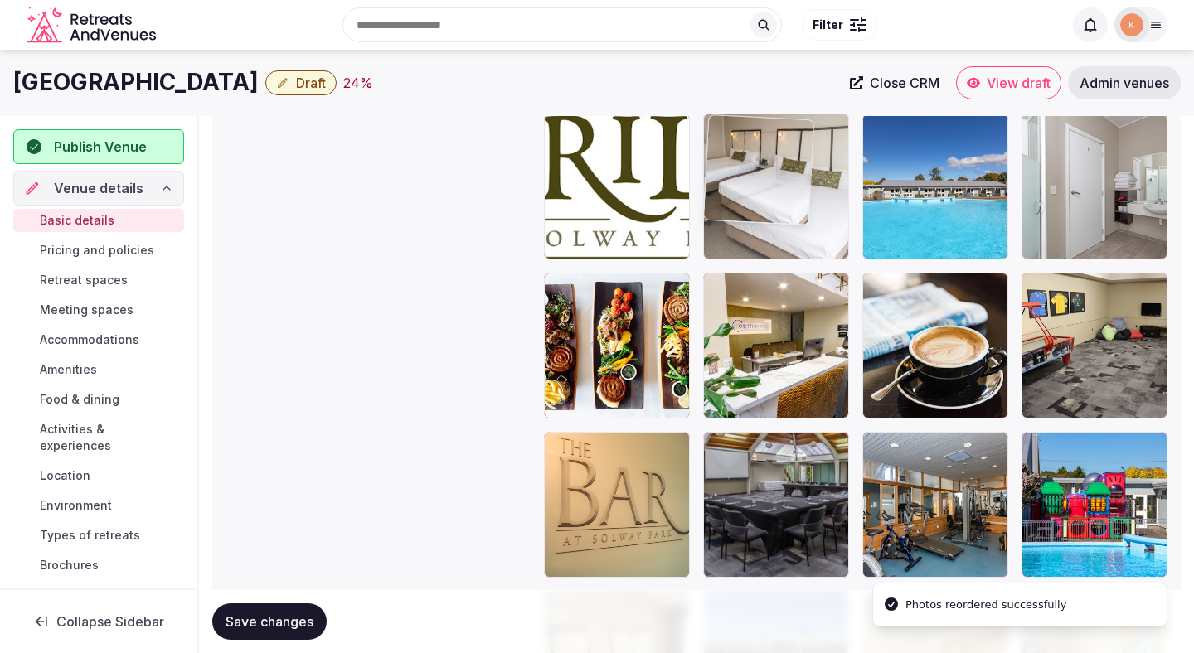
drag, startPoint x: 753, startPoint y: 386, endPoint x: 752, endPoint y: 268, distance: 118.5
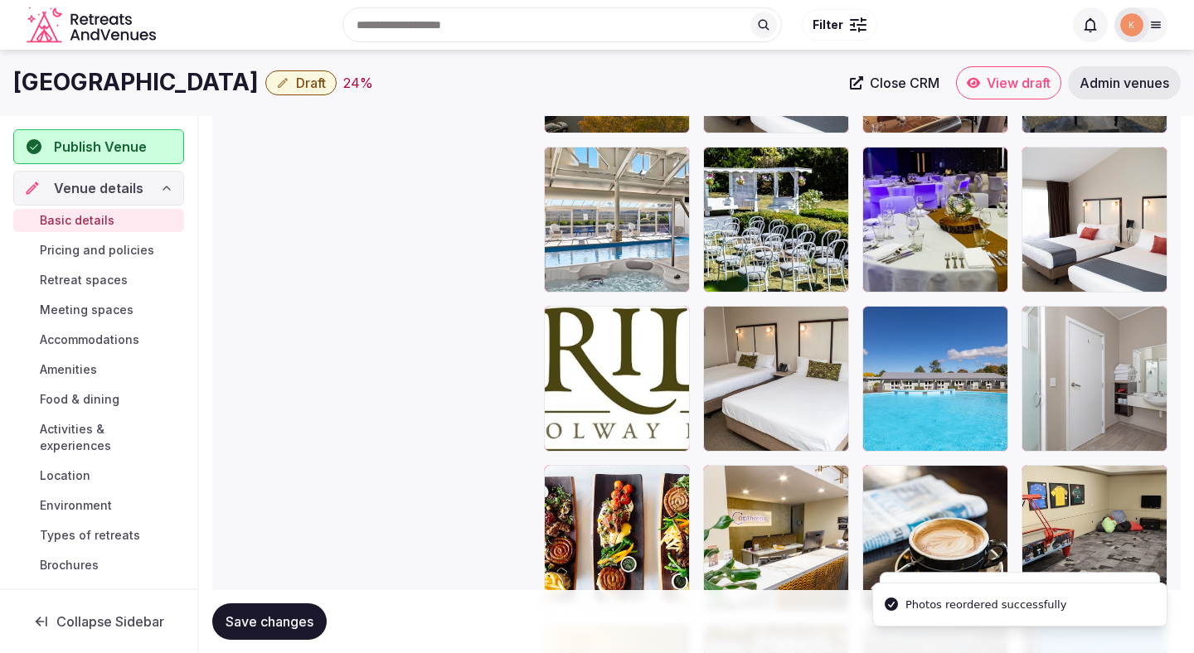
scroll to position [2664, 0]
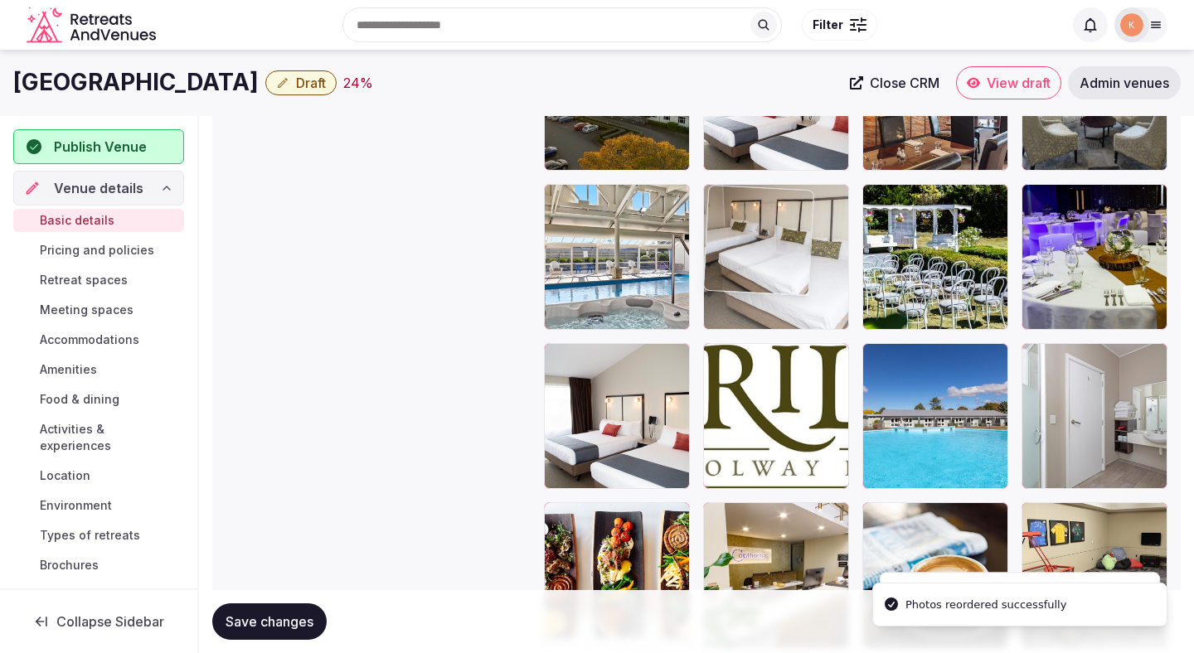
drag, startPoint x: 753, startPoint y: 404, endPoint x: 749, endPoint y: 299, distance: 105.3
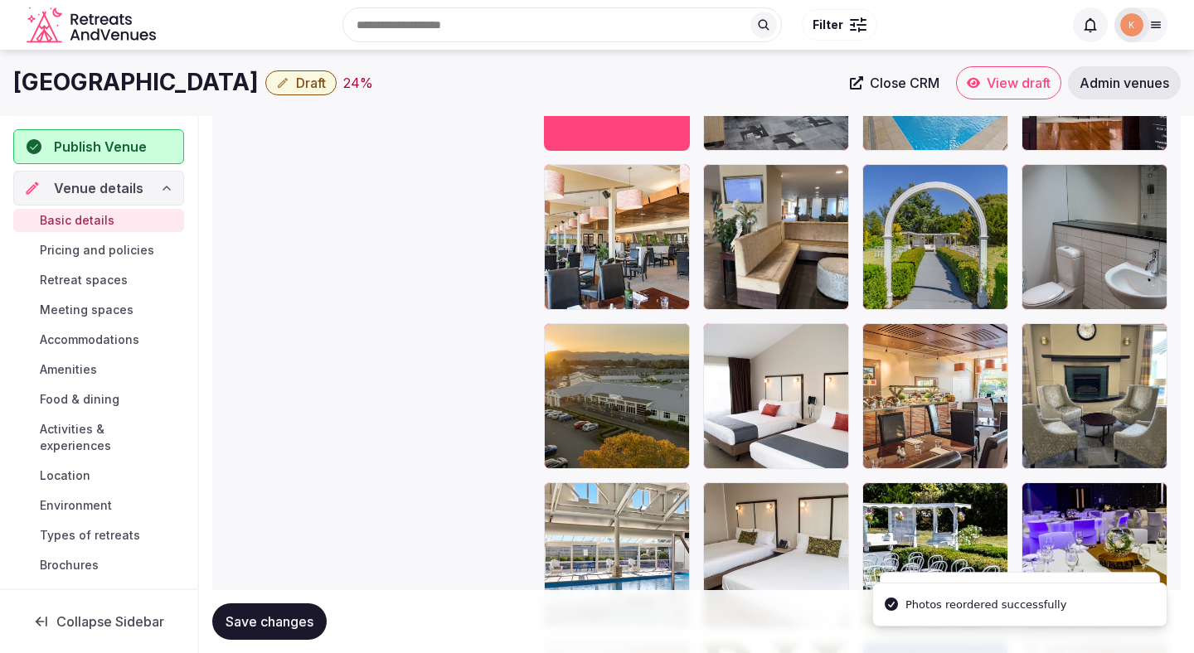
scroll to position [2327, 0]
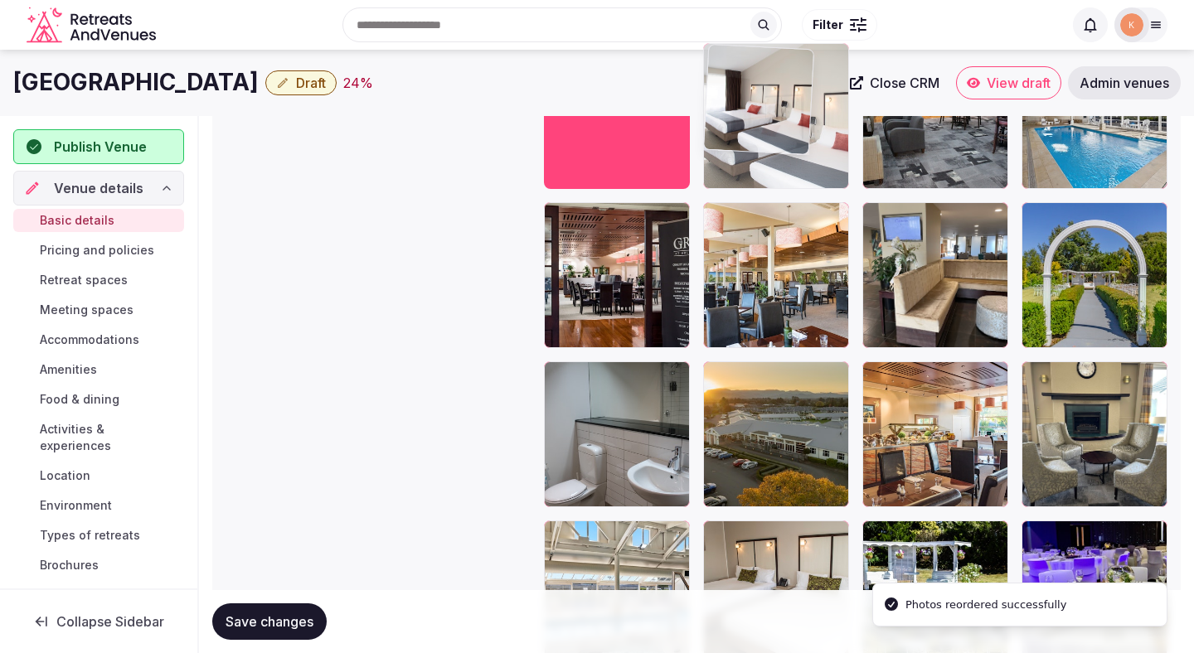
drag, startPoint x: 756, startPoint y: 413, endPoint x: 776, endPoint y: 172, distance: 242.0
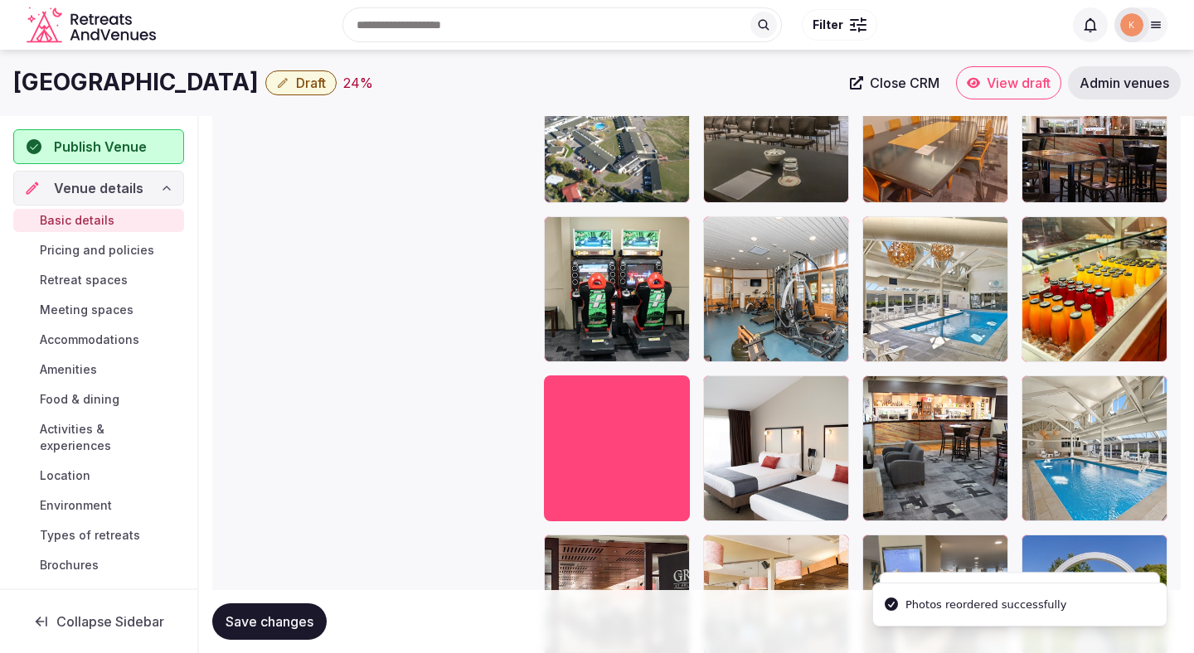
scroll to position [1980, 0]
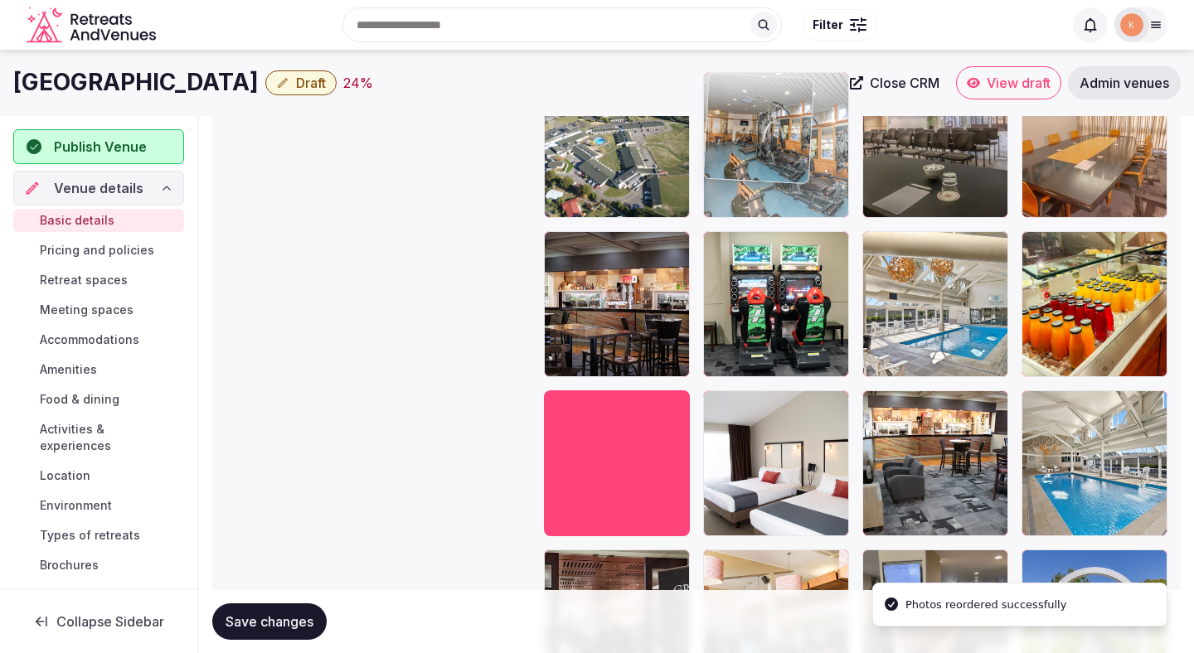
drag, startPoint x: 776, startPoint y: 323, endPoint x: 776, endPoint y: 215, distance: 107.7
click at [776, 215] on body "**********" at bounding box center [597, 135] width 1194 height 4230
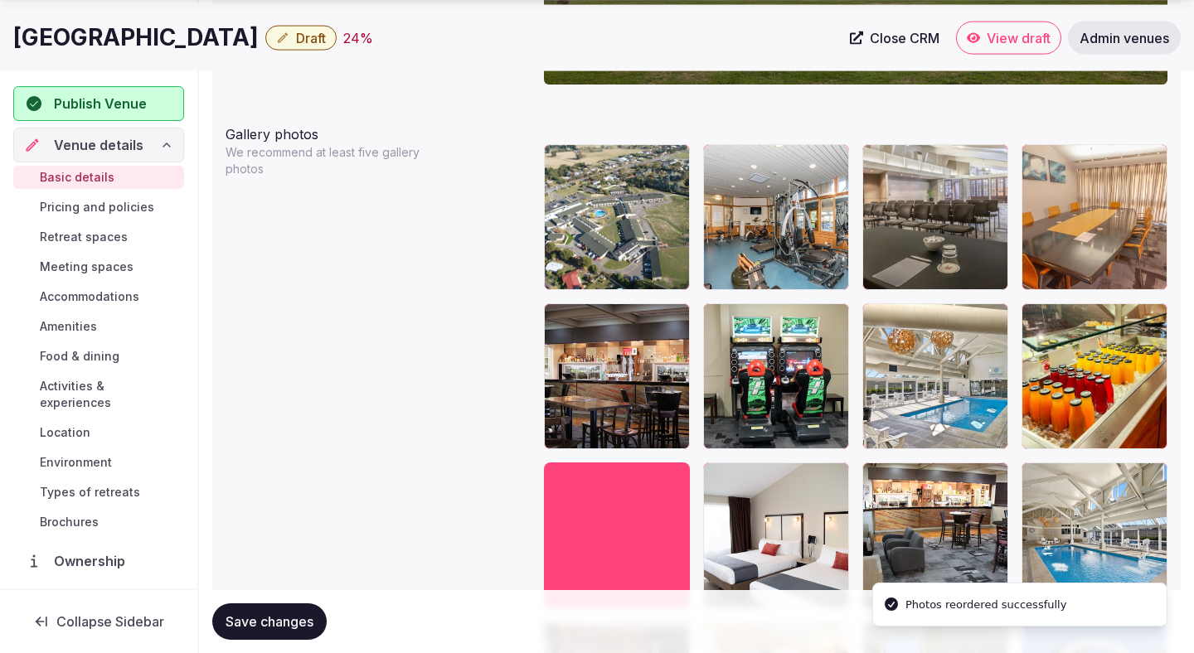
scroll to position [1918, 0]
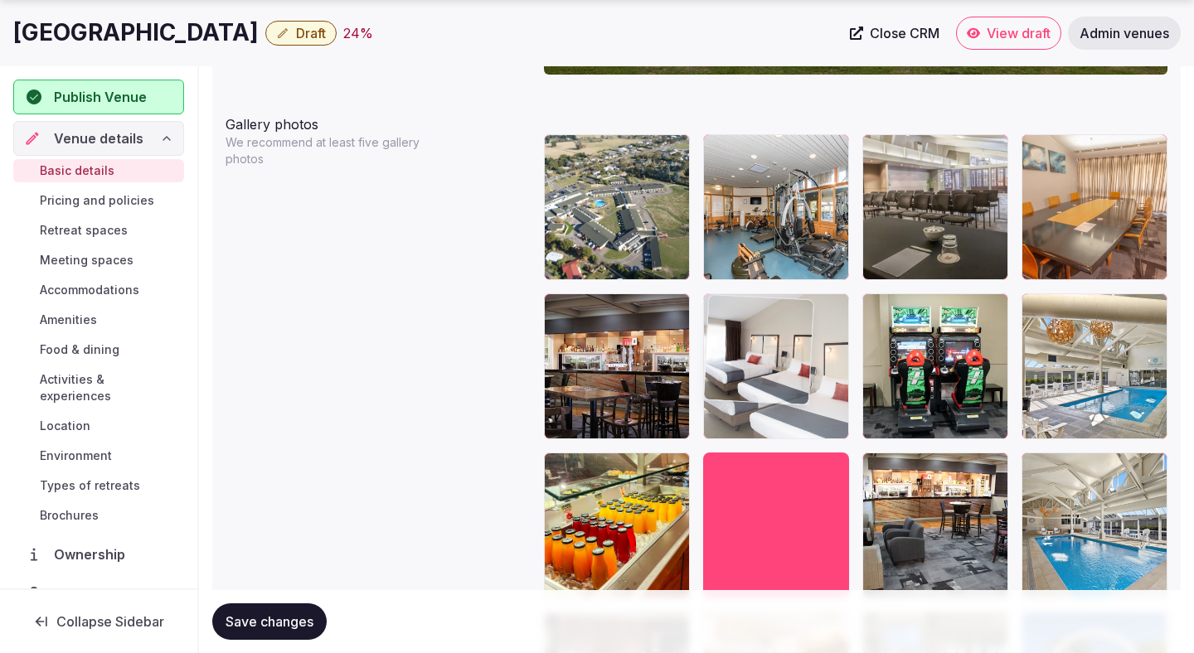
drag, startPoint x: 757, startPoint y: 477, endPoint x: 756, endPoint y: 343, distance: 134.3
click at [756, 343] on body "**********" at bounding box center [597, 197] width 1194 height 4230
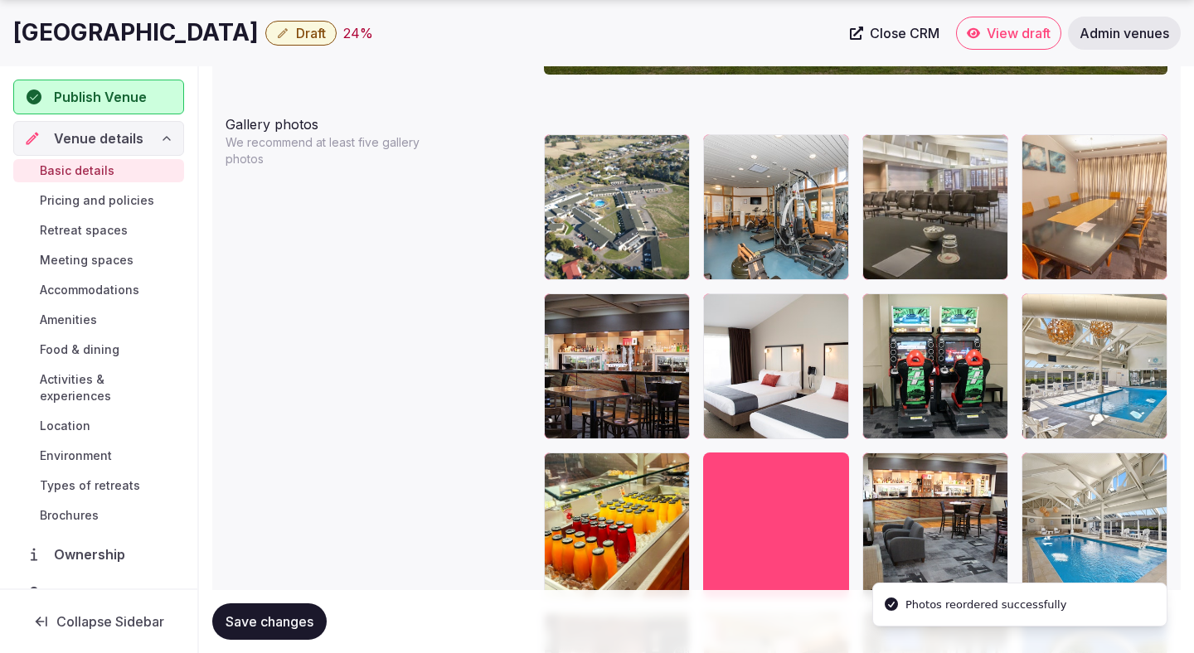
click at [293, 617] on span "Save changes" at bounding box center [269, 621] width 88 height 17
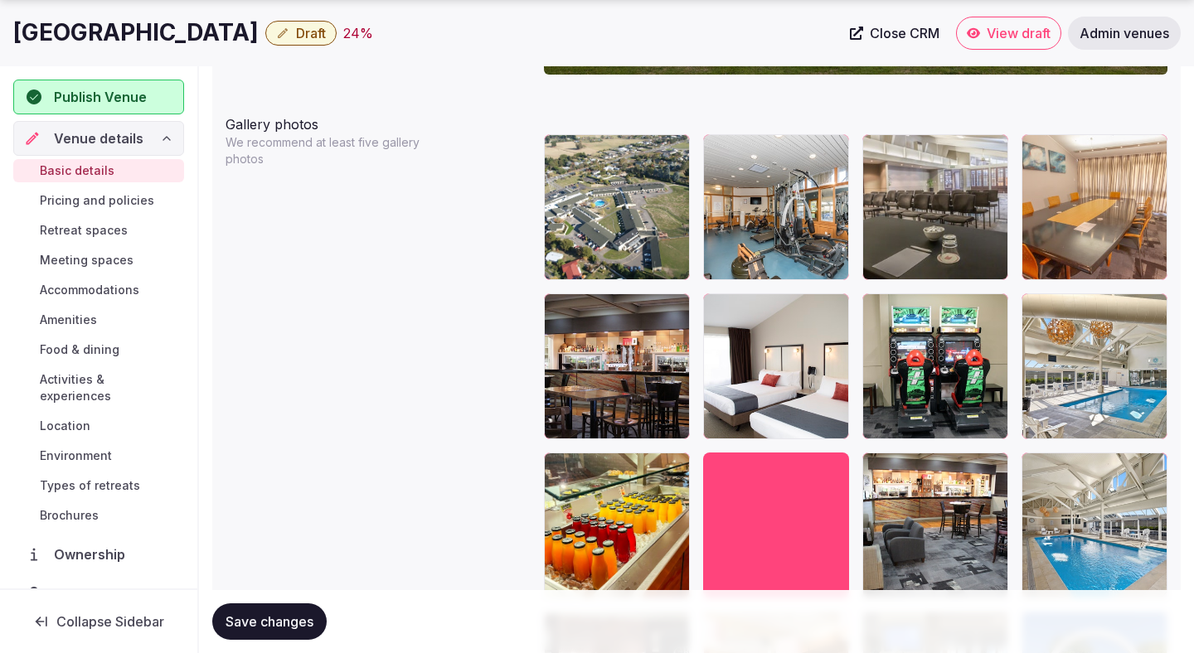
click at [293, 617] on span "Save changes" at bounding box center [269, 621] width 88 height 17
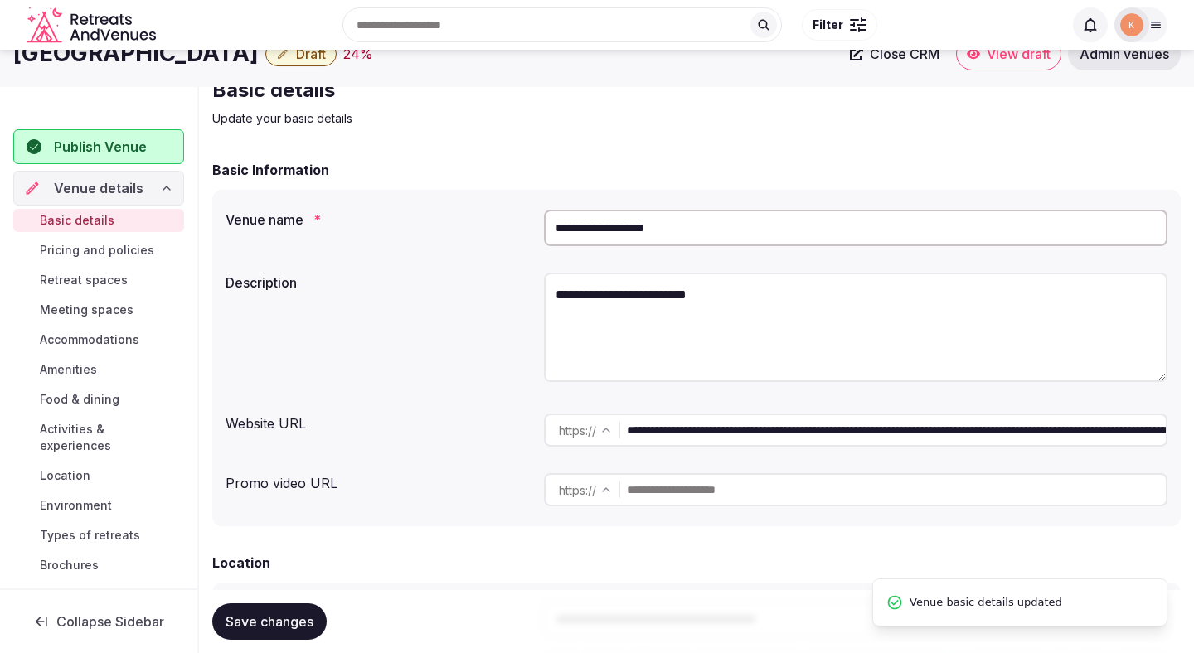
scroll to position [0, 0]
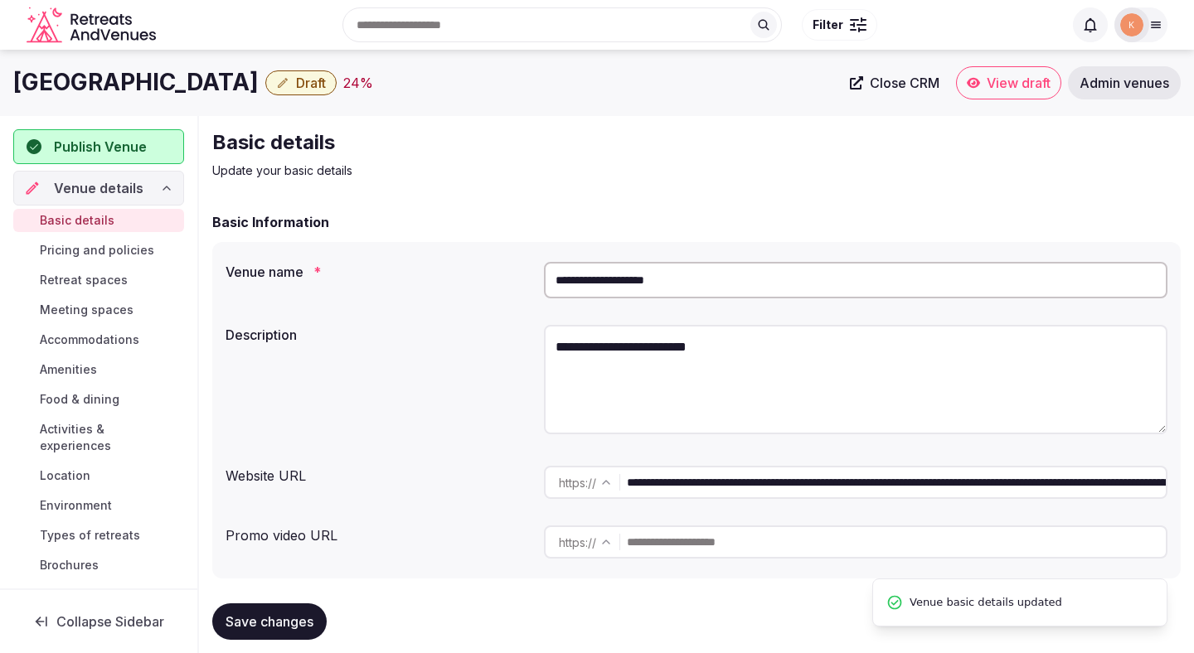
click at [640, 287] on input "**********" at bounding box center [855, 280] width 623 height 36
click at [631, 276] on input "**********" at bounding box center [855, 280] width 623 height 36
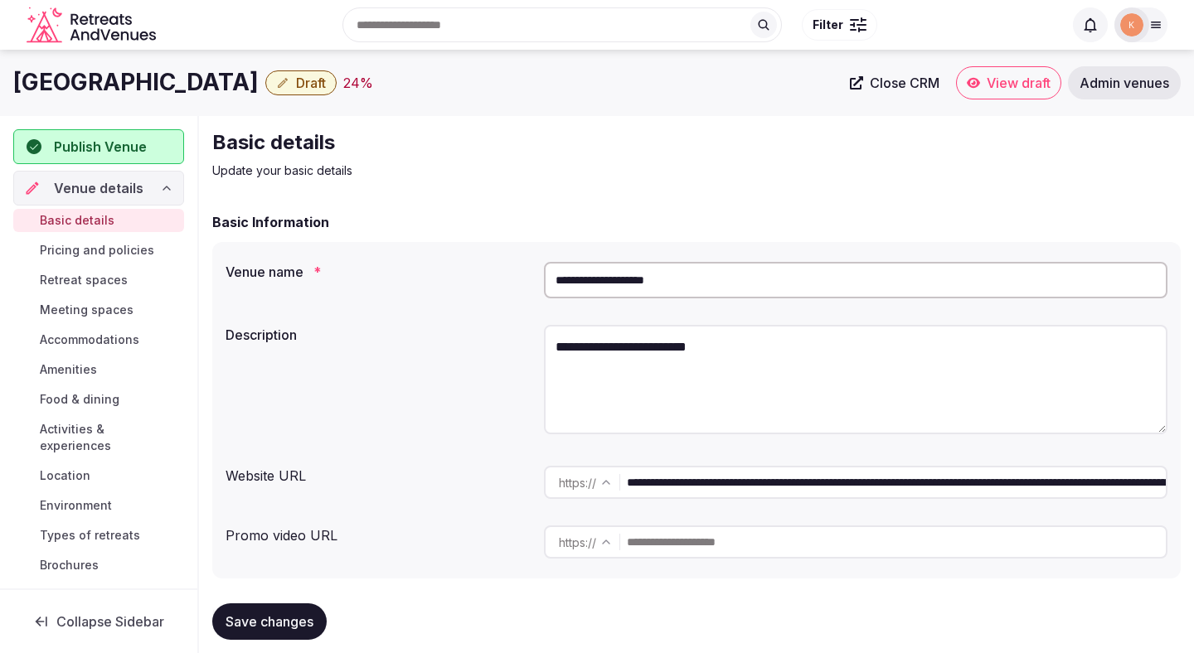
click at [631, 276] on input "**********" at bounding box center [855, 280] width 623 height 36
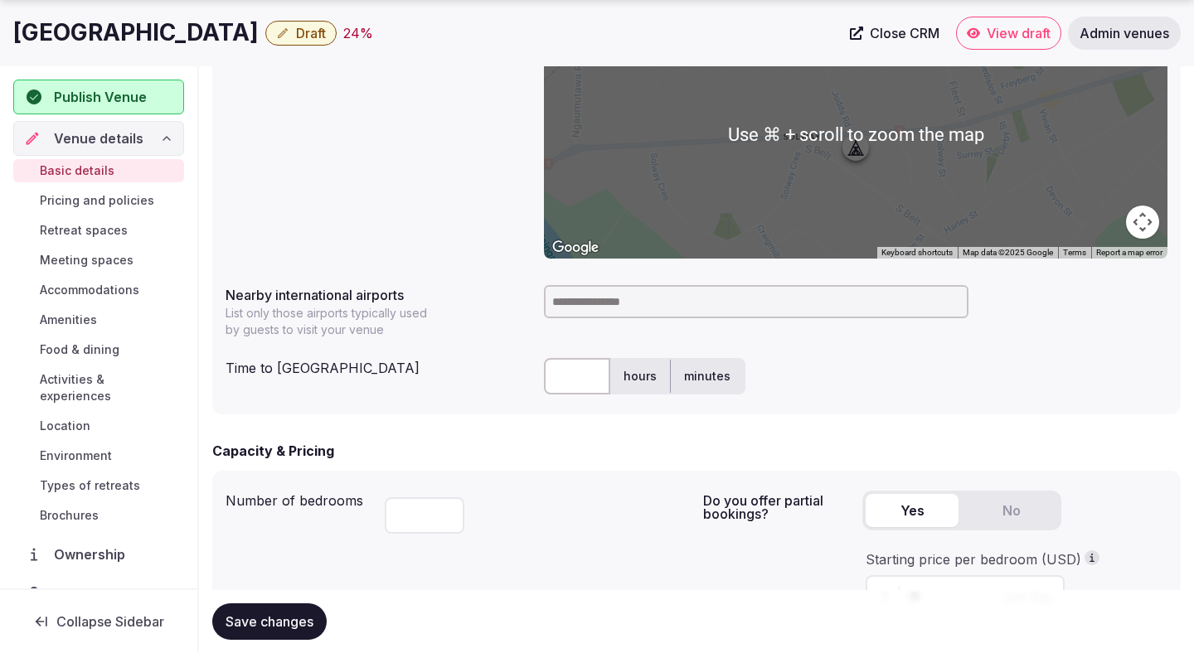
scroll to position [729, 0]
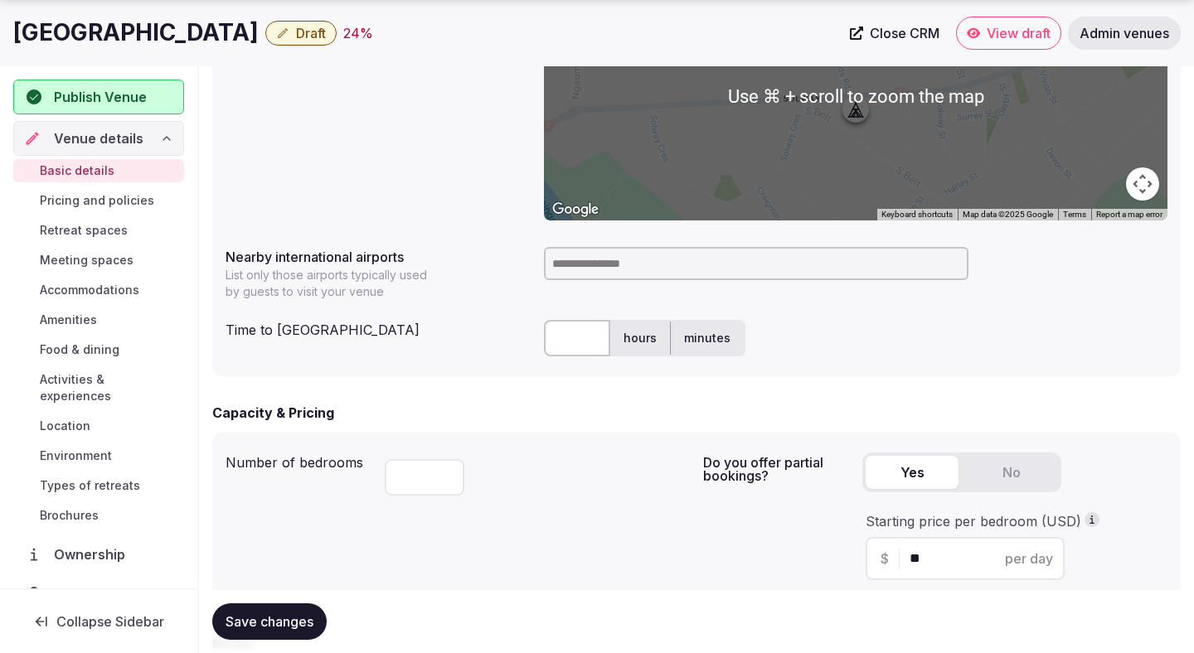
click at [607, 273] on input at bounding box center [756, 263] width 424 height 33
paste input "**********"
type input "**********"
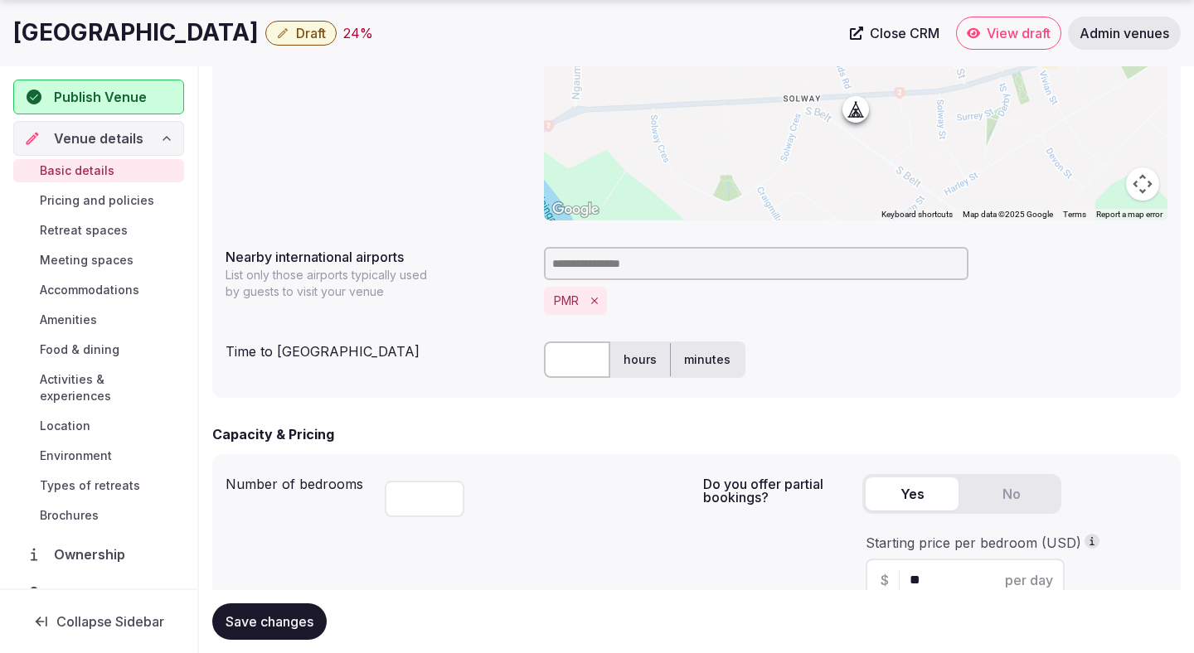
click at [576, 372] on input "text" at bounding box center [577, 359] width 66 height 36
type input "***"
click at [659, 361] on label "hours" at bounding box center [640, 359] width 60 height 43
click at [298, 614] on span "Save changes" at bounding box center [269, 621] width 88 height 17
click at [301, 617] on span "Save changes" at bounding box center [269, 621] width 88 height 17
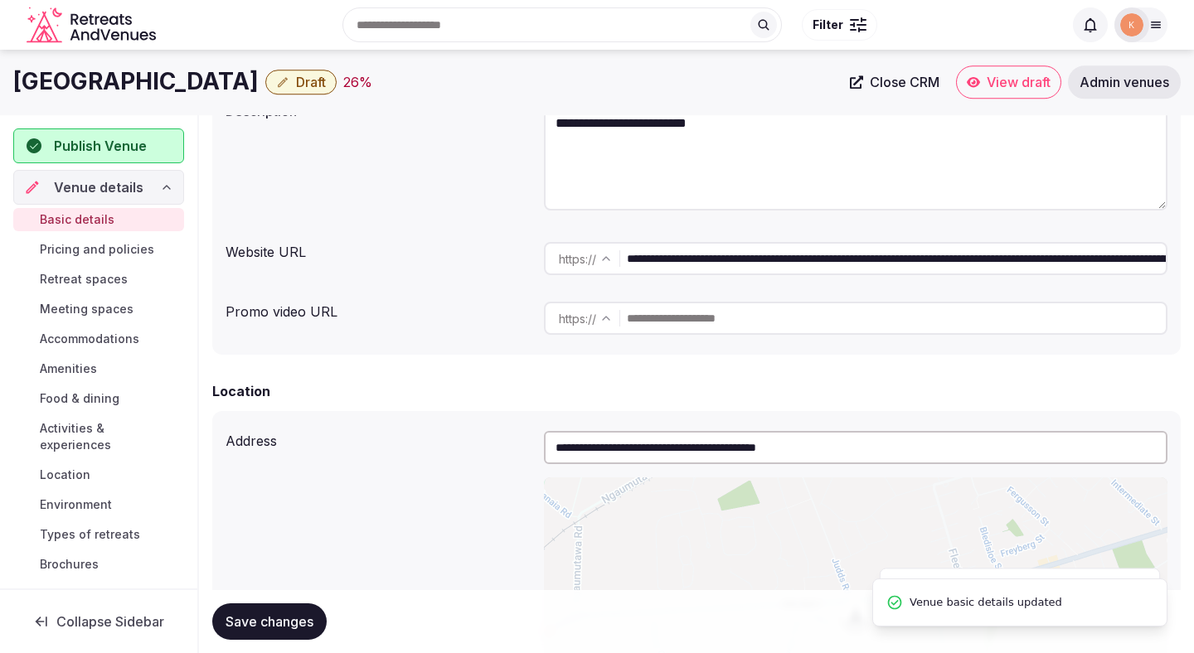
scroll to position [83, 0]
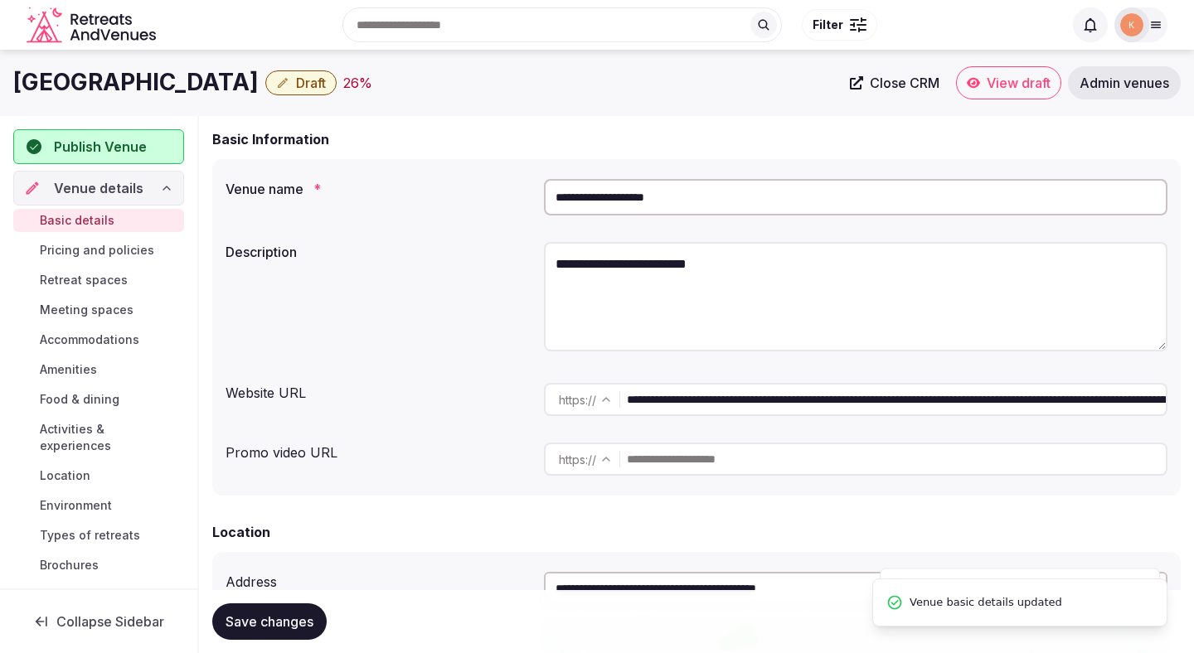
click at [646, 202] on input "**********" at bounding box center [855, 197] width 623 height 36
click at [611, 207] on input "**********" at bounding box center [855, 197] width 623 height 36
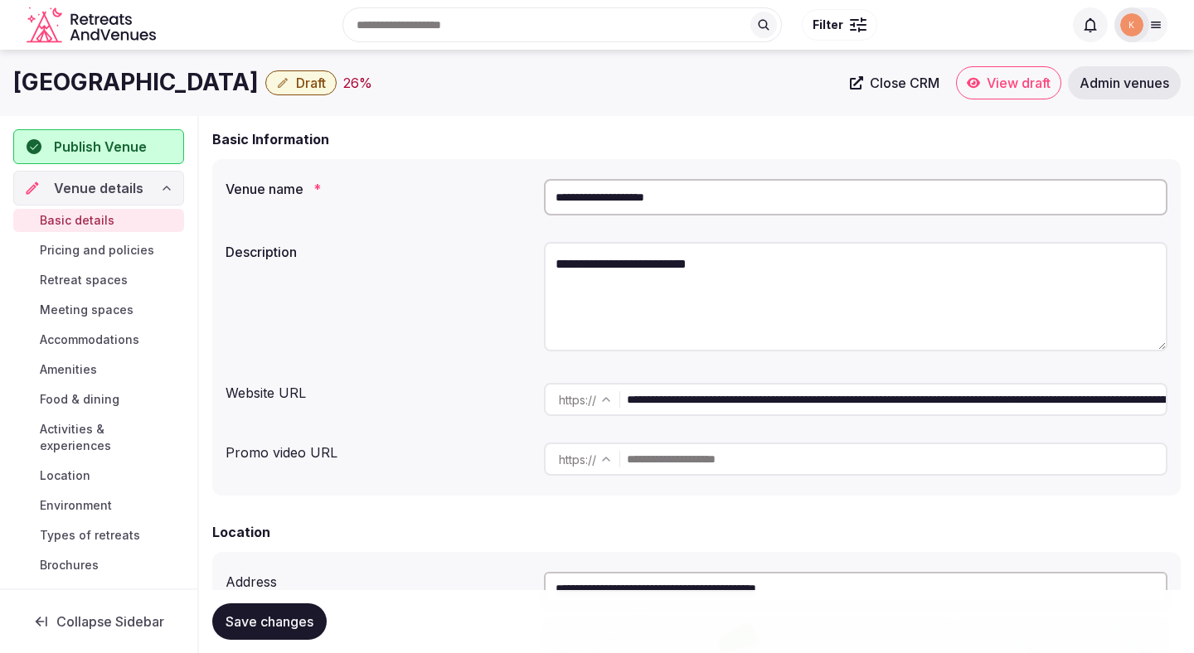
click at [611, 207] on input "**********" at bounding box center [855, 197] width 623 height 36
paste input "**********"
type input "**********"
click at [297, 617] on span "Save changes" at bounding box center [269, 621] width 88 height 17
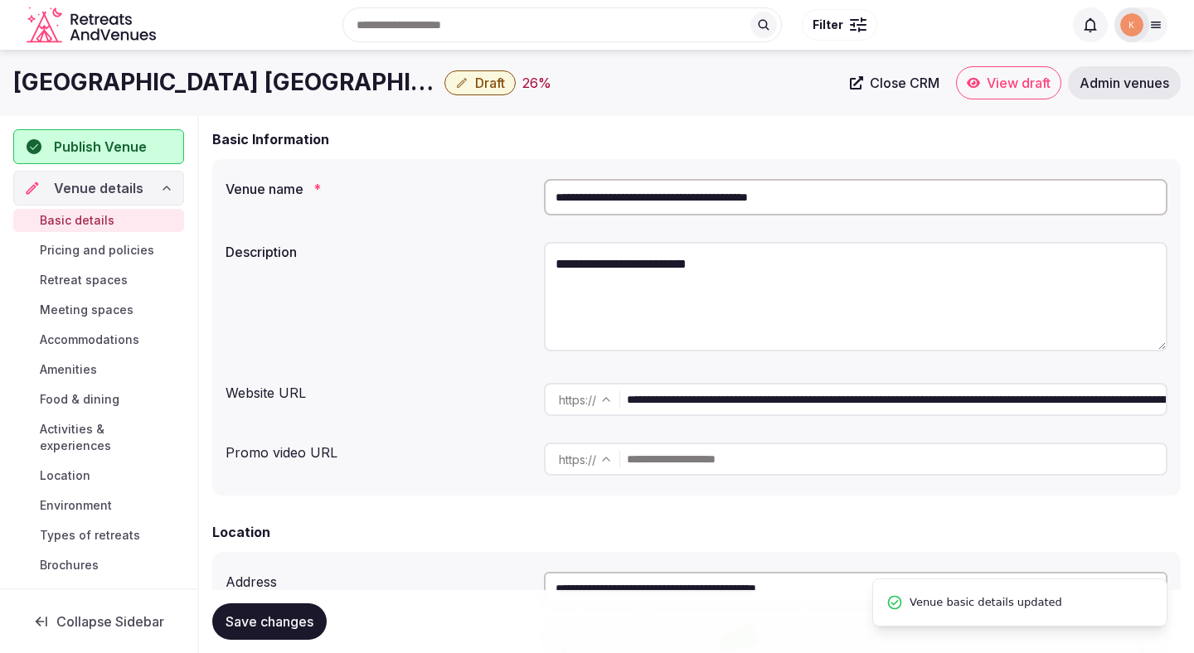
click at [904, 85] on span "Close CRM" at bounding box center [904, 83] width 70 height 17
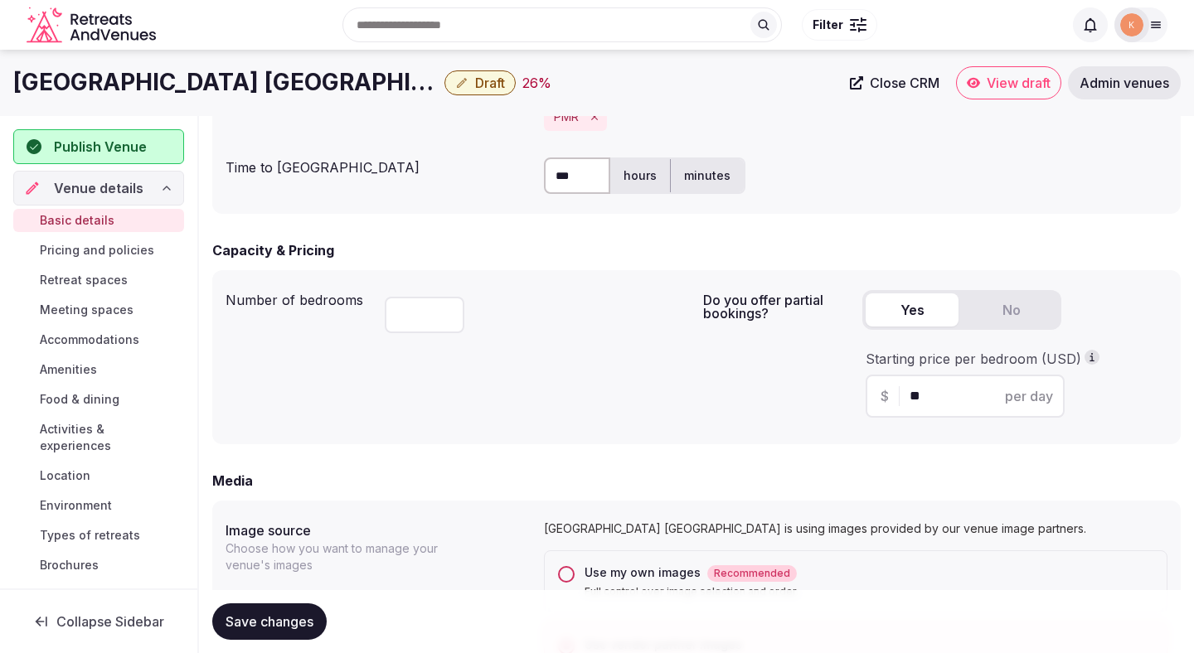
scroll to position [0, 0]
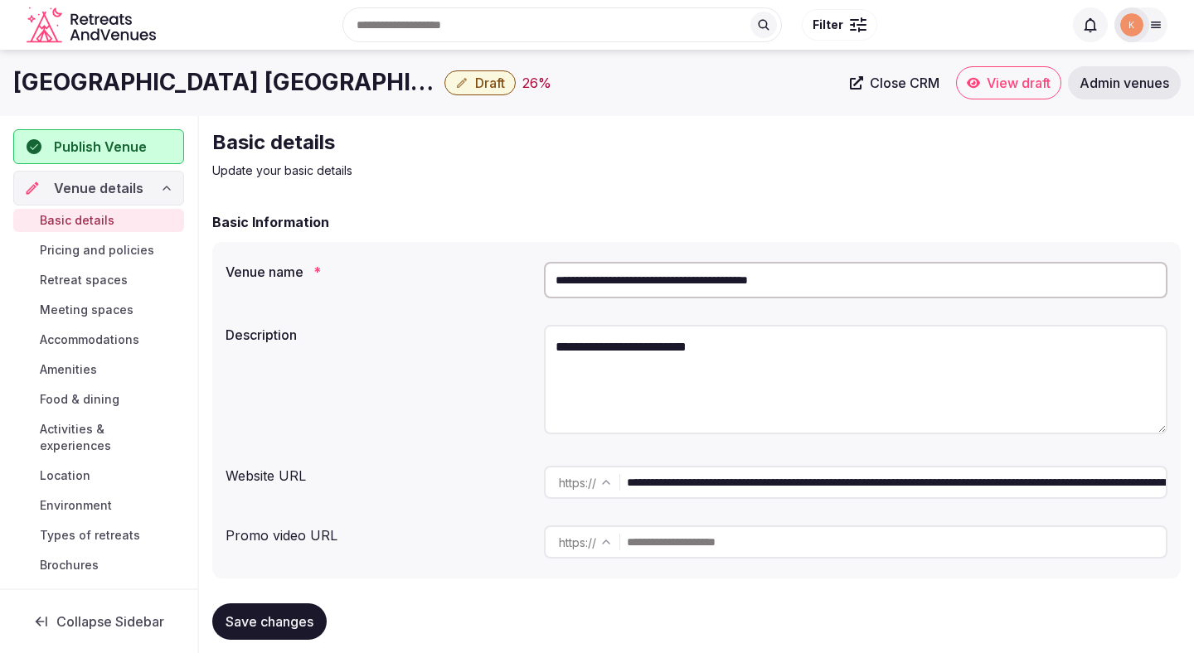
click at [487, 82] on span "Draft" at bounding box center [490, 83] width 30 height 17
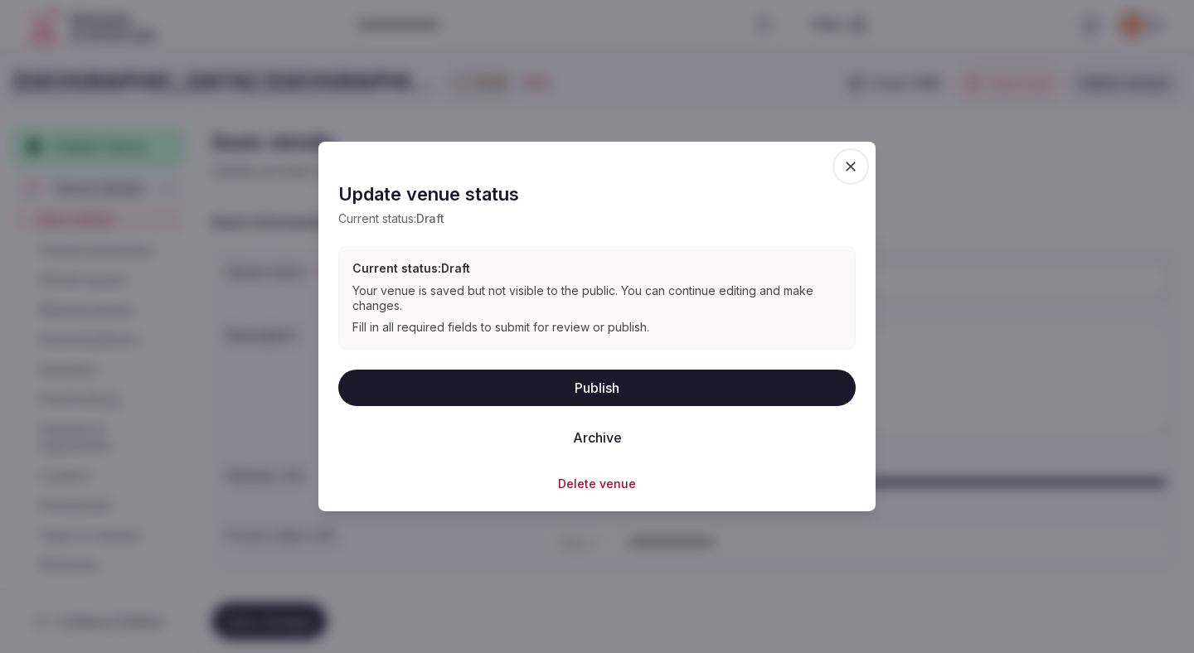
click at [482, 393] on button "Publish" at bounding box center [596, 387] width 517 height 36
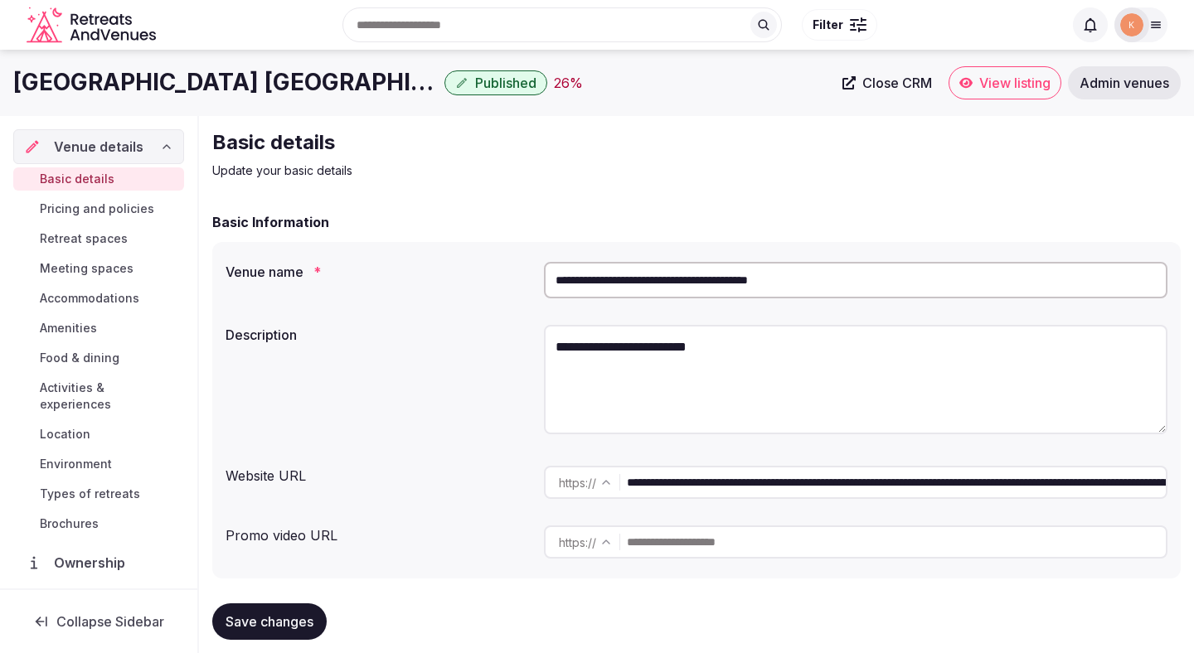
scroll to position [8, 0]
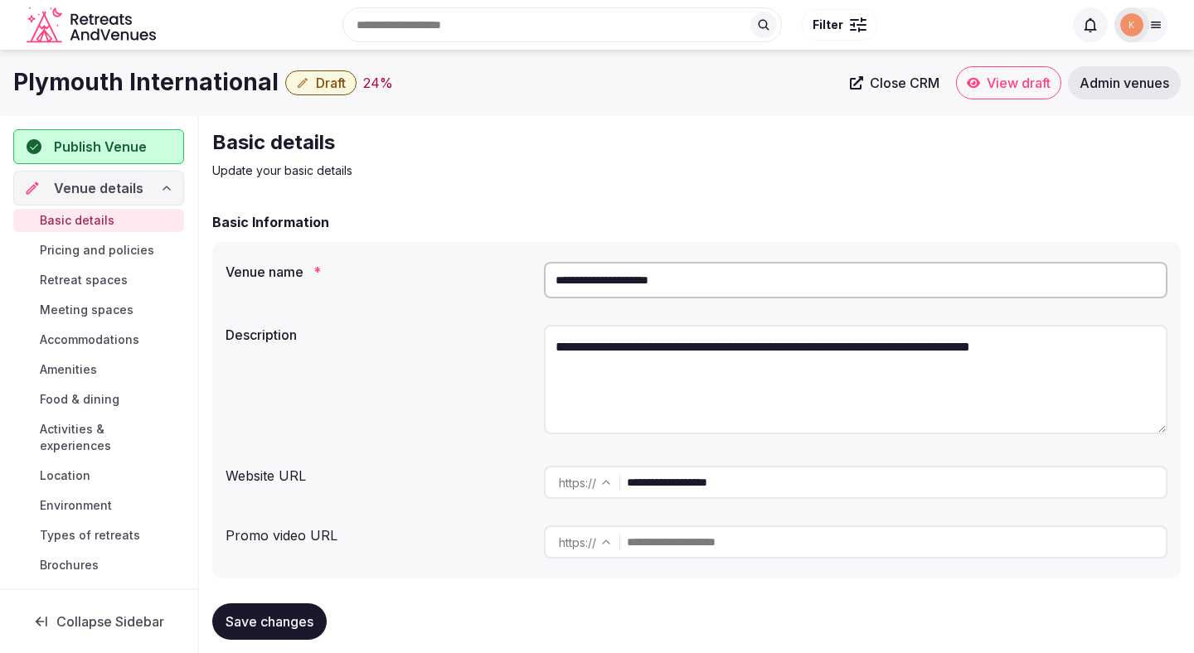
click at [598, 289] on input "**********" at bounding box center [855, 280] width 623 height 36
click at [906, 87] on span "Close CRM" at bounding box center [904, 83] width 70 height 17
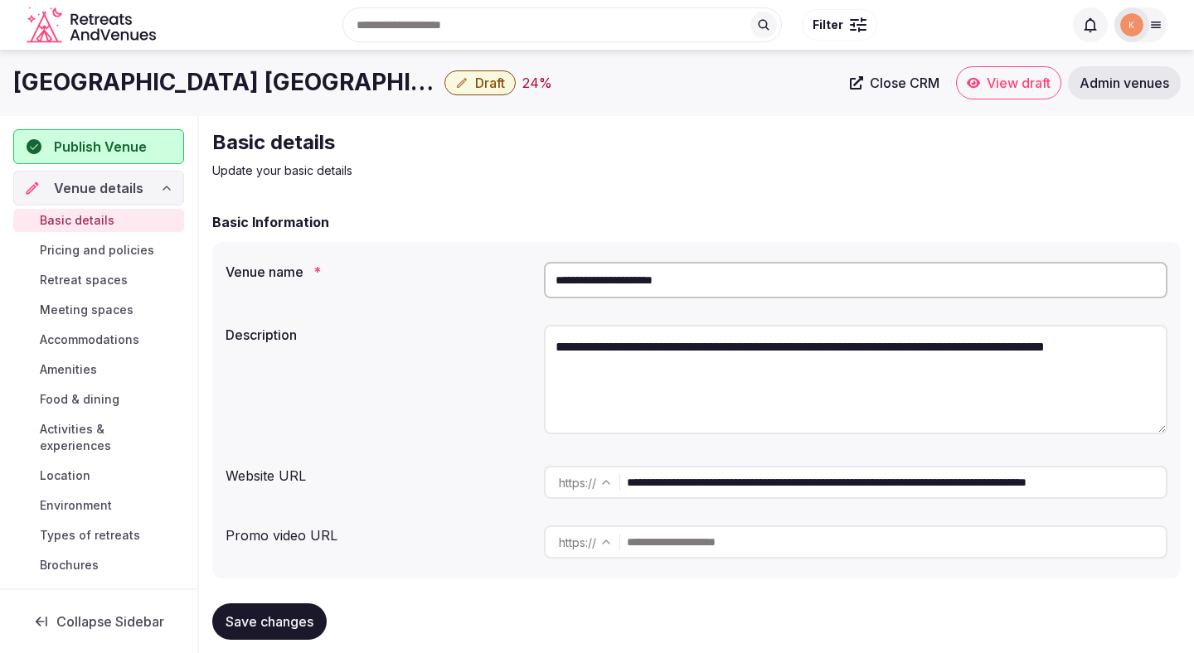
click at [670, 281] on input "**********" at bounding box center [855, 280] width 623 height 36
click at [913, 82] on span "Close CRM" at bounding box center [904, 83] width 70 height 17
click at [636, 276] on input "**********" at bounding box center [855, 280] width 623 height 36
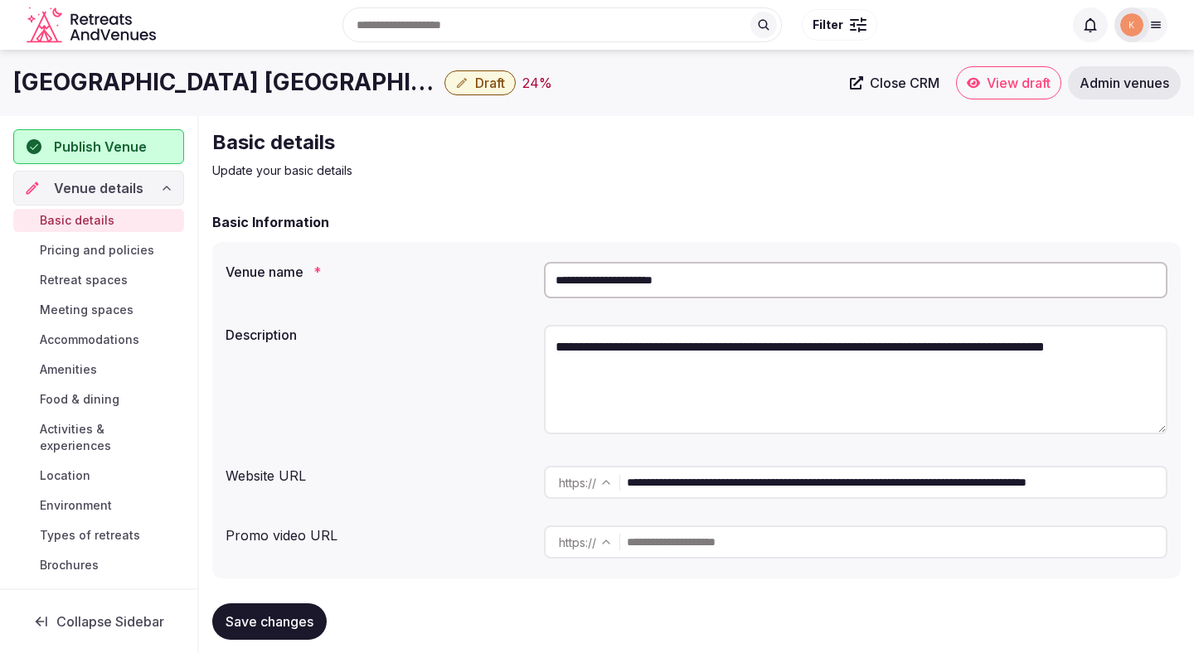
click at [636, 276] on input "**********" at bounding box center [855, 280] width 623 height 36
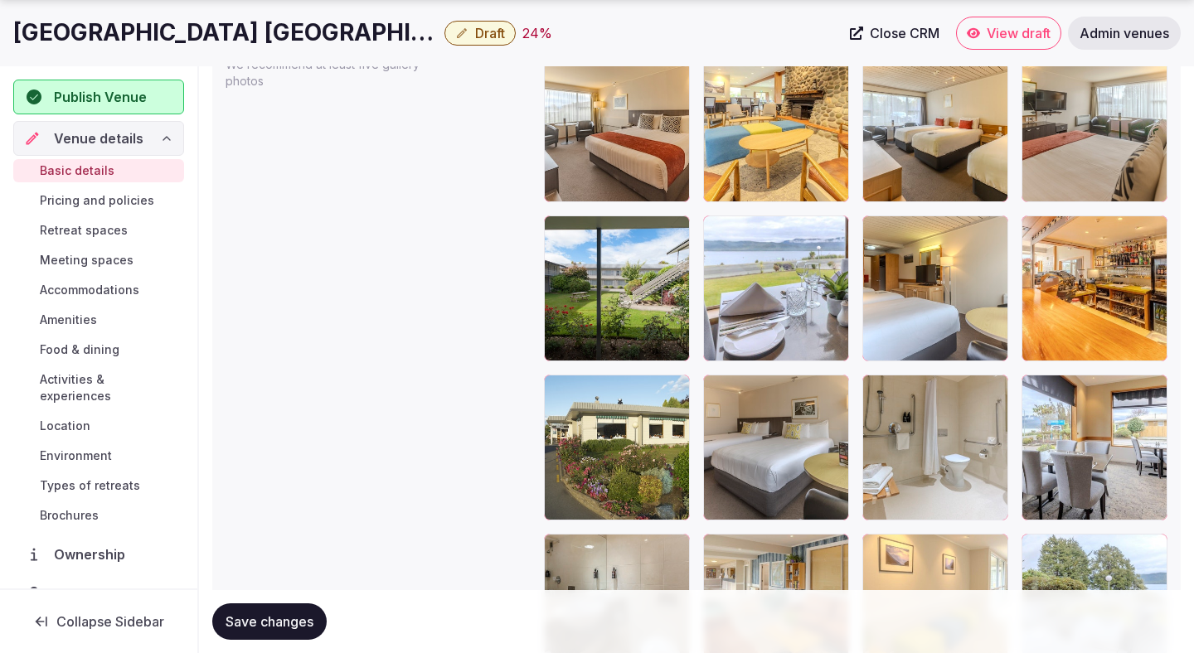
scroll to position [2025, 0]
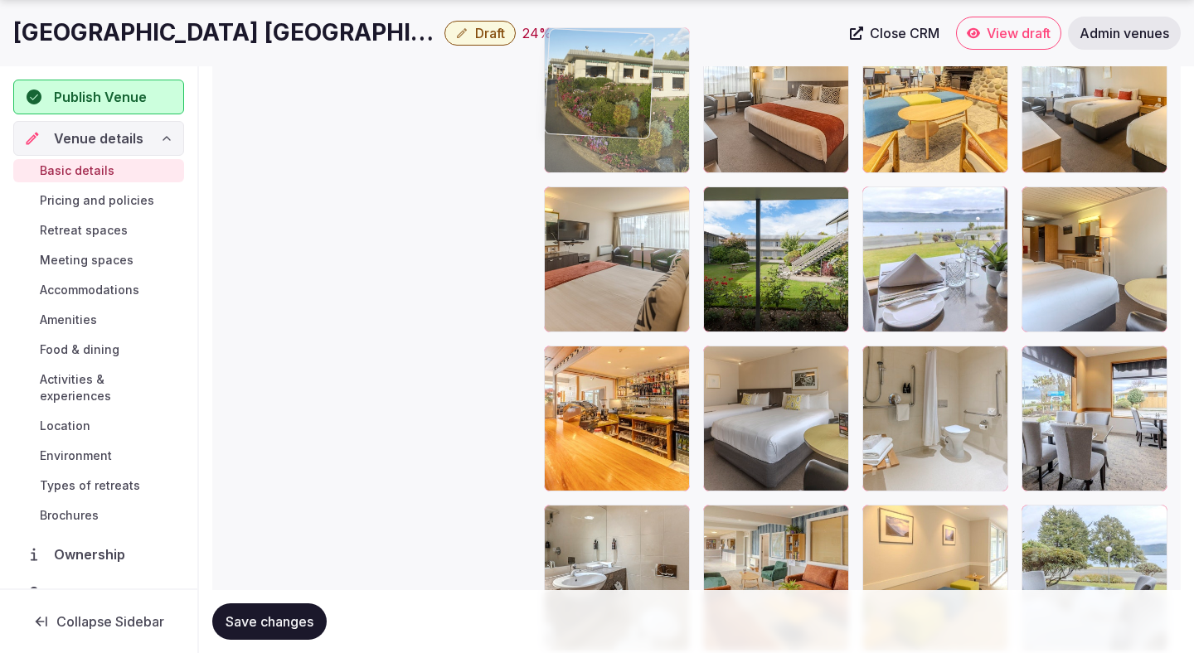
drag, startPoint x: 588, startPoint y: 424, endPoint x: 588, endPoint y: 163, distance: 261.1
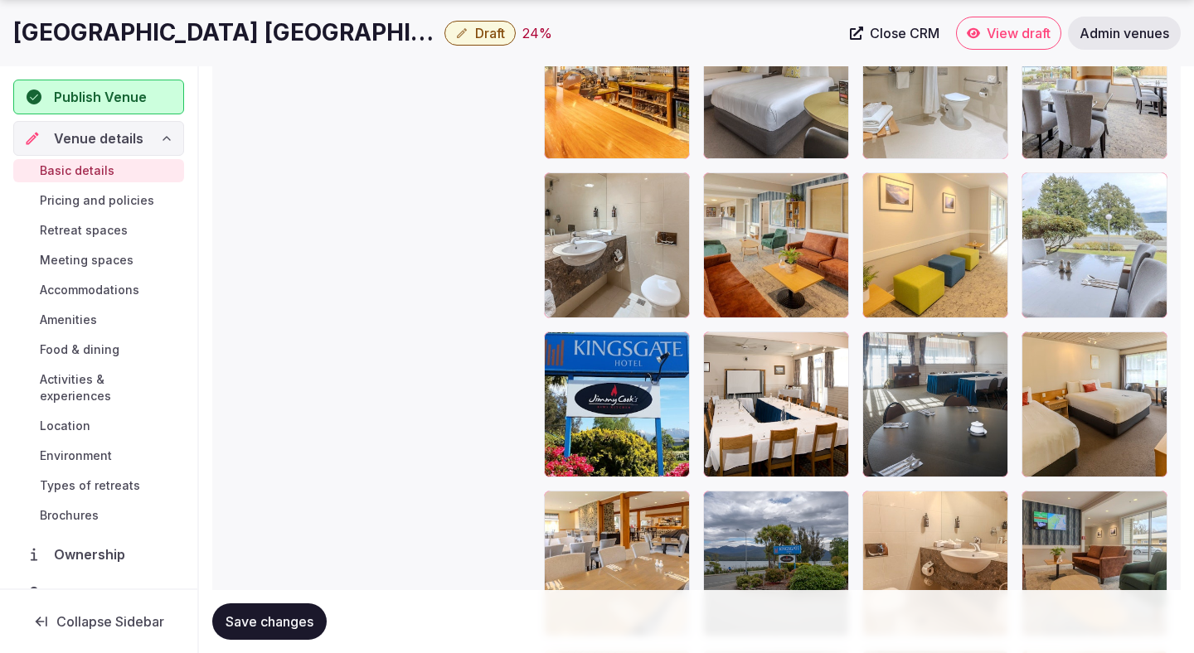
scroll to position [2359, 0]
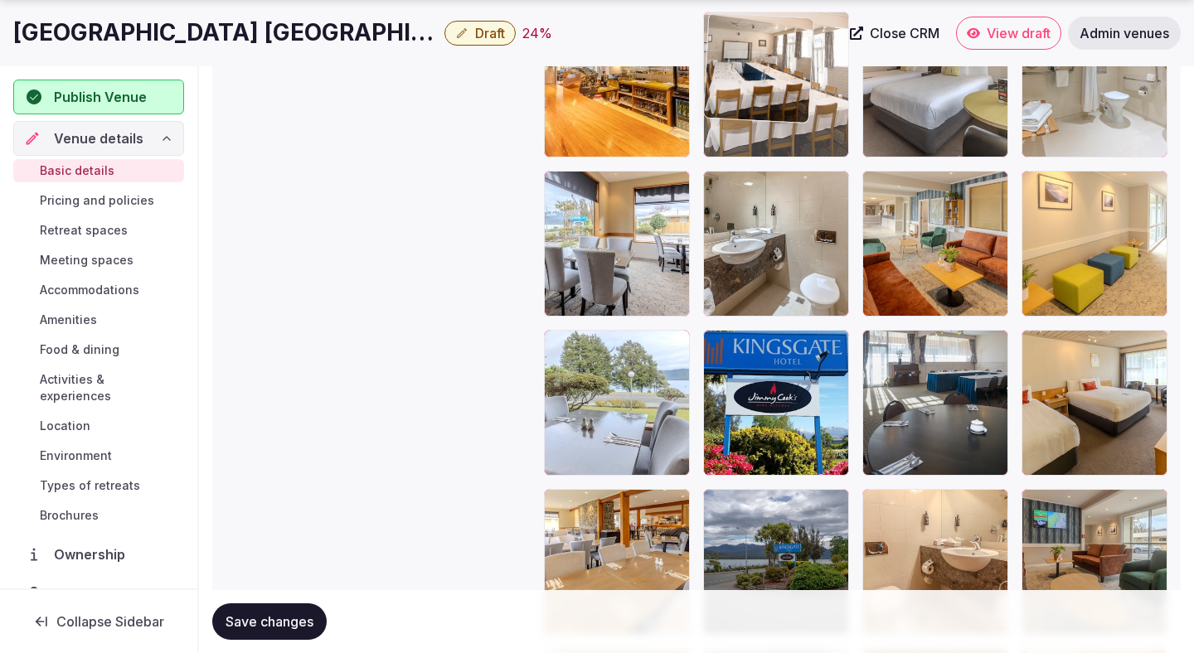
drag, startPoint x: 771, startPoint y: 435, endPoint x: 771, endPoint y: 154, distance: 281.0
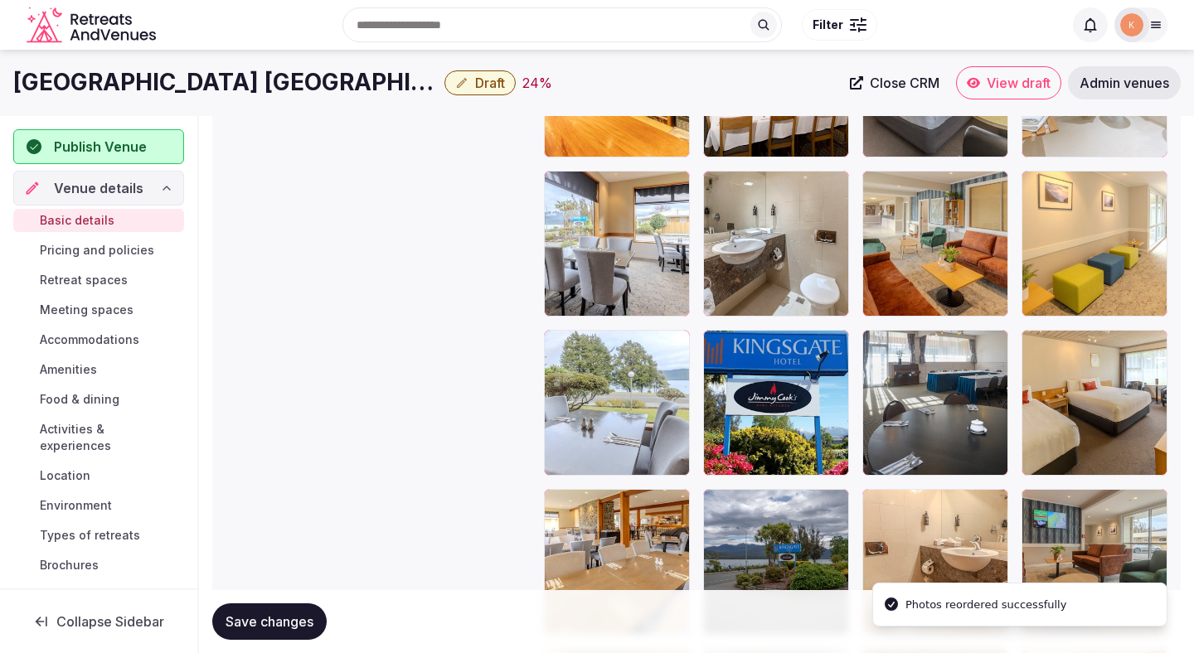
scroll to position [2041, 0]
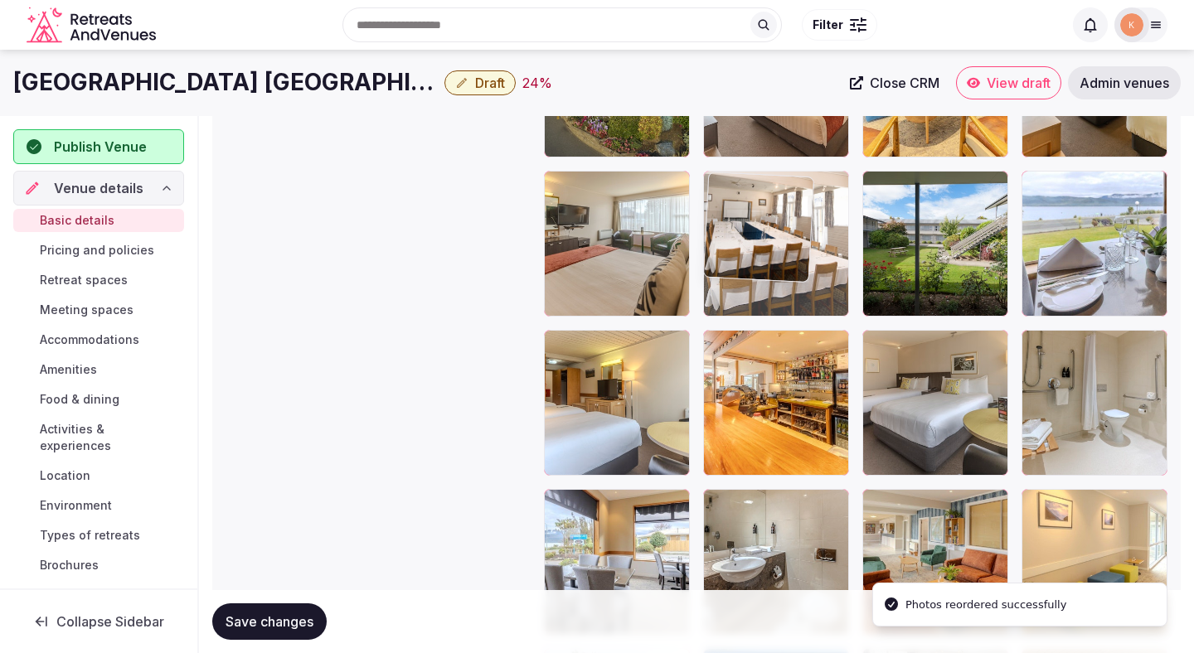
drag, startPoint x: 764, startPoint y: 372, endPoint x: 764, endPoint y: 167, distance: 205.5
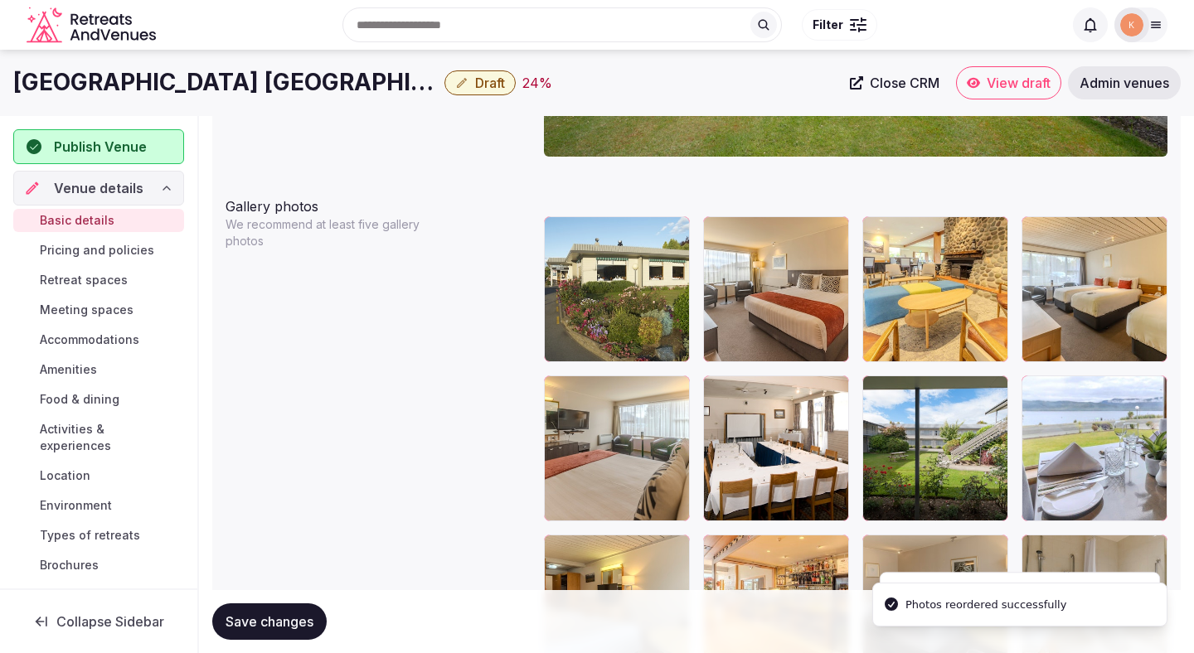
scroll to position [1822, 0]
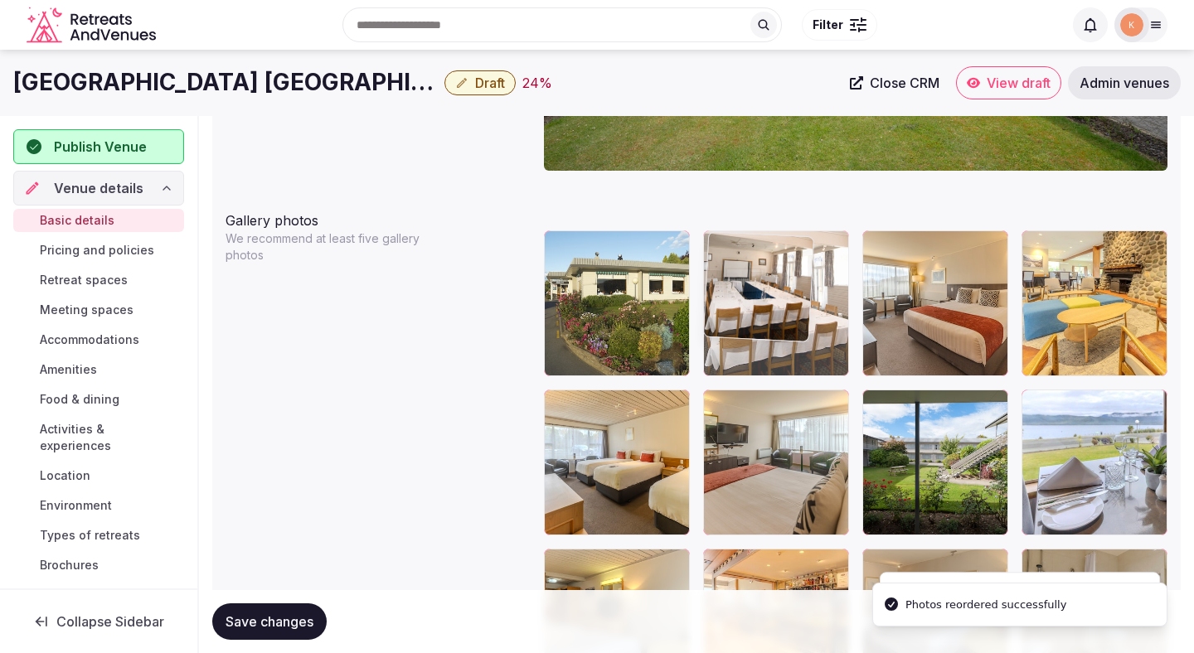
drag, startPoint x: 751, startPoint y: 443, endPoint x: 745, endPoint y: 306, distance: 136.9
click at [745, 306] on body "**********" at bounding box center [597, 134] width 1194 height 3912
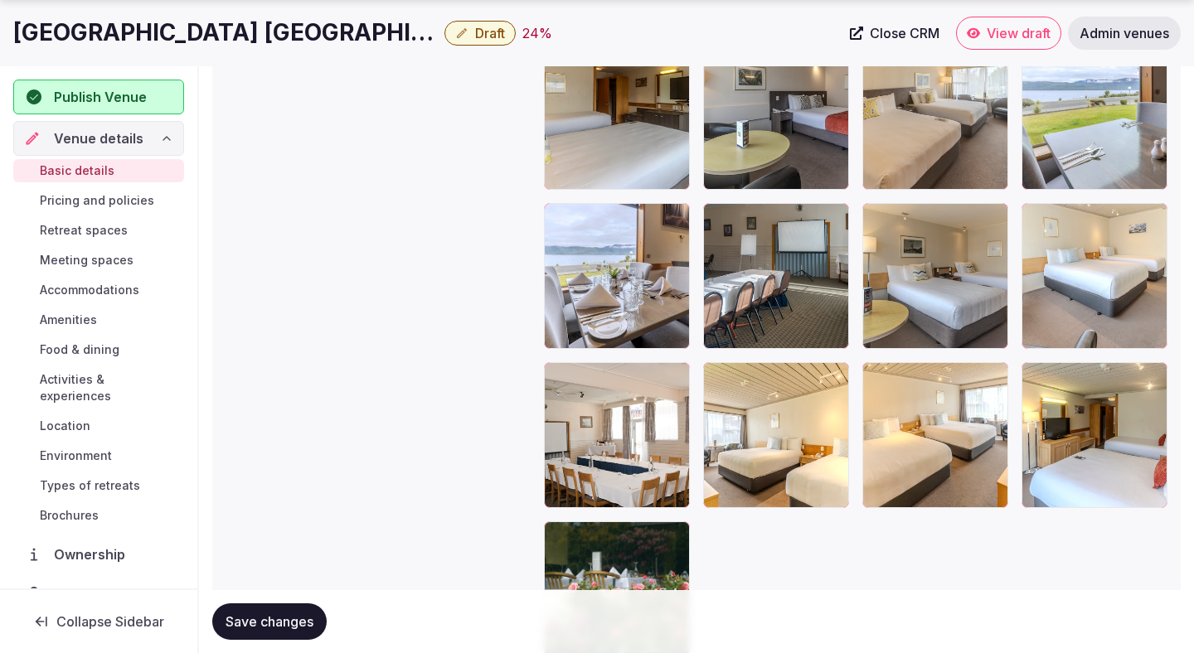
scroll to position [3126, 0]
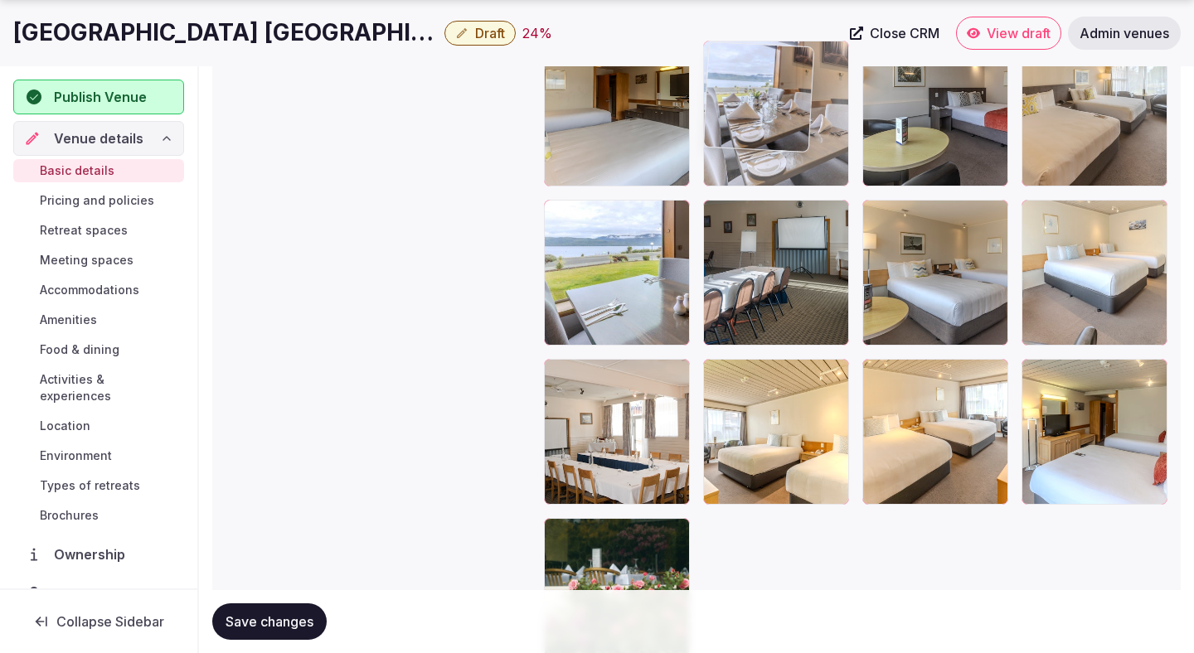
drag, startPoint x: 630, startPoint y: 303, endPoint x: 736, endPoint y: 169, distance: 171.1
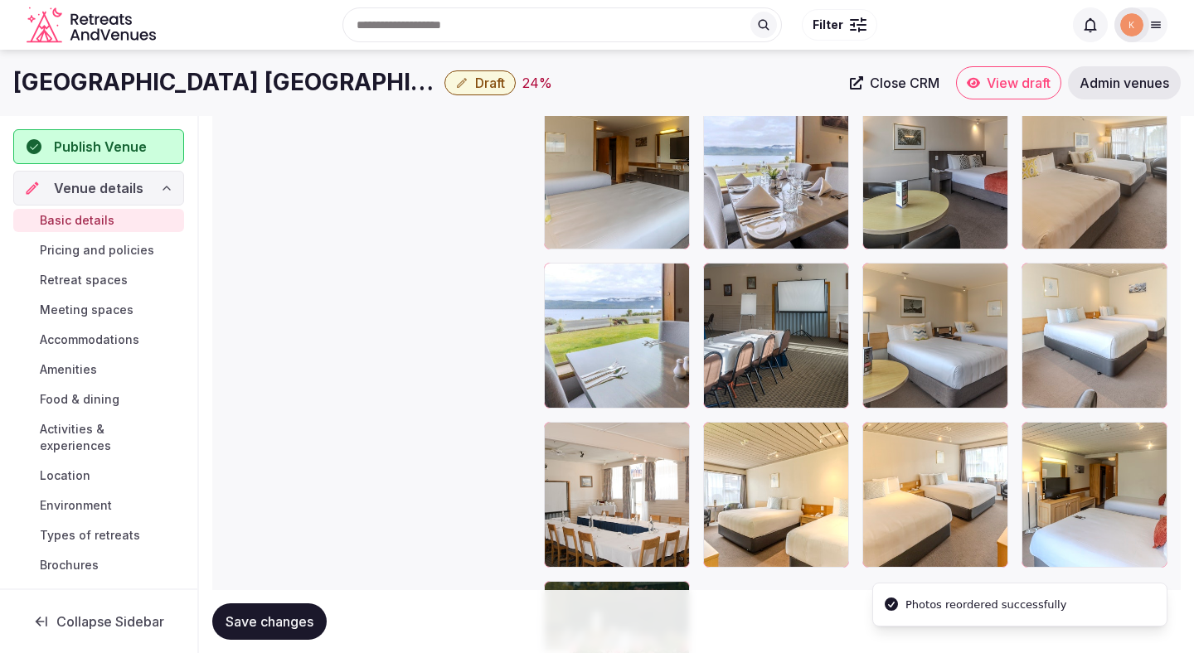
scroll to position [2767, 0]
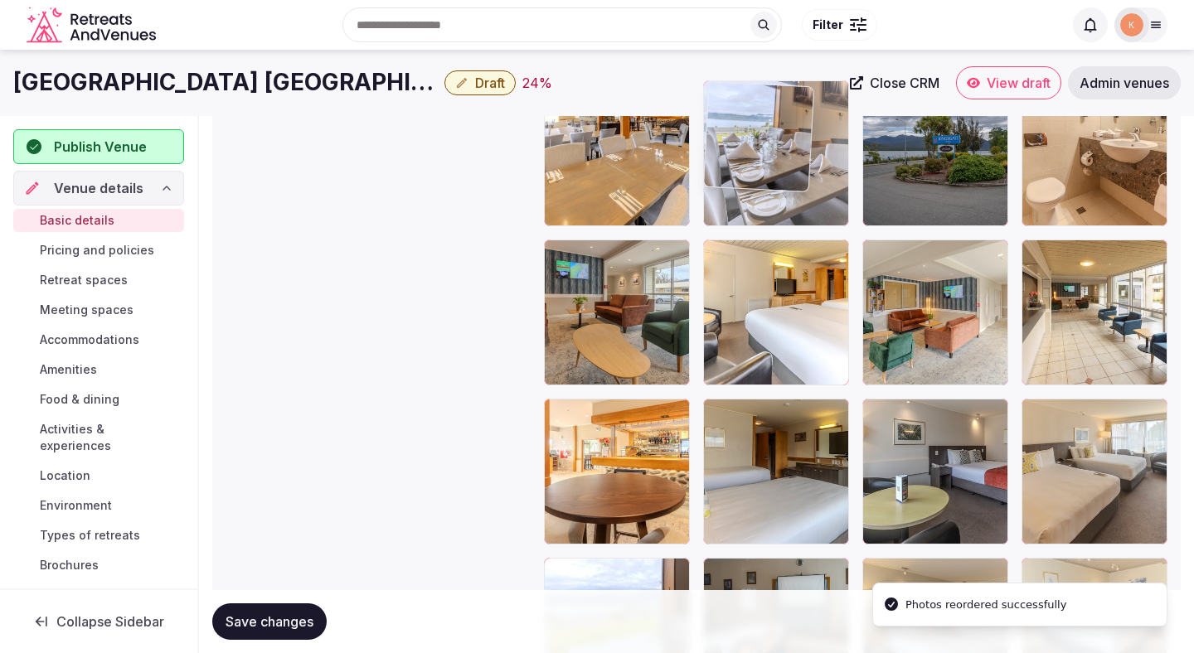
drag, startPoint x: 748, startPoint y: 453, endPoint x: 746, endPoint y: 225, distance: 227.9
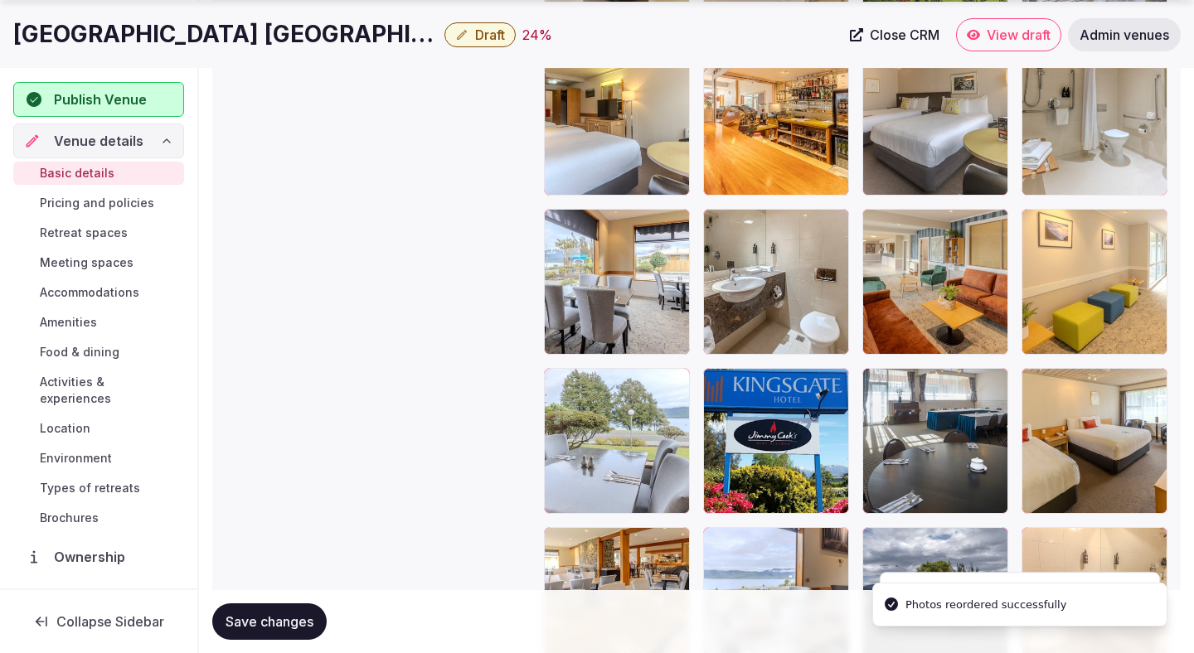
scroll to position [2389, 0]
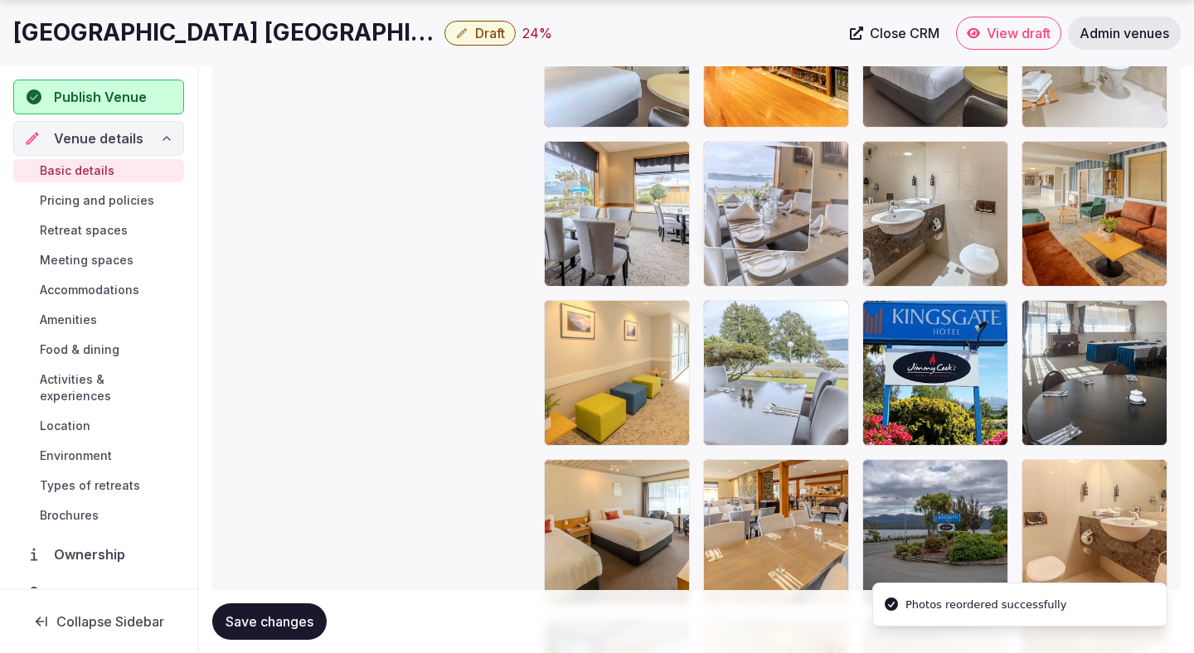
drag, startPoint x: 757, startPoint y: 518, endPoint x: 757, endPoint y: 239, distance: 279.3
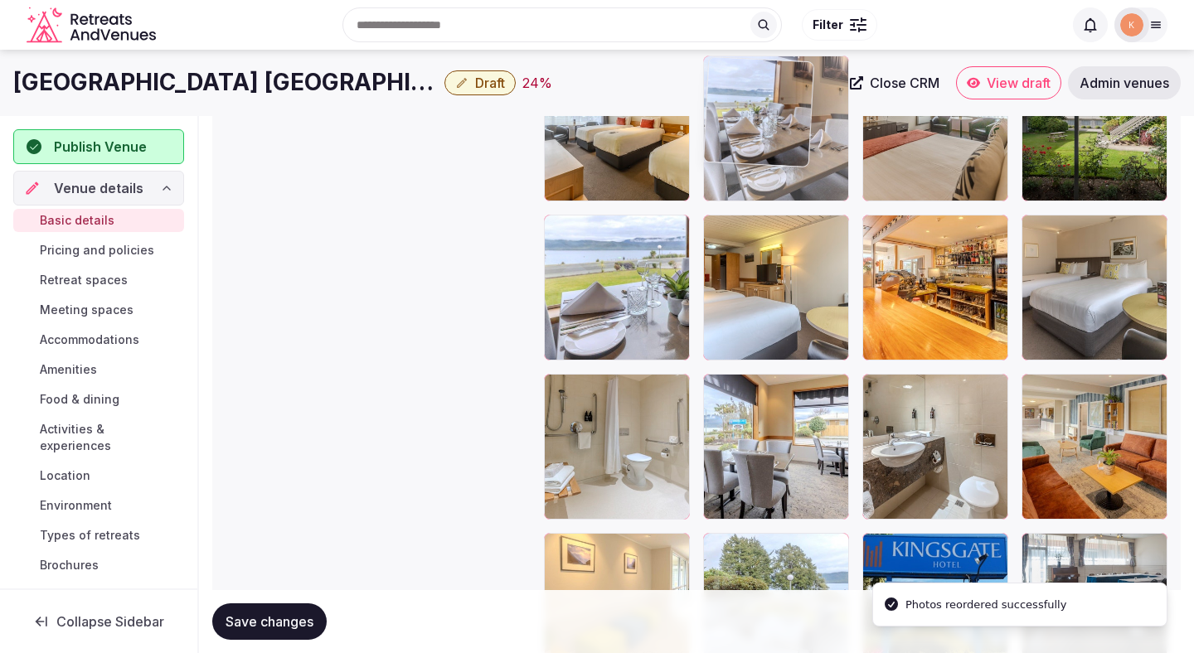
drag, startPoint x: 770, startPoint y: 418, endPoint x: 781, endPoint y: 195, distance: 223.2
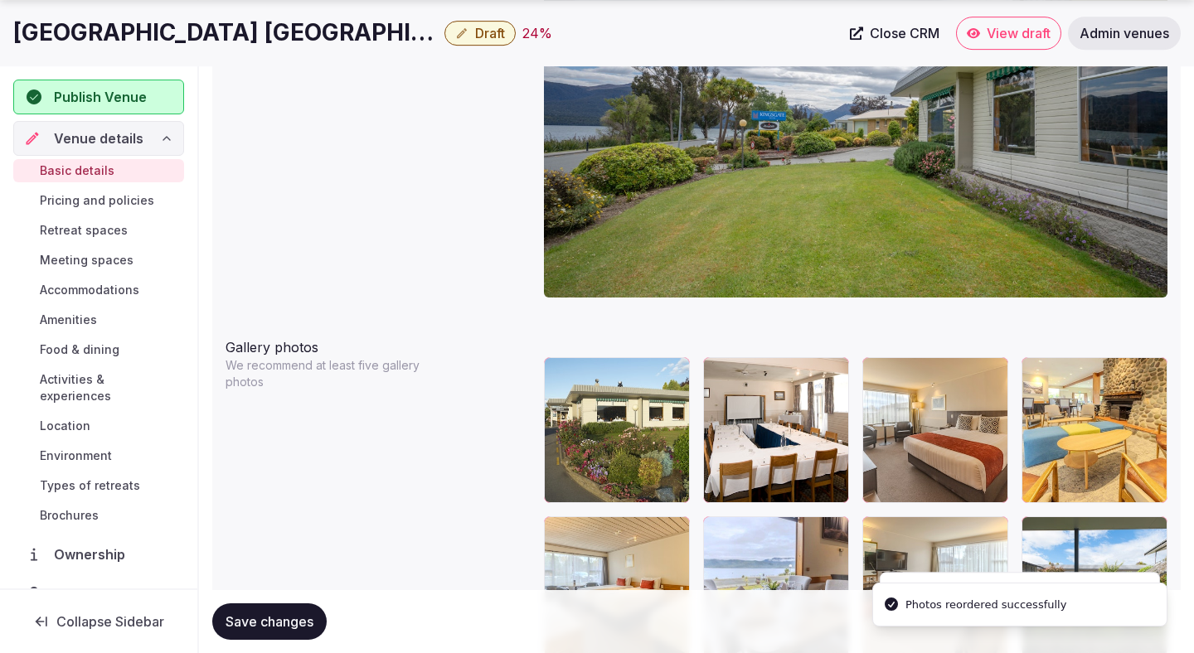
scroll to position [1807, 0]
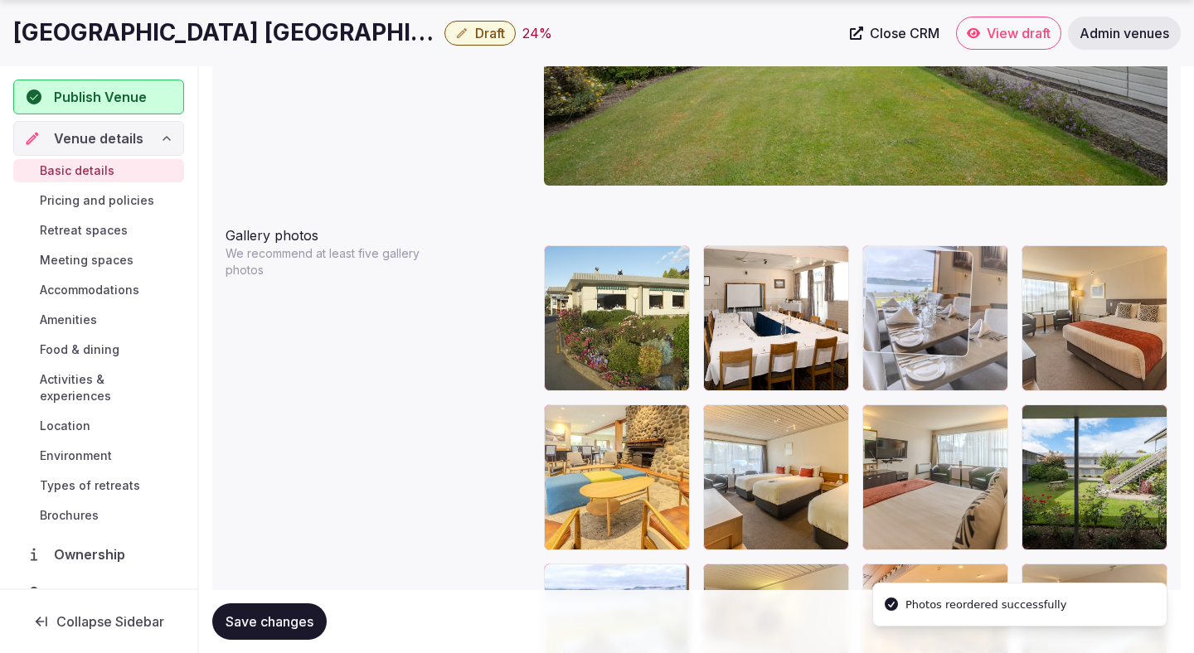
drag, startPoint x: 770, startPoint y: 511, endPoint x: 935, endPoint y: 377, distance: 212.7
click at [935, 377] on body "**********" at bounding box center [597, 149] width 1194 height 3912
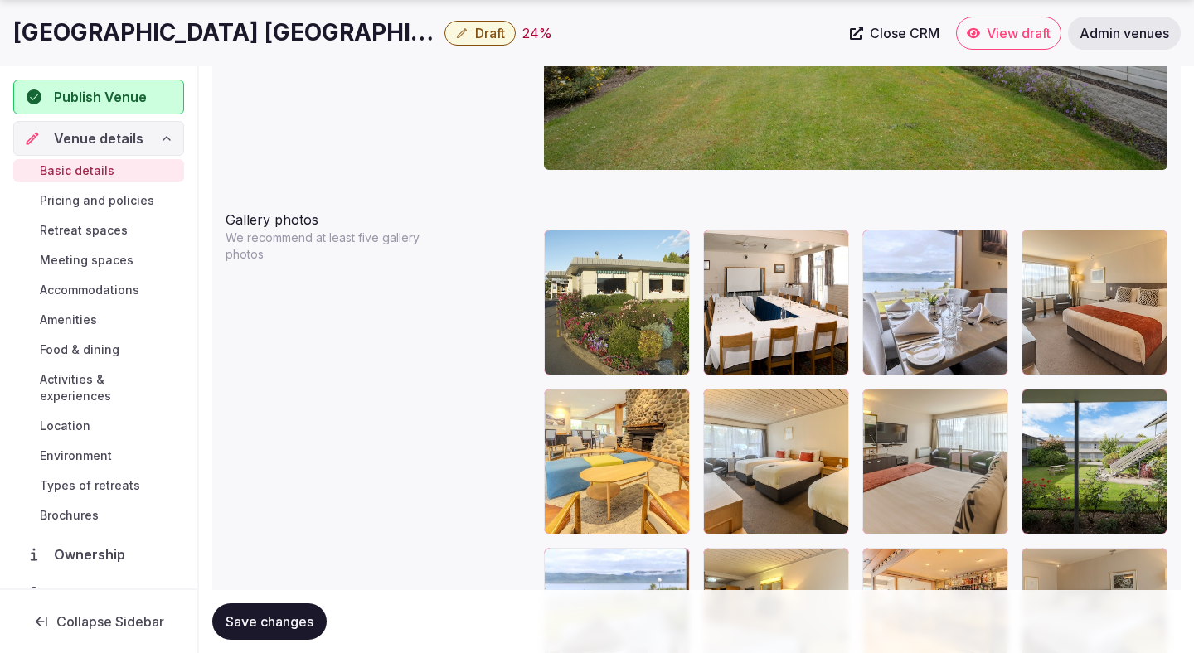
scroll to position [1823, 0]
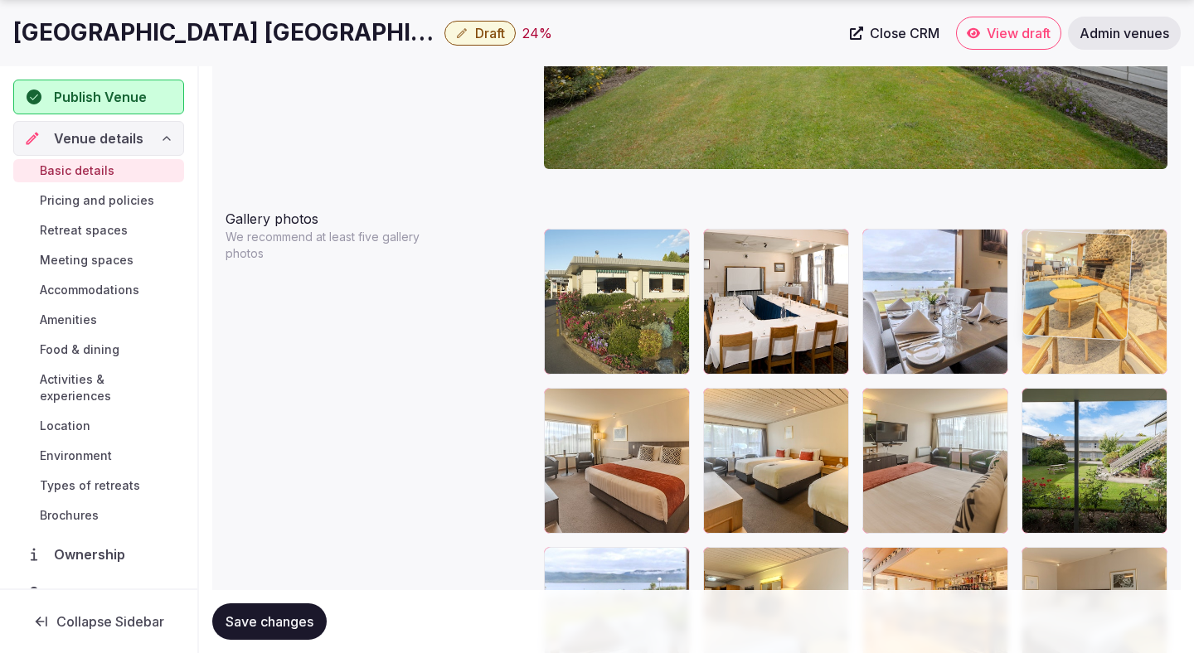
drag, startPoint x: 594, startPoint y: 511, endPoint x: 1125, endPoint y: 375, distance: 547.6
click at [1125, 375] on body "**********" at bounding box center [597, 133] width 1194 height 3912
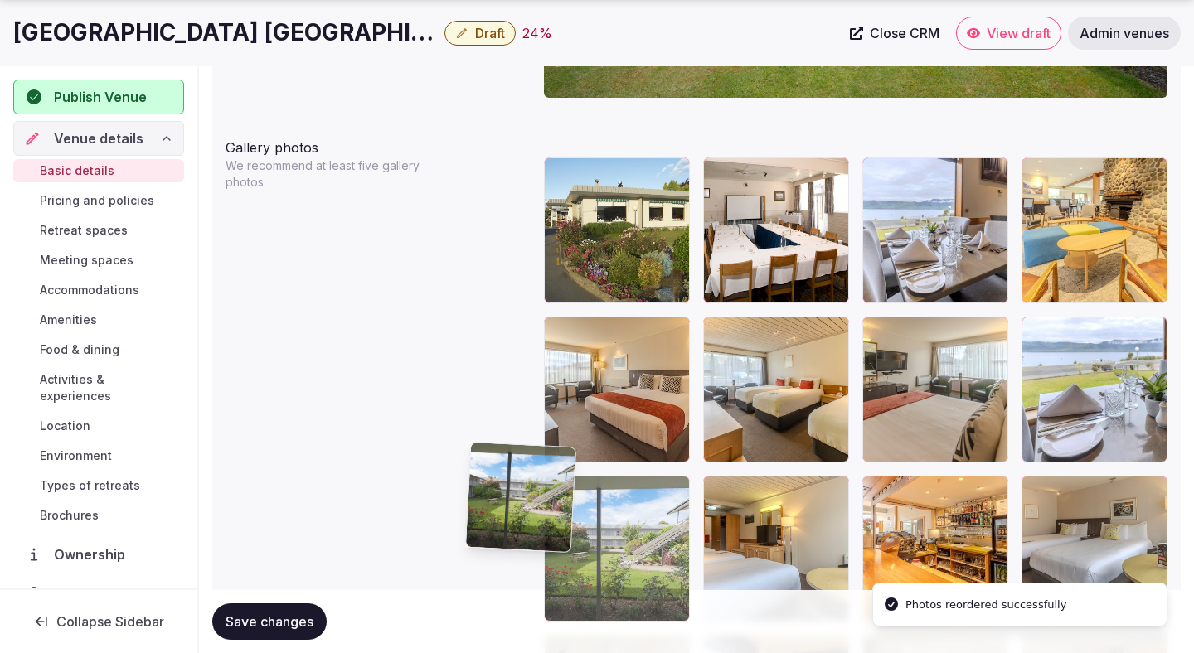
scroll to position [1896, 0]
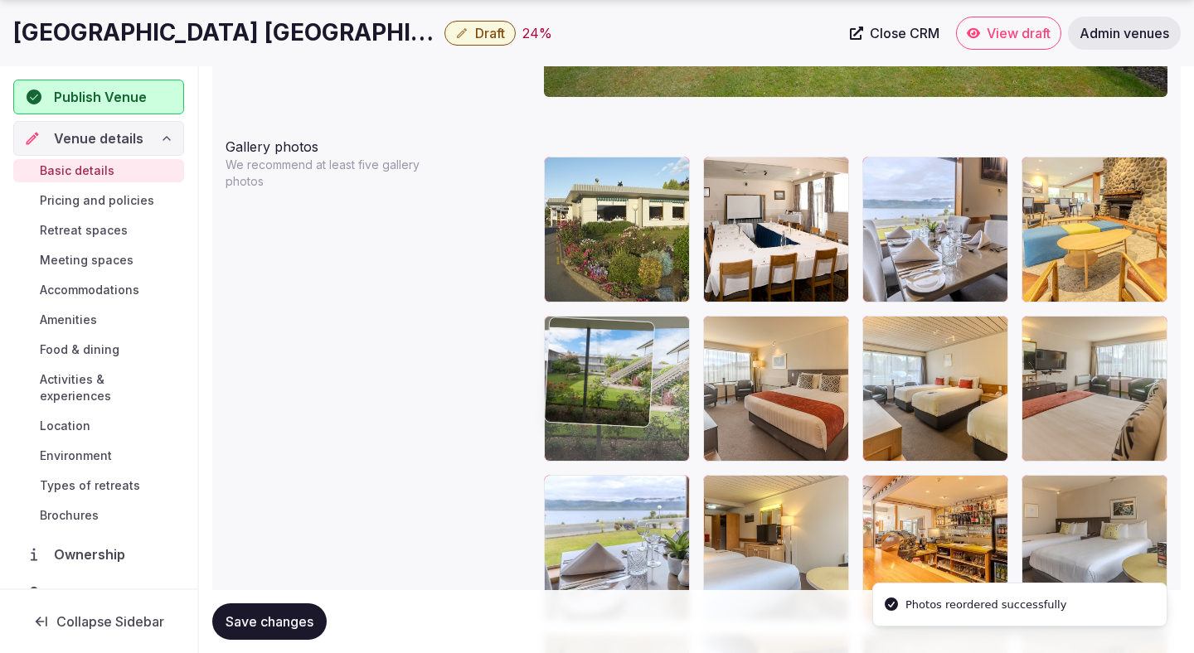
drag, startPoint x: 1110, startPoint y: 475, endPoint x: 623, endPoint y: 424, distance: 489.1
click at [623, 424] on body "**********" at bounding box center [597, 60] width 1194 height 3912
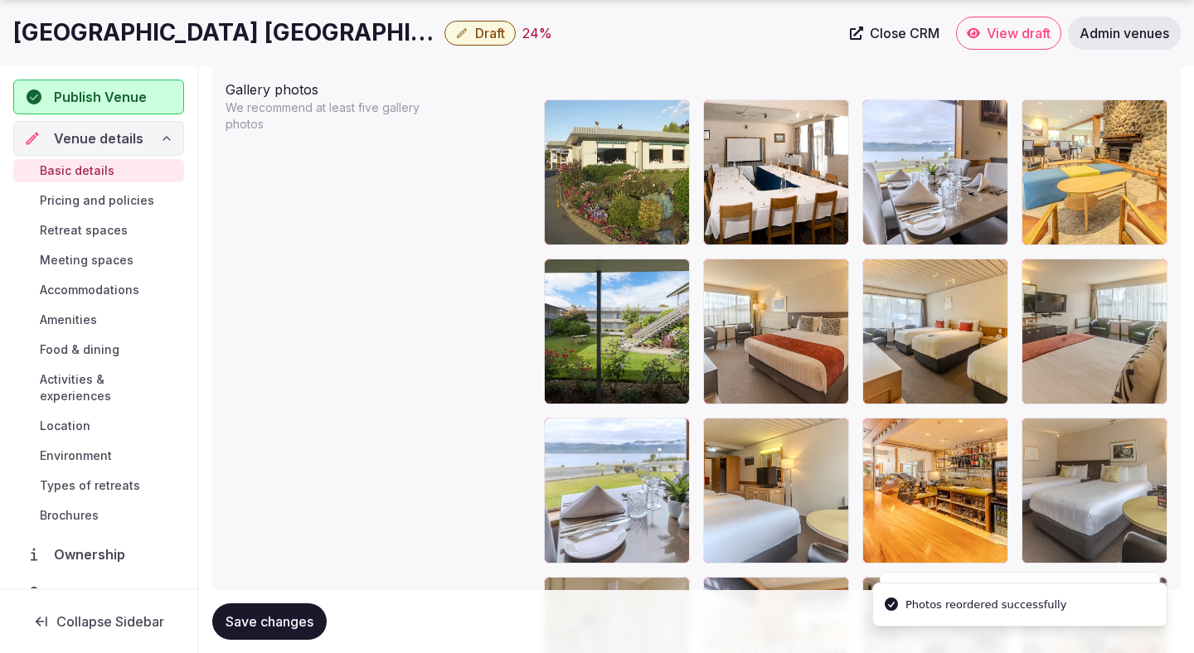
scroll to position [1954, 0]
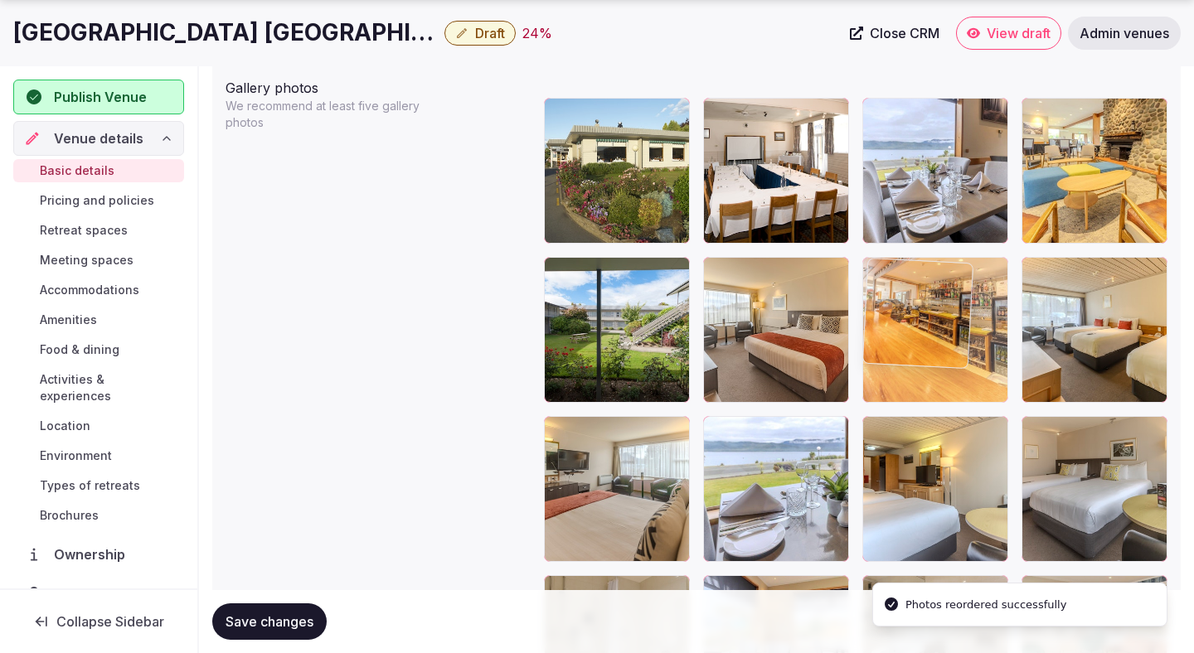
drag, startPoint x: 931, startPoint y: 447, endPoint x: 934, endPoint y: 325, distance: 121.9
click at [934, 325] on body "**********" at bounding box center [597, 2] width 1194 height 3912
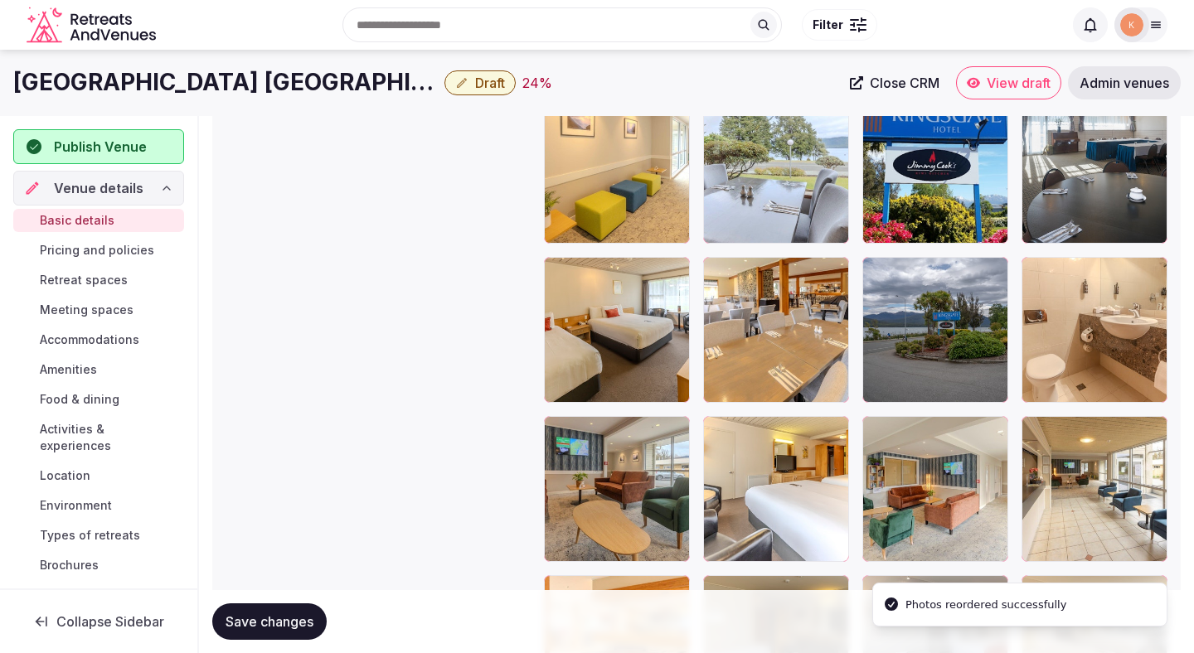
scroll to position [2550, 0]
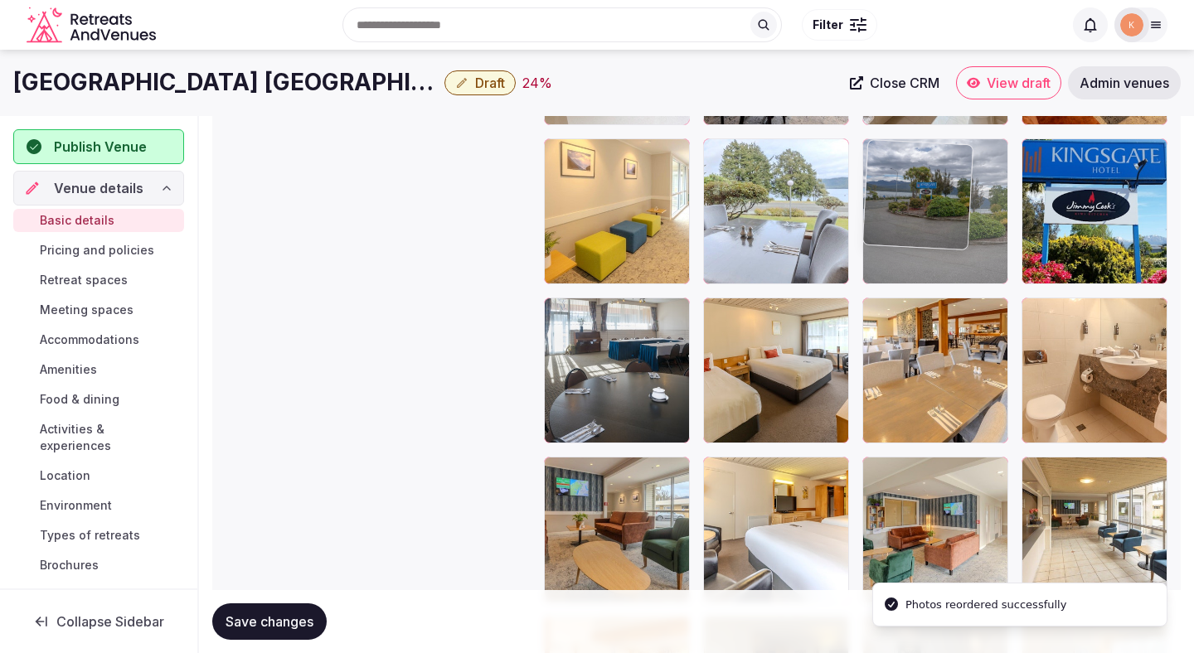
drag, startPoint x: 924, startPoint y: 395, endPoint x: 924, endPoint y: 257, distance: 137.6
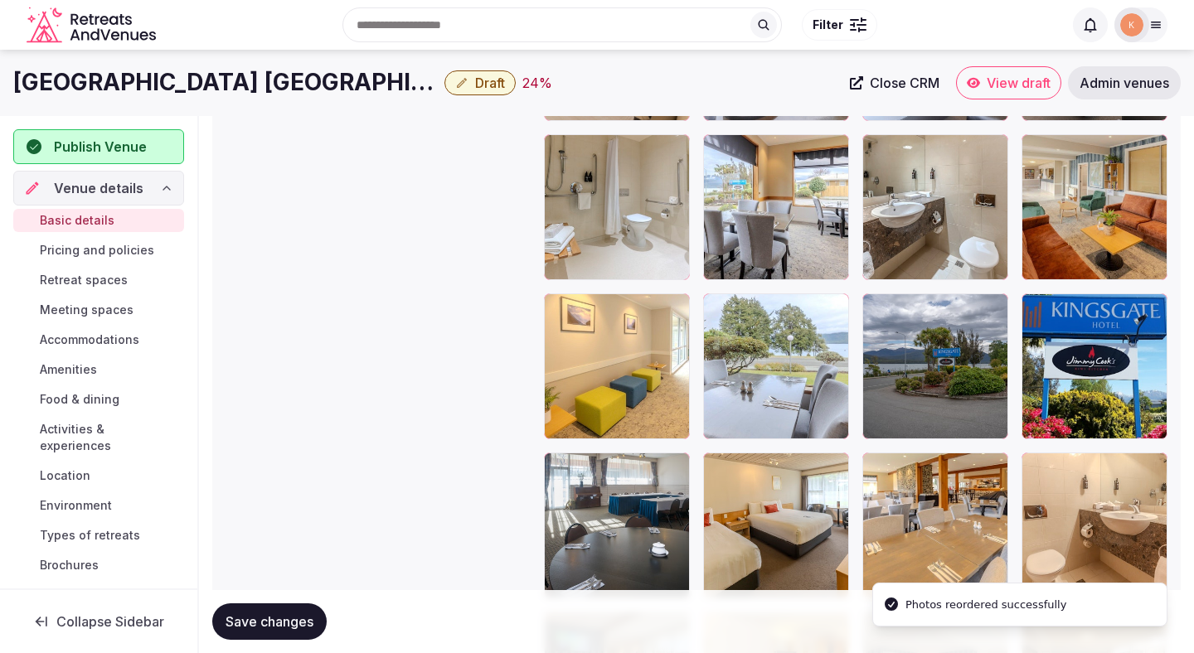
scroll to position [2367, 0]
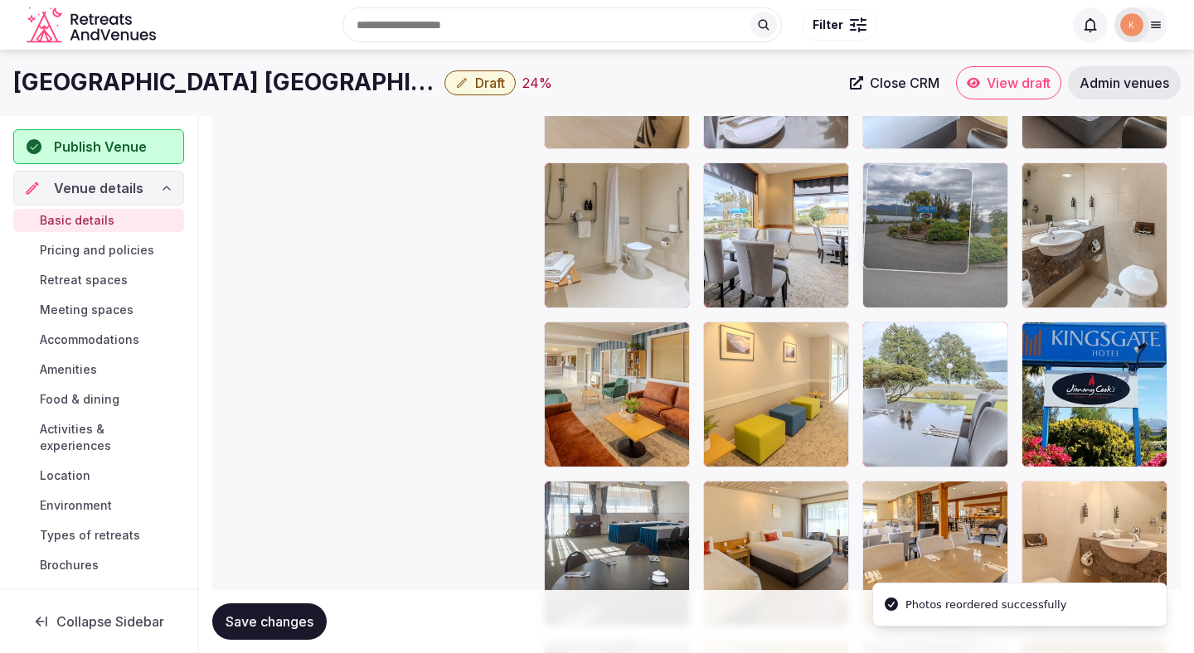
drag, startPoint x: 929, startPoint y: 407, endPoint x: 927, endPoint y: 196, distance: 210.5
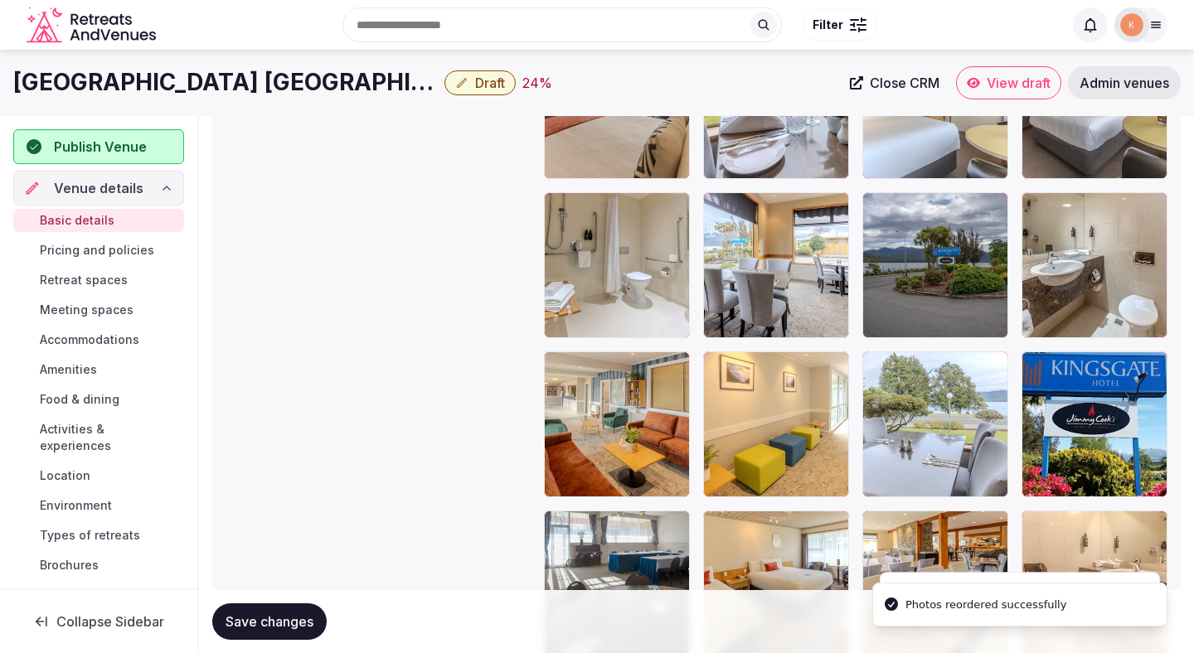
scroll to position [2175, 0]
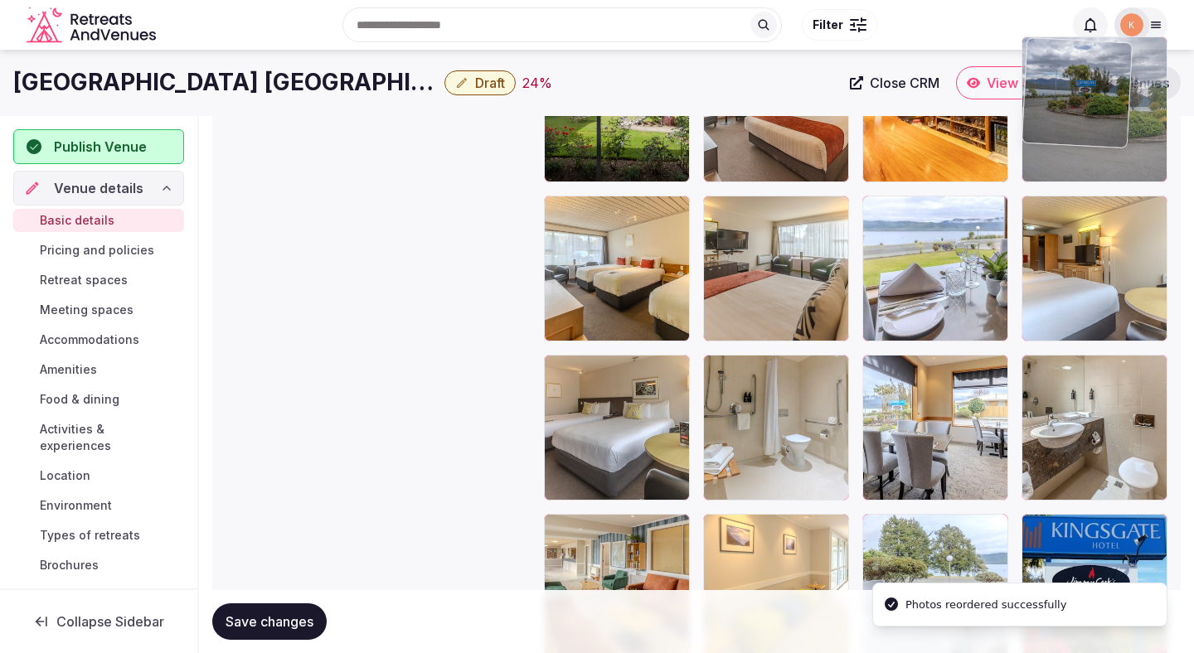
drag, startPoint x: 932, startPoint y: 404, endPoint x: 1090, endPoint y: 171, distance: 281.8
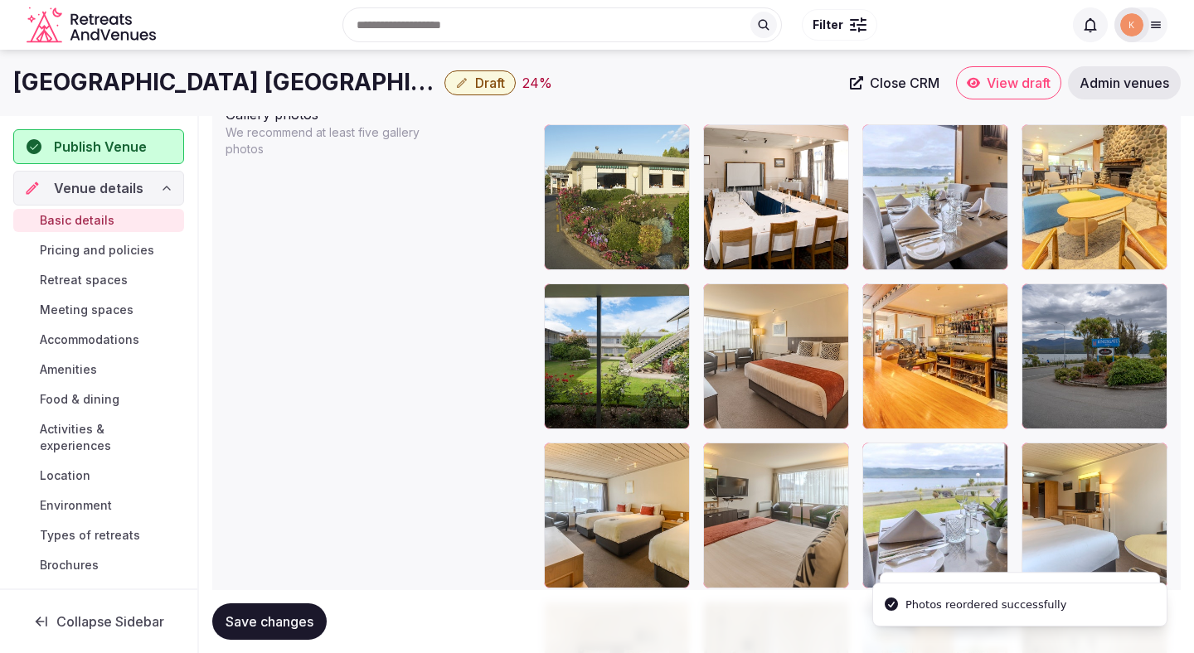
scroll to position [1857, 0]
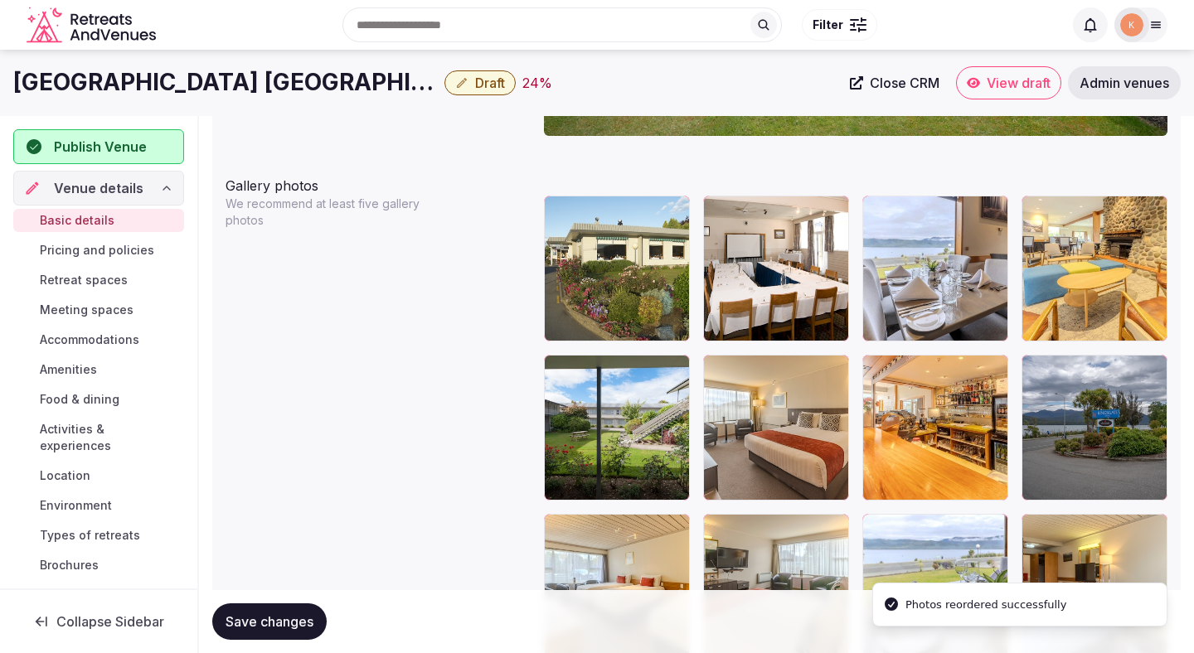
click at [277, 619] on span "Save changes" at bounding box center [269, 621] width 88 height 17
click at [278, 621] on span "Save changes" at bounding box center [269, 621] width 88 height 17
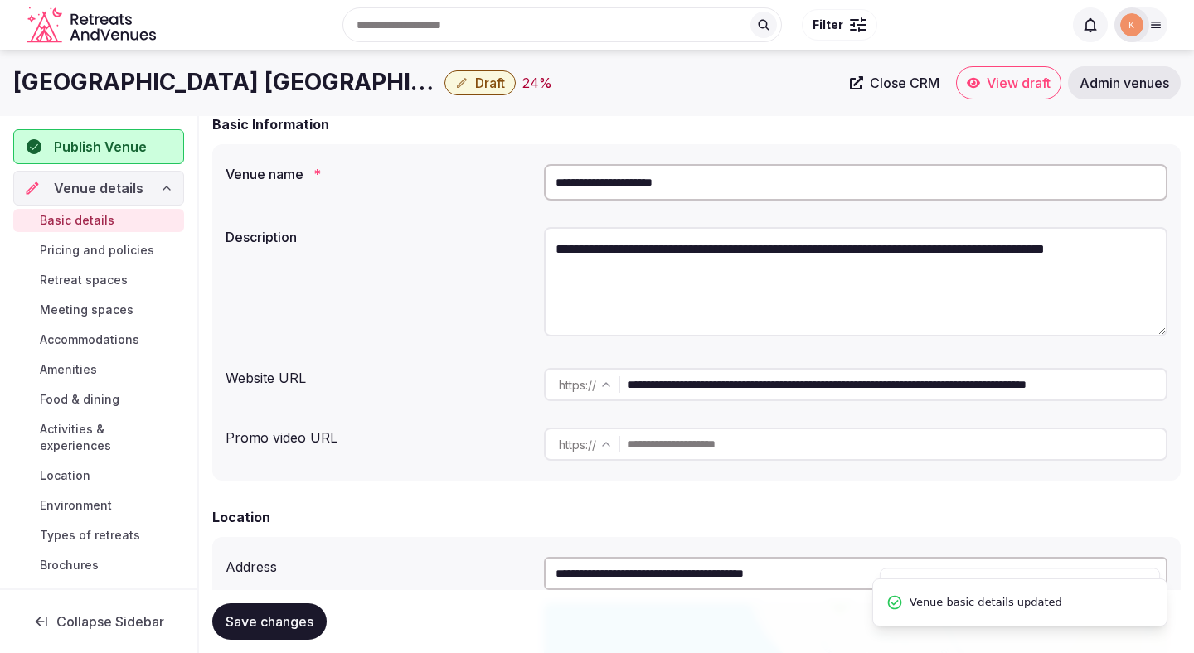
scroll to position [0, 0]
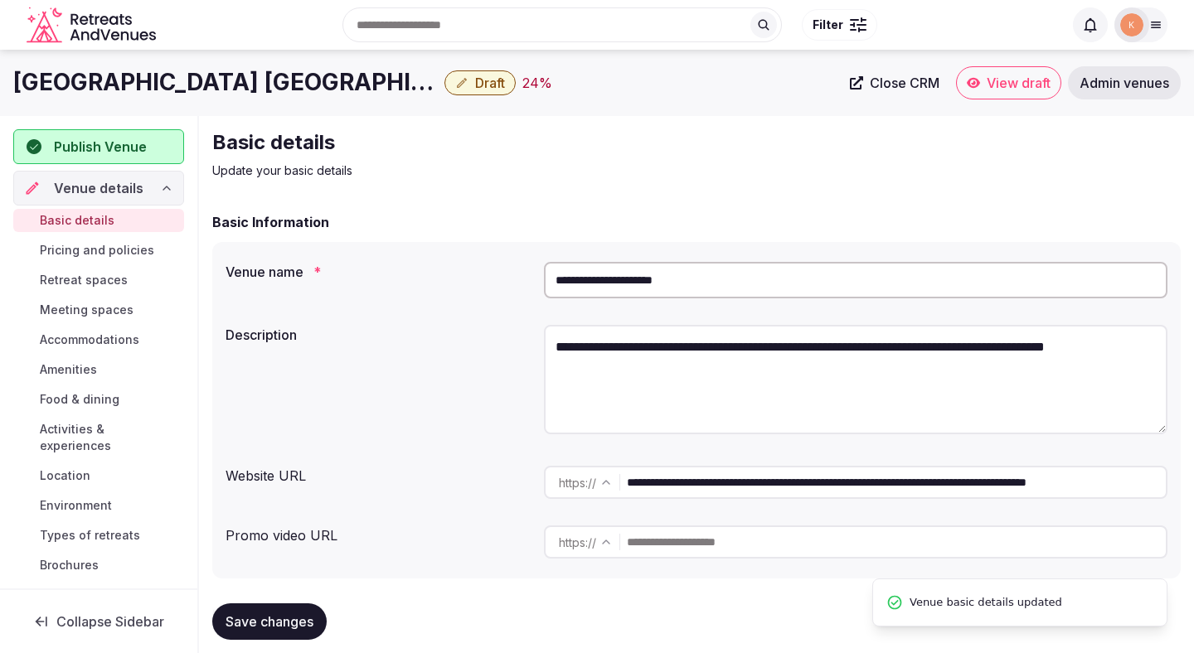
click at [685, 277] on input "**********" at bounding box center [855, 280] width 623 height 36
click at [258, 623] on span "Save changes" at bounding box center [269, 621] width 88 height 17
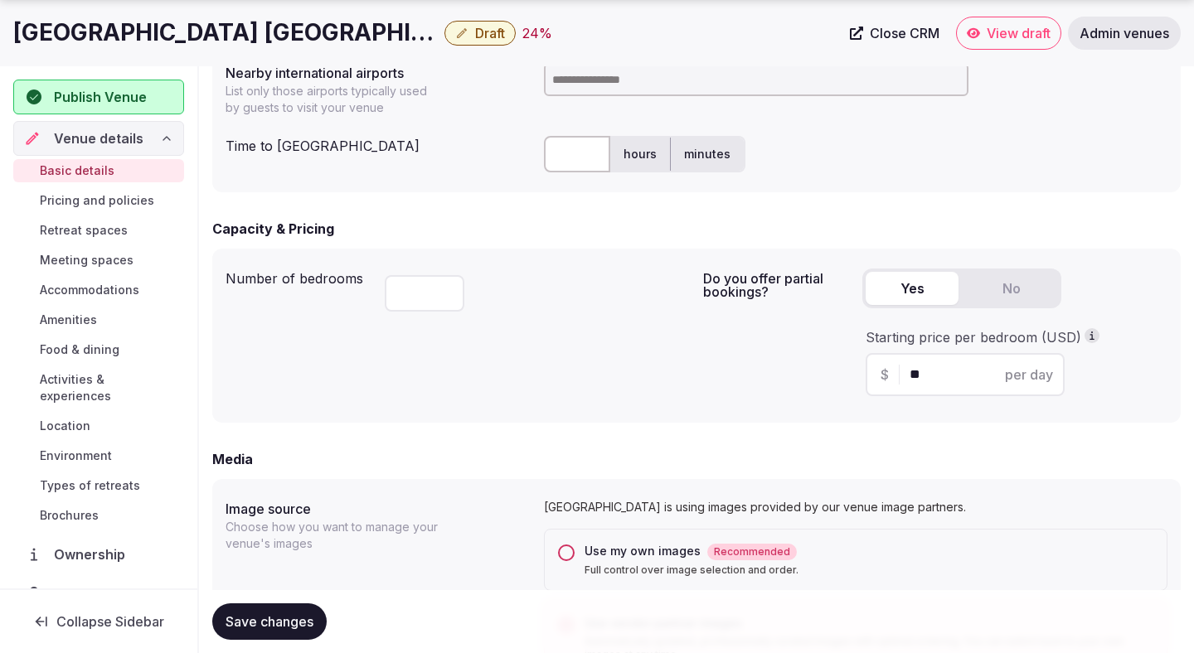
scroll to position [919, 0]
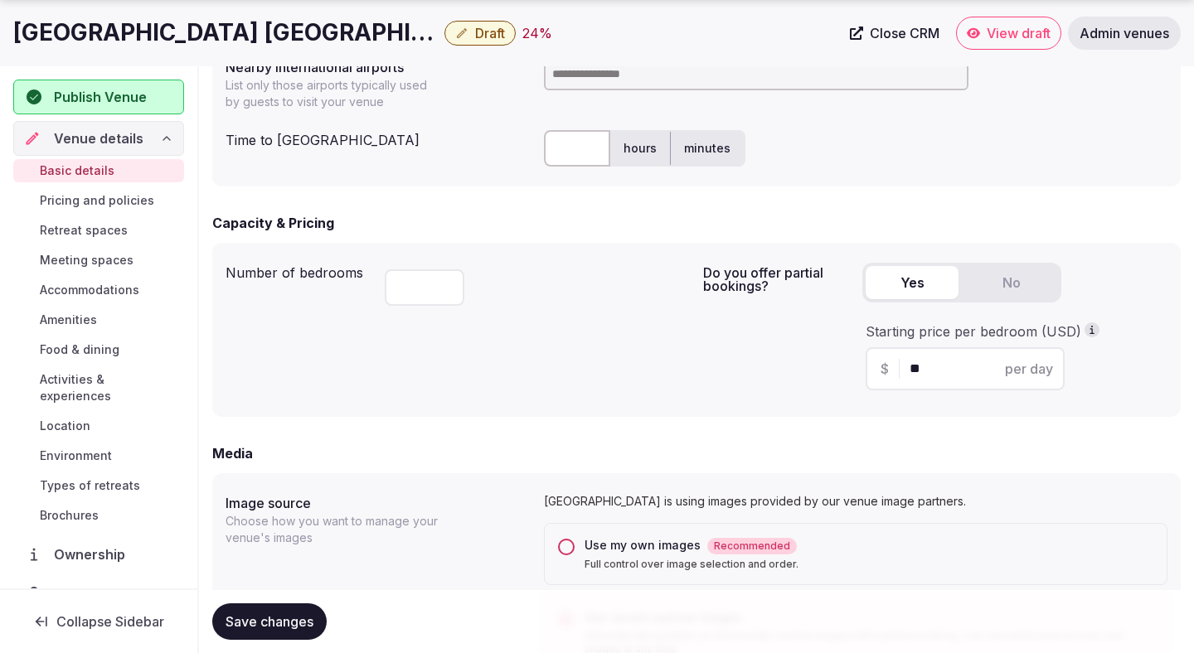
click at [617, 84] on input at bounding box center [756, 73] width 424 height 33
type input "******"
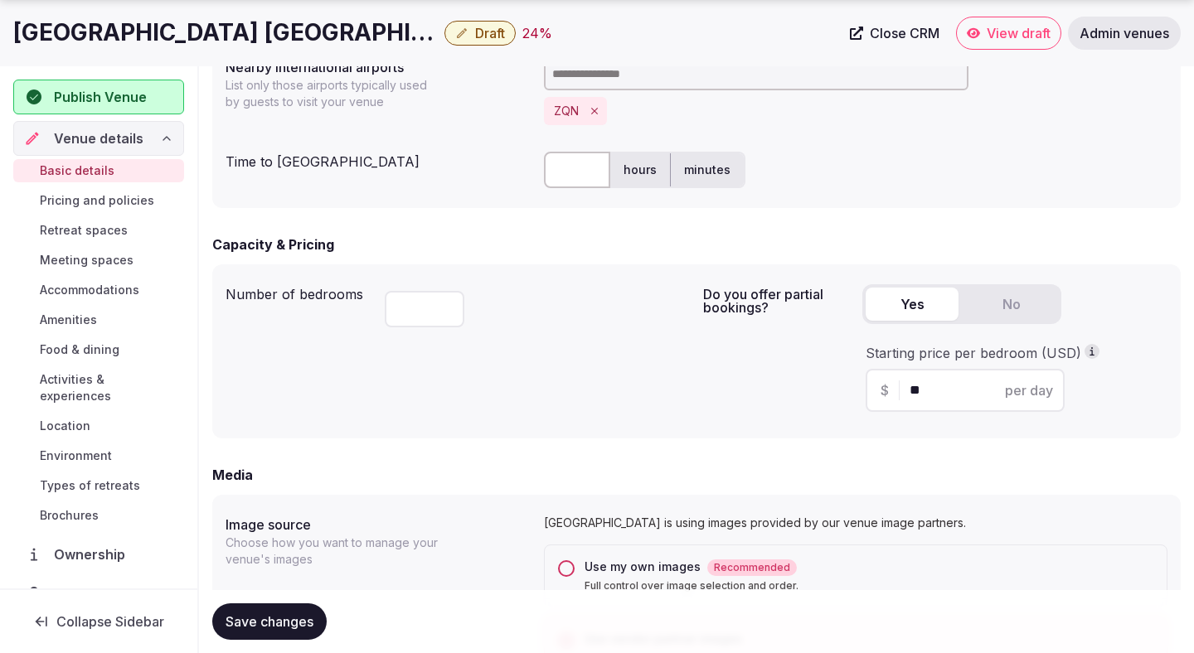
click at [575, 163] on input "text" at bounding box center [577, 170] width 66 height 36
type input "*"
click at [650, 164] on label "hours" at bounding box center [640, 169] width 60 height 43
click at [285, 610] on button "Save changes" at bounding box center [269, 621] width 114 height 36
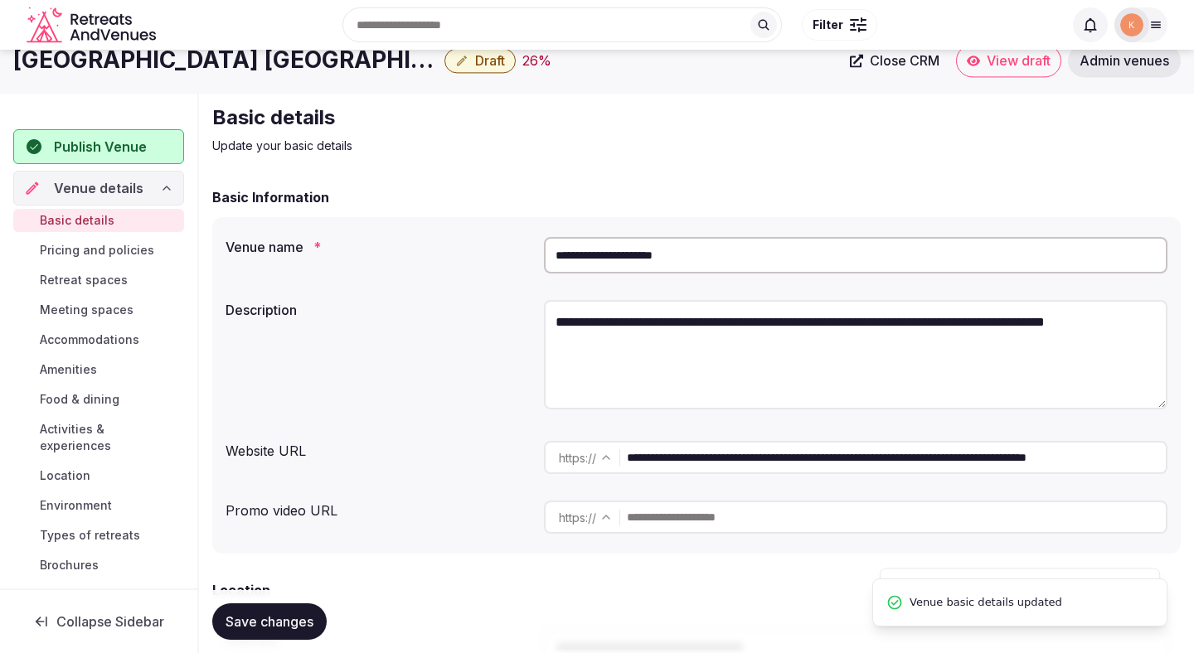
scroll to position [0, 0]
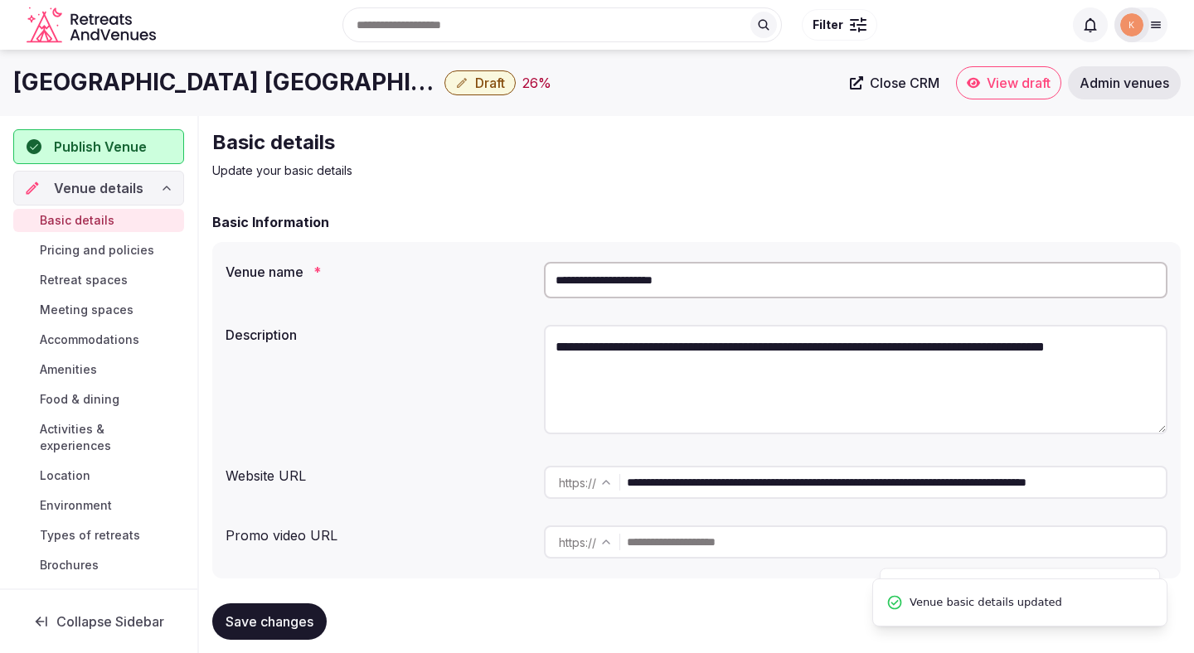
click at [475, 87] on span "Draft" at bounding box center [490, 83] width 30 height 17
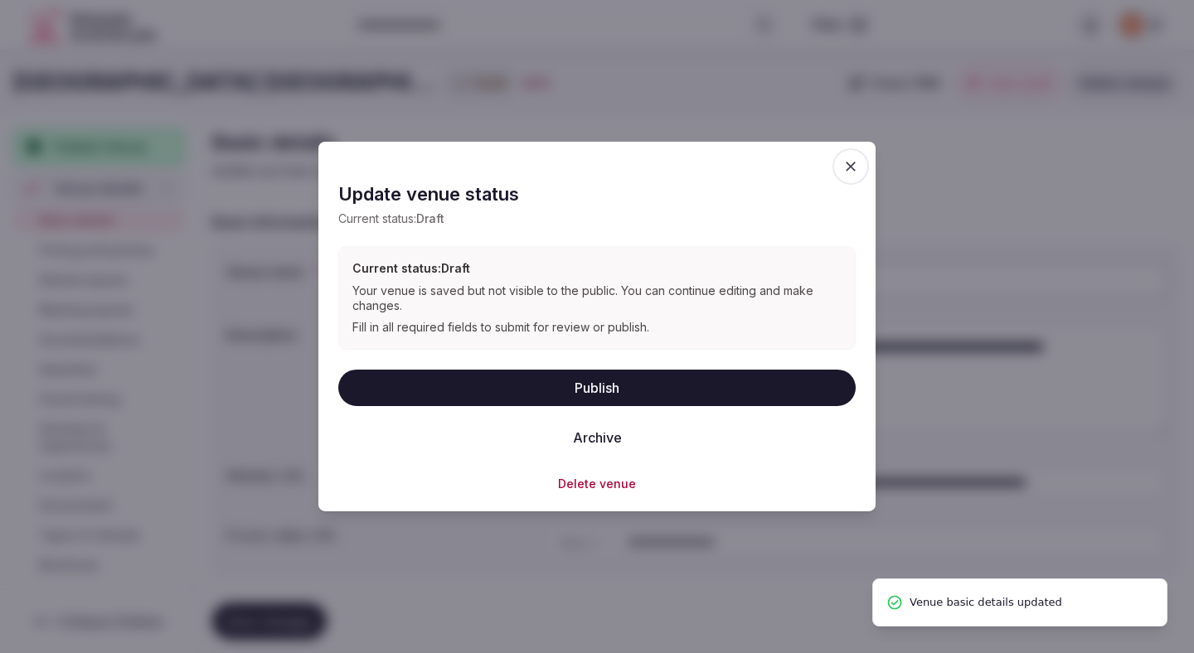
click at [414, 390] on button "Publish" at bounding box center [596, 387] width 517 height 36
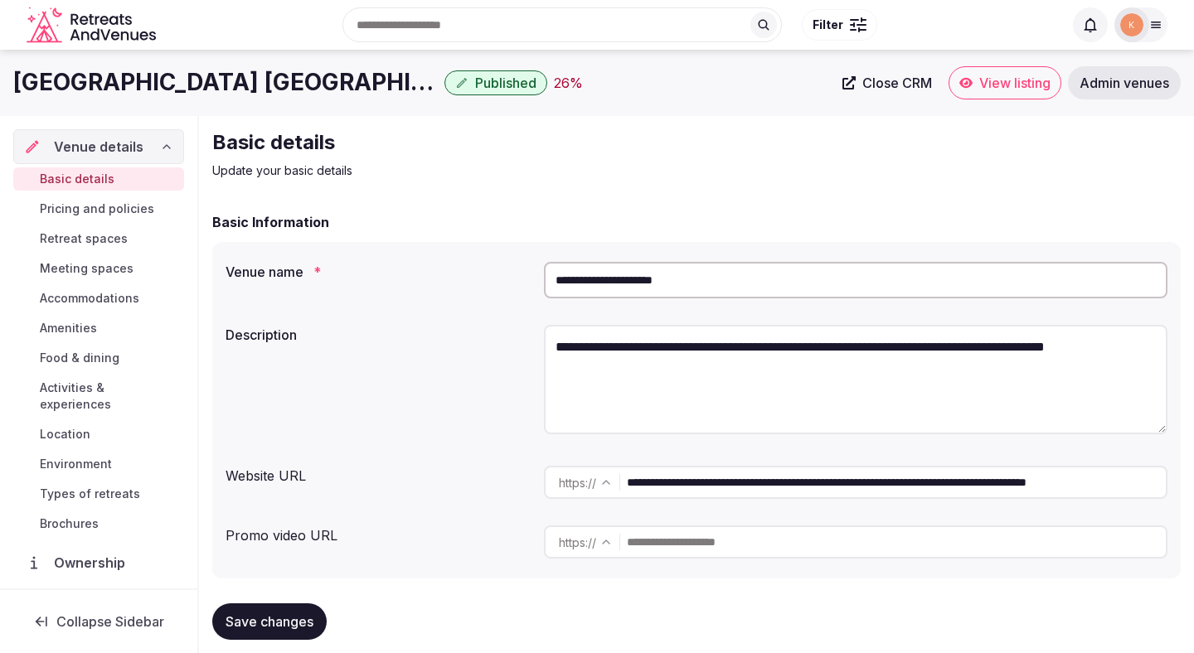
click at [1003, 82] on span "View listing" at bounding box center [1014, 83] width 71 height 17
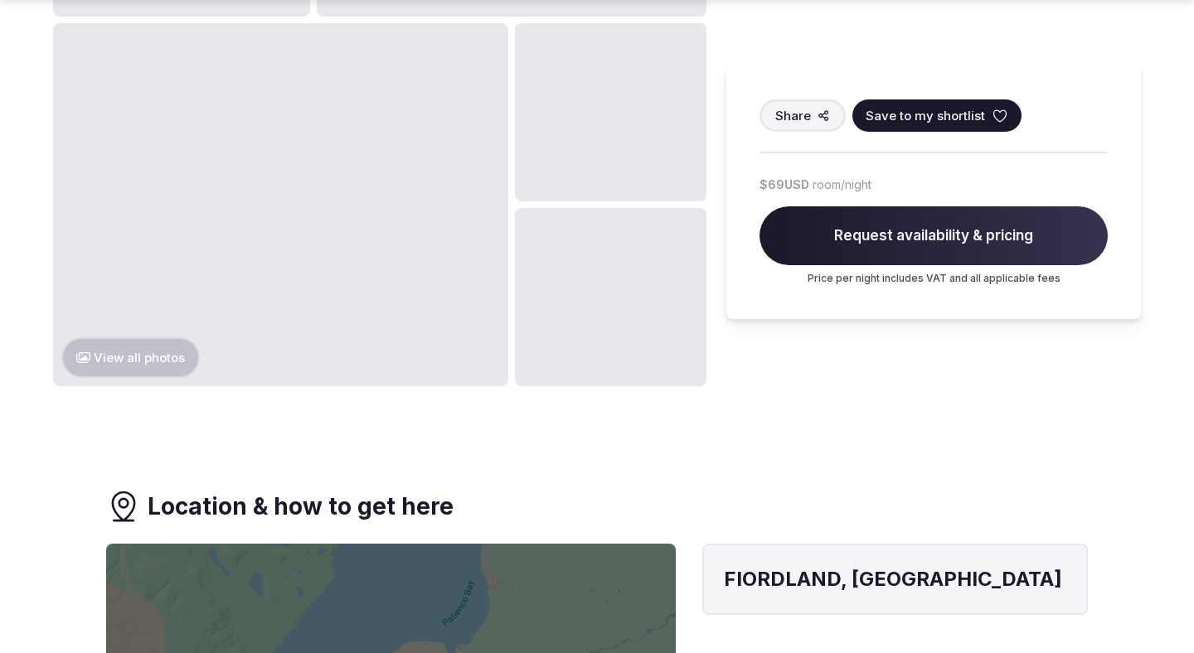
scroll to position [1558, 0]
